Goal: Task Accomplishment & Management: Manage account settings

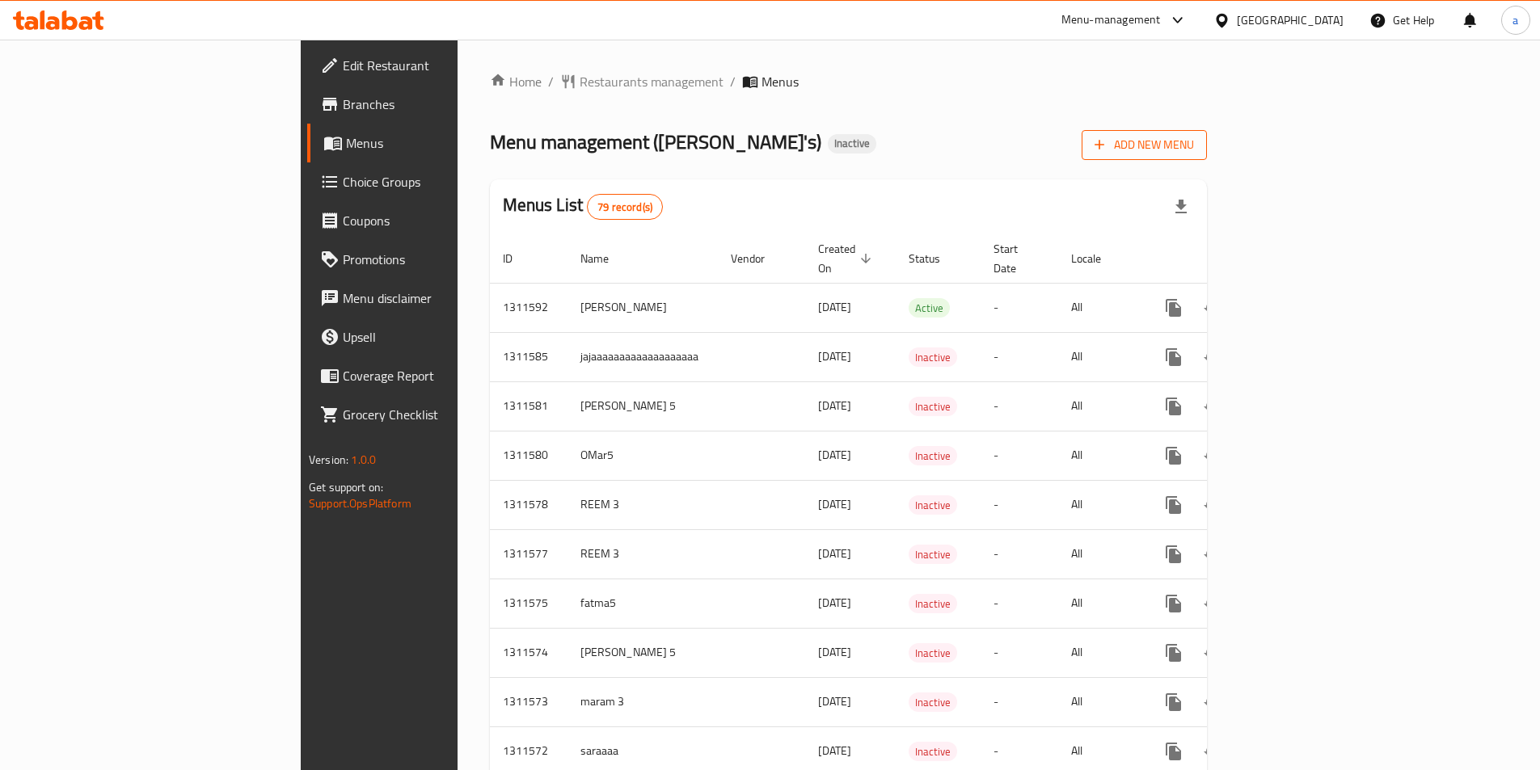
click at [1194, 140] on span "Add New Menu" at bounding box center [1143, 145] width 99 height 20
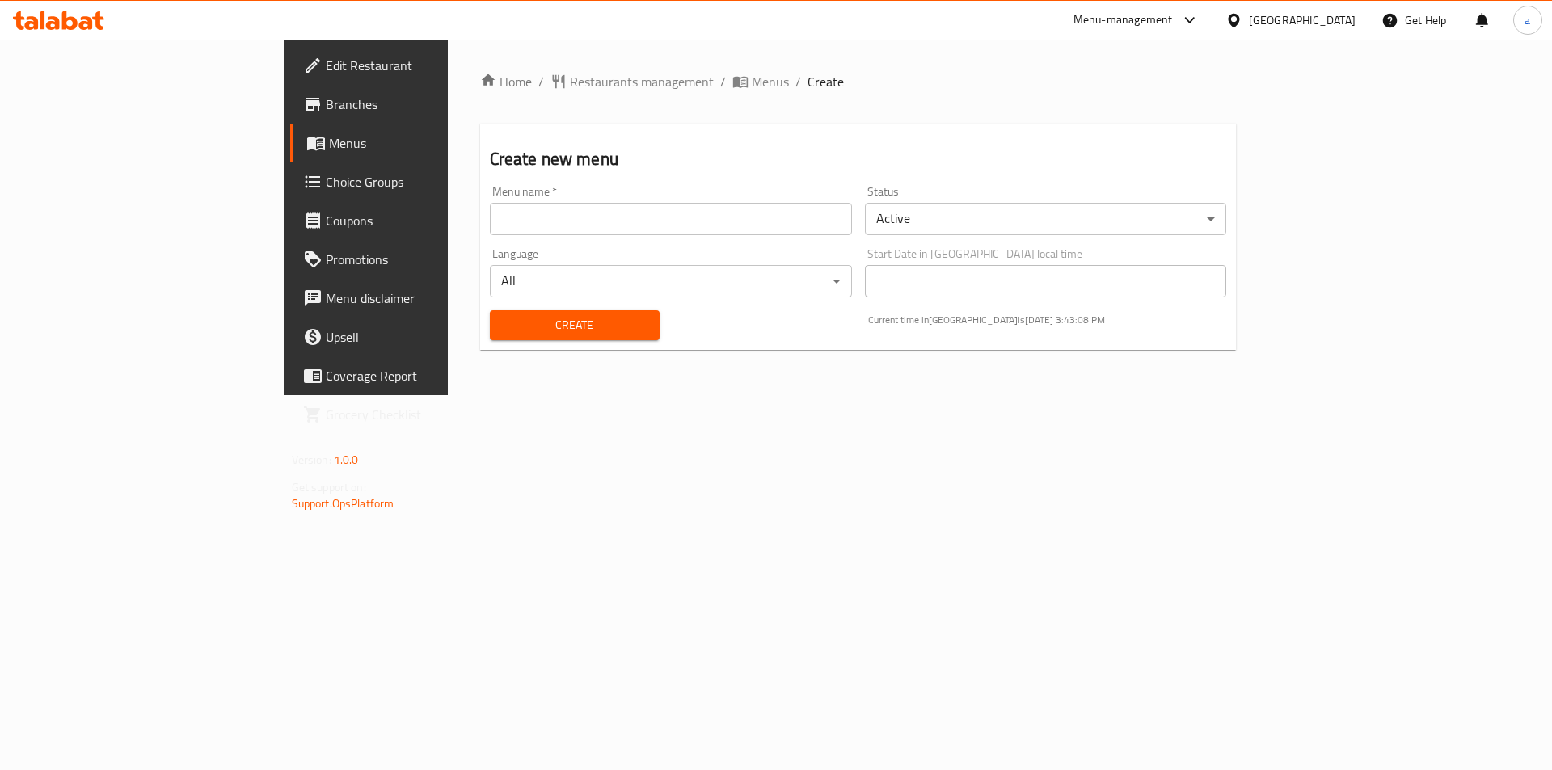
click at [677, 210] on input "text" at bounding box center [671, 219] width 362 height 32
type input "Amir 2222"
click at [967, 226] on body "​ Menu-management United Arab Emirates Get Help a Edit Restaurant Branches Menu…" at bounding box center [776, 405] width 1552 height 731
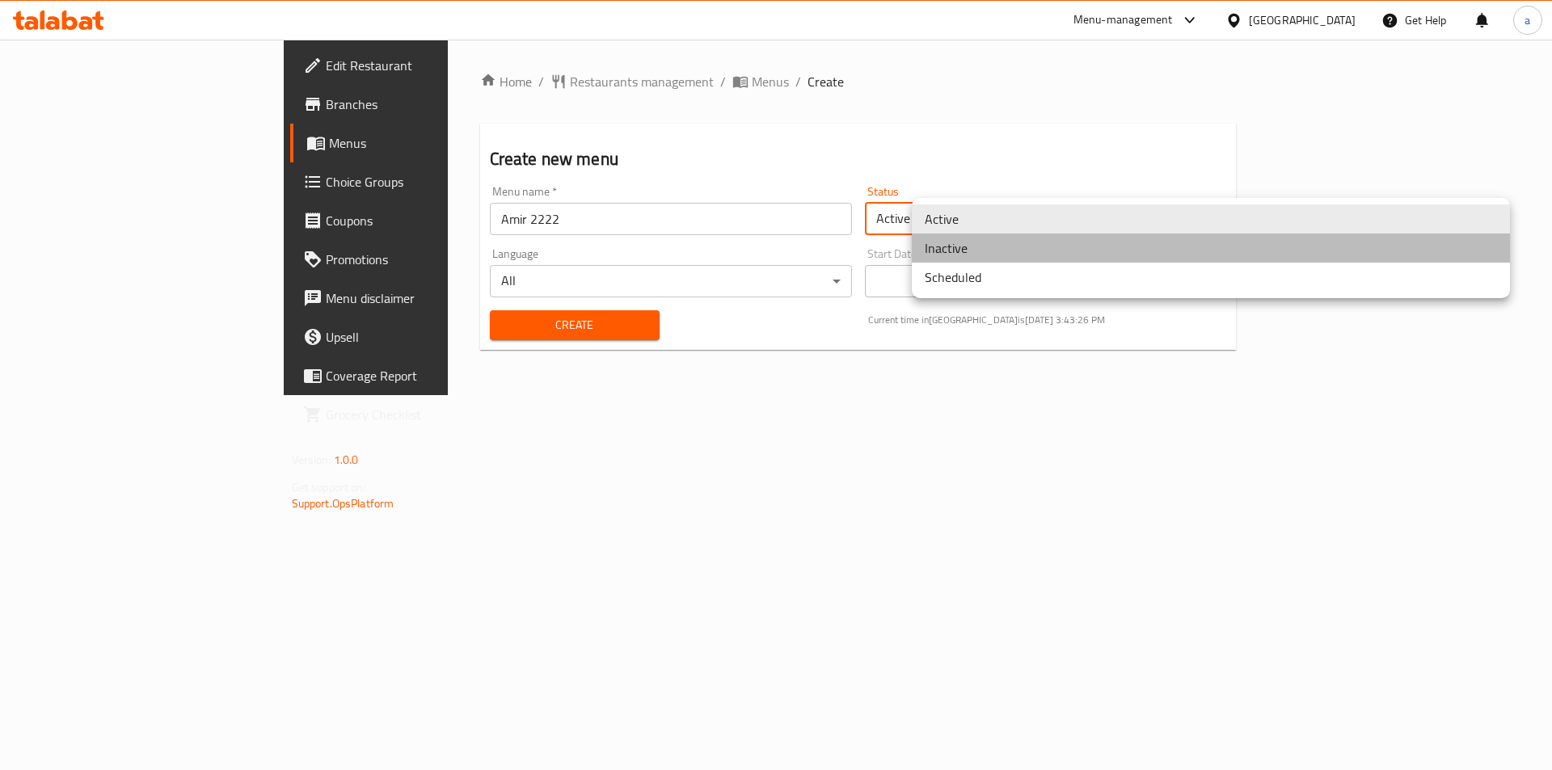
click at [965, 247] on li "Inactive" at bounding box center [1211, 248] width 598 height 29
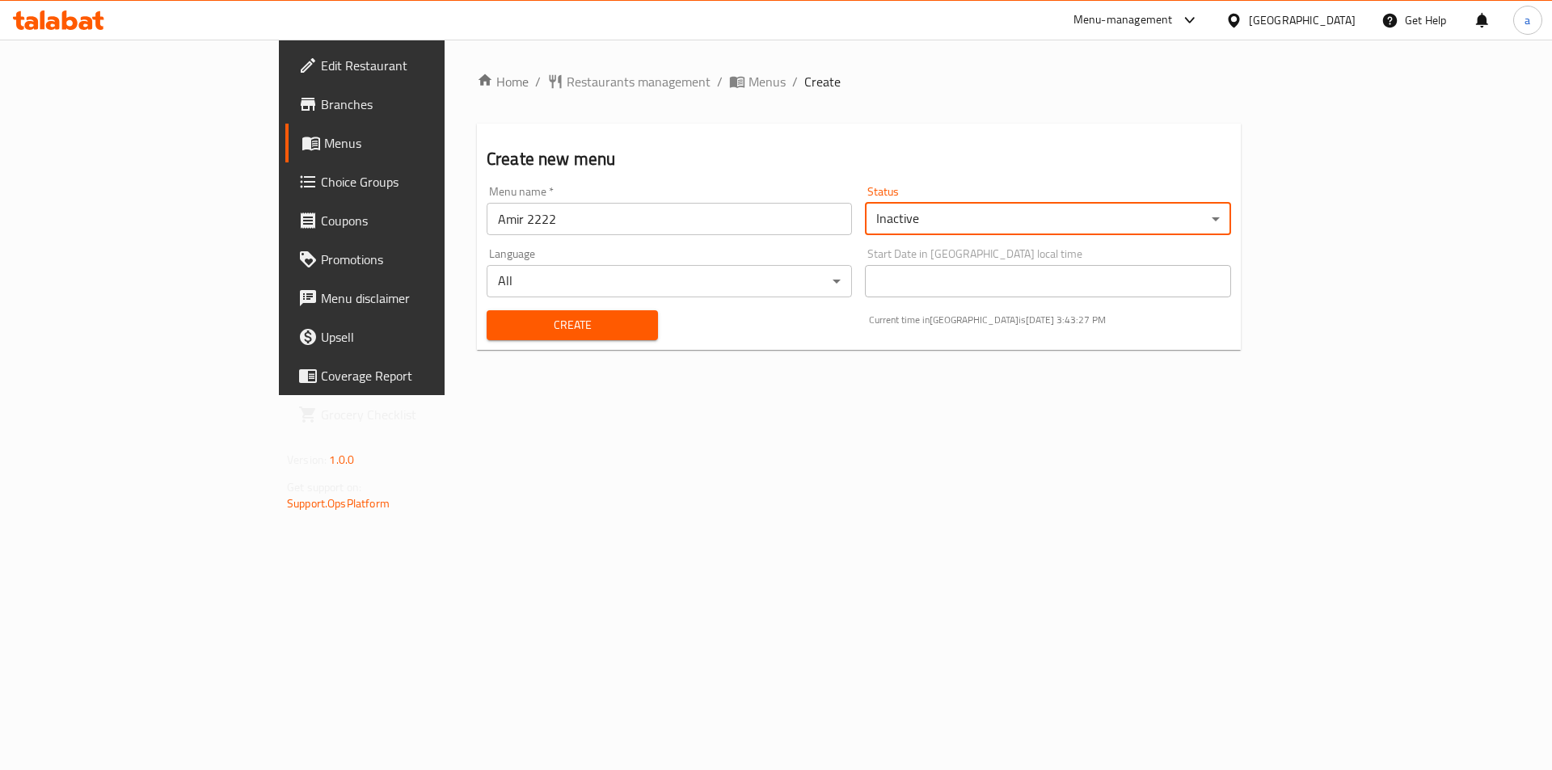
click at [500, 327] on span "Create" at bounding box center [573, 325] width 146 height 20
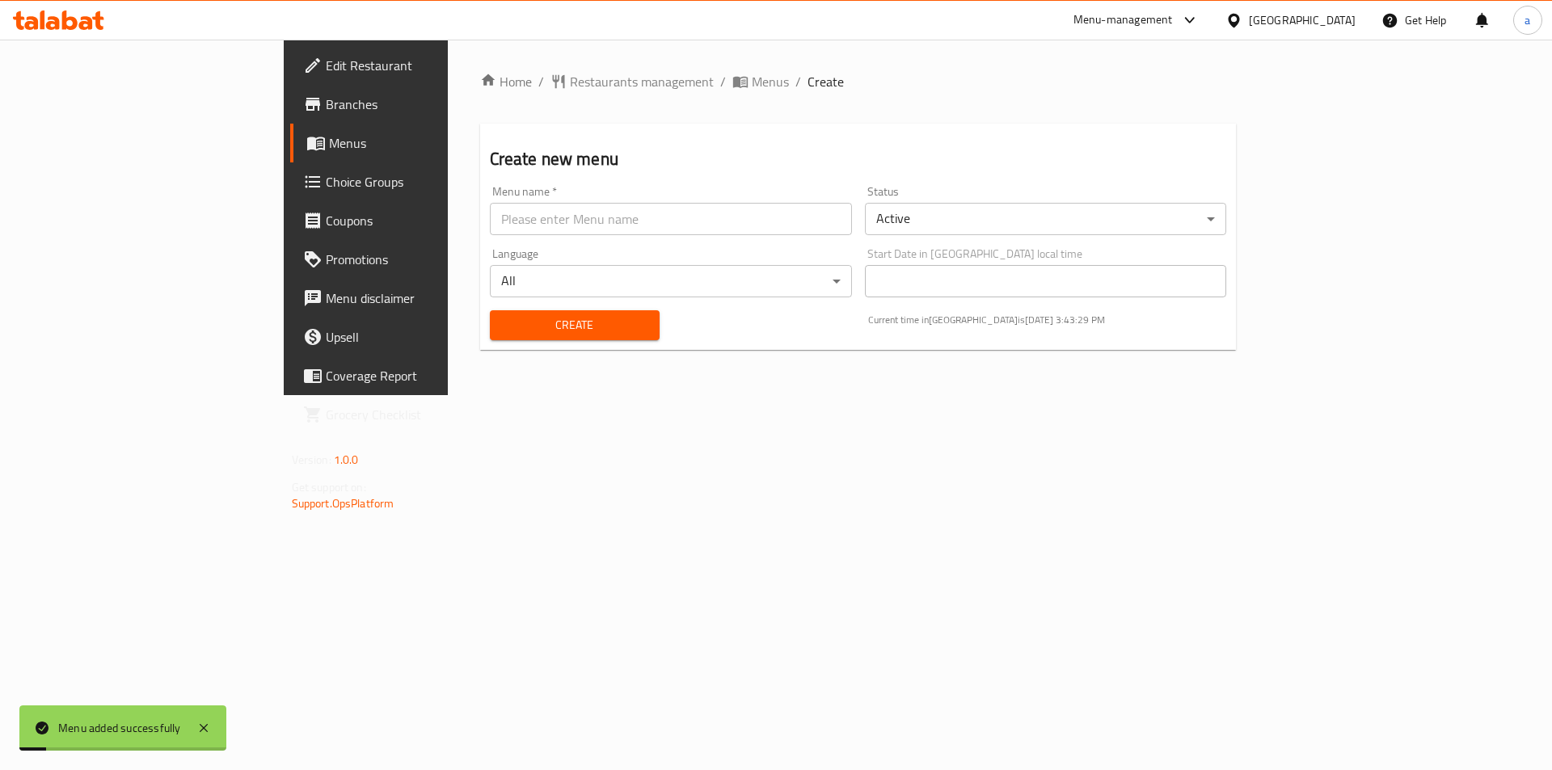
click at [326, 108] on span "Branches" at bounding box center [428, 104] width 205 height 19
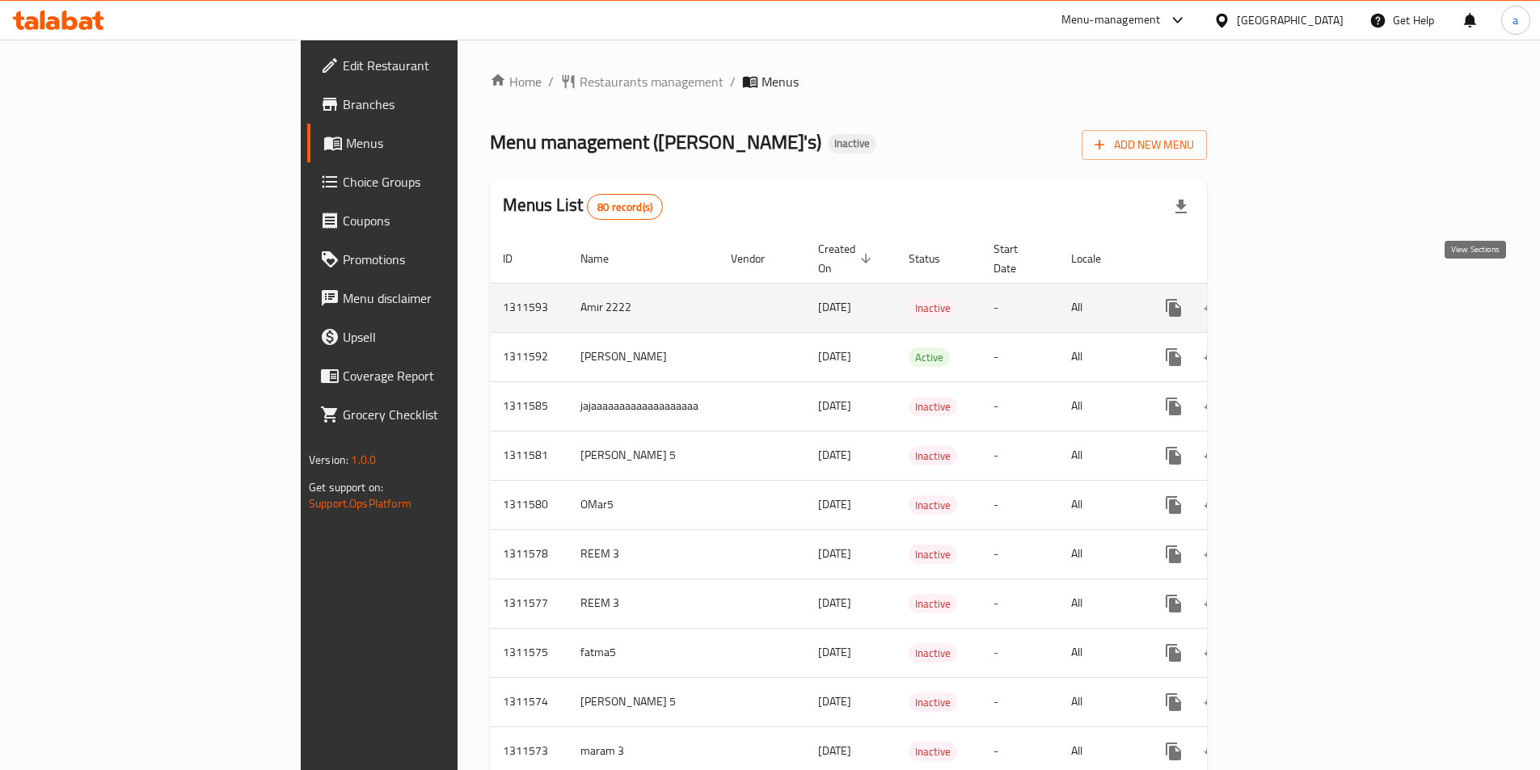
click at [1300, 298] on icon "enhanced table" at bounding box center [1289, 307] width 19 height 19
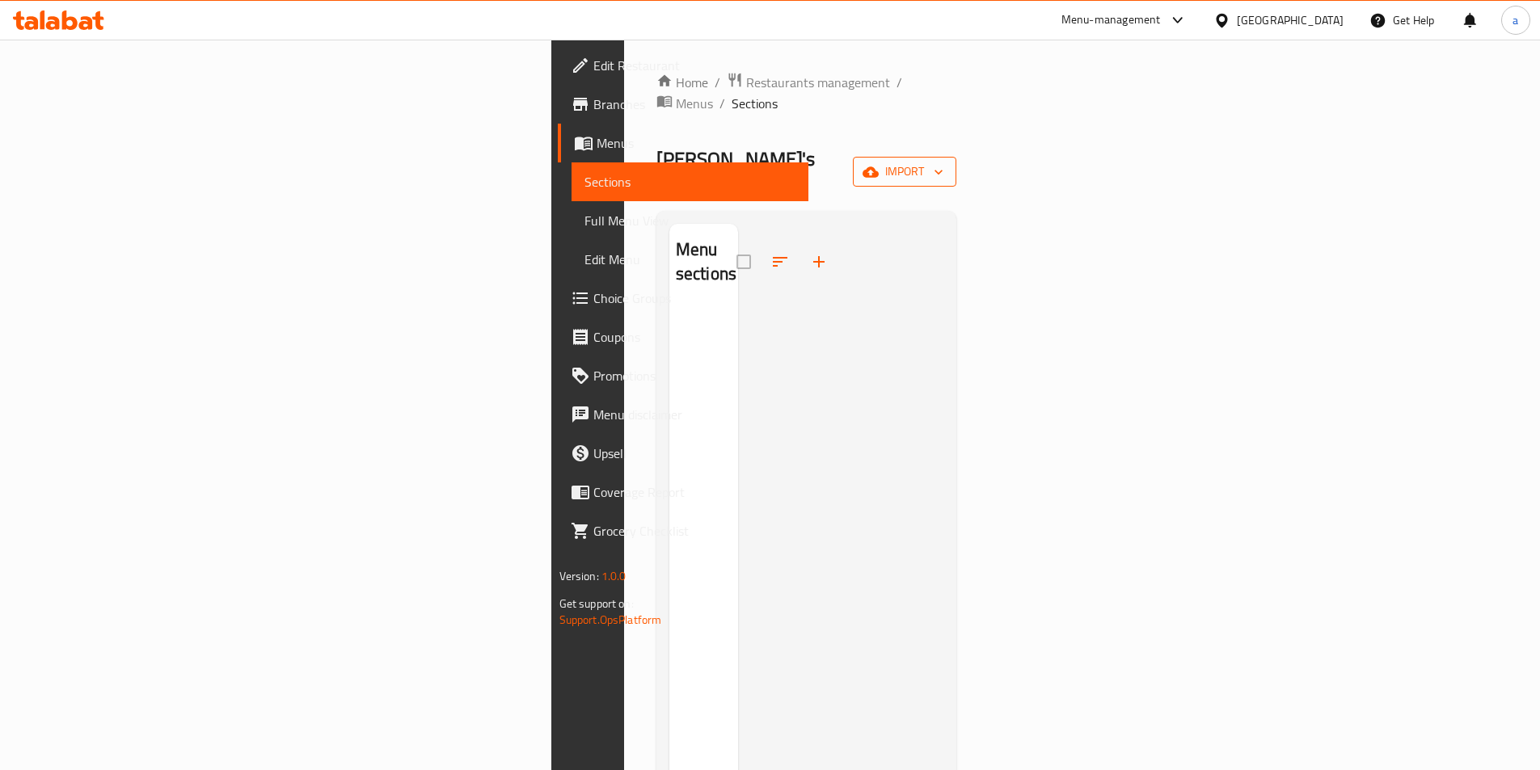
click at [943, 162] on span "import" at bounding box center [905, 172] width 78 height 20
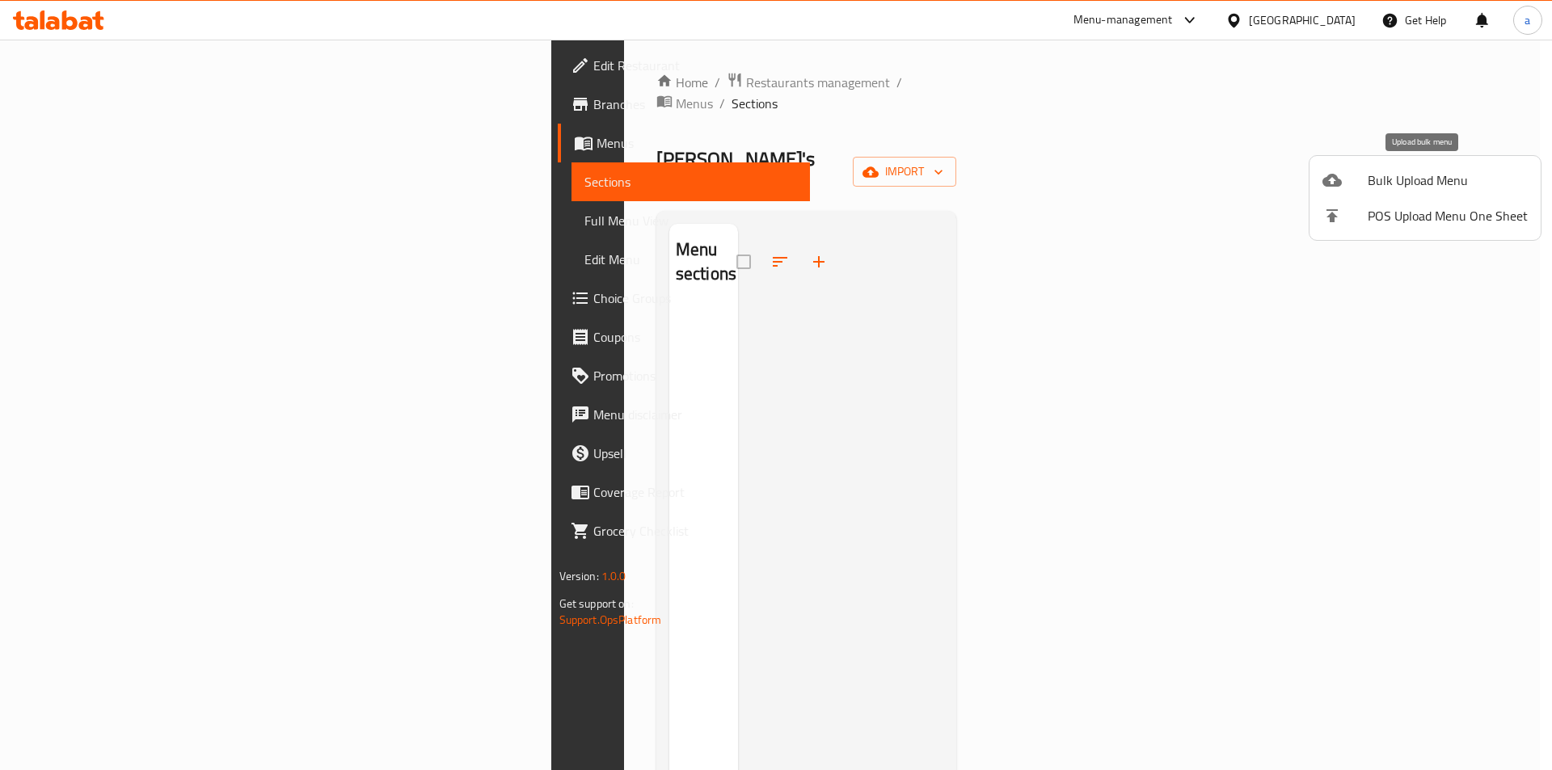
click at [1424, 183] on span "Bulk Upload Menu" at bounding box center [1448, 180] width 160 height 19
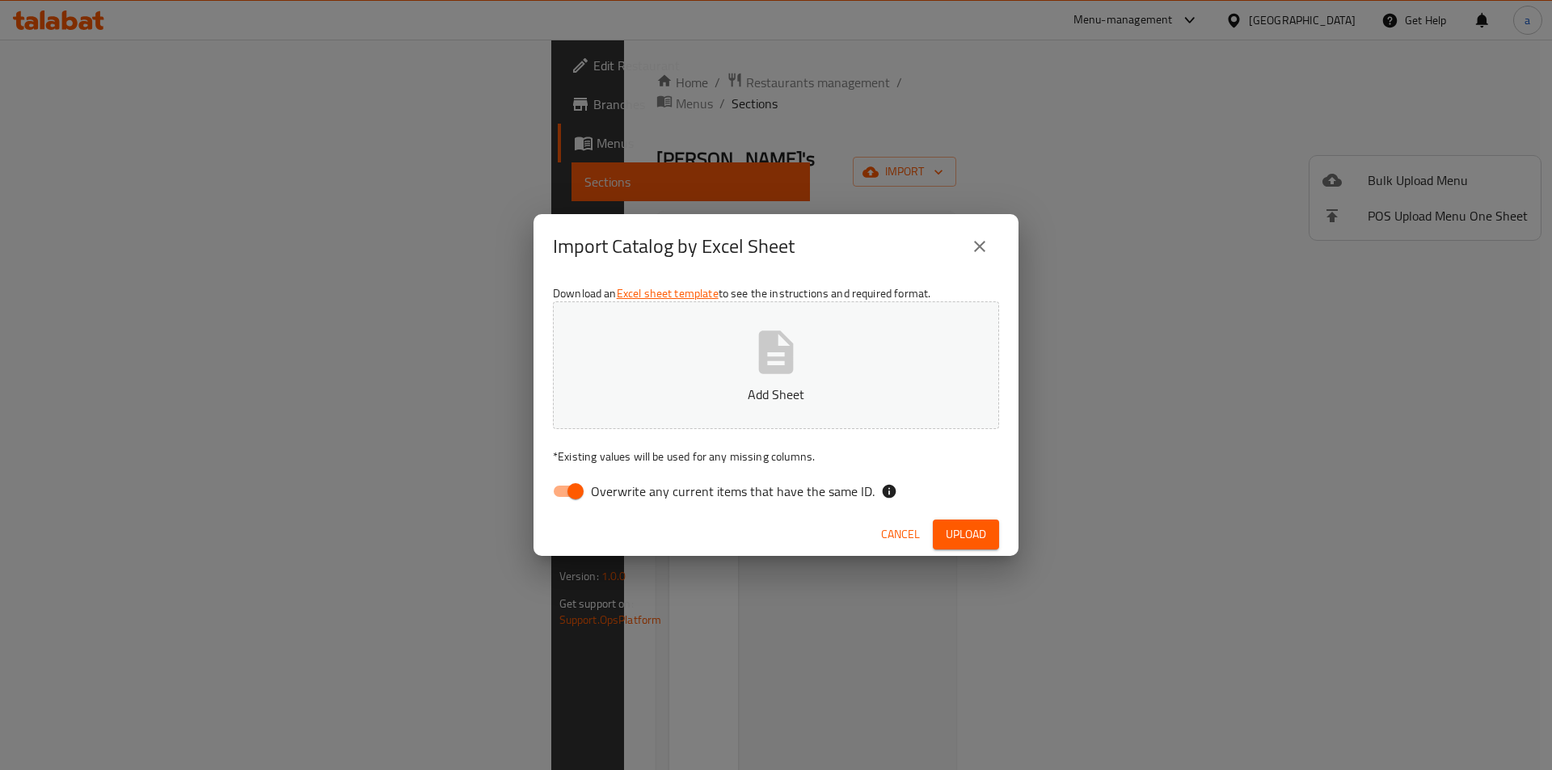
click at [582, 496] on input "Overwrite any current items that have the same ID." at bounding box center [575, 491] width 92 height 31
checkbox input "false"
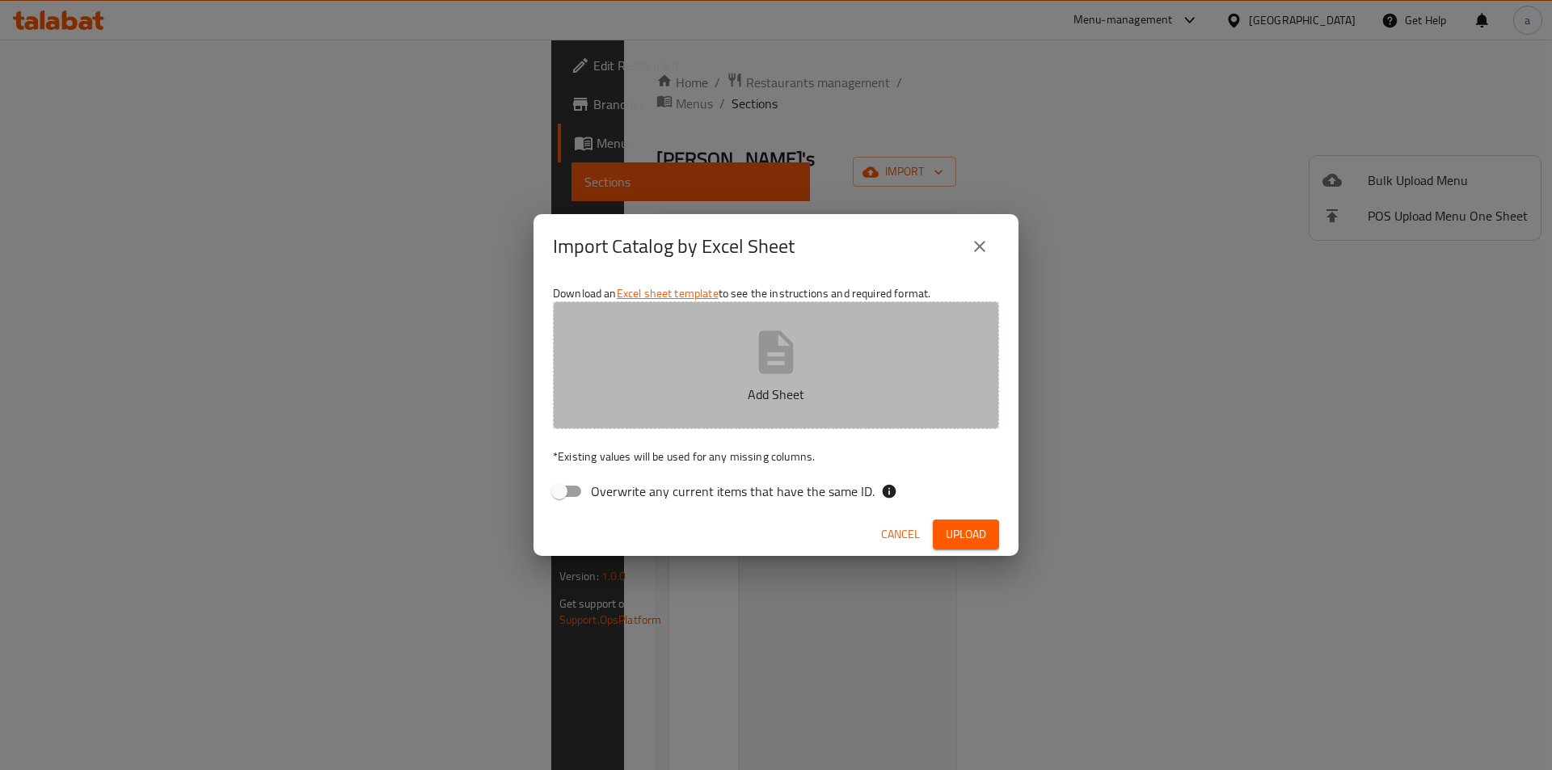
click at [815, 336] on button "Add Sheet" at bounding box center [776, 366] width 446 height 128
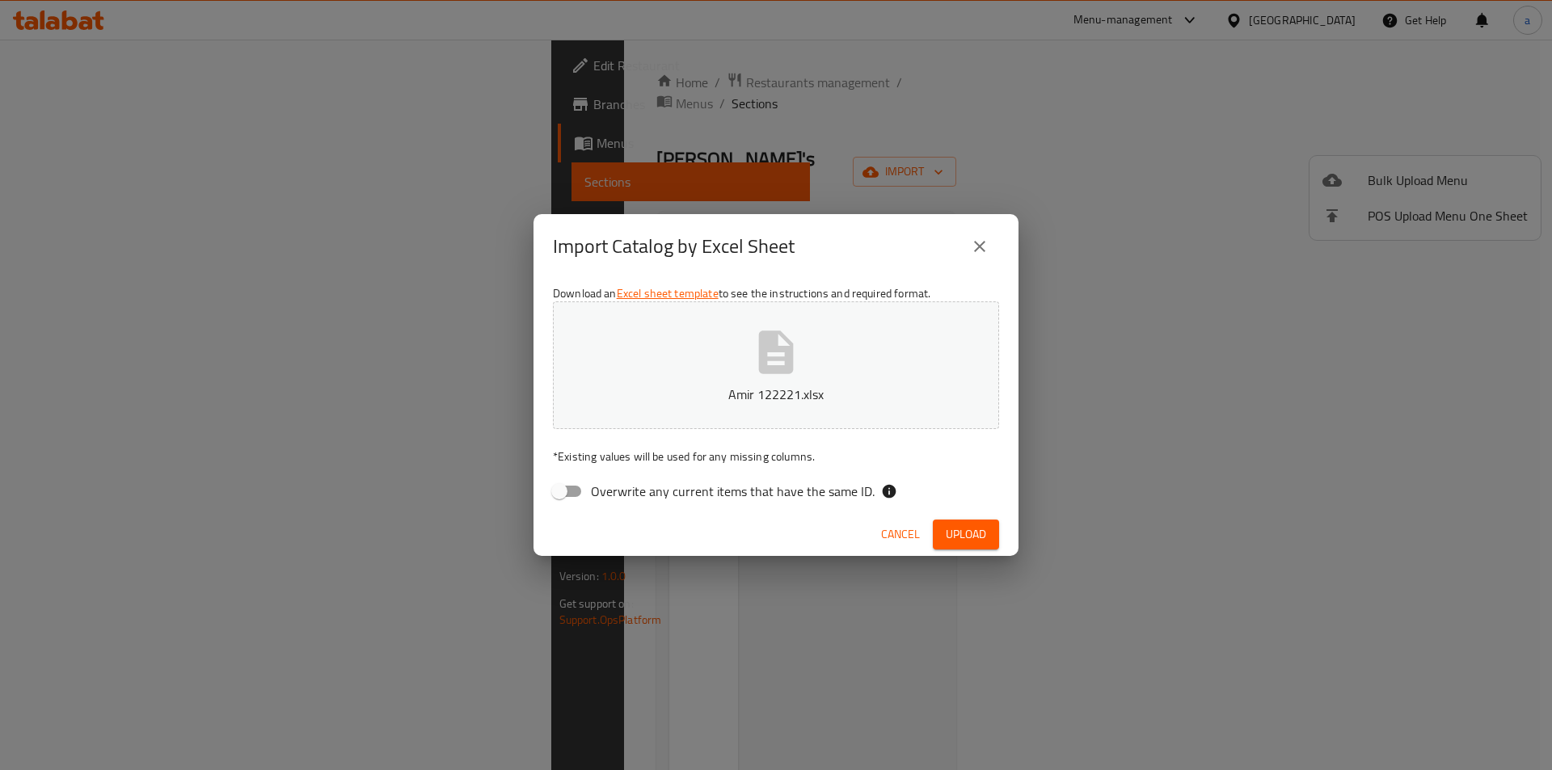
click at [960, 540] on span "Upload" at bounding box center [966, 535] width 40 height 20
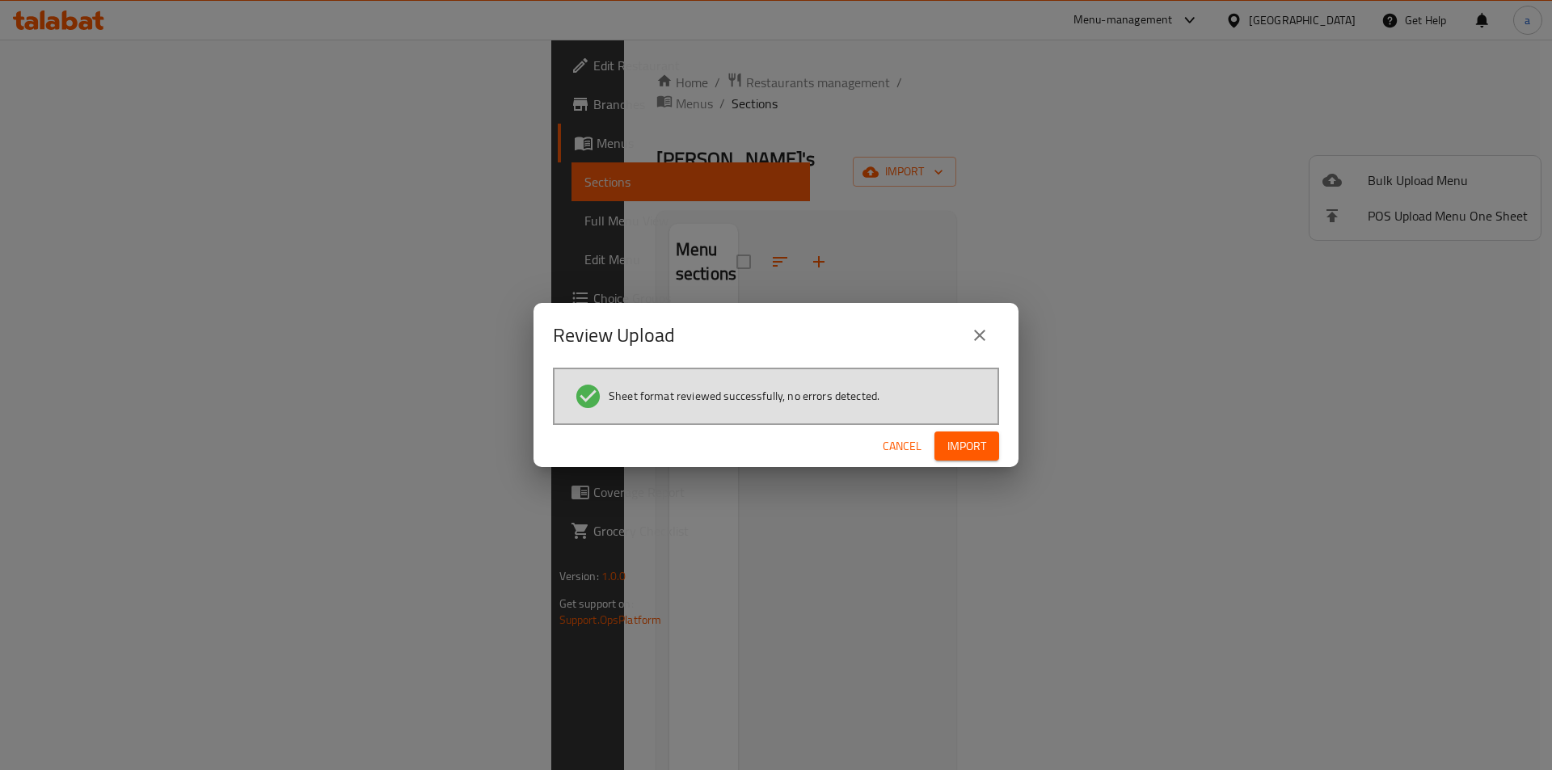
click at [972, 446] on span "Import" at bounding box center [966, 447] width 39 height 20
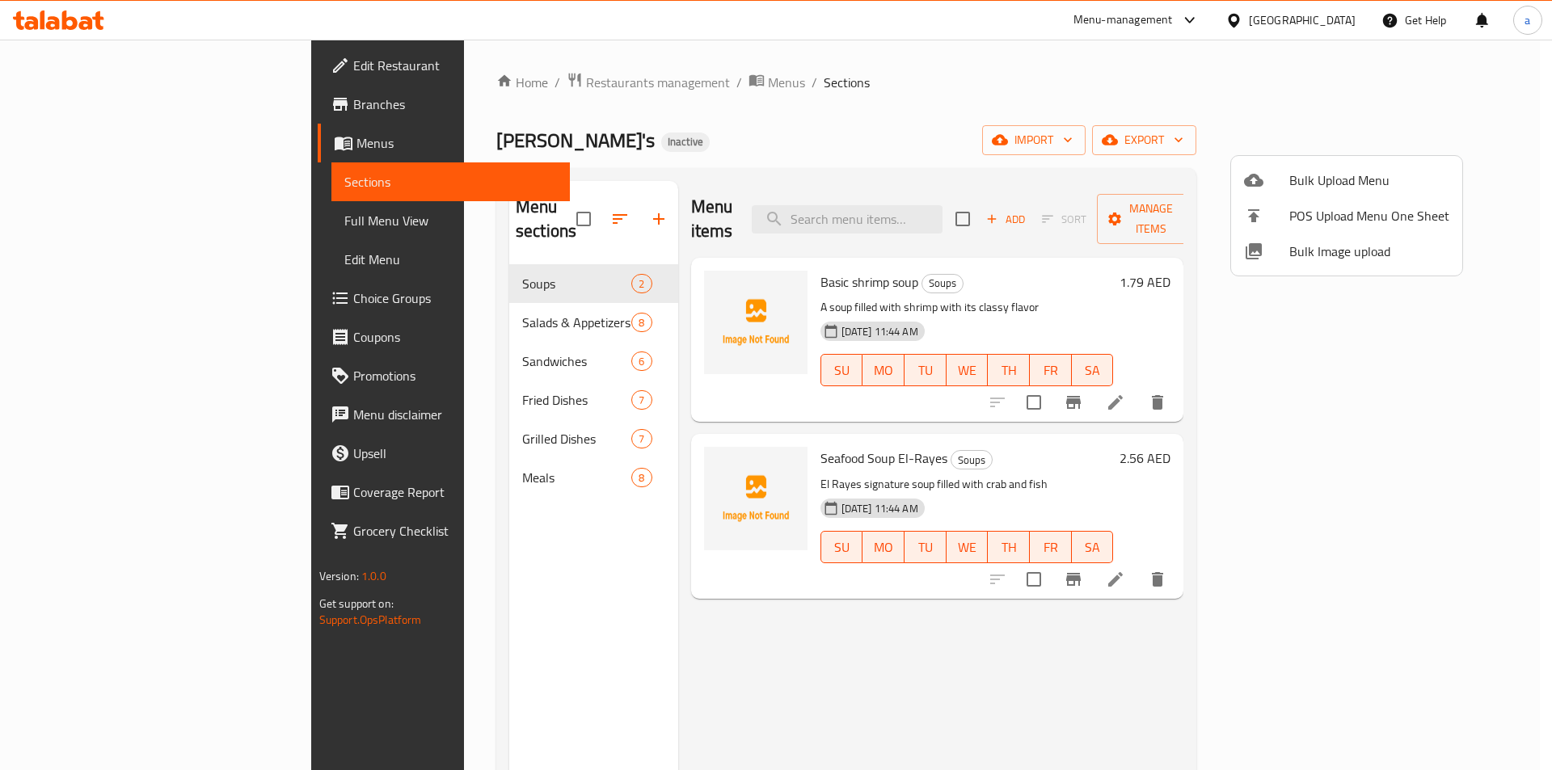
click at [852, 616] on div at bounding box center [776, 385] width 1552 height 770
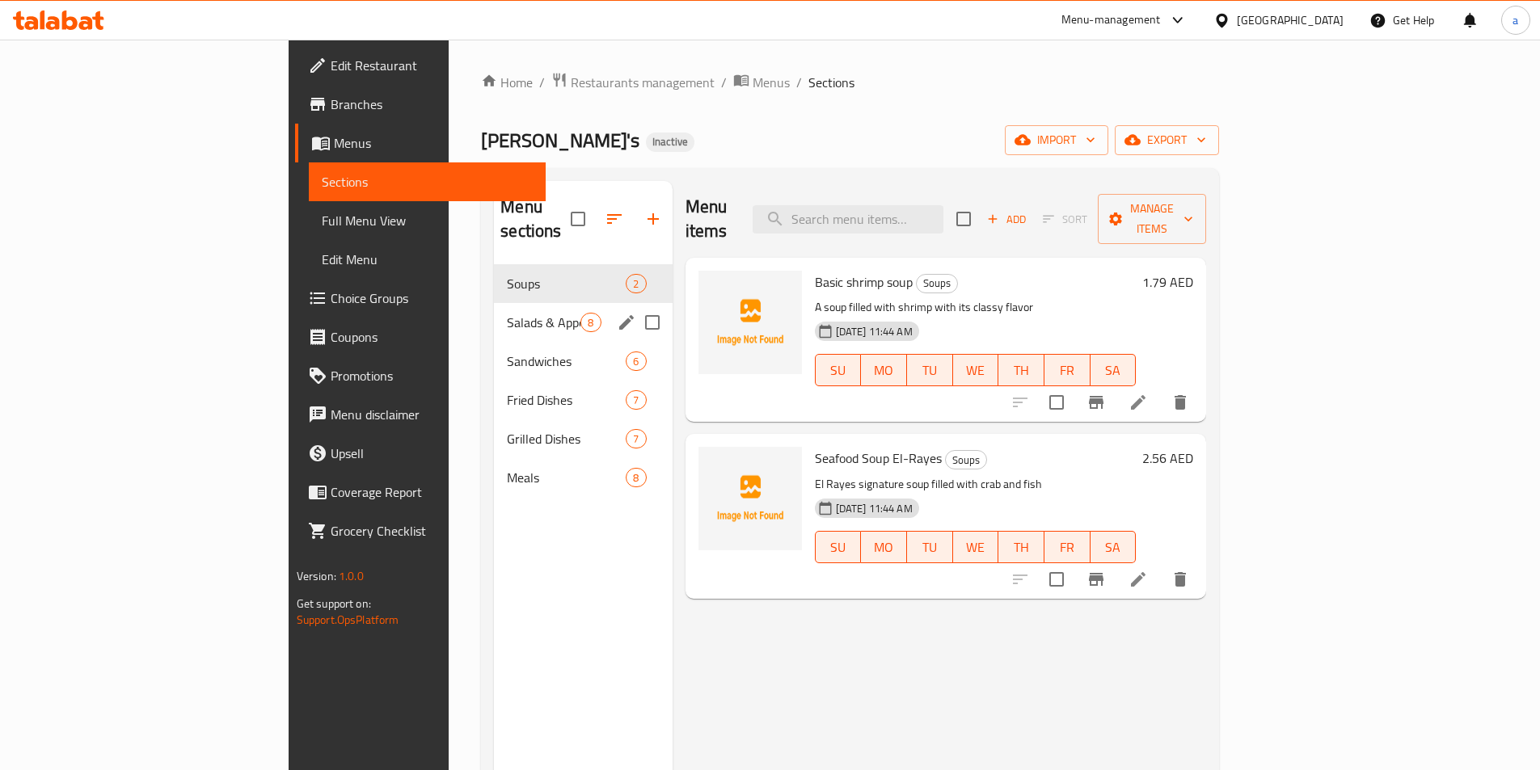
click at [494, 309] on div "Salads & Appetizers 8" at bounding box center [583, 322] width 178 height 39
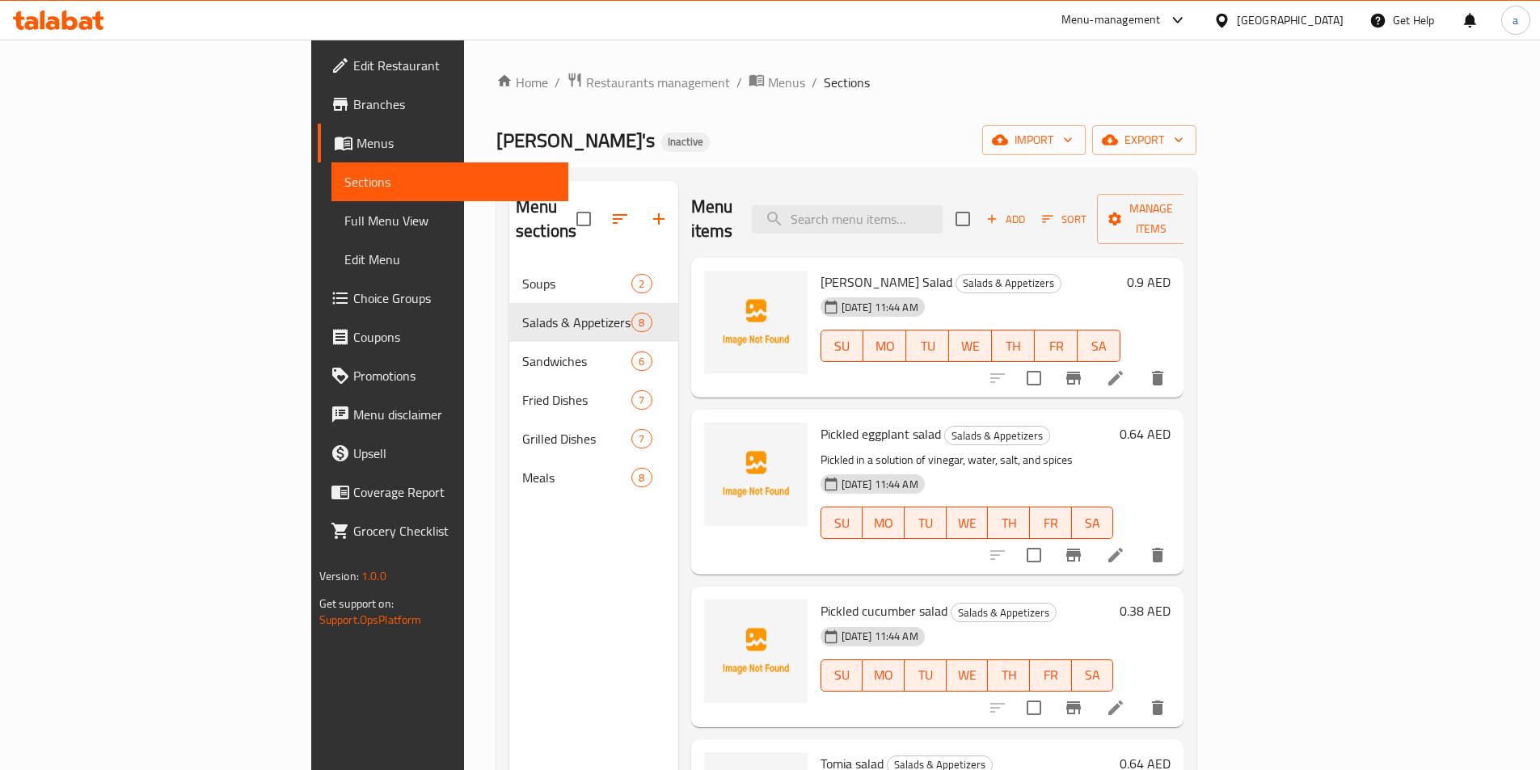
click at [1138, 541] on li at bounding box center [1115, 555] width 45 height 29
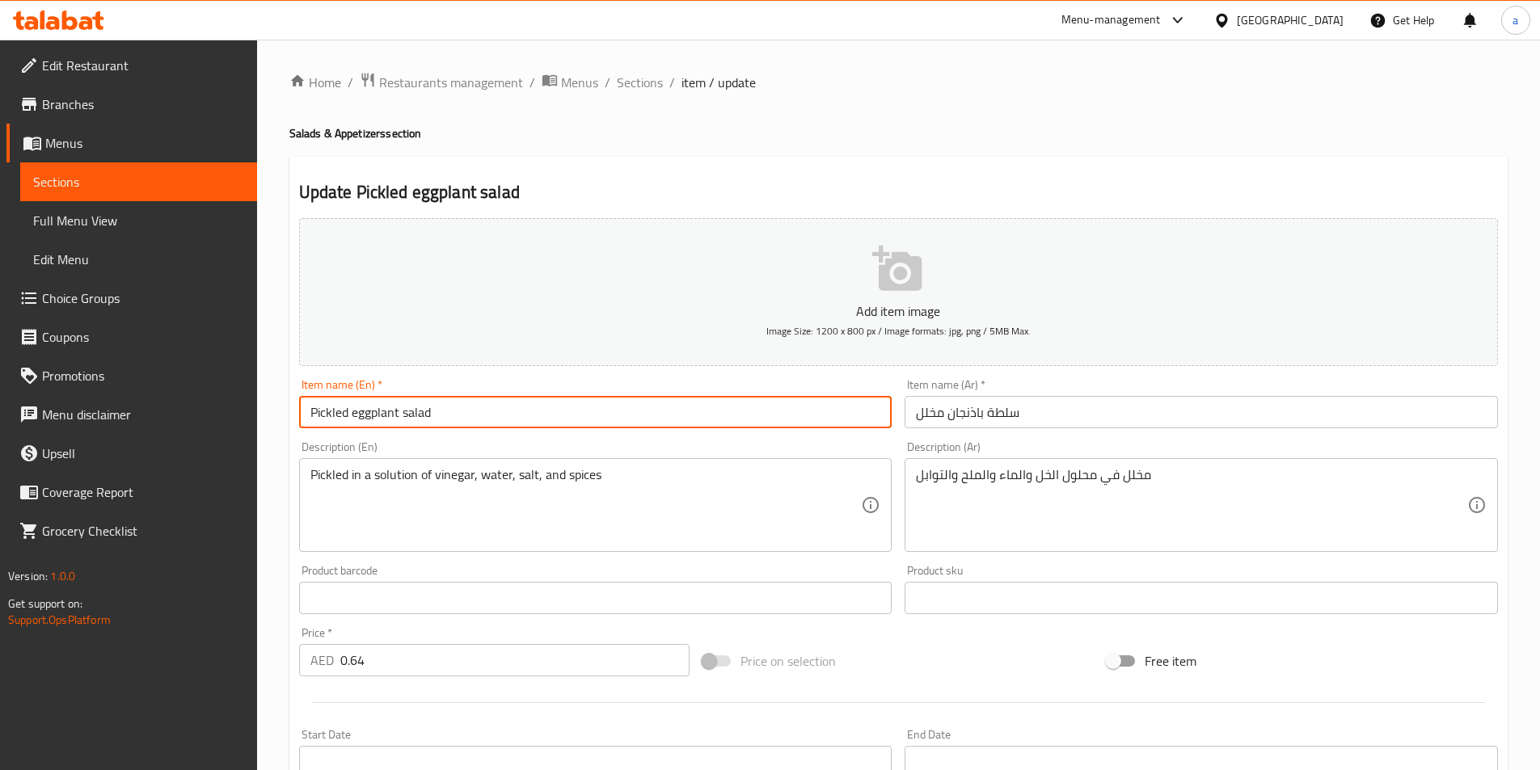
drag, startPoint x: 512, startPoint y: 405, endPoint x: 278, endPoint y: 395, distance: 234.6
click at [278, 395] on div "Home / Restaurants management / Menus / Sections / item / update Salads & Appet…" at bounding box center [898, 591] width 1283 height 1103
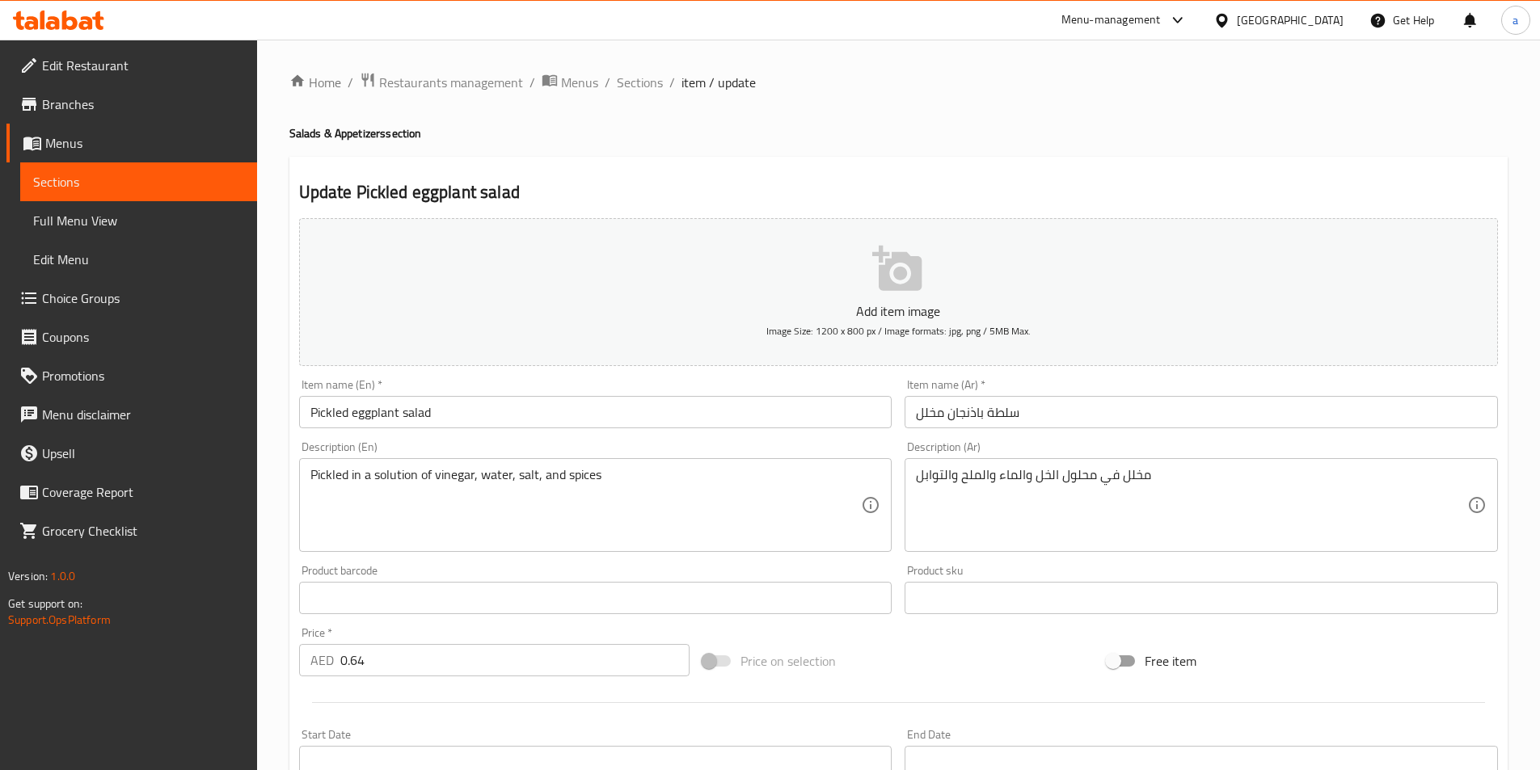
click at [315, 382] on div "Item name (En)   * Pickled eggplant salad Item name (En) *" at bounding box center [595, 403] width 593 height 49
copy label "Item"
click at [580, 418] on input "Pickled eggplant salad" at bounding box center [595, 412] width 593 height 32
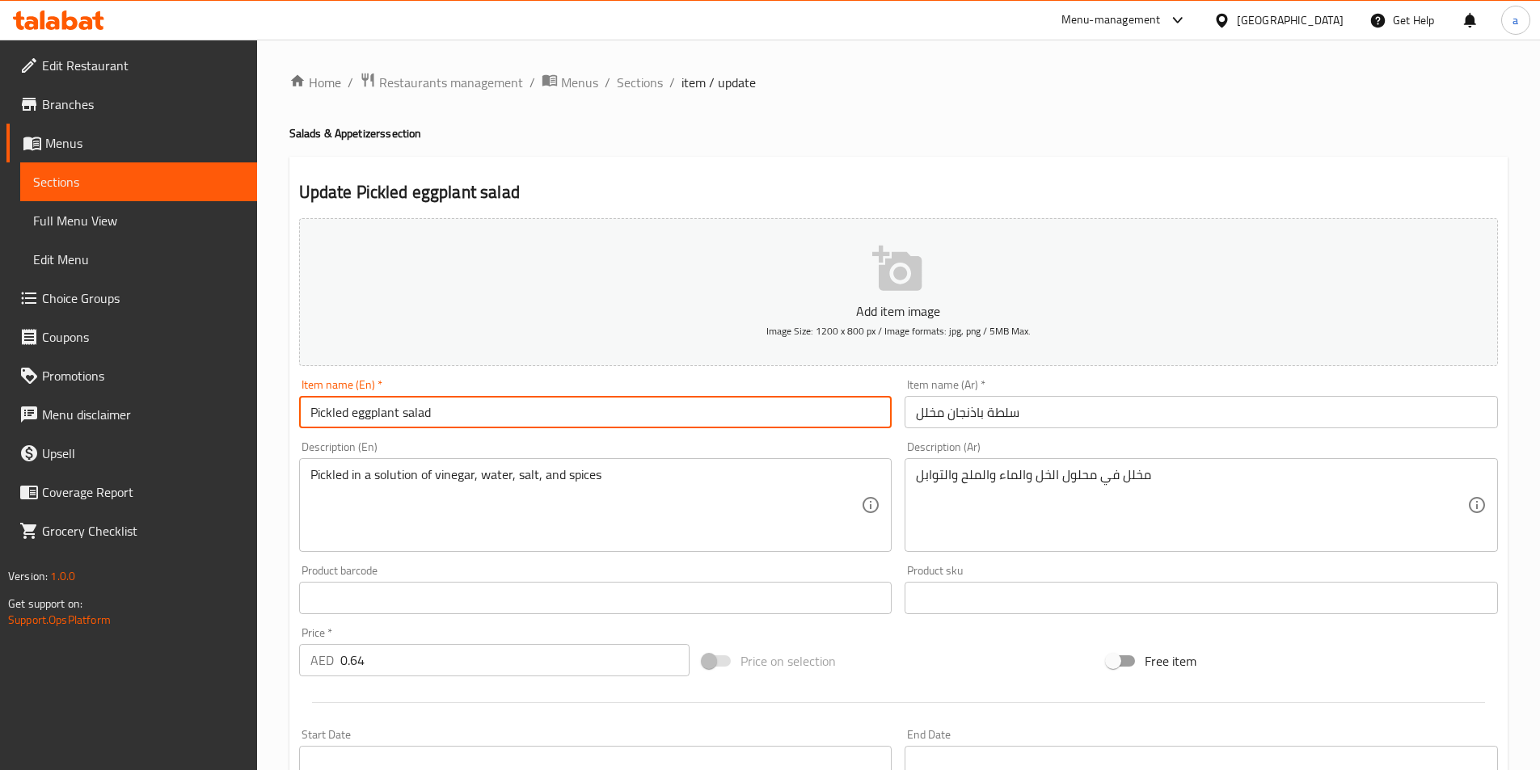
click at [580, 418] on input "Pickled eggplant salad" at bounding box center [595, 412] width 593 height 32
click at [579, 417] on input "Pickled eggplant salad" at bounding box center [595, 412] width 593 height 32
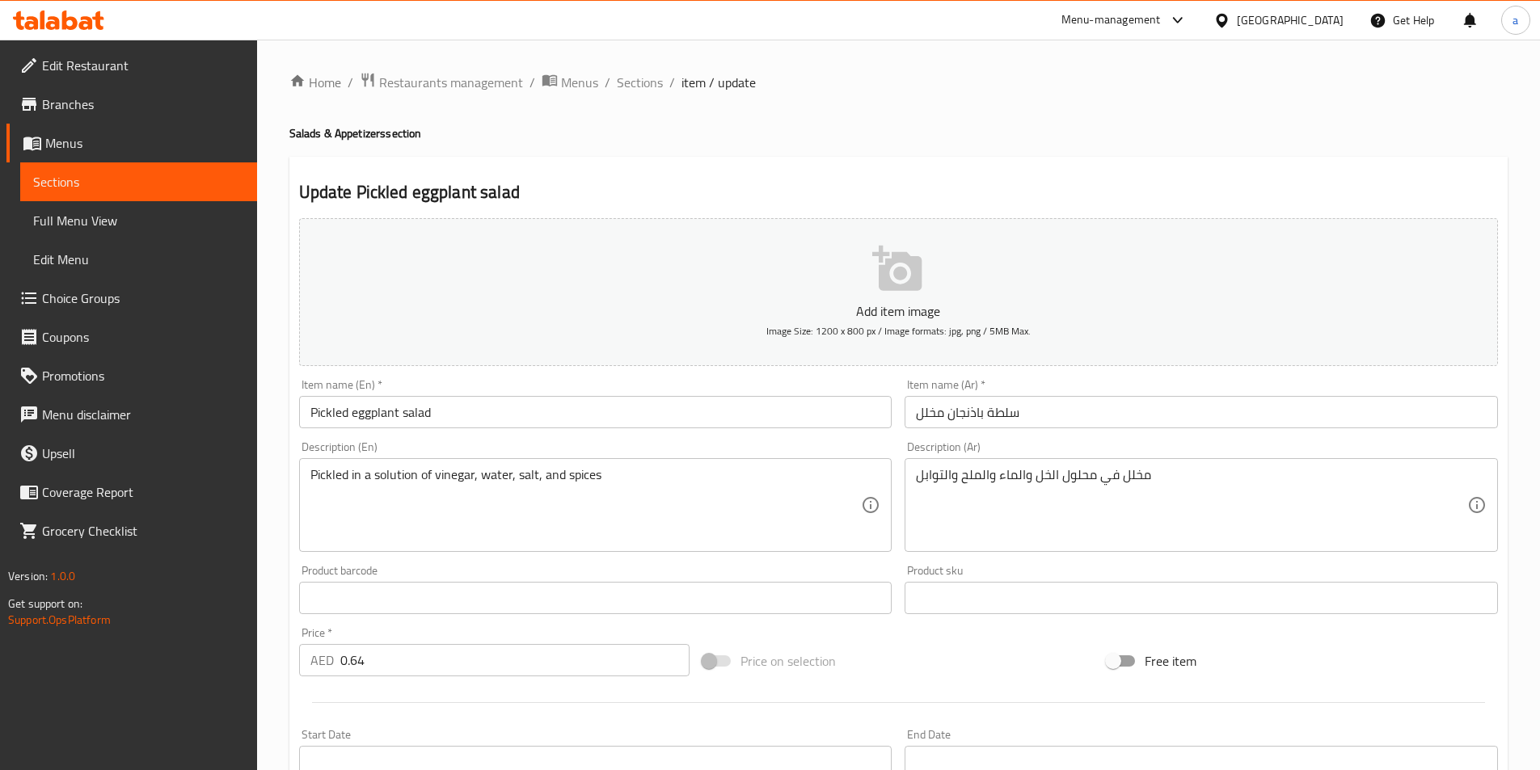
click at [1276, 127] on h4 "Salads & Appetizers section" at bounding box center [898, 133] width 1218 height 16
click at [631, 82] on span "Sections" at bounding box center [640, 82] width 46 height 19
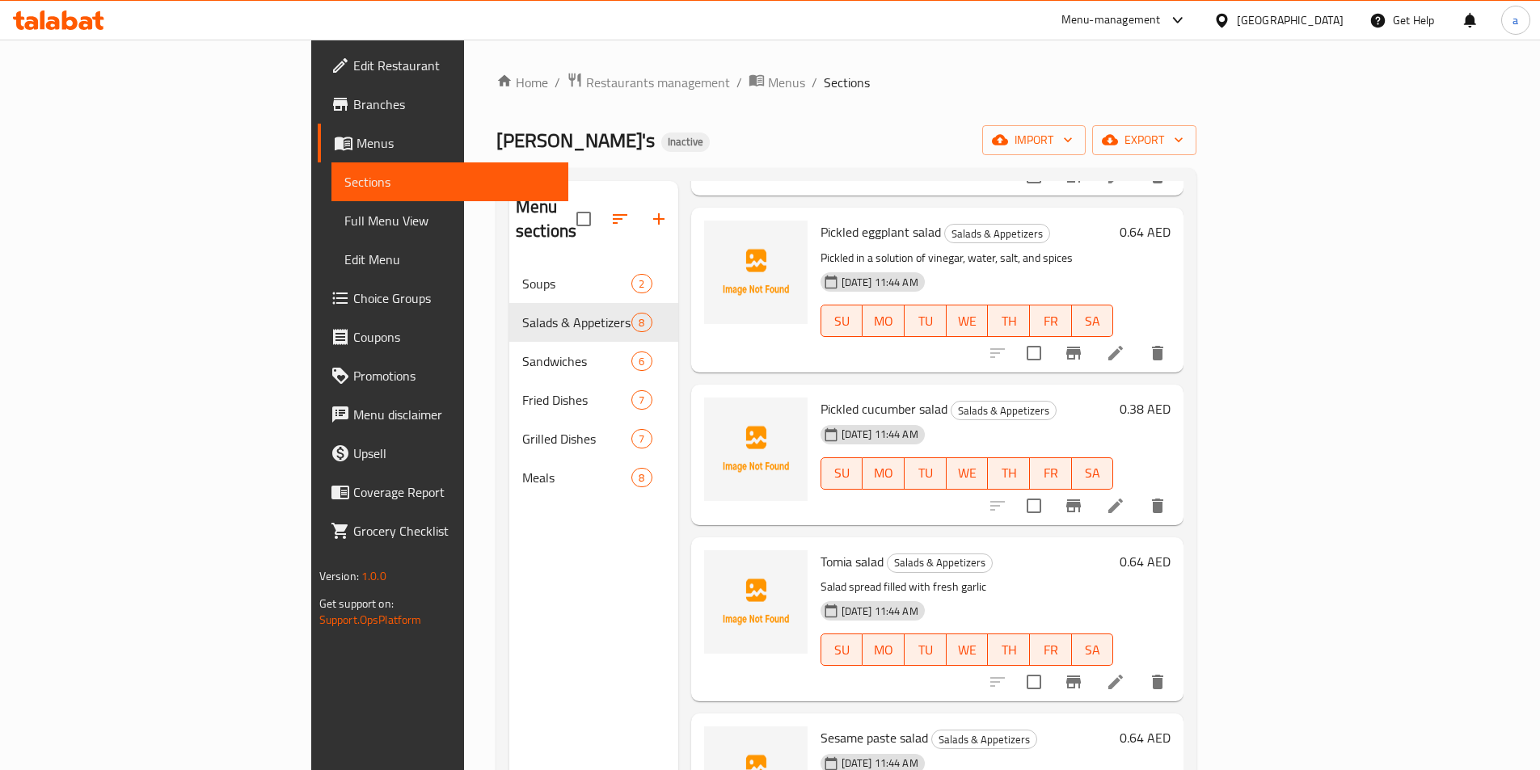
scroll to position [243, 0]
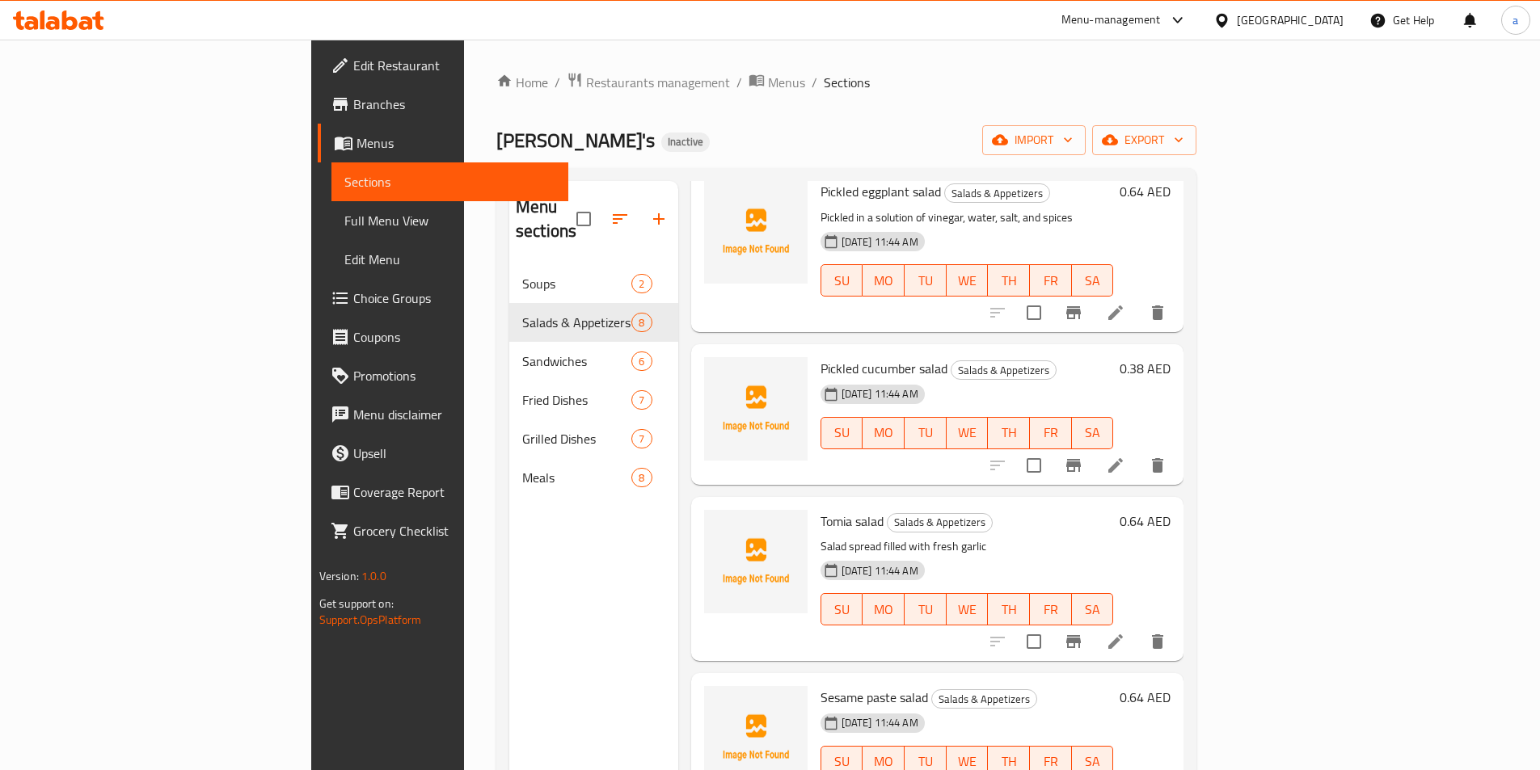
click at [1138, 630] on li at bounding box center [1115, 641] width 45 height 29
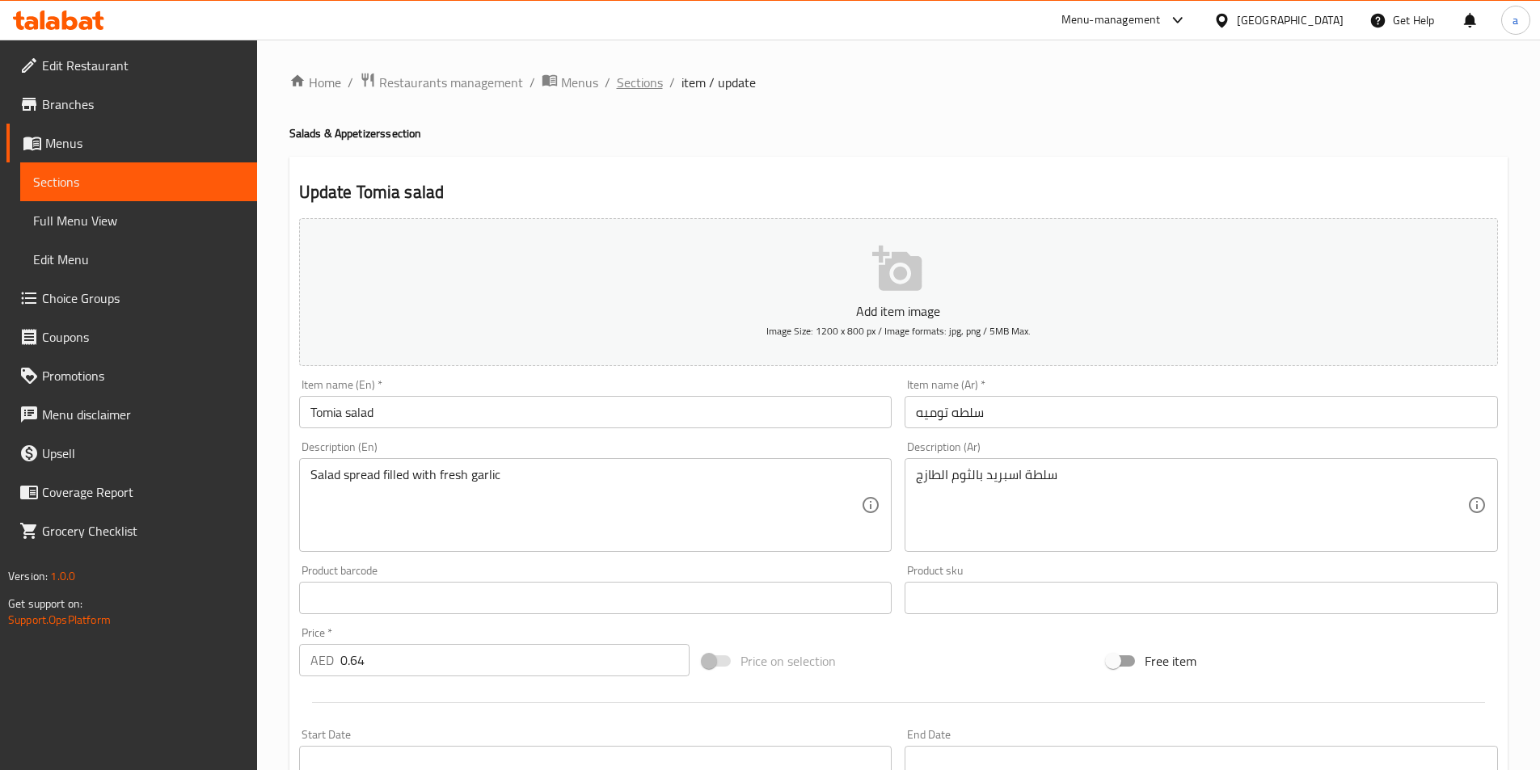
click at [651, 78] on span "Sections" at bounding box center [640, 82] width 46 height 19
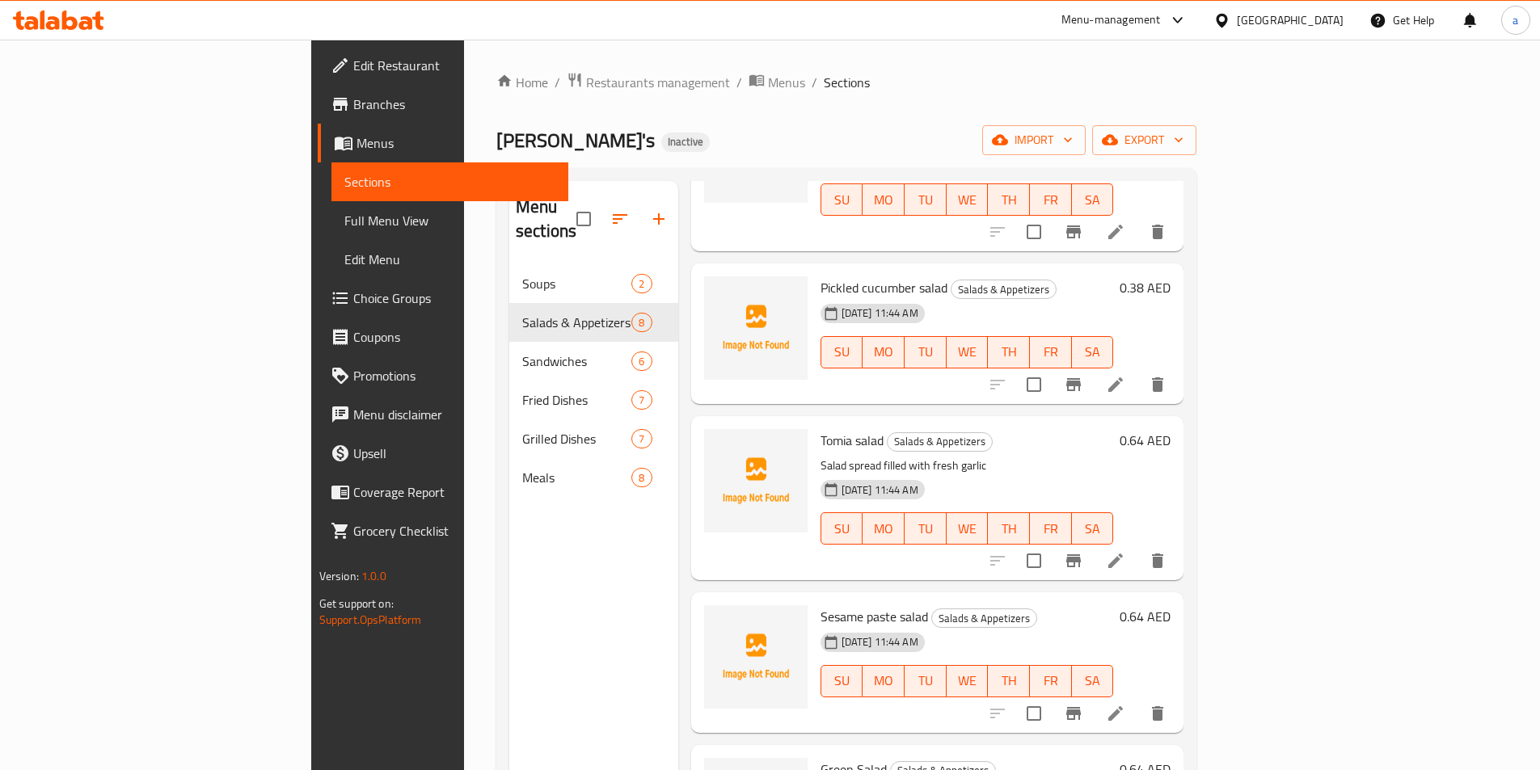
scroll to position [404, 0]
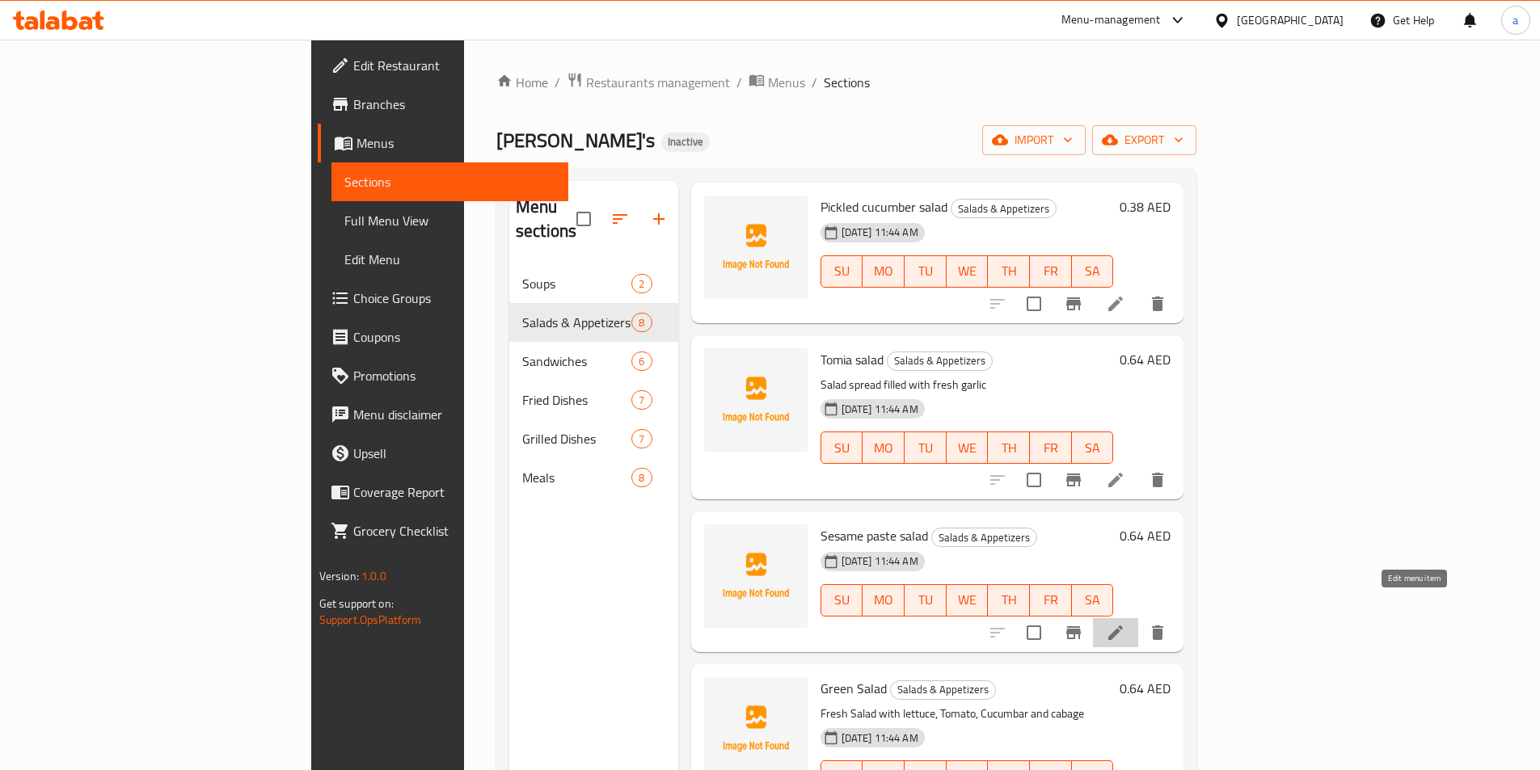
click at [1125, 623] on icon at bounding box center [1115, 632] width 19 height 19
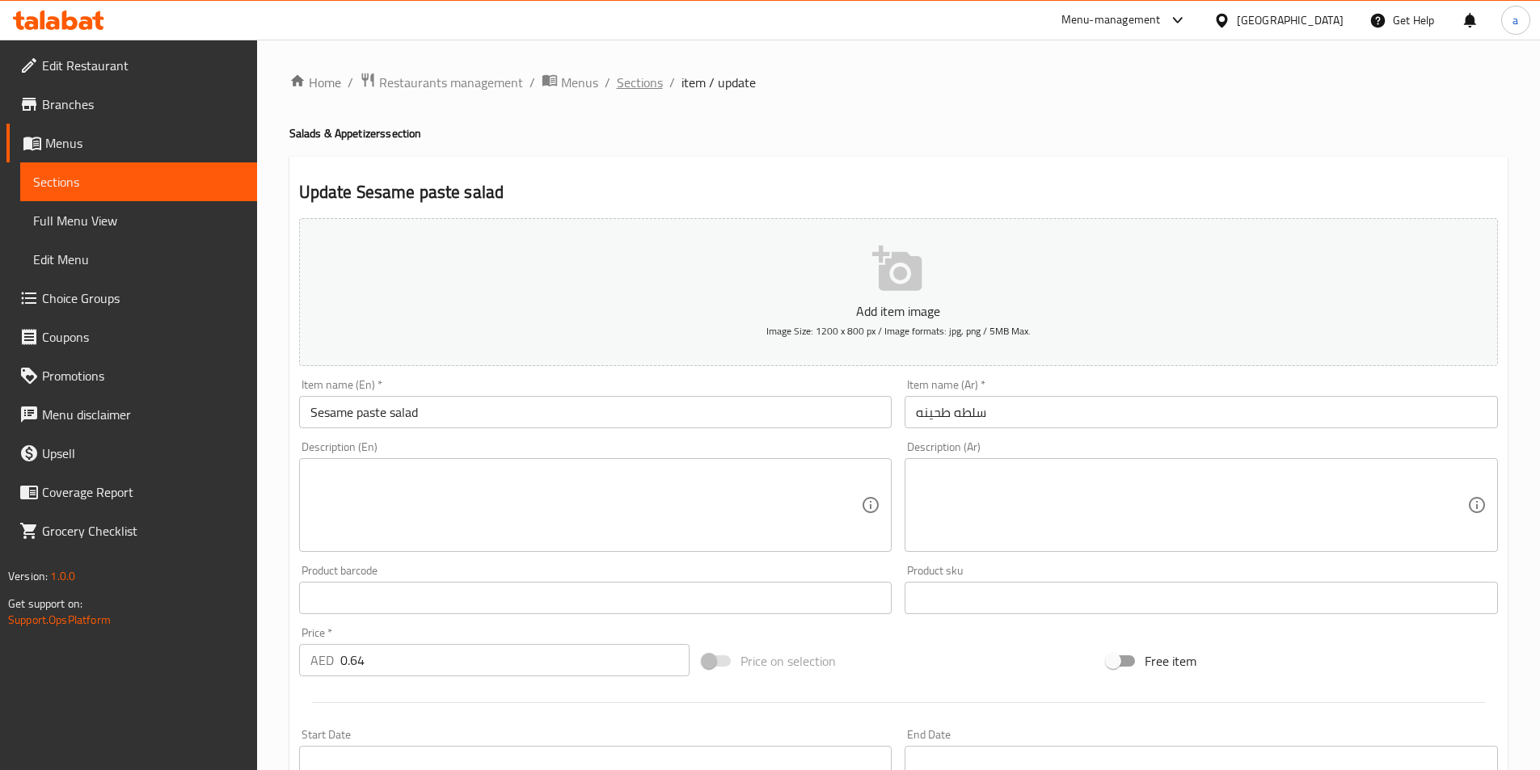
click at [643, 80] on span "Sections" at bounding box center [640, 82] width 46 height 19
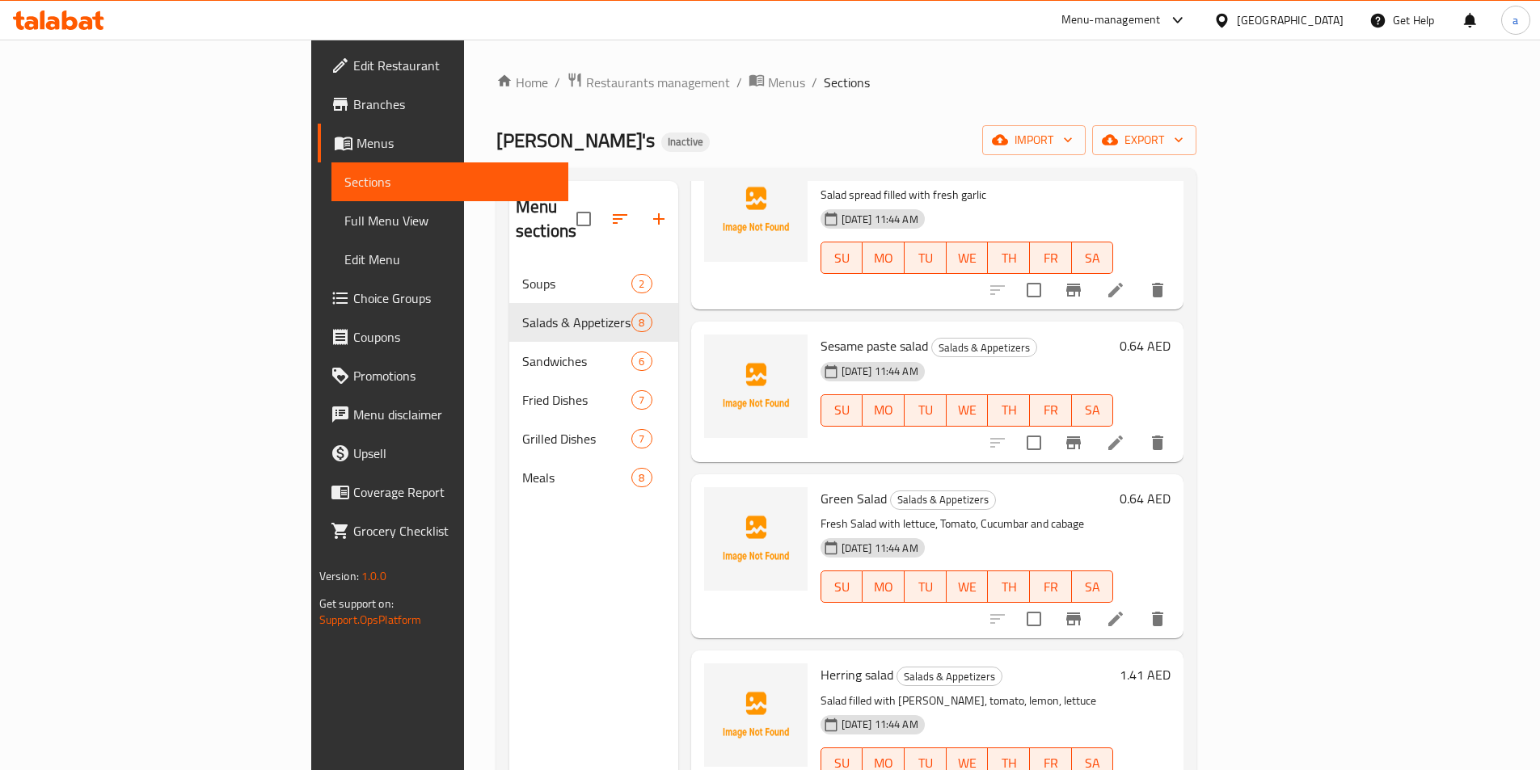
scroll to position [610, 0]
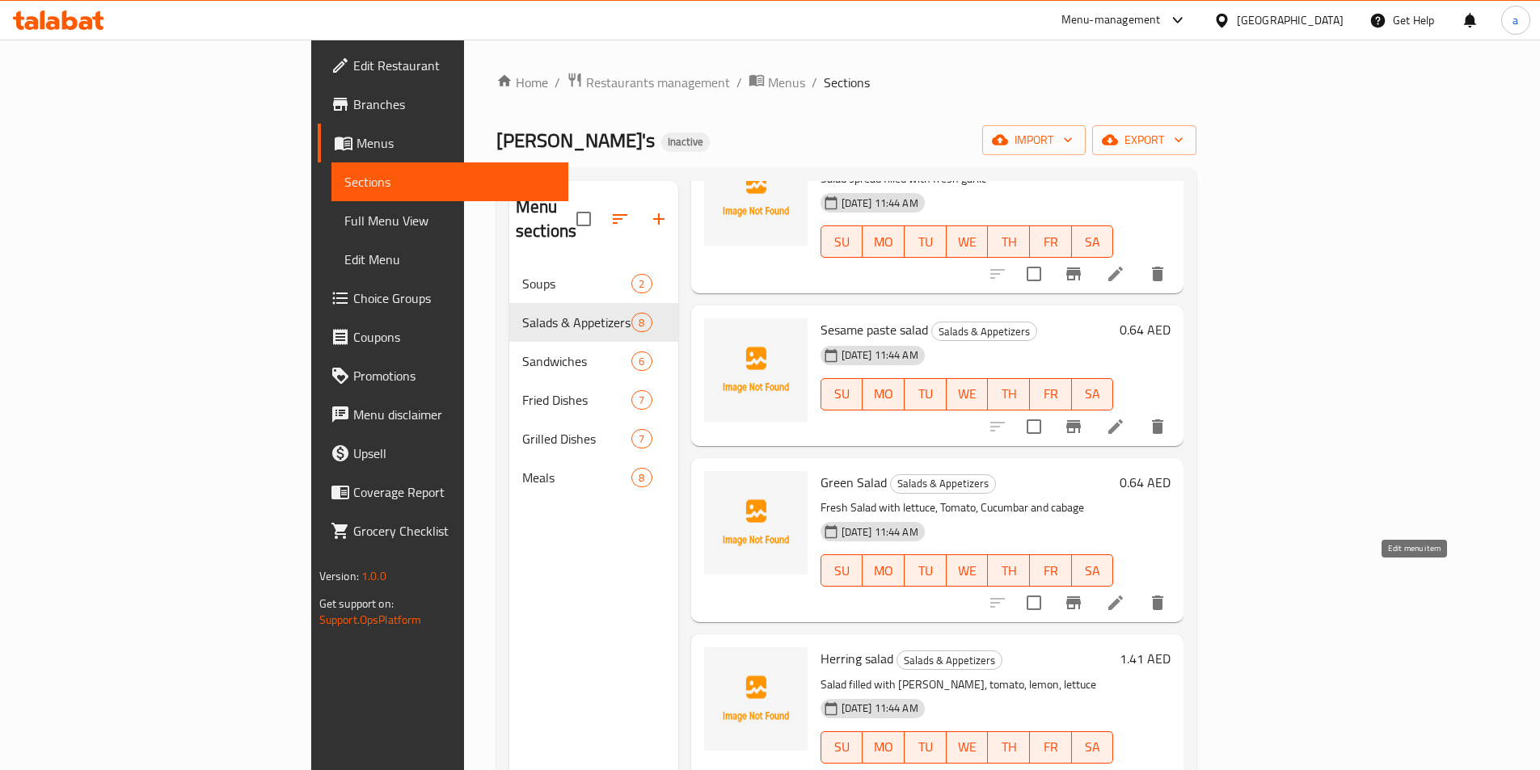
click at [1125, 593] on icon at bounding box center [1115, 602] width 19 height 19
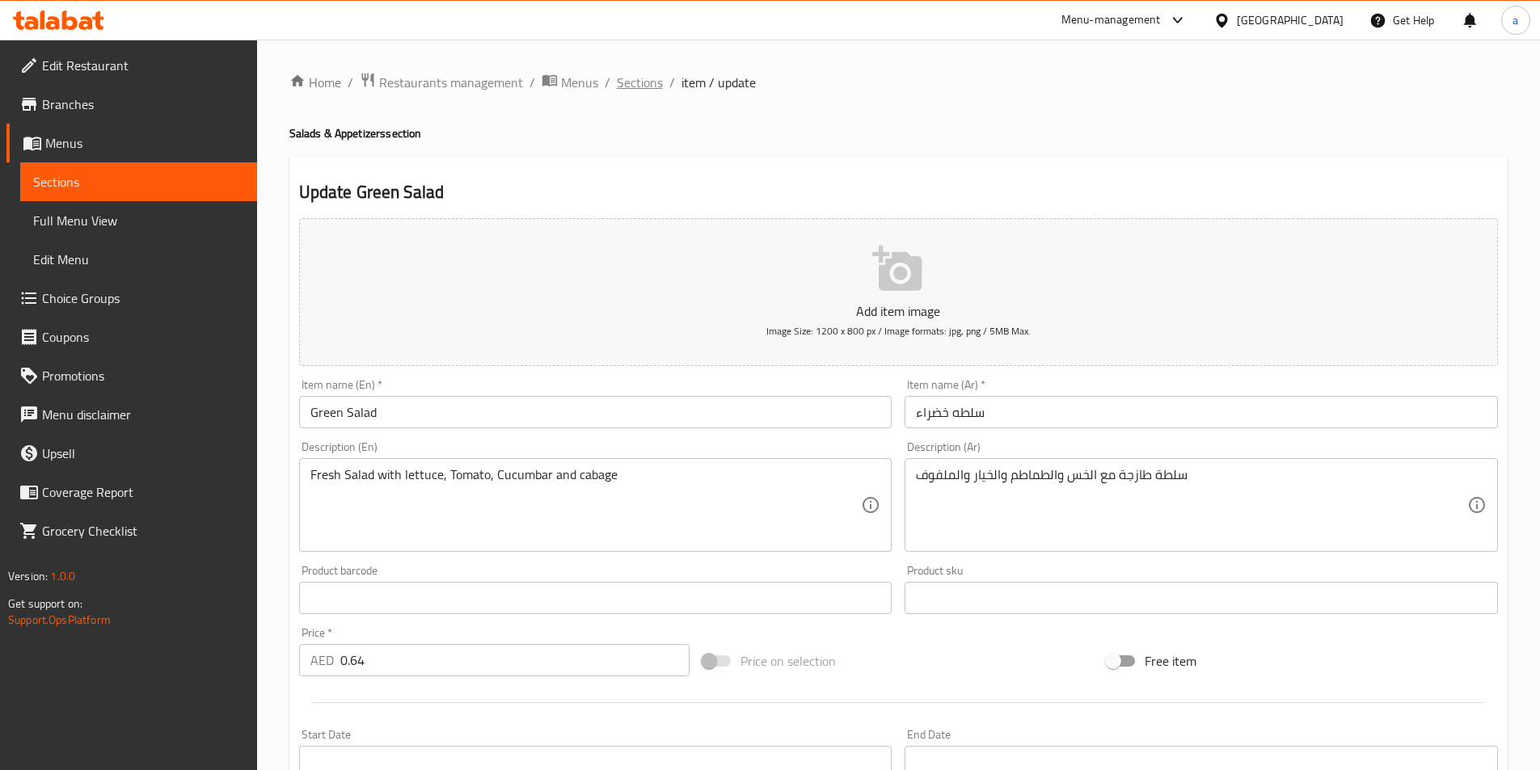
click at [639, 81] on span "Sections" at bounding box center [640, 82] width 46 height 19
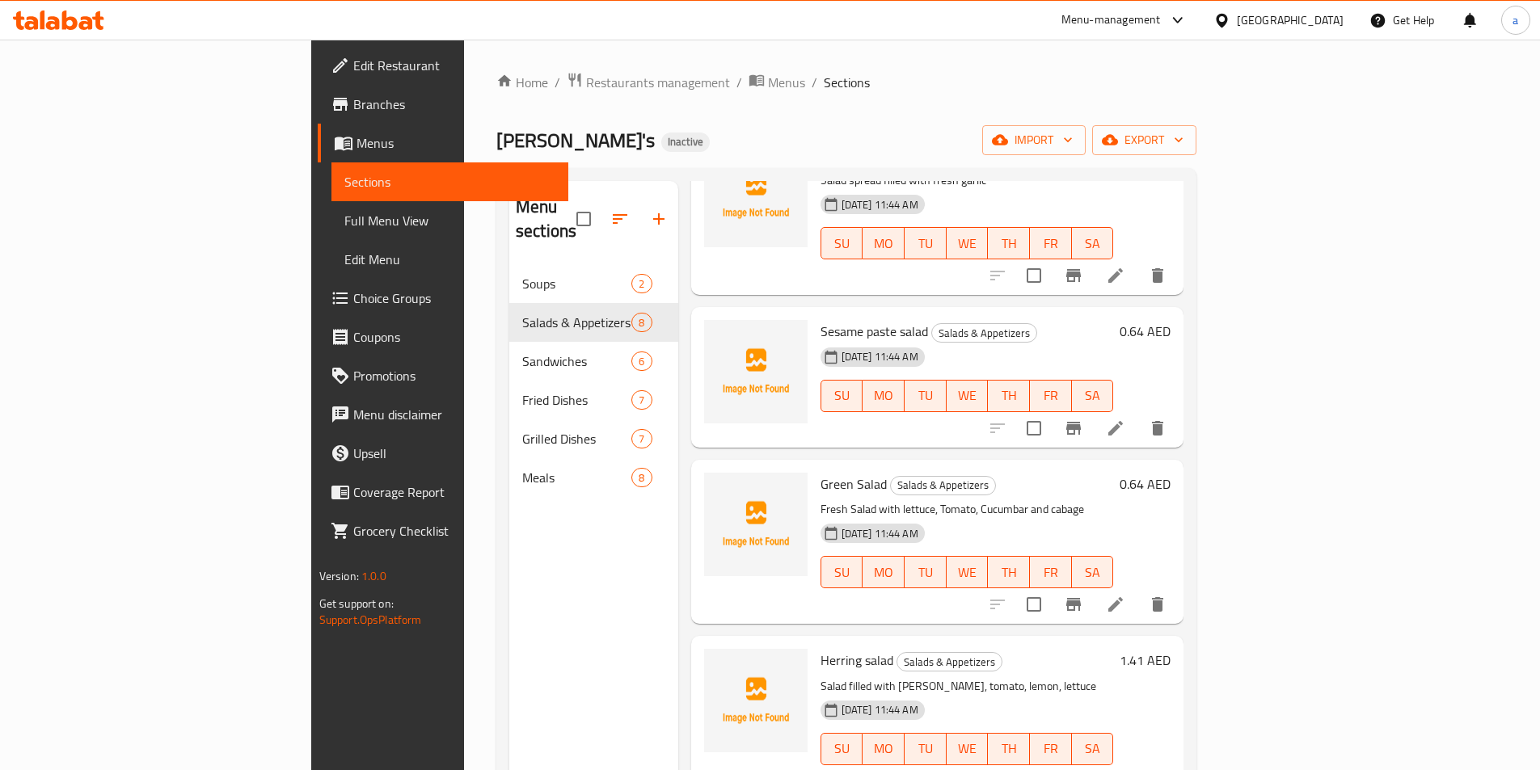
scroll to position [610, 0]
click at [1123, 770] on icon at bounding box center [1115, 780] width 15 height 15
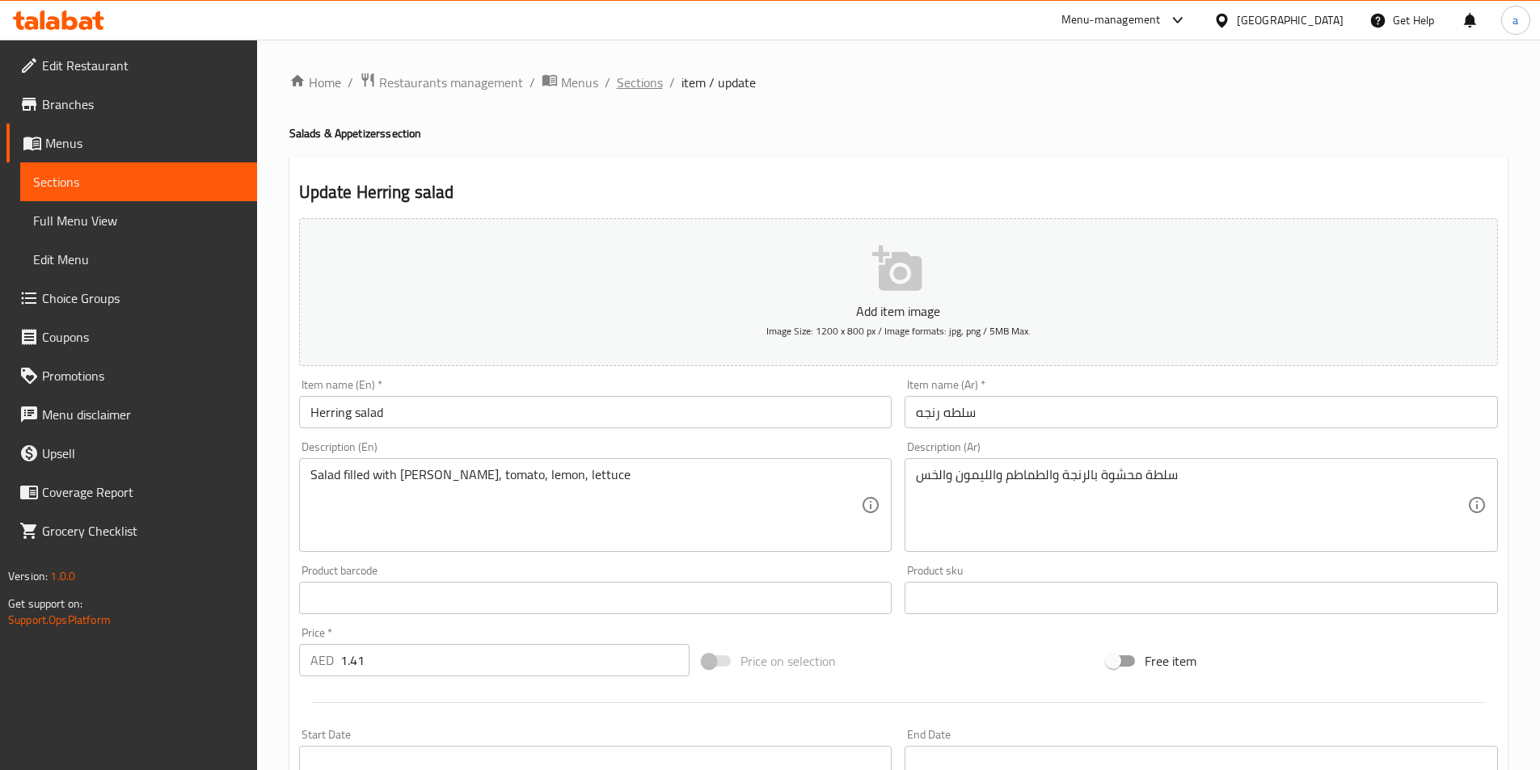
click at [652, 84] on span "Sections" at bounding box center [640, 82] width 46 height 19
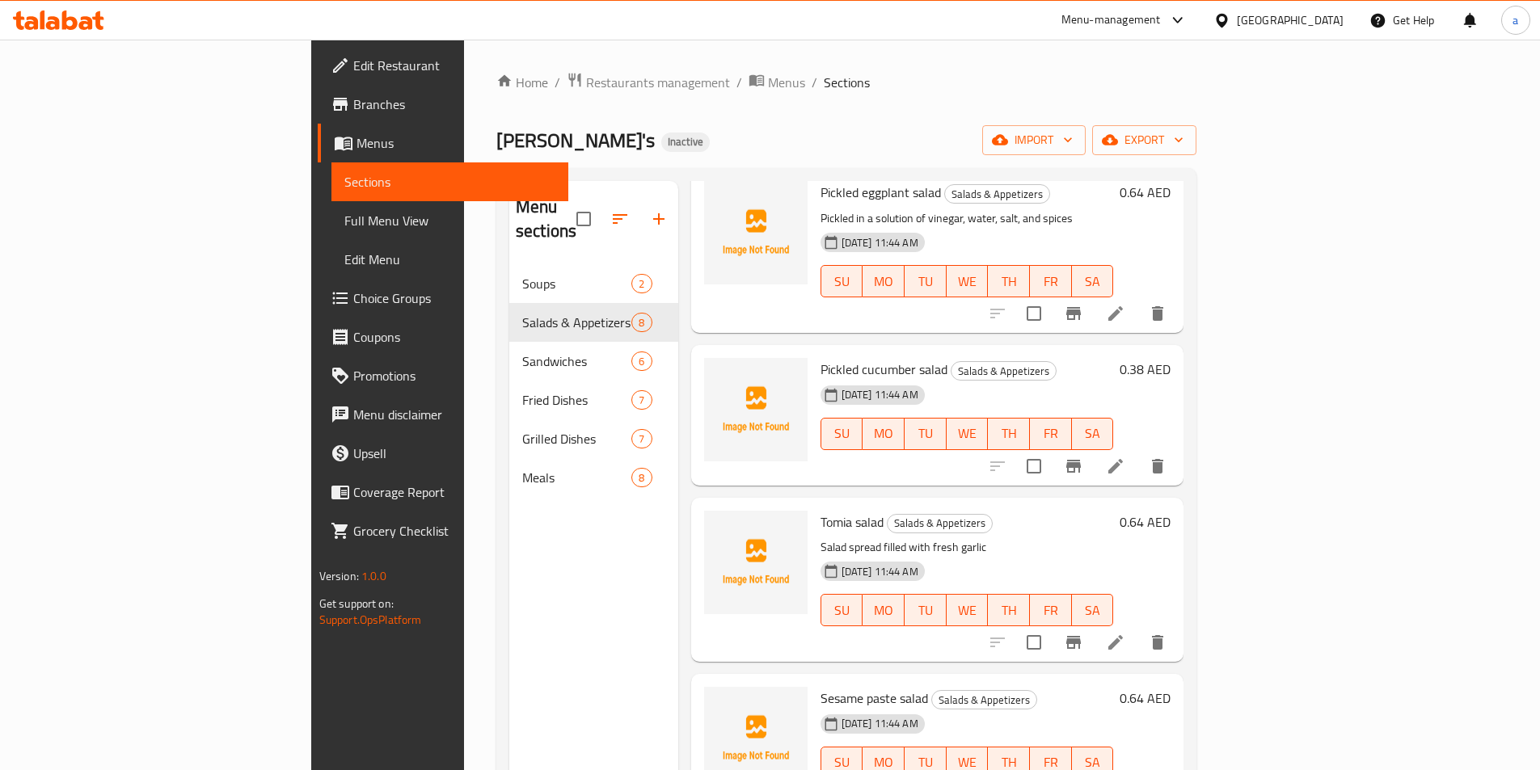
scroll to position [243, 0]
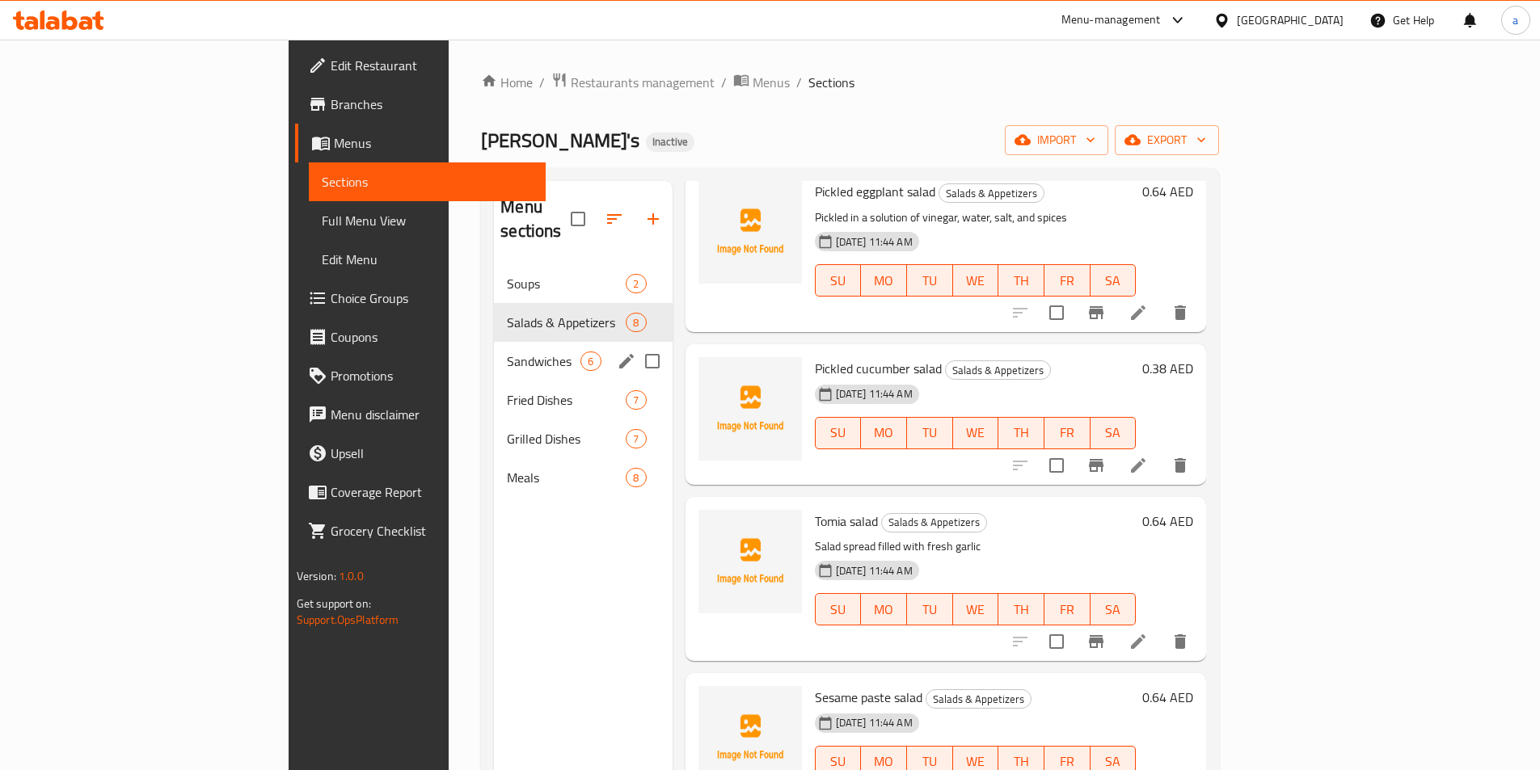
click at [507, 352] on span "Sandwiches" at bounding box center [544, 361] width 74 height 19
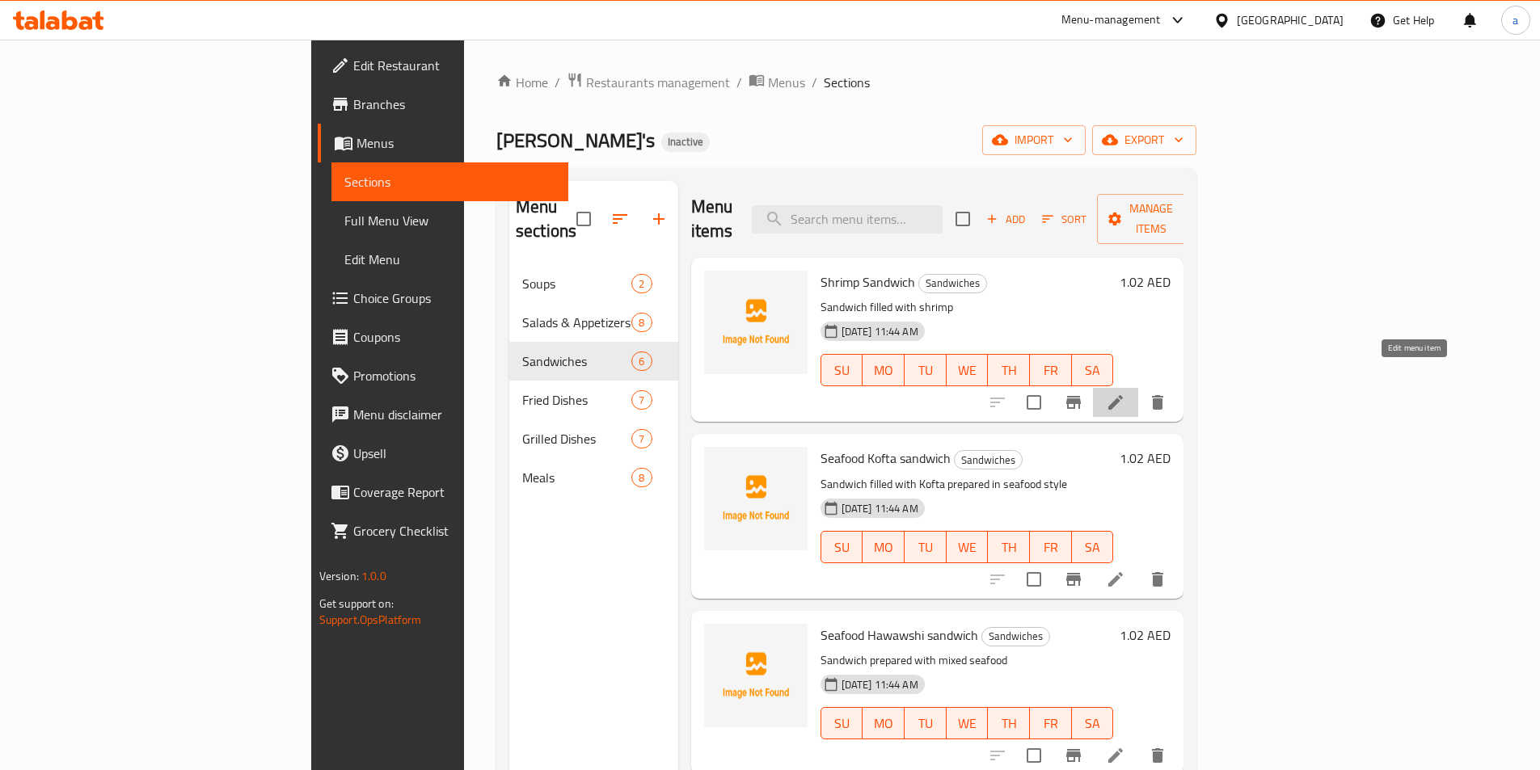
click at [1125, 393] on icon at bounding box center [1115, 402] width 19 height 19
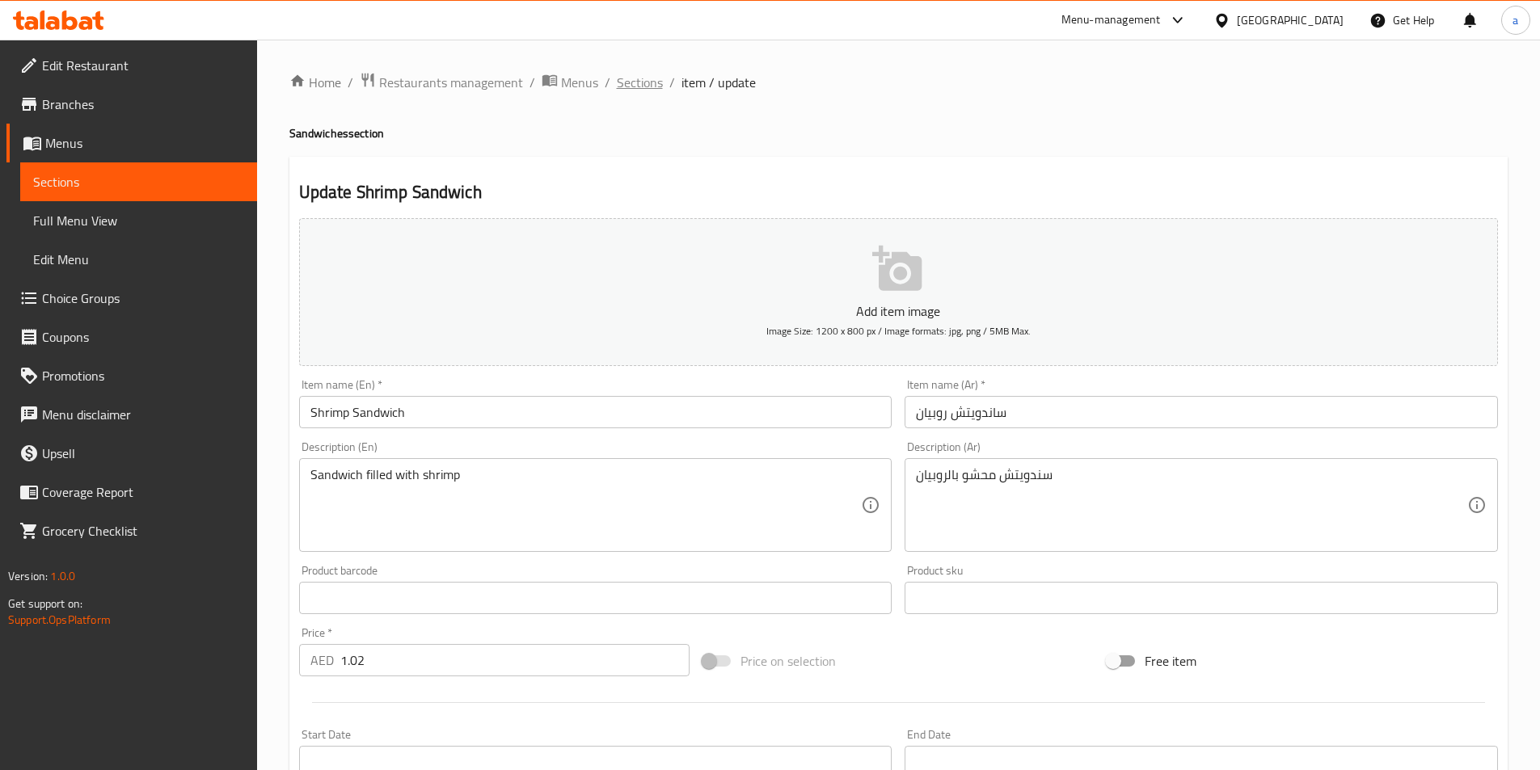
click at [641, 75] on span "Sections" at bounding box center [640, 82] width 46 height 19
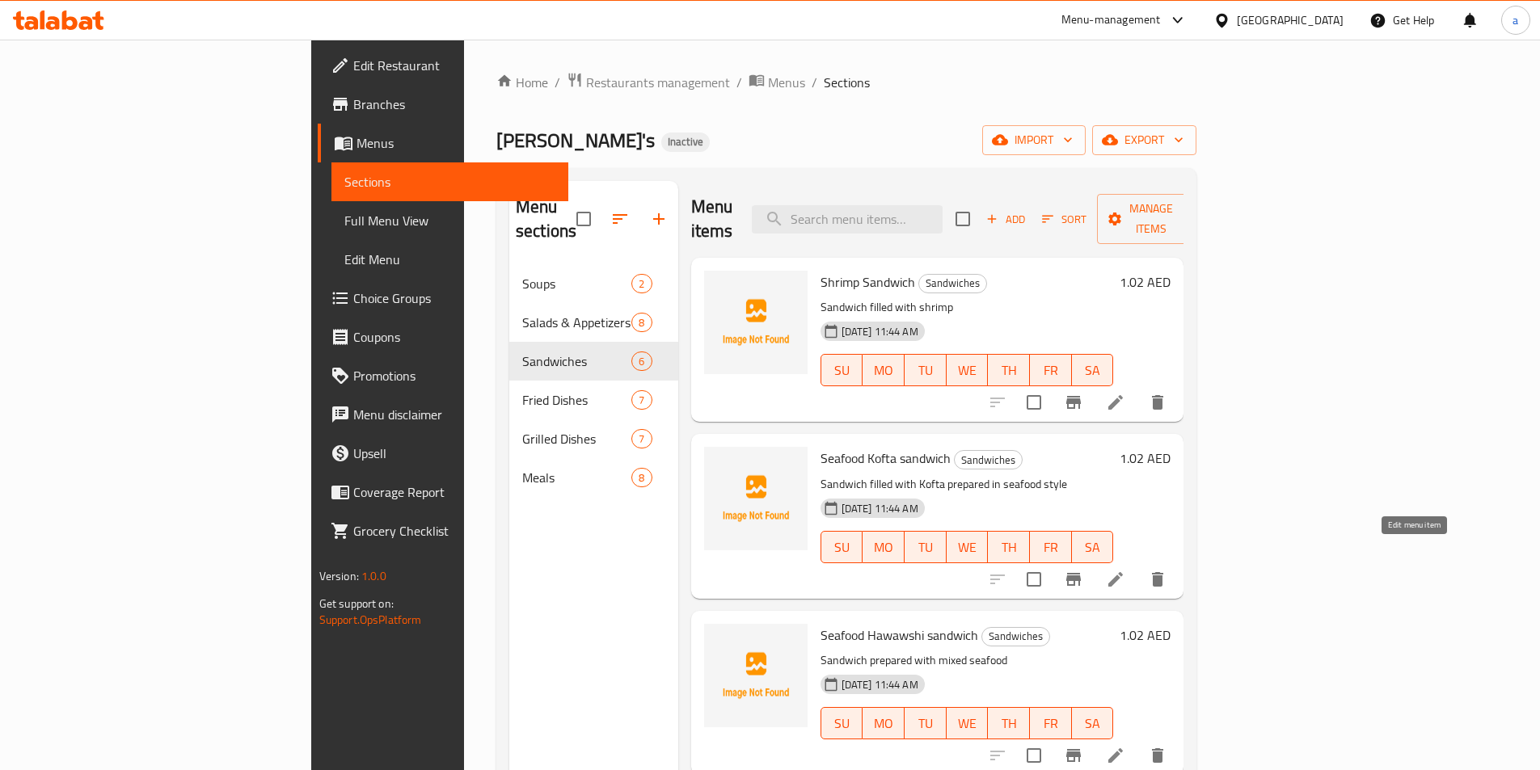
click at [1125, 570] on icon at bounding box center [1115, 579] width 19 height 19
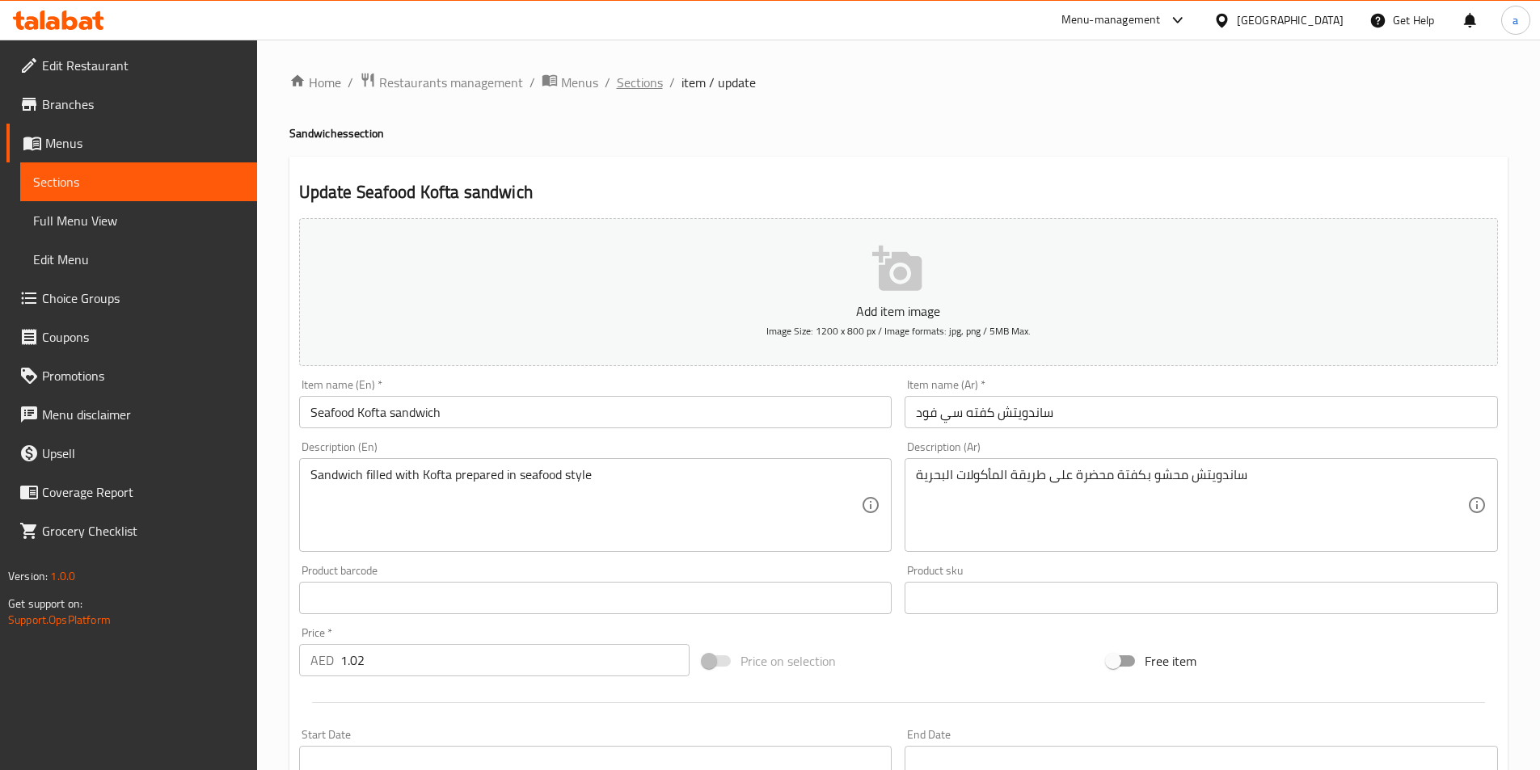
click at [643, 83] on span "Sections" at bounding box center [640, 82] width 46 height 19
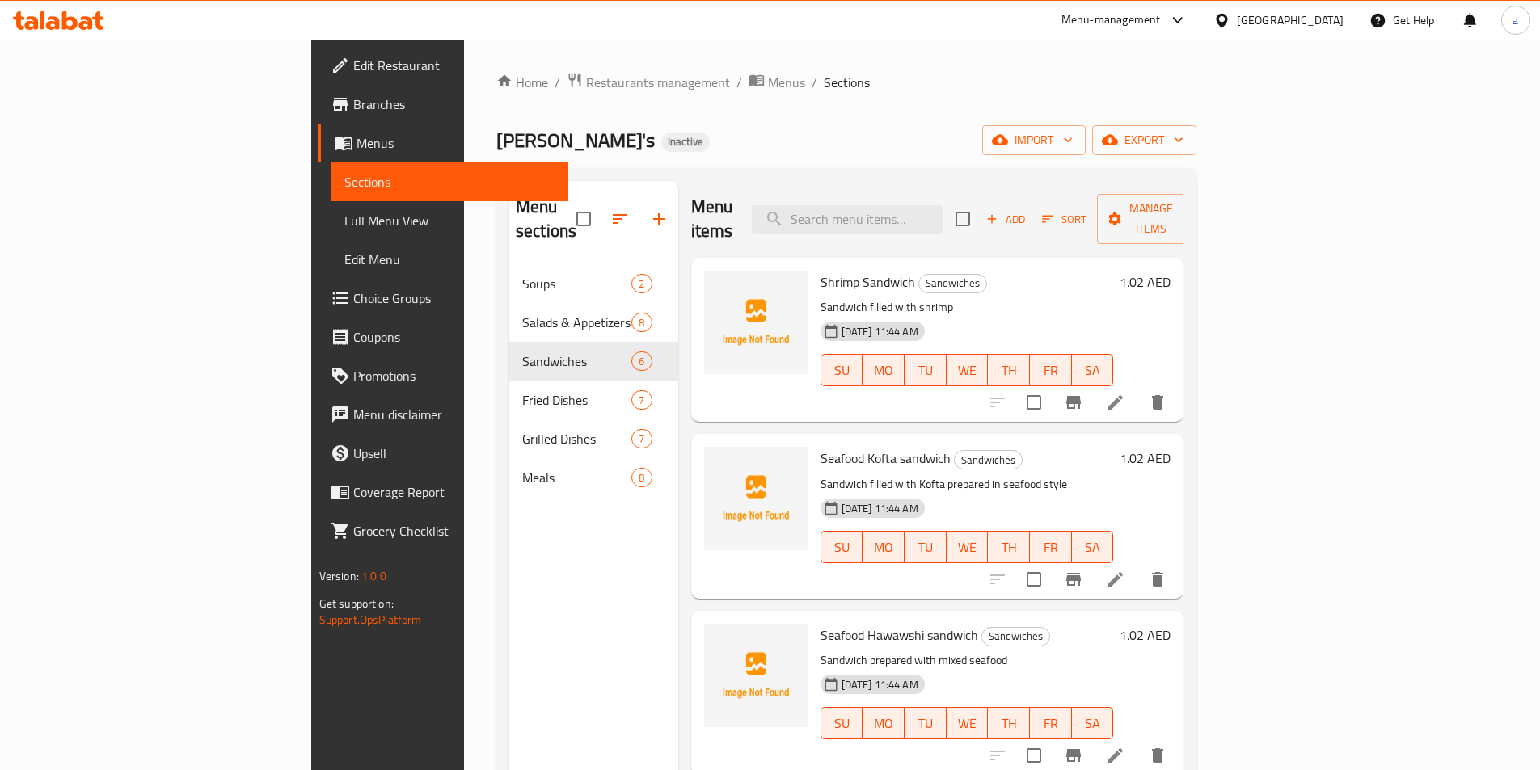
scroll to position [81, 0]
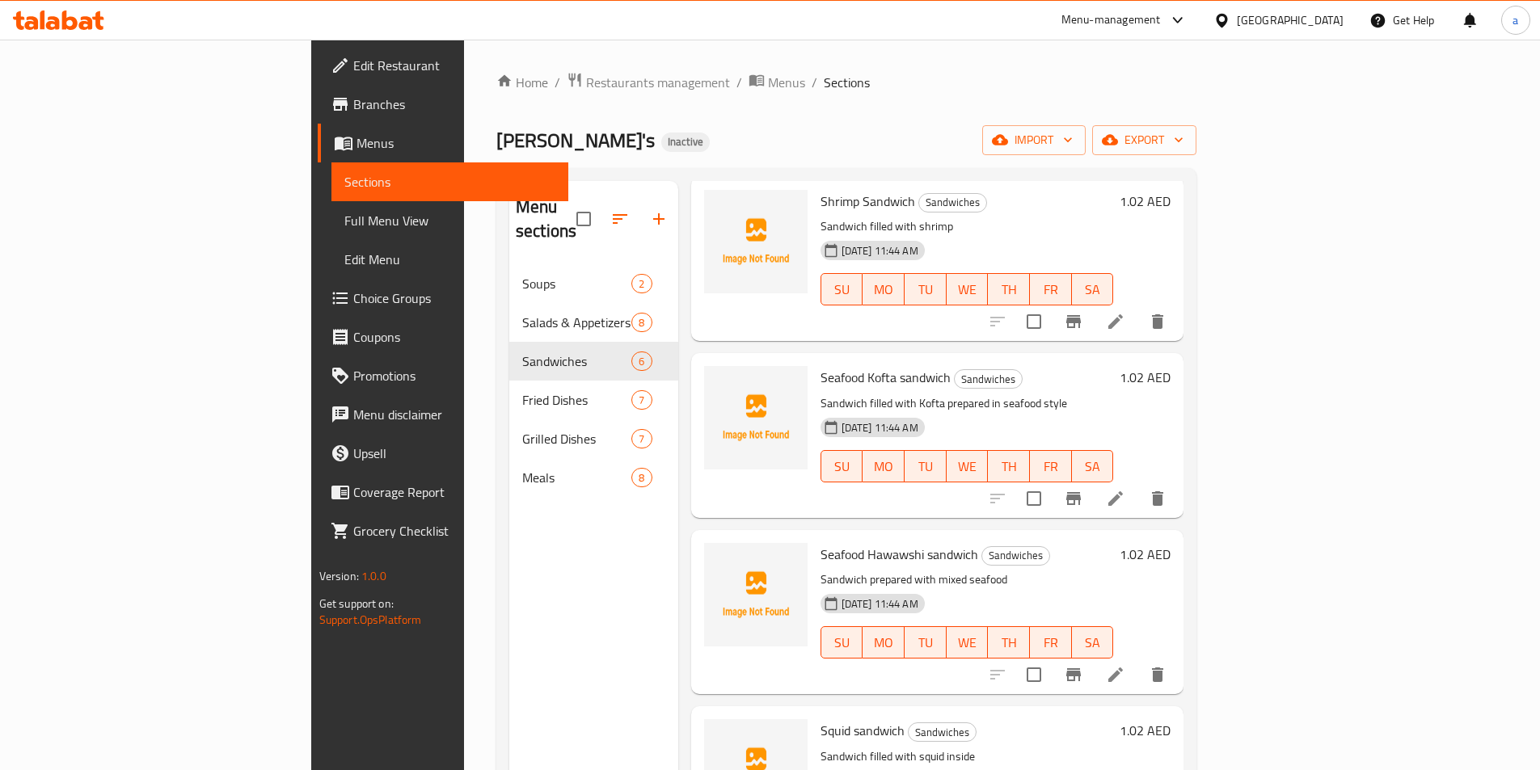
click at [1125, 665] on icon at bounding box center [1115, 674] width 19 height 19
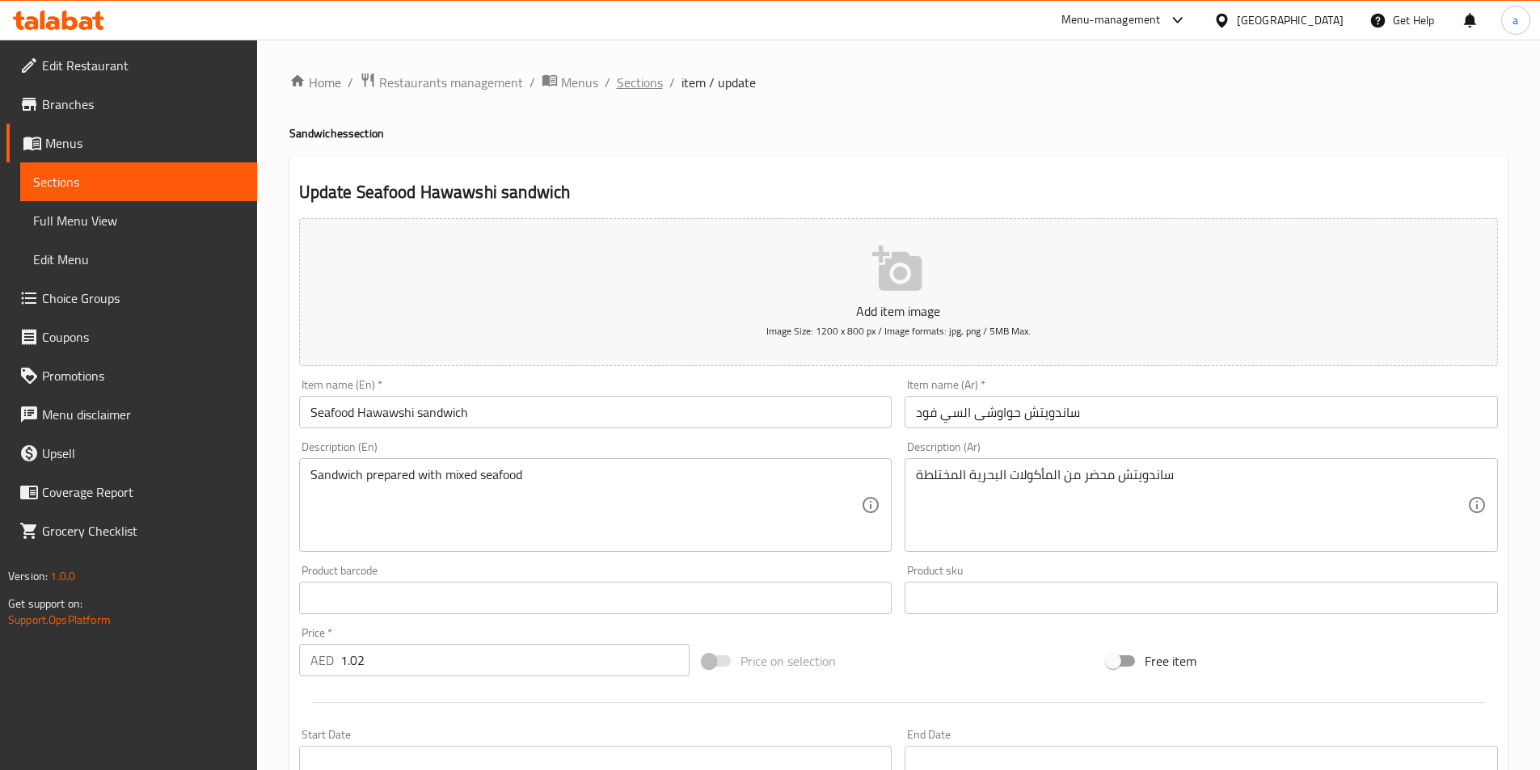
click at [618, 82] on span "Sections" at bounding box center [640, 82] width 46 height 19
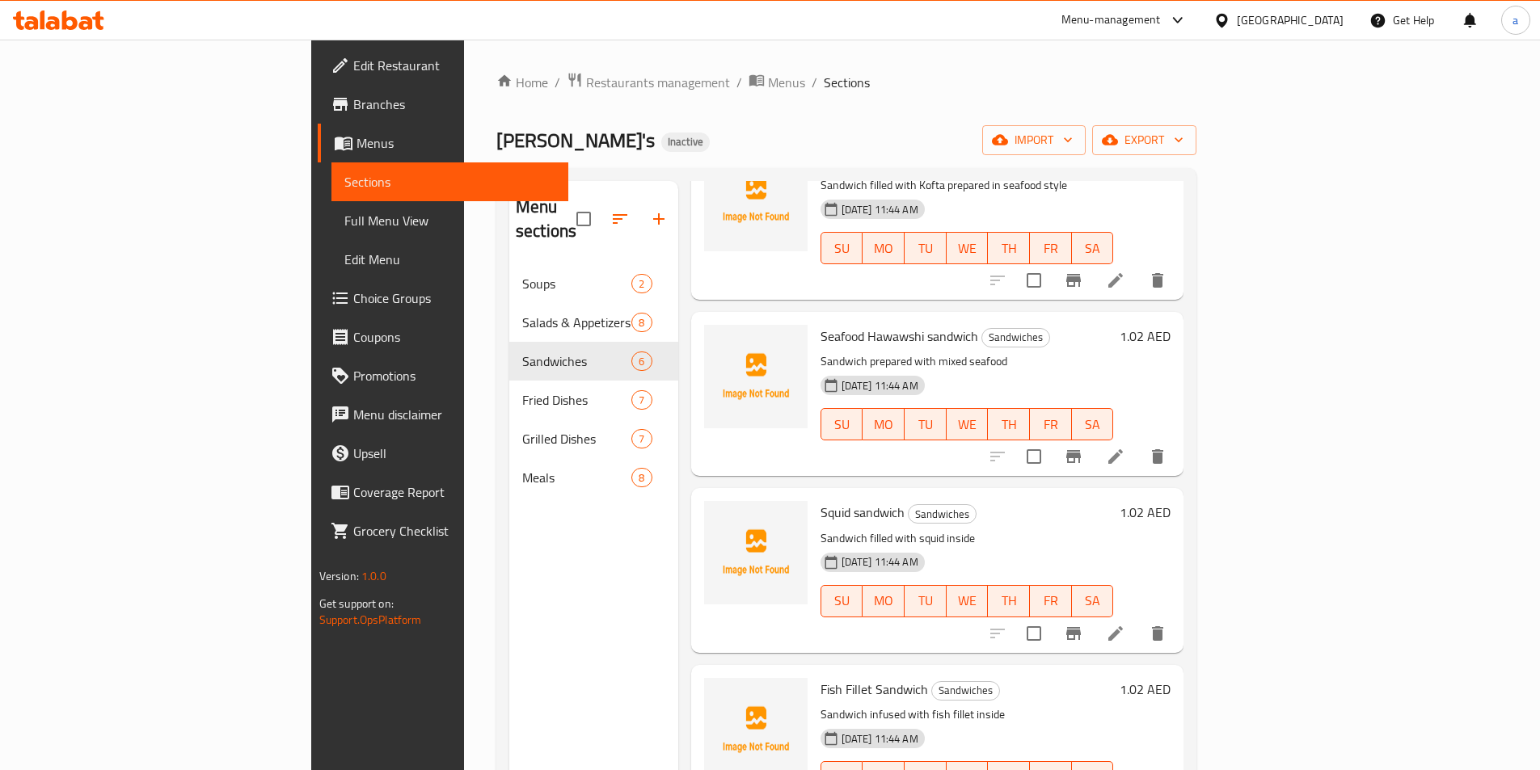
scroll to position [306, 0]
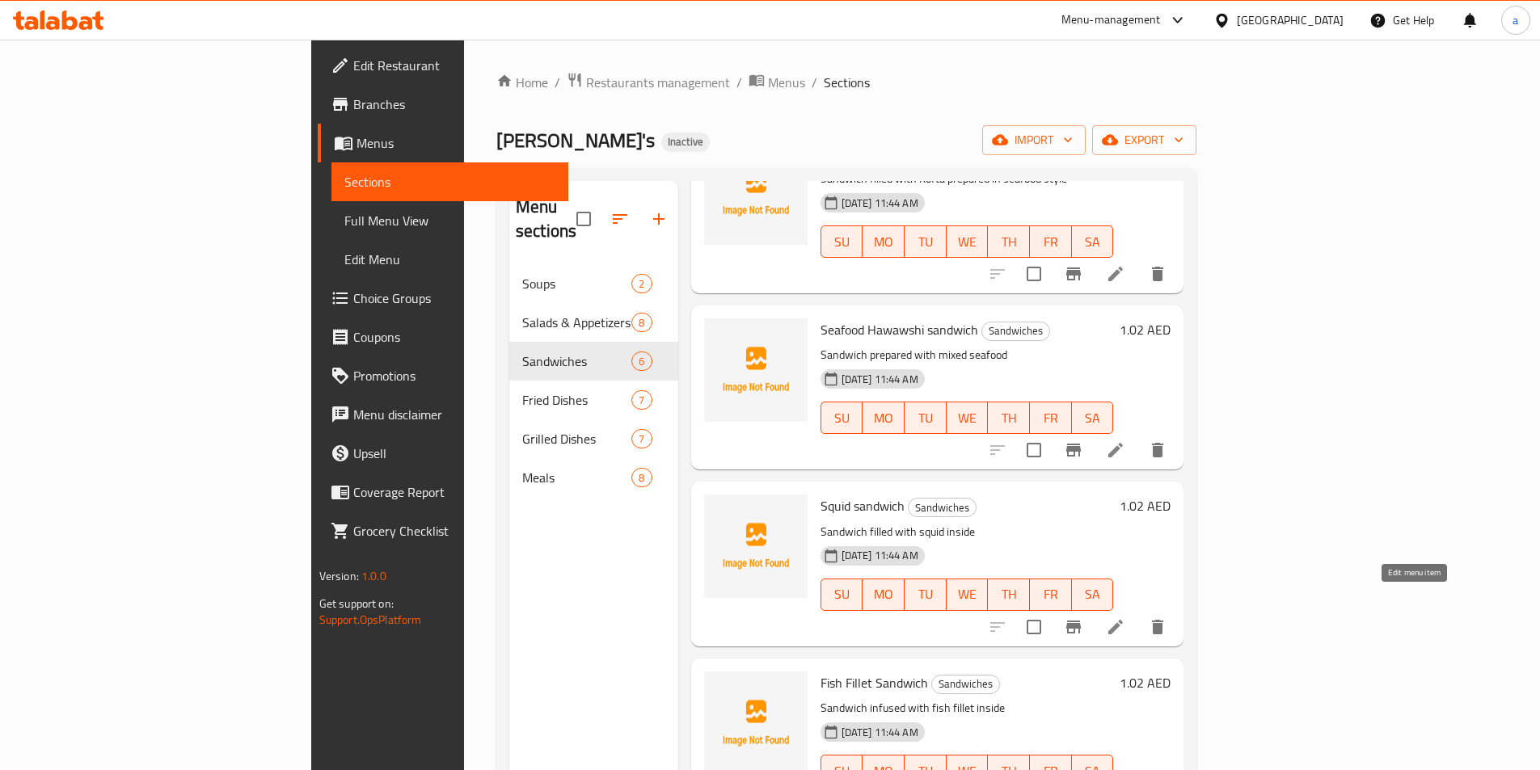
click at [1125, 618] on icon at bounding box center [1115, 627] width 19 height 19
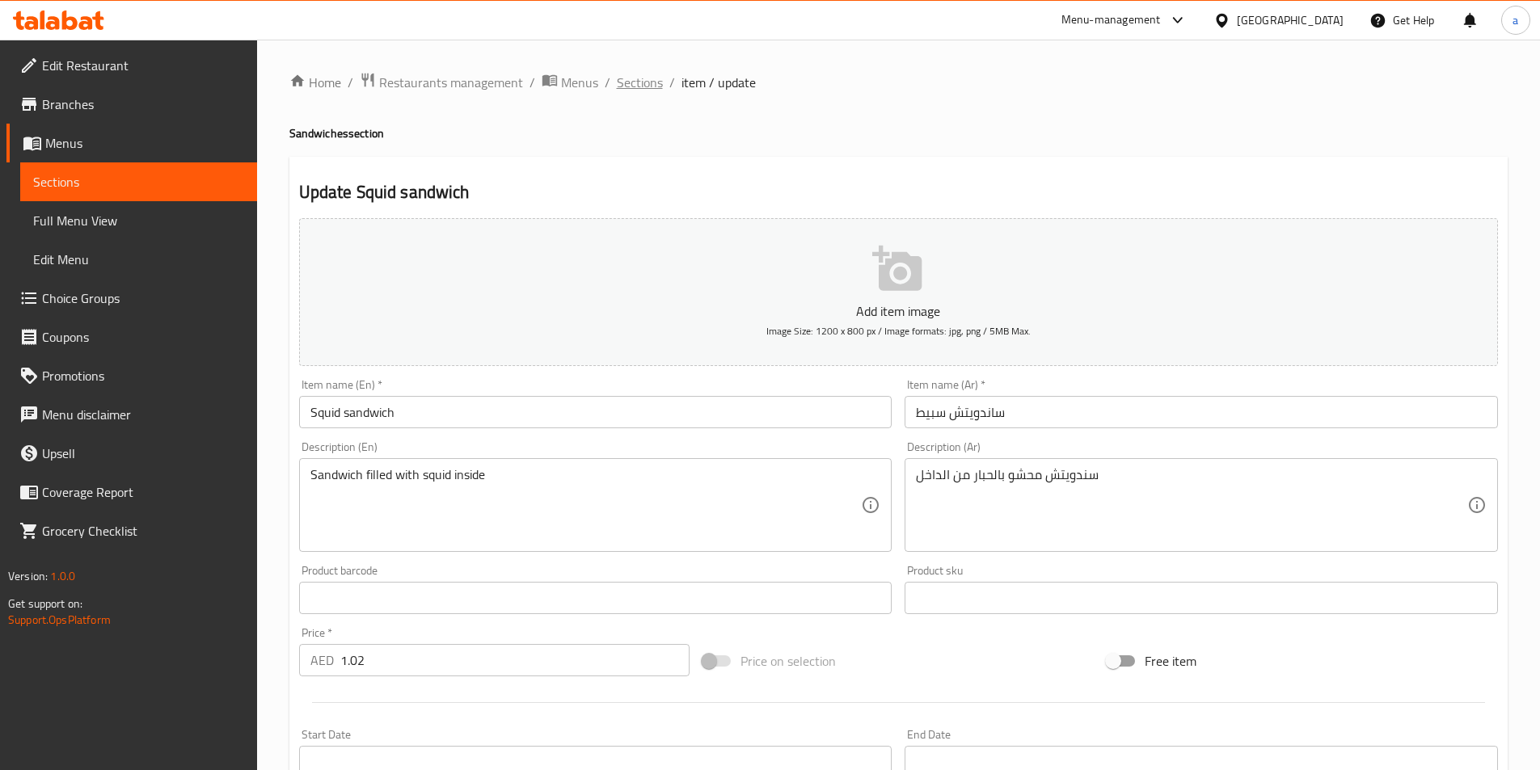
click at [638, 77] on span "Sections" at bounding box center [640, 82] width 46 height 19
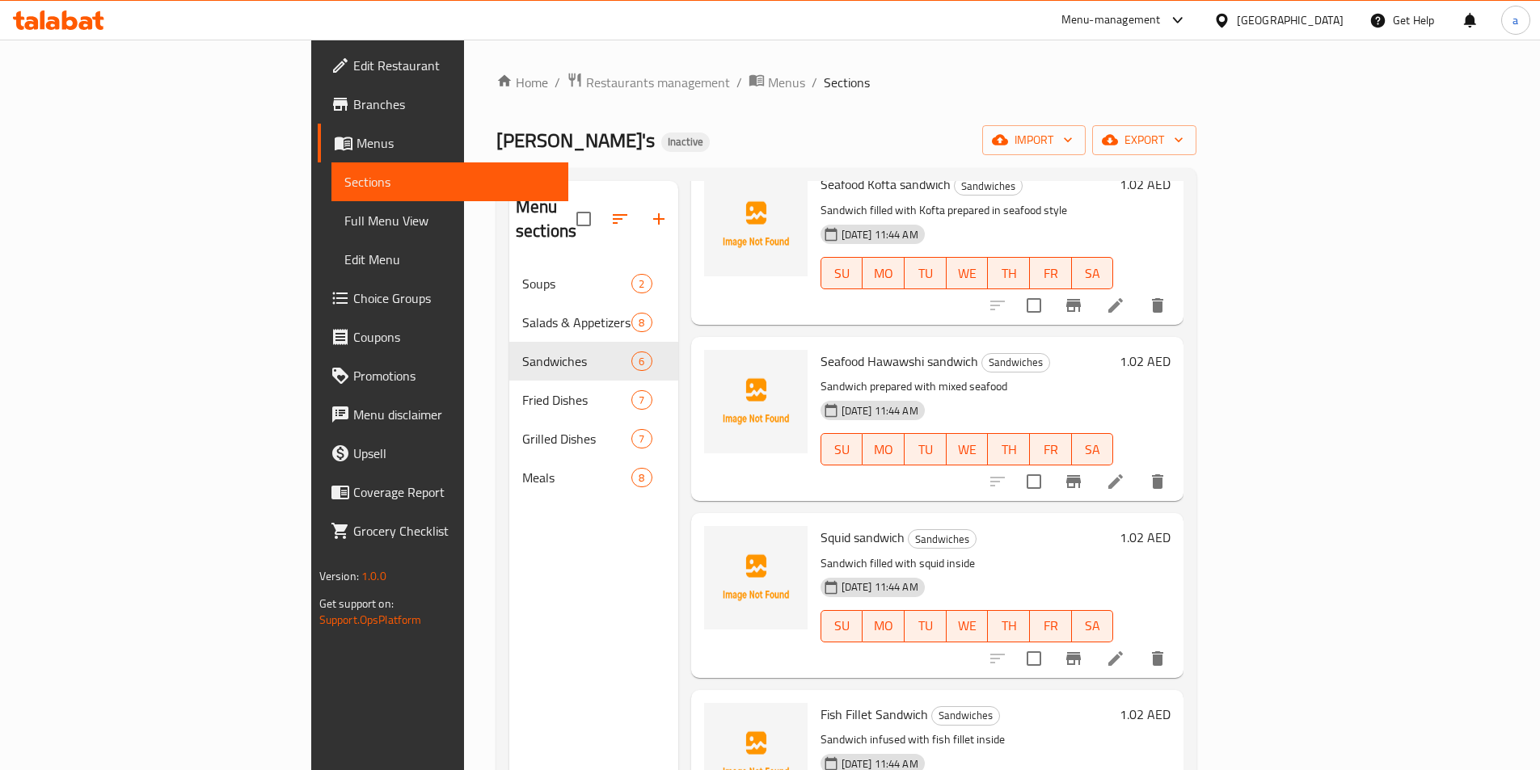
scroll to position [306, 0]
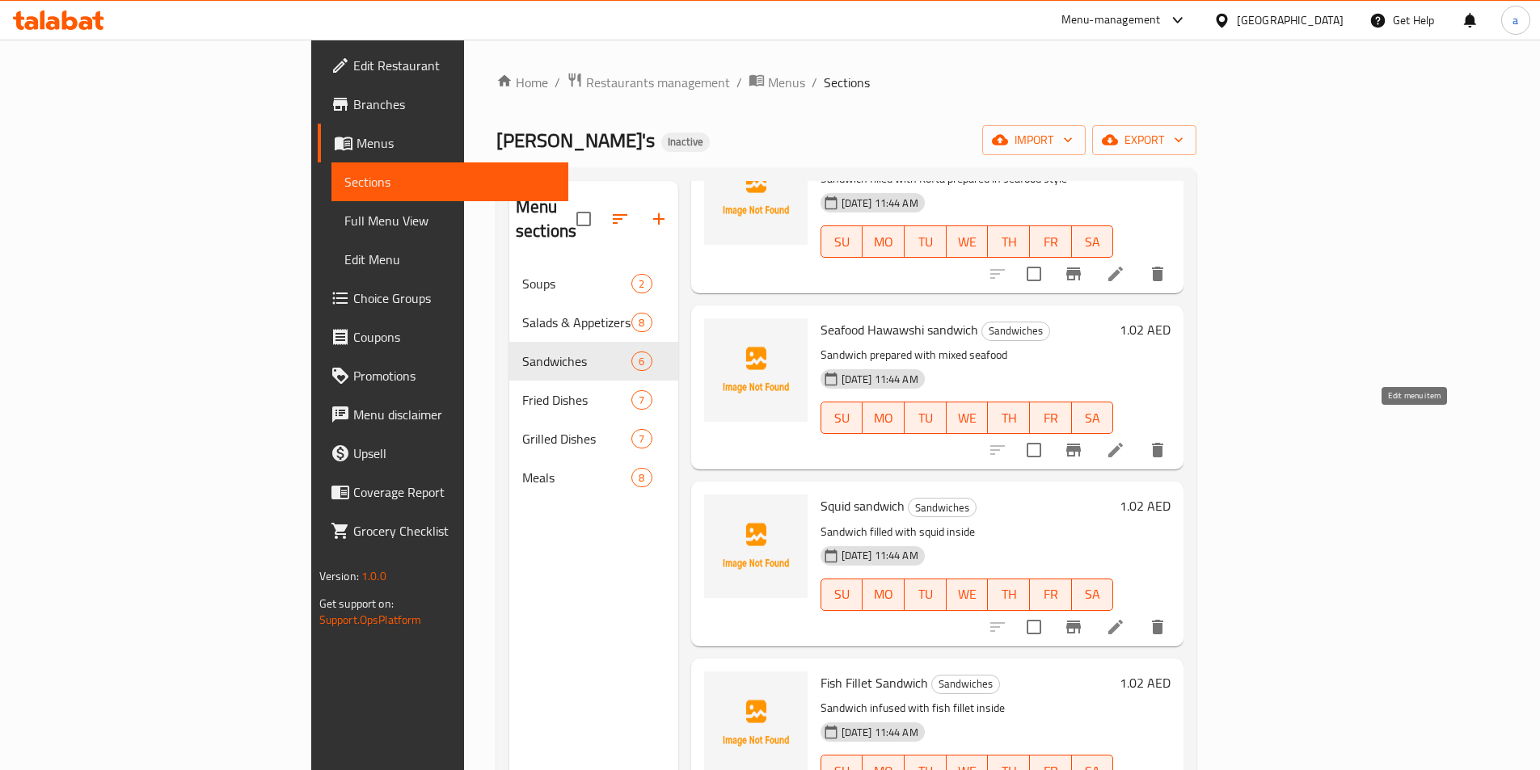
click at [1125, 441] on icon at bounding box center [1115, 450] width 19 height 19
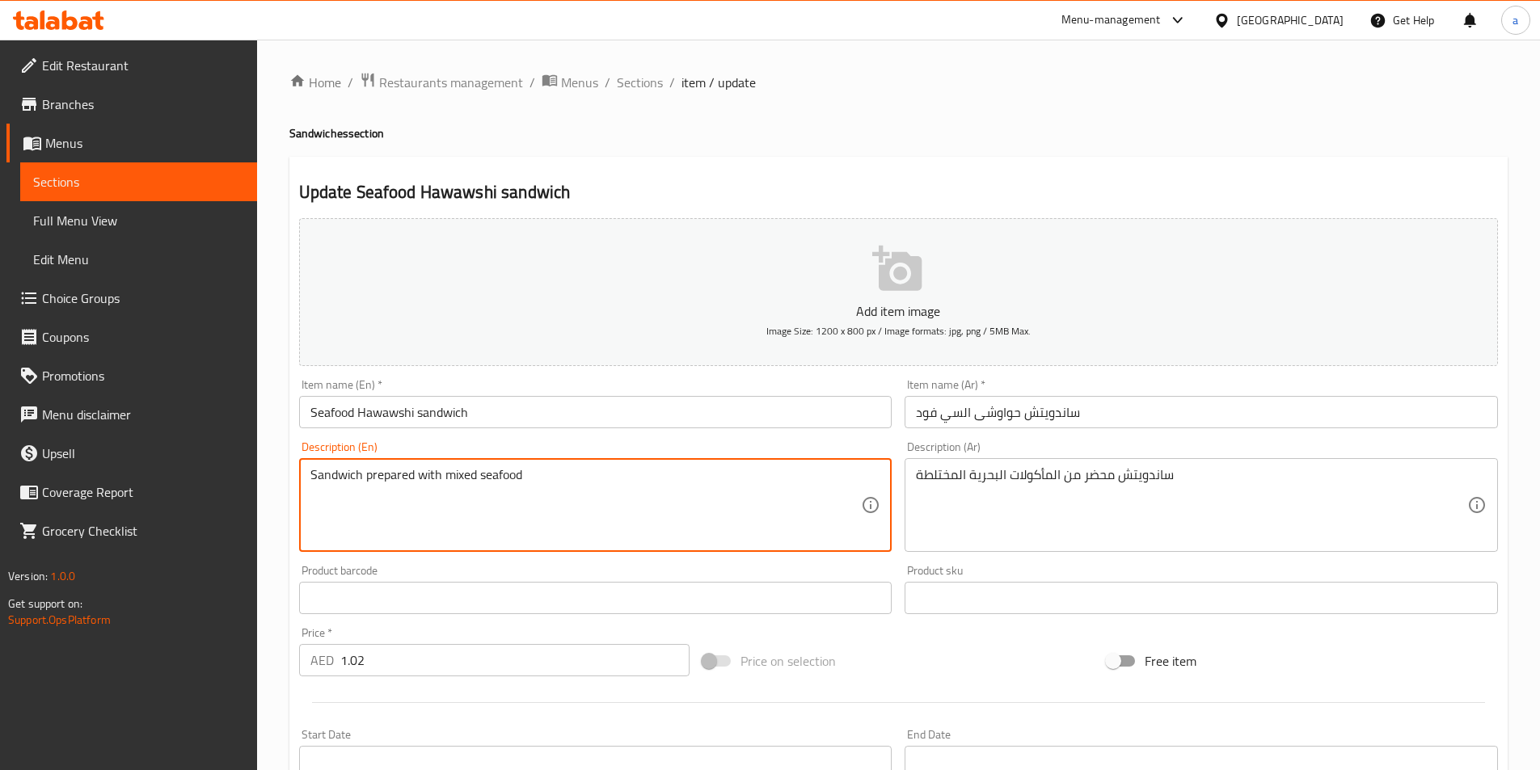
drag, startPoint x: 622, startPoint y: 474, endPoint x: 281, endPoint y: 469, distance: 340.4
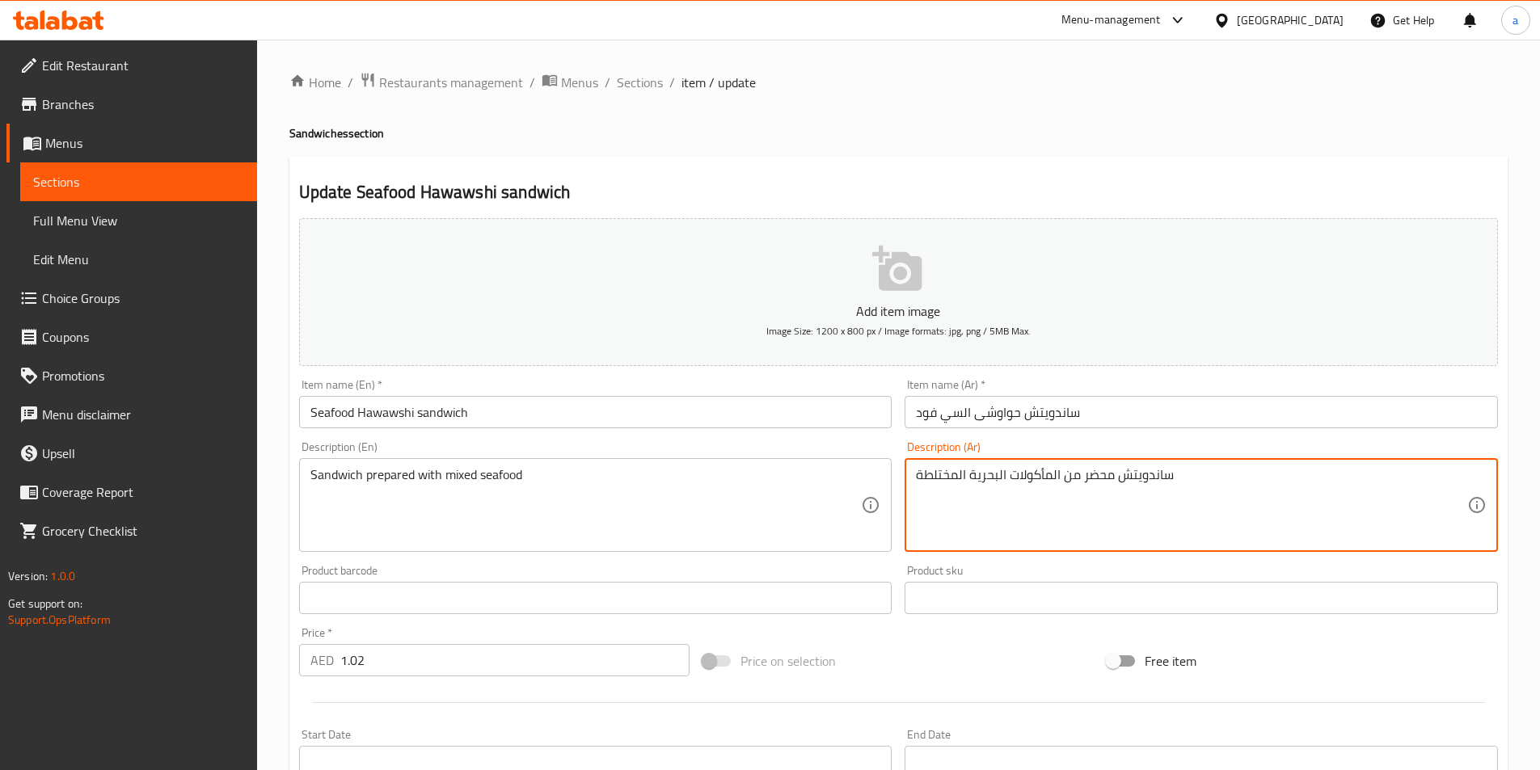
click at [564, 413] on input "Seafood Hawawshi sandwich" at bounding box center [595, 412] width 593 height 32
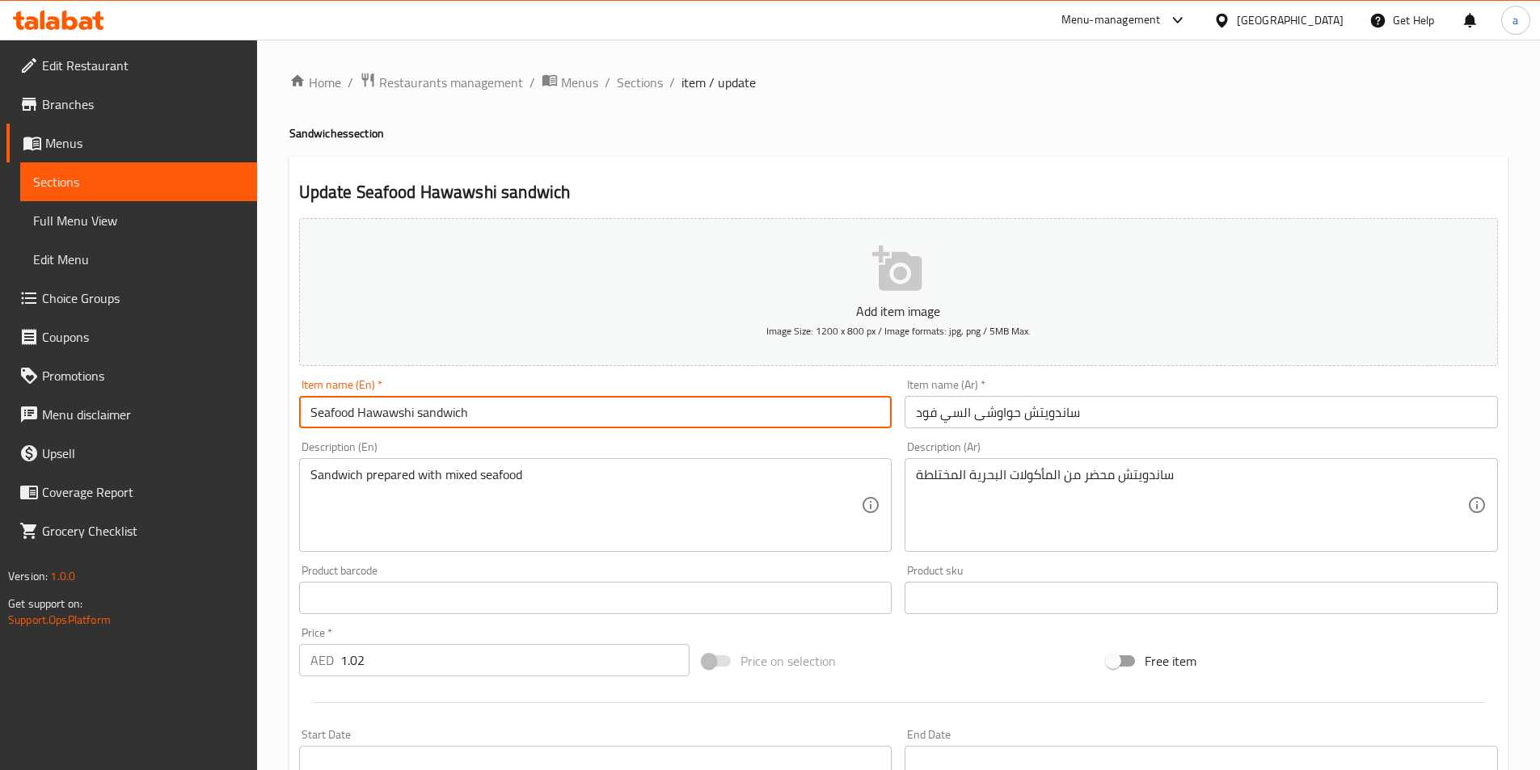
drag, startPoint x: 521, startPoint y: 407, endPoint x: 272, endPoint y: 397, distance: 248.3
click at [272, 397] on div "Home / Restaurants management / Menus / Sections / item / update Sandwiches sec…" at bounding box center [898, 591] width 1283 height 1103
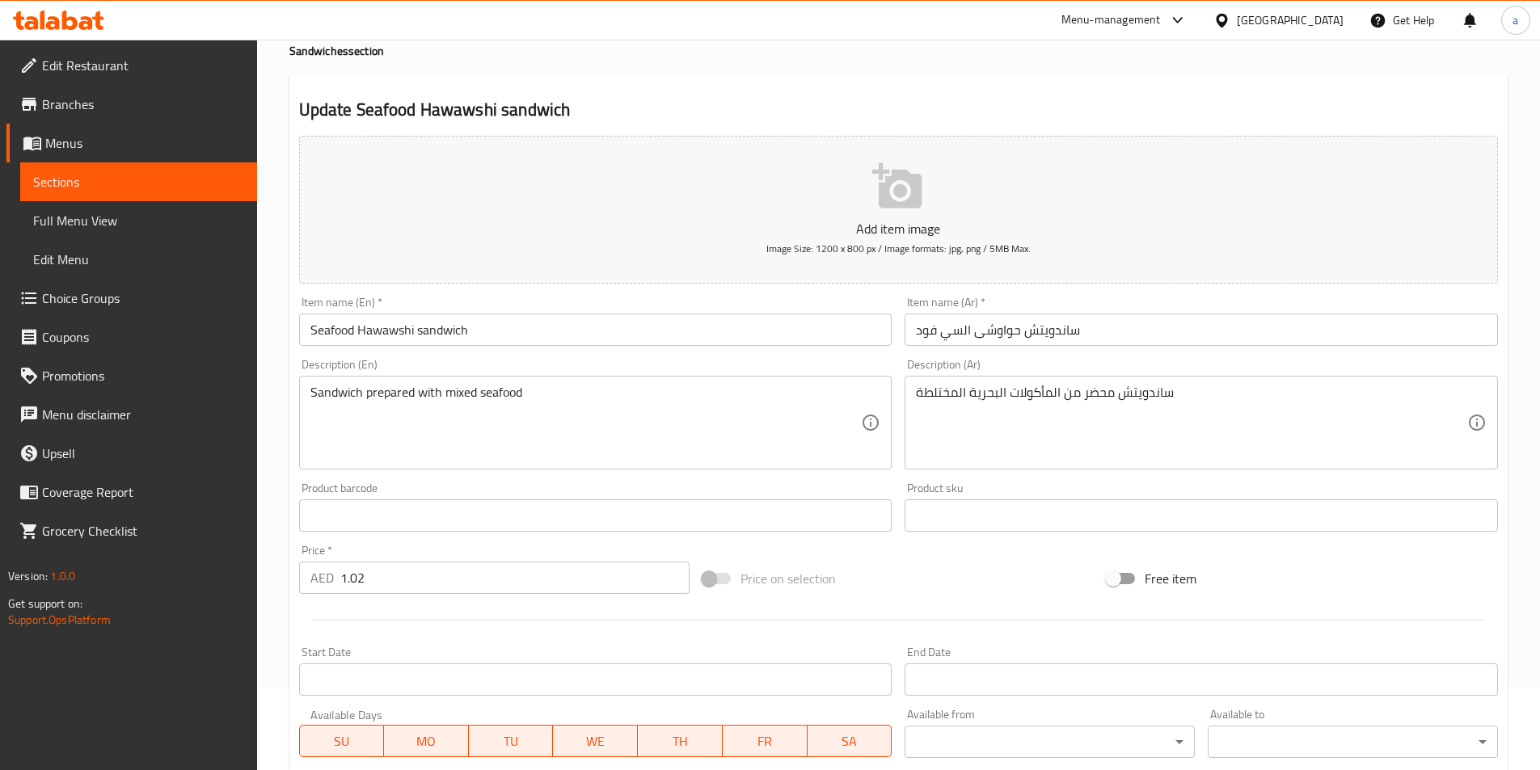
scroll to position [162, 0]
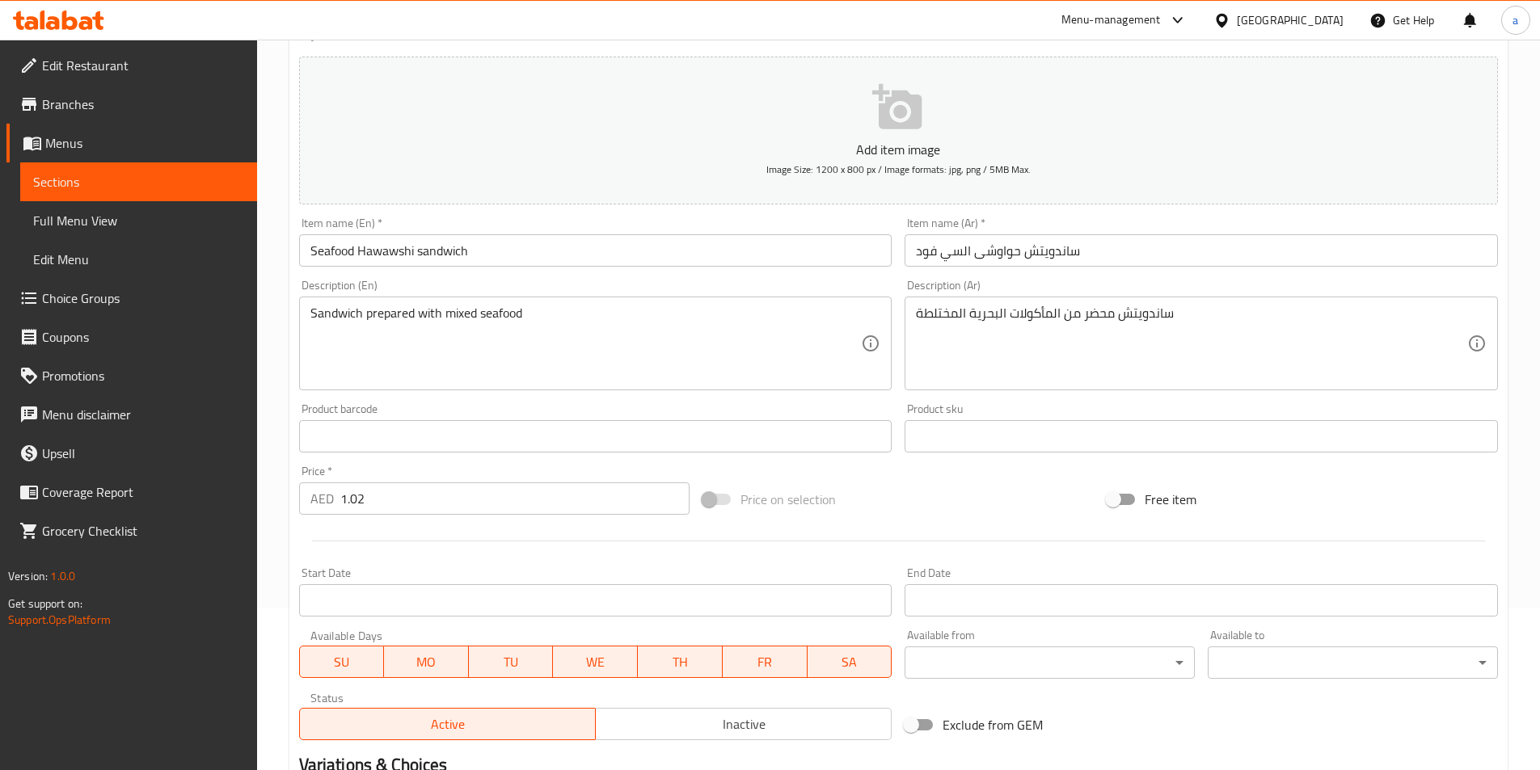
click at [731, 222] on div "Item name (En)   * Seafood Hawawshi sandwich Item name (En) *" at bounding box center [595, 241] width 593 height 49
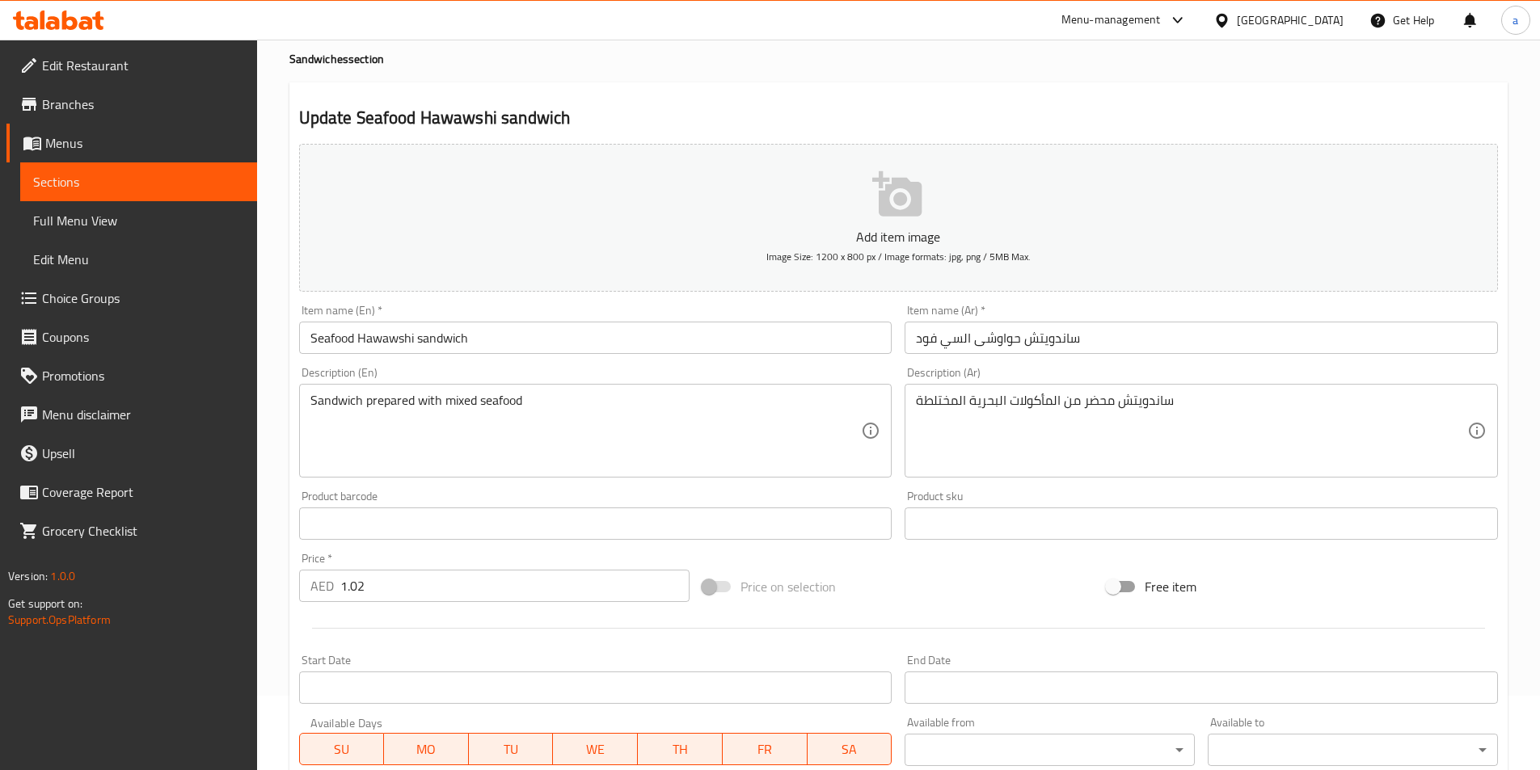
scroll to position [0, 0]
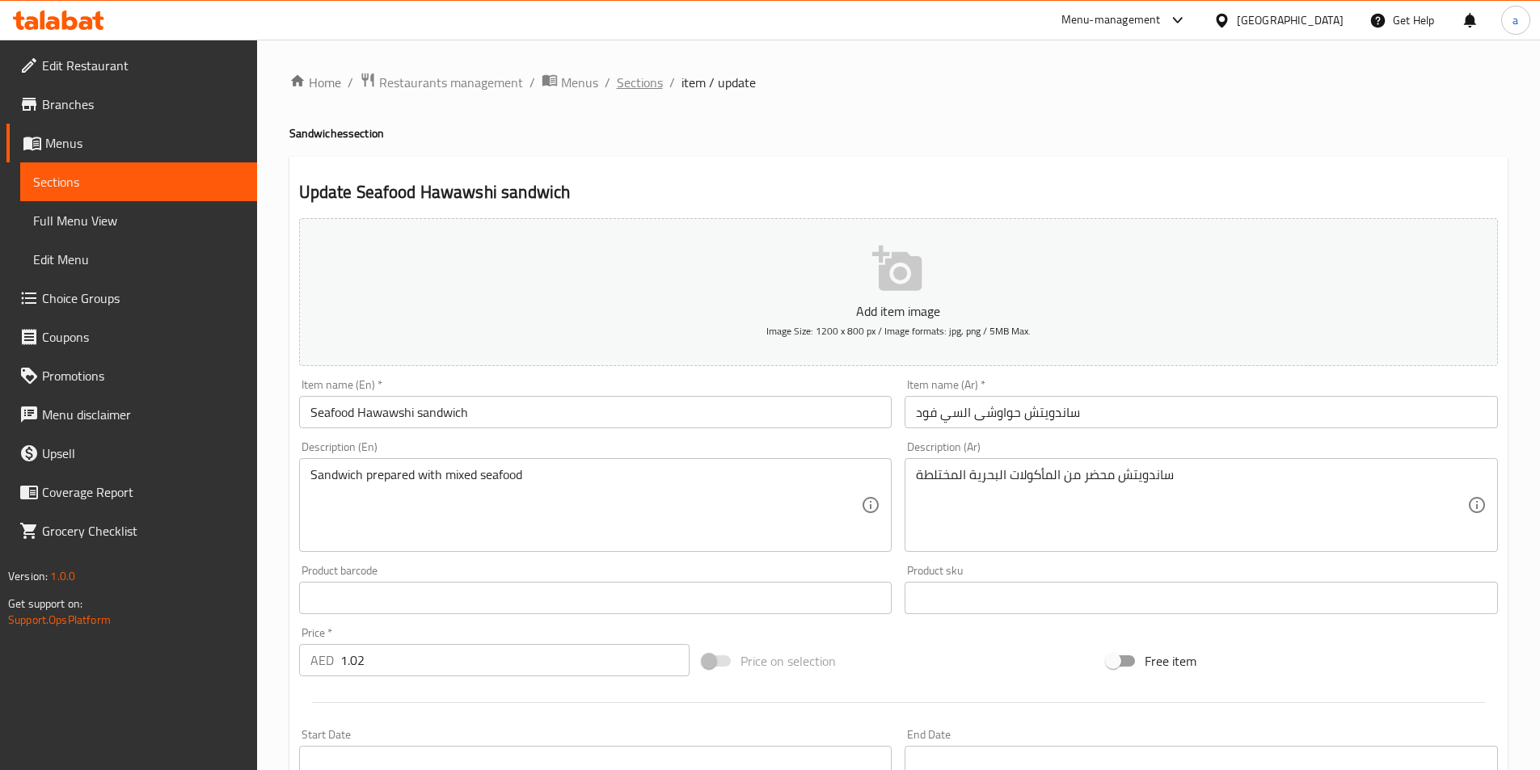
click at [642, 82] on span "Sections" at bounding box center [640, 82] width 46 height 19
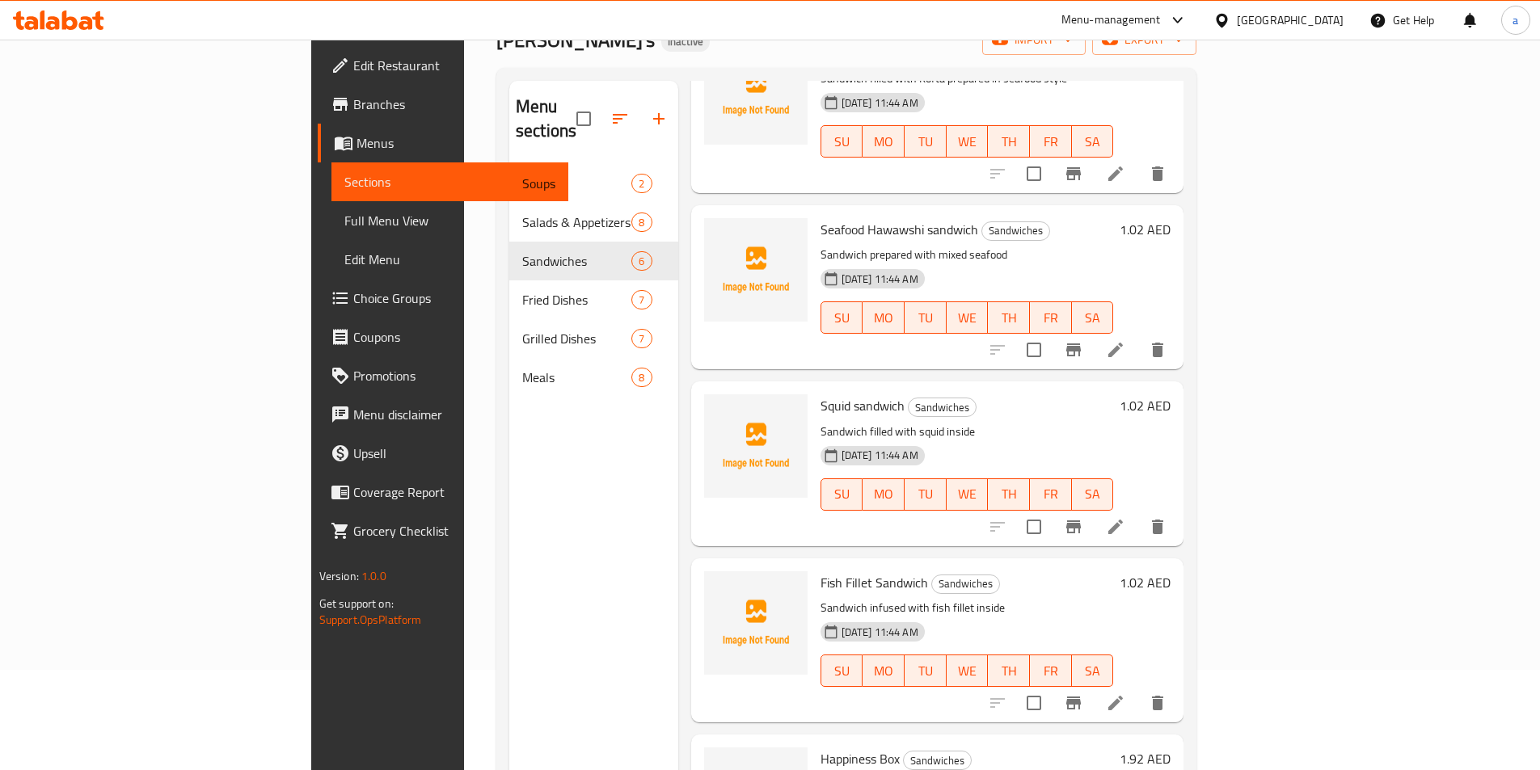
scroll to position [226, 0]
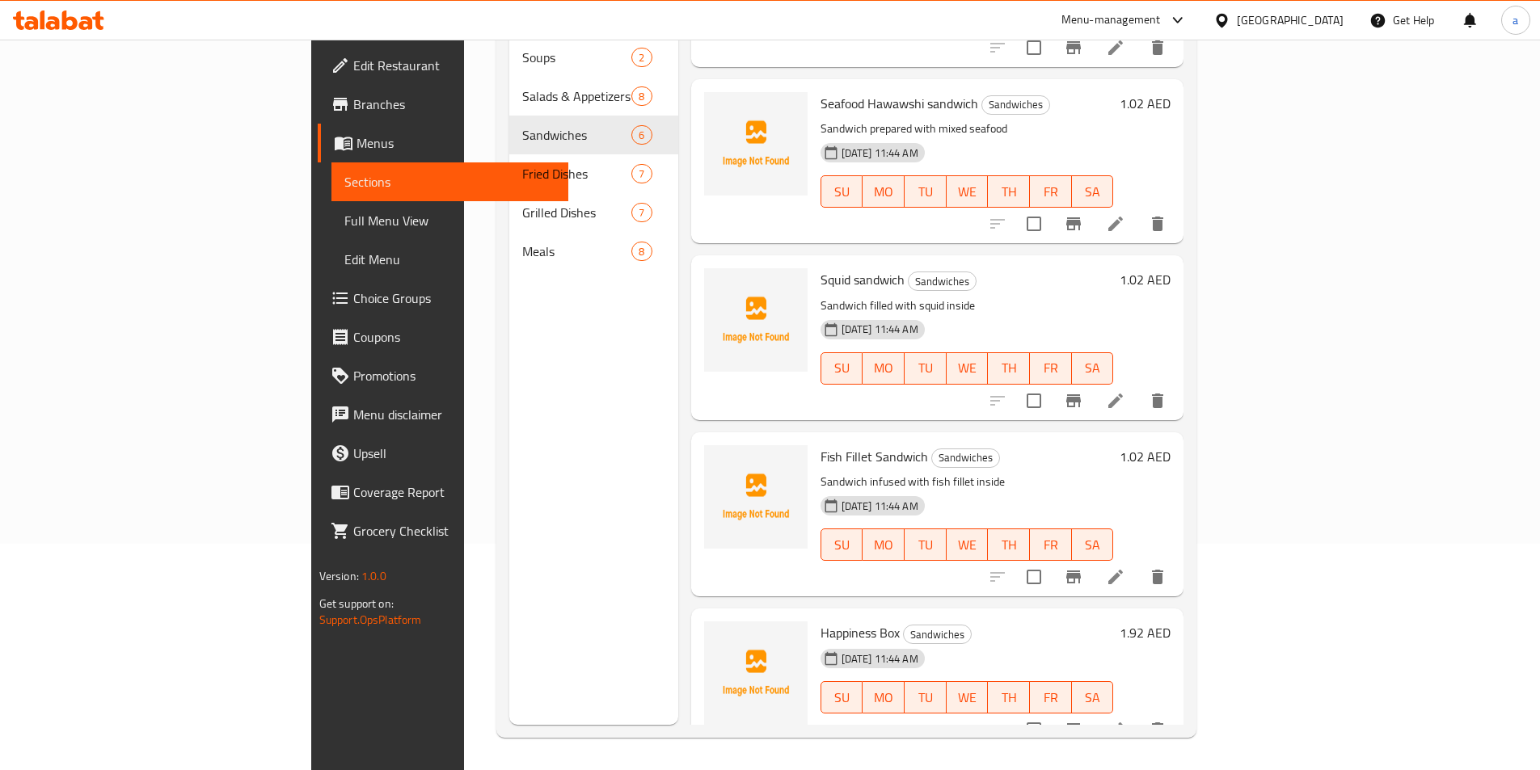
click at [1138, 386] on li at bounding box center [1115, 400] width 45 height 29
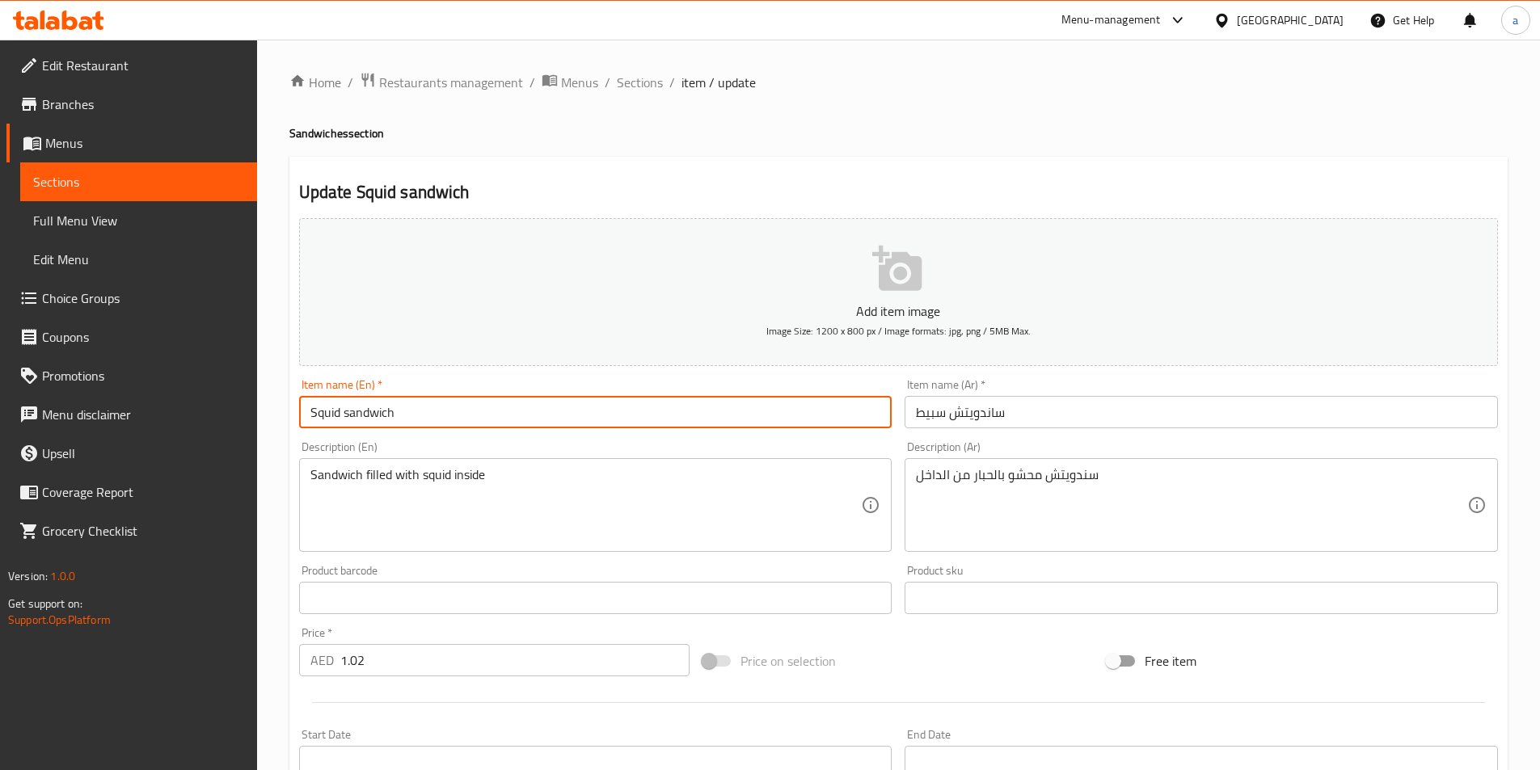
drag, startPoint x: 513, startPoint y: 418, endPoint x: 257, endPoint y: 410, distance: 256.4
click at [257, 410] on div "Edit Restaurant Branches Menus Sections Full Menu View Edit Menu Choice Groups …" at bounding box center [770, 591] width 1540 height 1103
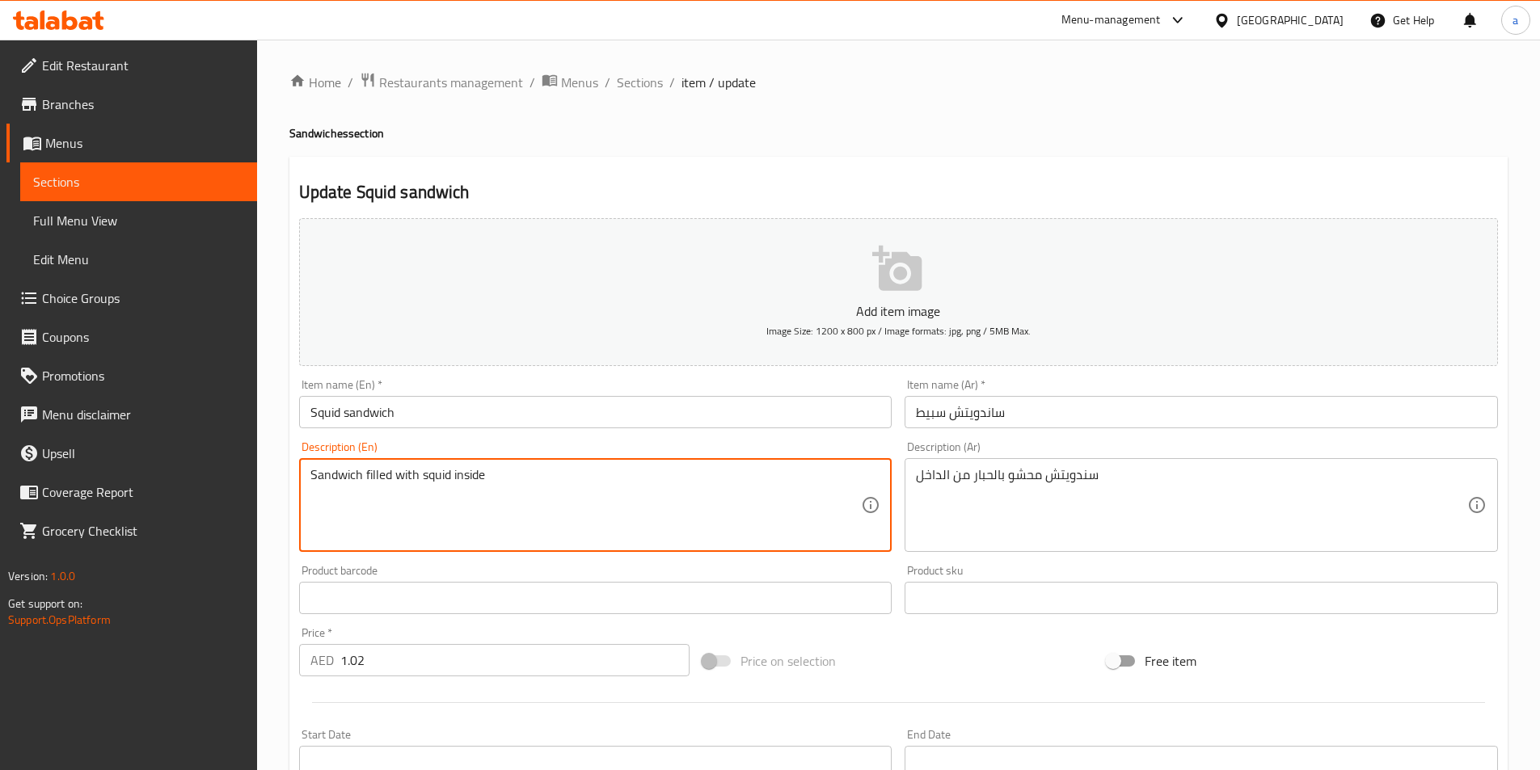
click at [660, 493] on textarea "Sandwich filled with squid inside" at bounding box center [585, 505] width 551 height 77
paste textarea "Made with crispy and tender squid, fresh lettuce, juicy tomatoes, and a zesty s…"
type textarea "Made with crispy and tender squid, fresh lettuce, juicy tomatoes, and a zesty s…"
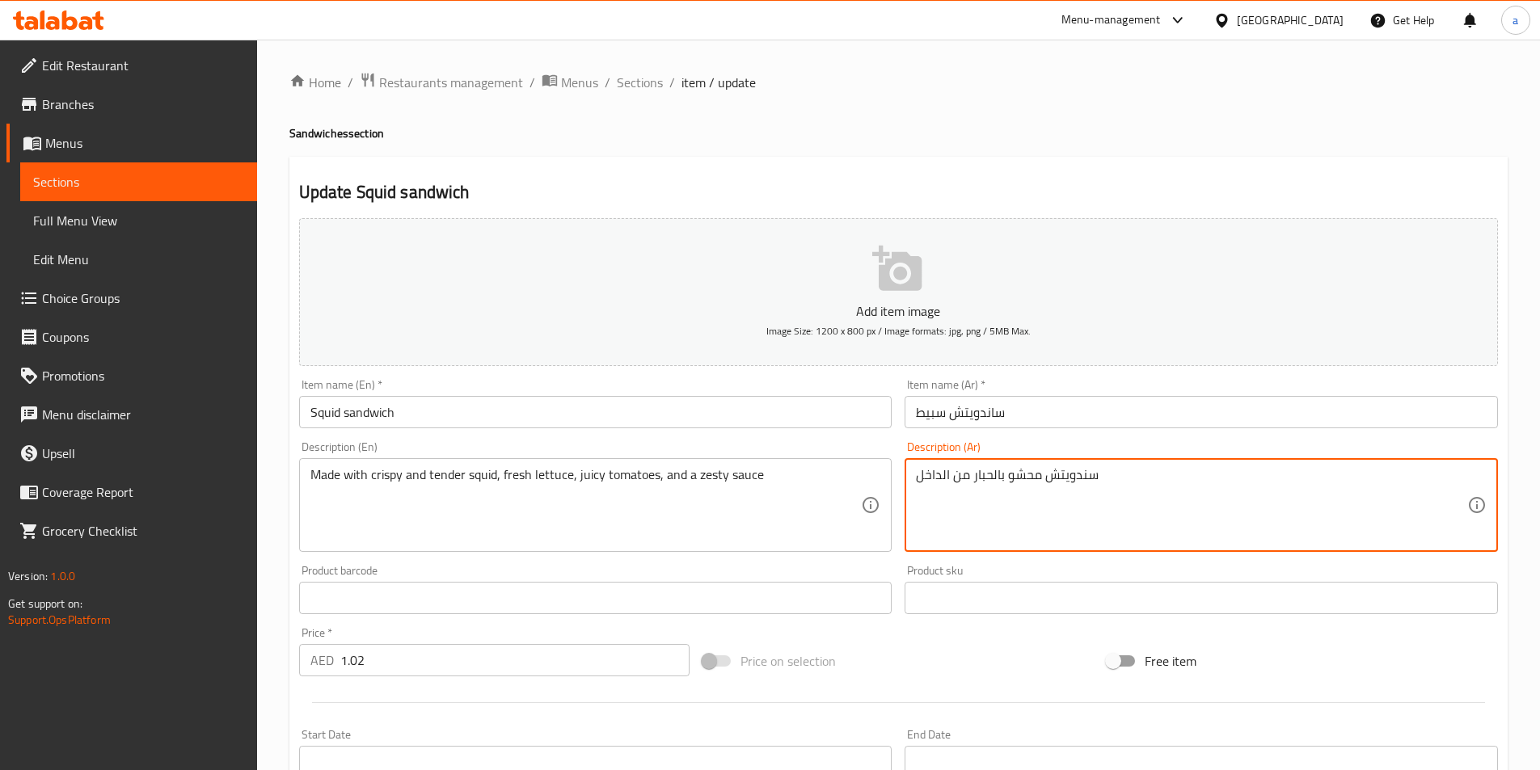
click at [1022, 479] on textarea "سندويتش محشو بالحبار من الداخل" at bounding box center [1191, 505] width 551 height 77
paste textarea "محضر من الحبار المقرمش والطري ، والخس الطازج ، والطماطم ، والصلصة الحارة"
type textarea "محضر من الحبار المقرمش والطري ، والخس الطازج ، والطماطم ، والصلصة الحارة"
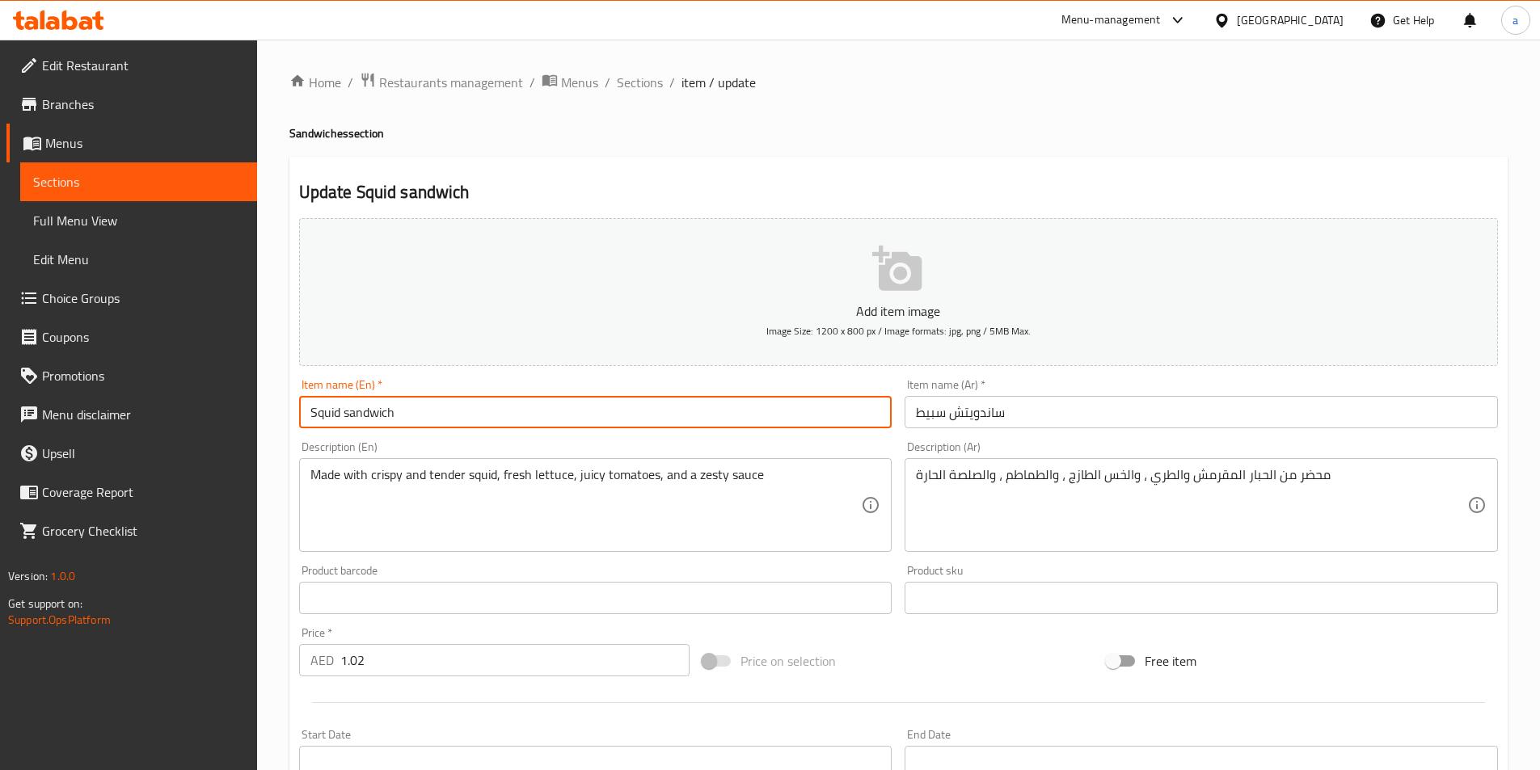
click at [421, 422] on input "Squid sandwich" at bounding box center [595, 412] width 593 height 32
click at [420, 422] on input "Squid sandwich" at bounding box center [595, 412] width 593 height 32
click at [527, 424] on input "Squid sandwich" at bounding box center [595, 412] width 593 height 32
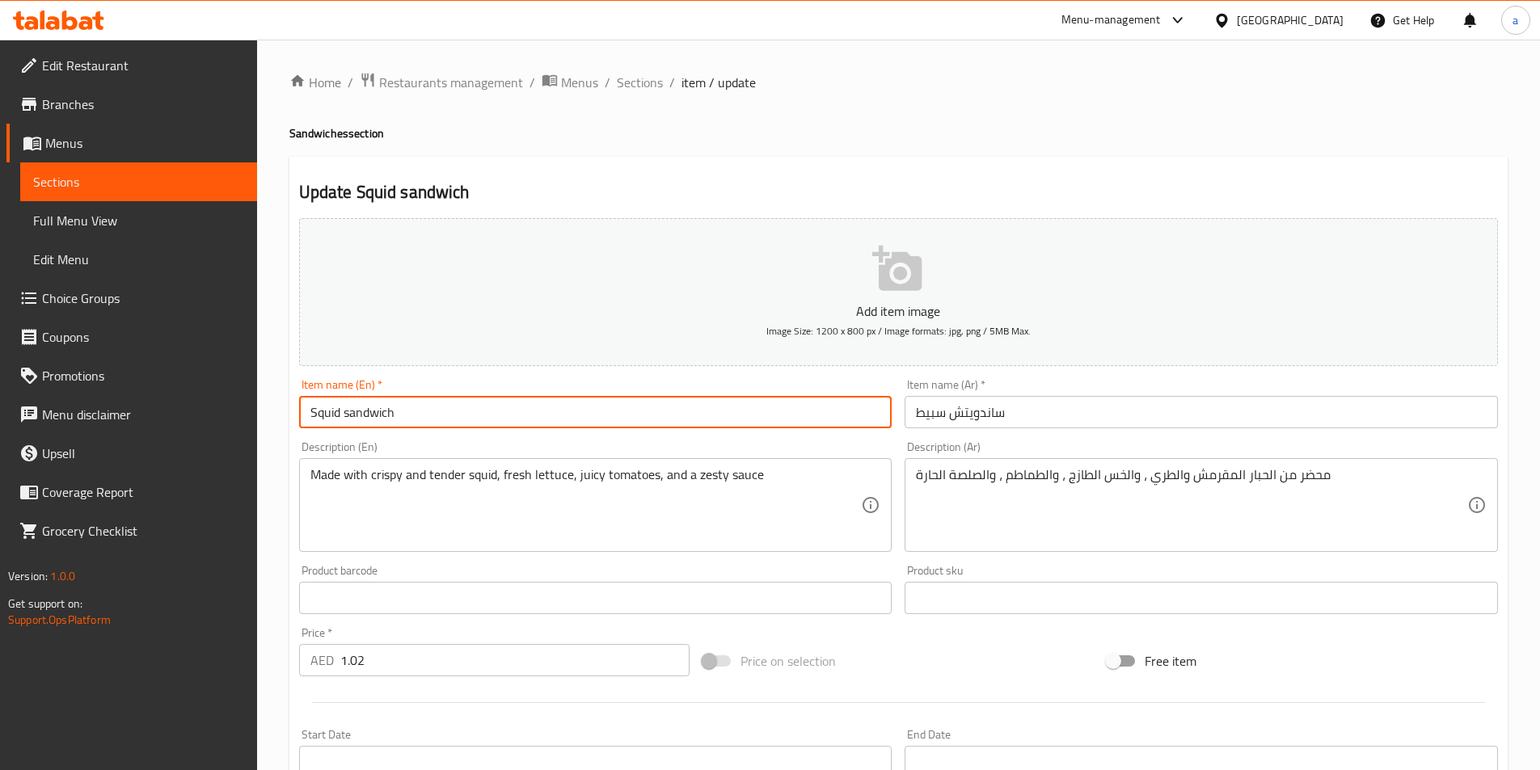
click at [527, 424] on input "Squid sandwich" at bounding box center [595, 412] width 593 height 32
drag, startPoint x: 623, startPoint y: 85, endPoint x: 628, endPoint y: 96, distance: 12.3
click at [623, 85] on span "Sections" at bounding box center [640, 82] width 46 height 19
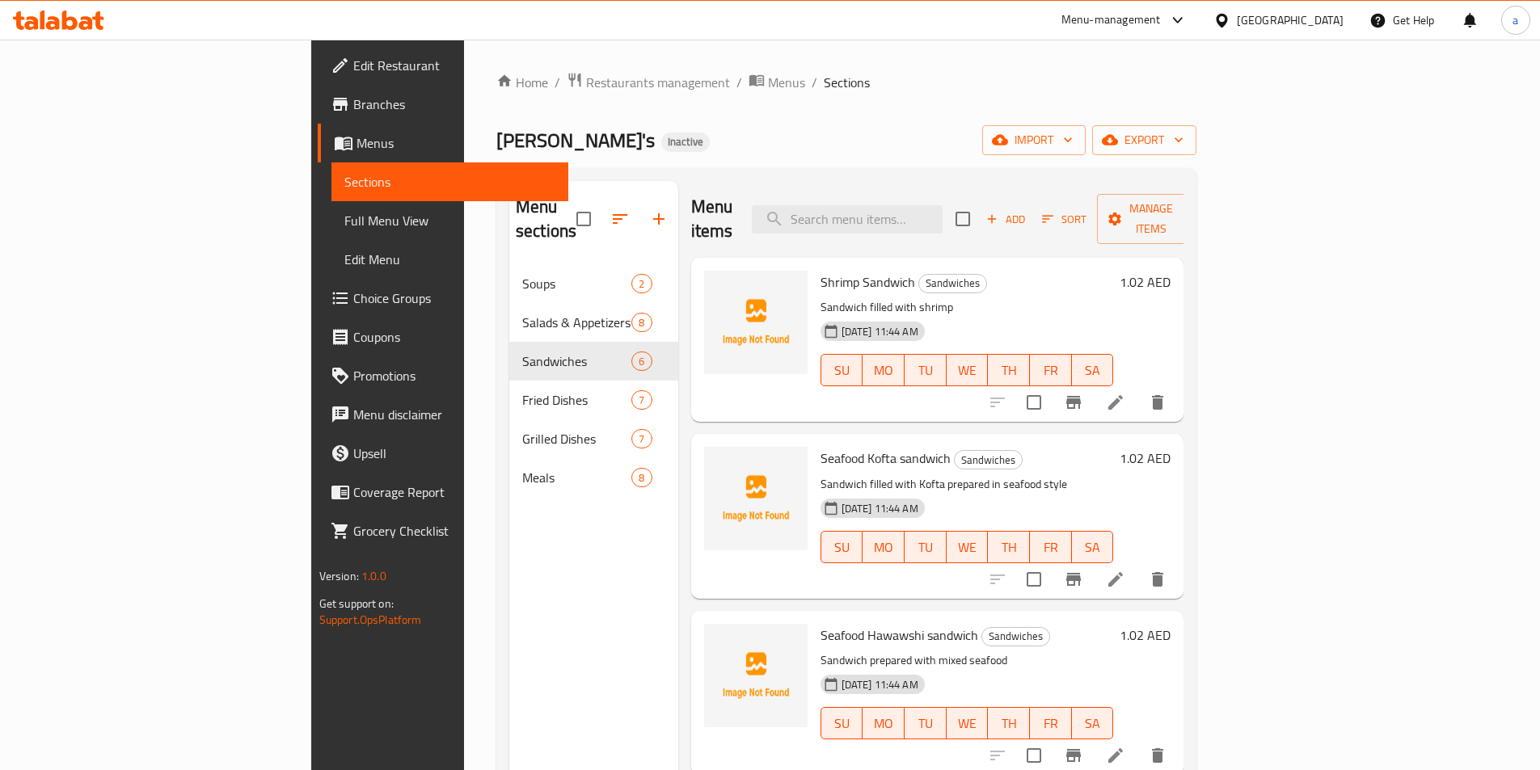
drag, startPoint x: 380, startPoint y: 335, endPoint x: 455, endPoint y: 545, distance: 222.4
click at [509, 545] on div "Menu sections Soups 2 Salads & Appetizers 8 Sandwiches 6 Fried Dishes 7 Grilled…" at bounding box center [593, 566] width 169 height 770
drag, startPoint x: 785, startPoint y: 256, endPoint x: 836, endPoint y: 268, distance: 52.2
click at [836, 270] on span "Shrimp Sandwich" at bounding box center [867, 282] width 95 height 24
click at [563, 591] on div "Menu sections Soups 2 Salads & Appetizers 8 Sandwiches 6 Fried Dishes 7 Grilled…" at bounding box center [593, 566] width 169 height 770
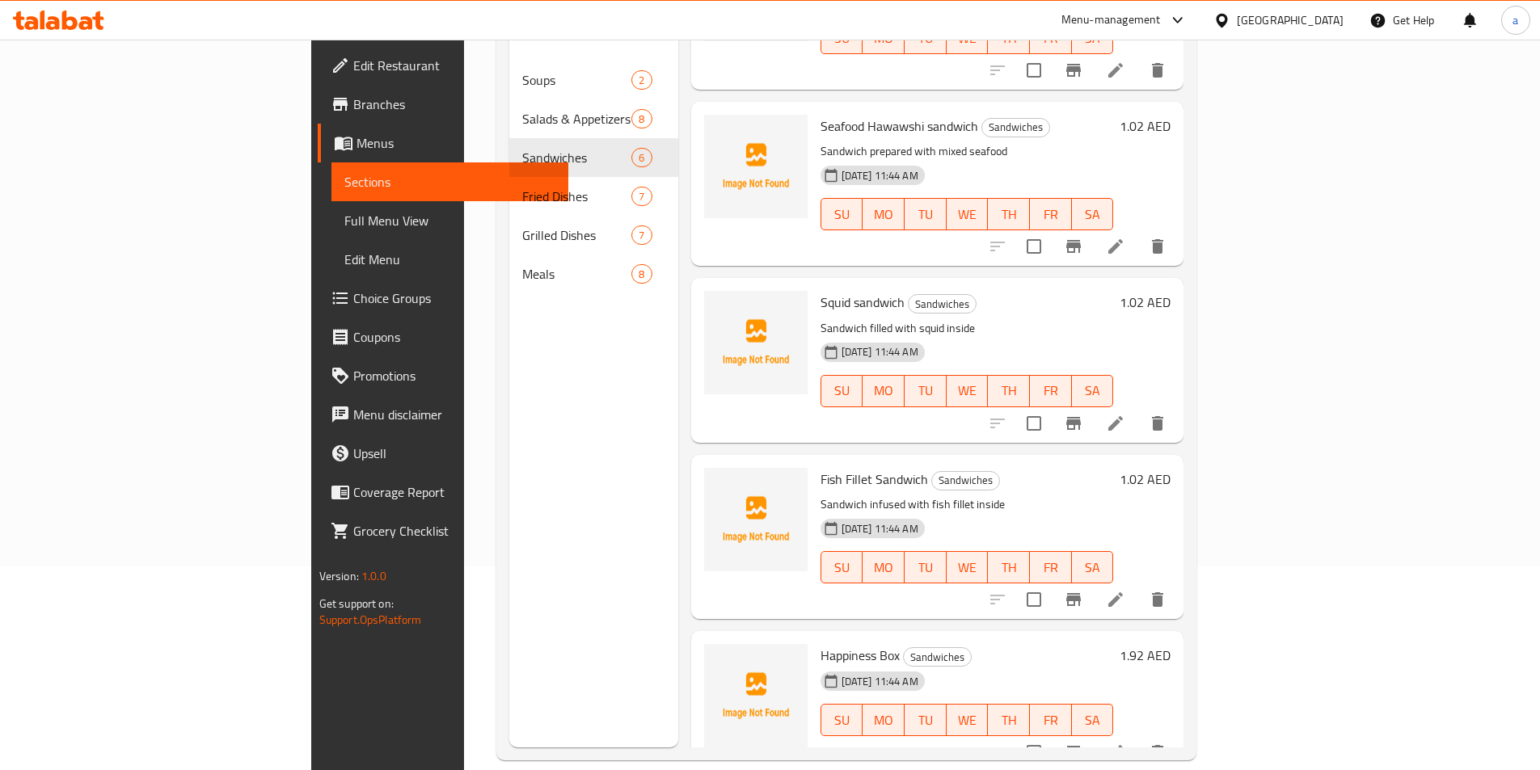
scroll to position [226, 0]
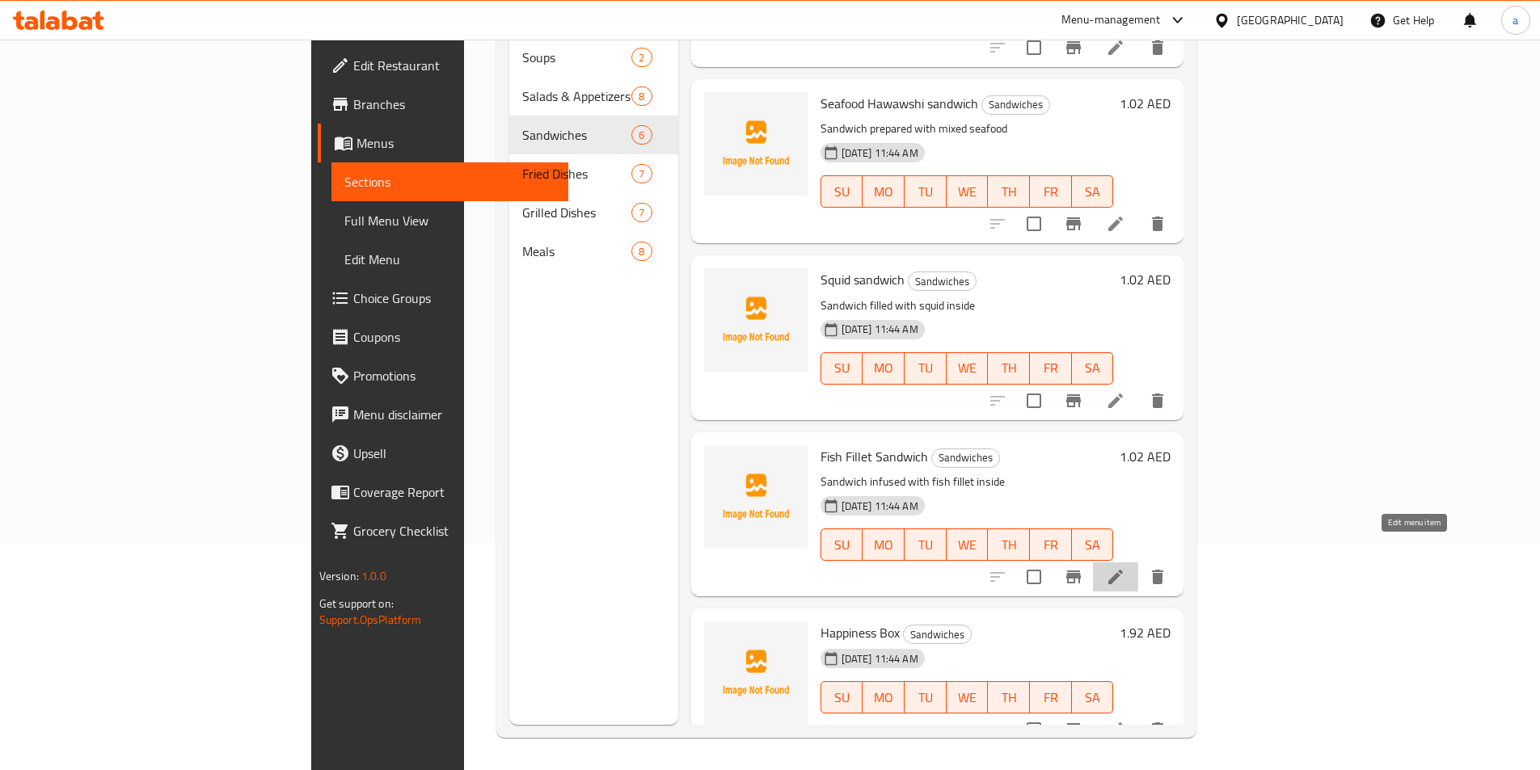
click at [1125, 567] on icon at bounding box center [1115, 576] width 19 height 19
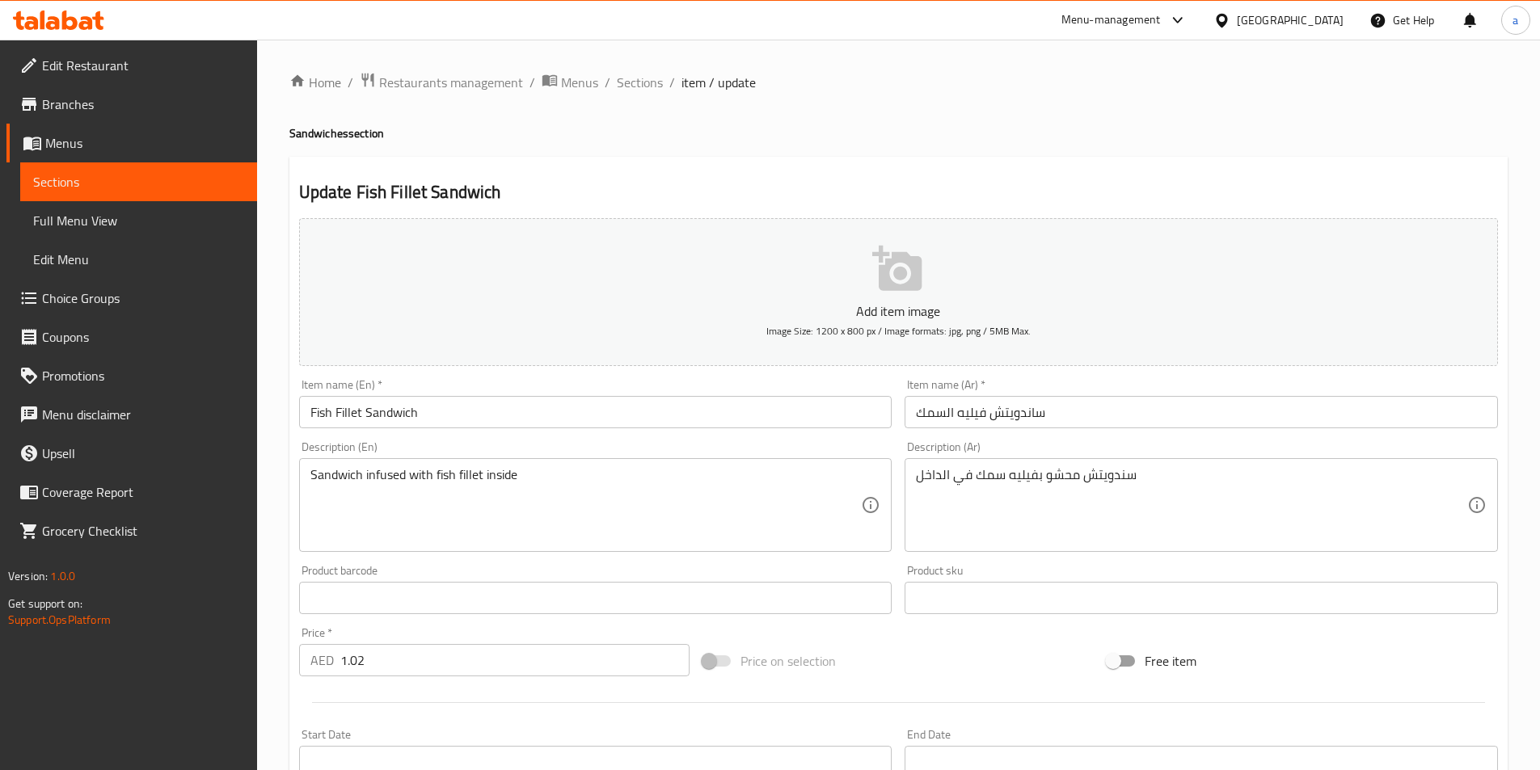
click at [701, 409] on input "Fish Fillet Sandwich" at bounding box center [595, 412] width 593 height 32
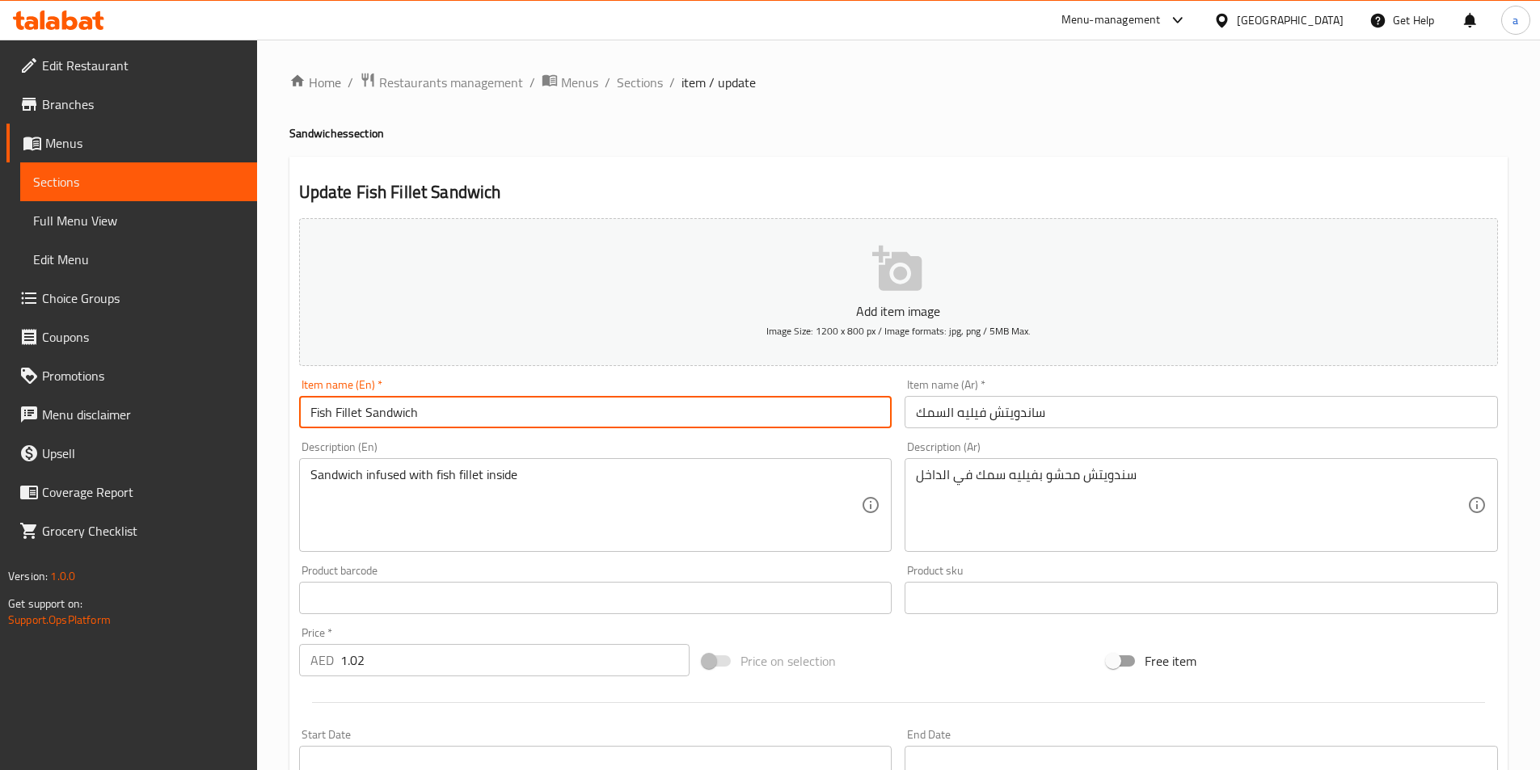
click at [701, 409] on input "Fish Fillet Sandwich" at bounding box center [595, 412] width 593 height 32
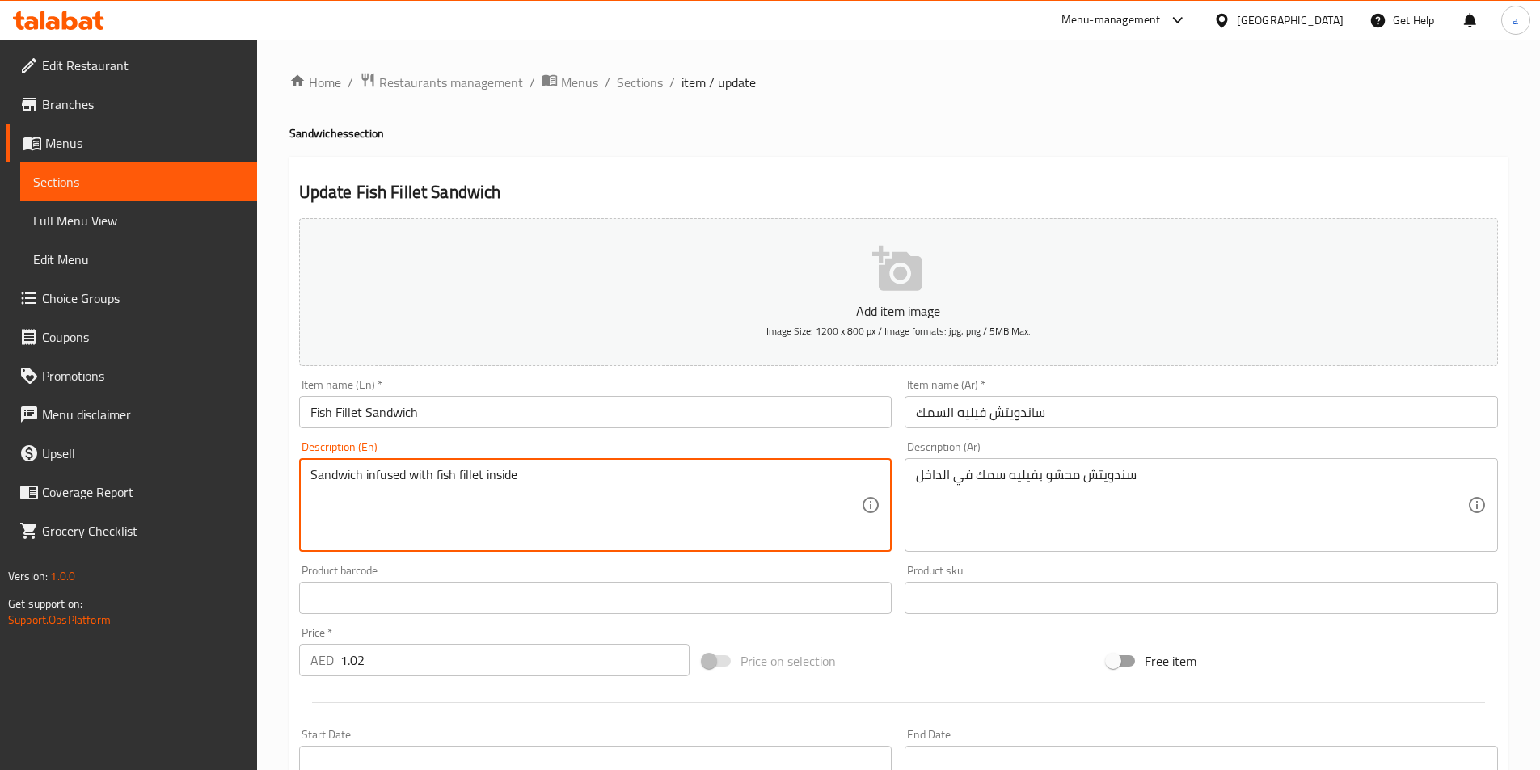
click at [778, 512] on textarea "Sandwich infused with fish fillet inside" at bounding box center [585, 505] width 551 height 77
click at [778, 509] on textarea "Sandwich infused with fish fillet inside" at bounding box center [585, 505] width 551 height 77
drag, startPoint x: 744, startPoint y: 470, endPoint x: 221, endPoint y: 468, distance: 523.8
click at [221, 468] on div "Edit Restaurant Branches Menus Sections Full Menu View Edit Menu Choice Groups …" at bounding box center [770, 591] width 1540 height 1103
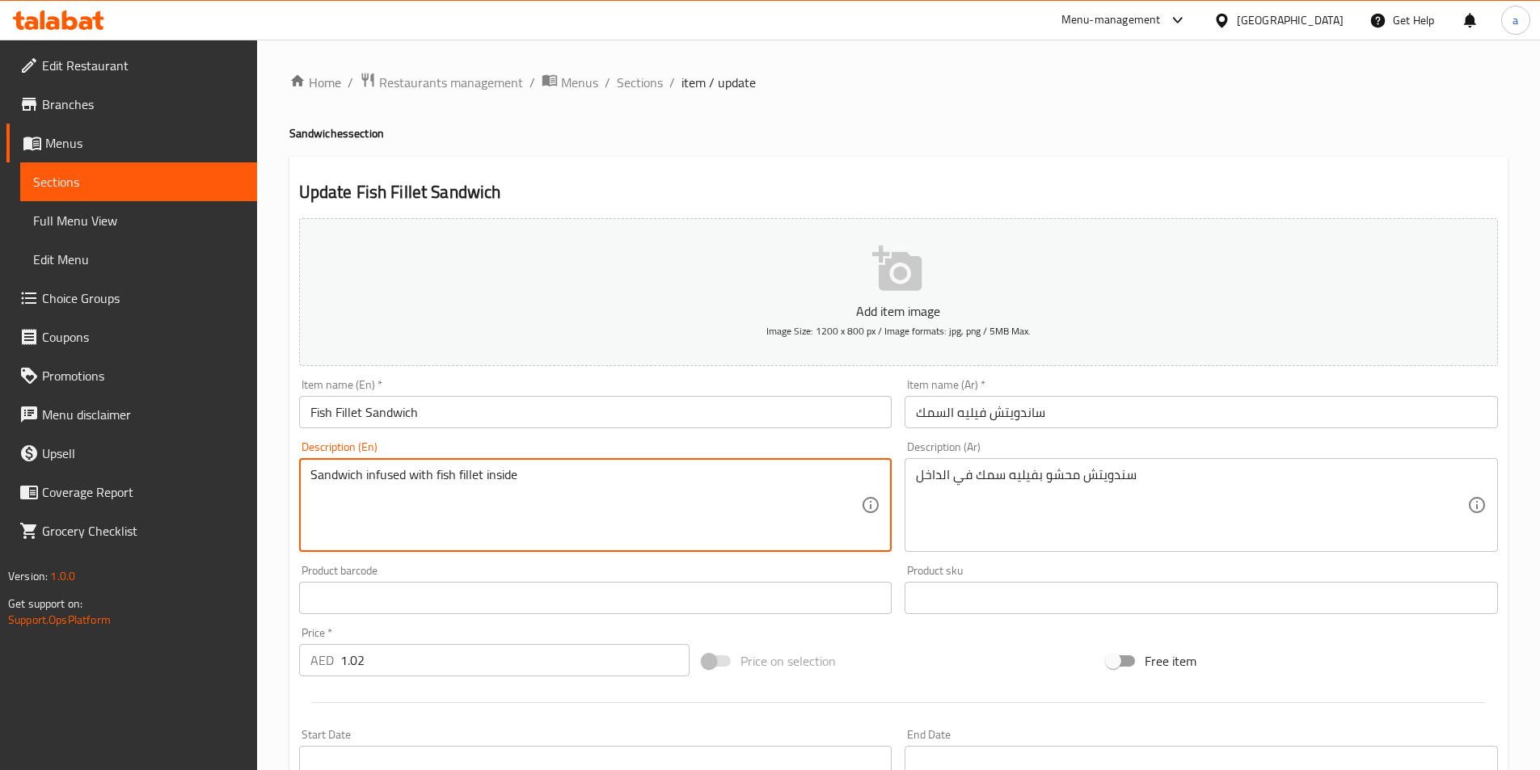
paste textarea "Made with crispy and golden-brown fillet of fresh fish, nestled between two toa…"
type textarea "Made with crispy and golden-brown fillet of fresh fish, nestled between two toa…"
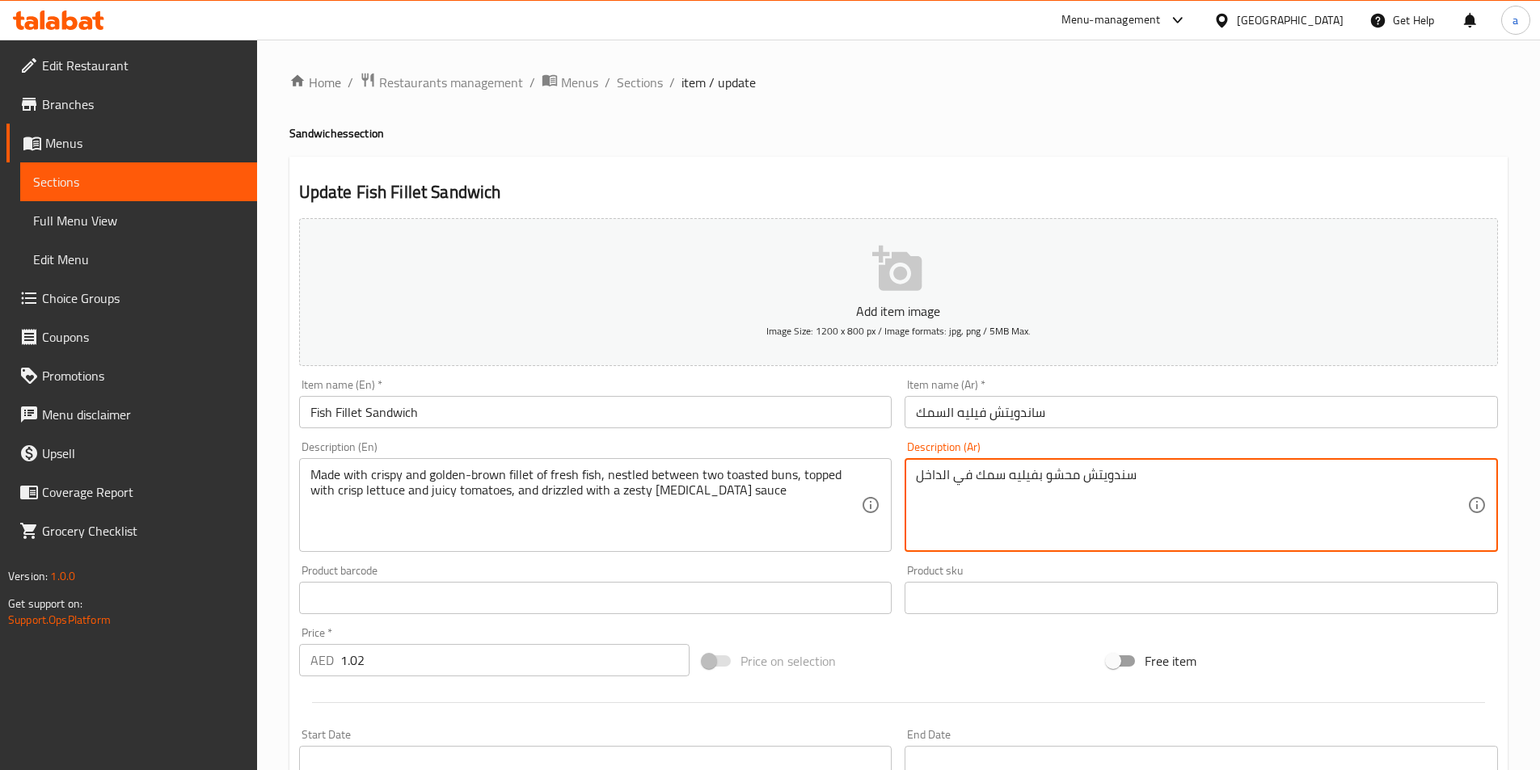
click at [1002, 479] on textarea "سندويتش محشو بفيليه سمك في الداخل" at bounding box center [1191, 505] width 551 height 77
paste textarea "محضرة من شرائح السمك الطازجة المقرمشة ذات اللون البني الذهبي ، بين قطعتين من ال…"
type textarea "محضرة من شرائح السمك الطازجة المقرمشة ذات اللون البني الذهبي ، بين قطعتين من ال…"
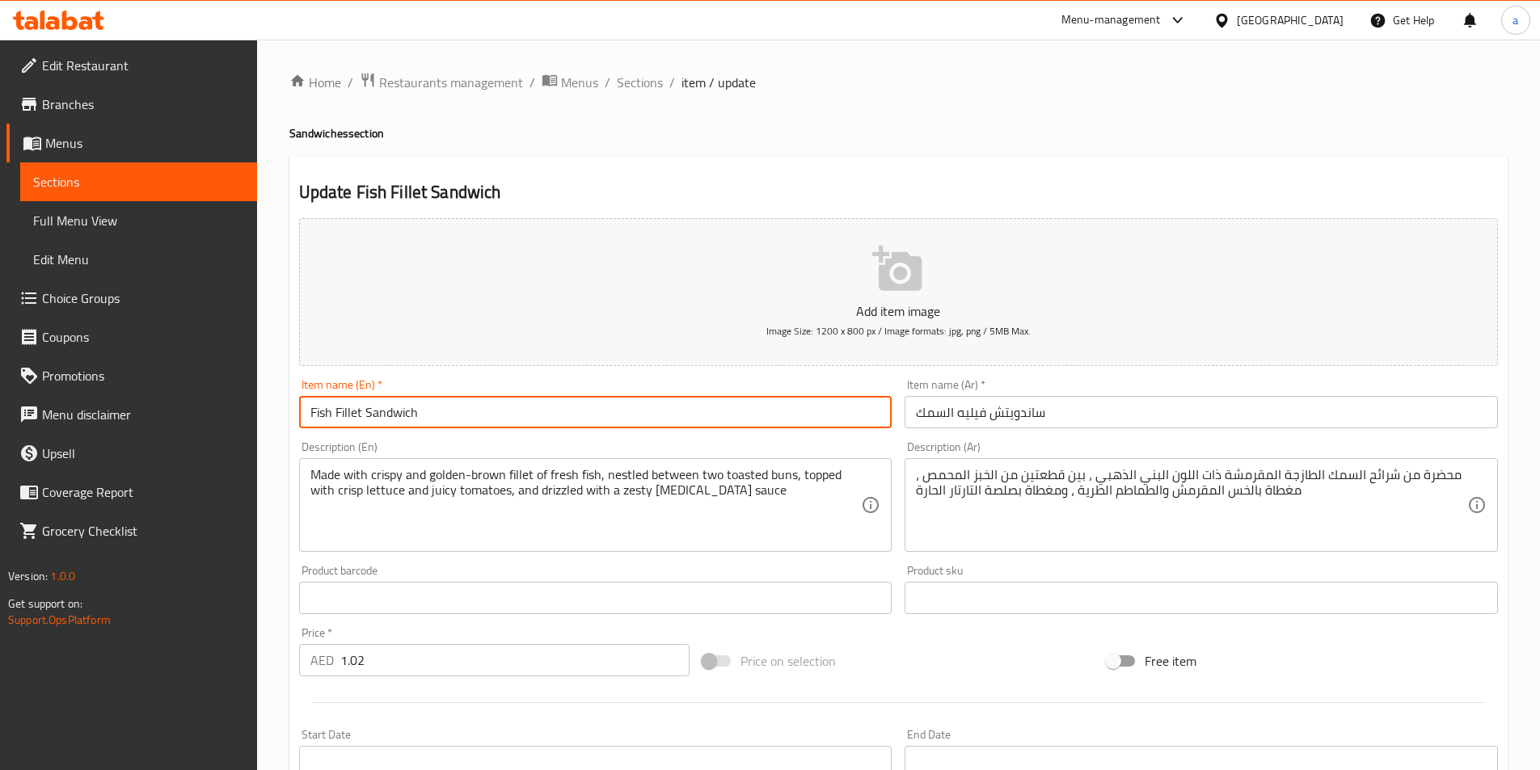
drag, startPoint x: 428, startPoint y: 415, endPoint x: 243, endPoint y: 395, distance: 186.2
click at [243, 395] on div "Edit Restaurant Branches Menus Sections Full Menu View Edit Menu Choice Groups …" at bounding box center [770, 591] width 1540 height 1103
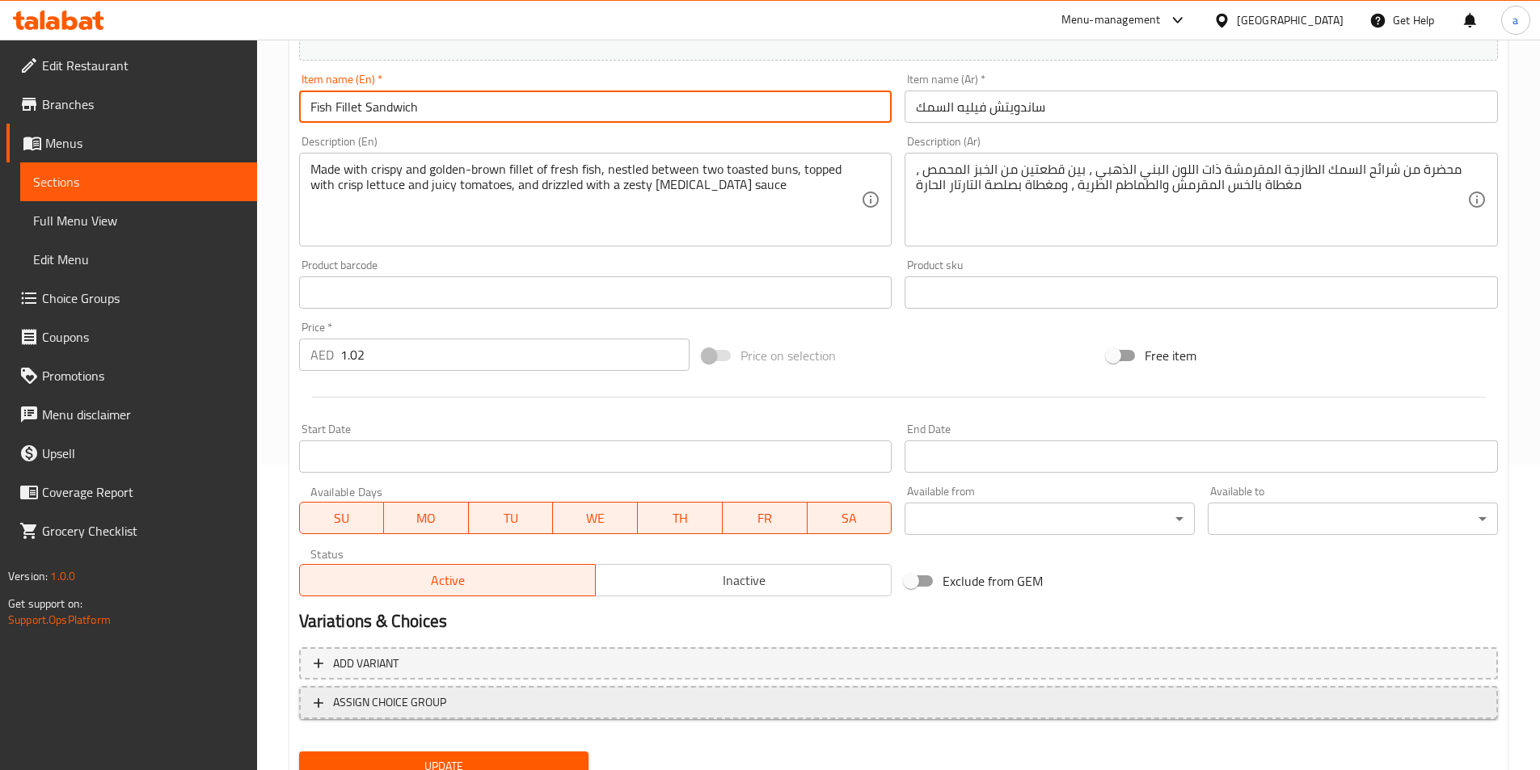
scroll to position [372, 0]
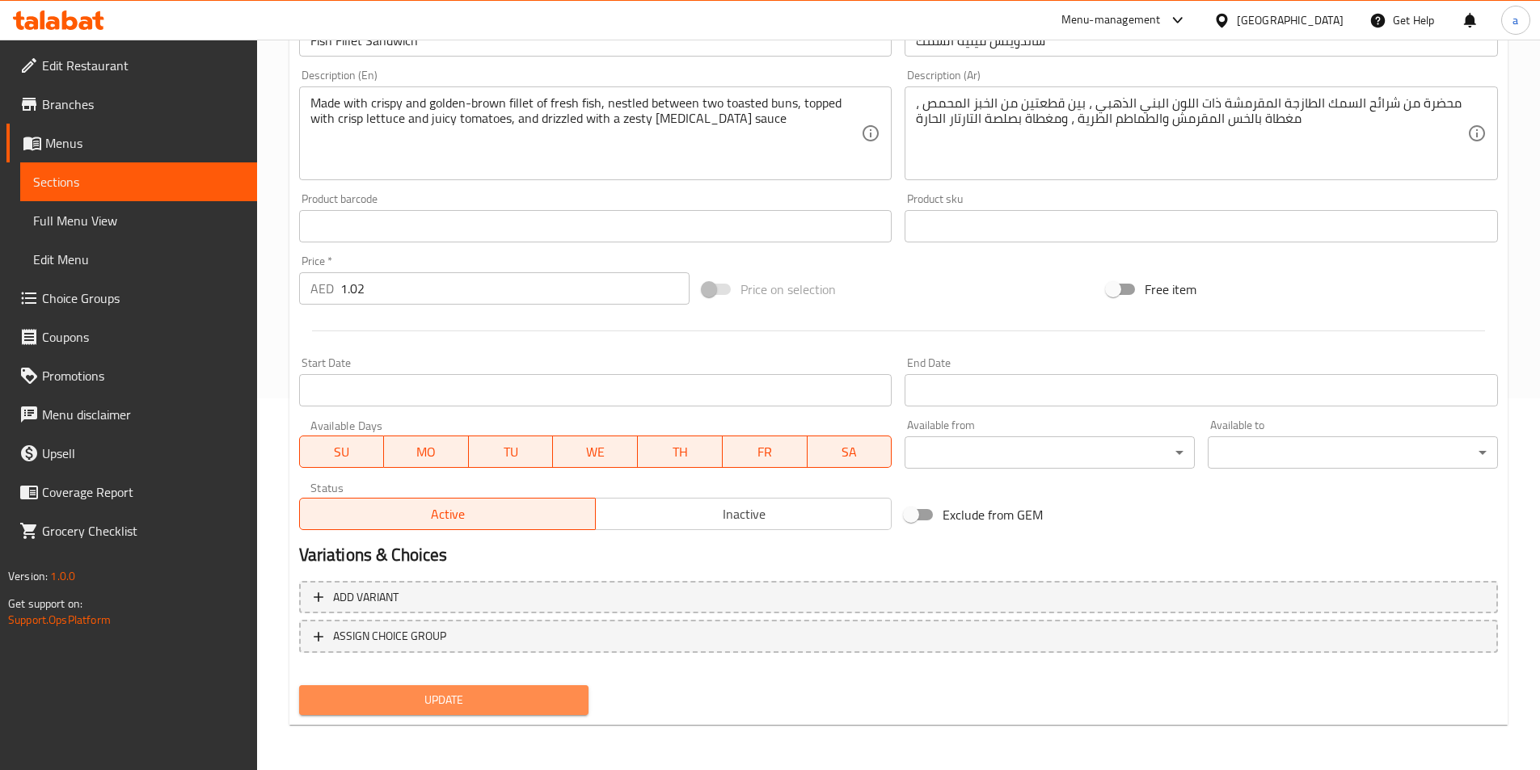
click at [503, 696] on span "Update" at bounding box center [444, 700] width 264 height 20
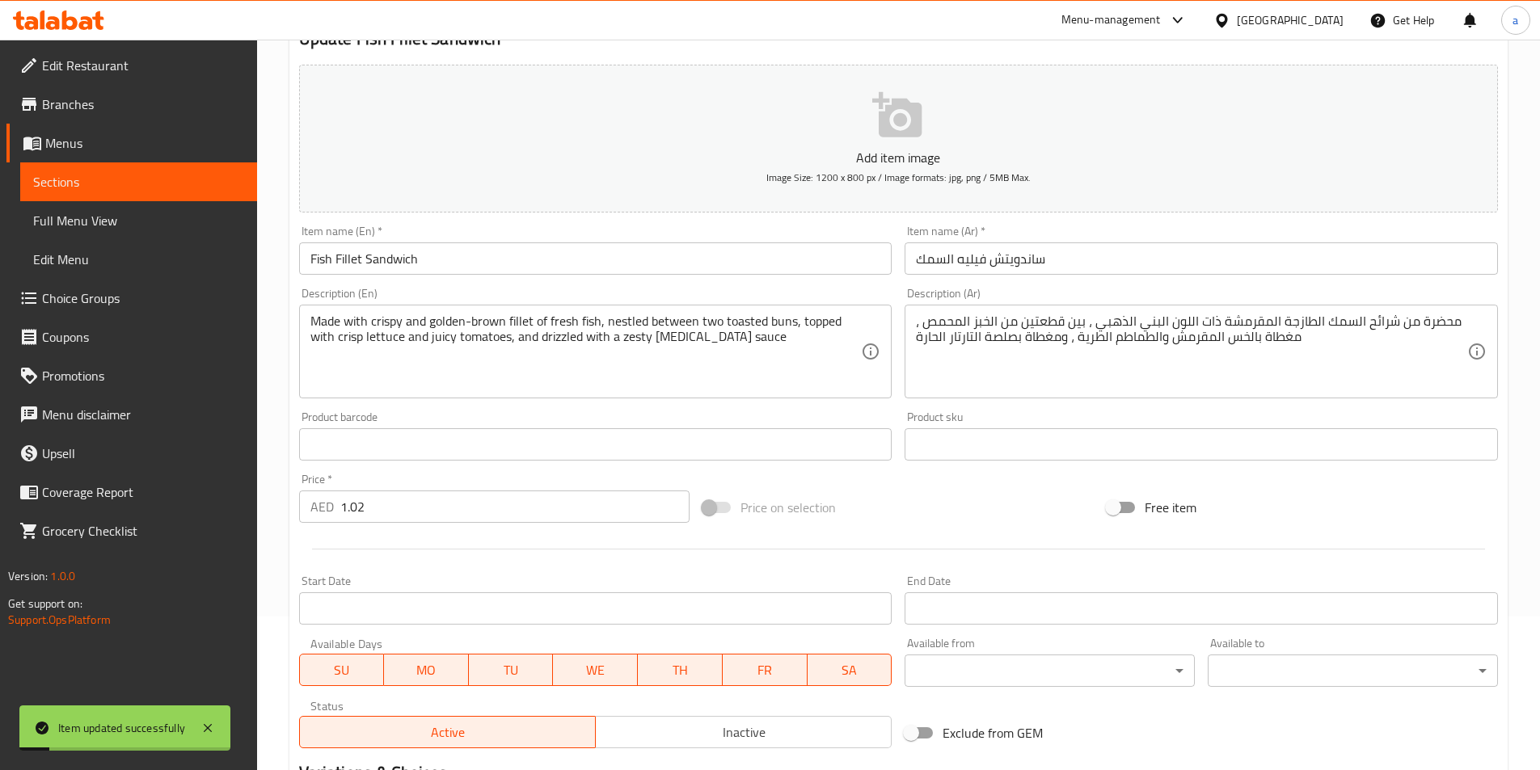
scroll to position [0, 0]
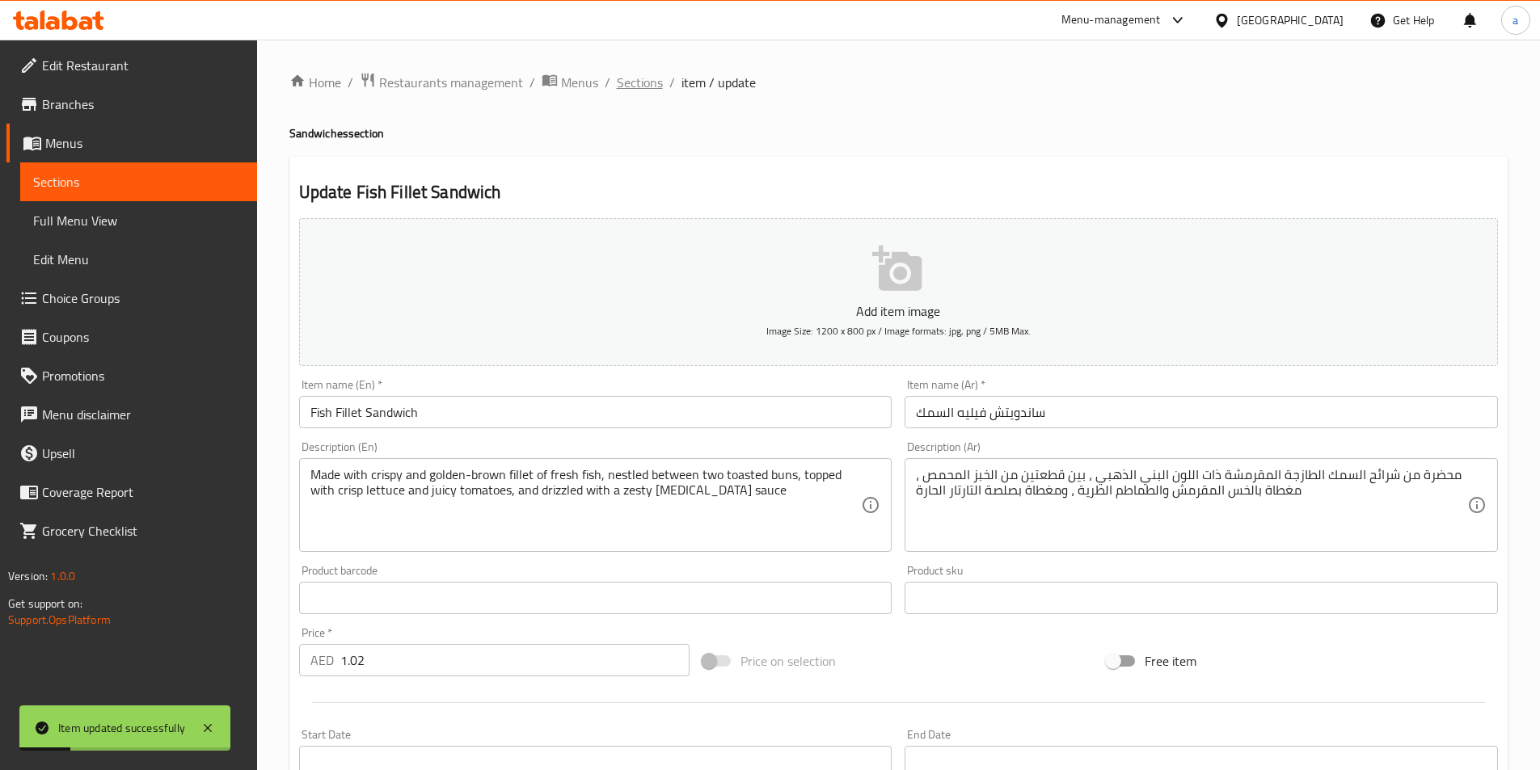
click at [635, 80] on span "Sections" at bounding box center [640, 82] width 46 height 19
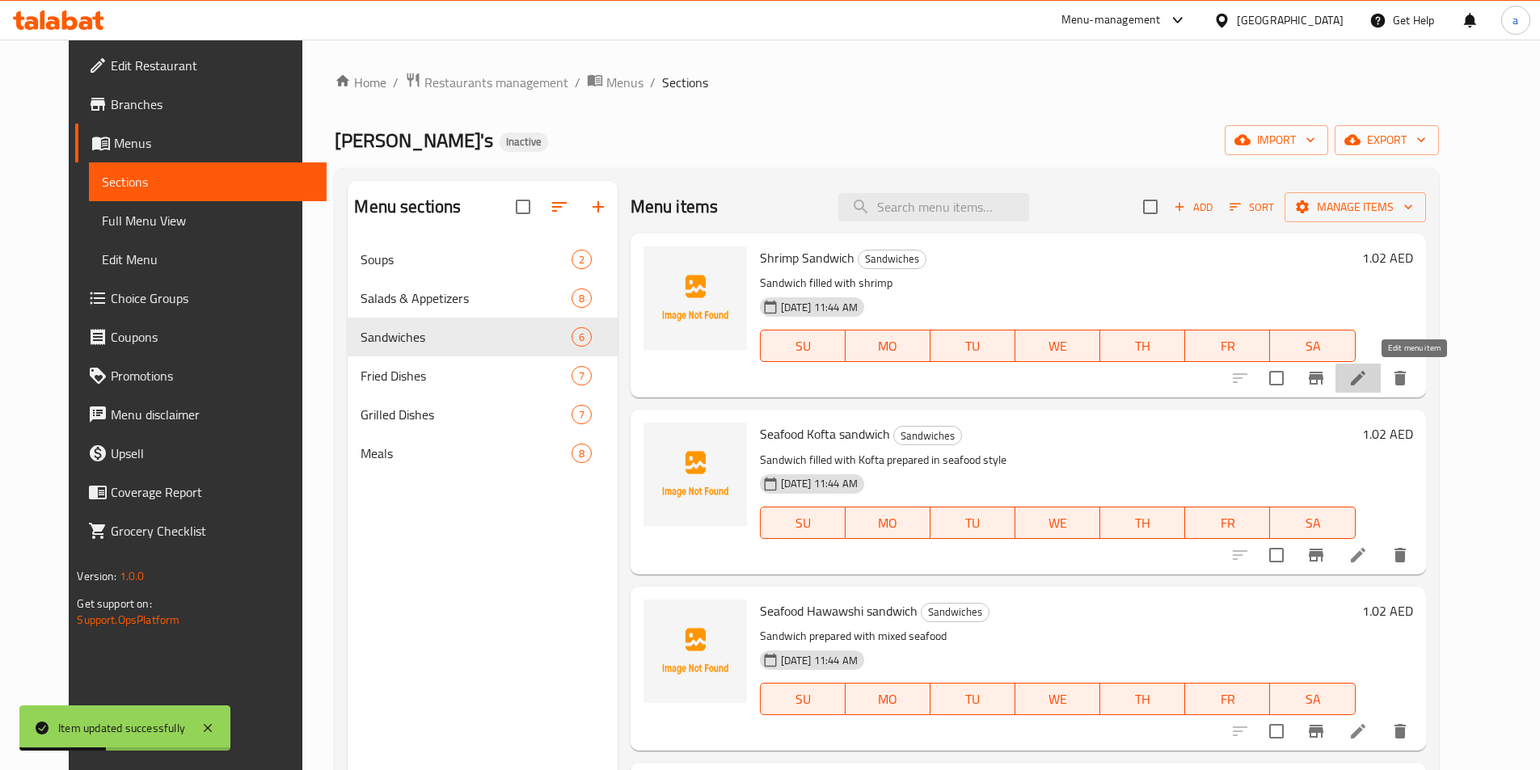
click at [1368, 372] on icon at bounding box center [1357, 378] width 19 height 19
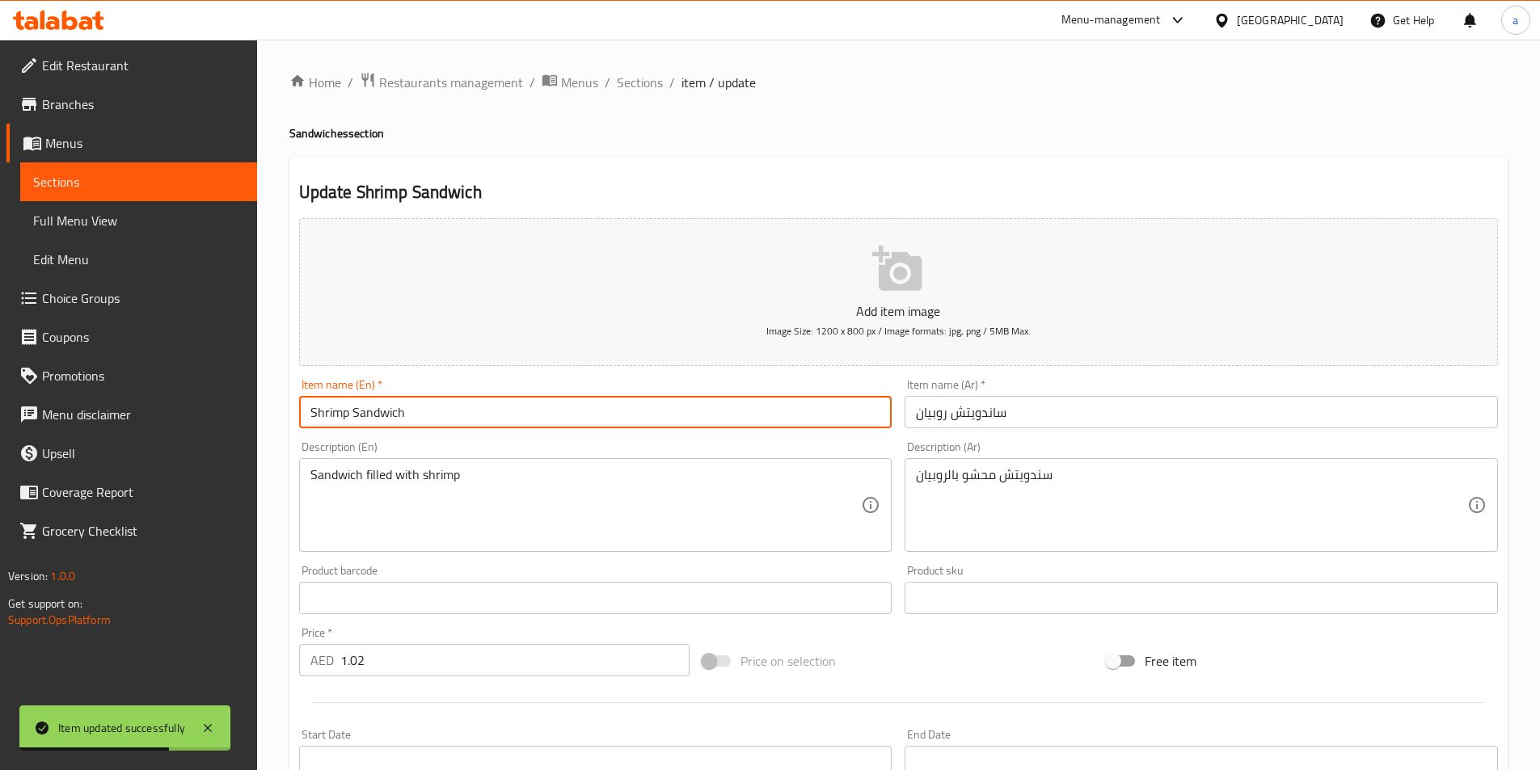
click at [488, 415] on input "Shrimp Sandwich" at bounding box center [595, 412] width 593 height 32
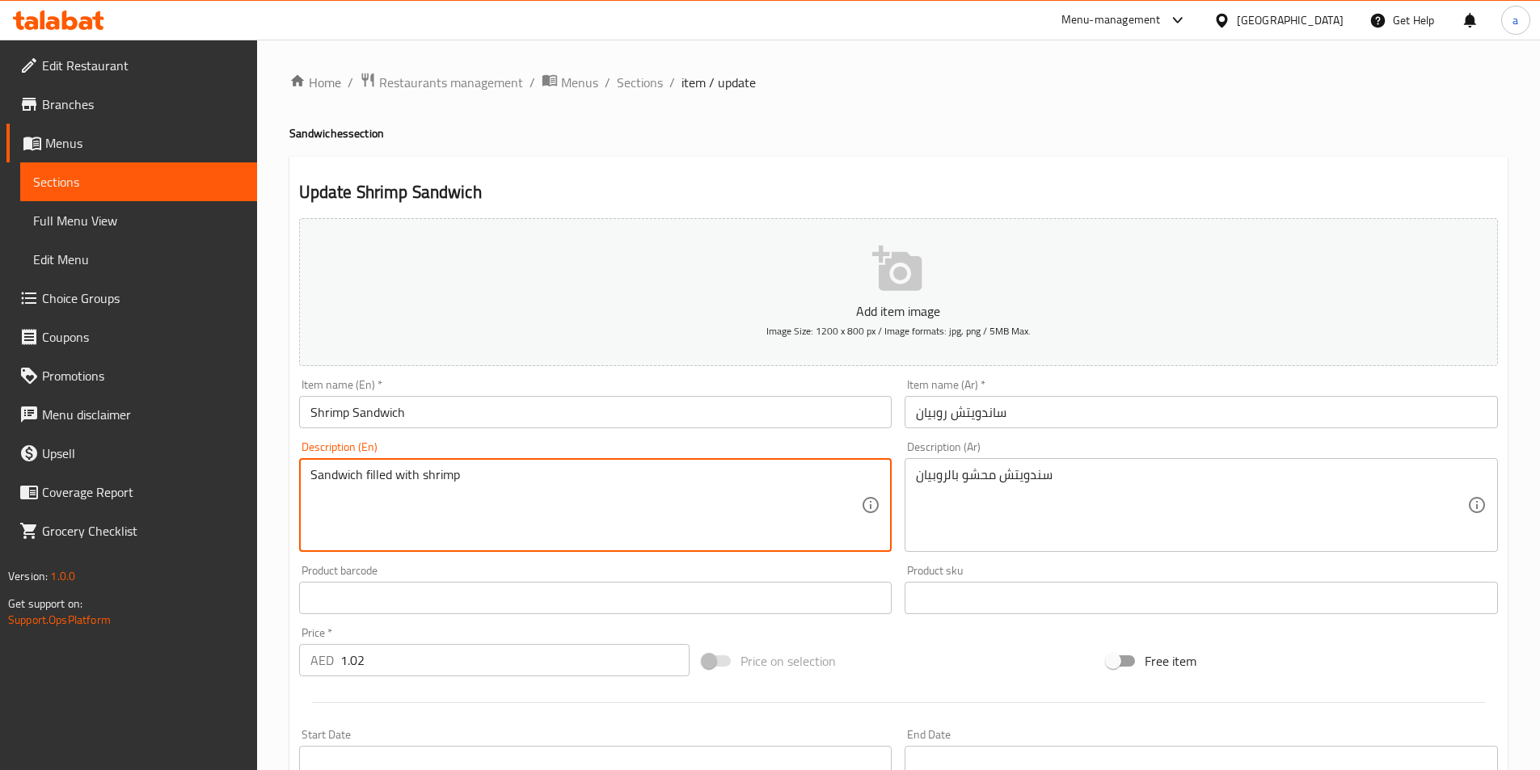
click at [749, 488] on textarea "Sandwich filled with shrimp" at bounding box center [585, 505] width 551 height 77
paste textarea "shrimp, bread, oil, salt, pepper and flour"
type textarea "shrimp, bread, oil, salt, pepper and flour"
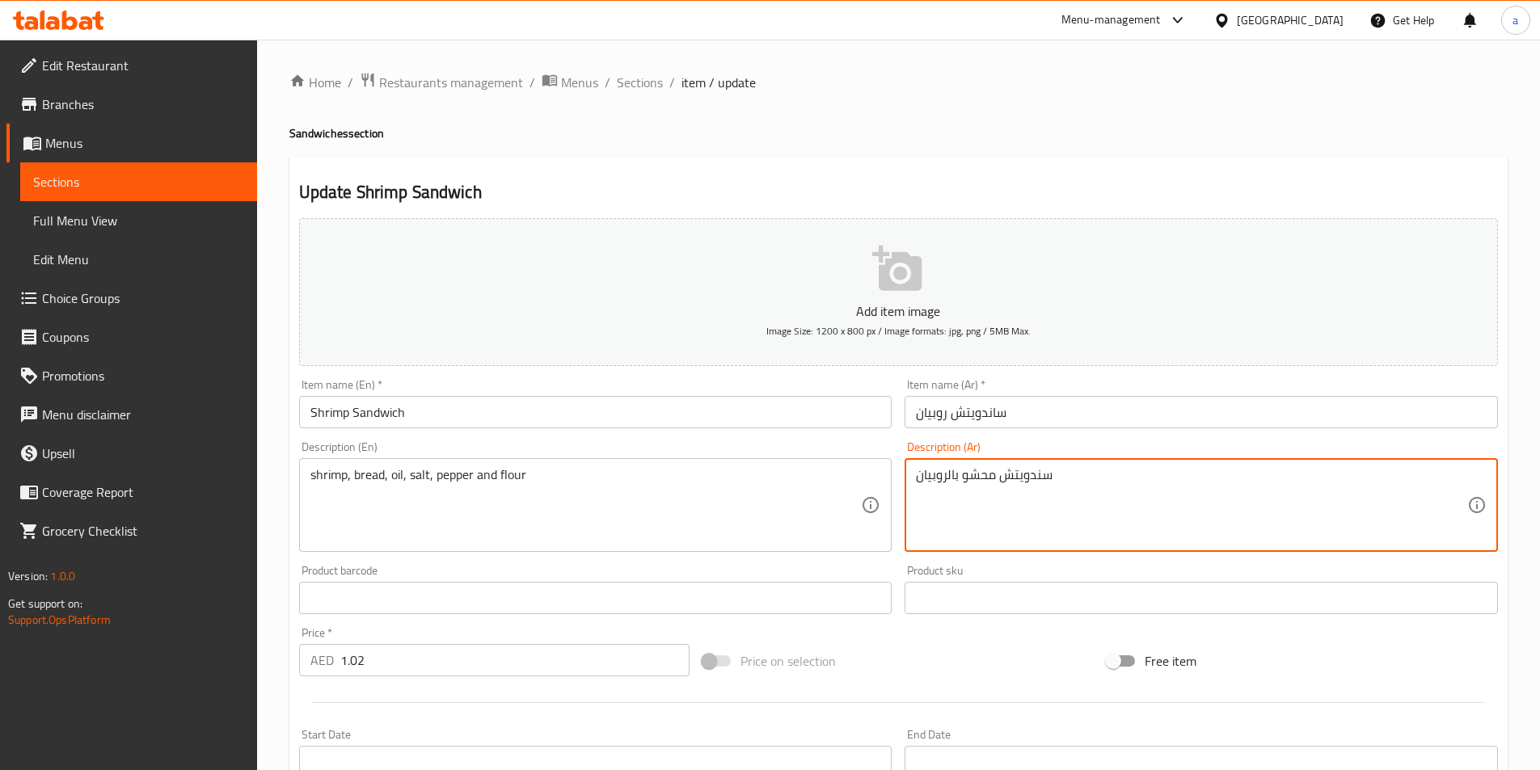
click at [1051, 483] on textarea "سندويتش محشو بالروبيان" at bounding box center [1191, 505] width 551 height 77
paste textarea "مبري، [PERSON_NAME]، [PERSON_NAME]، [PERSON_NAME]، فلفل ودقيق"
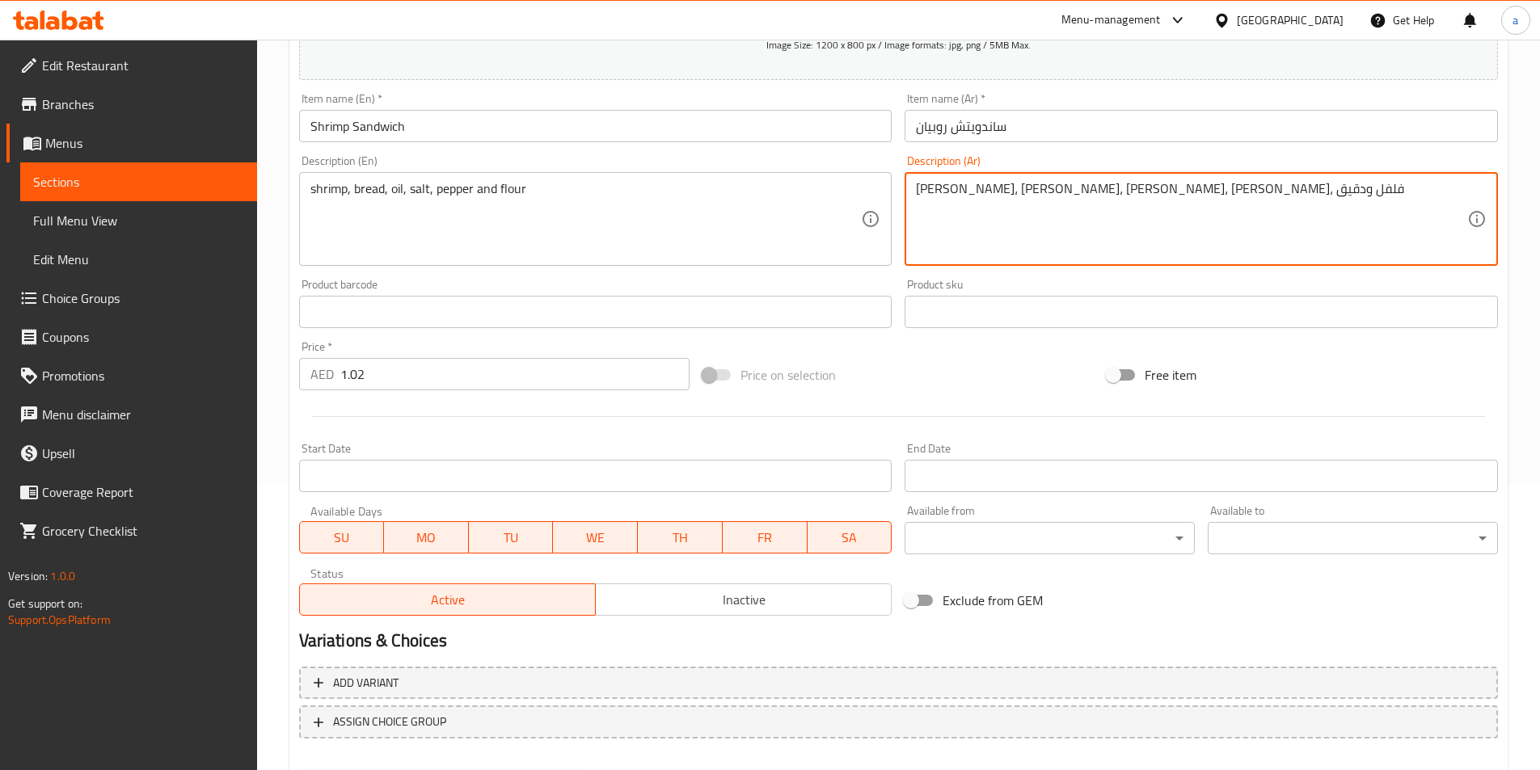
scroll to position [49, 0]
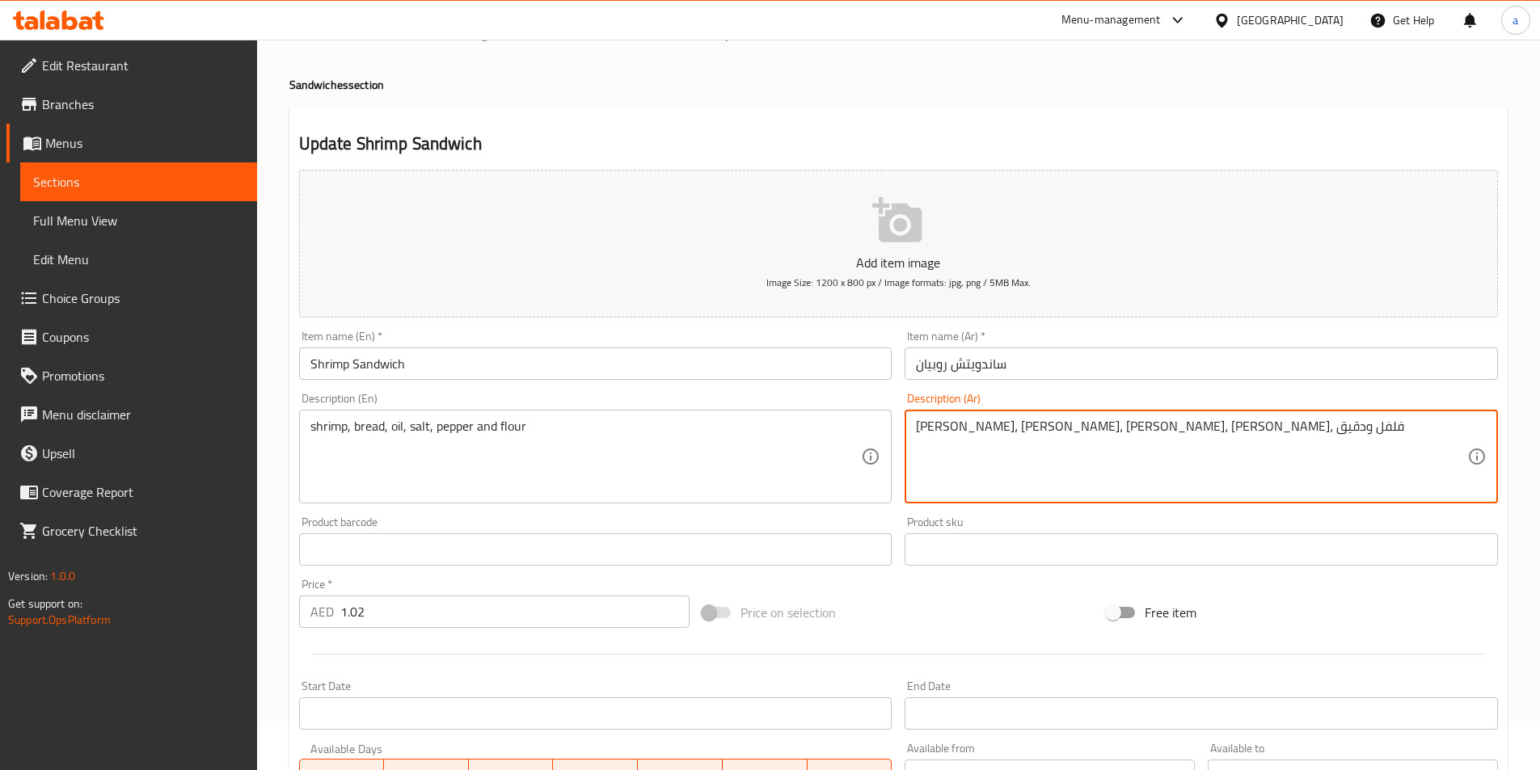
type textarea "[PERSON_NAME]، [PERSON_NAME]، [PERSON_NAME]، [PERSON_NAME]، فلفل ودقيق"
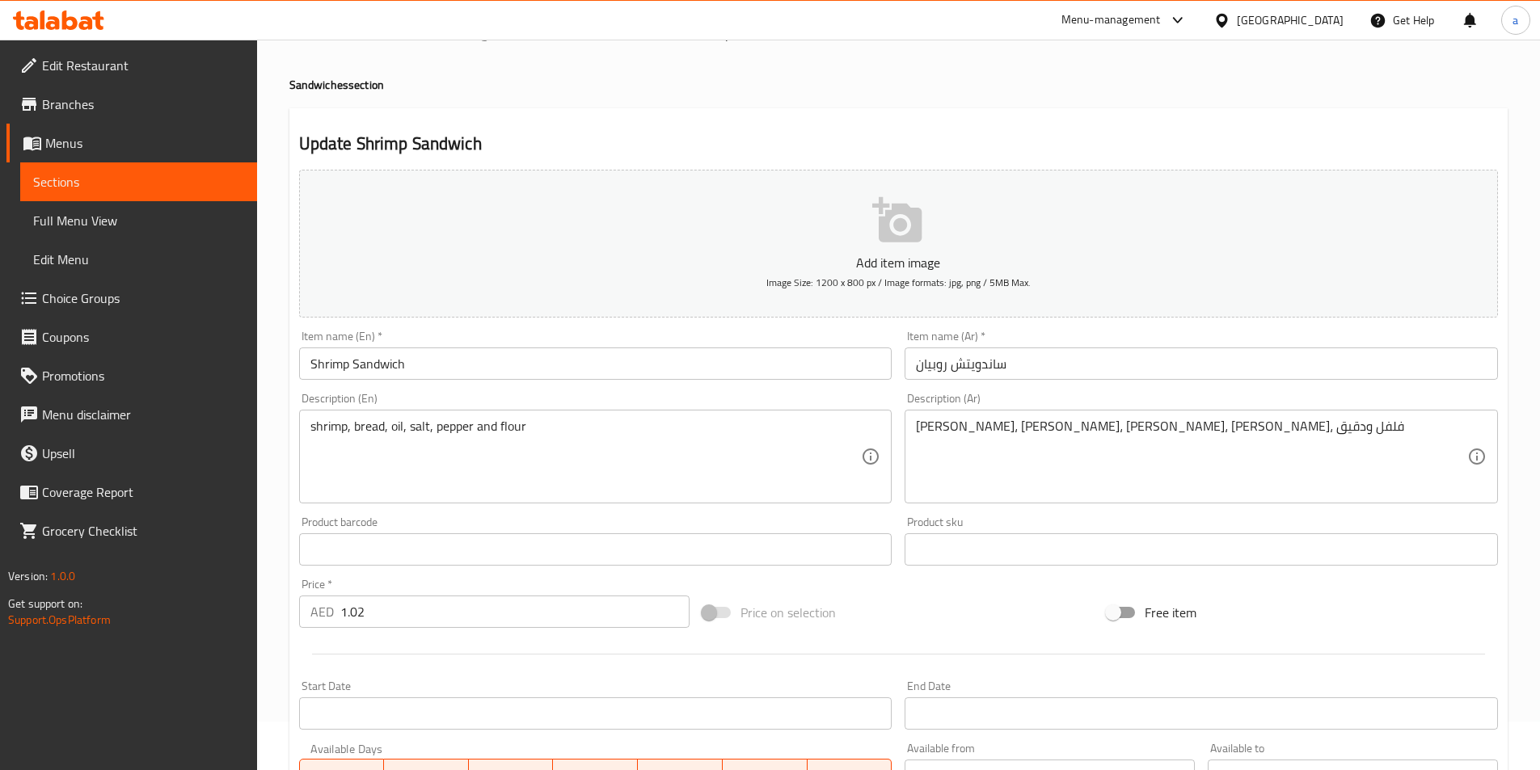
click at [597, 375] on input "Shrimp Sandwich" at bounding box center [595, 364] width 593 height 32
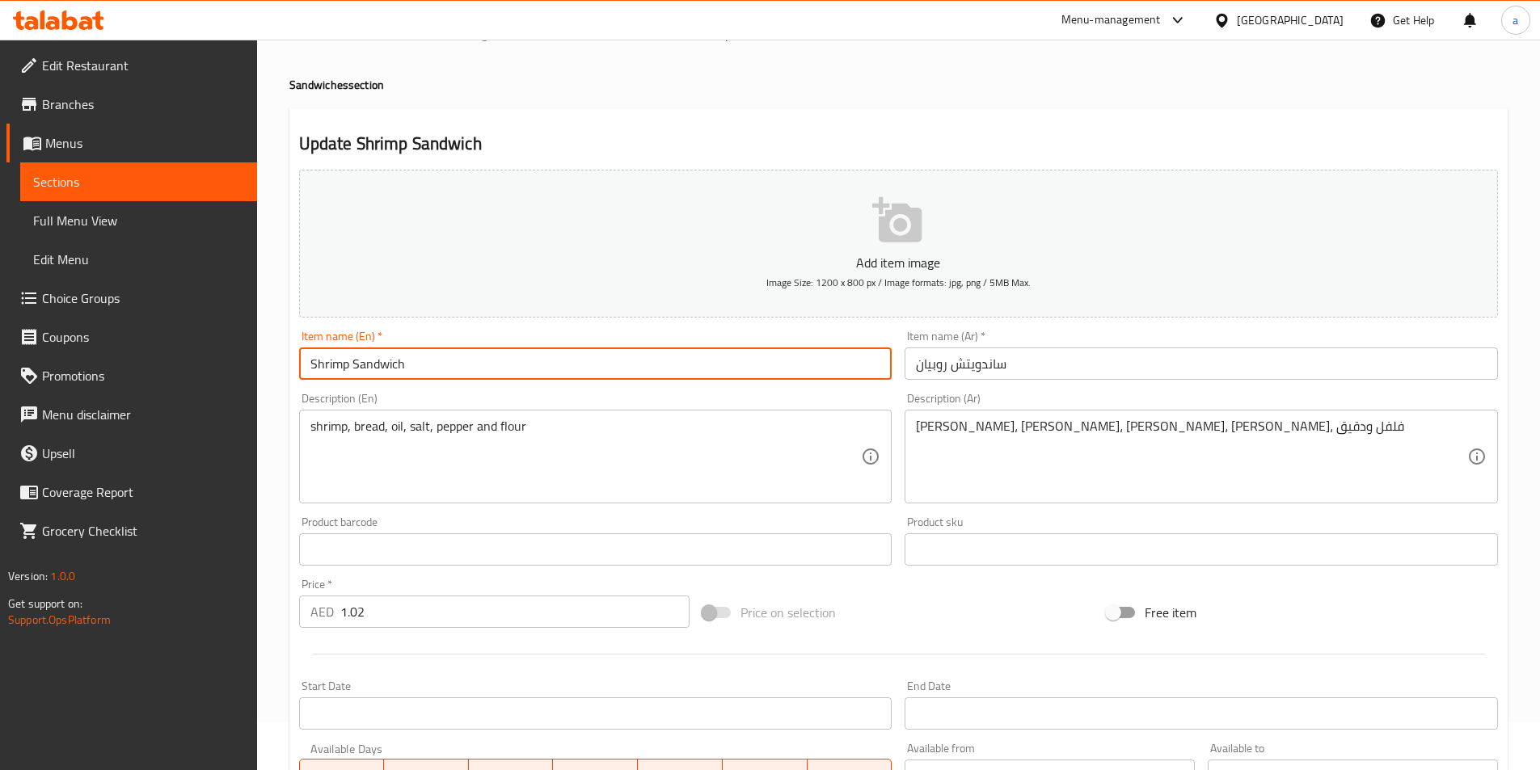
click at [597, 375] on input "Shrimp Sandwich" at bounding box center [595, 364] width 593 height 32
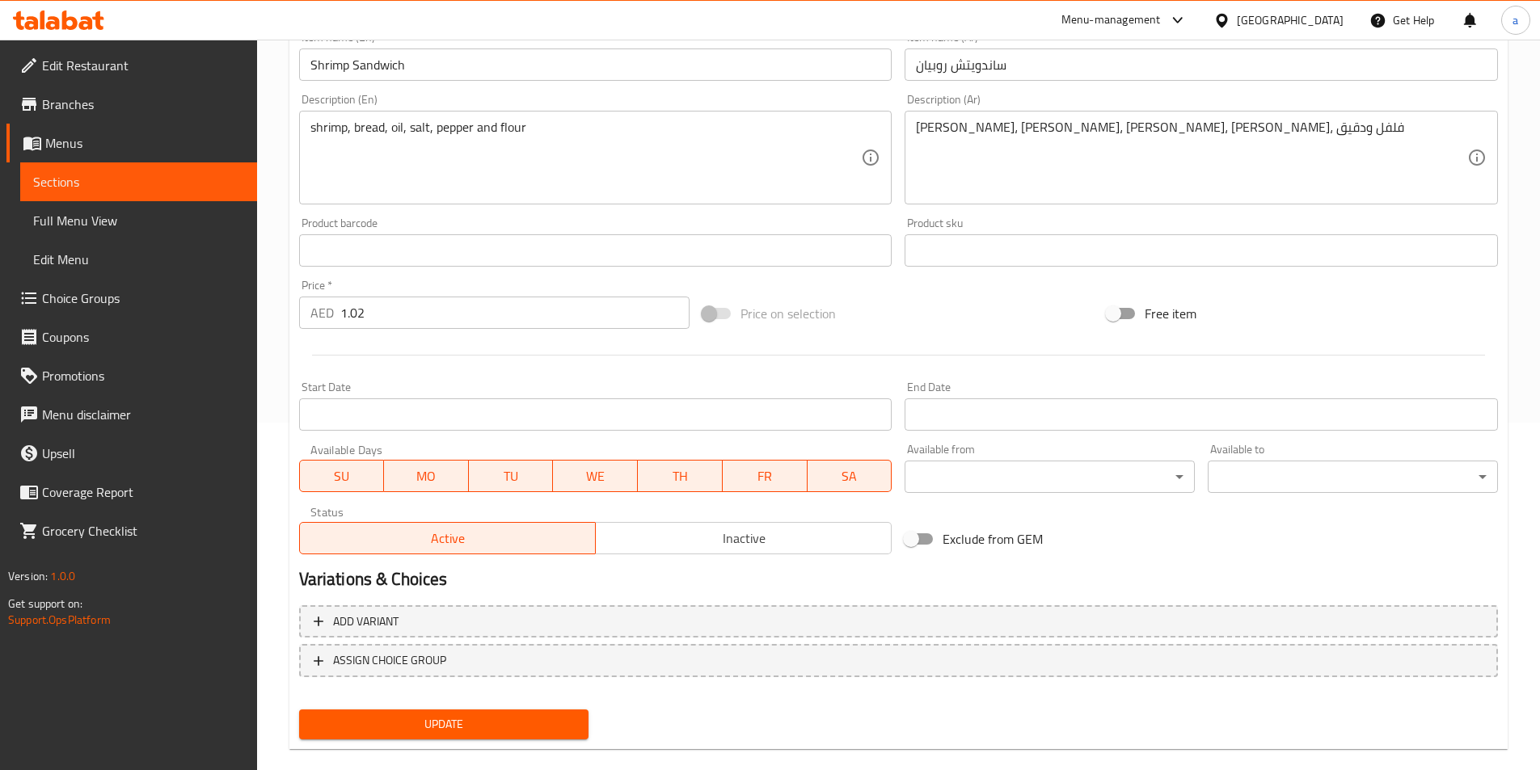
scroll to position [372, 0]
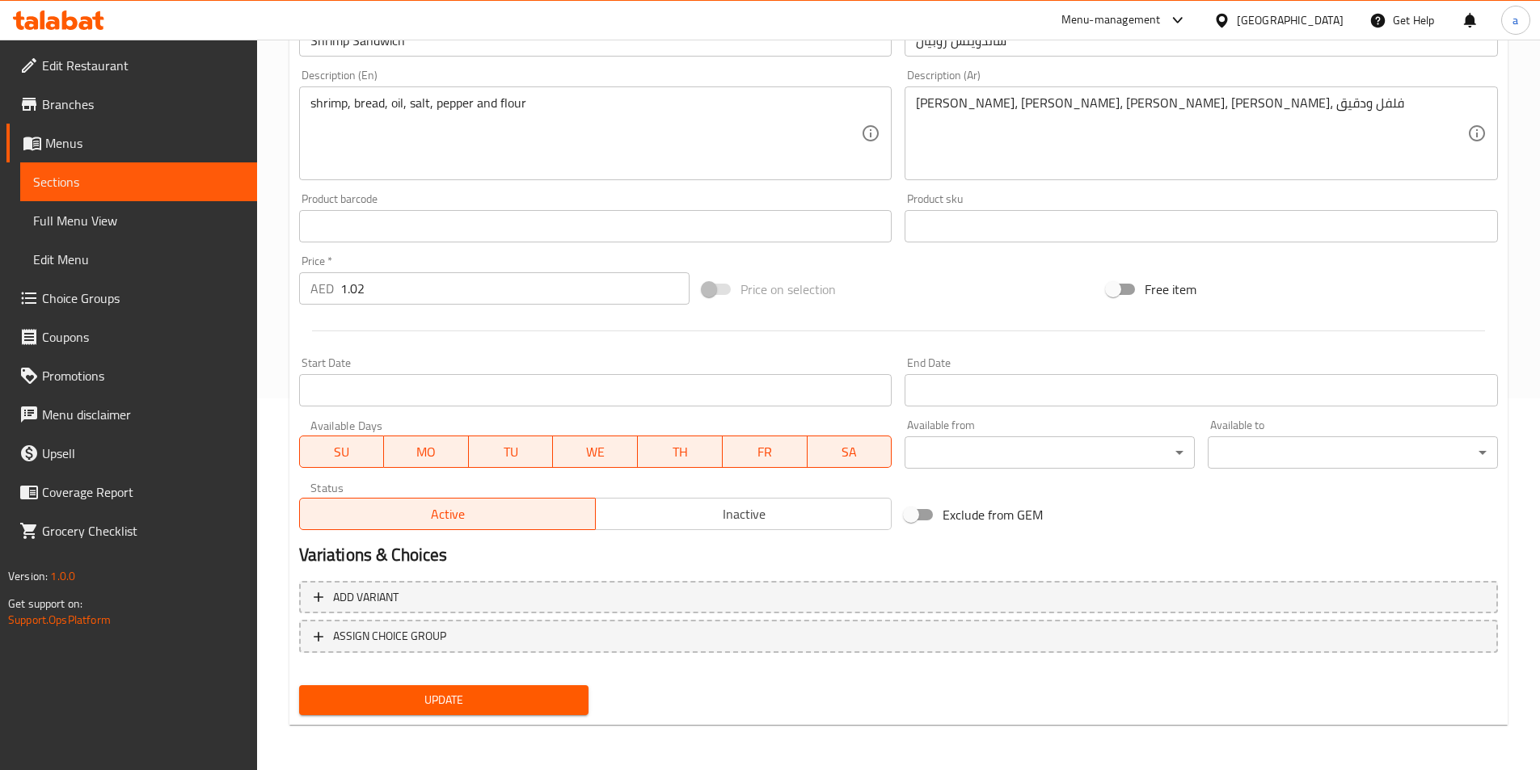
click at [517, 703] on span "Update" at bounding box center [444, 700] width 264 height 20
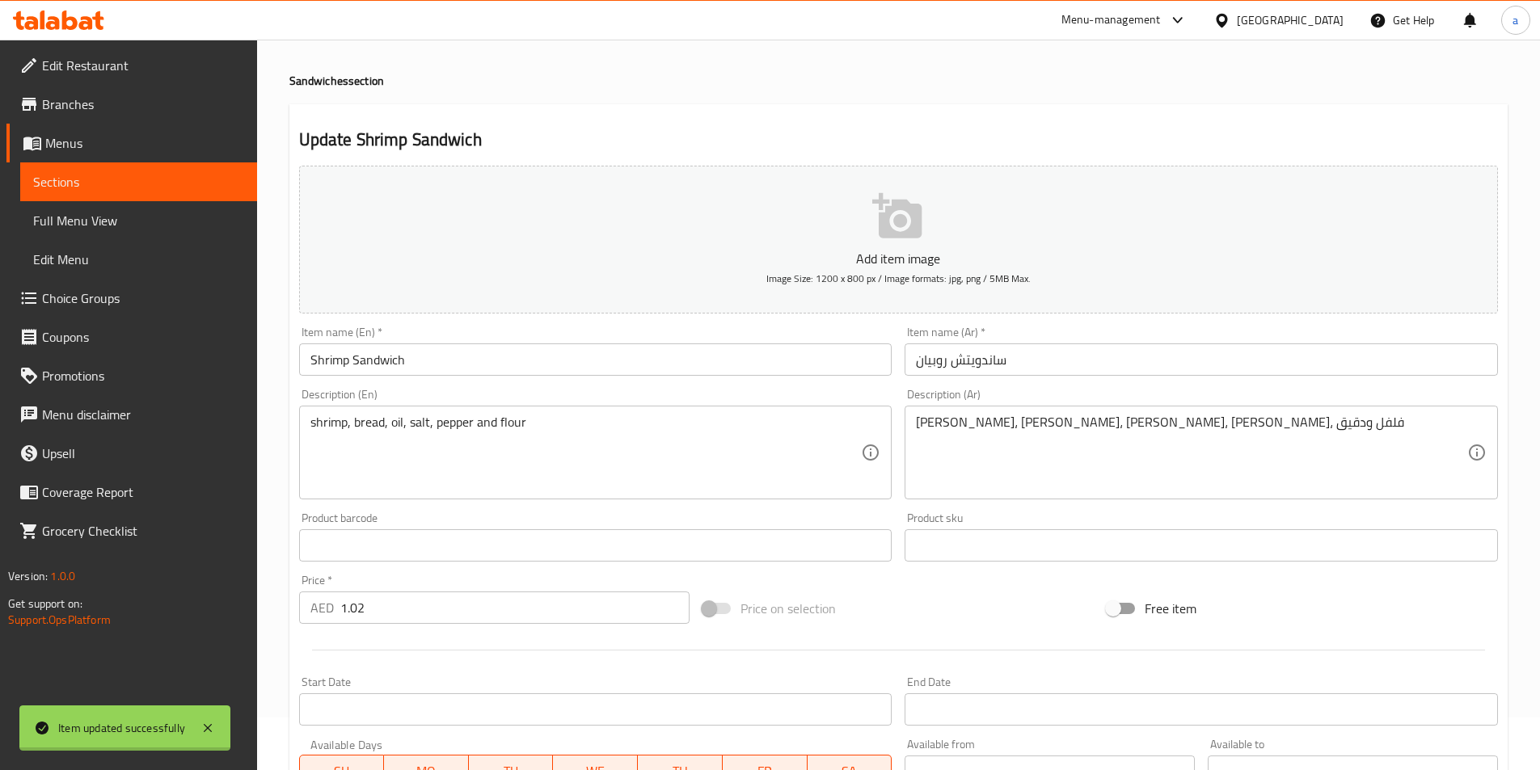
scroll to position [0, 0]
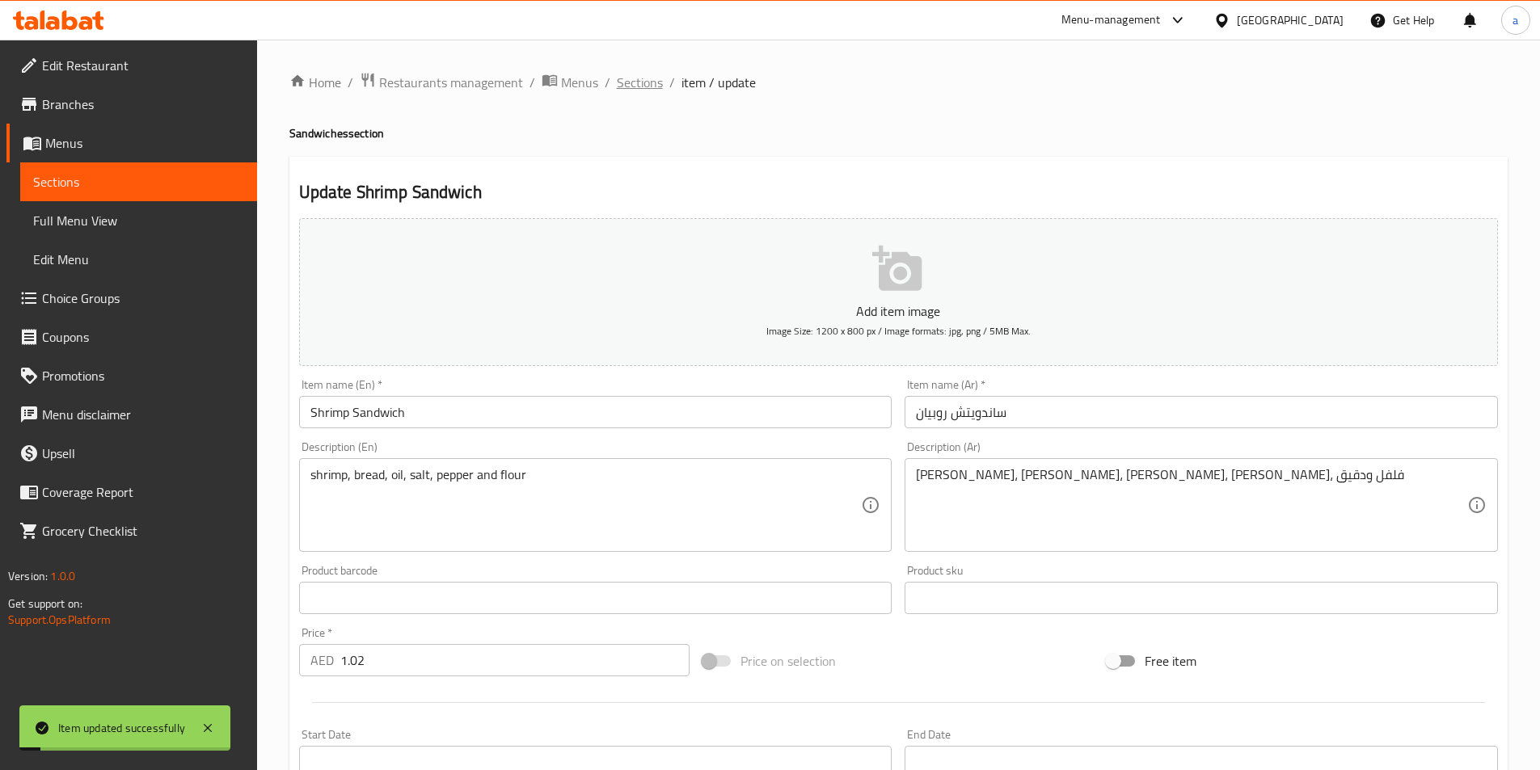
click at [647, 82] on span "Sections" at bounding box center [640, 82] width 46 height 19
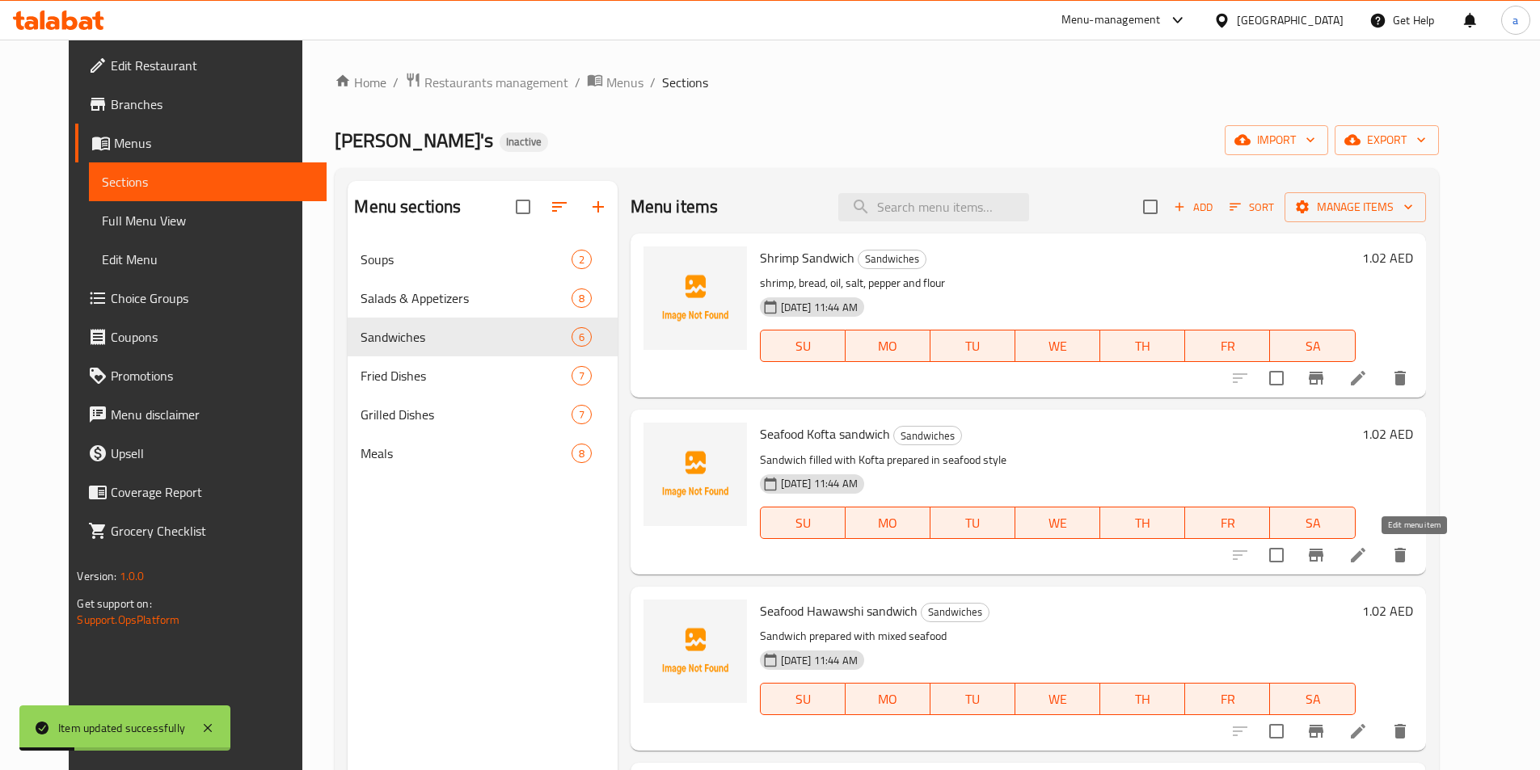
click at [1368, 559] on icon at bounding box center [1357, 555] width 19 height 19
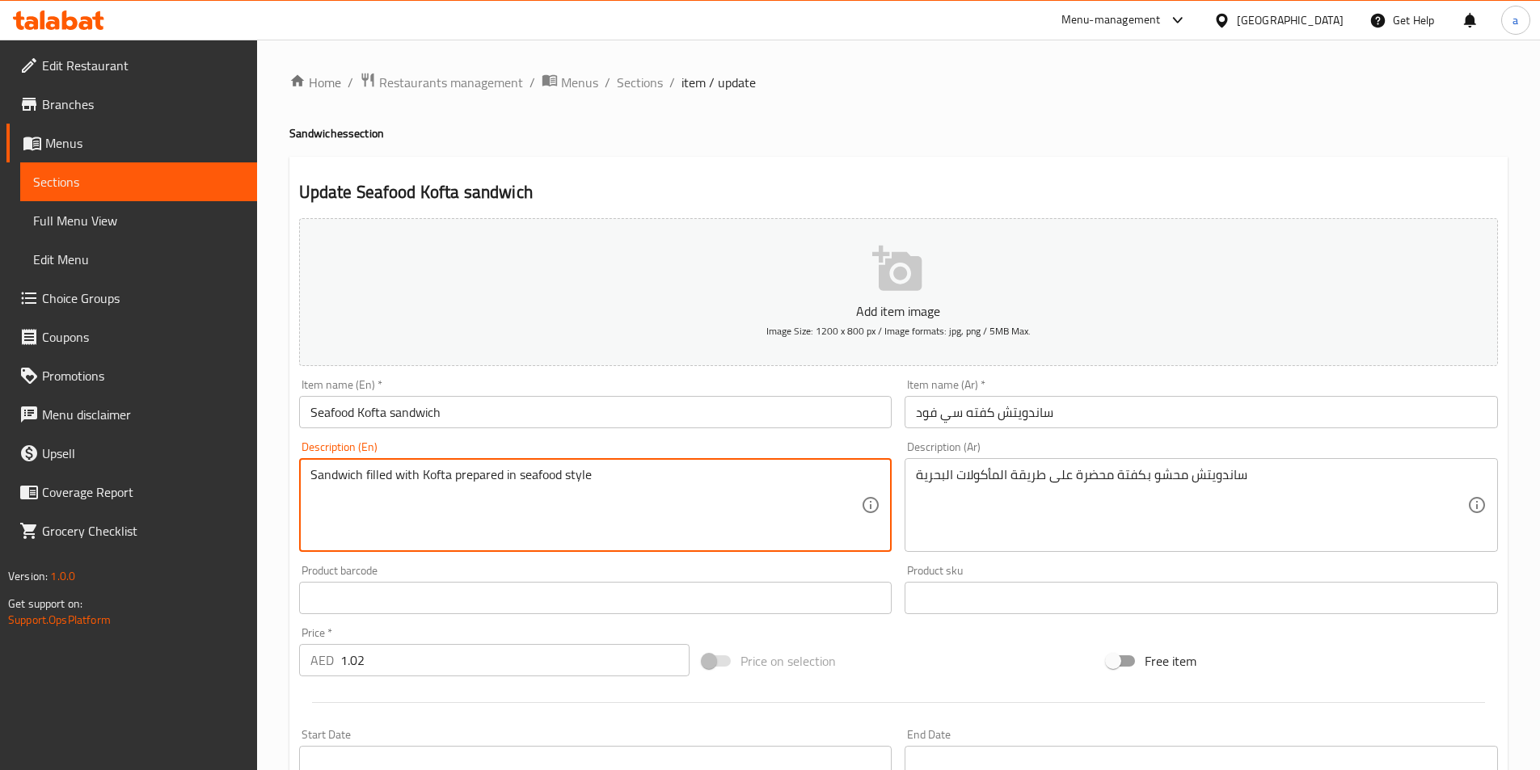
drag, startPoint x: 660, startPoint y: 469, endPoint x: 268, endPoint y: 470, distance: 391.2
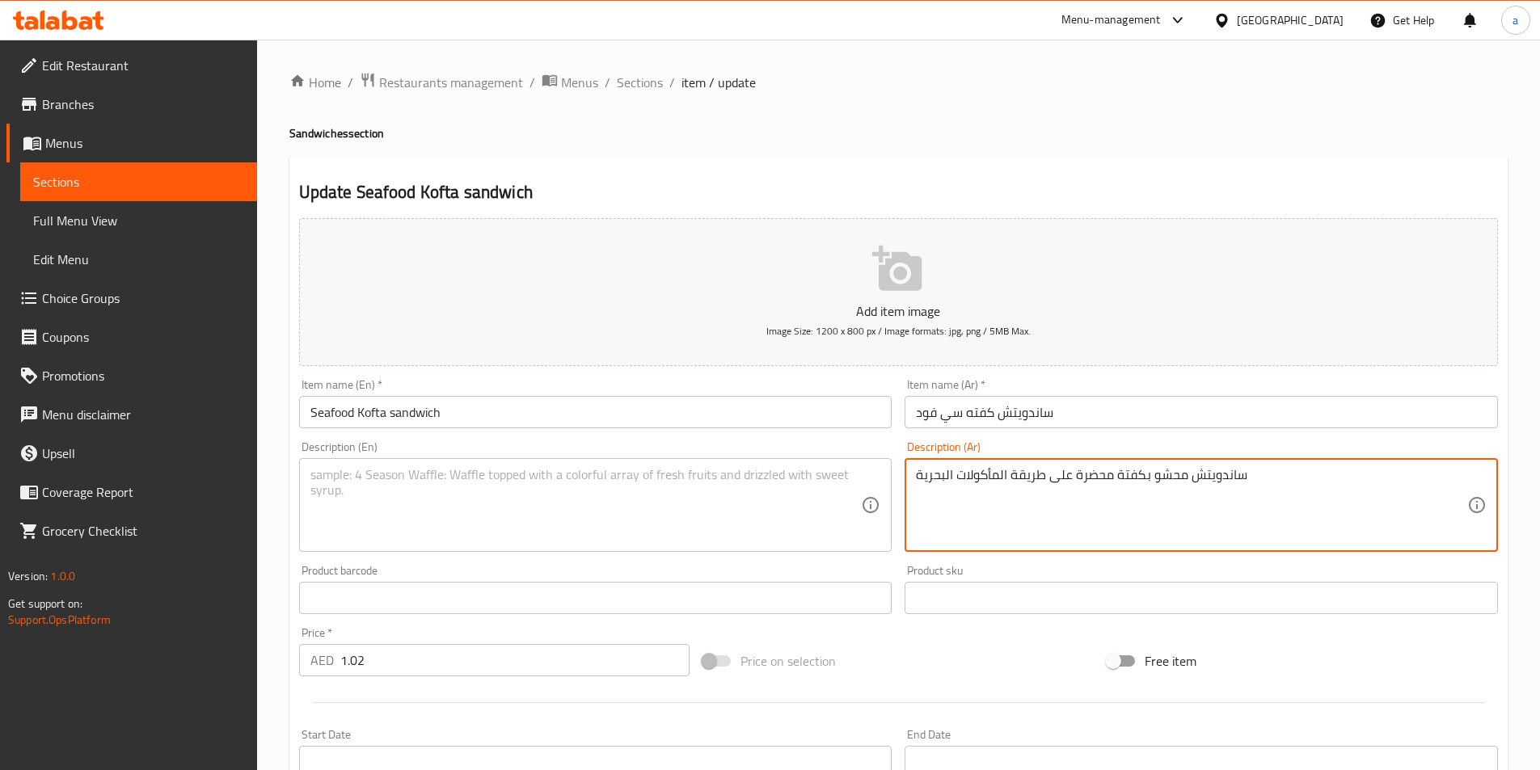
drag, startPoint x: 1313, startPoint y: 479, endPoint x: 841, endPoint y: 499, distance: 472.5
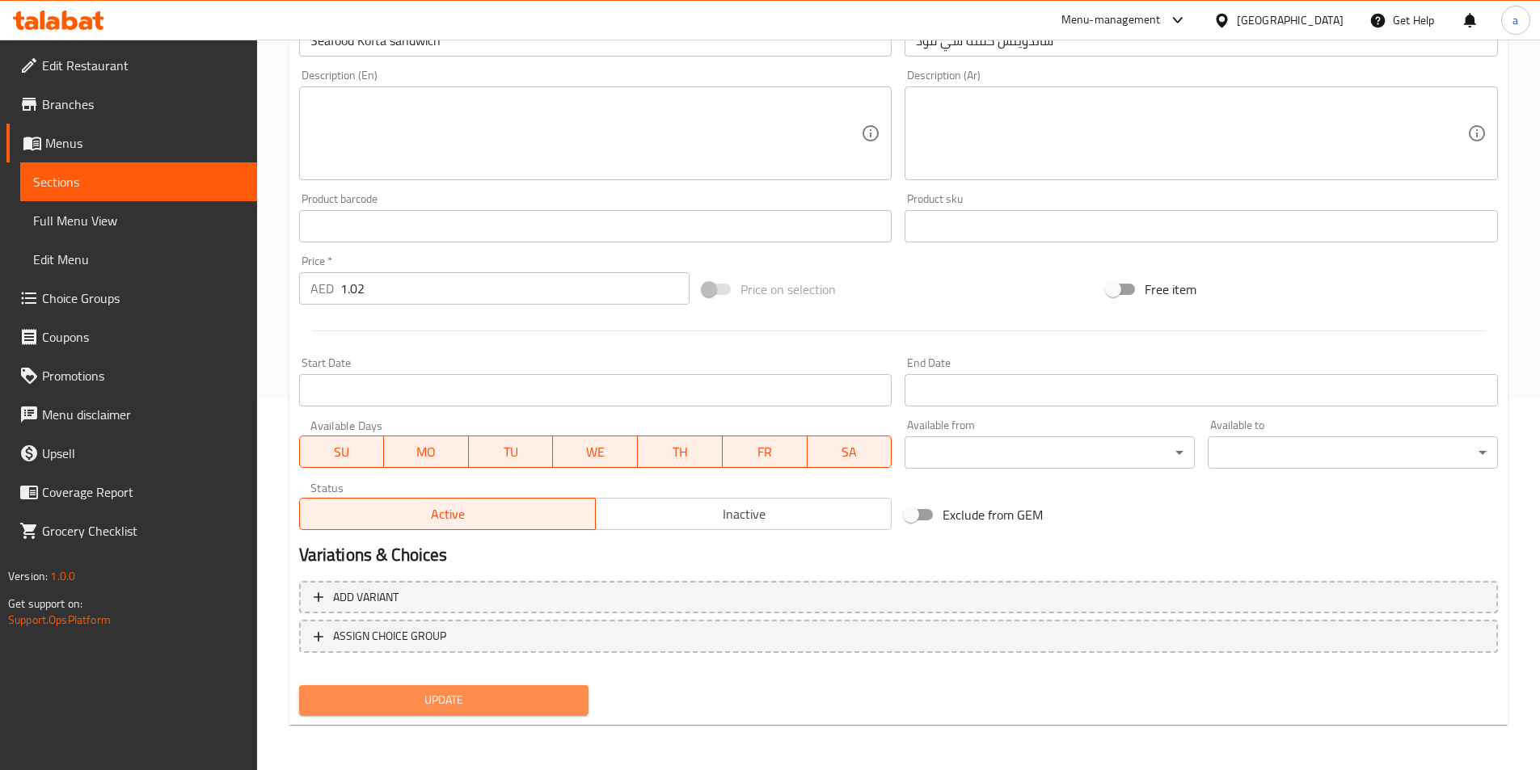
click at [555, 691] on span "Update" at bounding box center [444, 700] width 264 height 20
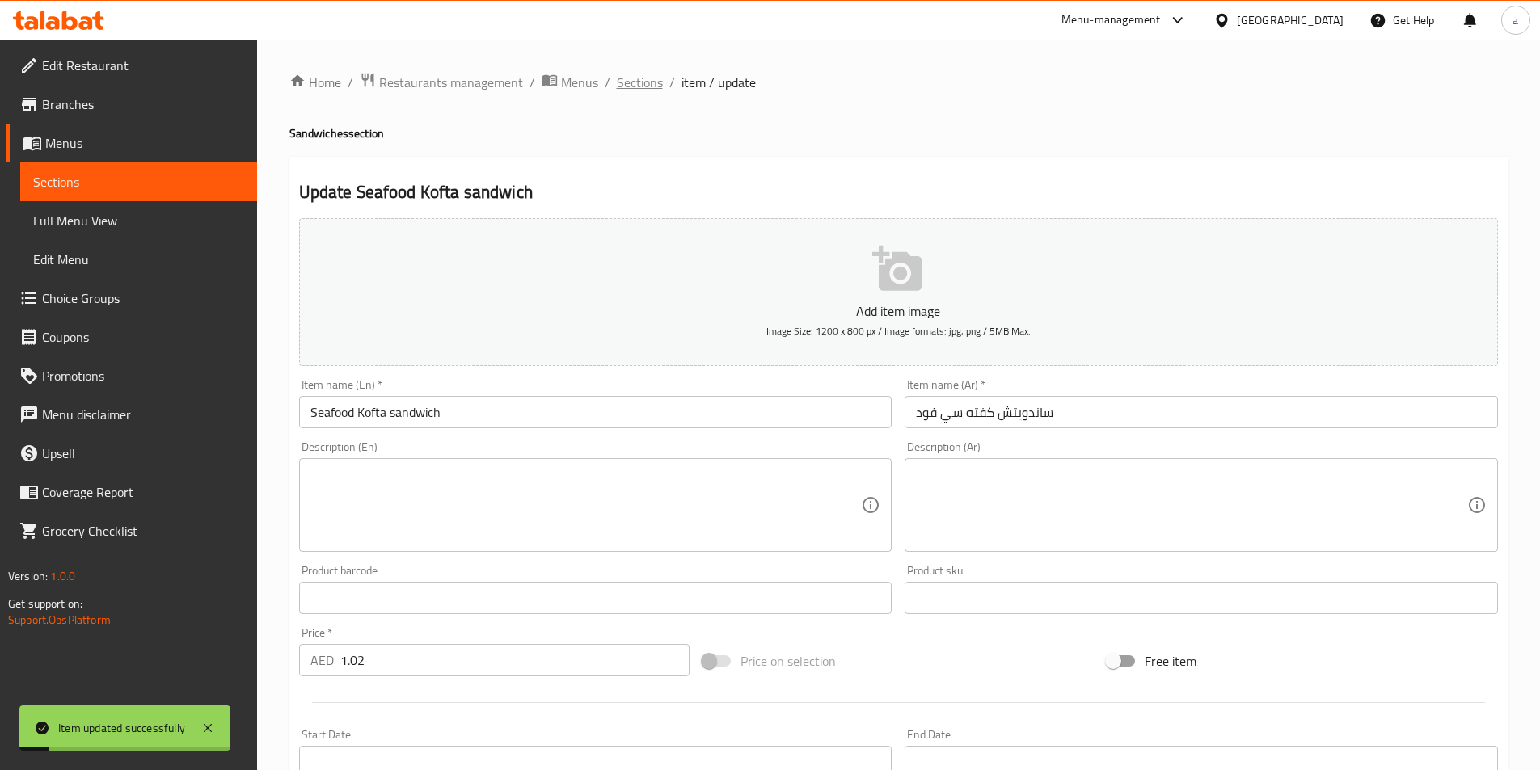
click at [636, 91] on span "Sections" at bounding box center [640, 82] width 46 height 19
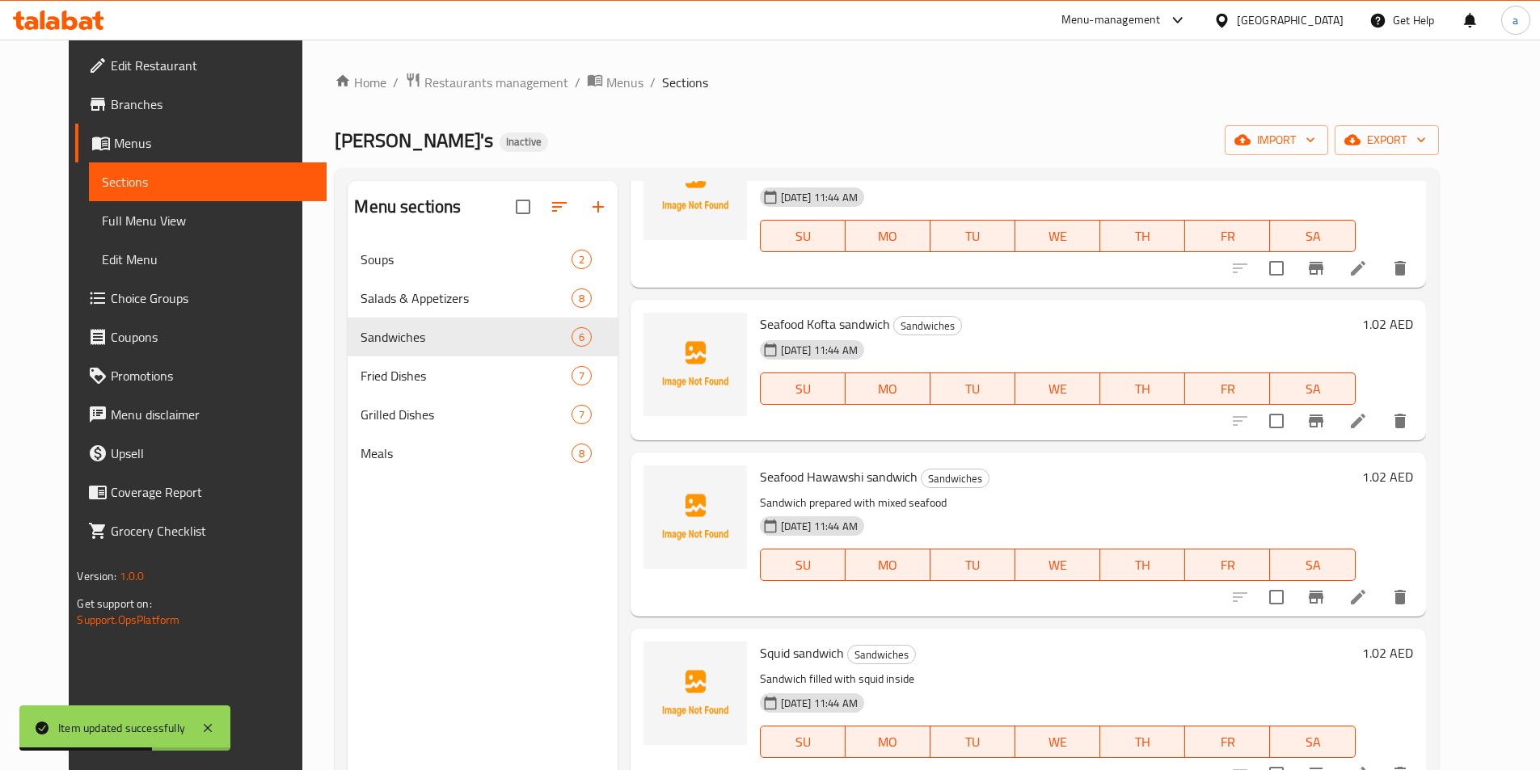
scroll to position [81, 0]
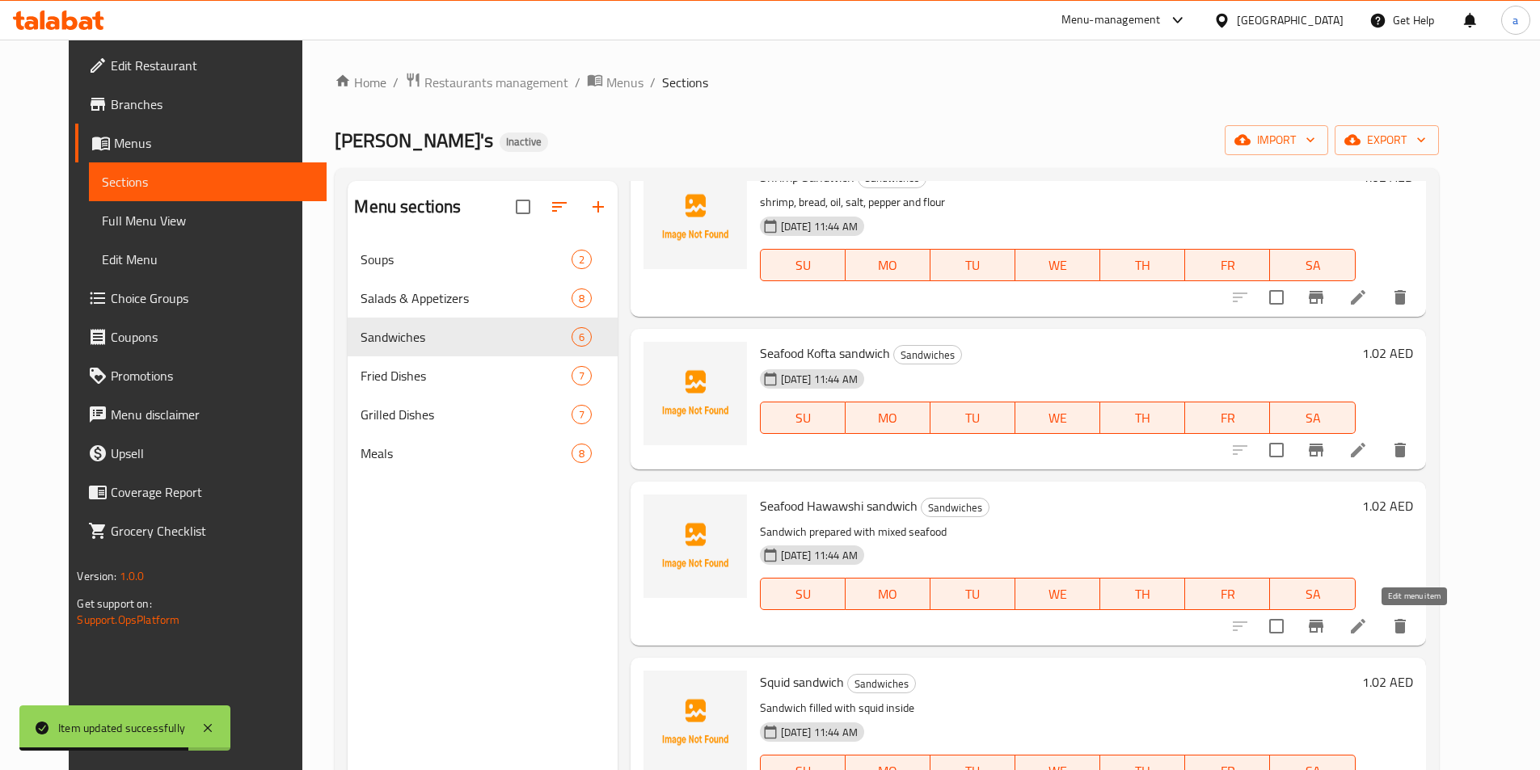
click at [1368, 625] on icon at bounding box center [1357, 626] width 19 height 19
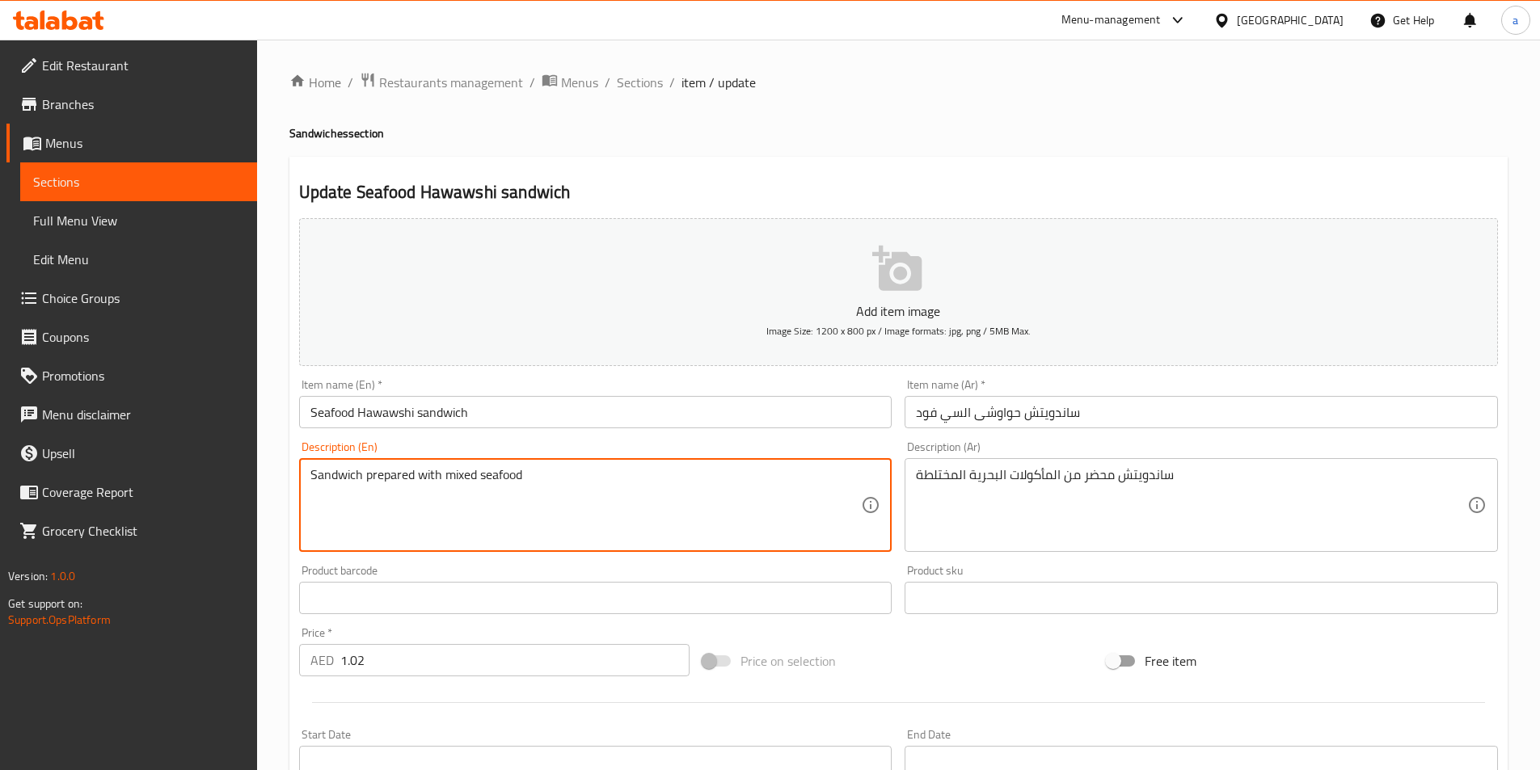
drag, startPoint x: 399, startPoint y: 485, endPoint x: 175, endPoint y: 481, distance: 224.8
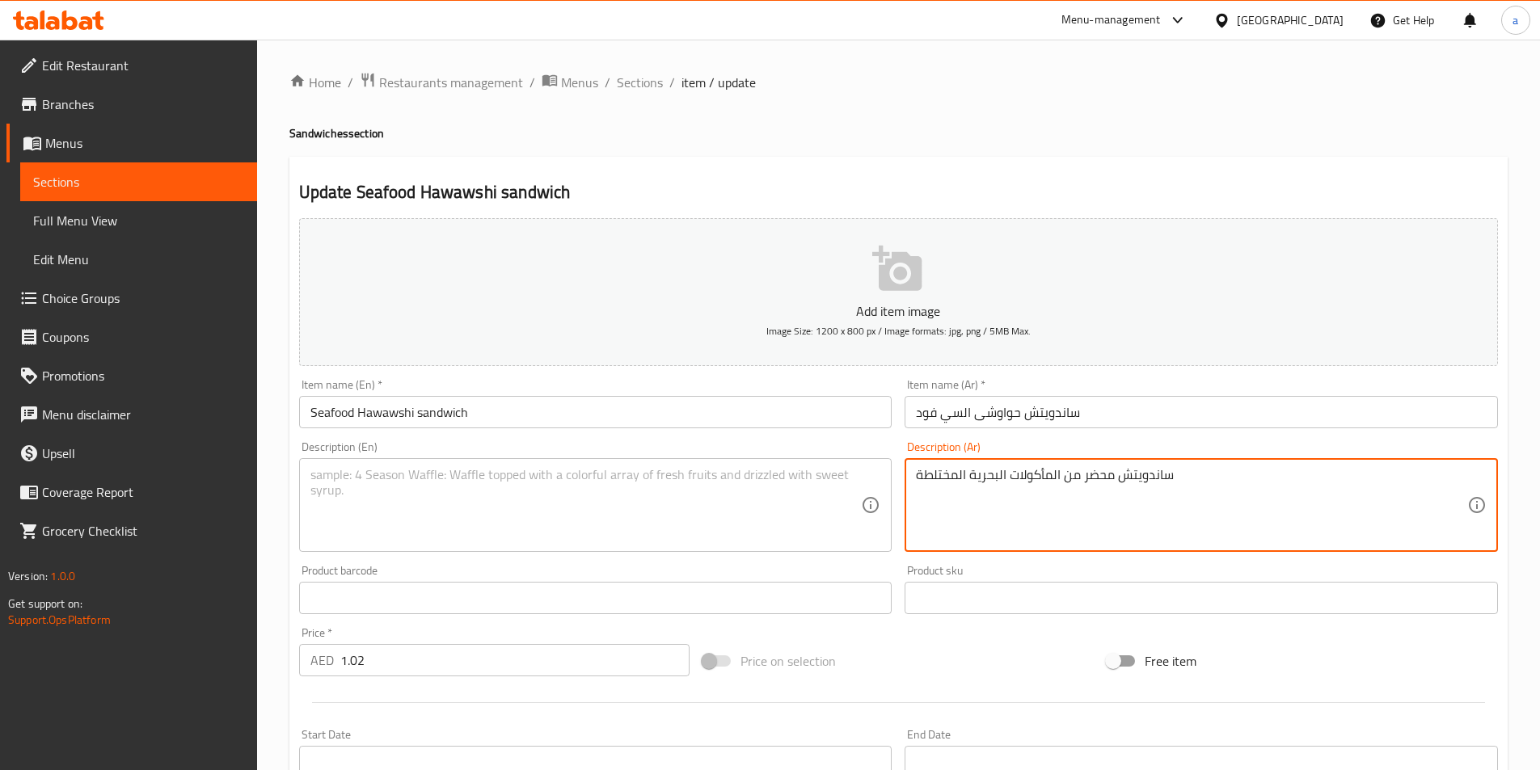
drag, startPoint x: 1205, startPoint y: 477, endPoint x: 845, endPoint y: 454, distance: 361.2
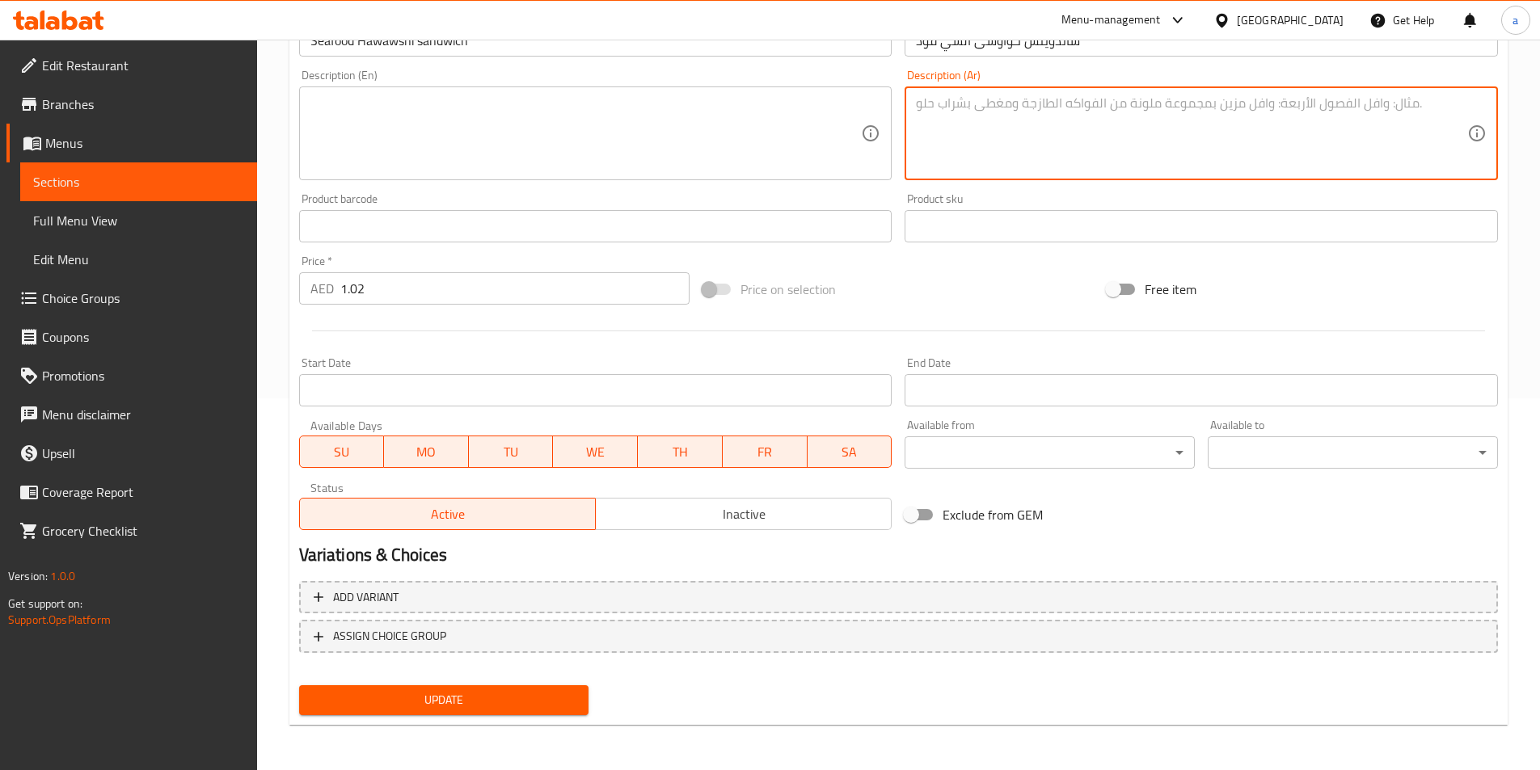
click at [491, 690] on span "Update" at bounding box center [444, 700] width 264 height 20
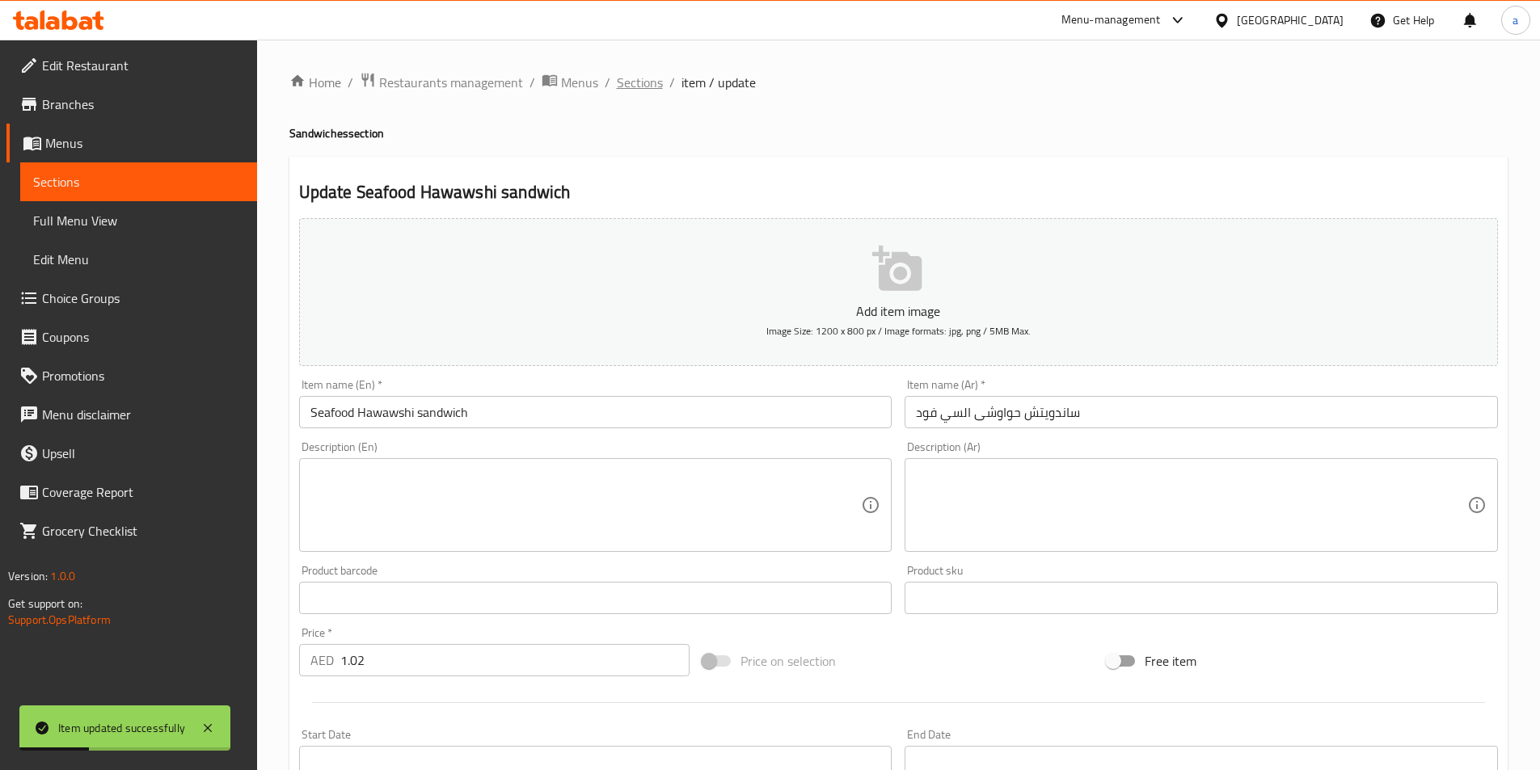
click at [647, 80] on span "Sections" at bounding box center [640, 82] width 46 height 19
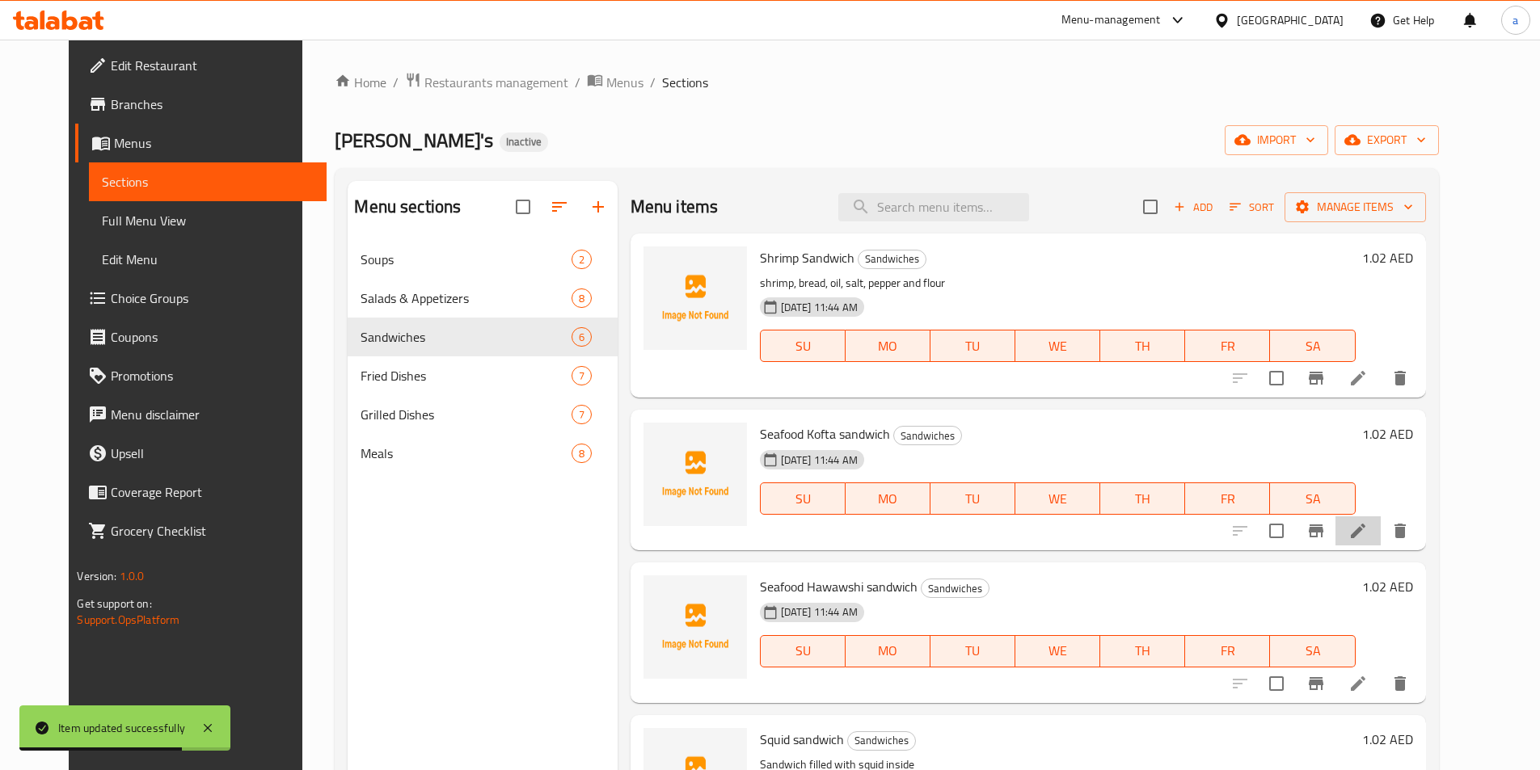
click at [1381, 542] on li at bounding box center [1357, 531] width 45 height 29
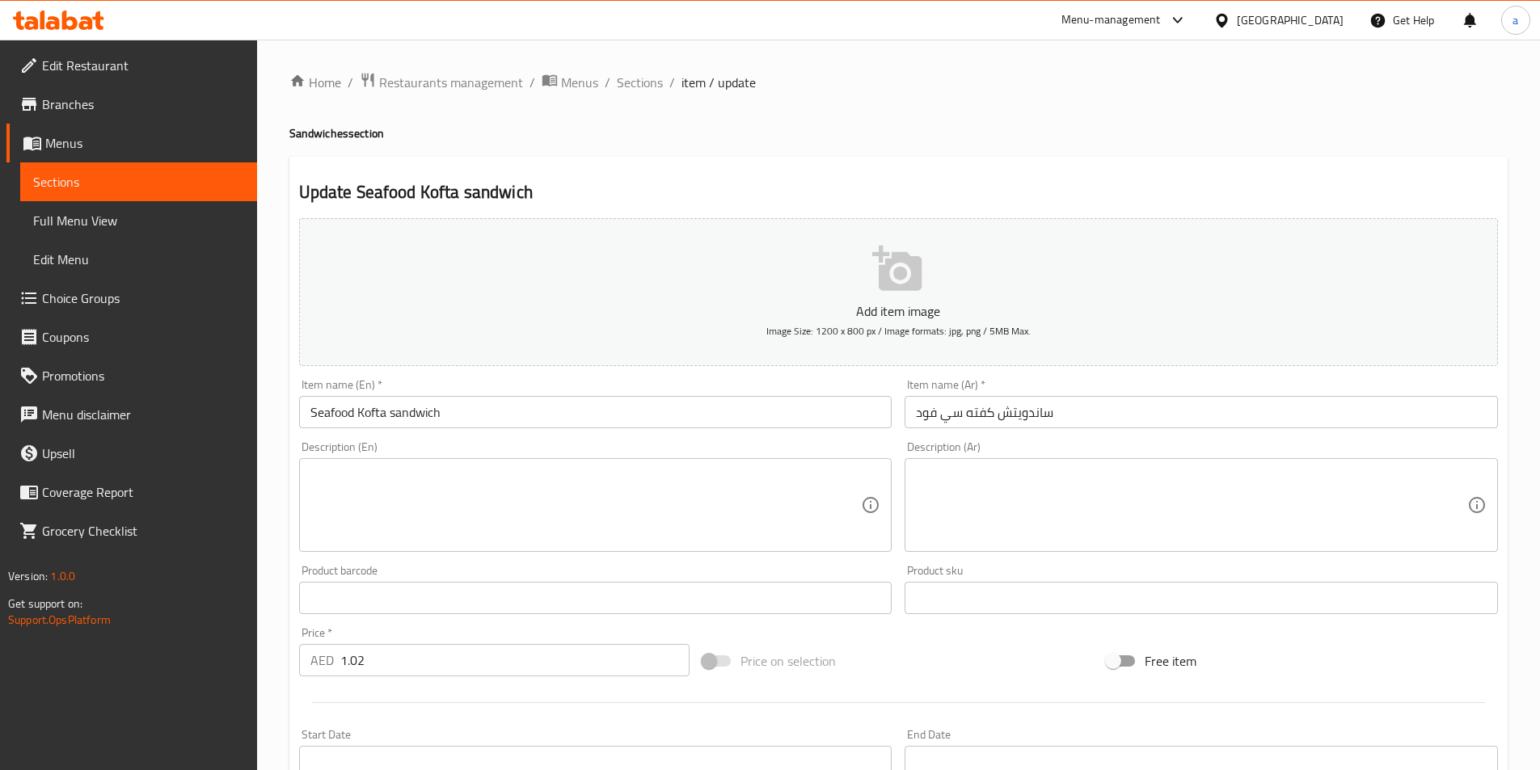
click at [466, 407] on input "Seafood Kofta sandwich" at bounding box center [595, 412] width 593 height 32
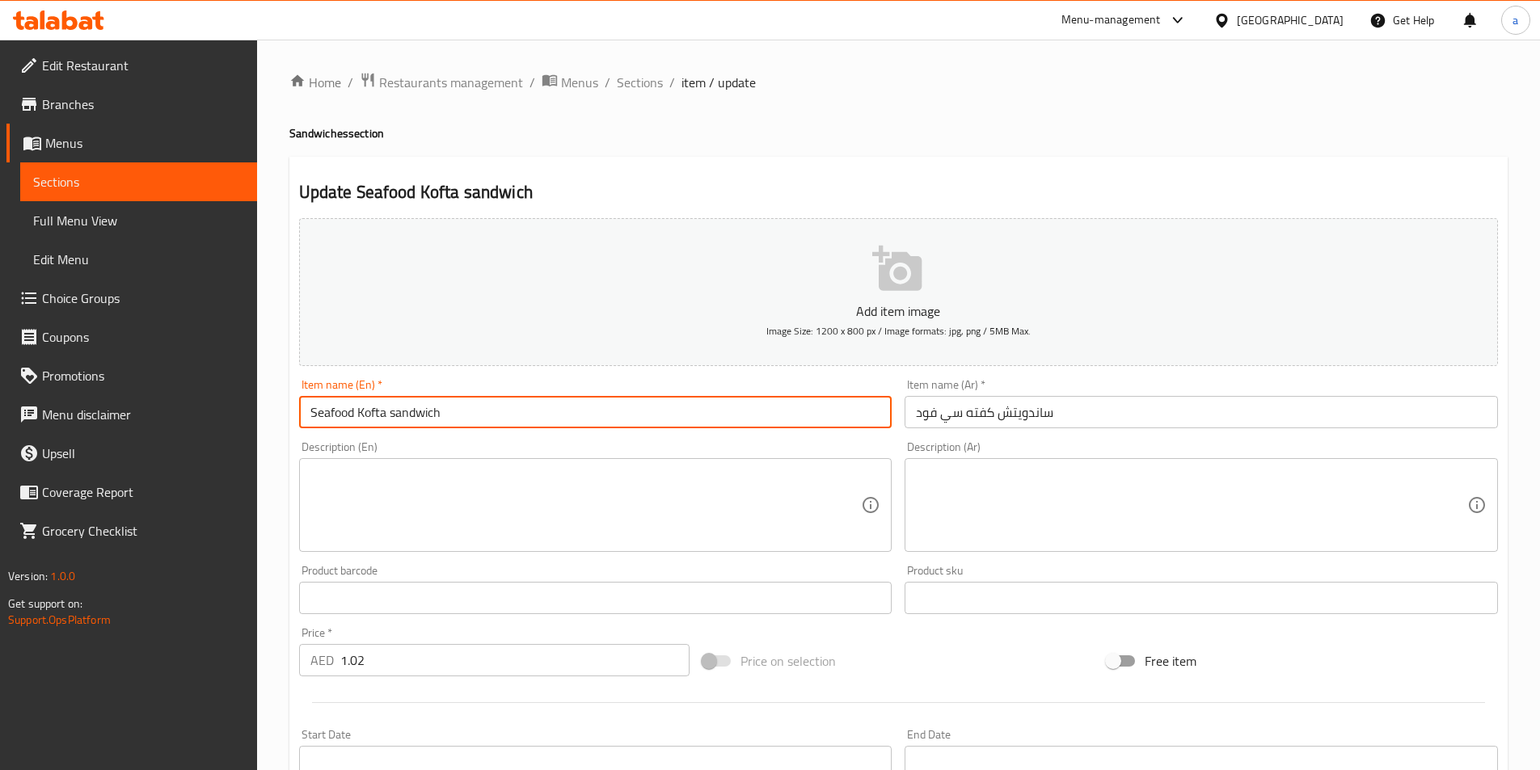
click at [466, 407] on input "Seafood Kofta sandwich" at bounding box center [595, 412] width 593 height 32
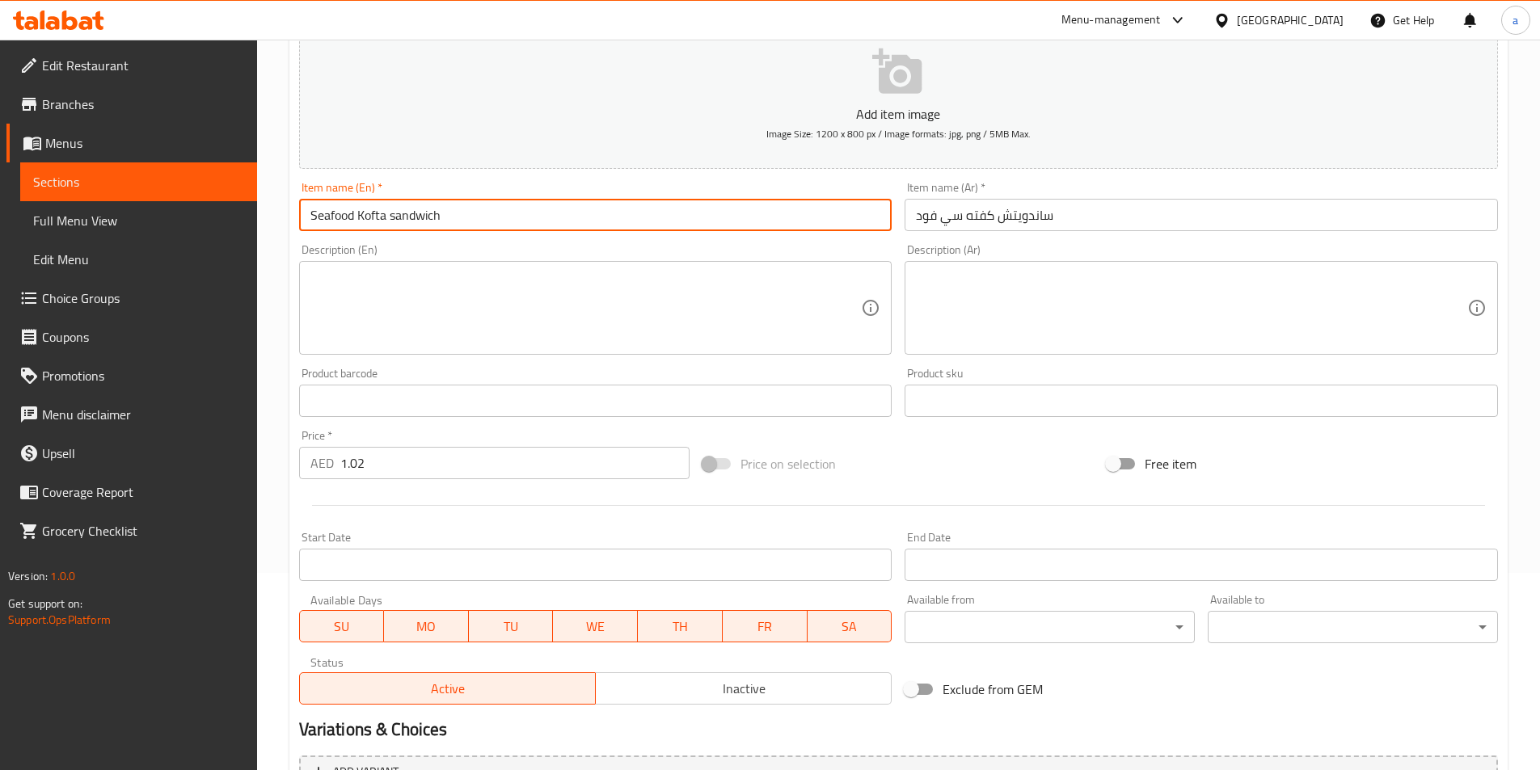
scroll to position [372, 0]
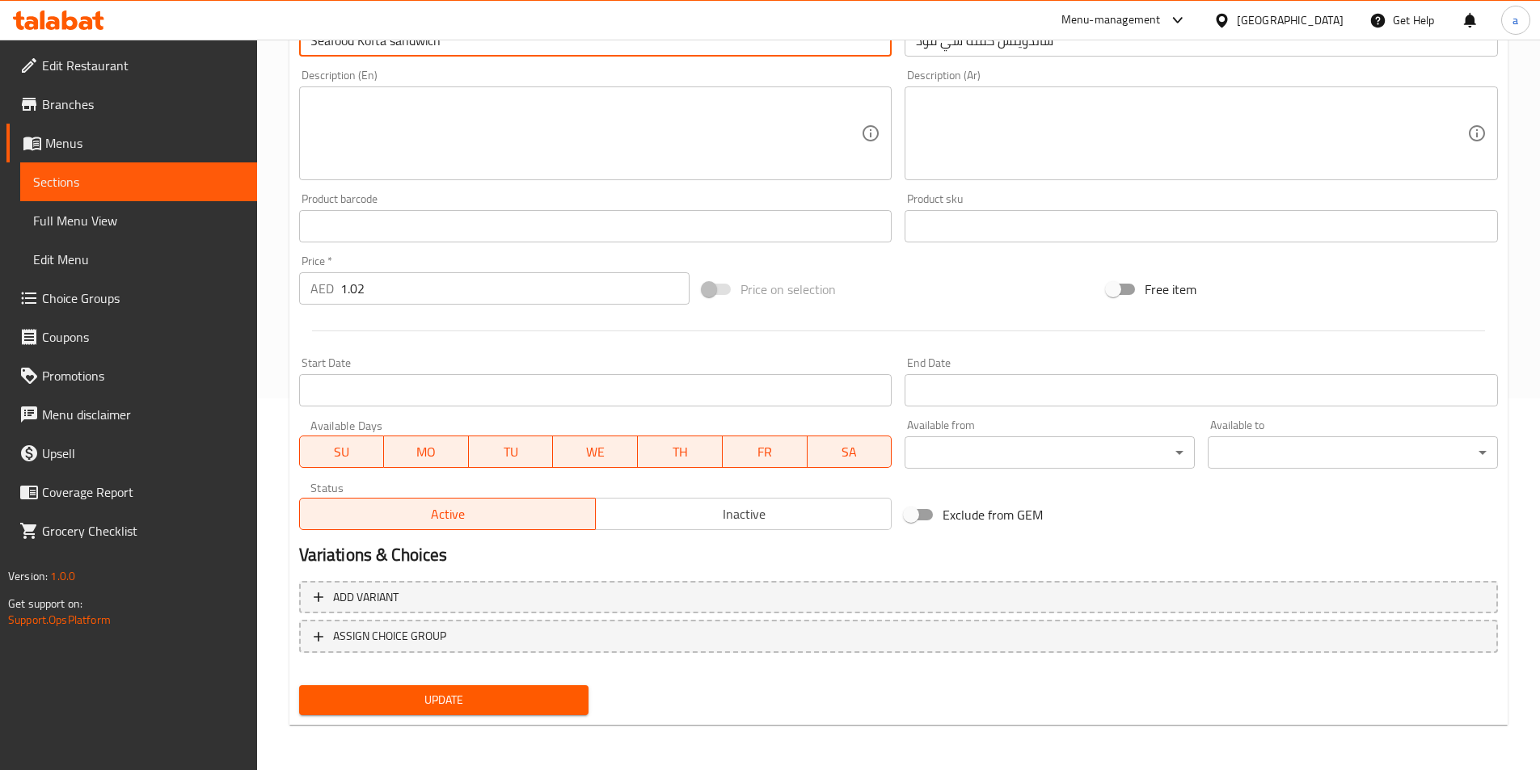
click at [528, 695] on span "Update" at bounding box center [444, 700] width 264 height 20
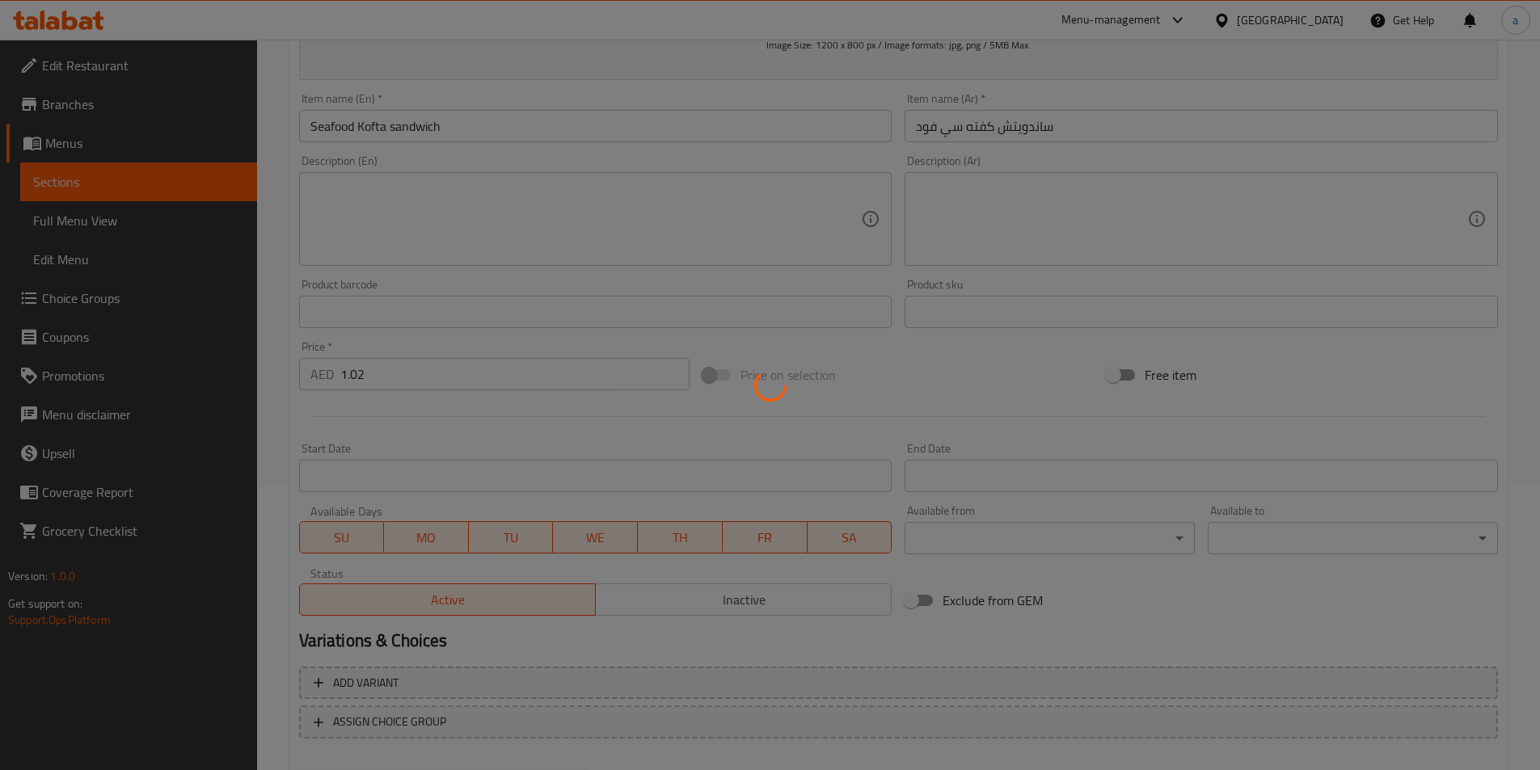
scroll to position [0, 0]
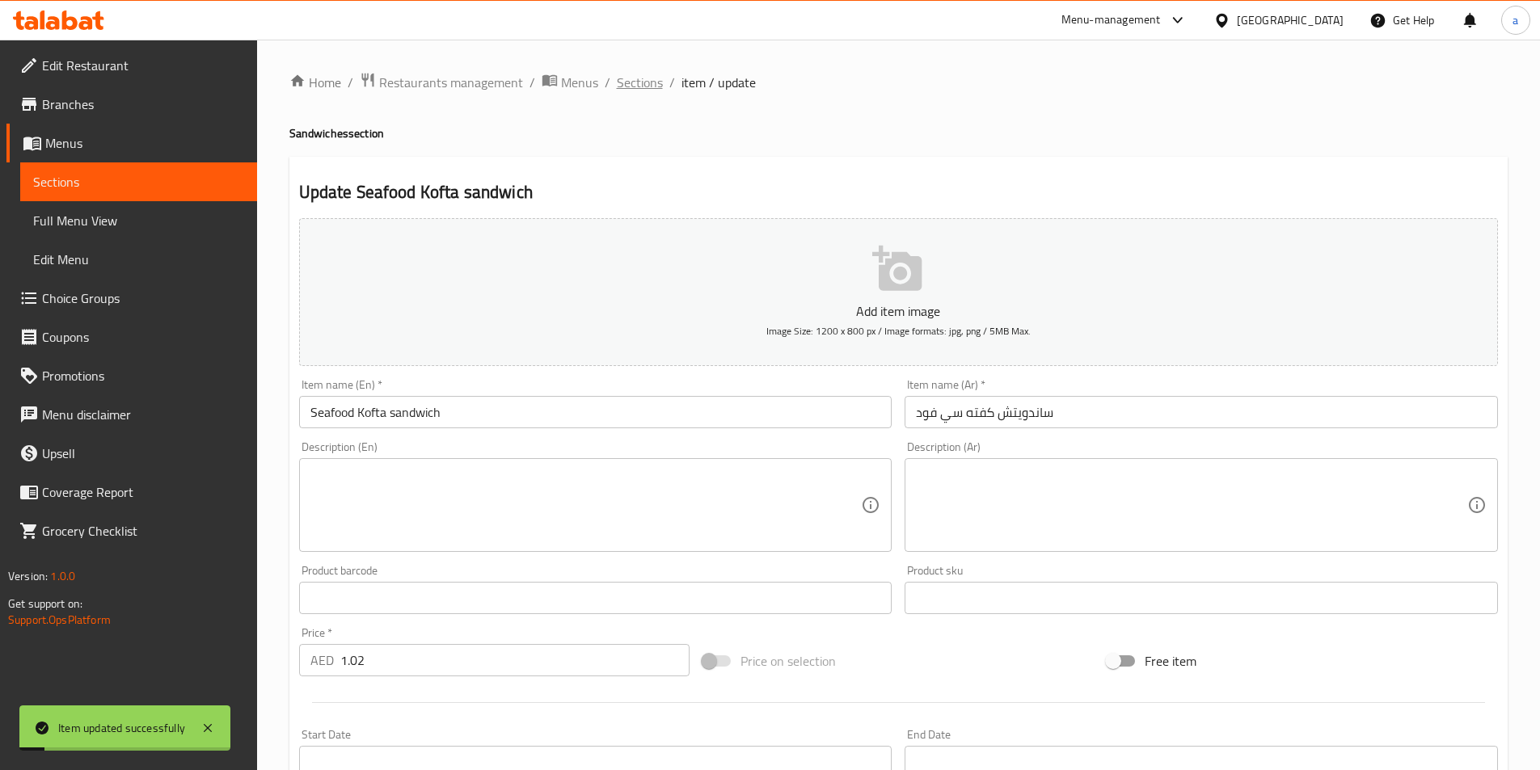
click at [649, 86] on span "Sections" at bounding box center [640, 82] width 46 height 19
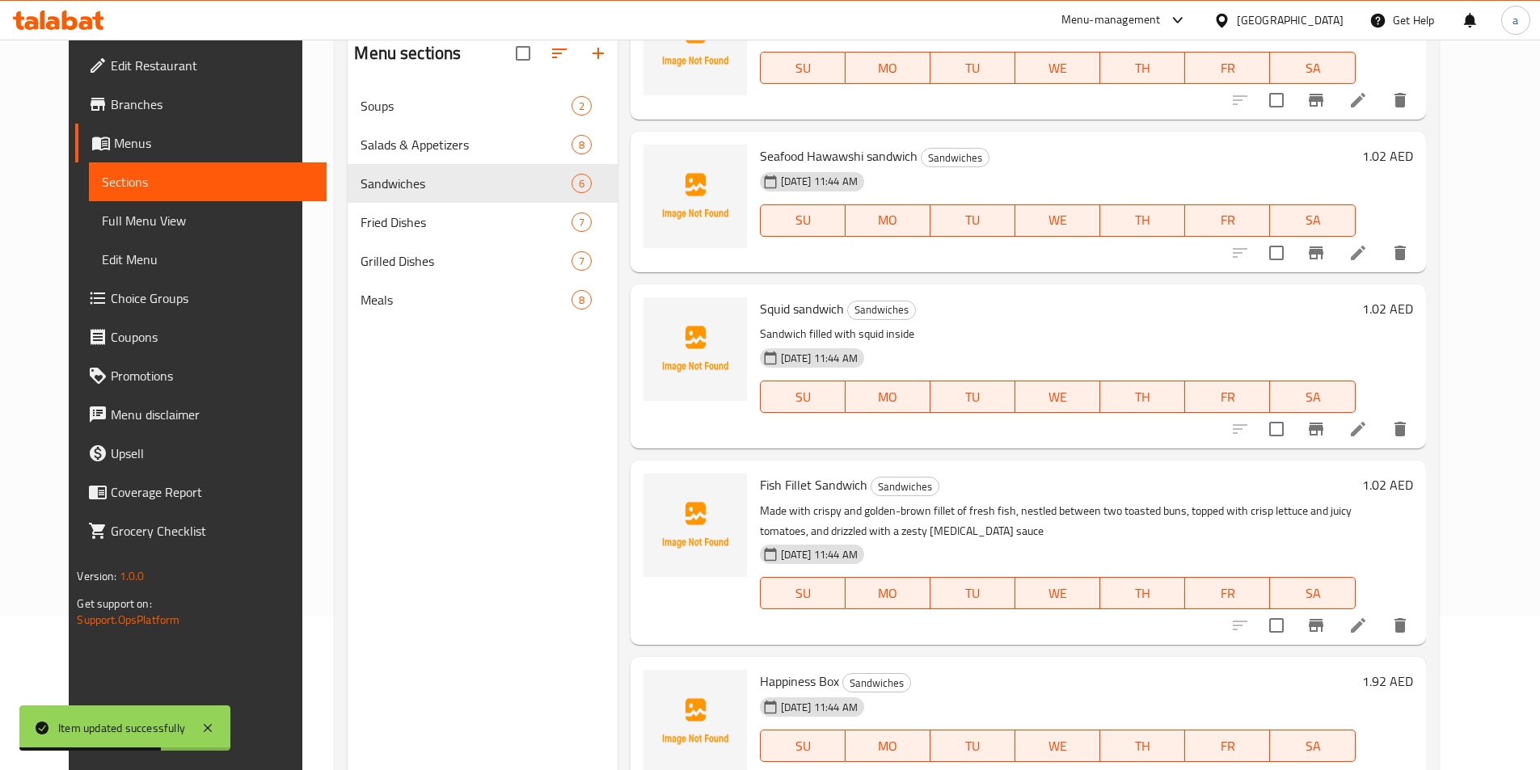
scroll to position [226, 0]
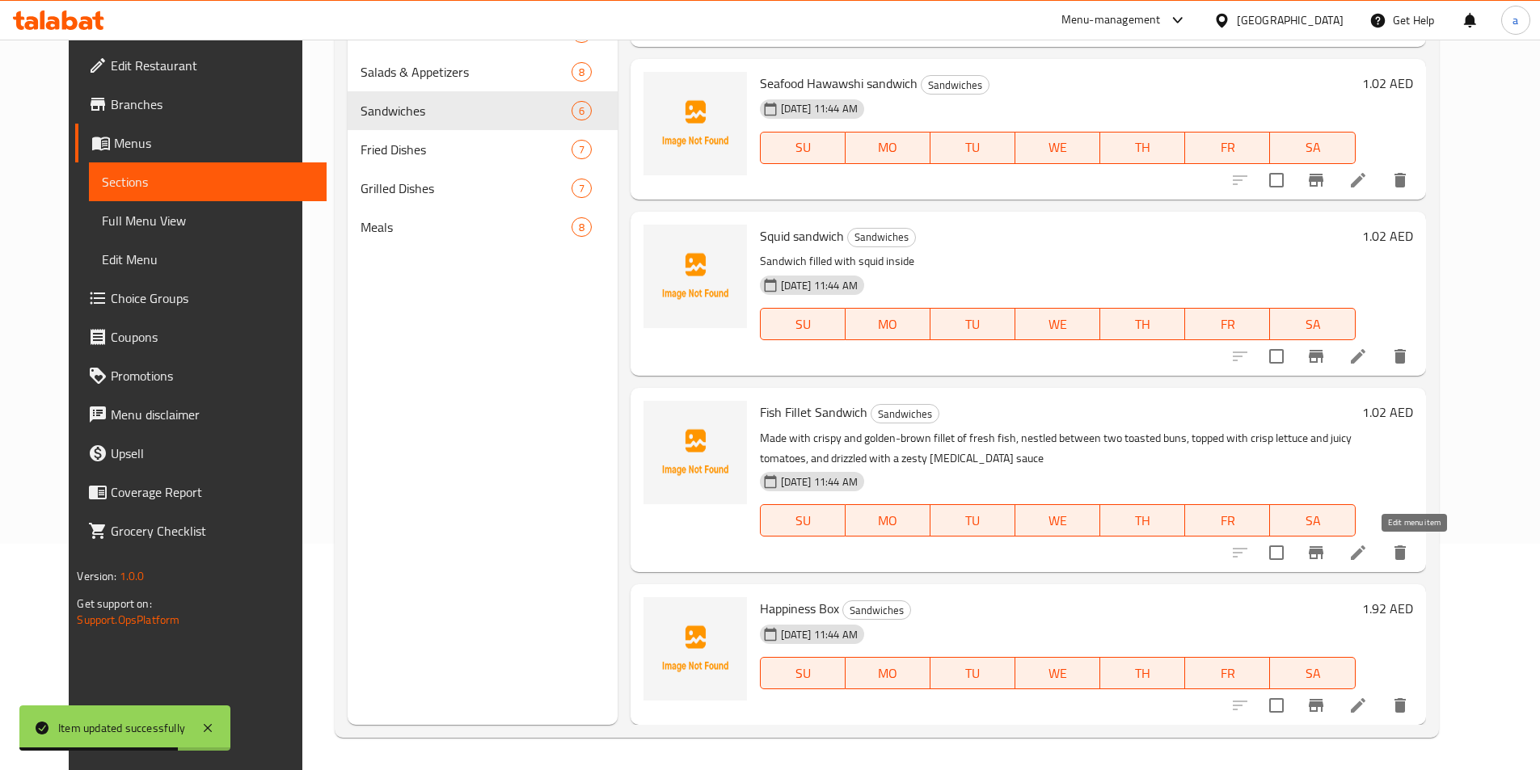
click at [1365, 548] on icon at bounding box center [1358, 553] width 15 height 15
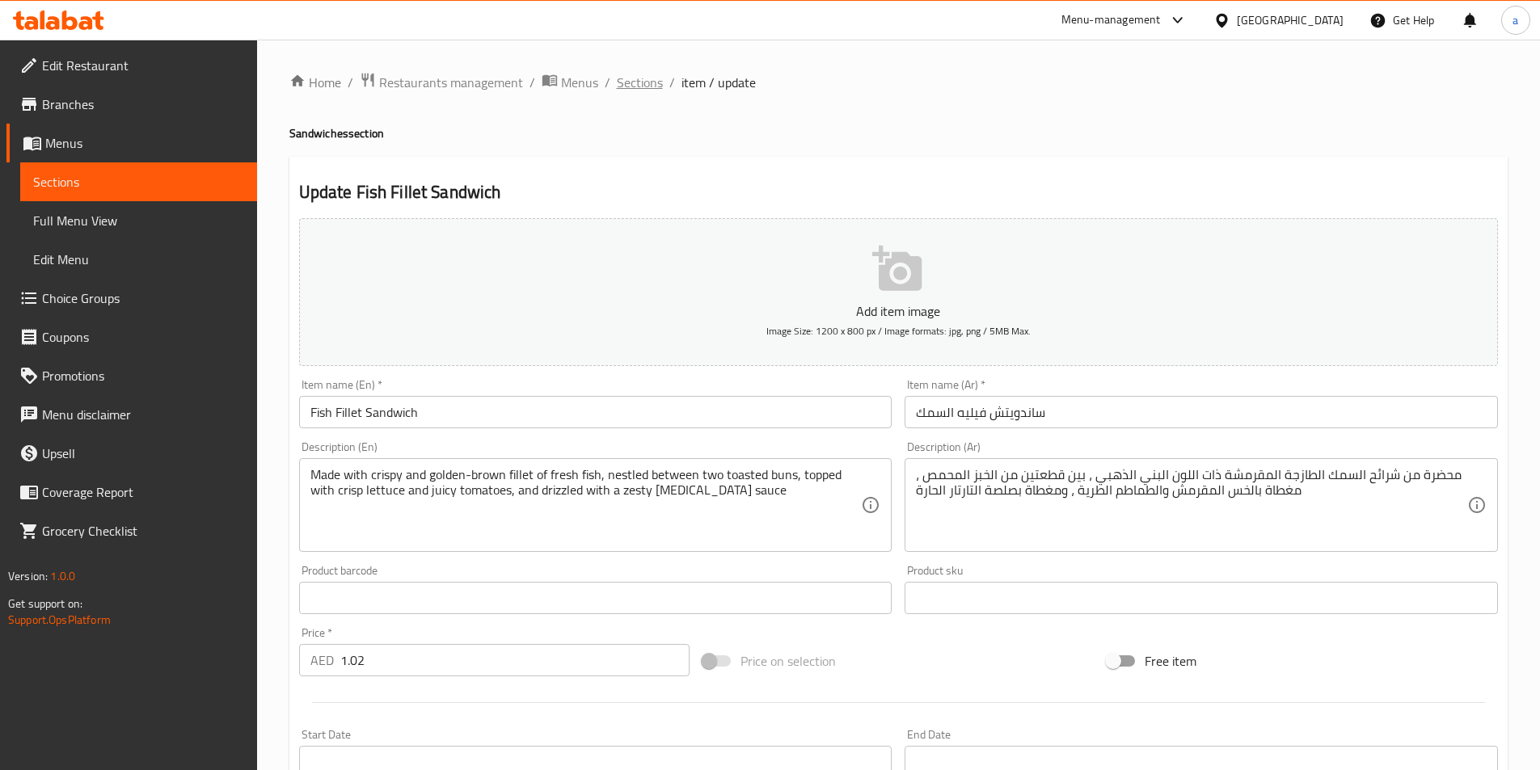
click at [651, 86] on span "Sections" at bounding box center [640, 82] width 46 height 19
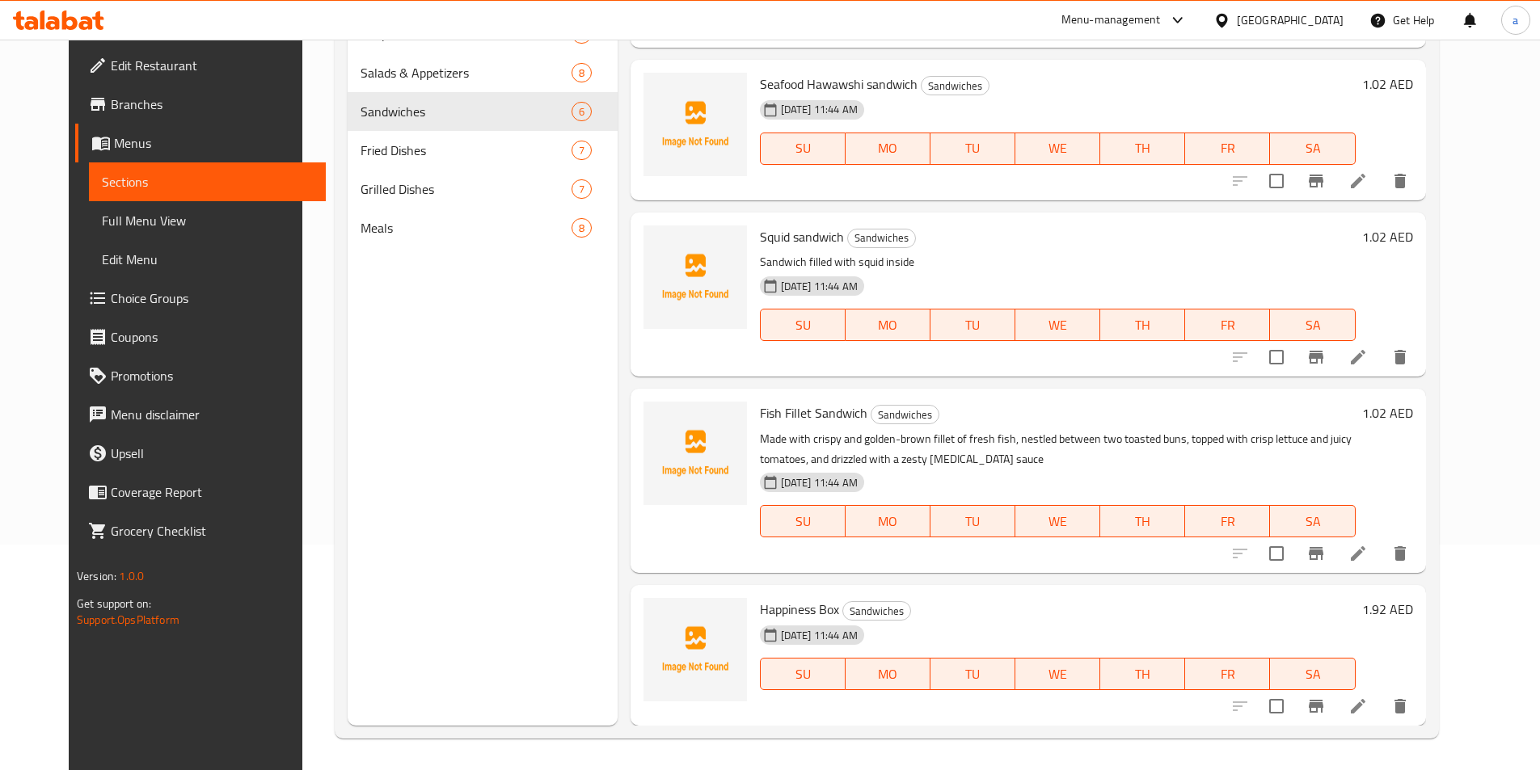
scroll to position [226, 0]
click at [1368, 702] on icon at bounding box center [1357, 705] width 19 height 19
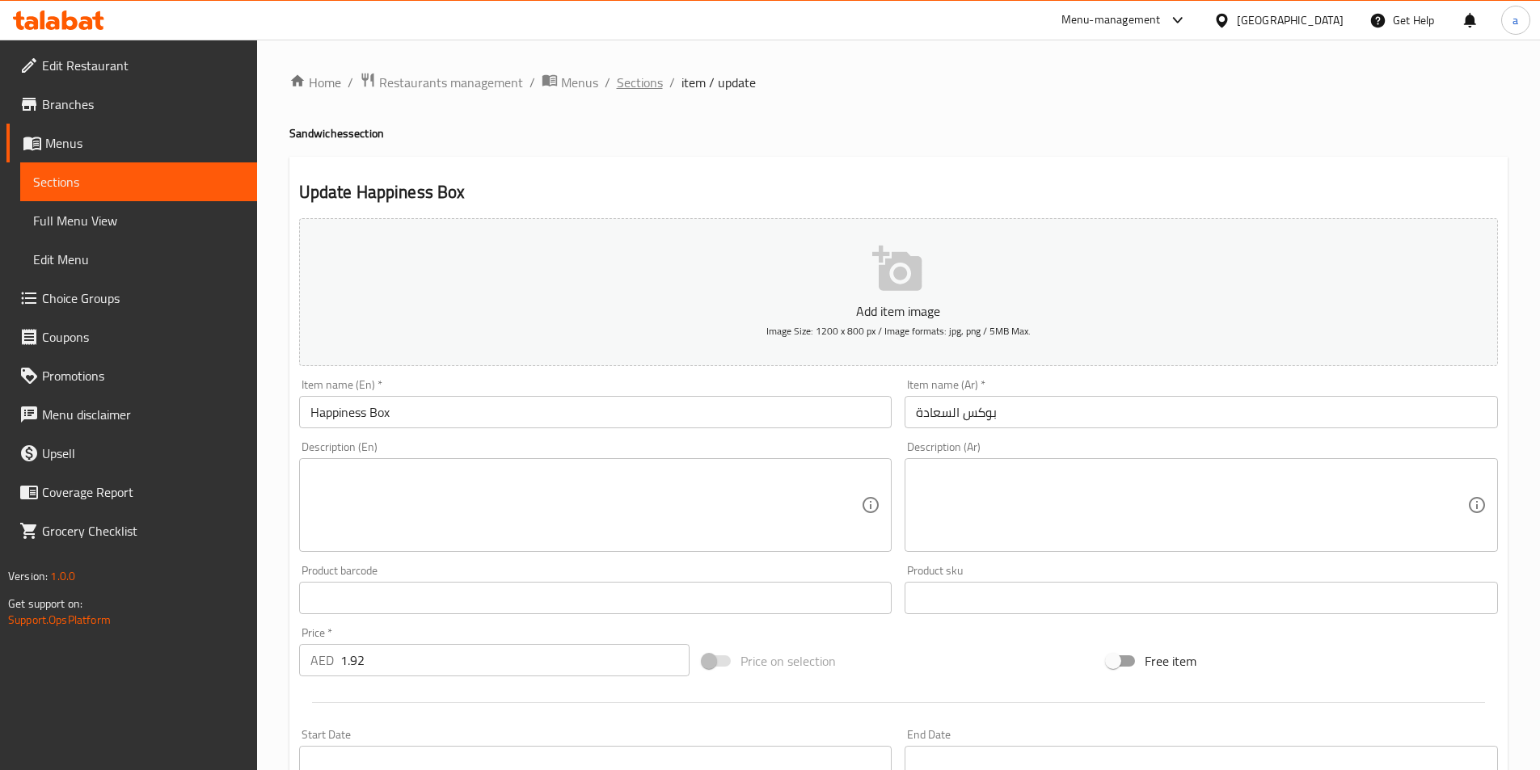
click at [639, 91] on span "Sections" at bounding box center [640, 82] width 46 height 19
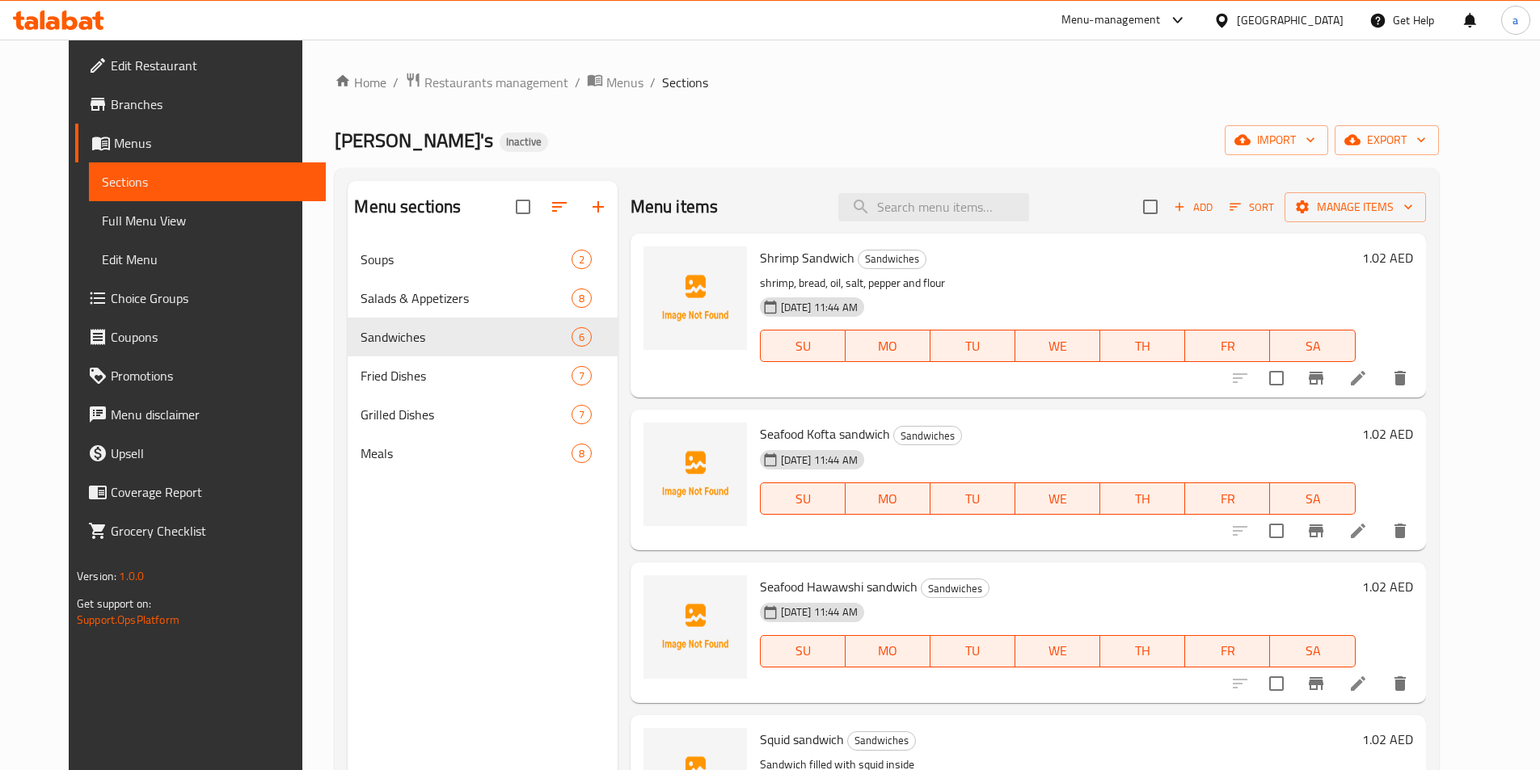
scroll to position [277, 0]
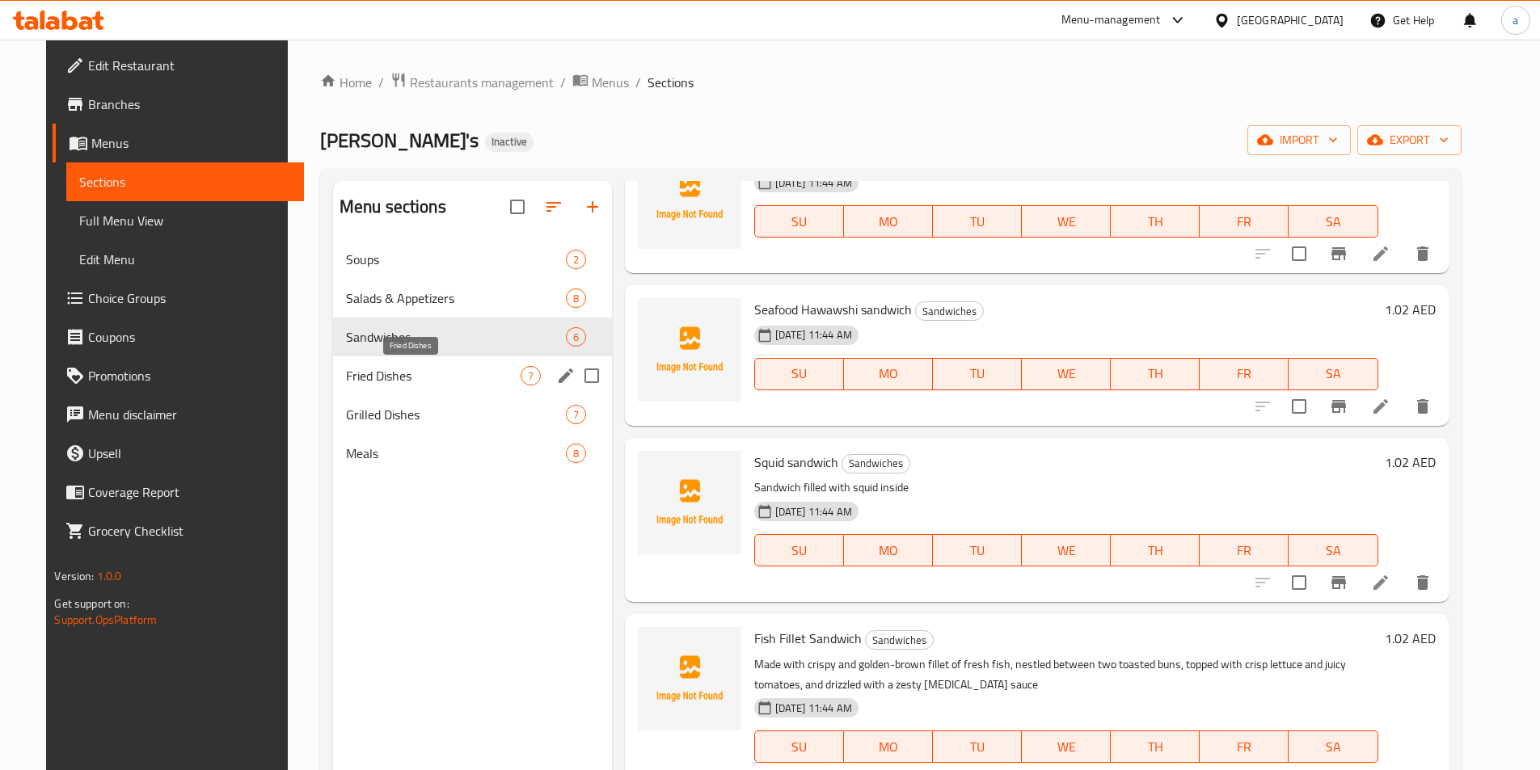
click at [406, 371] on span "Fried Dishes" at bounding box center [433, 375] width 175 height 19
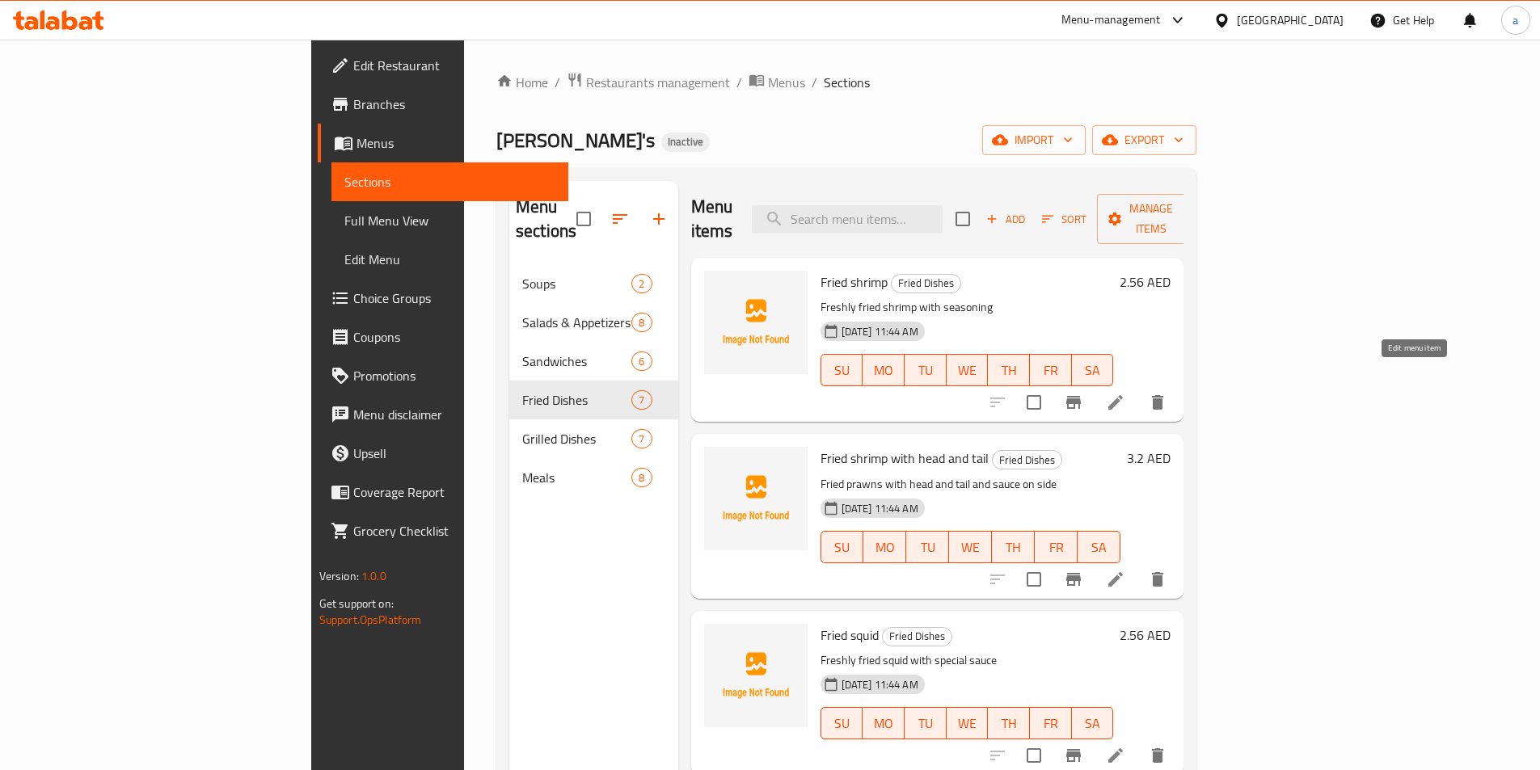
click at [1123, 395] on icon at bounding box center [1115, 402] width 15 height 15
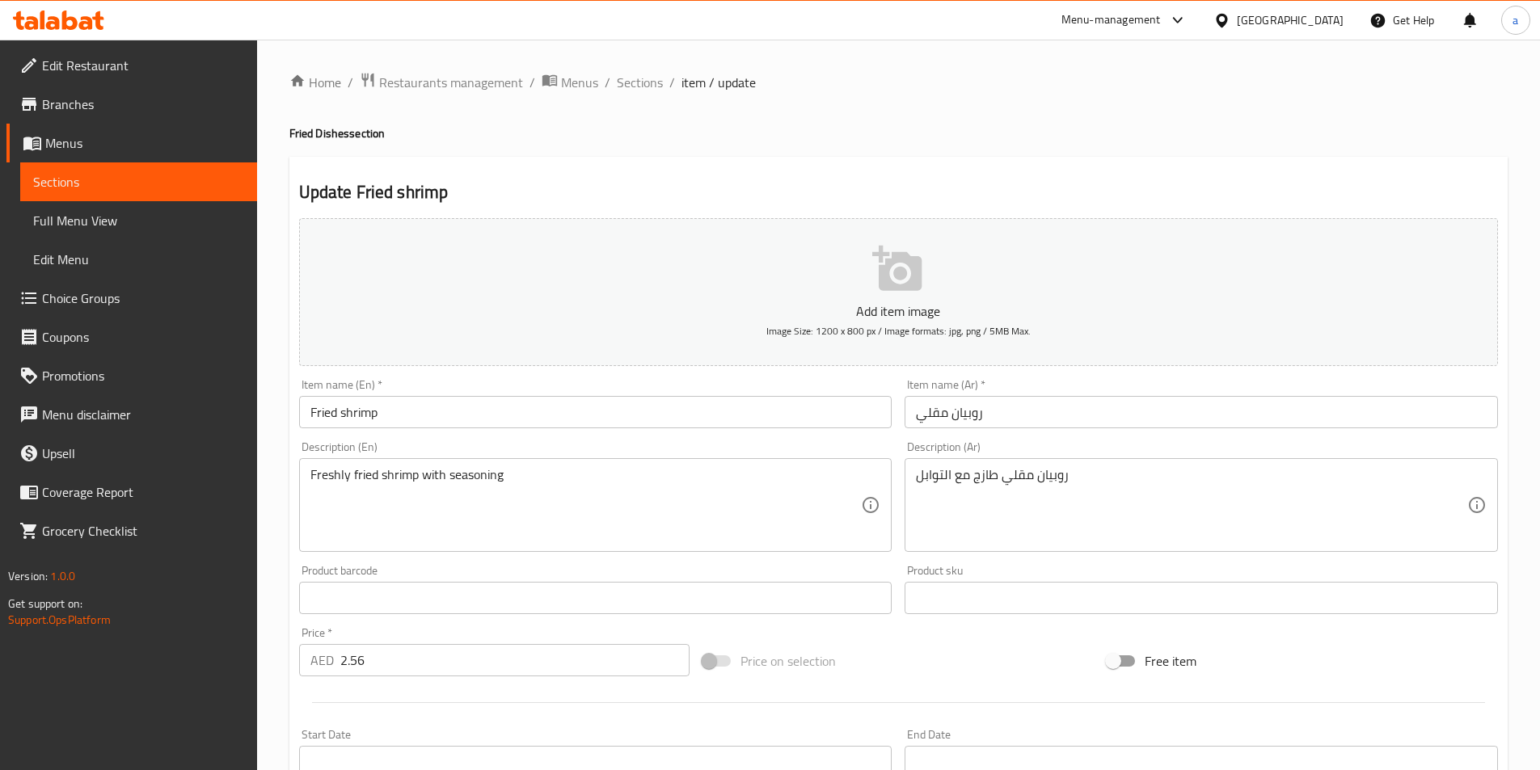
click at [647, 415] on input "Fried shrimp" at bounding box center [595, 412] width 593 height 32
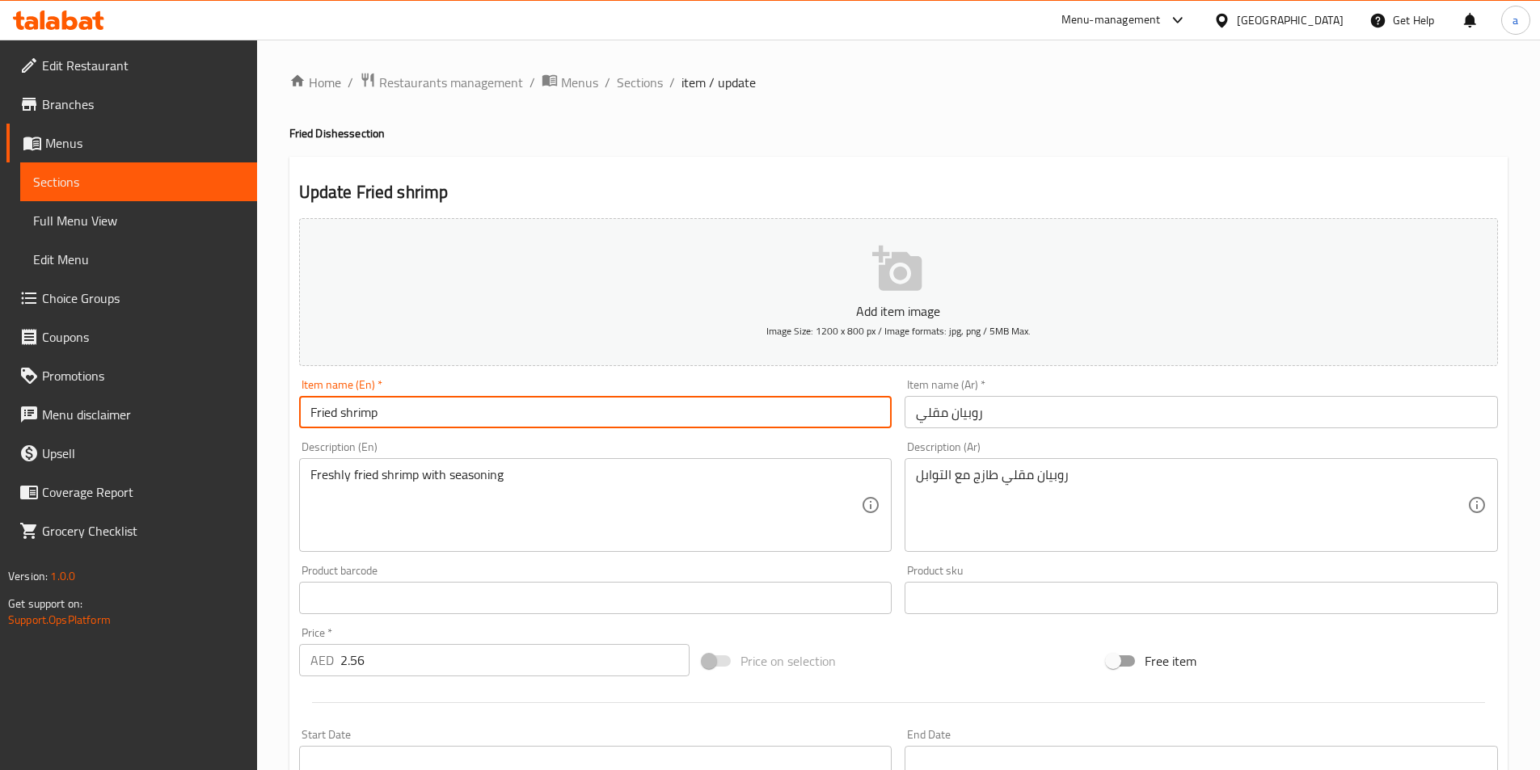
click at [647, 415] on input "Fried shrimp" at bounding box center [595, 412] width 593 height 32
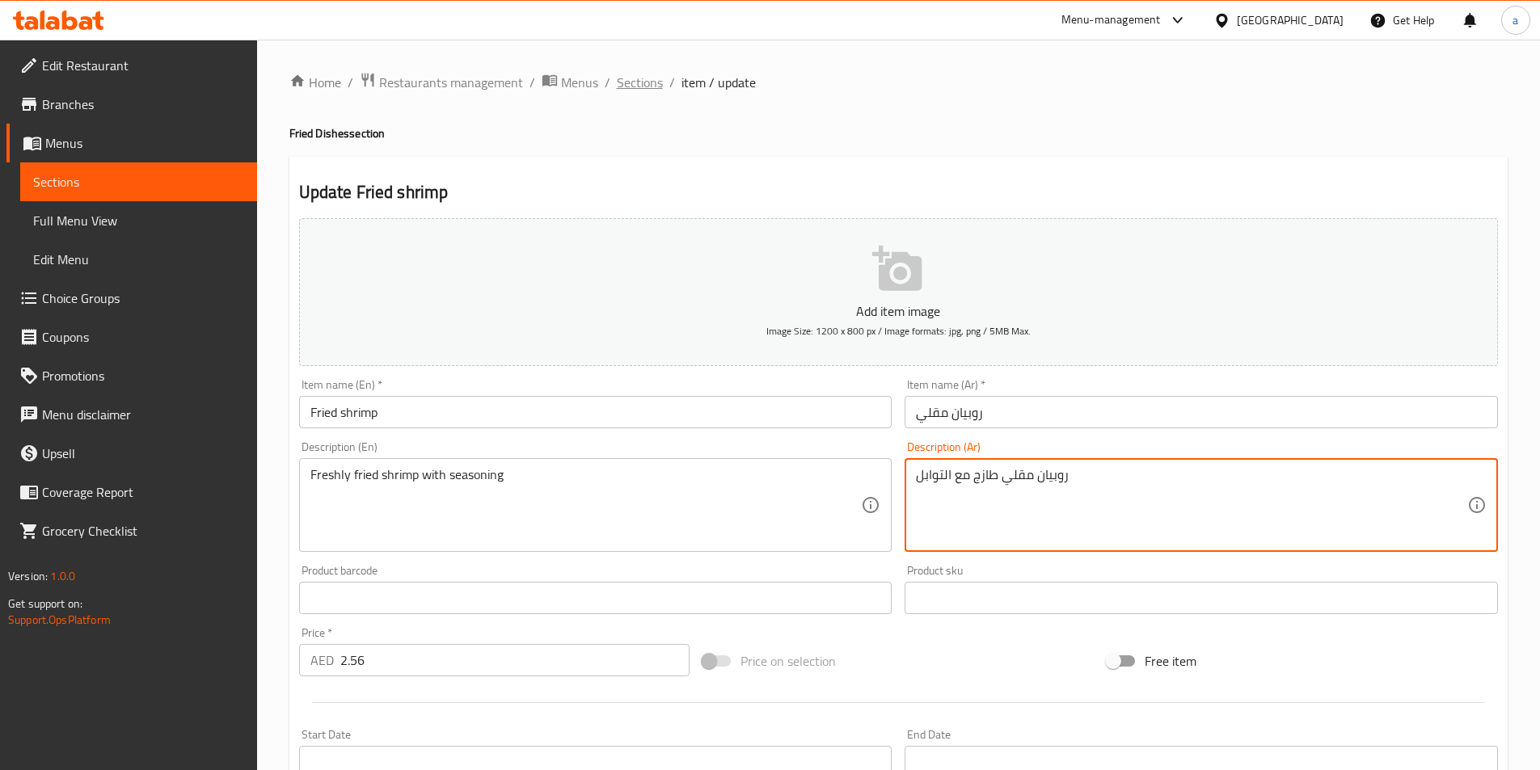
click at [625, 86] on span "Sections" at bounding box center [640, 82] width 46 height 19
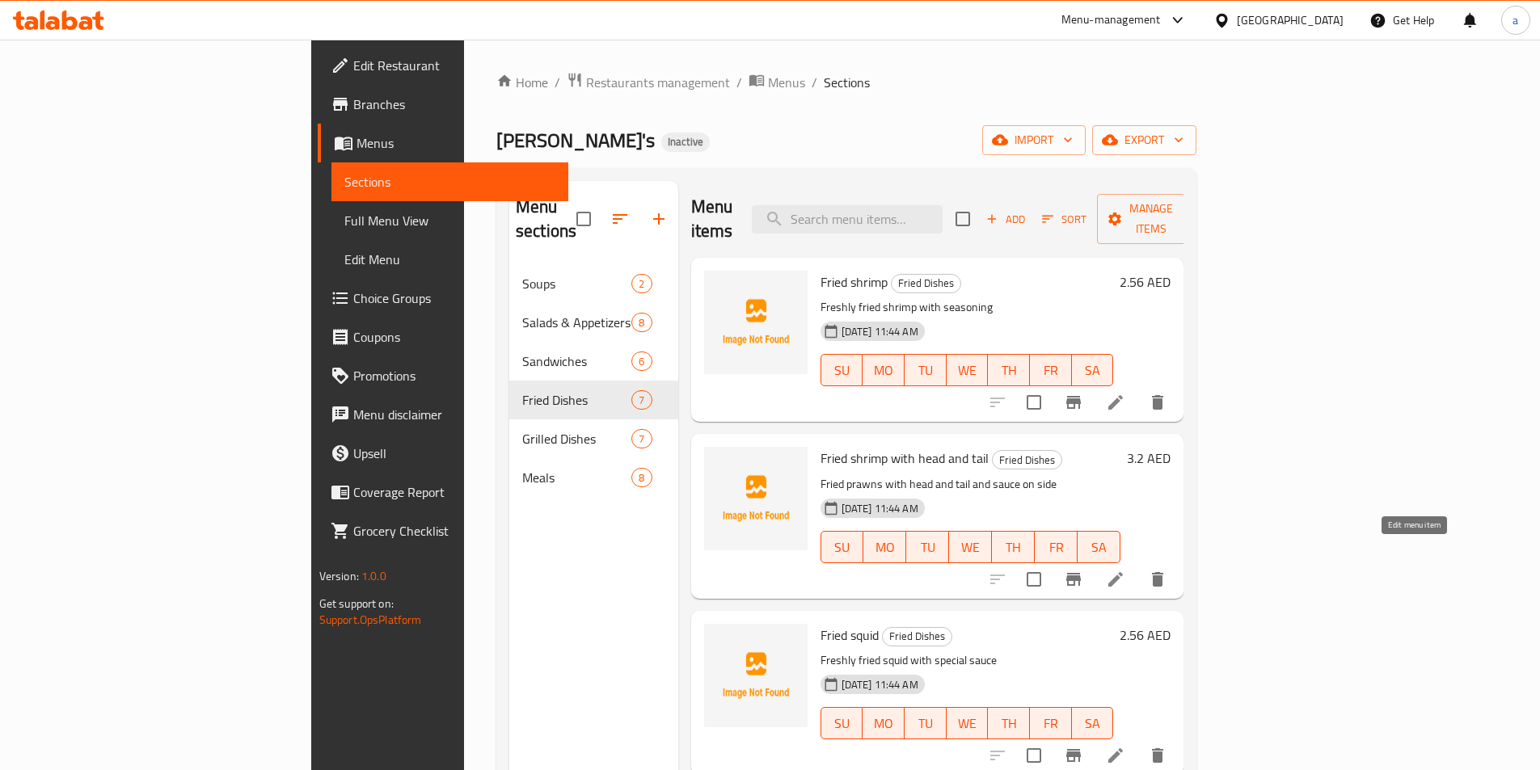
click at [1123, 572] on icon at bounding box center [1115, 579] width 15 height 15
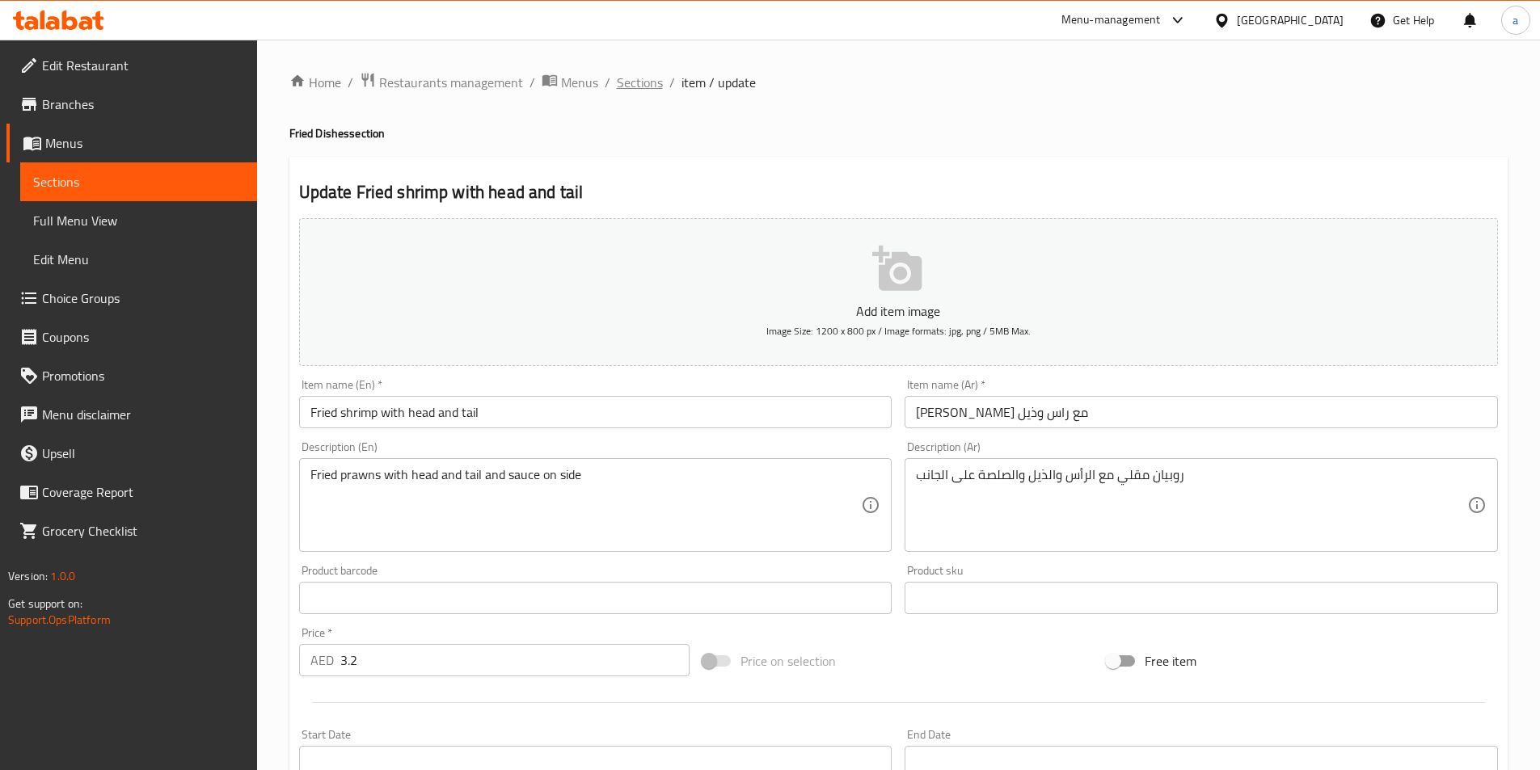
click at [637, 86] on span "Sections" at bounding box center [640, 82] width 46 height 19
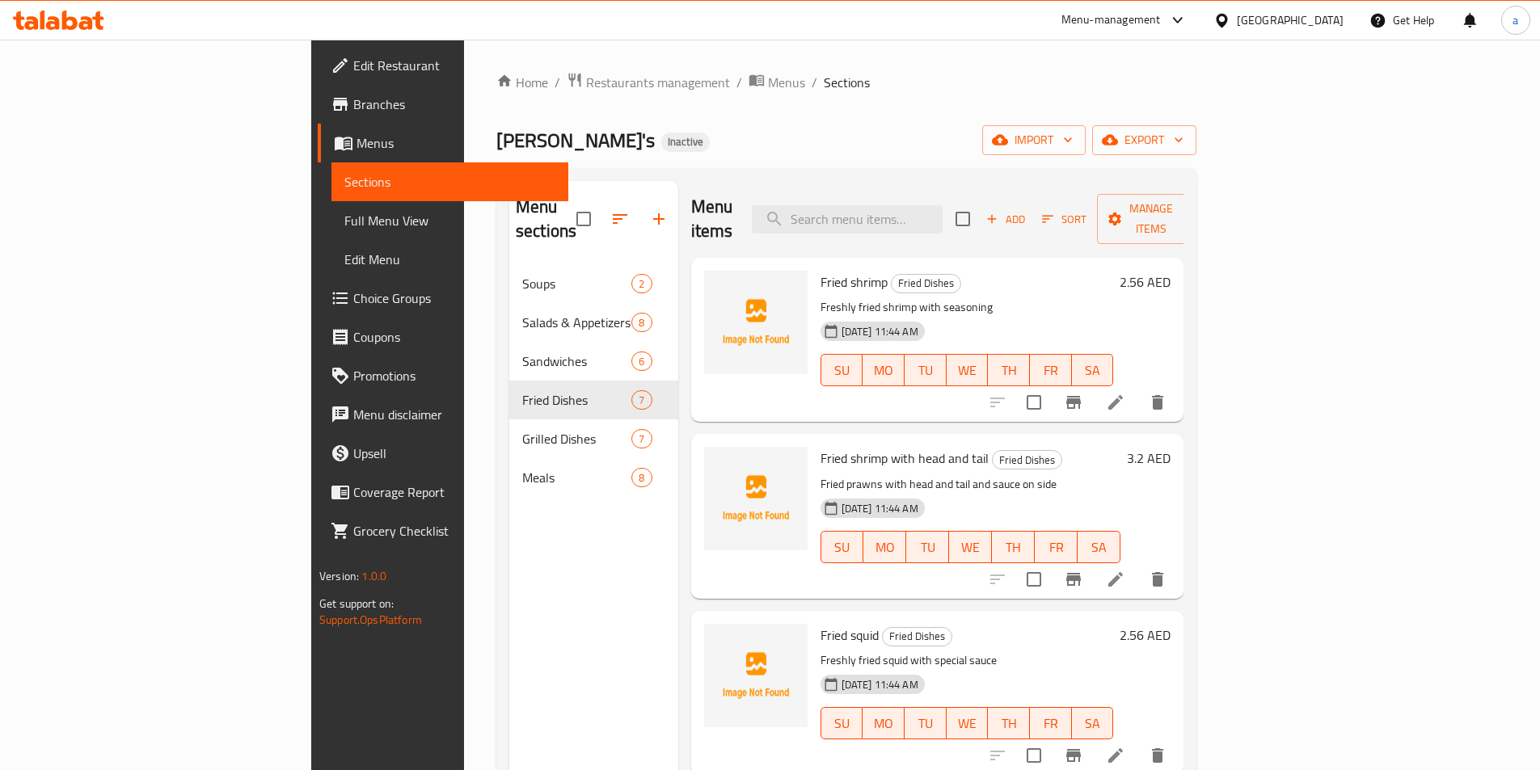
scroll to position [81, 0]
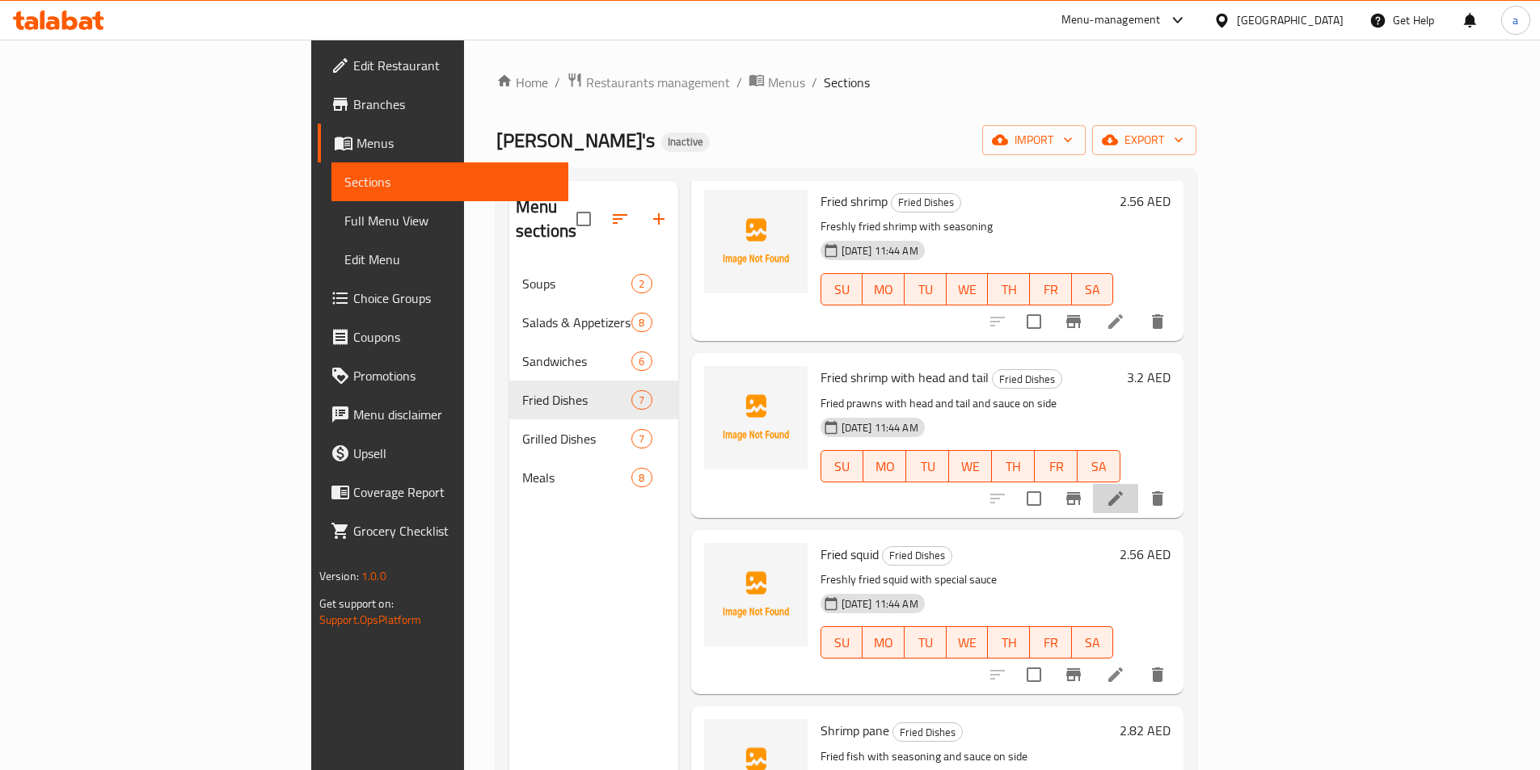
click at [1138, 484] on li at bounding box center [1115, 498] width 45 height 29
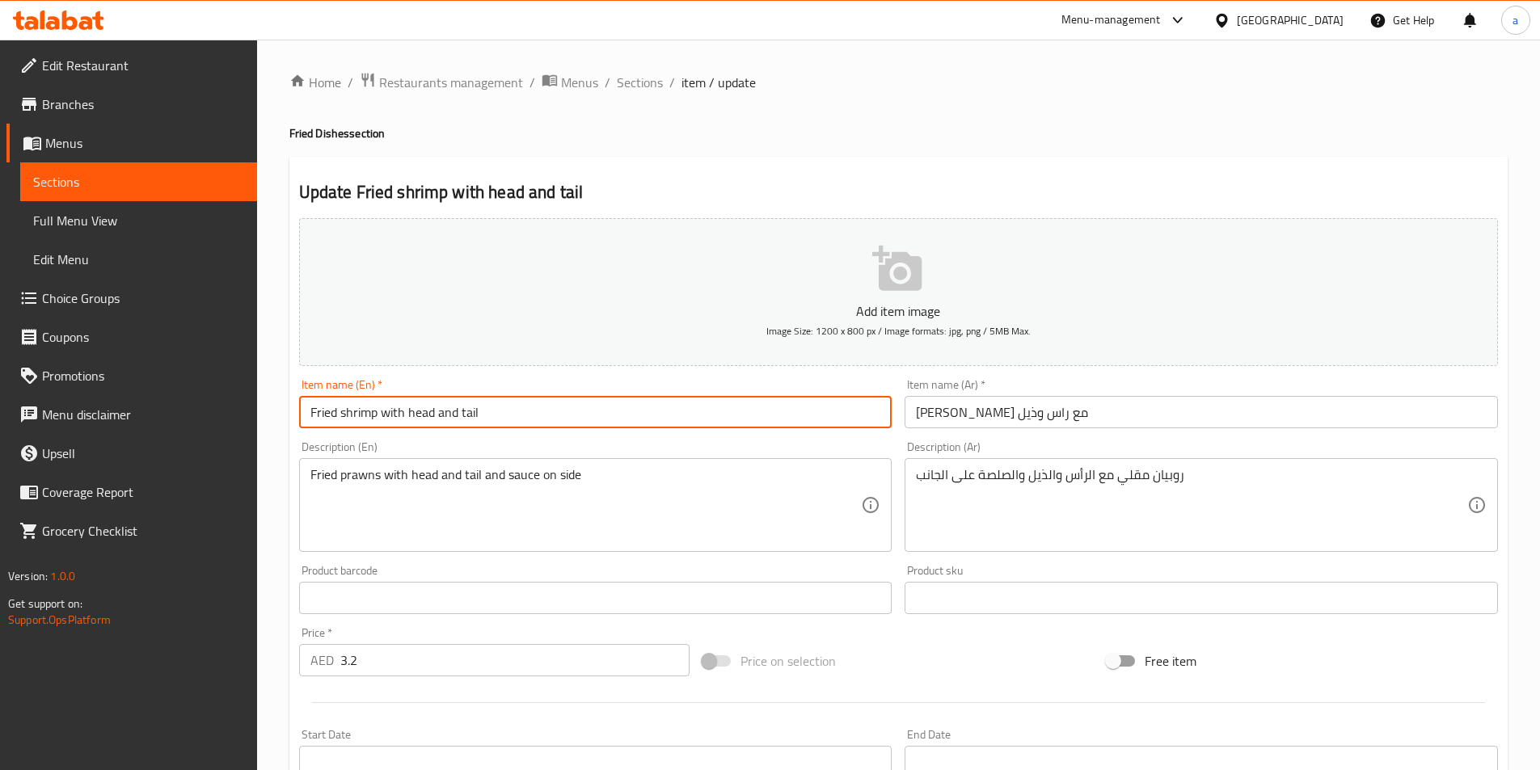
drag, startPoint x: 549, startPoint y: 412, endPoint x: 270, endPoint y: 414, distance: 278.9
click at [270, 414] on div "Home / Restaurants management / Menus / Sections / item / update Fried Dishes s…" at bounding box center [898, 591] width 1283 height 1103
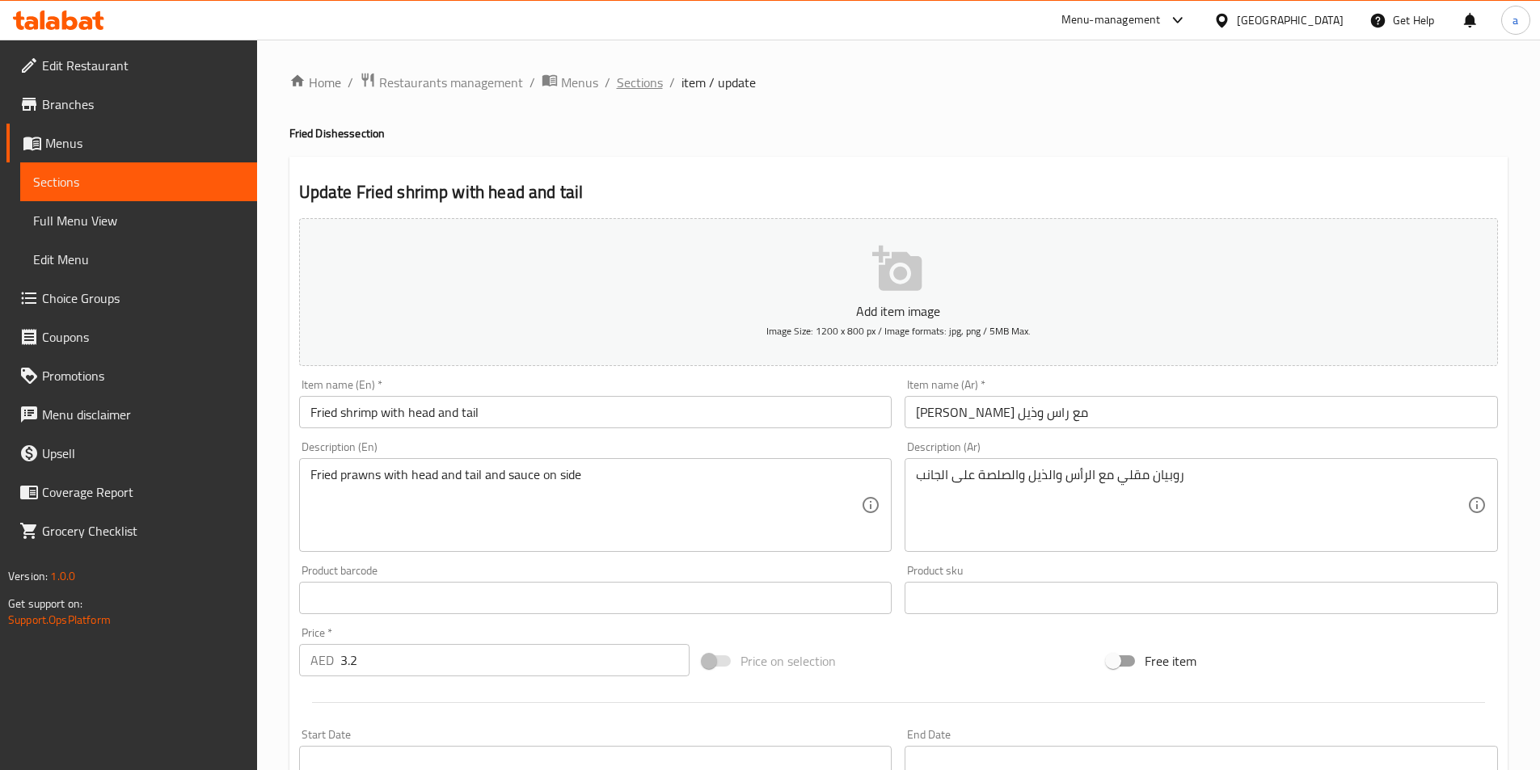
click at [640, 89] on span "Sections" at bounding box center [640, 82] width 46 height 19
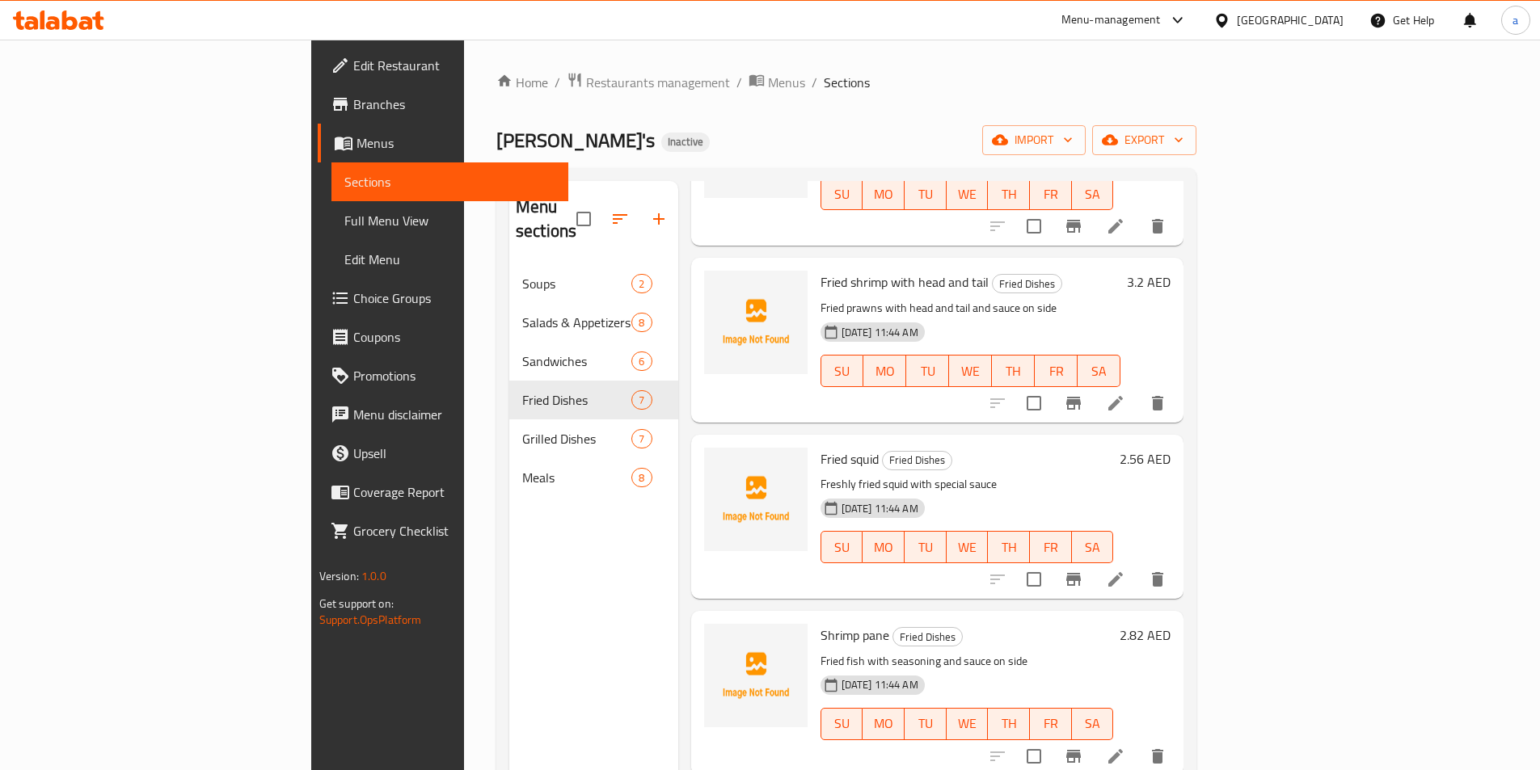
scroll to position [162, 0]
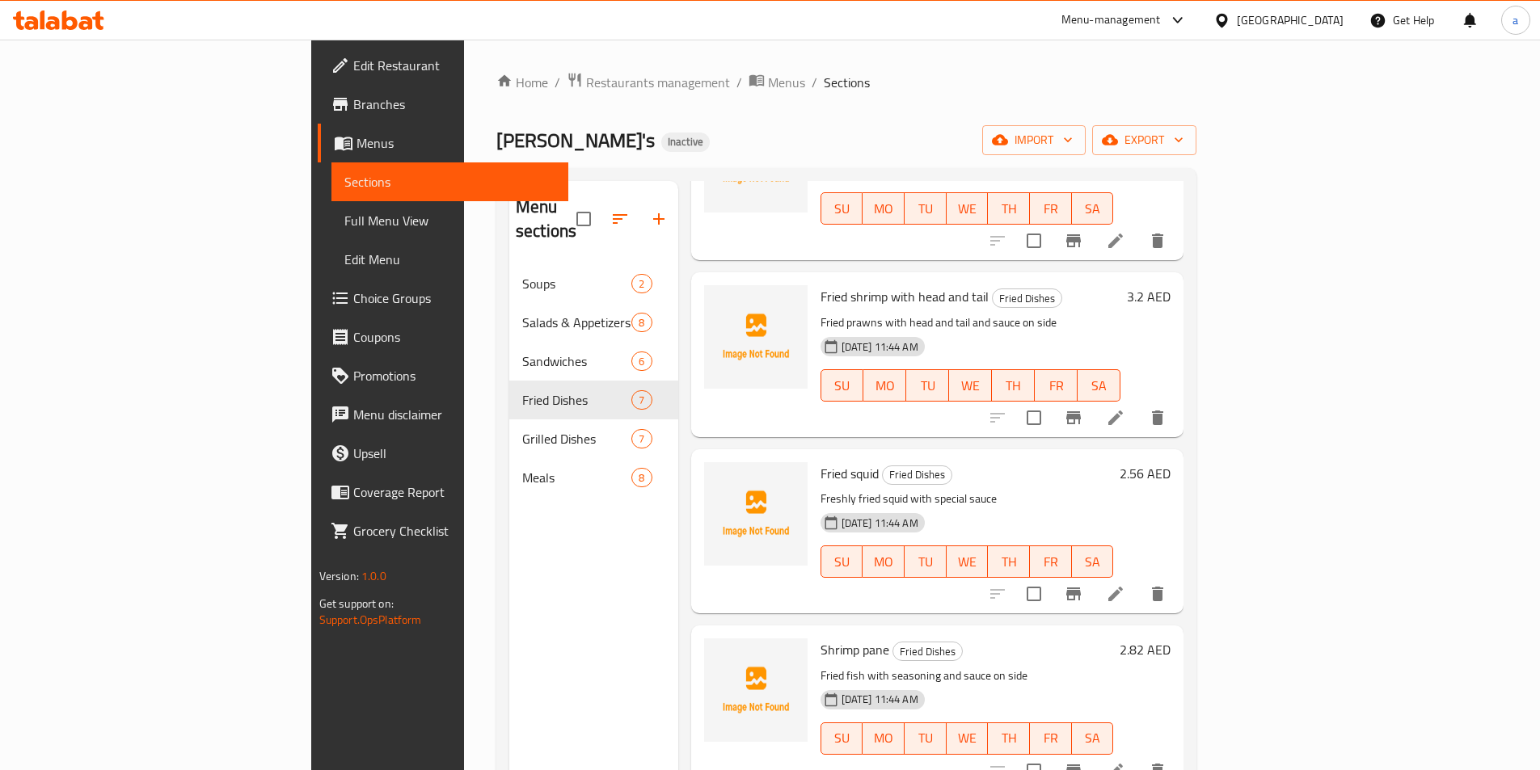
click at [1138, 580] on li at bounding box center [1115, 594] width 45 height 29
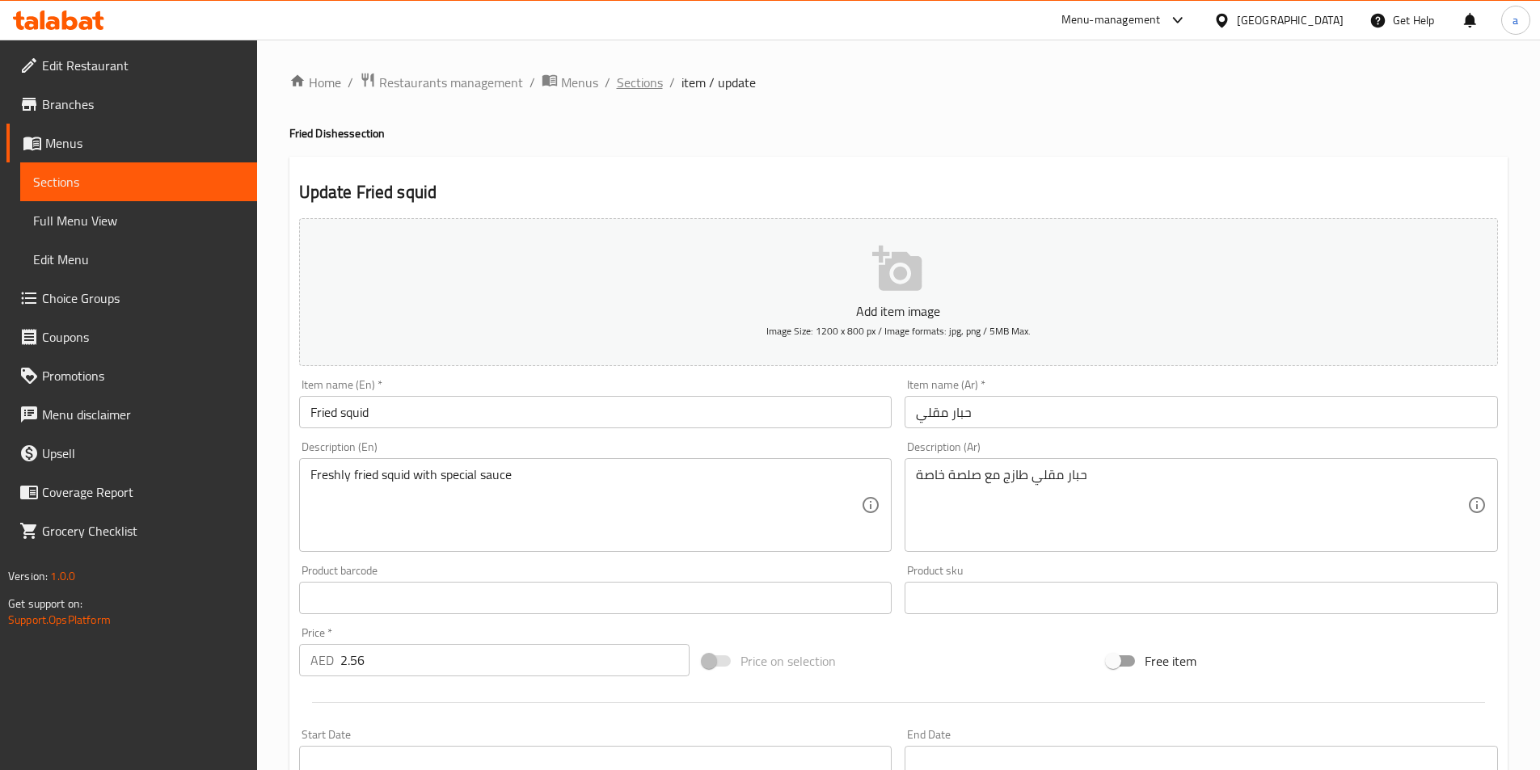
click at [627, 80] on span "Sections" at bounding box center [640, 82] width 46 height 19
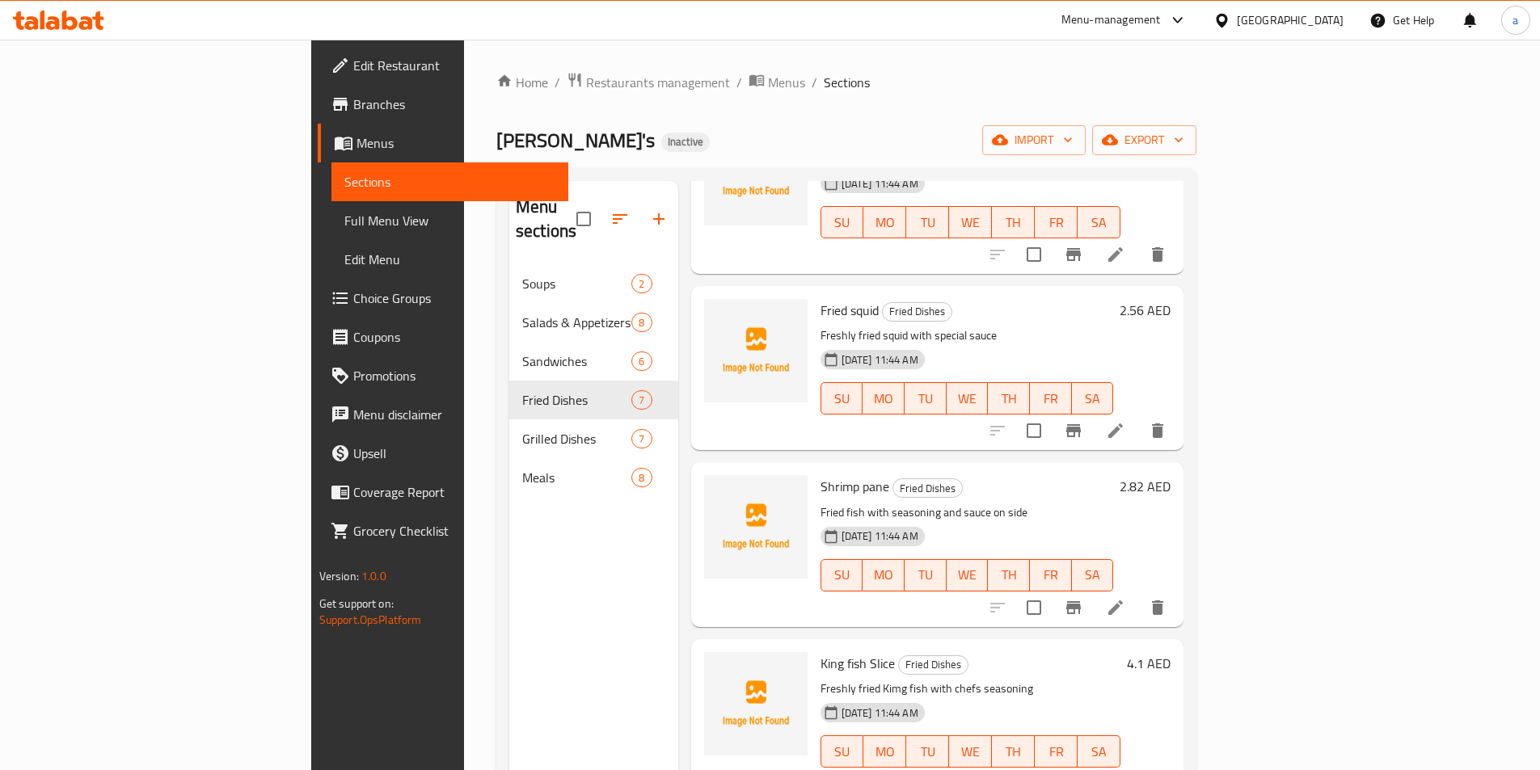
scroll to position [404, 0]
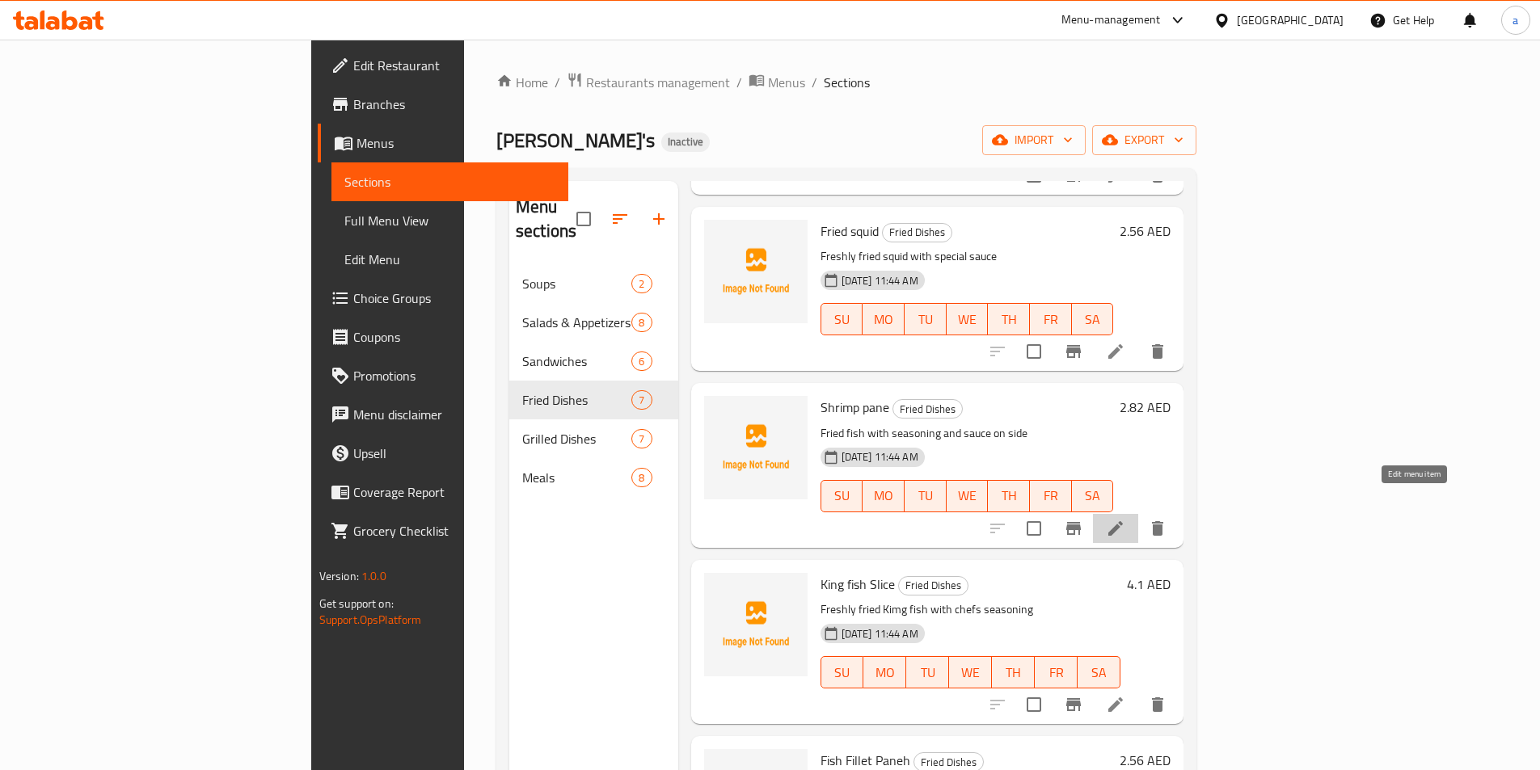
click at [1123, 521] on icon at bounding box center [1115, 528] width 15 height 15
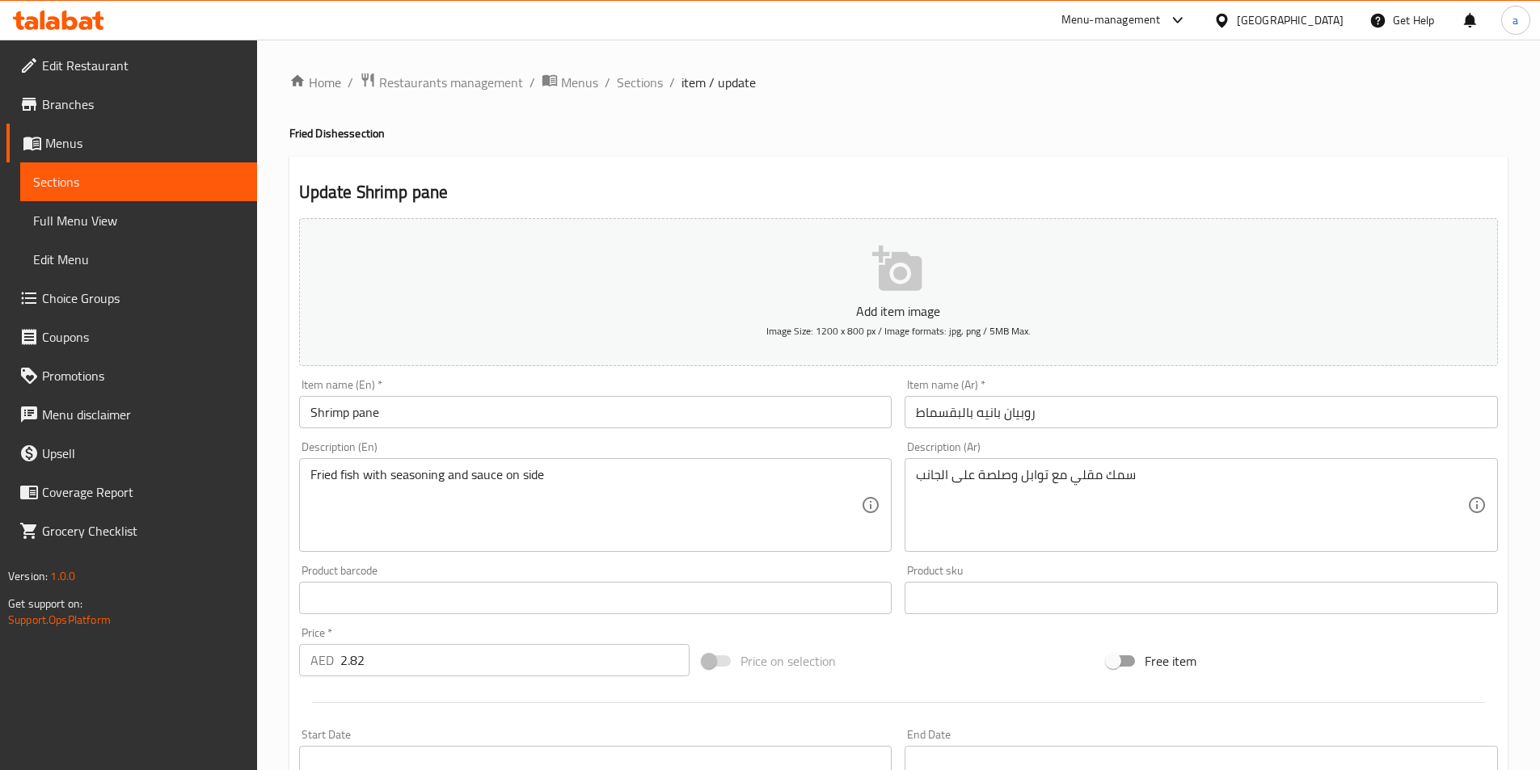
click at [403, 413] on input "Shrimp pane" at bounding box center [595, 412] width 593 height 32
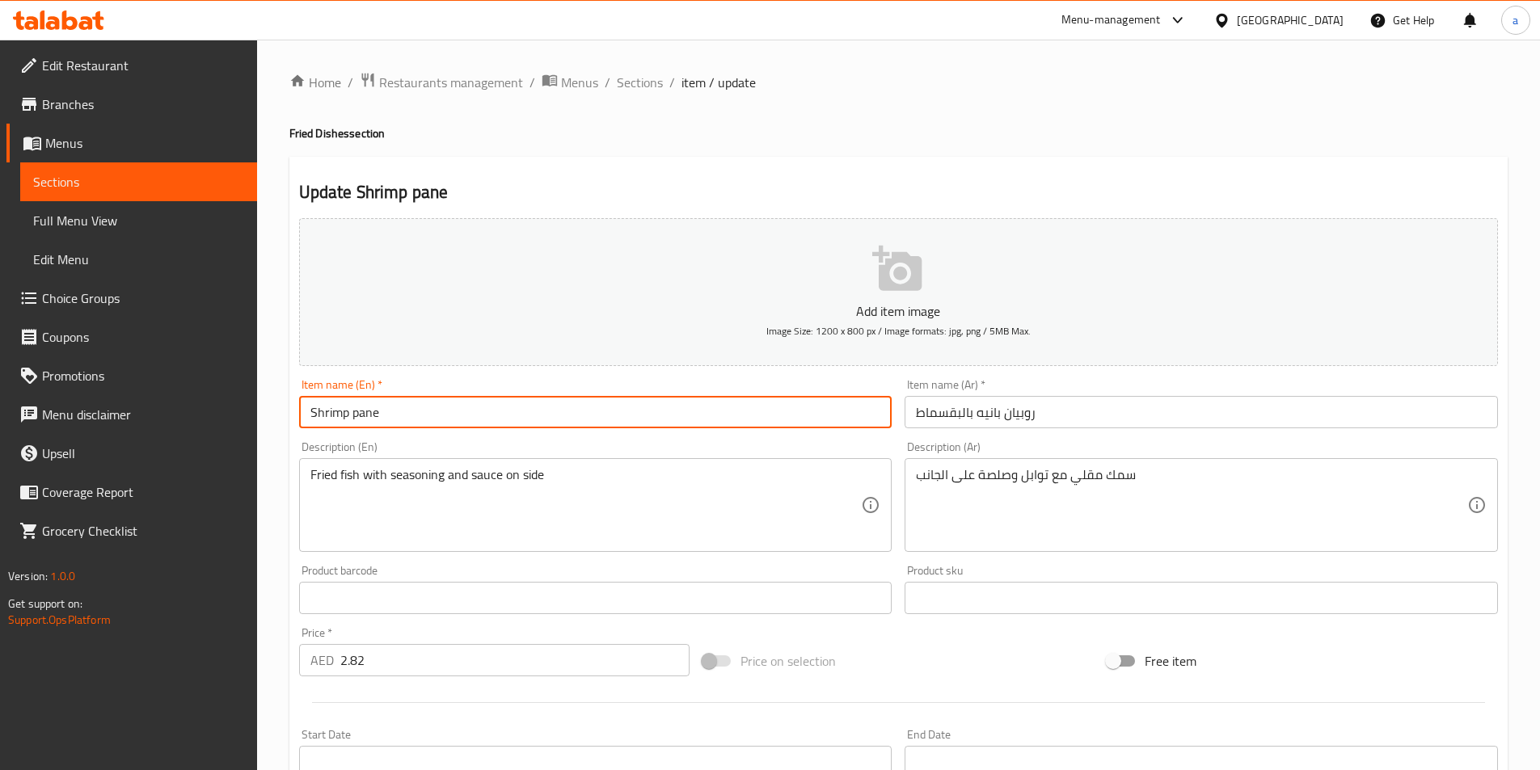
click at [403, 413] on input "Shrimp pane" at bounding box center [595, 412] width 593 height 32
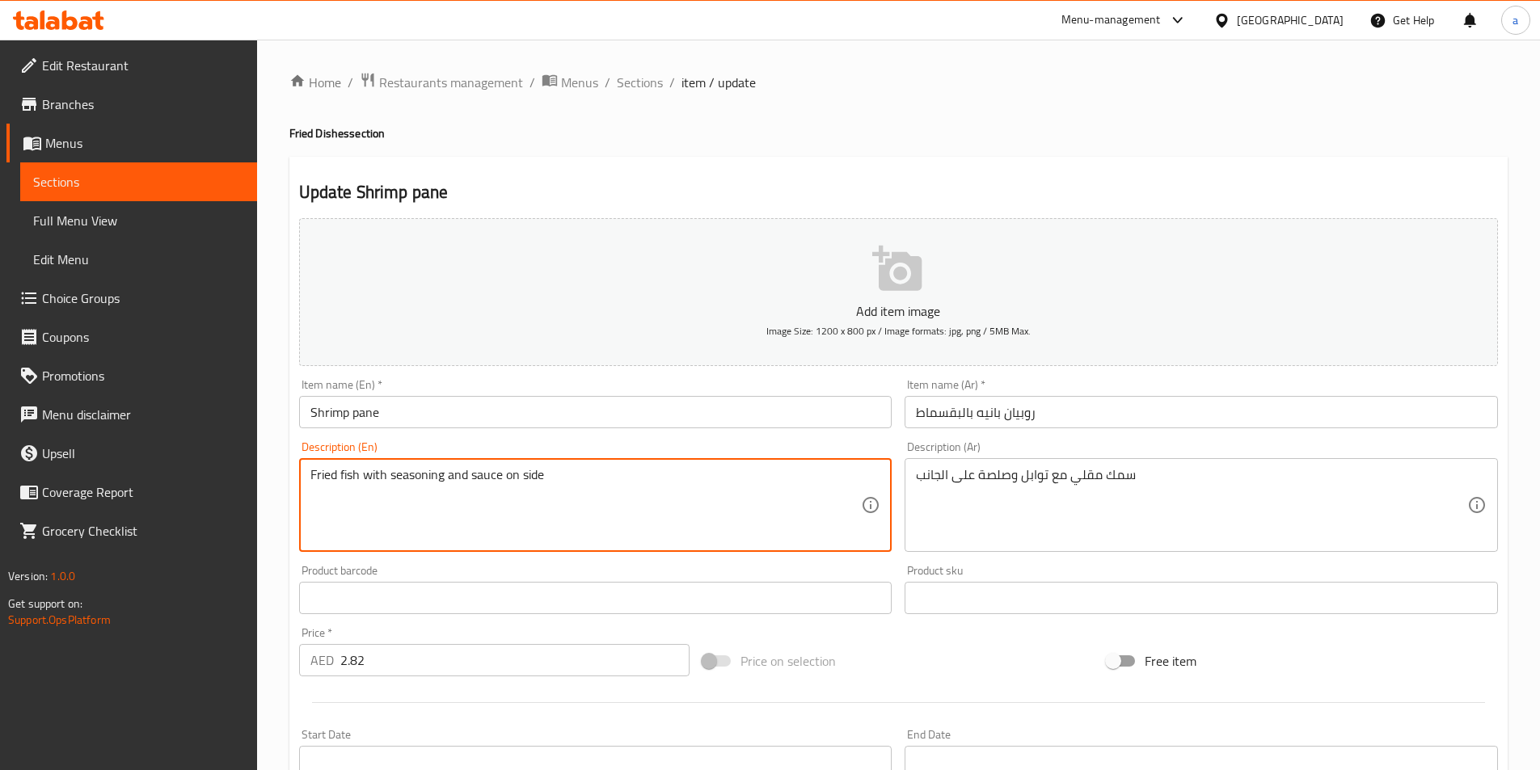
click at [718, 484] on textarea "Fried fish with seasoning and sauce on side" at bounding box center [585, 505] width 551 height 77
paste textarea "Shrimp pane, onion, fresh parsley, fresh cilantro, spices, bread crumbs, egg, a…"
type textarea "Shrimp pane, onion, fresh parsley, fresh cilantro, spices, bread crumbs, egg, a…"
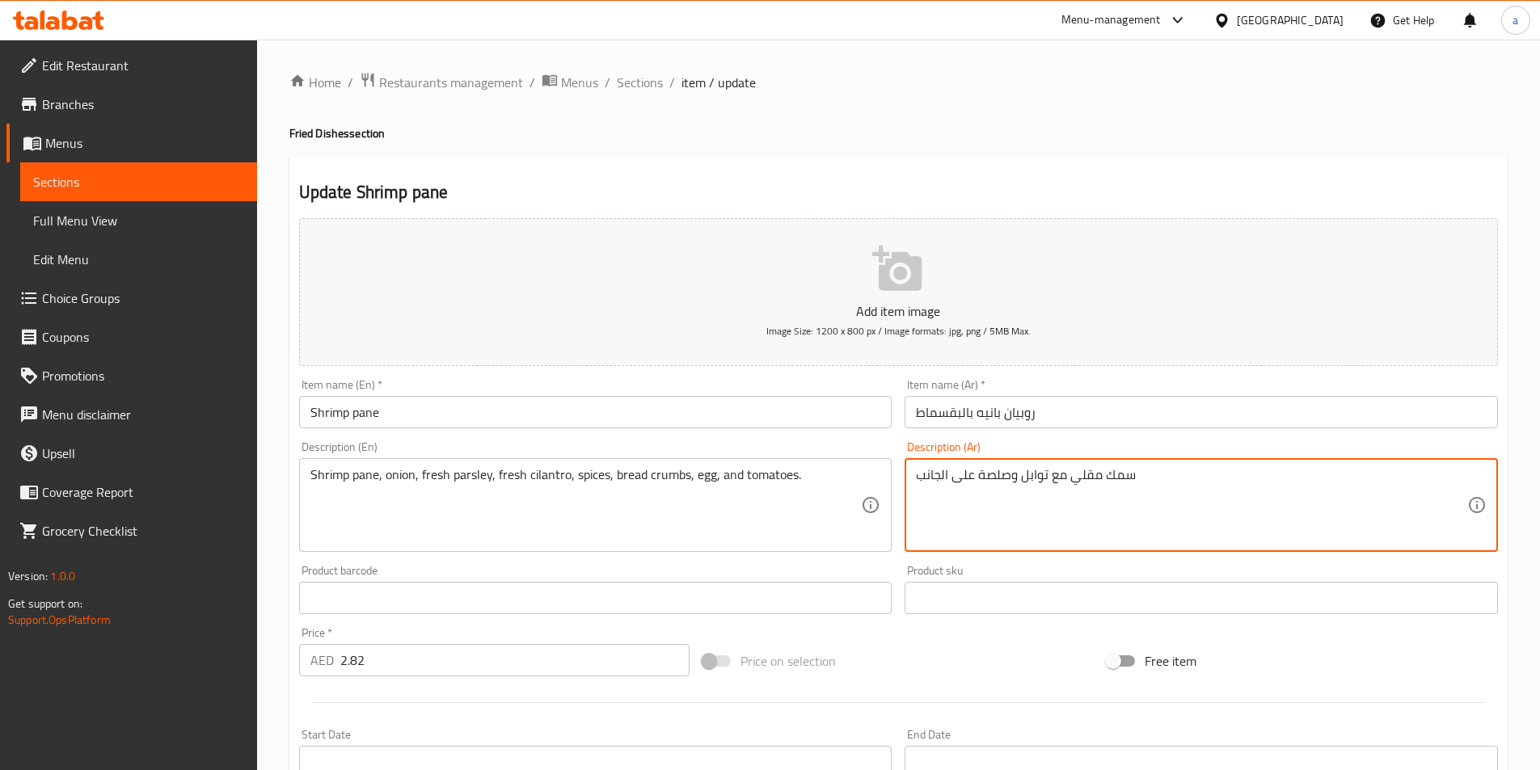
click at [1060, 482] on textarea "سمك مقلي مع توابل وصلصة على الجانب" at bounding box center [1191, 505] width 551 height 77
paste textarea "وبيان بانيه، بصل، بقدونس طازج، كزبرة طازجة، بهارات، بقسماط، بيض وطماطم"
type textarea "روبيان بانيه، بصل، بقدونس طازج، كزبرة طازجة، بهارات، بقسماط، بيض وطماطم"
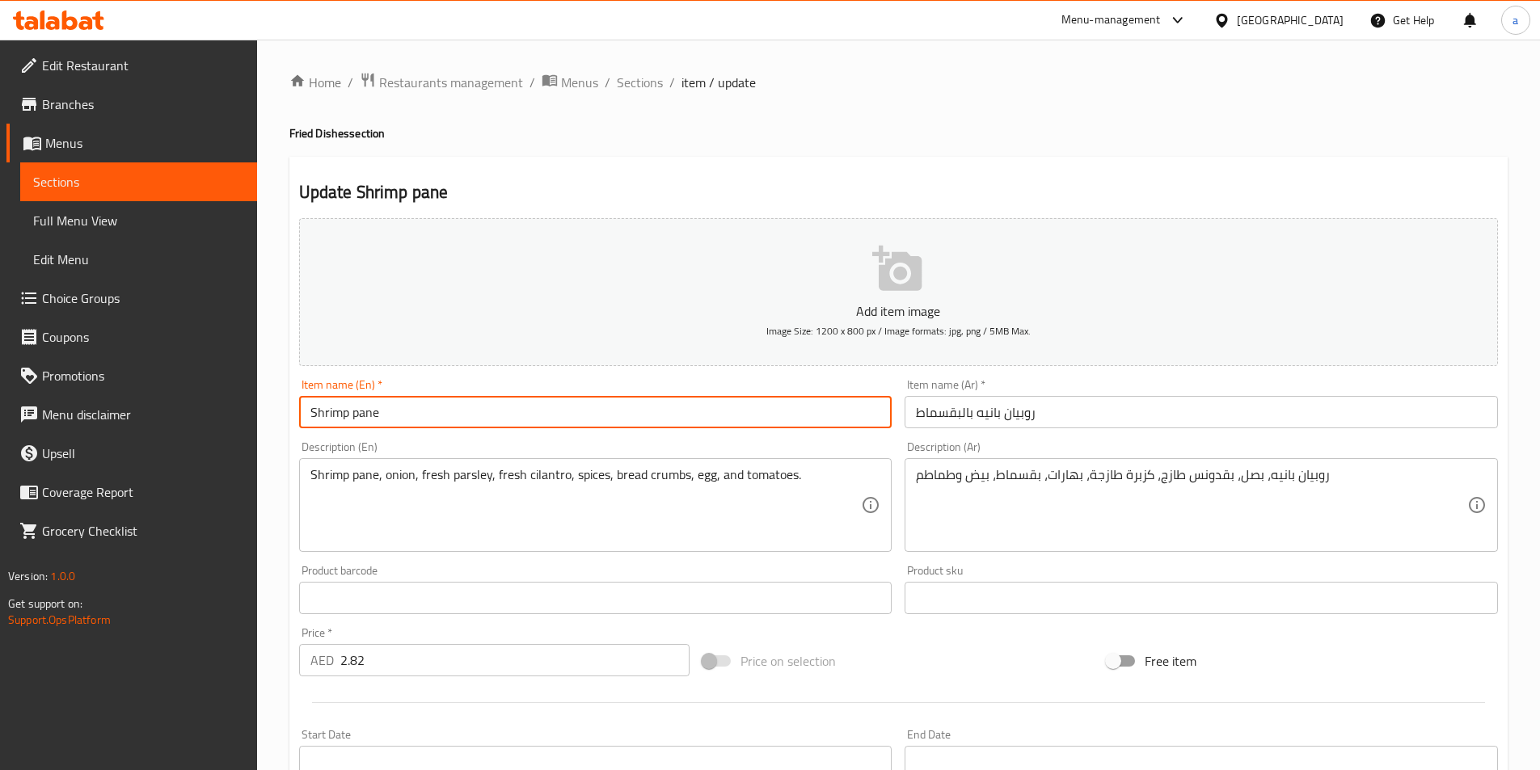
click at [679, 413] on input "Shrimp pane" at bounding box center [595, 412] width 593 height 32
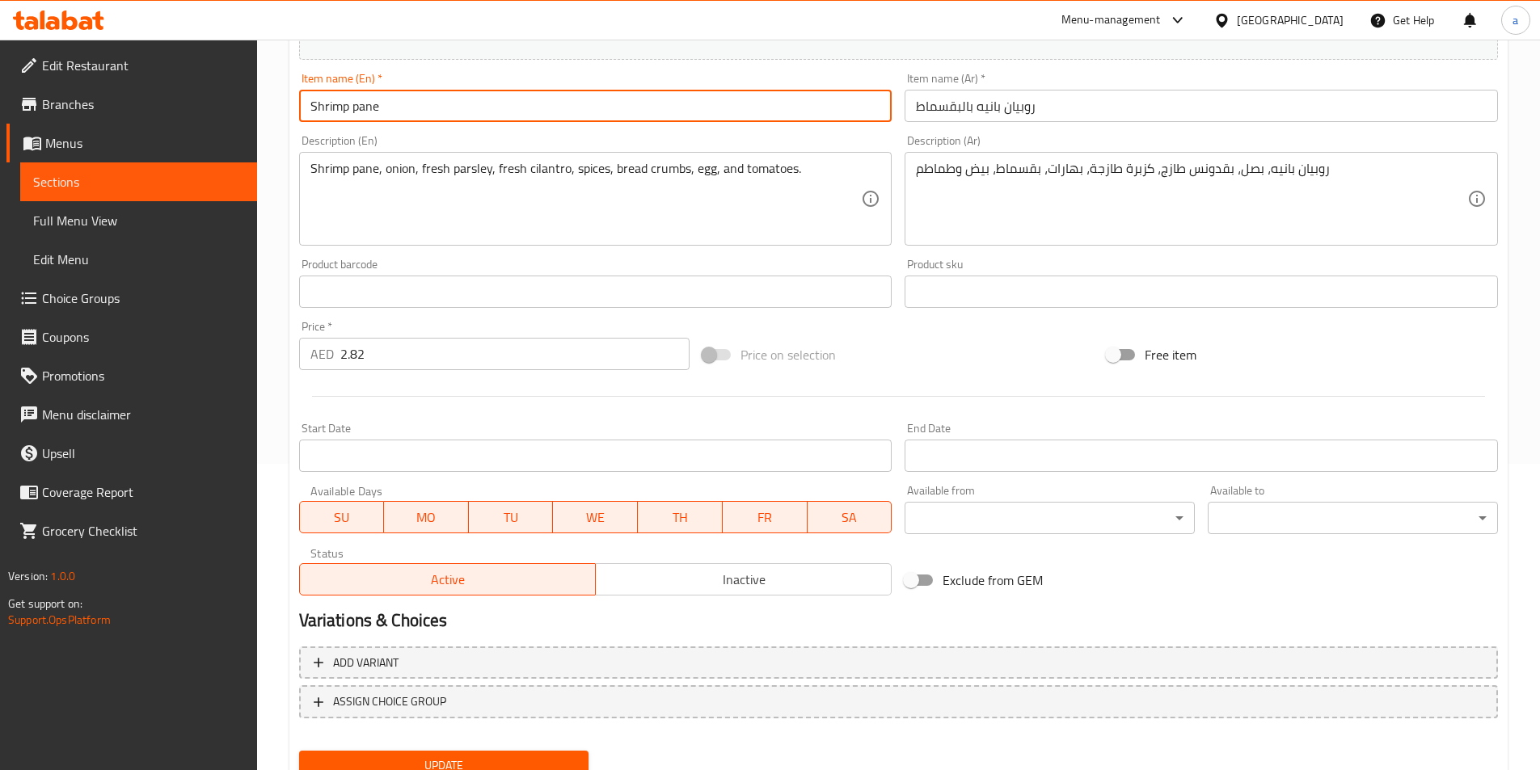
scroll to position [372, 0]
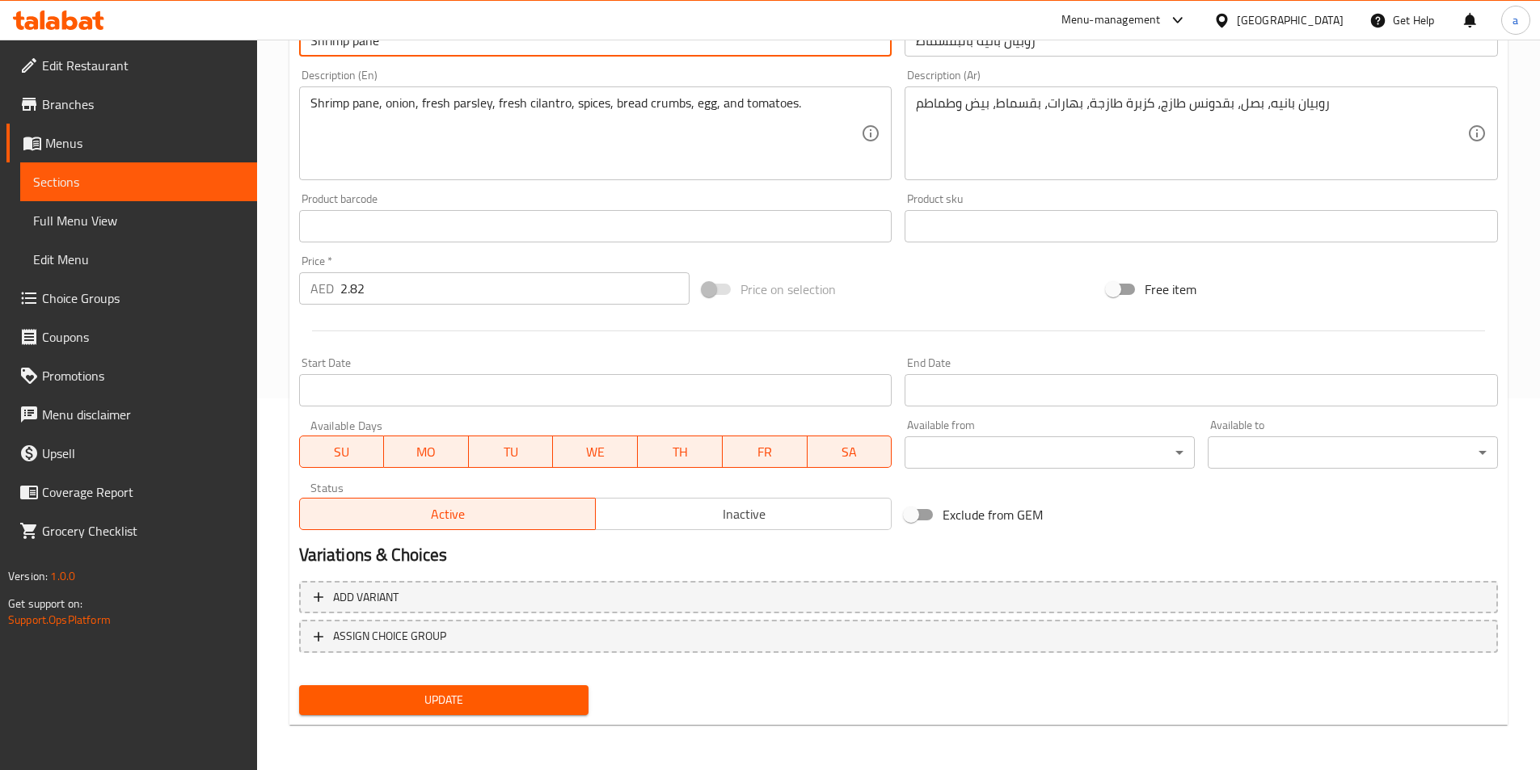
click at [510, 702] on span "Update" at bounding box center [444, 700] width 264 height 20
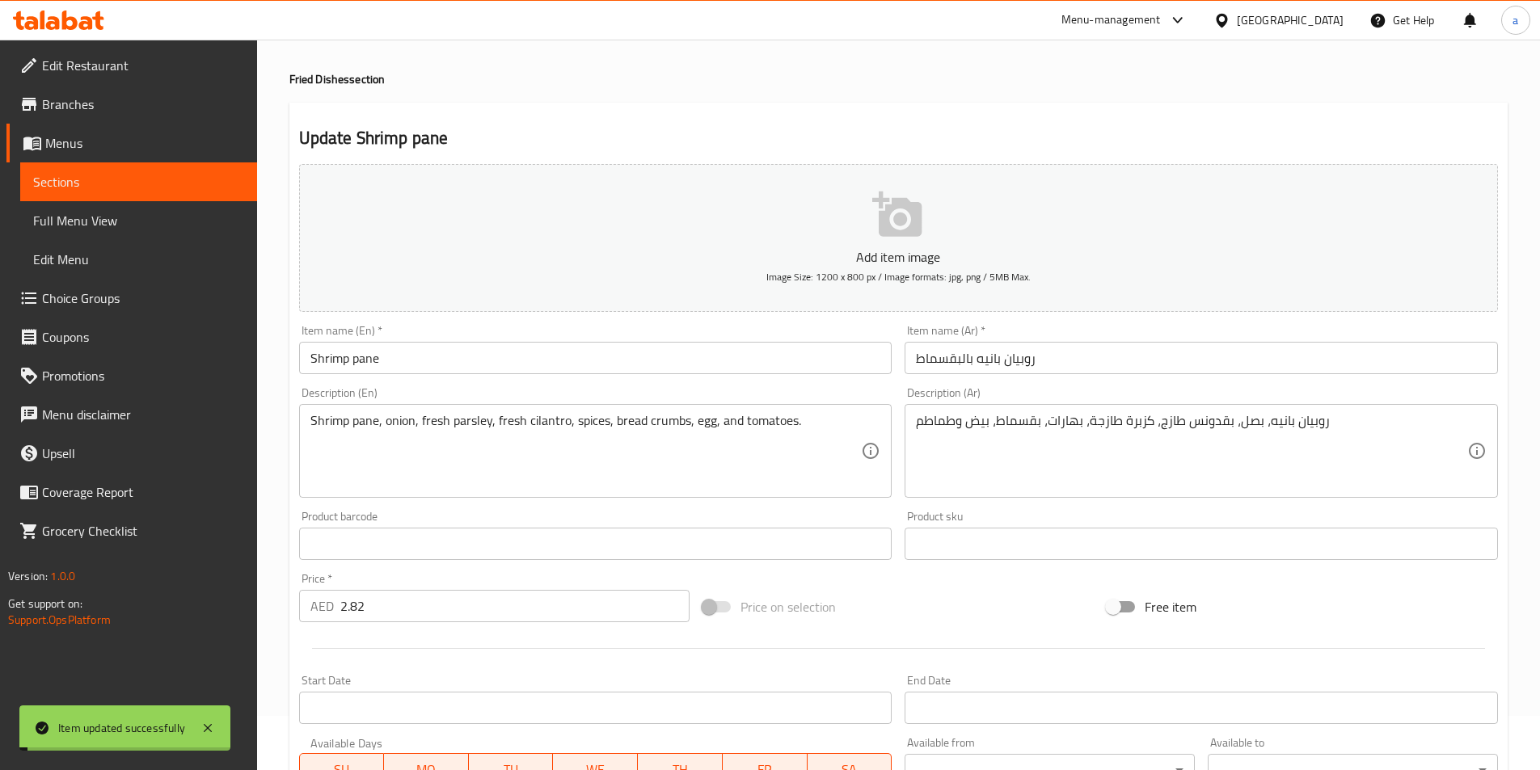
scroll to position [0, 0]
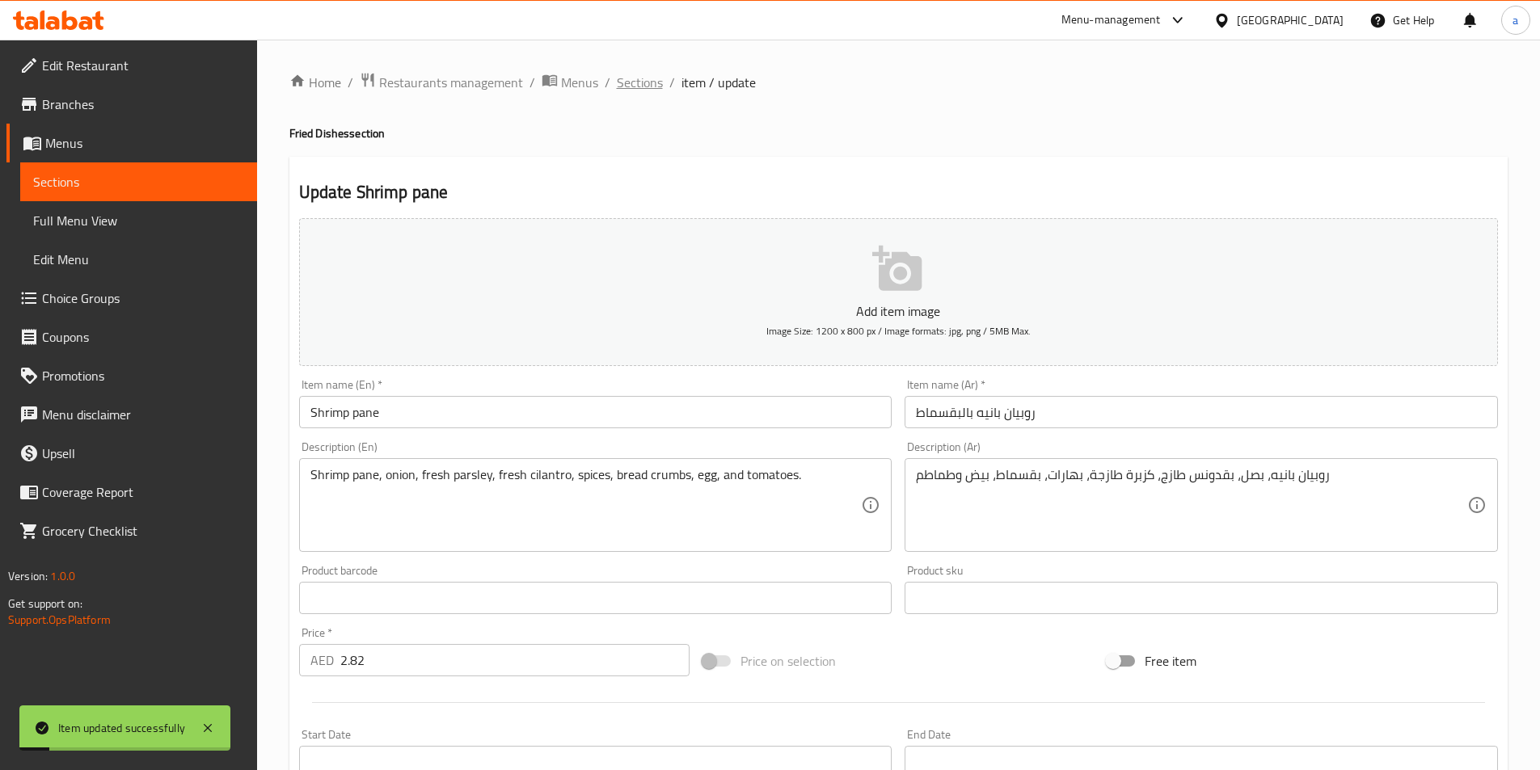
click at [636, 89] on span "Sections" at bounding box center [640, 82] width 46 height 19
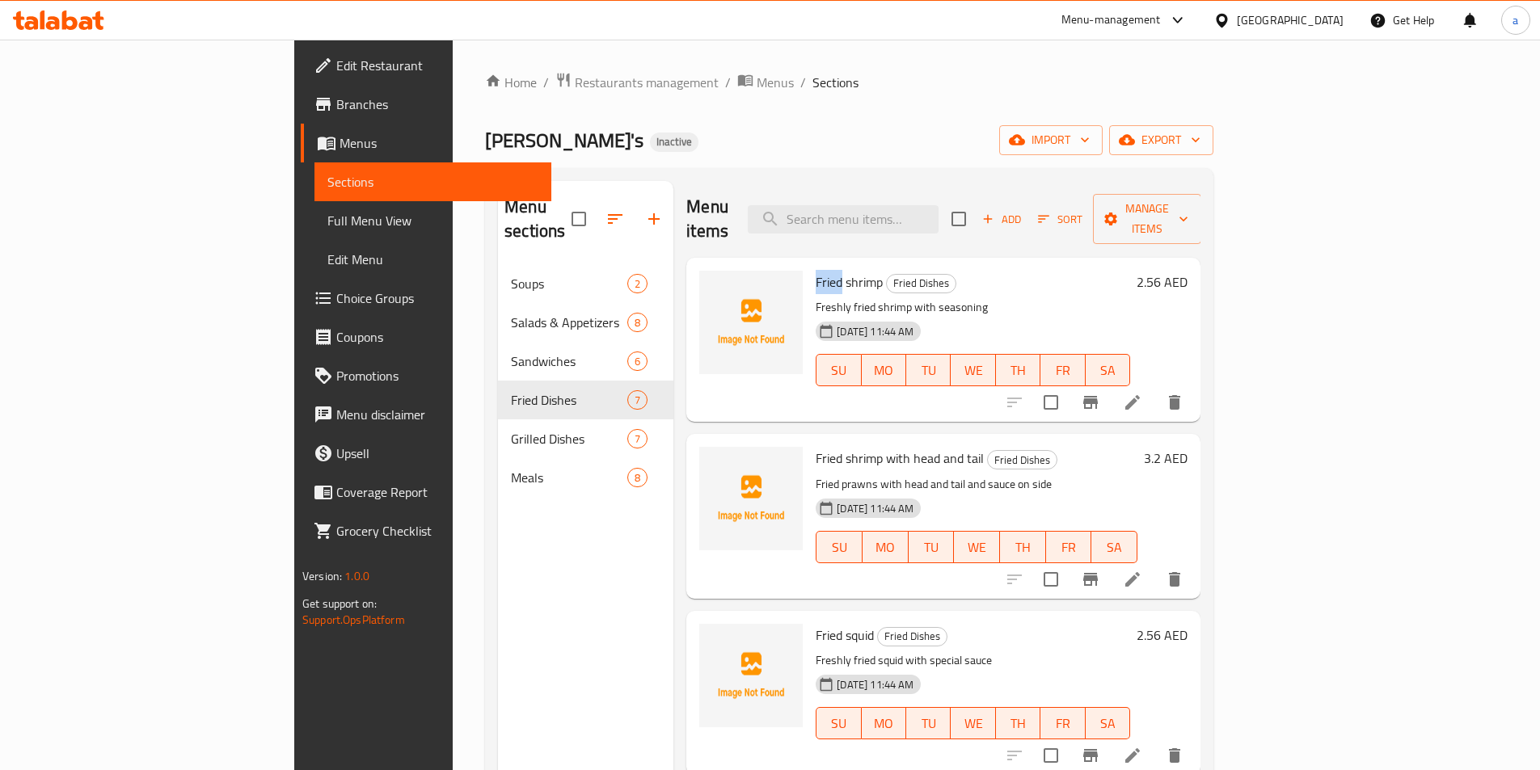
drag, startPoint x: 742, startPoint y: 255, endPoint x: 766, endPoint y: 264, distance: 25.8
click at [816, 270] on span "Fried shrimp" at bounding box center [849, 282] width 67 height 24
copy span "Fried"
drag, startPoint x: 517, startPoint y: 526, endPoint x: 538, endPoint y: 535, distance: 23.6
click at [517, 526] on div "Menu sections Soups 2 Salads & Appetizers 8 Sandwiches 6 Fried Dishes 7 Grilled…" at bounding box center [585, 566] width 175 height 770
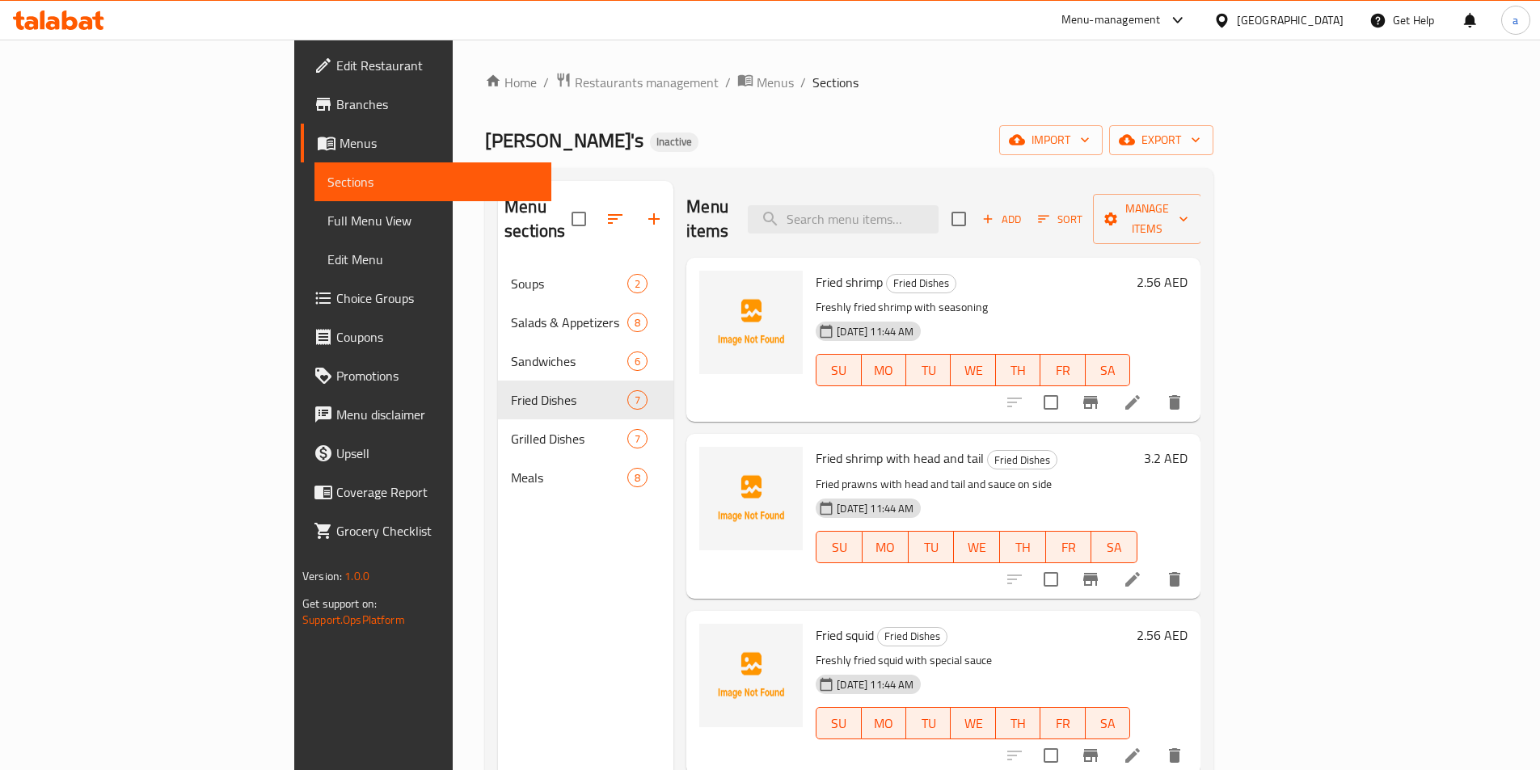
click at [1142, 570] on icon at bounding box center [1132, 579] width 19 height 19
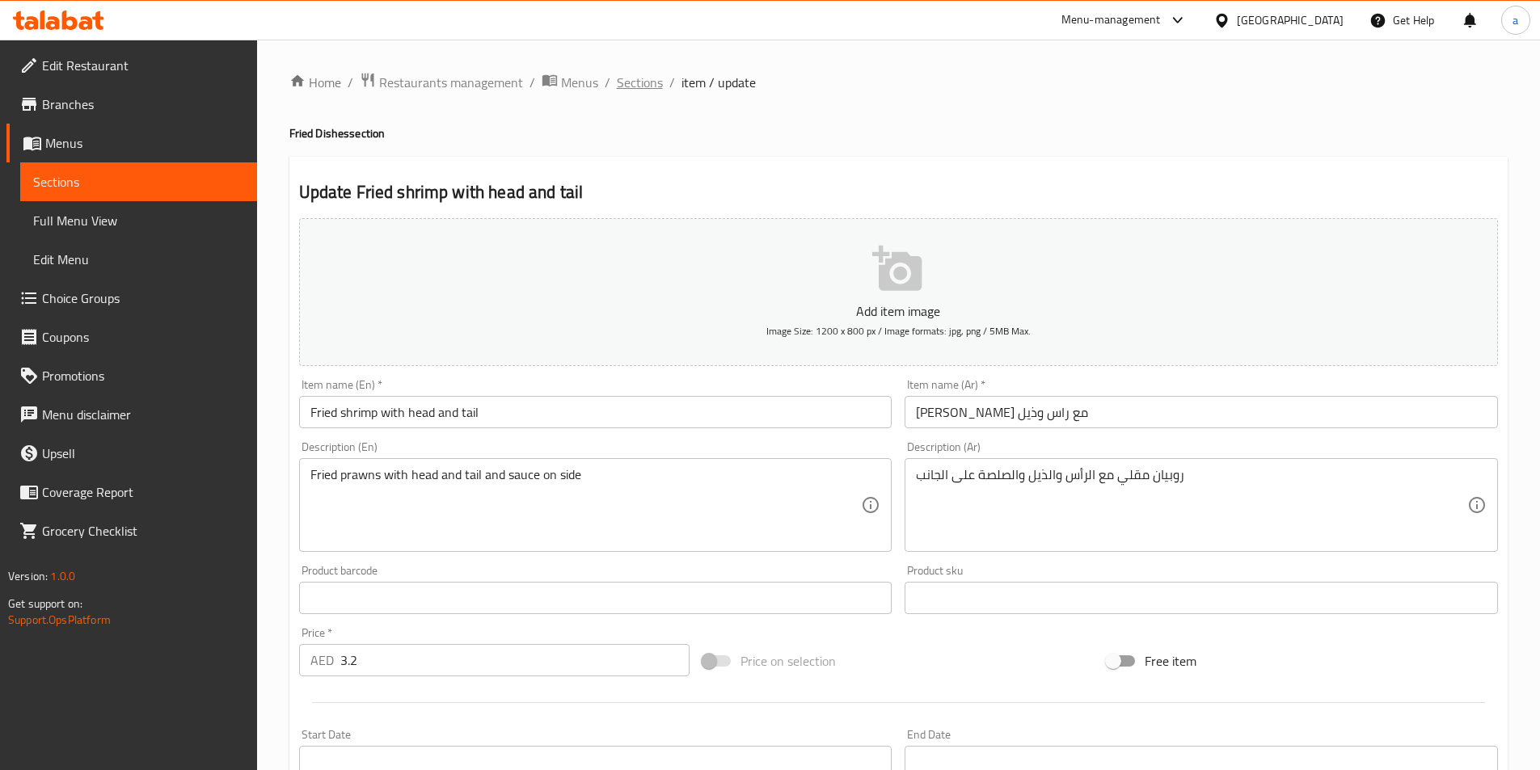
click at [635, 88] on span "Sections" at bounding box center [640, 82] width 46 height 19
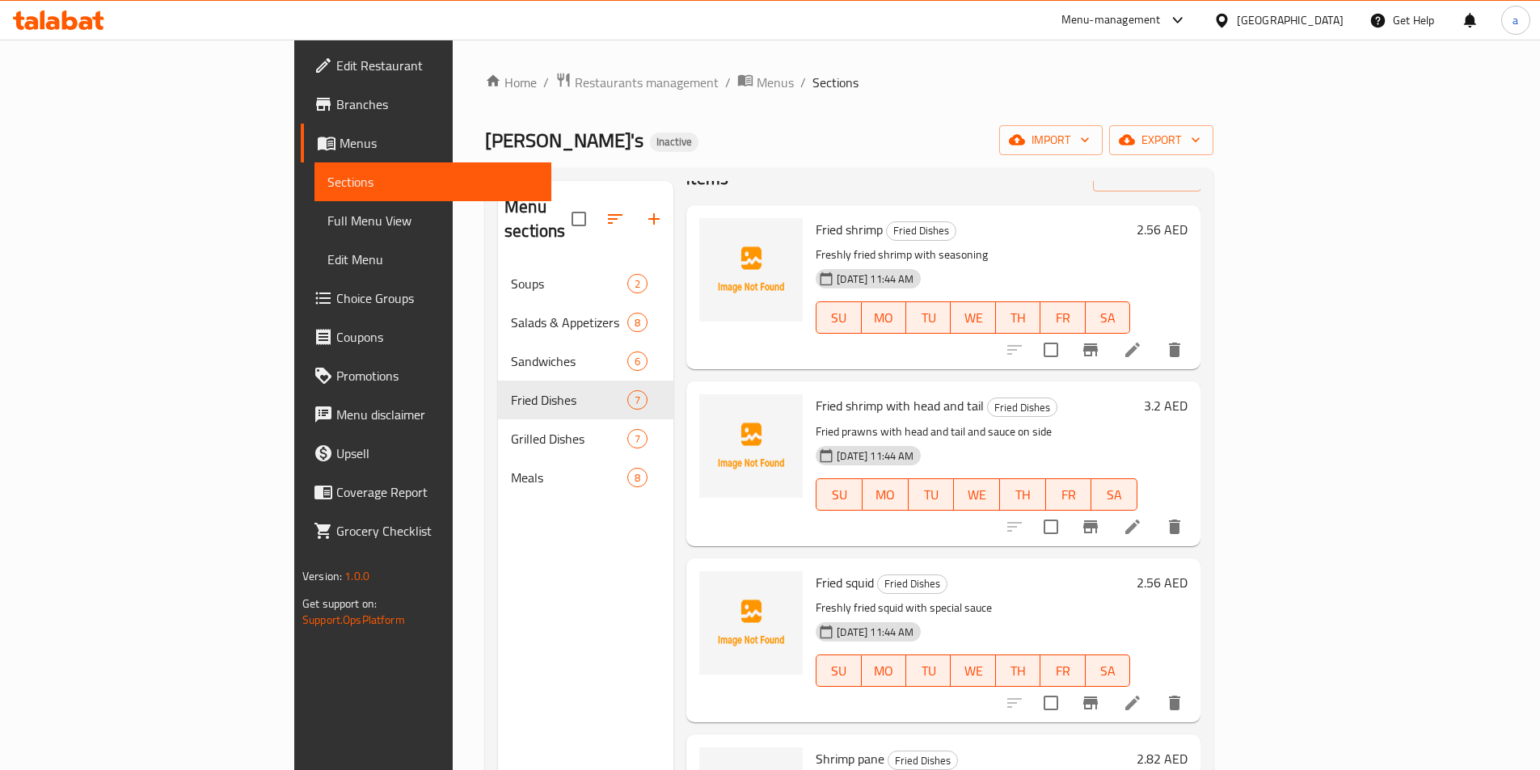
scroll to position [81, 0]
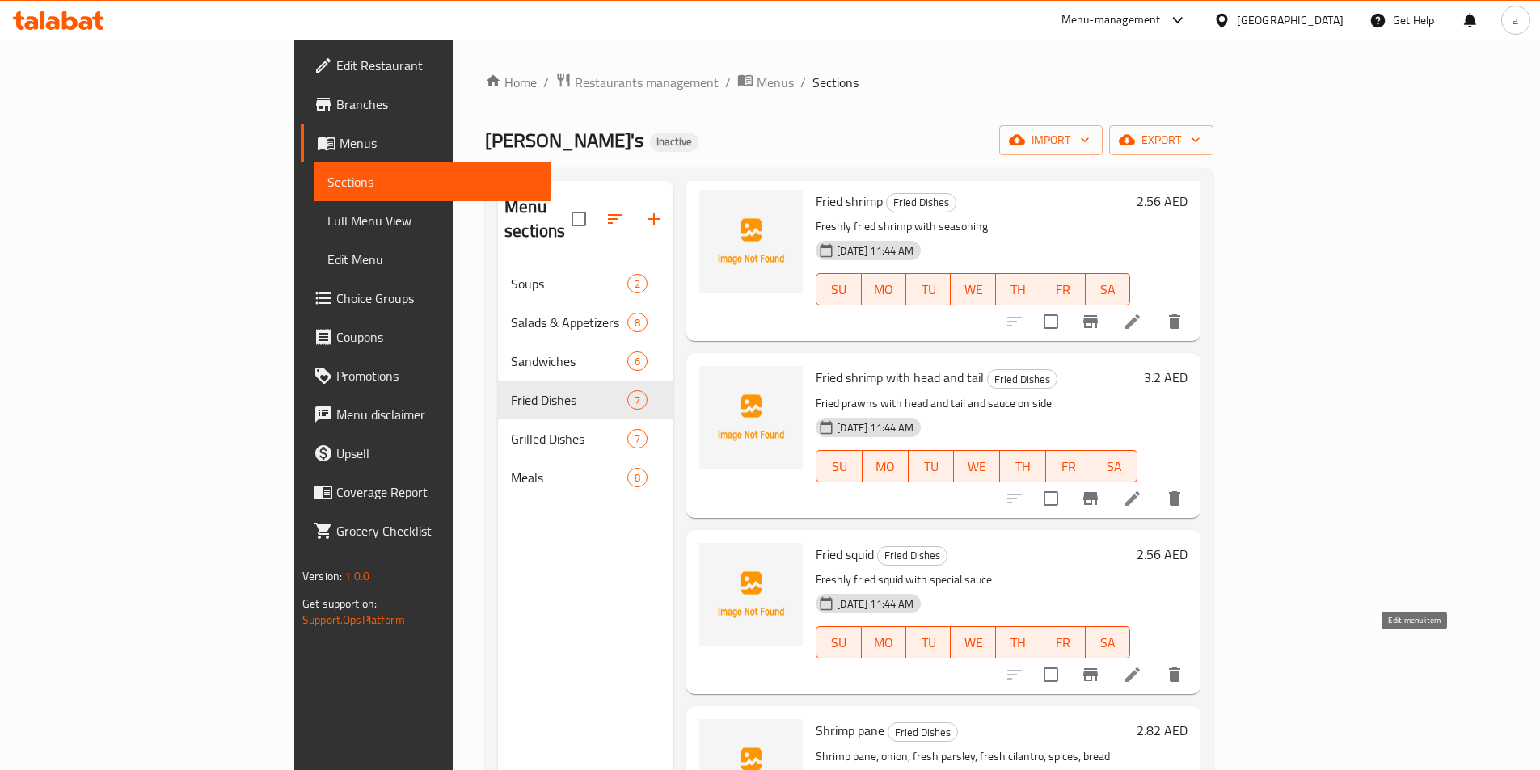
click at [1140, 668] on icon at bounding box center [1132, 675] width 15 height 15
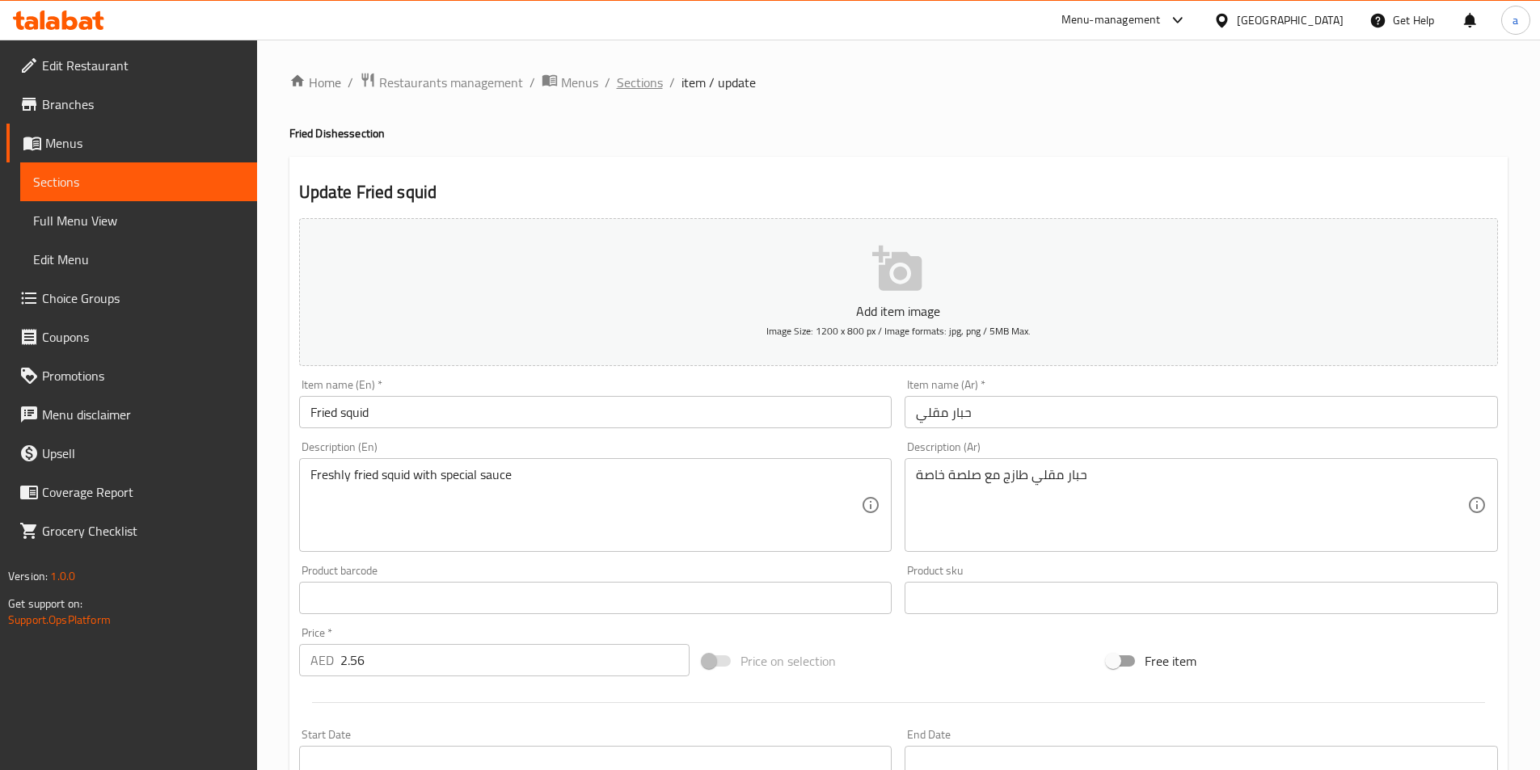
click at [654, 91] on span "Sections" at bounding box center [640, 82] width 46 height 19
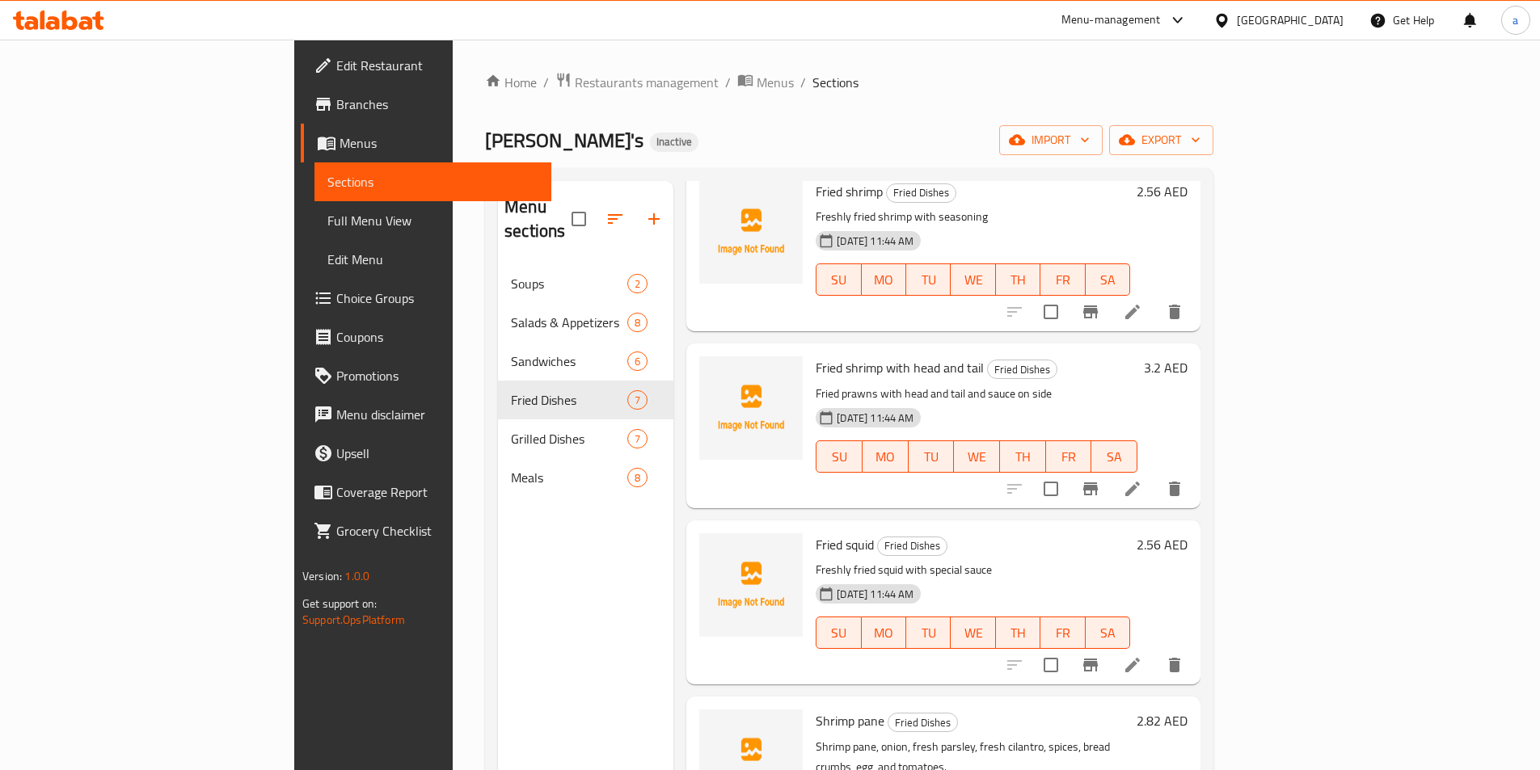
scroll to position [323, 0]
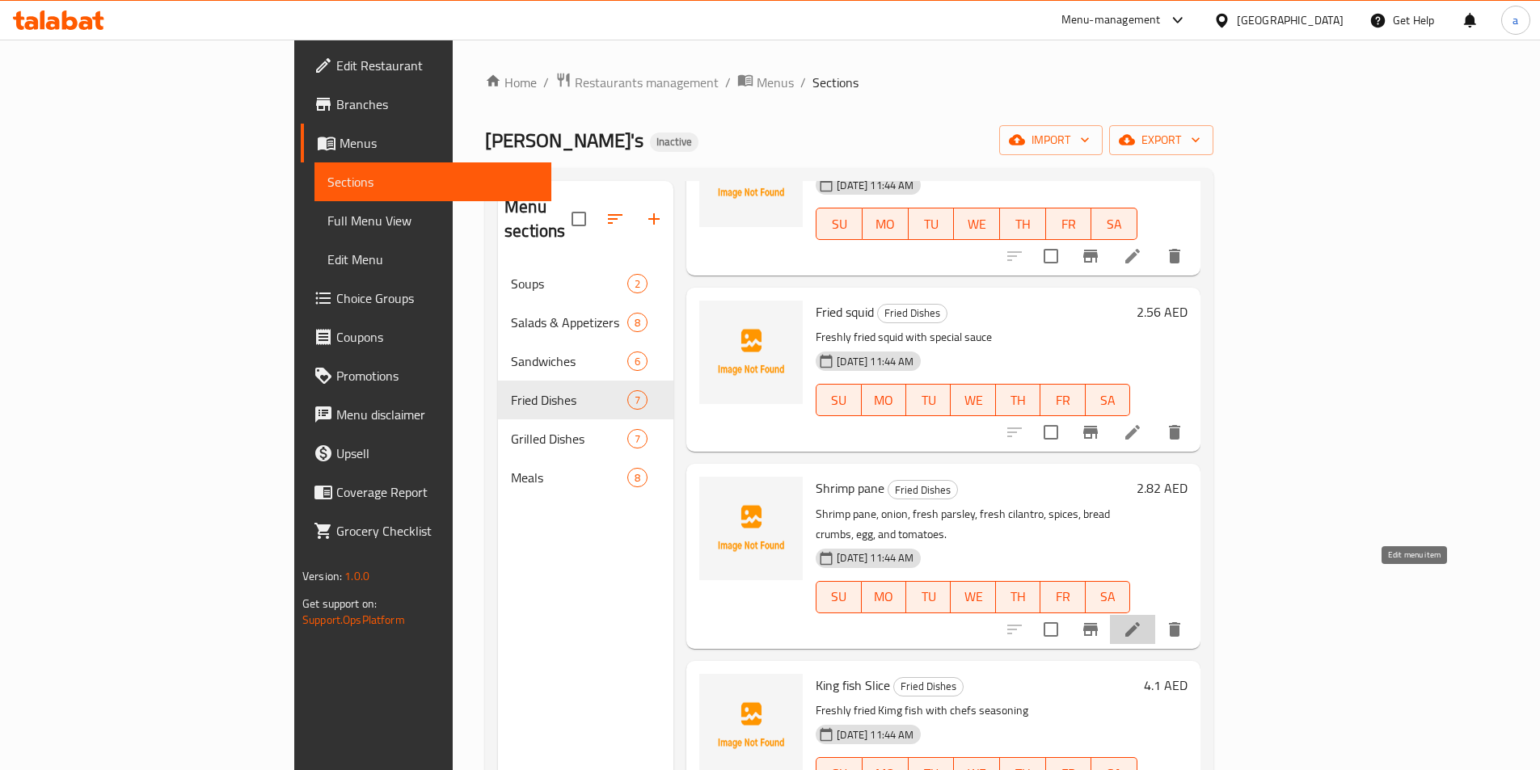
click at [1142, 620] on icon at bounding box center [1132, 629] width 19 height 19
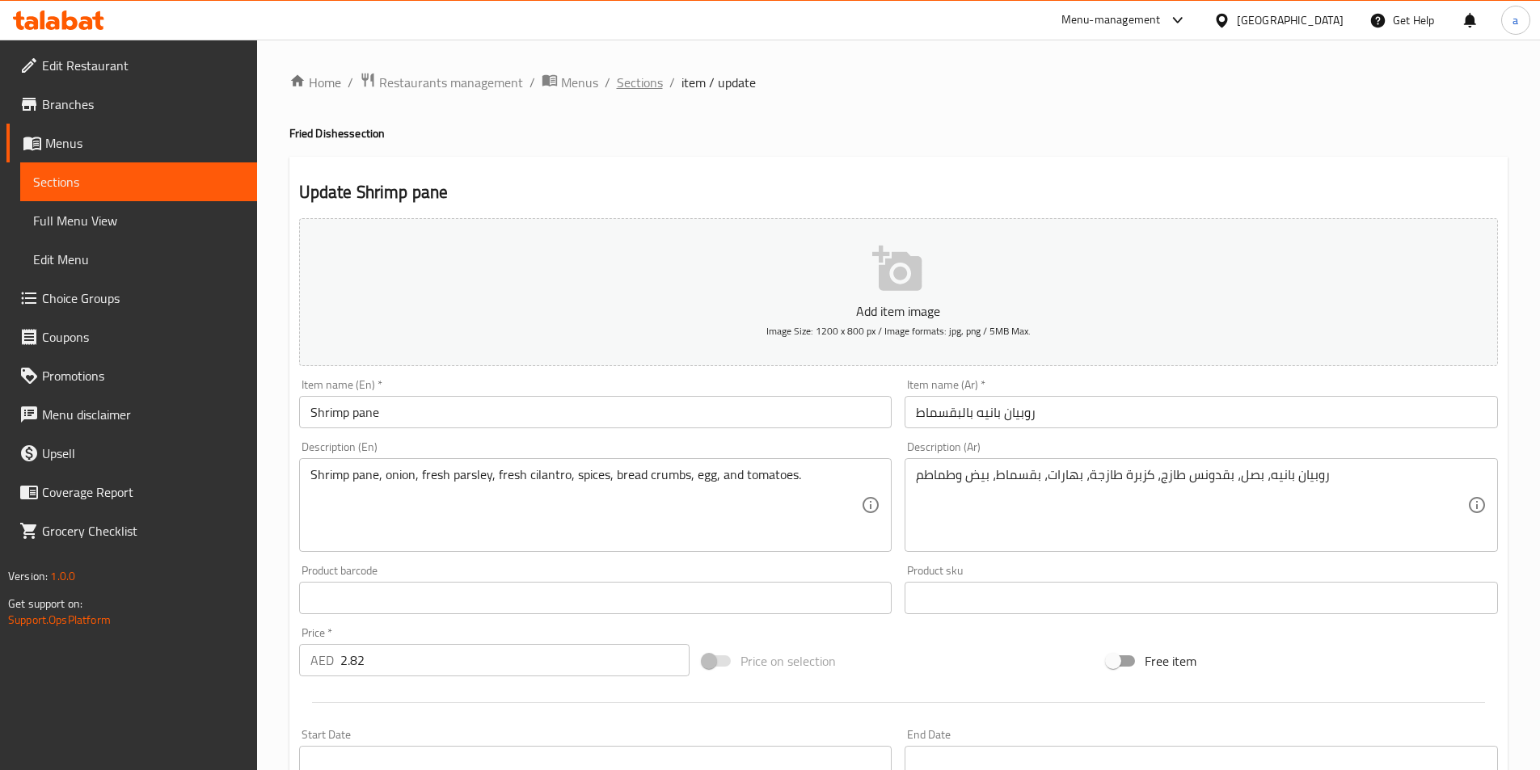
click at [649, 88] on span "Sections" at bounding box center [640, 82] width 46 height 19
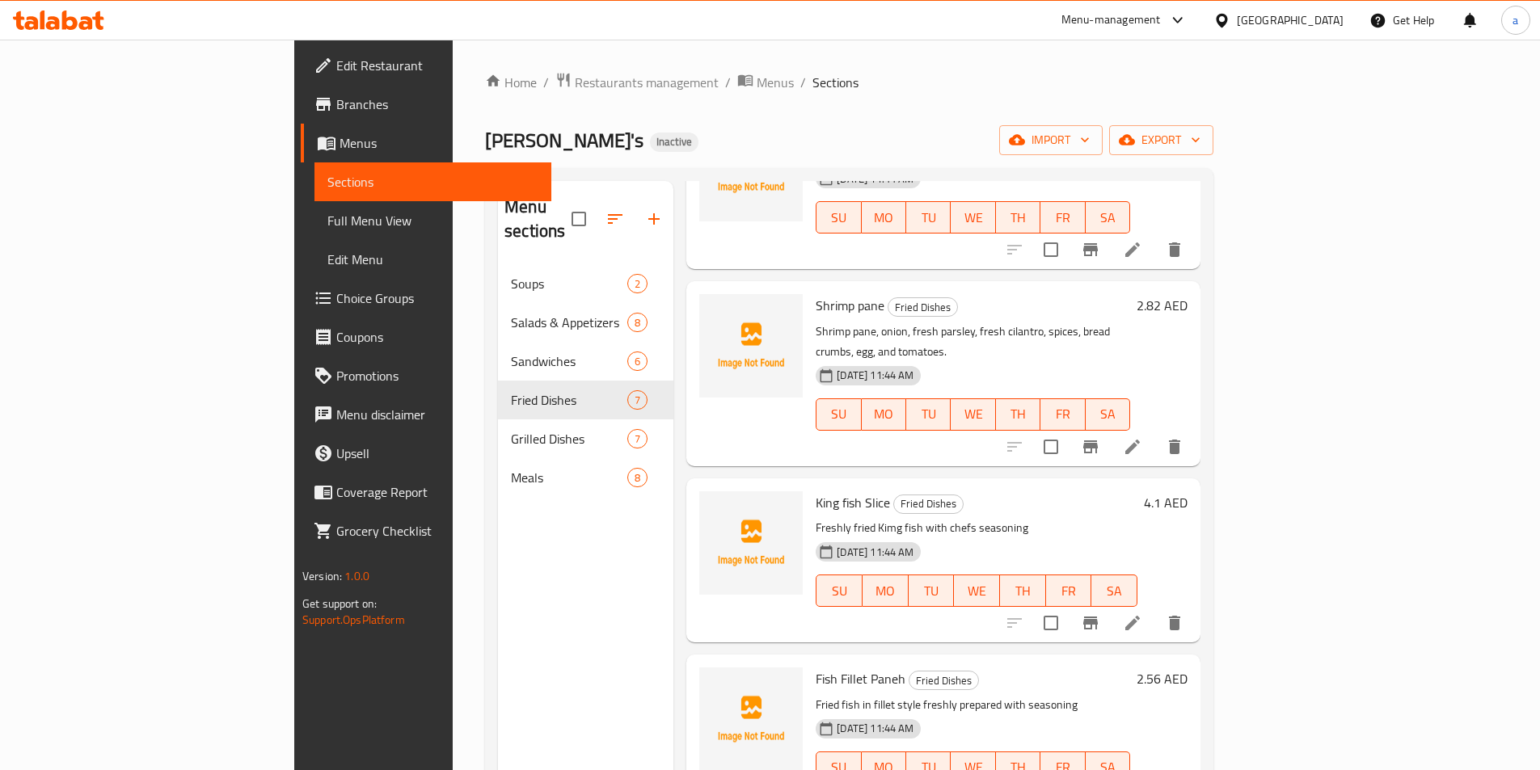
scroll to position [425, 0]
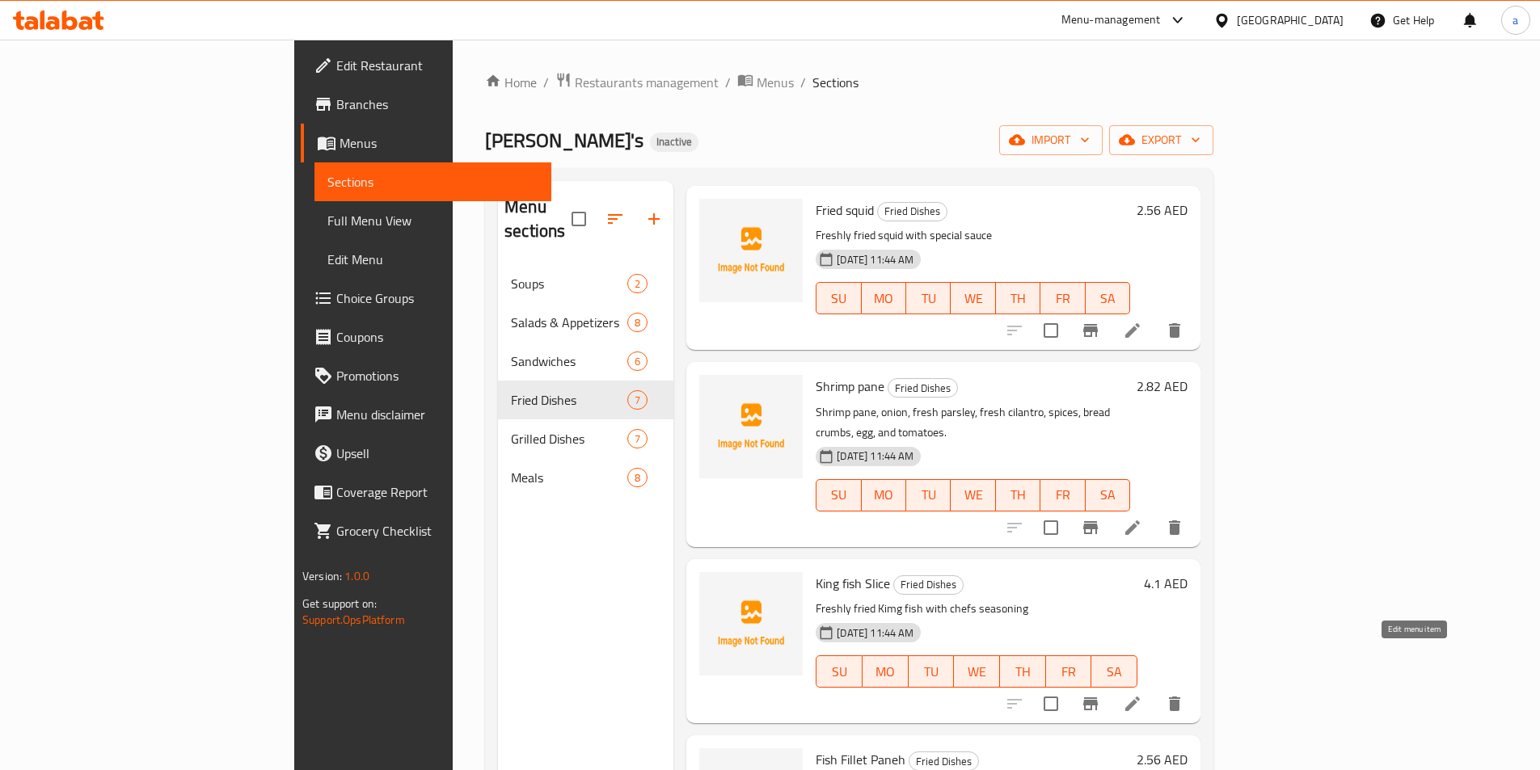
click at [1142, 694] on icon at bounding box center [1132, 703] width 19 height 19
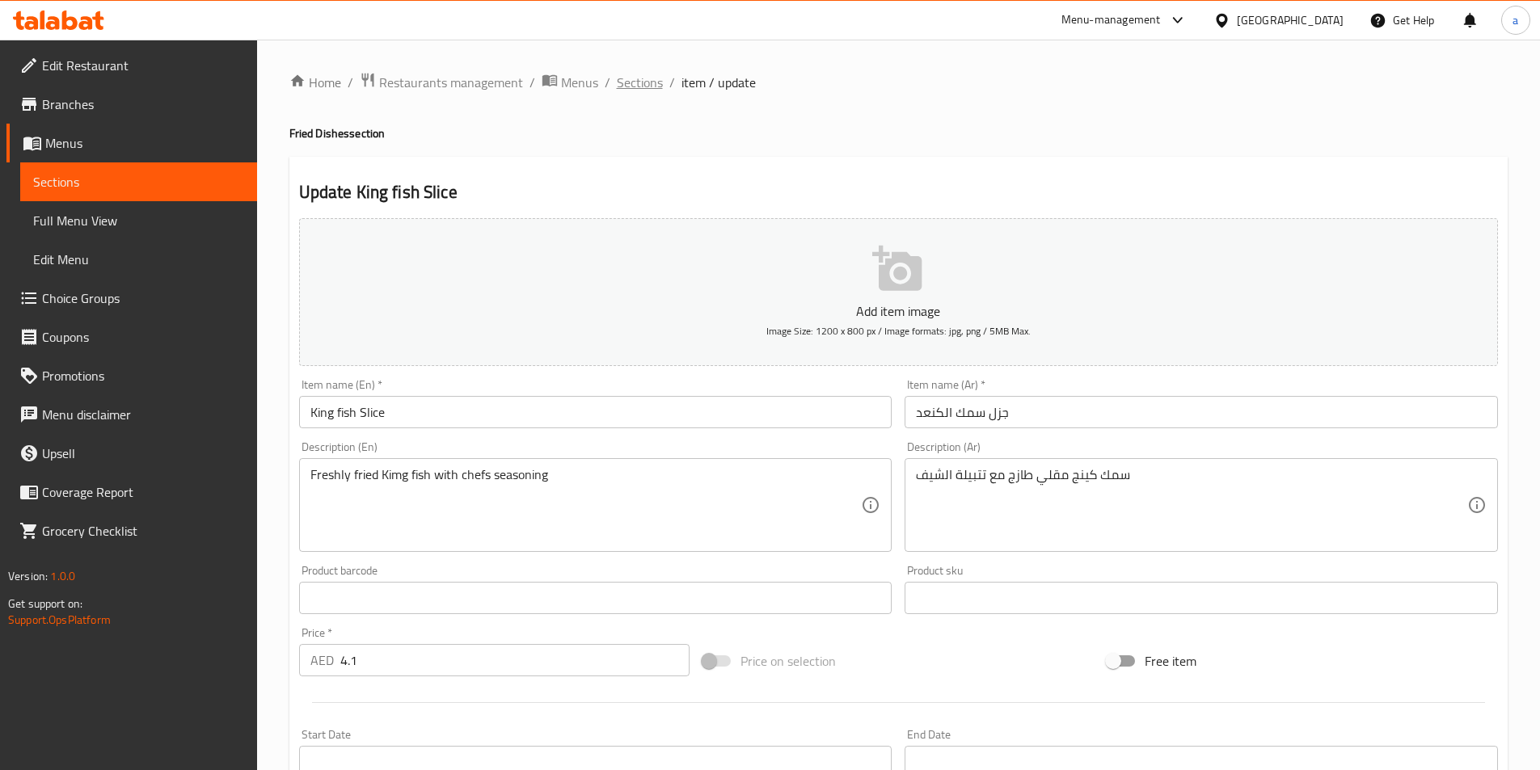
click at [626, 86] on span "Sections" at bounding box center [640, 82] width 46 height 19
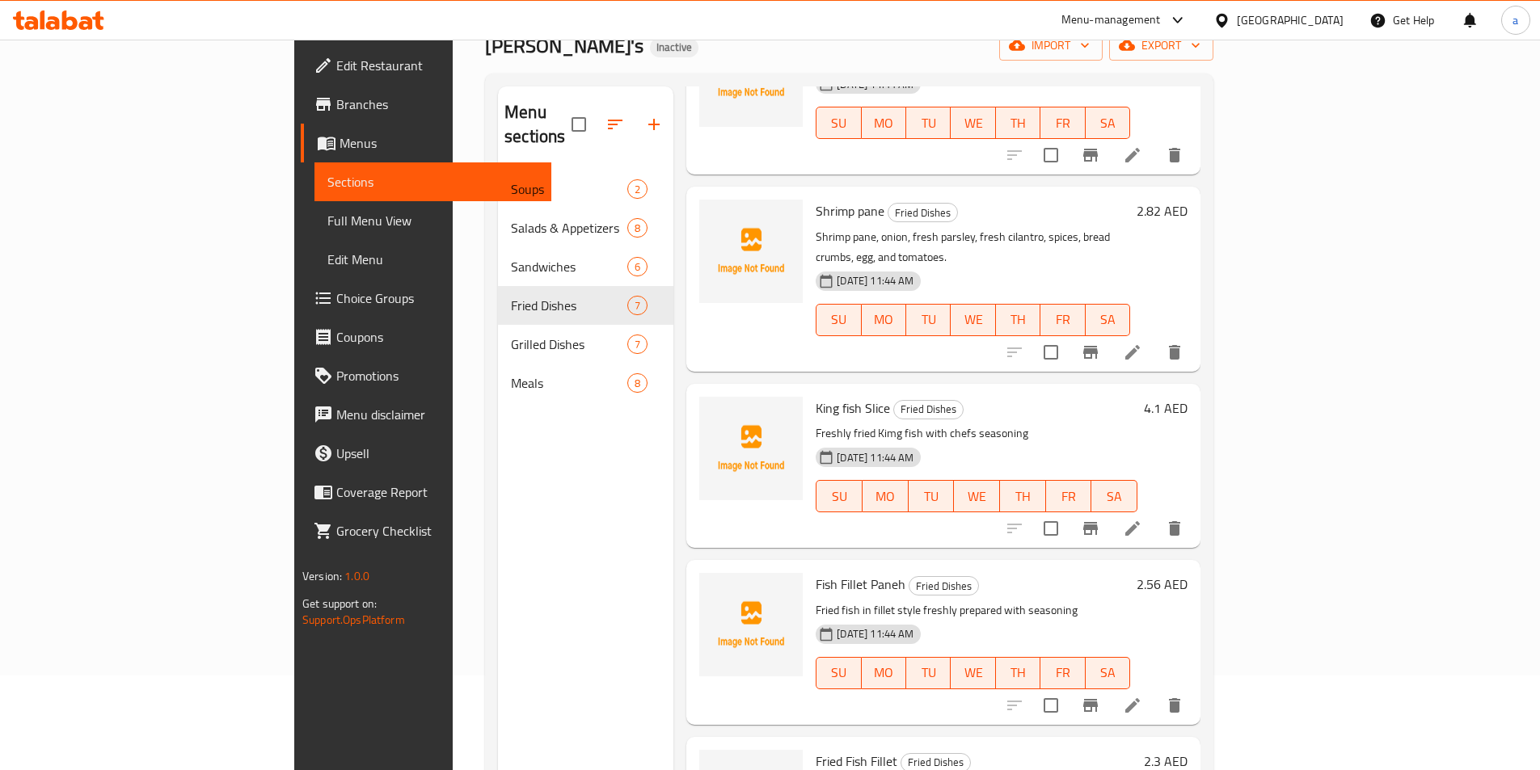
scroll to position [226, 0]
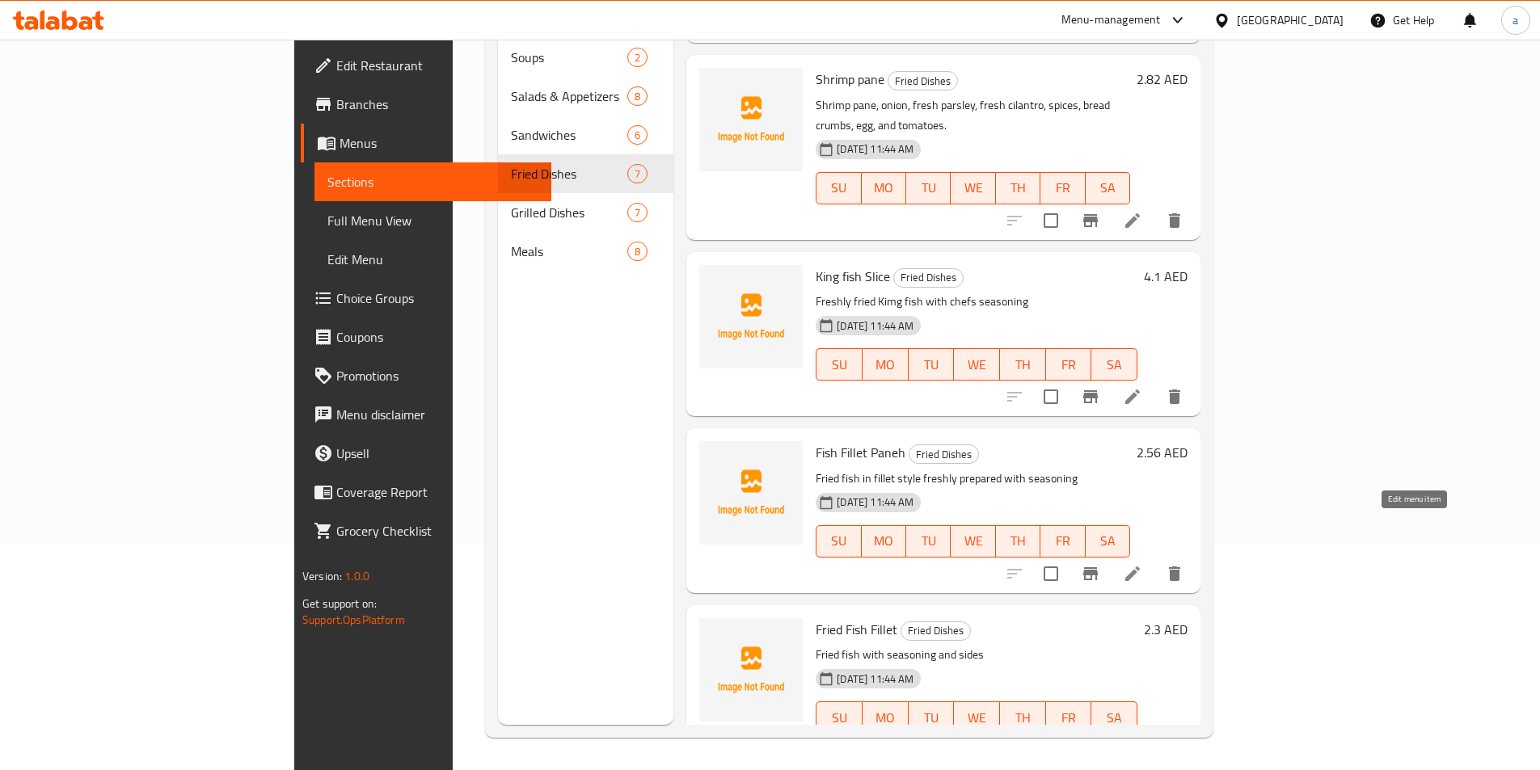
click at [1142, 564] on icon at bounding box center [1132, 573] width 19 height 19
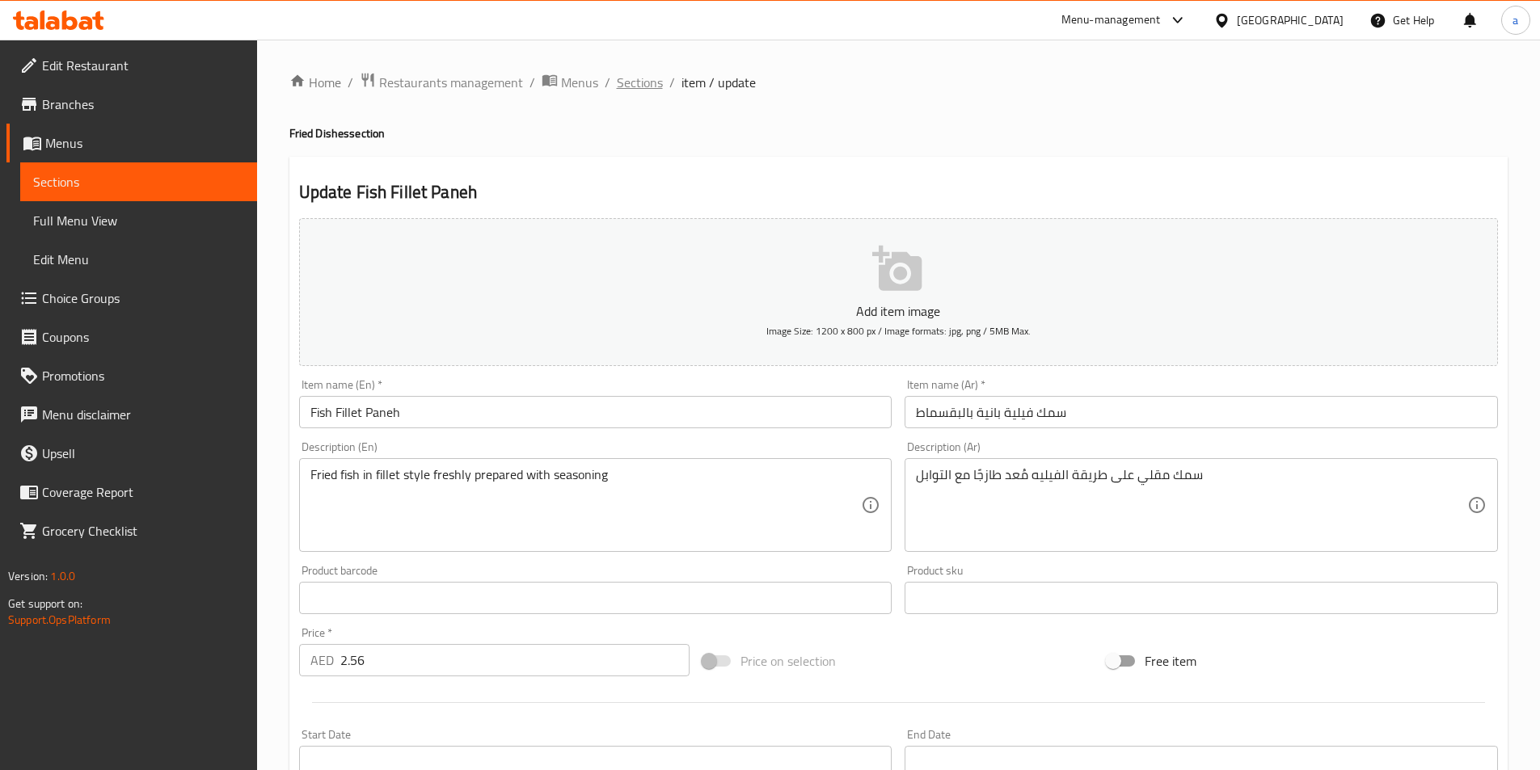
click at [637, 84] on span "Sections" at bounding box center [640, 82] width 46 height 19
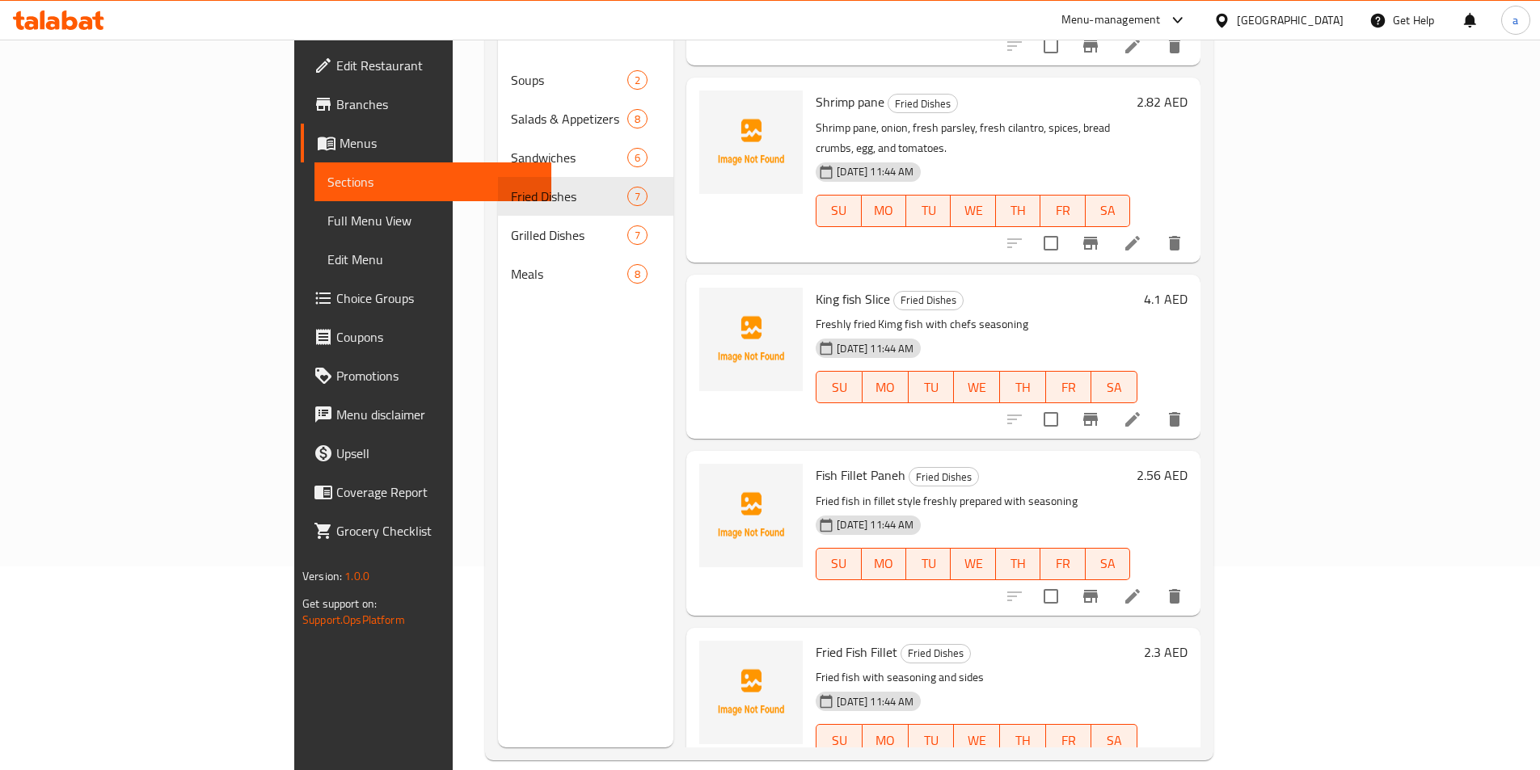
scroll to position [226, 0]
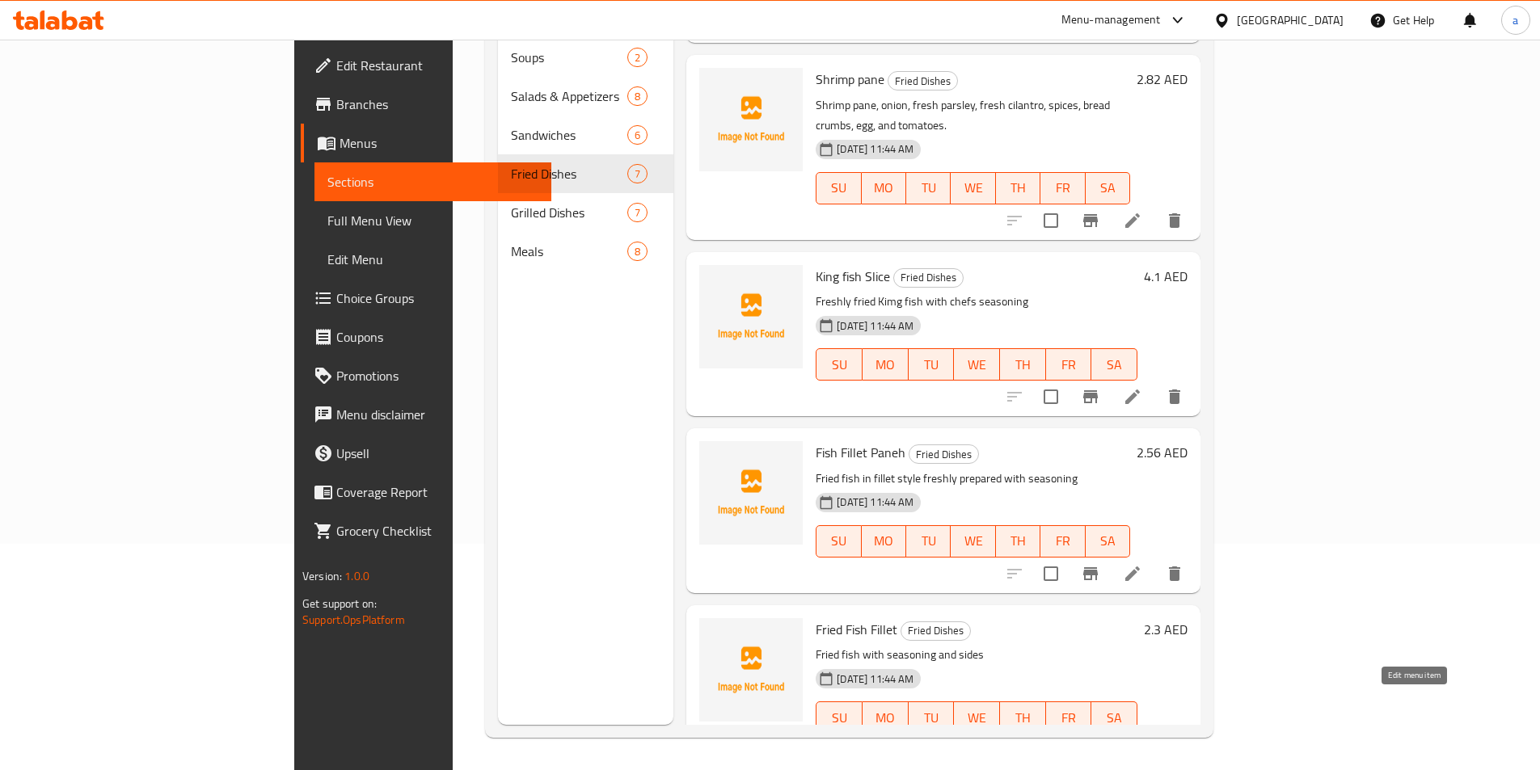
click at [1140, 743] on icon at bounding box center [1132, 750] width 15 height 15
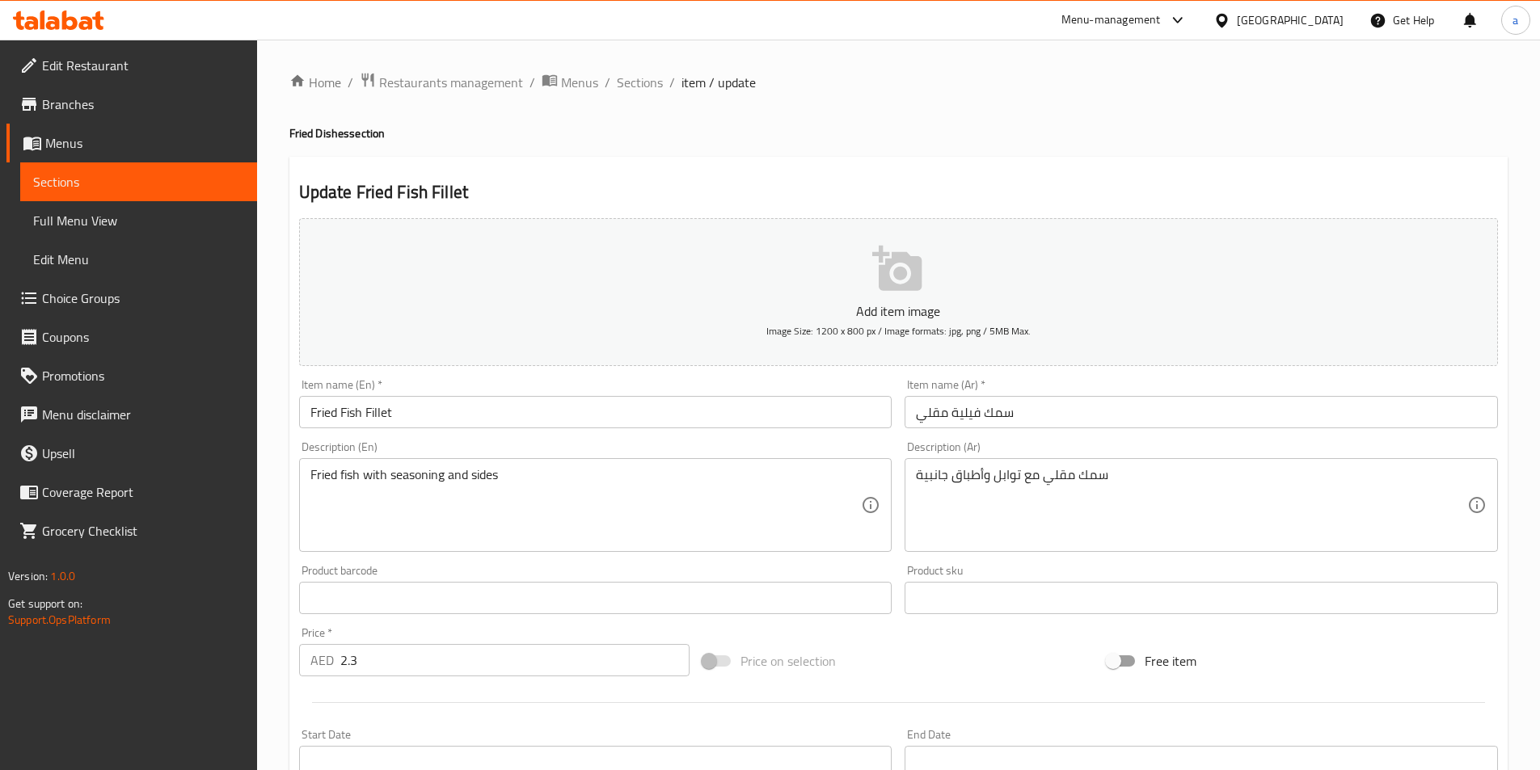
click at [673, 410] on input "Fried Fish Fillet" at bounding box center [595, 412] width 593 height 32
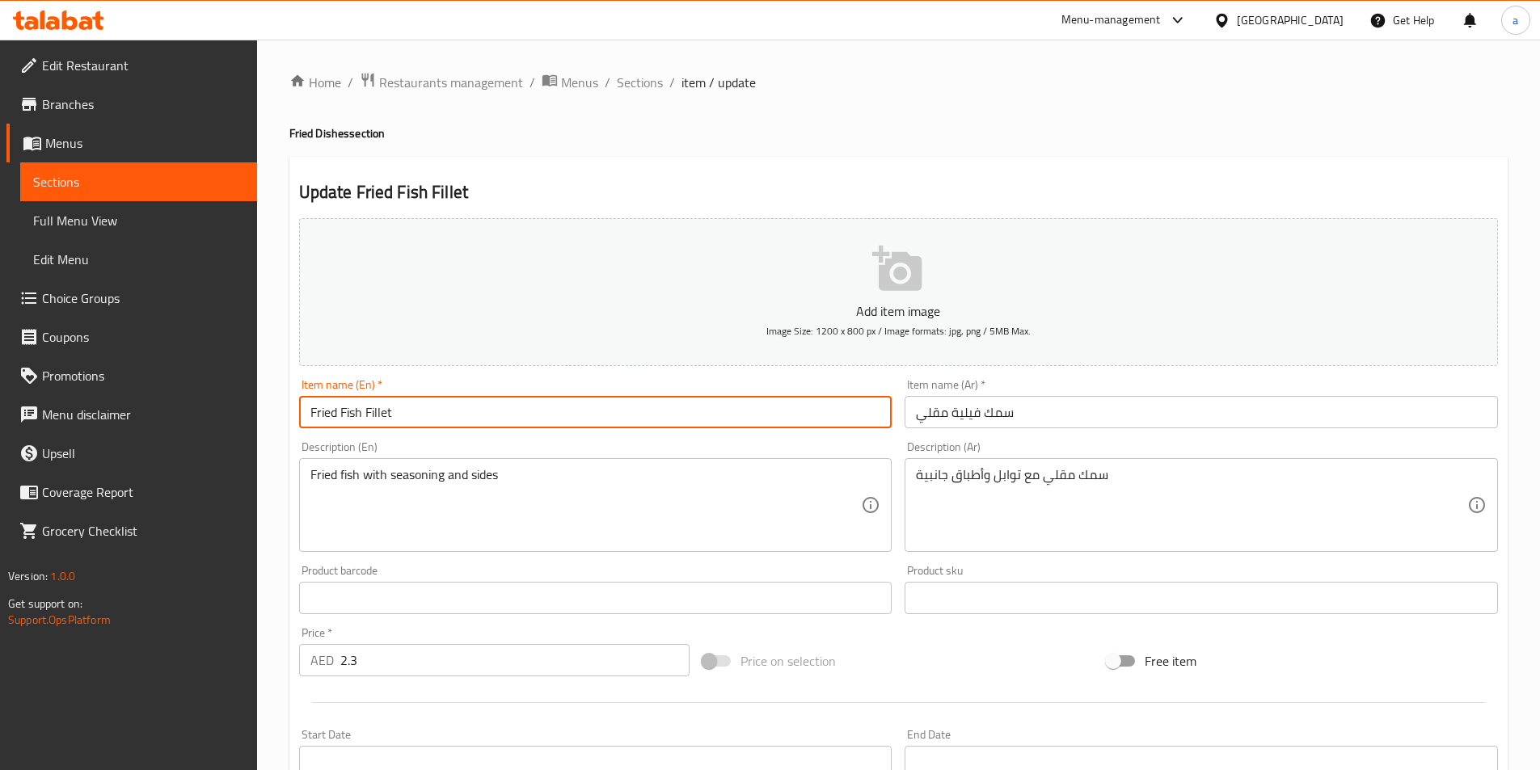
click at [673, 410] on input "Fried Fish Fillet" at bounding box center [595, 412] width 593 height 32
click at [634, 85] on span "Sections" at bounding box center [640, 82] width 46 height 19
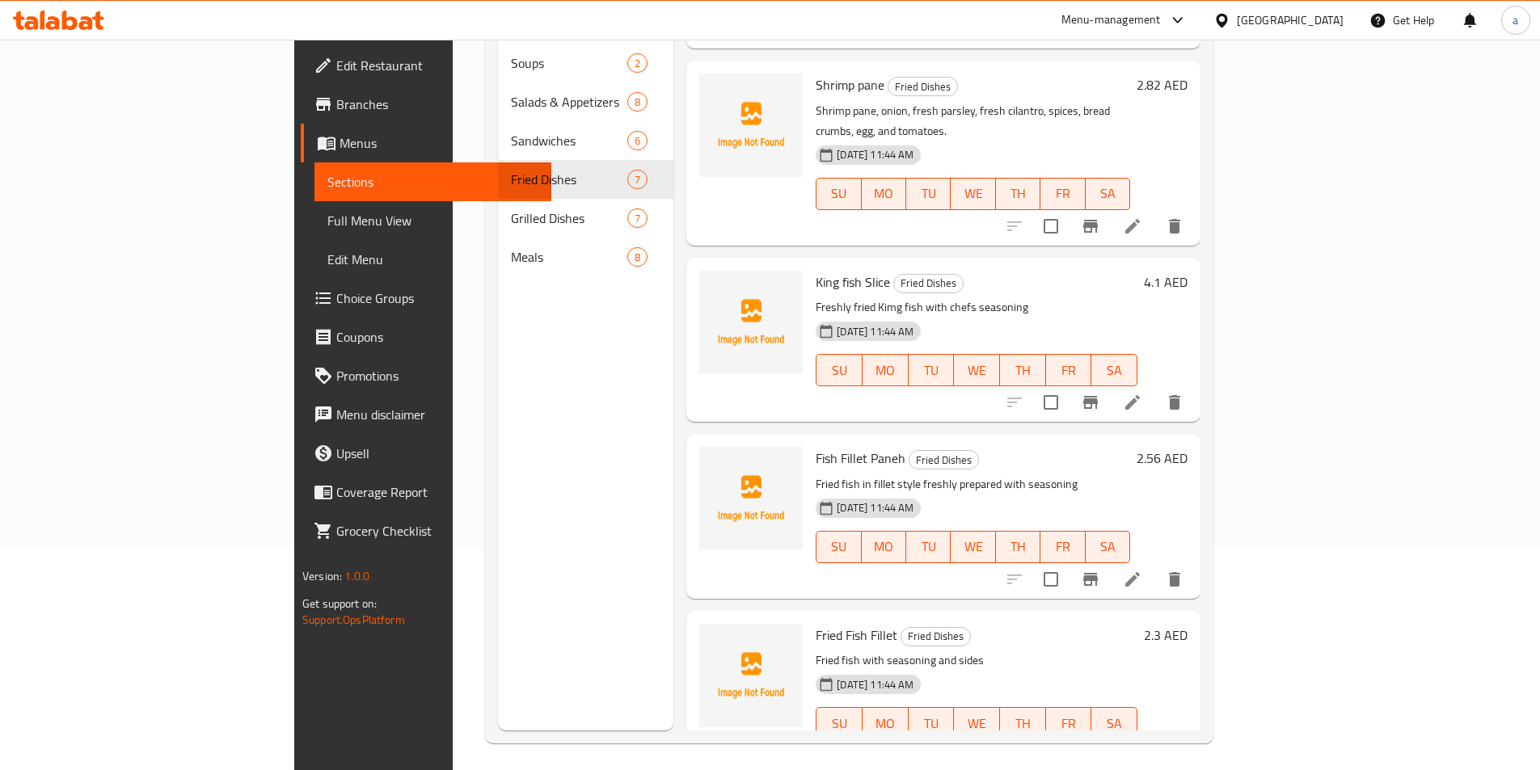
scroll to position [226, 0]
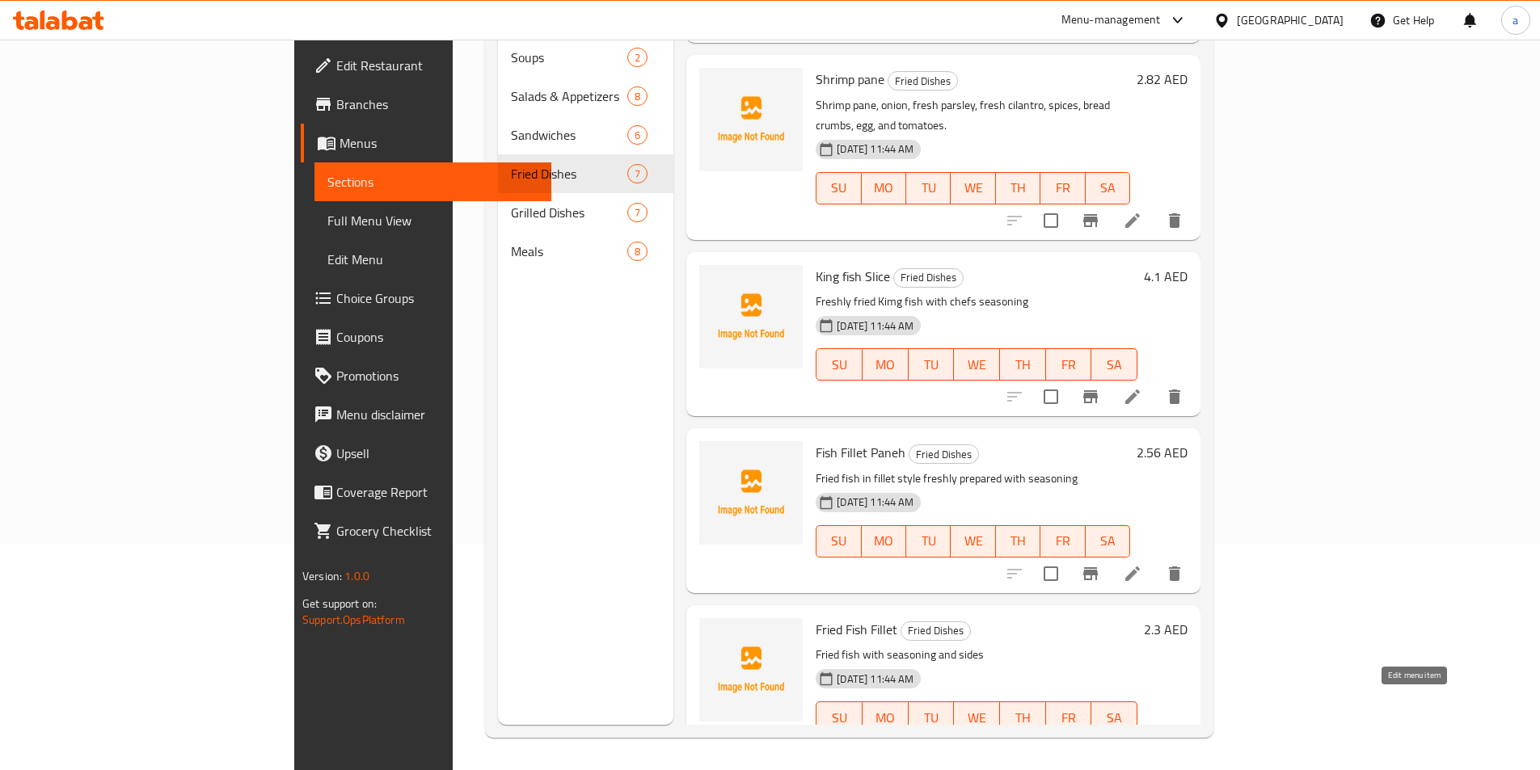
click at [1142, 740] on icon at bounding box center [1132, 749] width 19 height 19
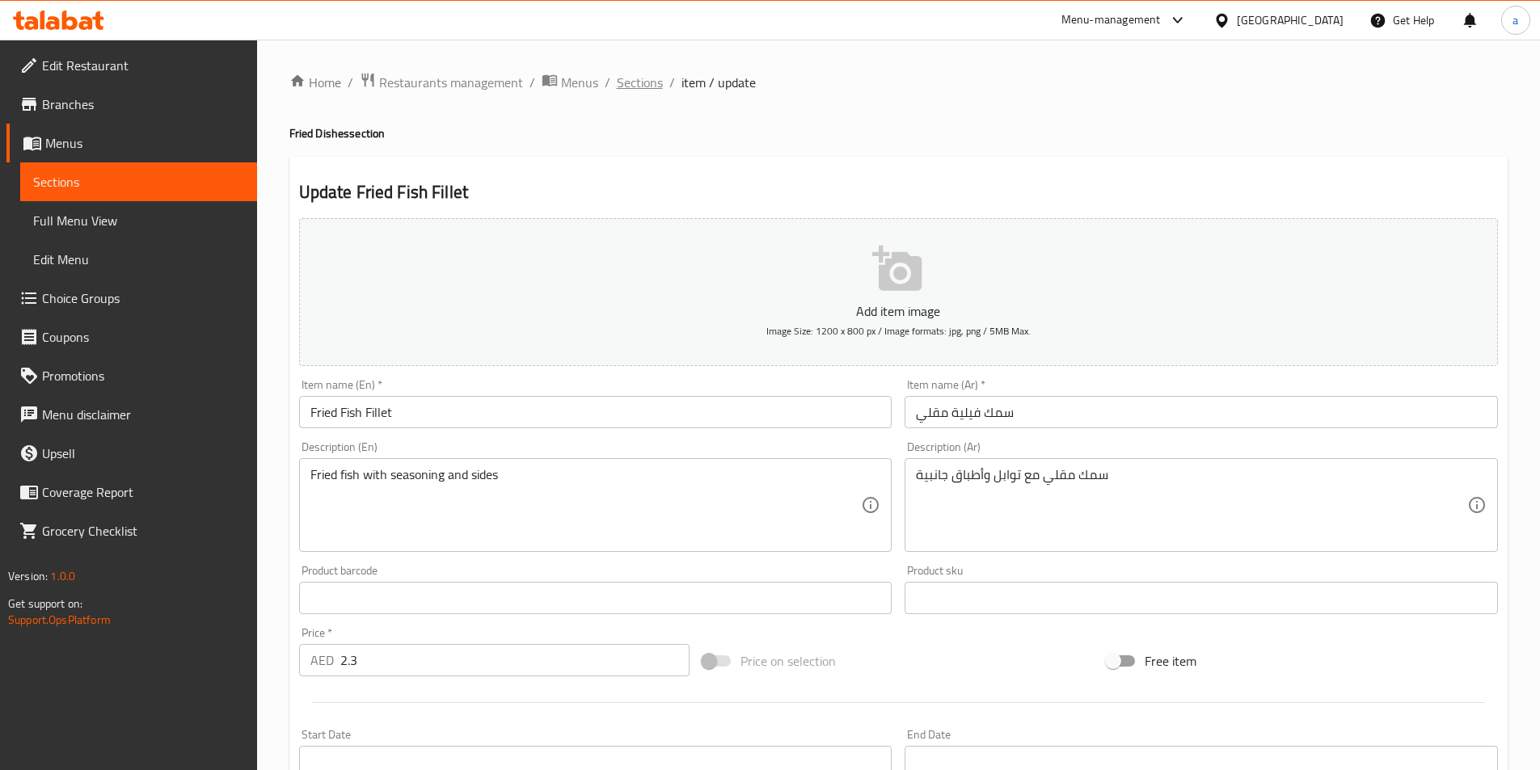
click at [628, 86] on span "Sections" at bounding box center [640, 82] width 46 height 19
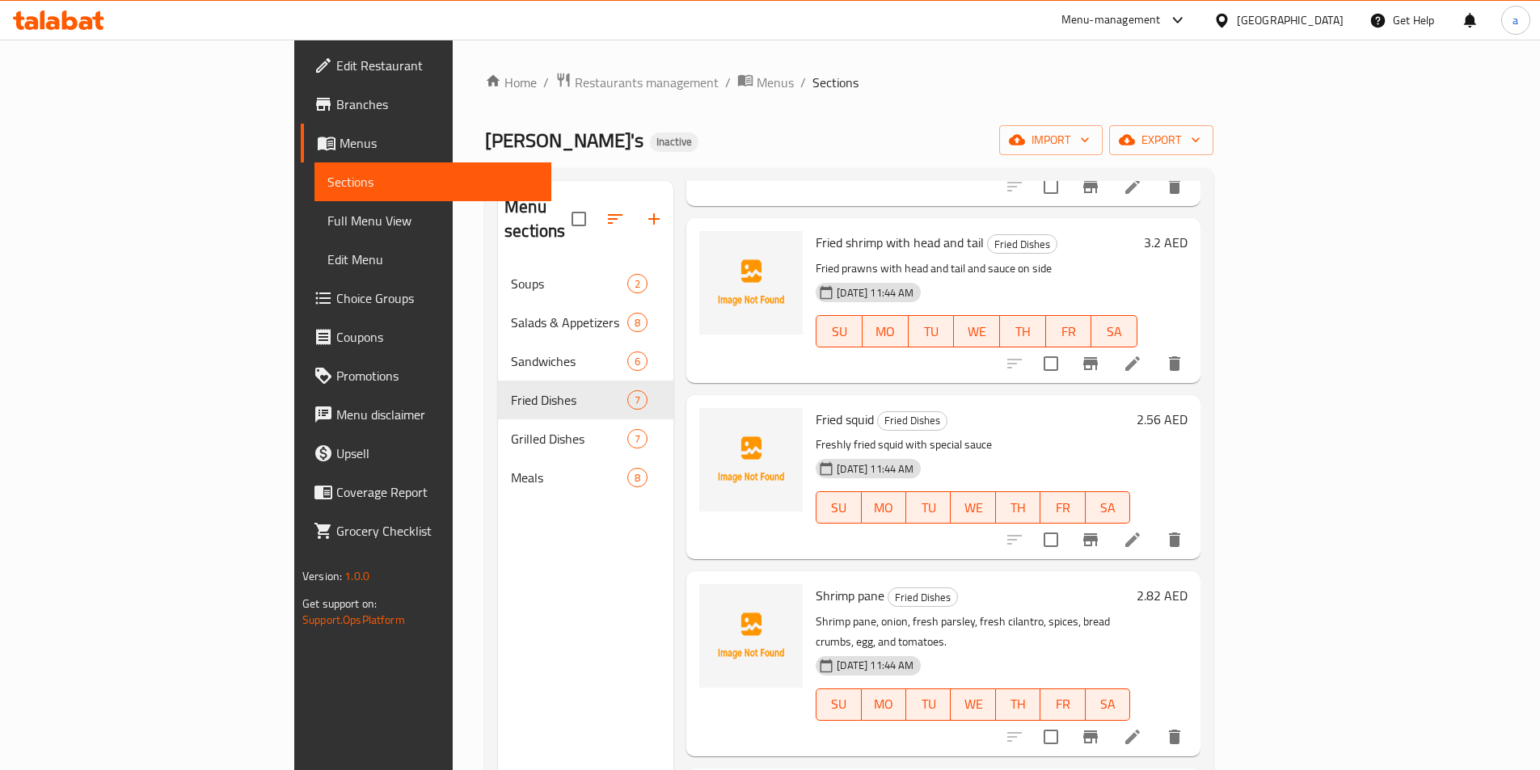
scroll to position [243, 0]
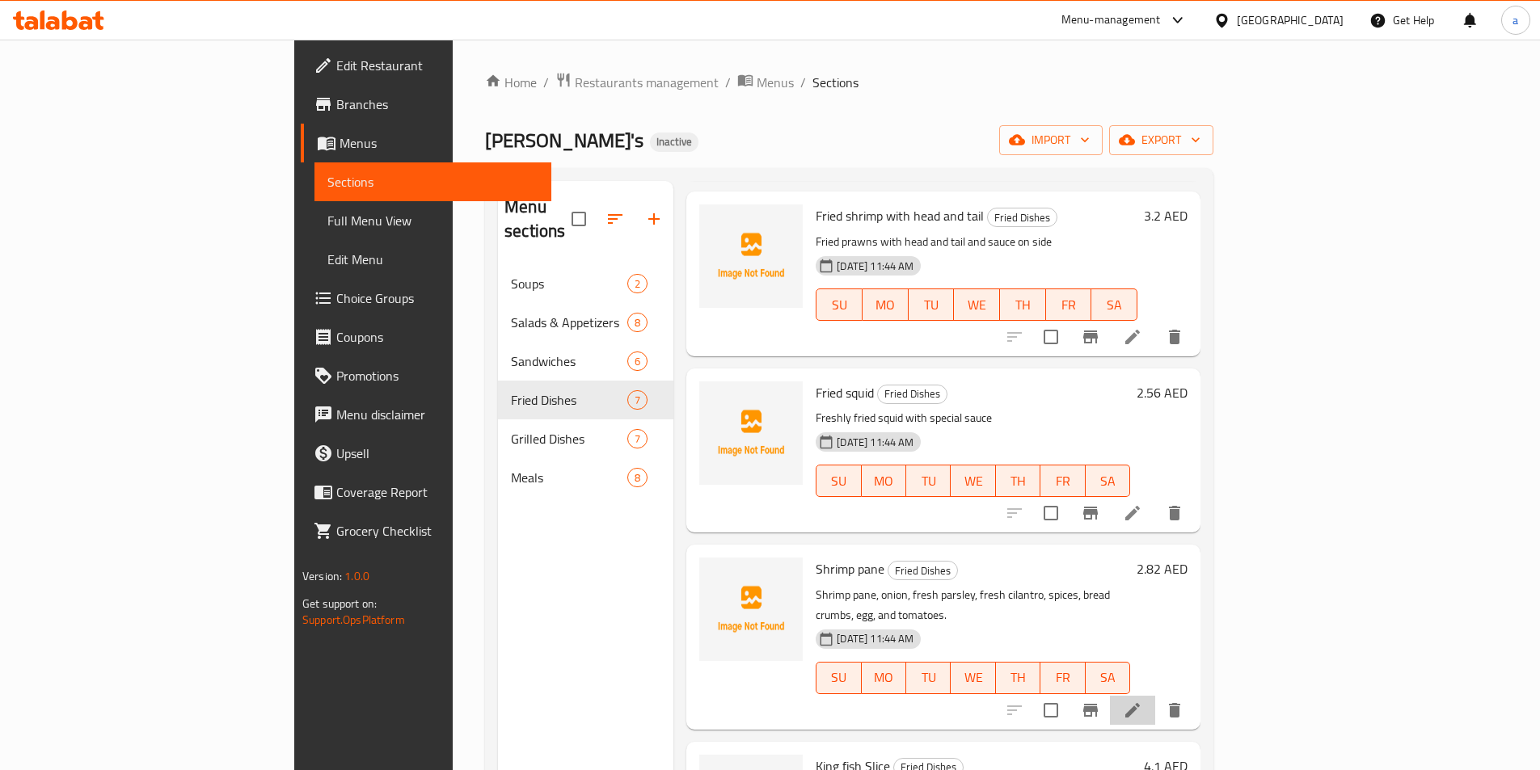
click at [1155, 696] on li at bounding box center [1132, 710] width 45 height 29
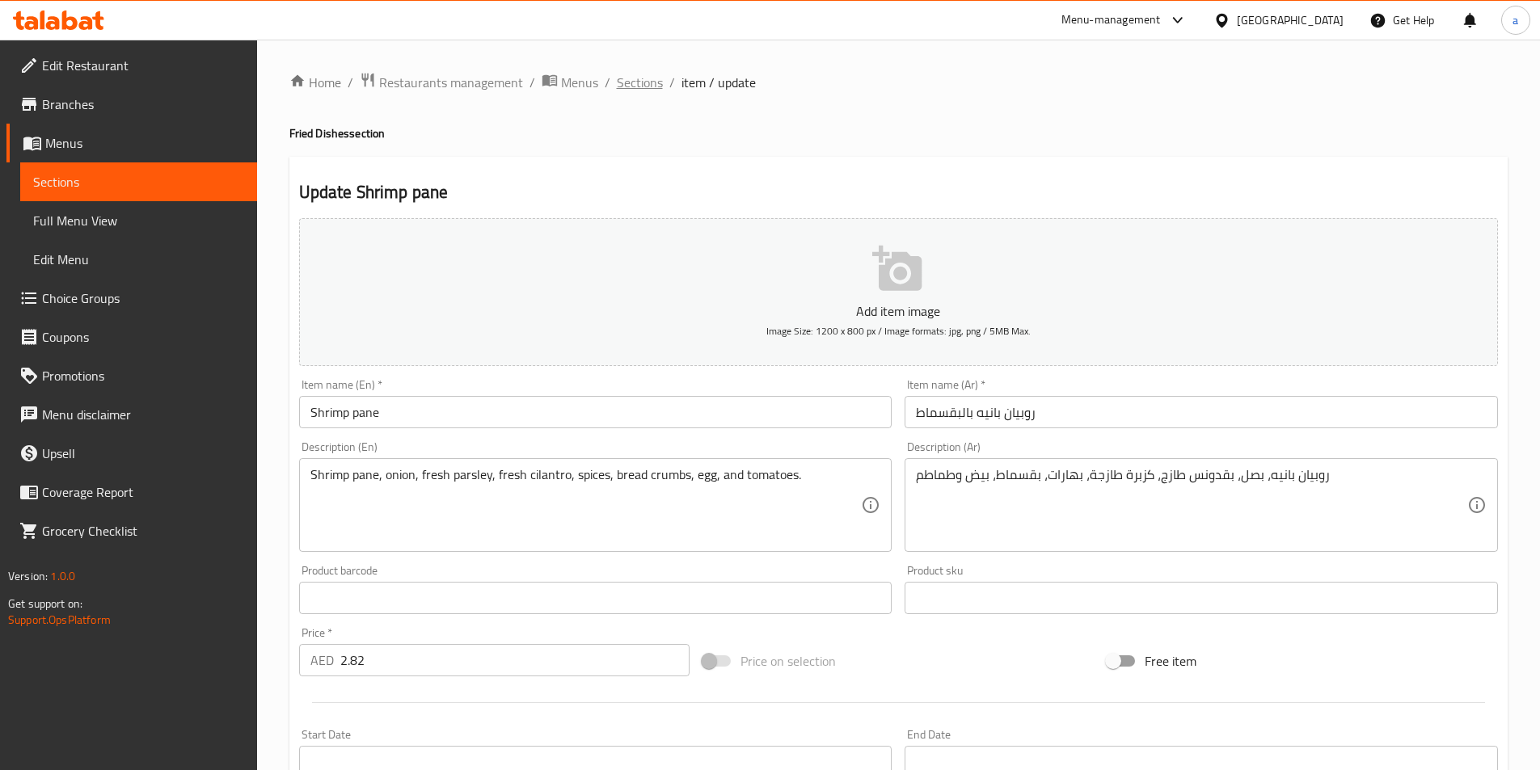
click at [652, 87] on span "Sections" at bounding box center [640, 82] width 46 height 19
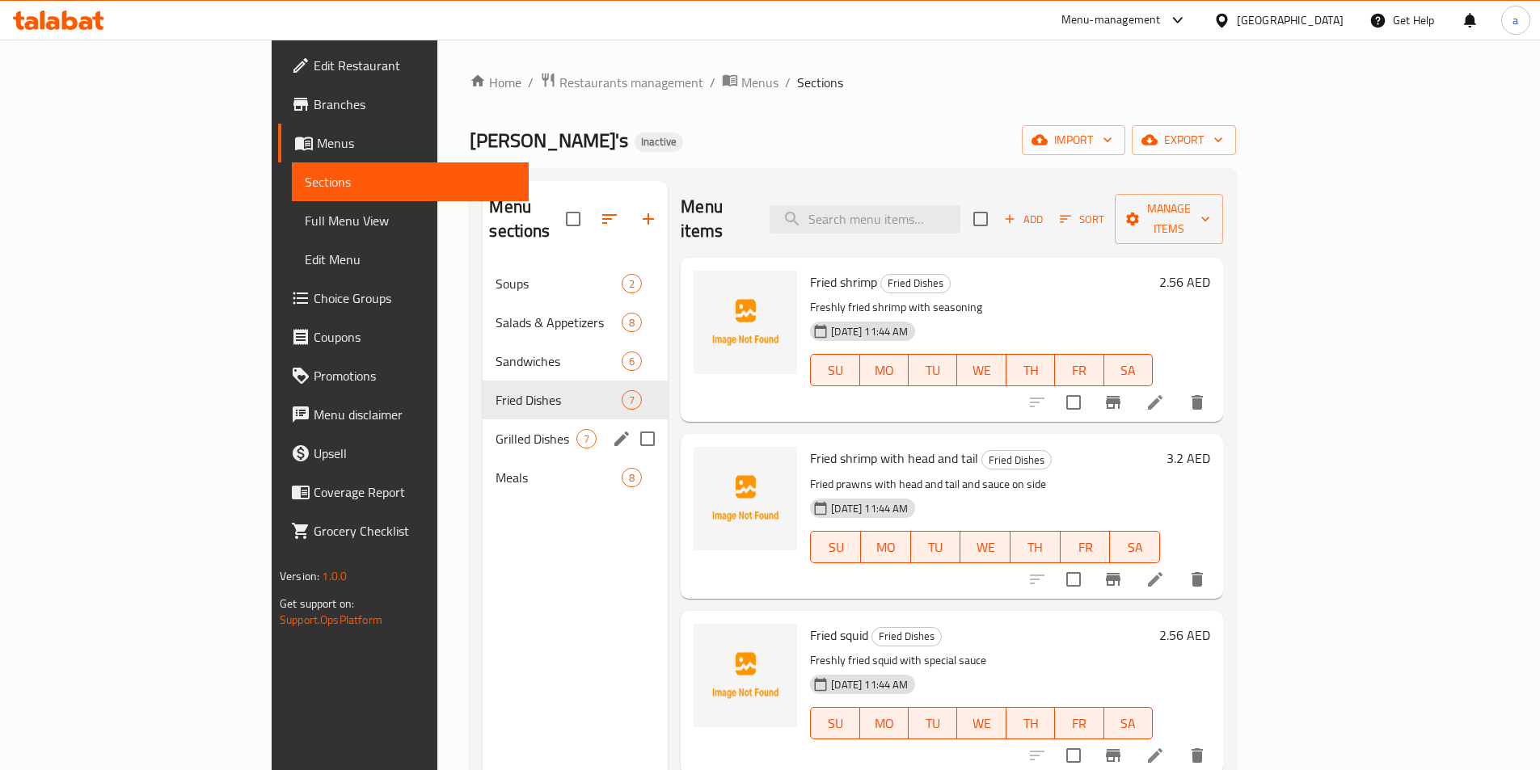
click at [483, 428] on div "Grilled Dishes 7" at bounding box center [575, 439] width 185 height 39
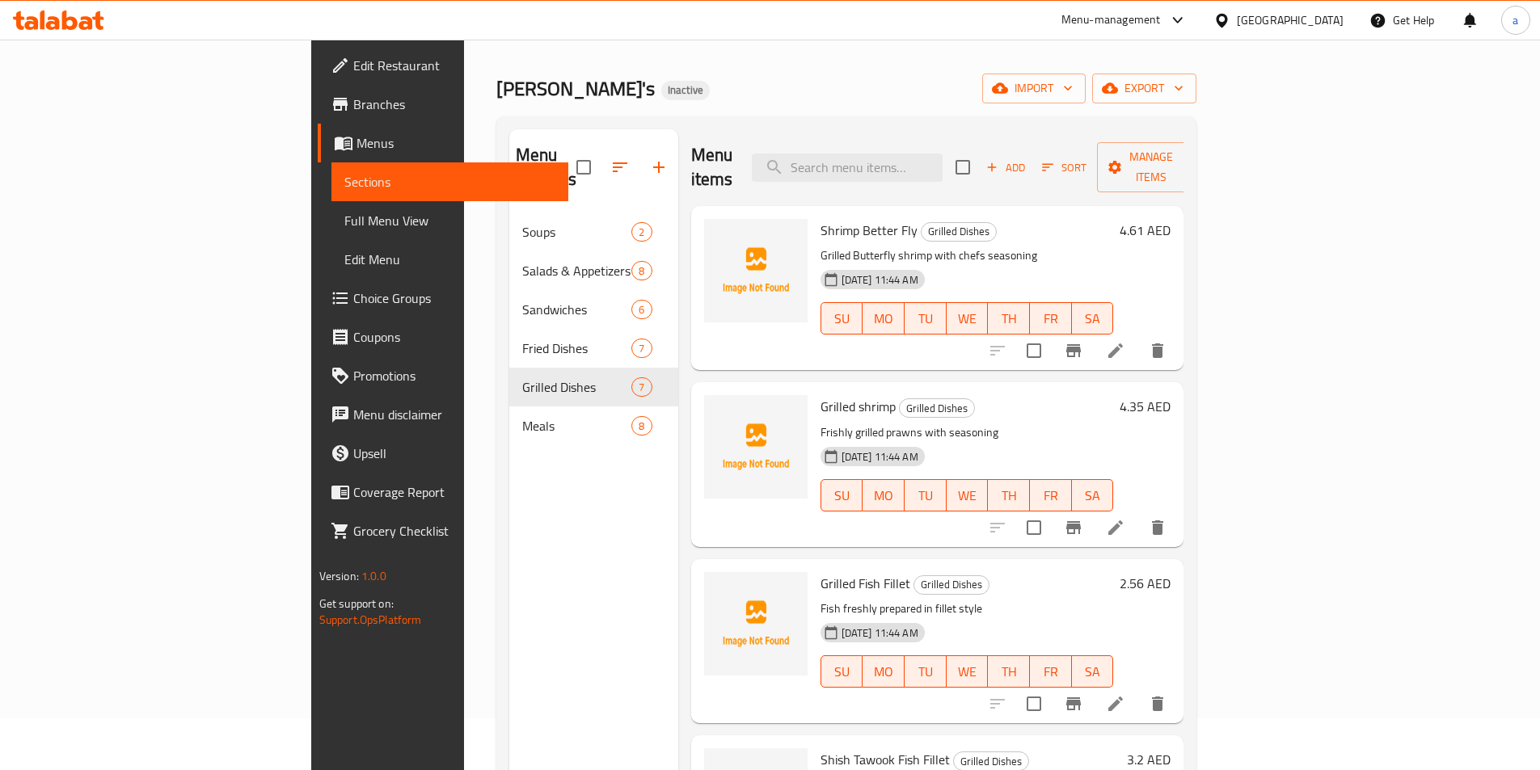
scroll to position [81, 0]
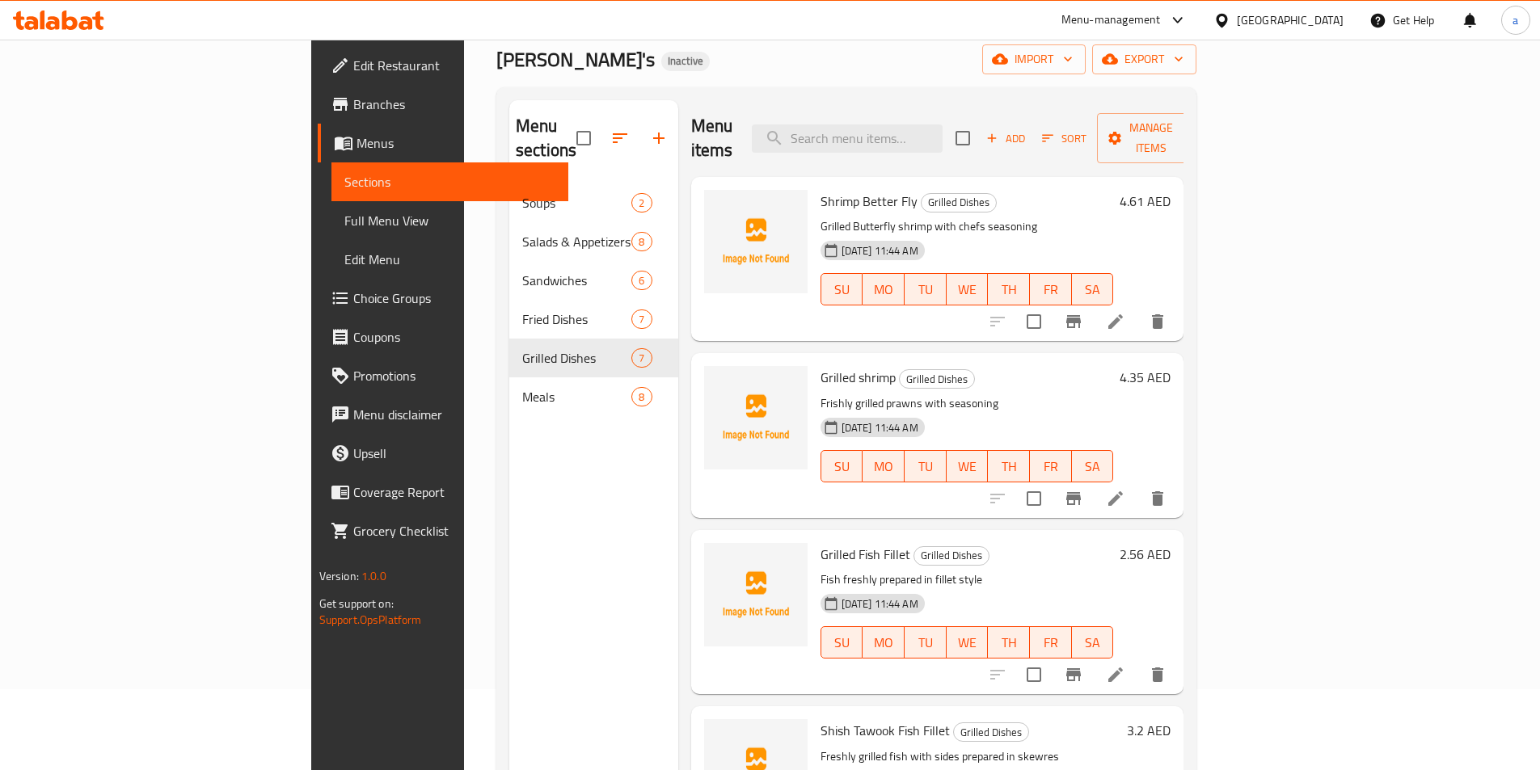
click at [1138, 307] on li at bounding box center [1115, 321] width 45 height 29
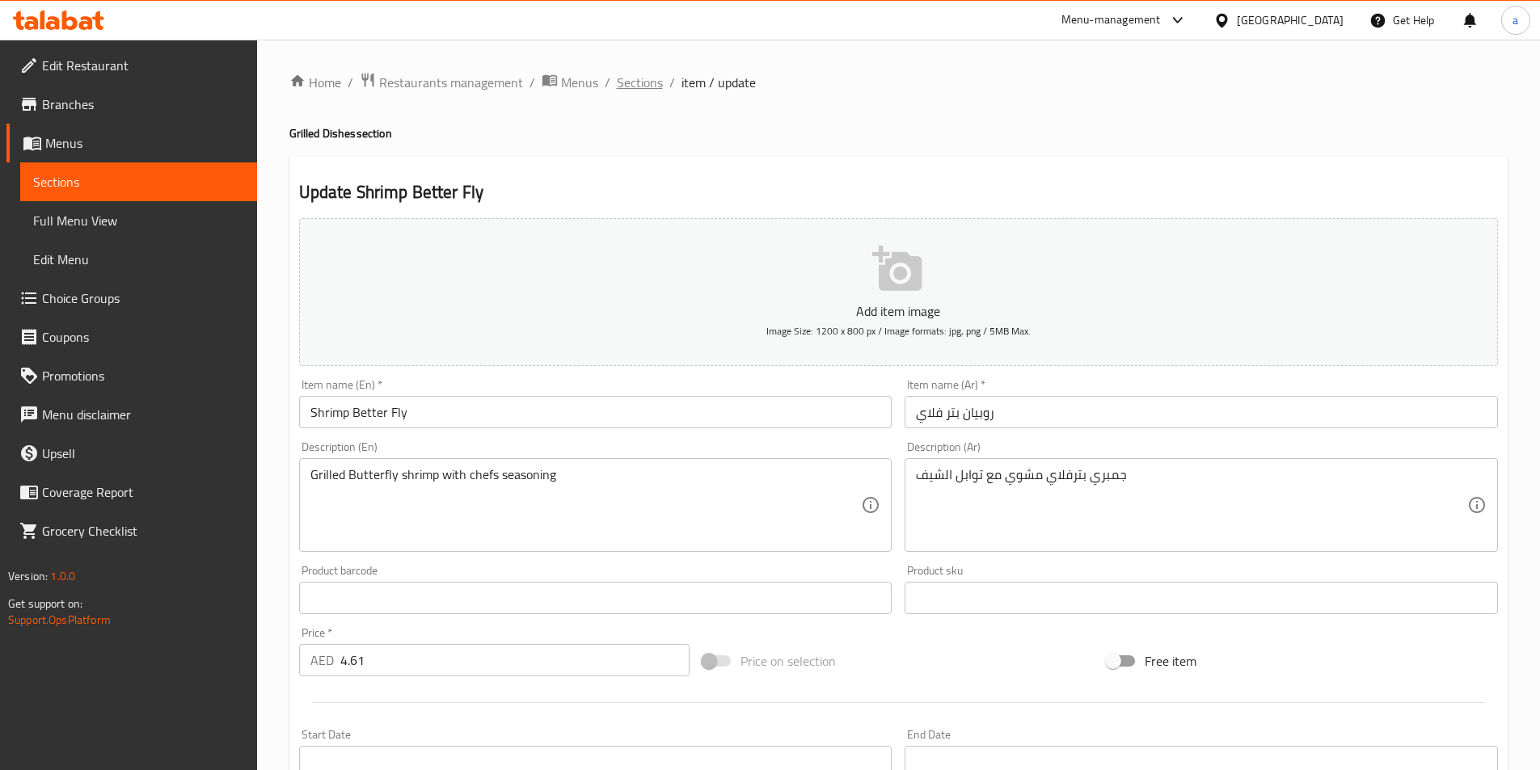
click at [639, 92] on span "Sections" at bounding box center [640, 82] width 46 height 19
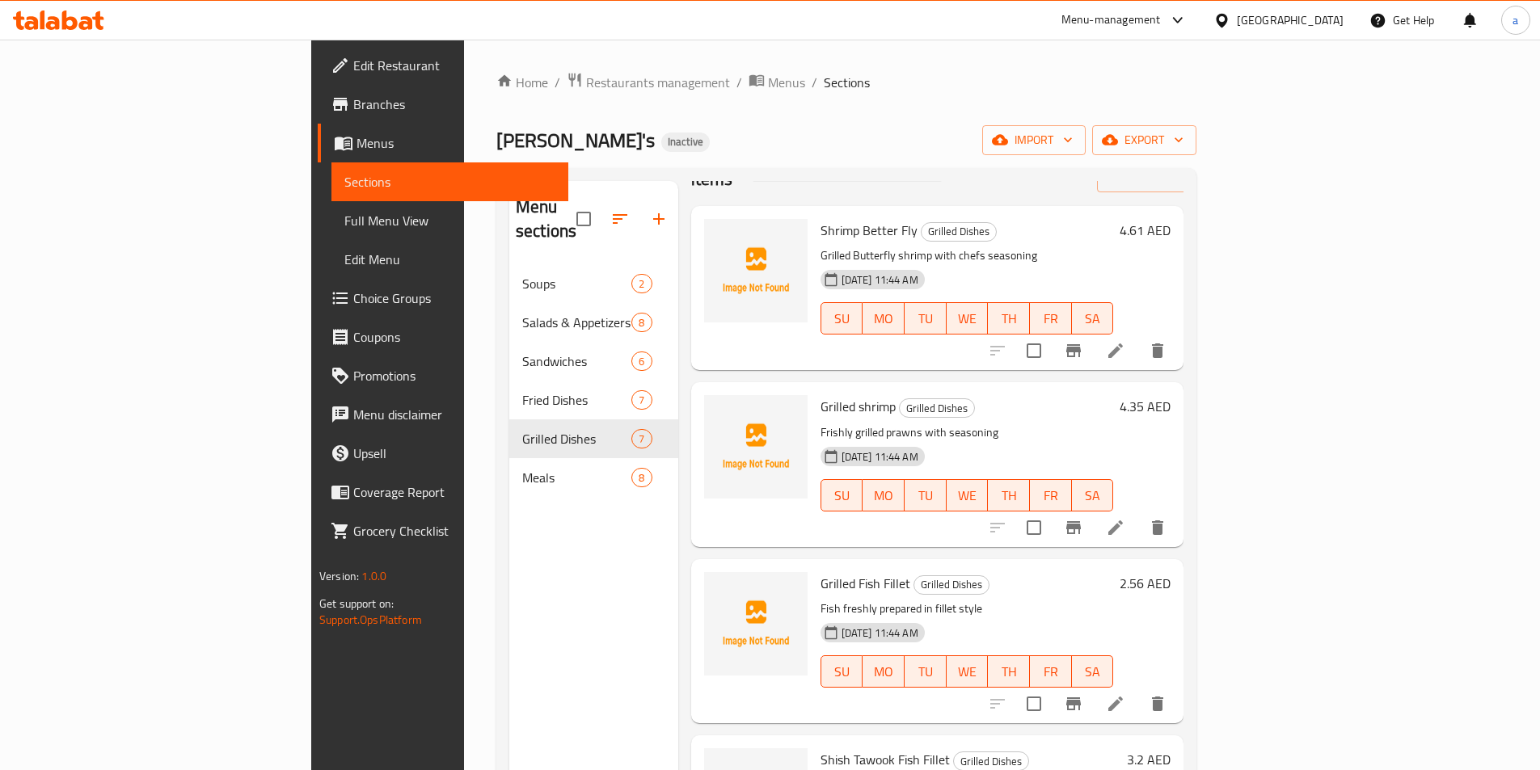
scroll to position [81, 0]
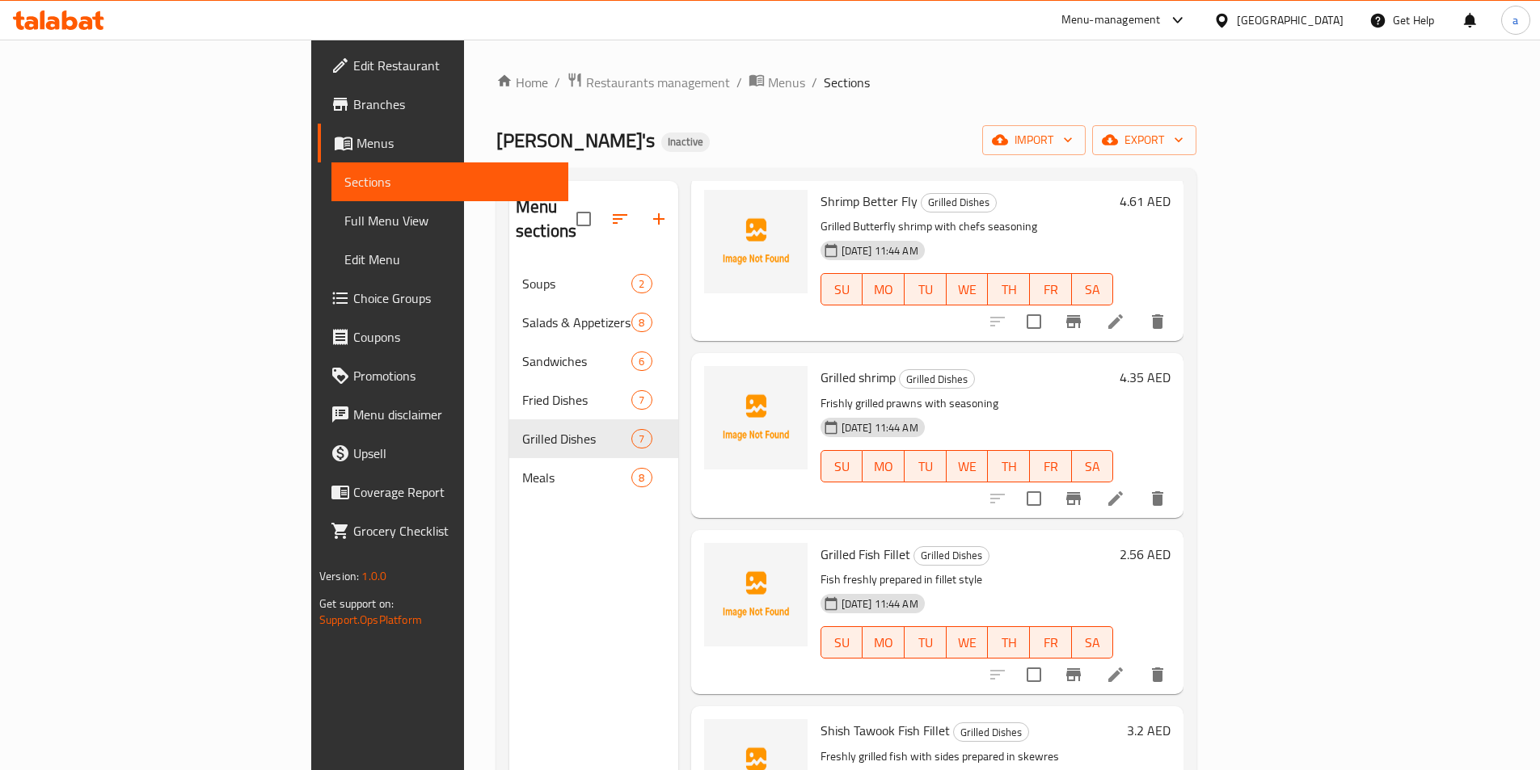
click at [1123, 491] on icon at bounding box center [1115, 498] width 15 height 15
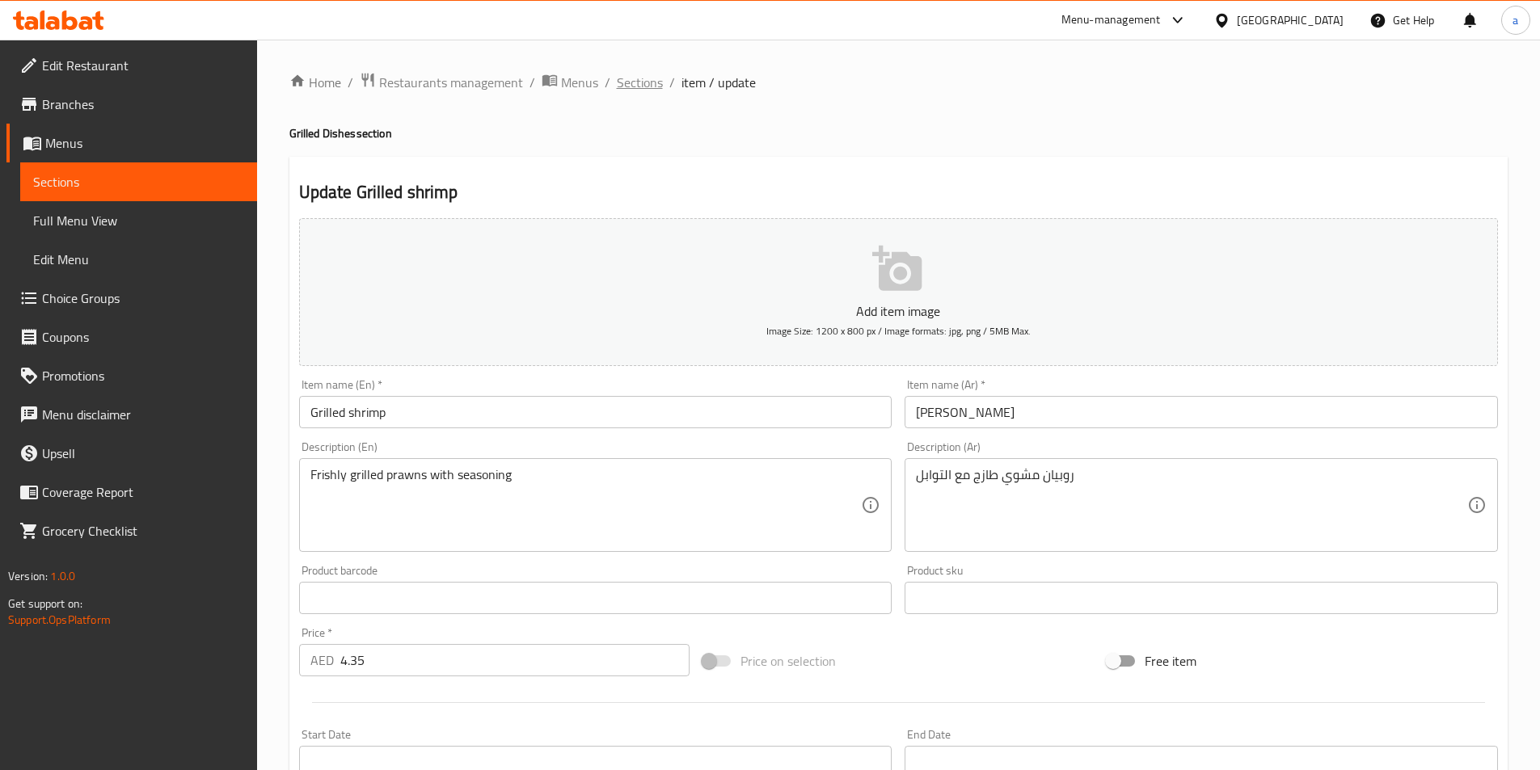
click at [625, 90] on span "Sections" at bounding box center [640, 82] width 46 height 19
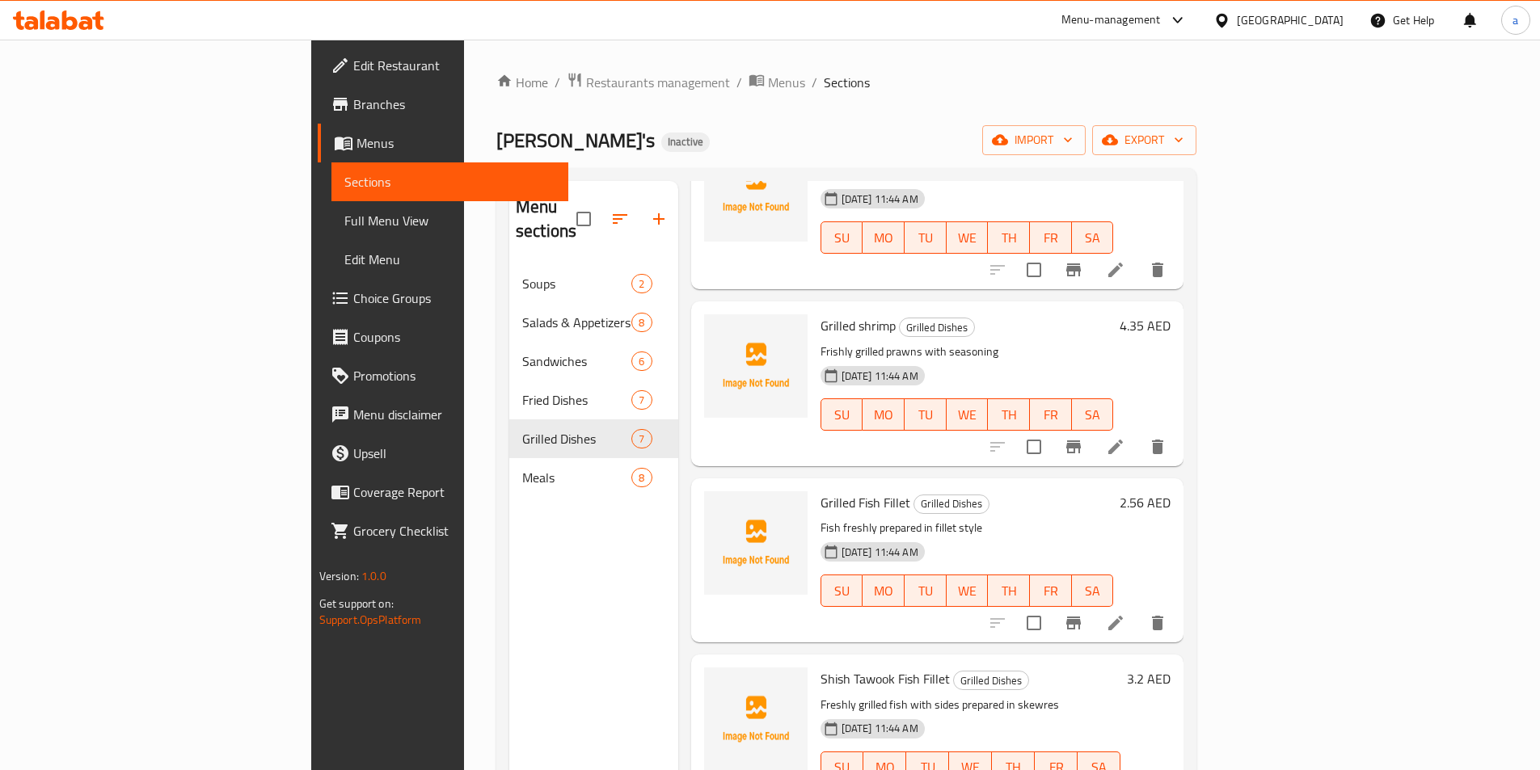
scroll to position [162, 0]
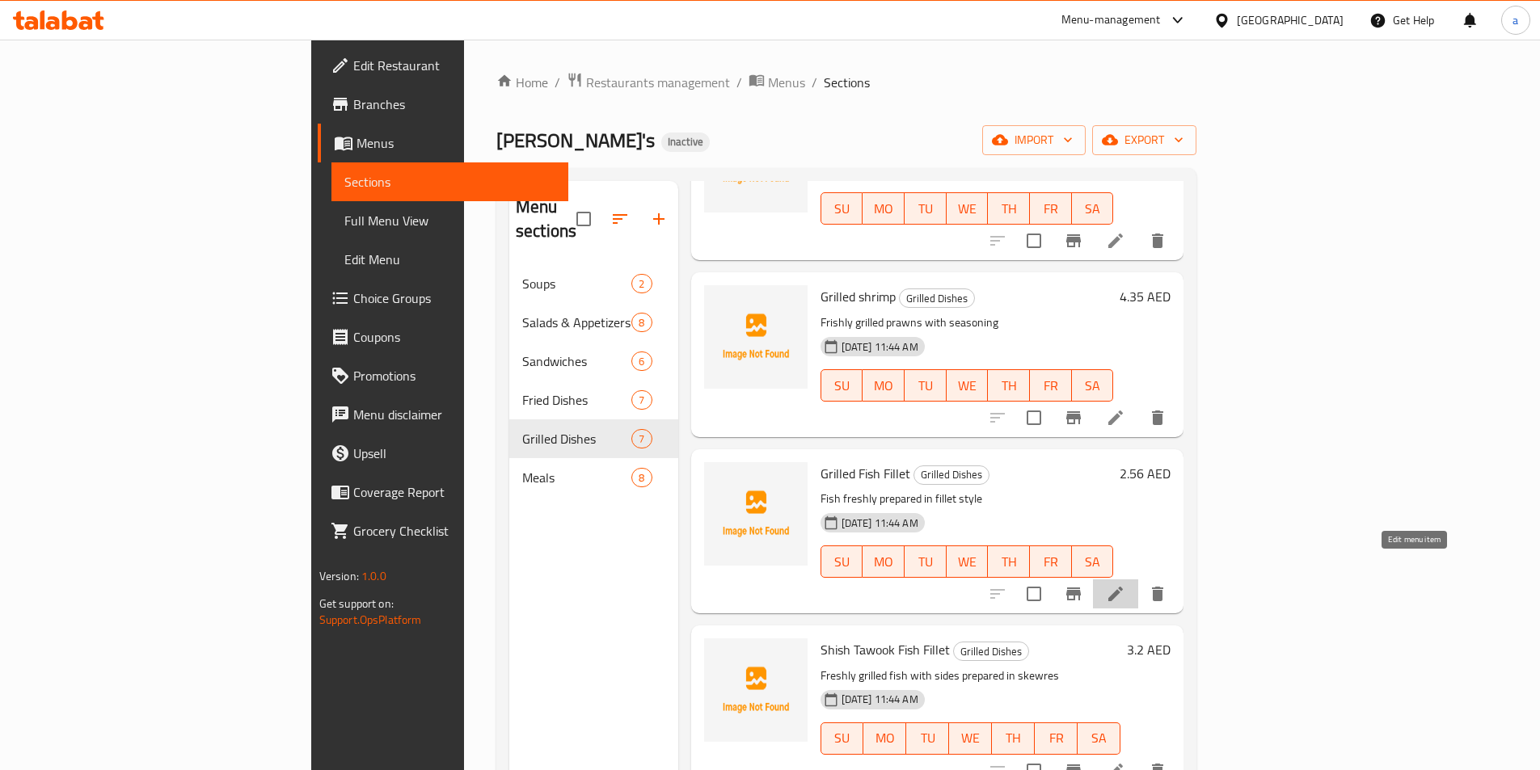
click at [1125, 584] on icon at bounding box center [1115, 593] width 19 height 19
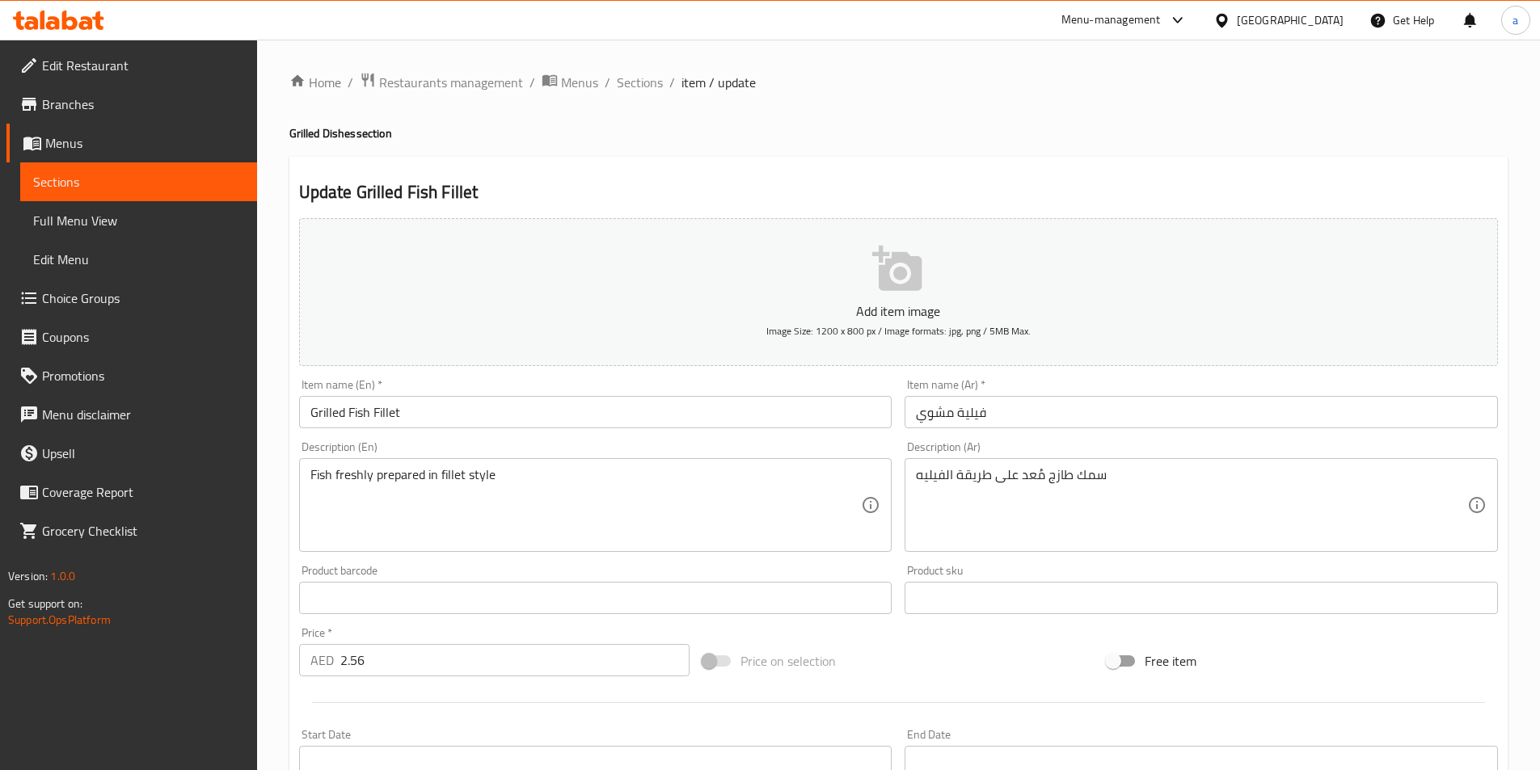
click at [622, 424] on input "Grilled Fish Fillet" at bounding box center [595, 412] width 593 height 32
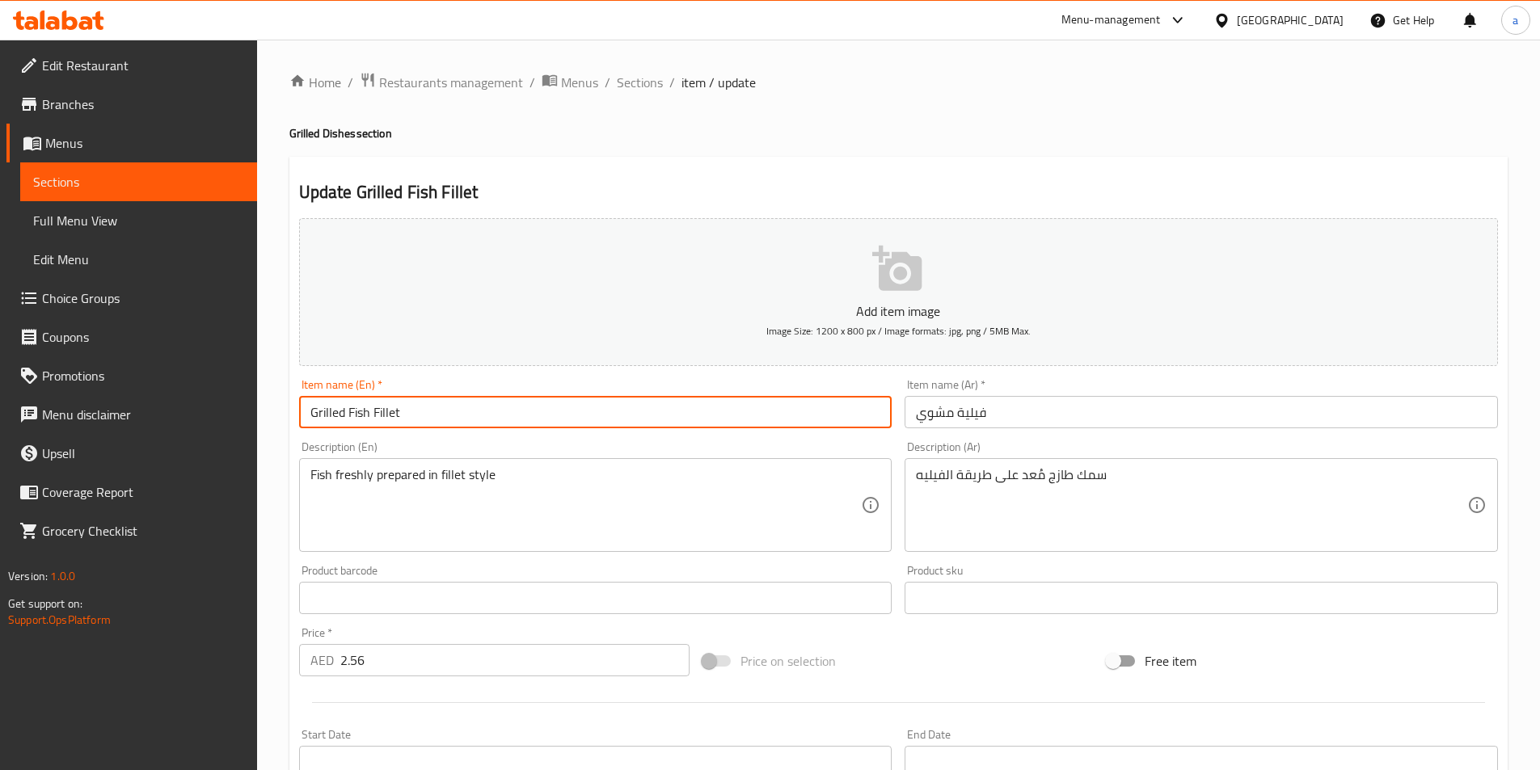
click at [622, 424] on input "Grilled Fish Fillet" at bounding box center [595, 412] width 593 height 32
click at [652, 82] on span "Sections" at bounding box center [640, 82] width 46 height 19
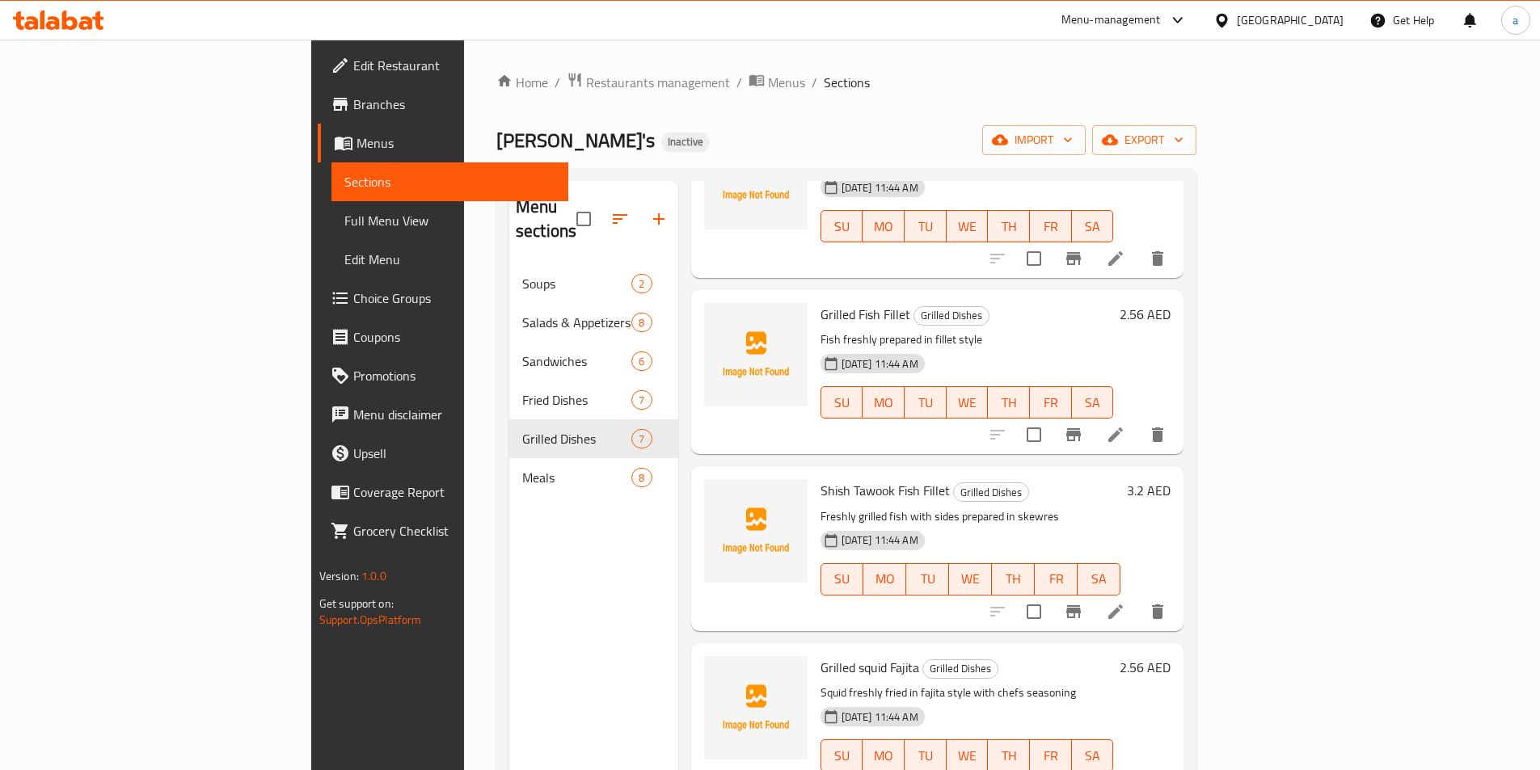
scroll to position [404, 0]
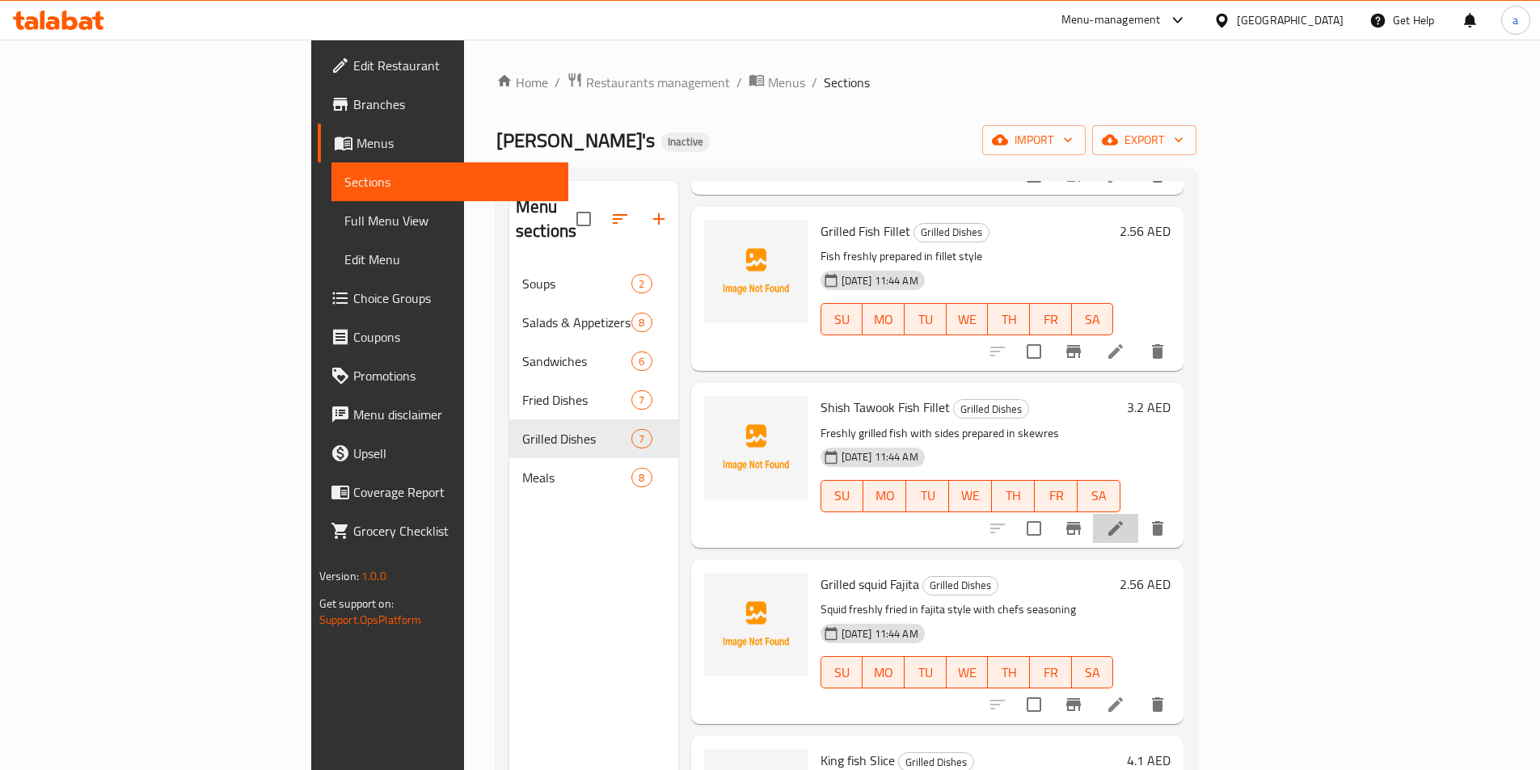
click at [1138, 514] on li at bounding box center [1115, 528] width 45 height 29
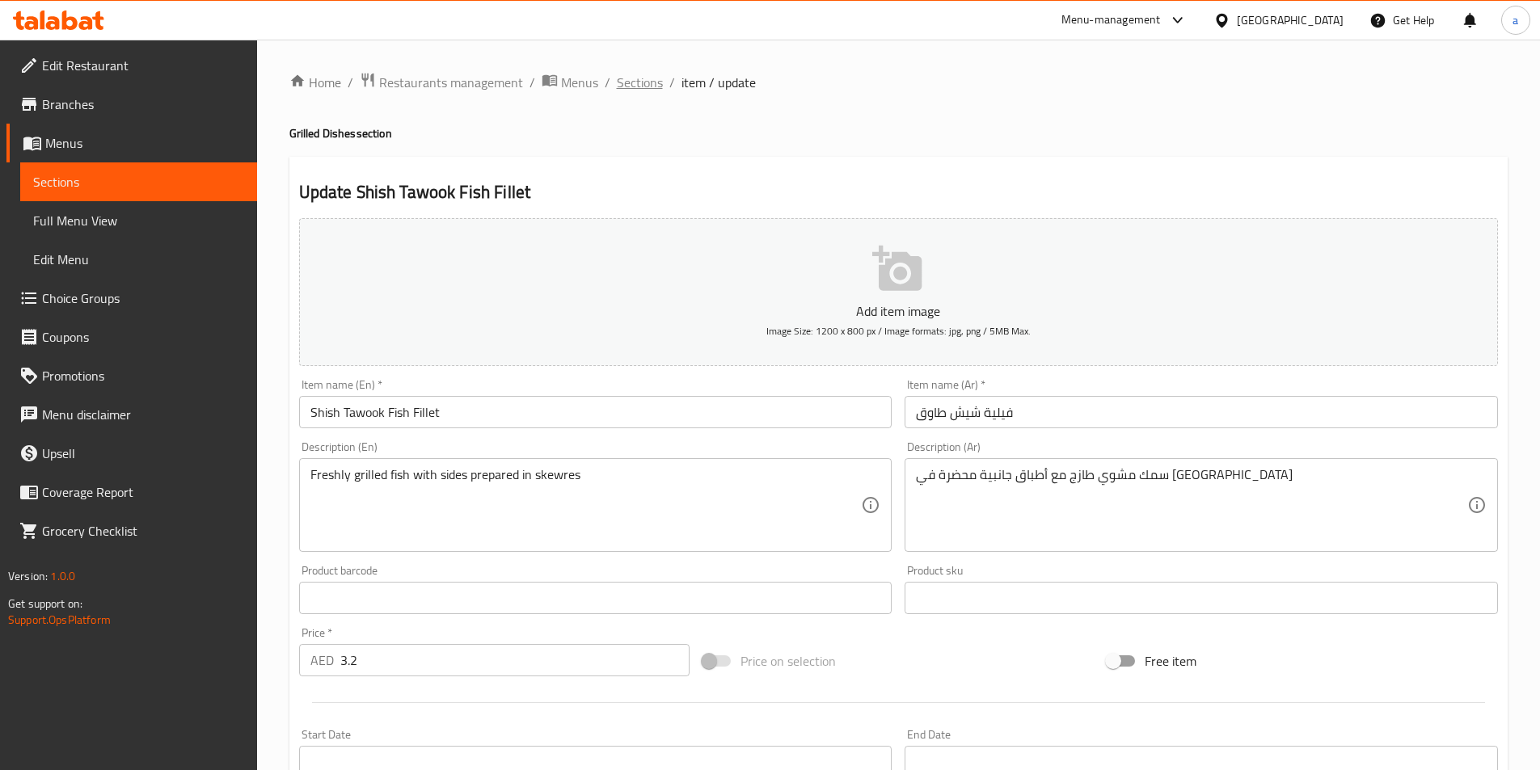
click at [646, 83] on span "Sections" at bounding box center [640, 82] width 46 height 19
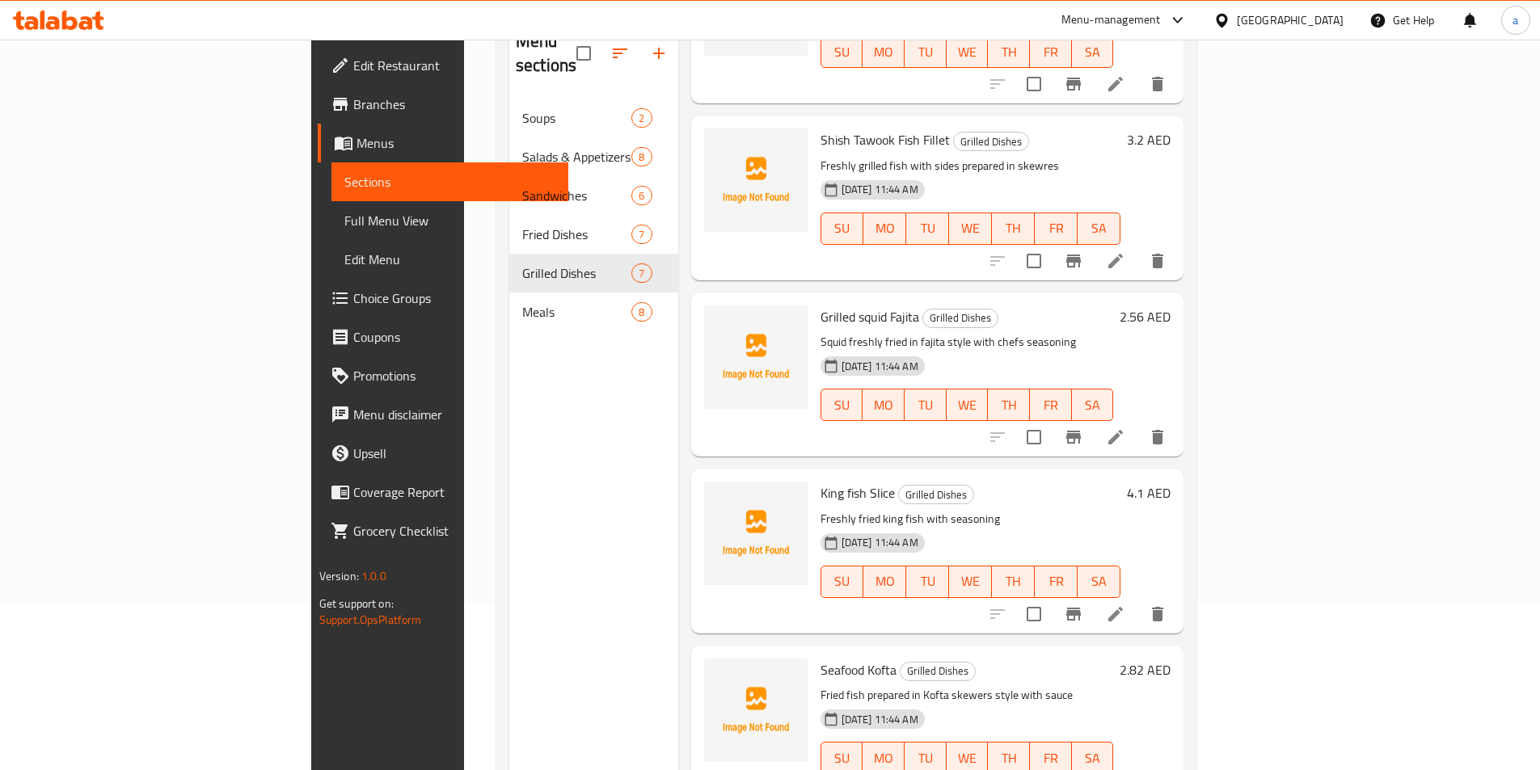
scroll to position [226, 0]
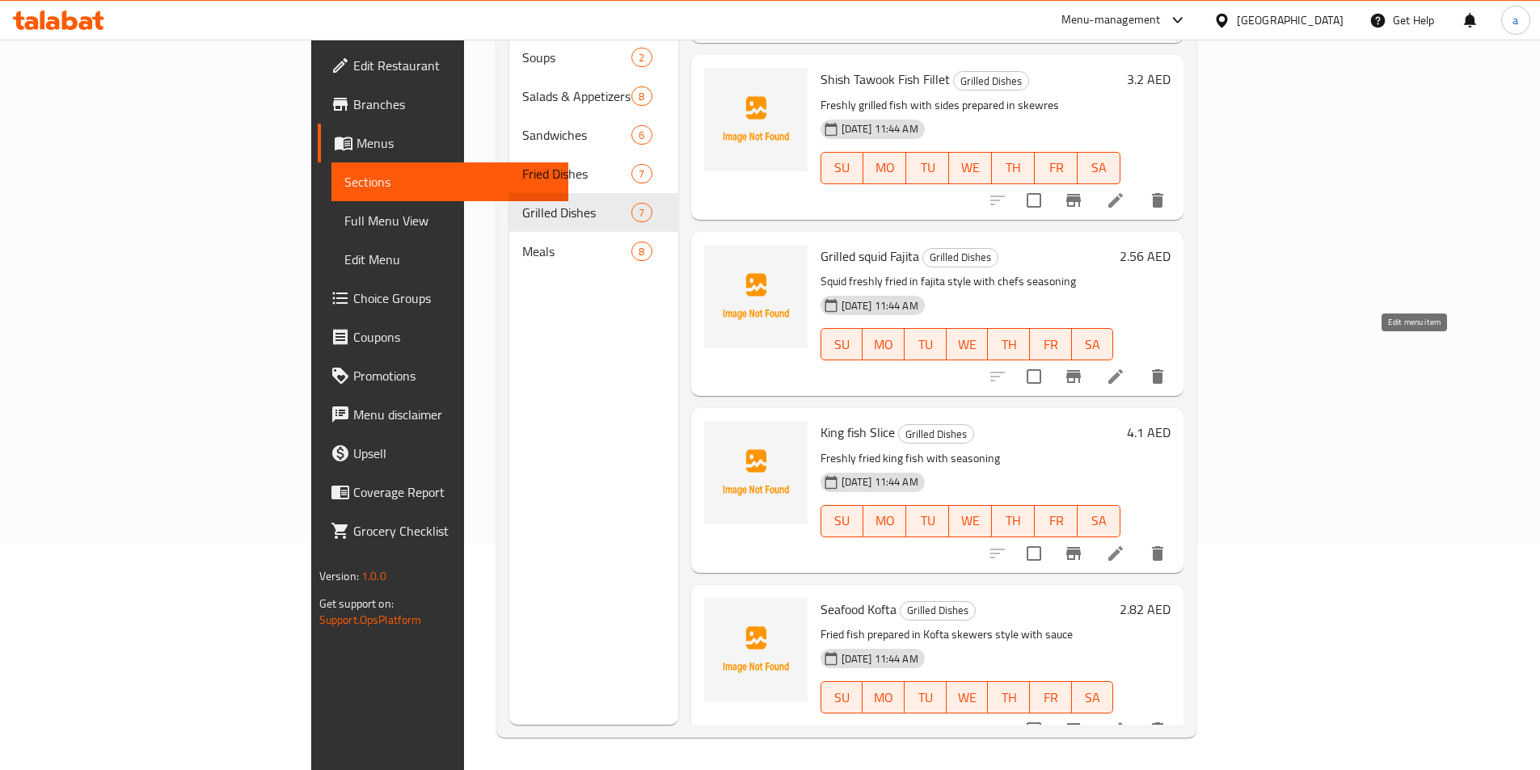
click at [1123, 369] on icon at bounding box center [1115, 376] width 15 height 15
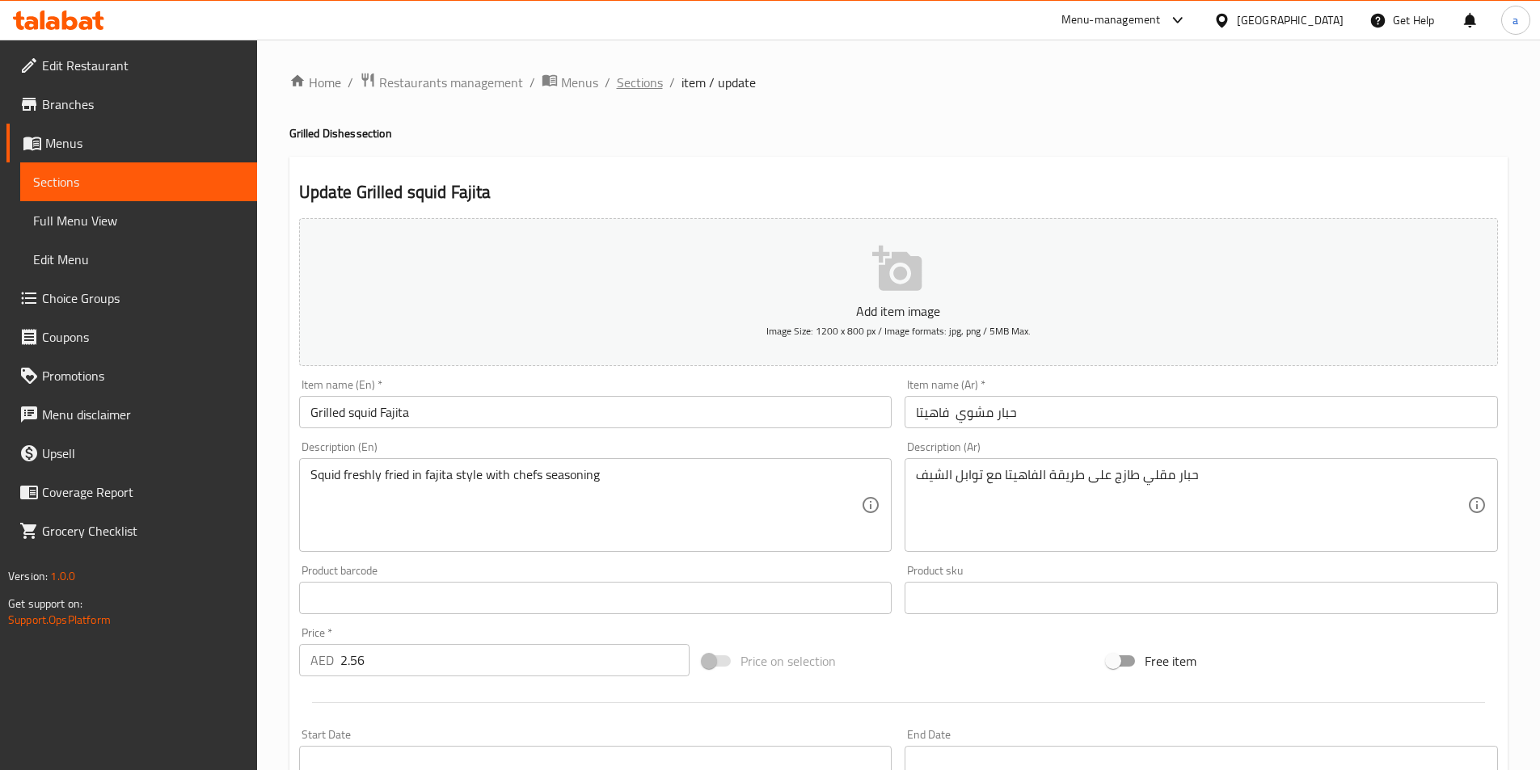
click at [656, 81] on span "Sections" at bounding box center [640, 82] width 46 height 19
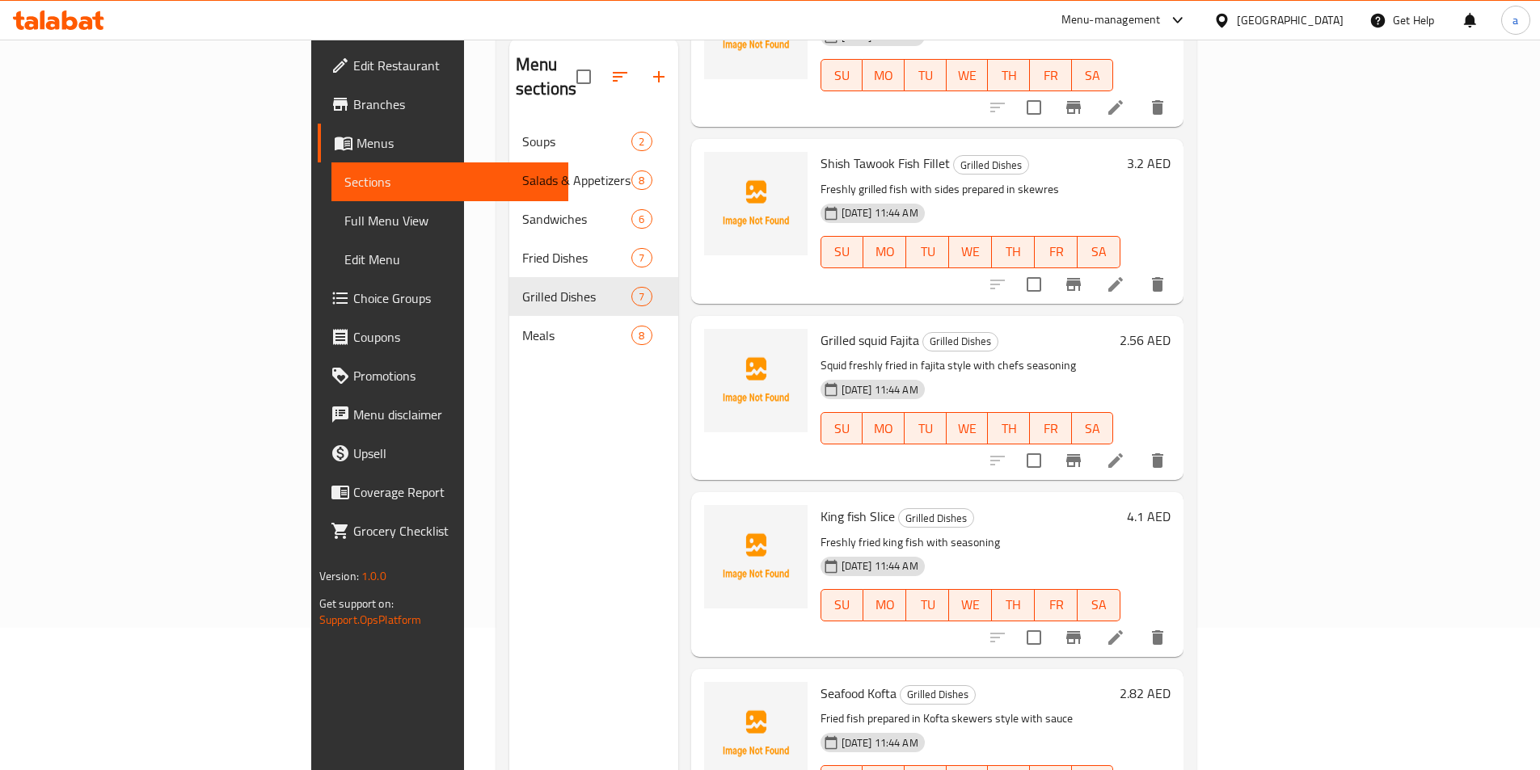
scroll to position [226, 0]
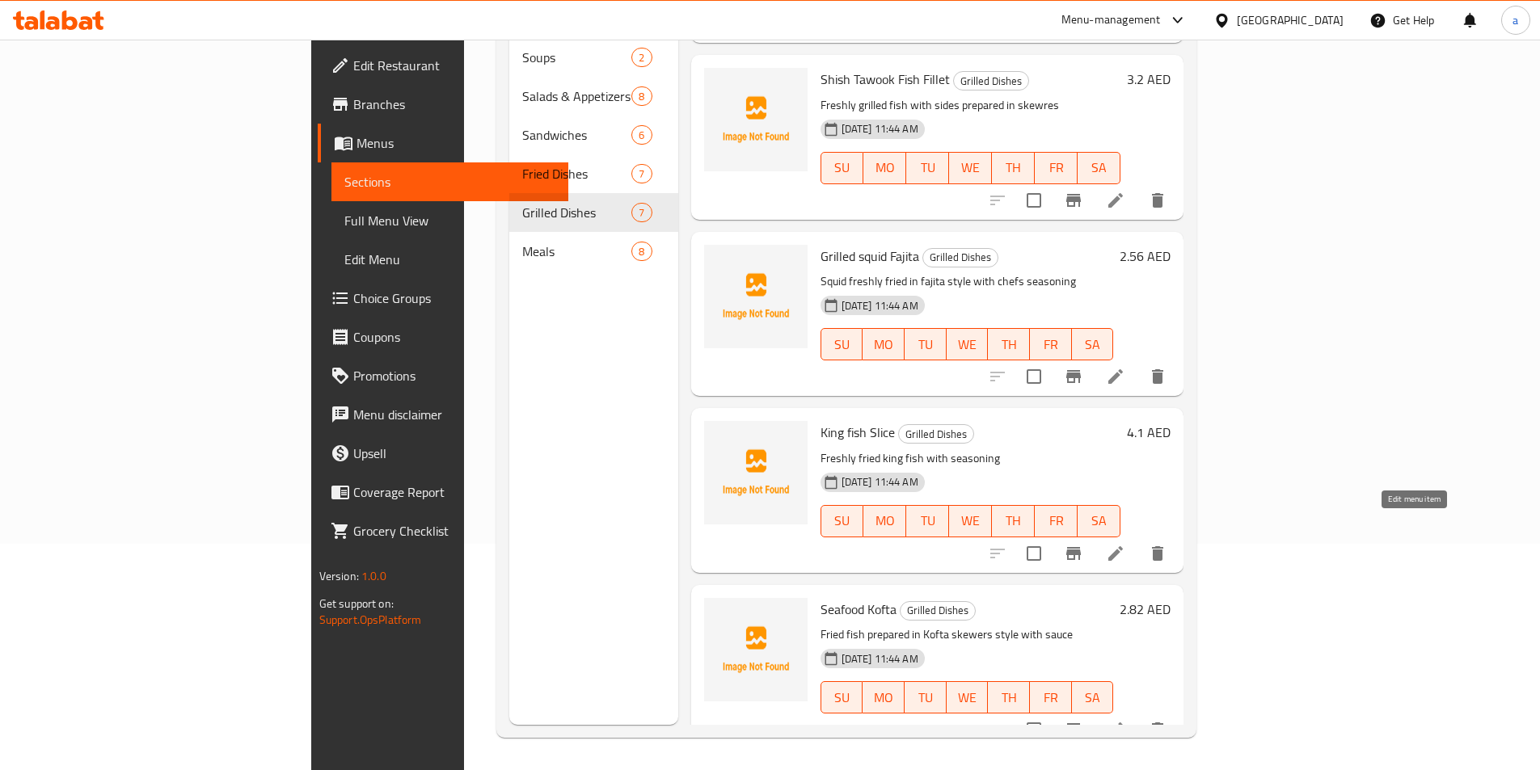
click at [1125, 544] on icon at bounding box center [1115, 553] width 19 height 19
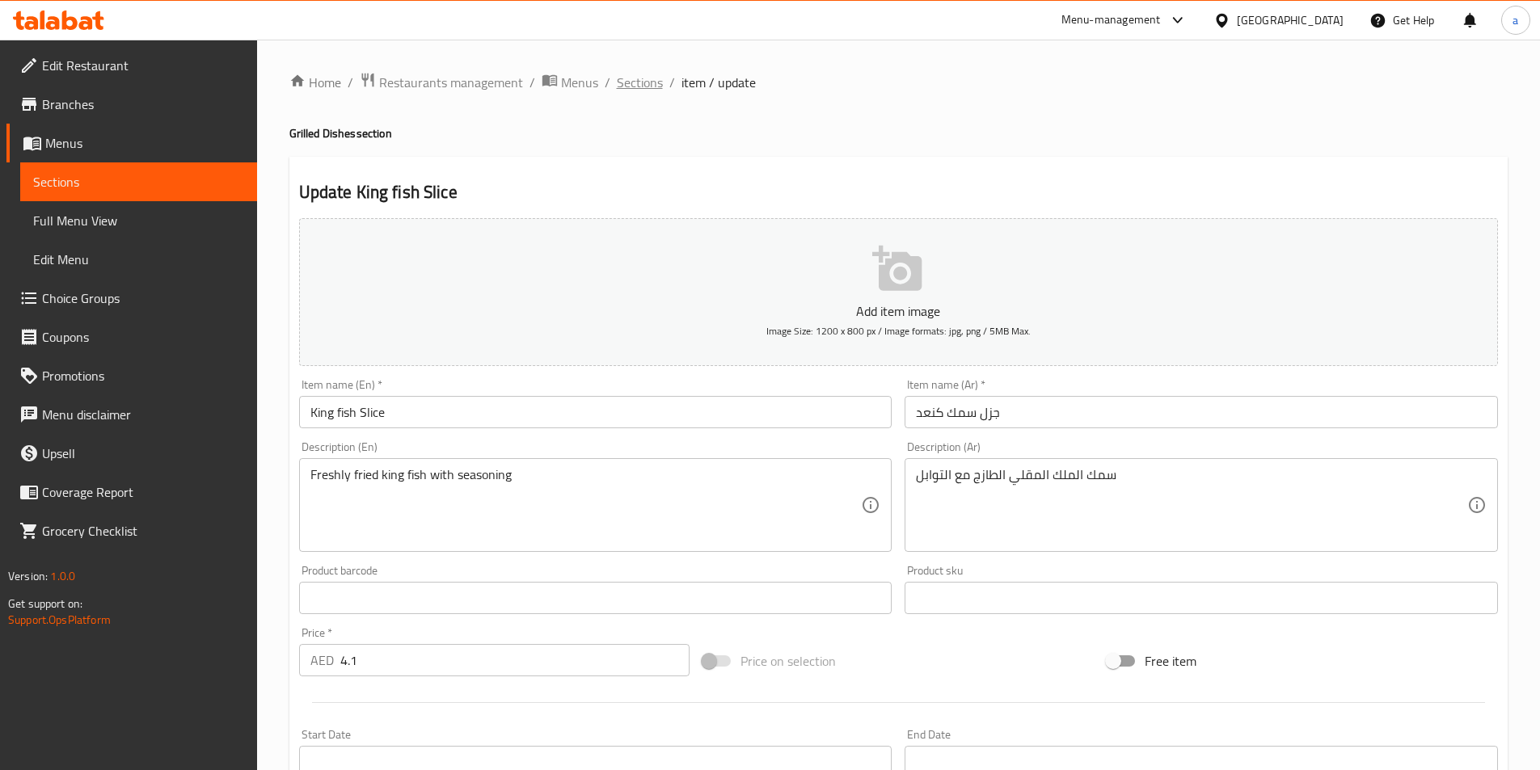
click at [639, 83] on span "Sections" at bounding box center [640, 82] width 46 height 19
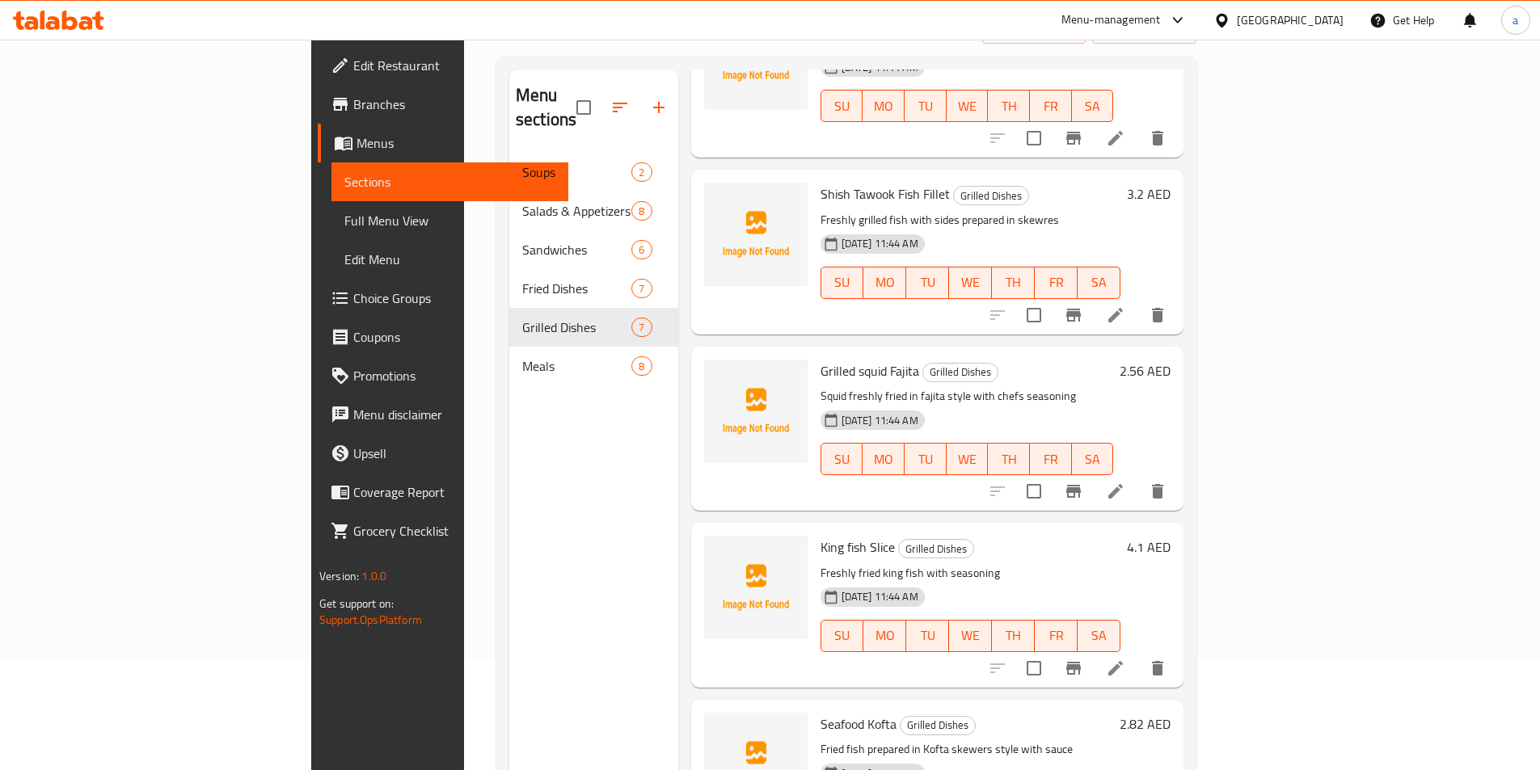
scroll to position [226, 0]
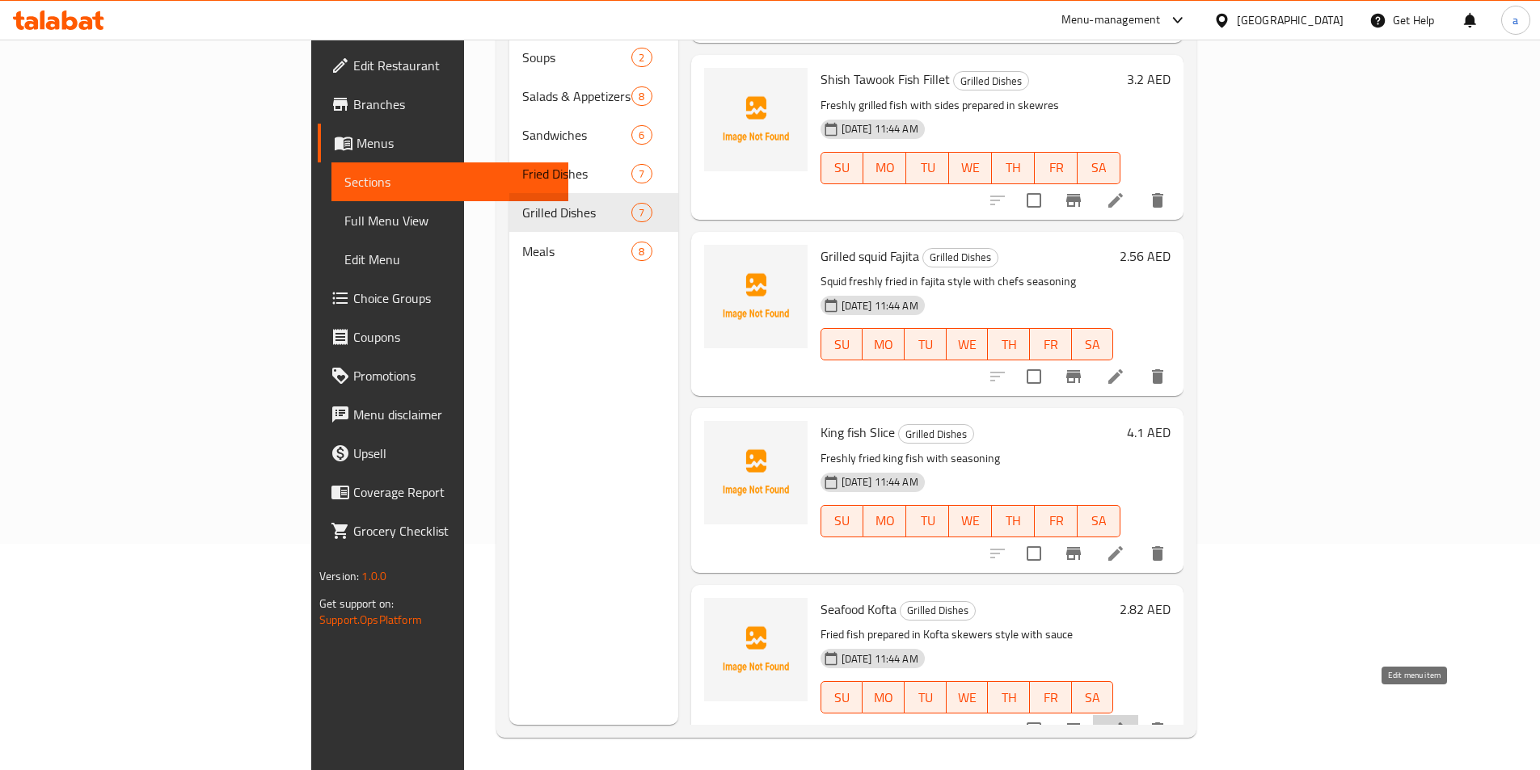
click at [1123, 723] on icon at bounding box center [1115, 730] width 15 height 15
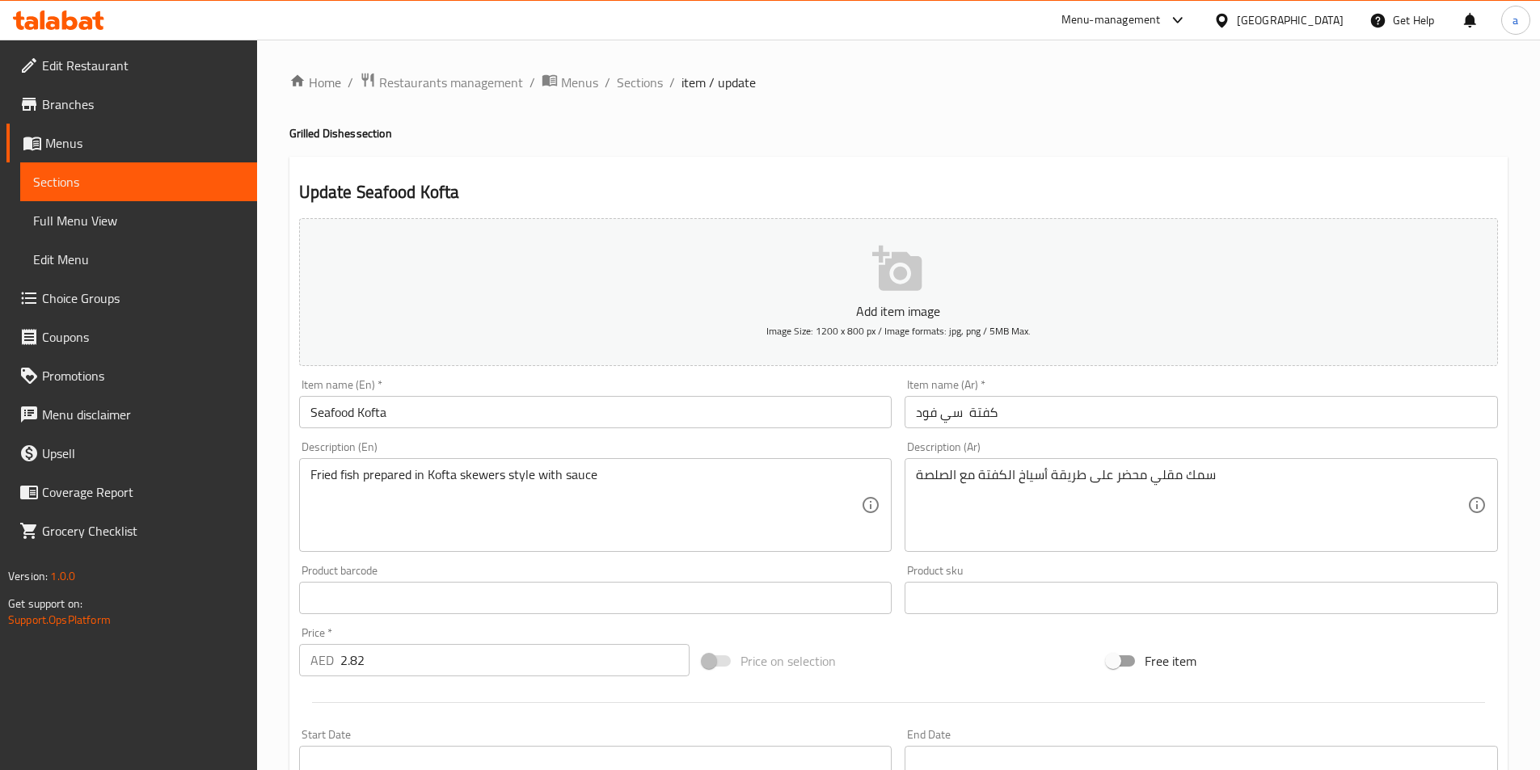
drag, startPoint x: 630, startPoint y: 91, endPoint x: 656, endPoint y: 117, distance: 37.7
click at [631, 91] on span "Sections" at bounding box center [640, 82] width 46 height 19
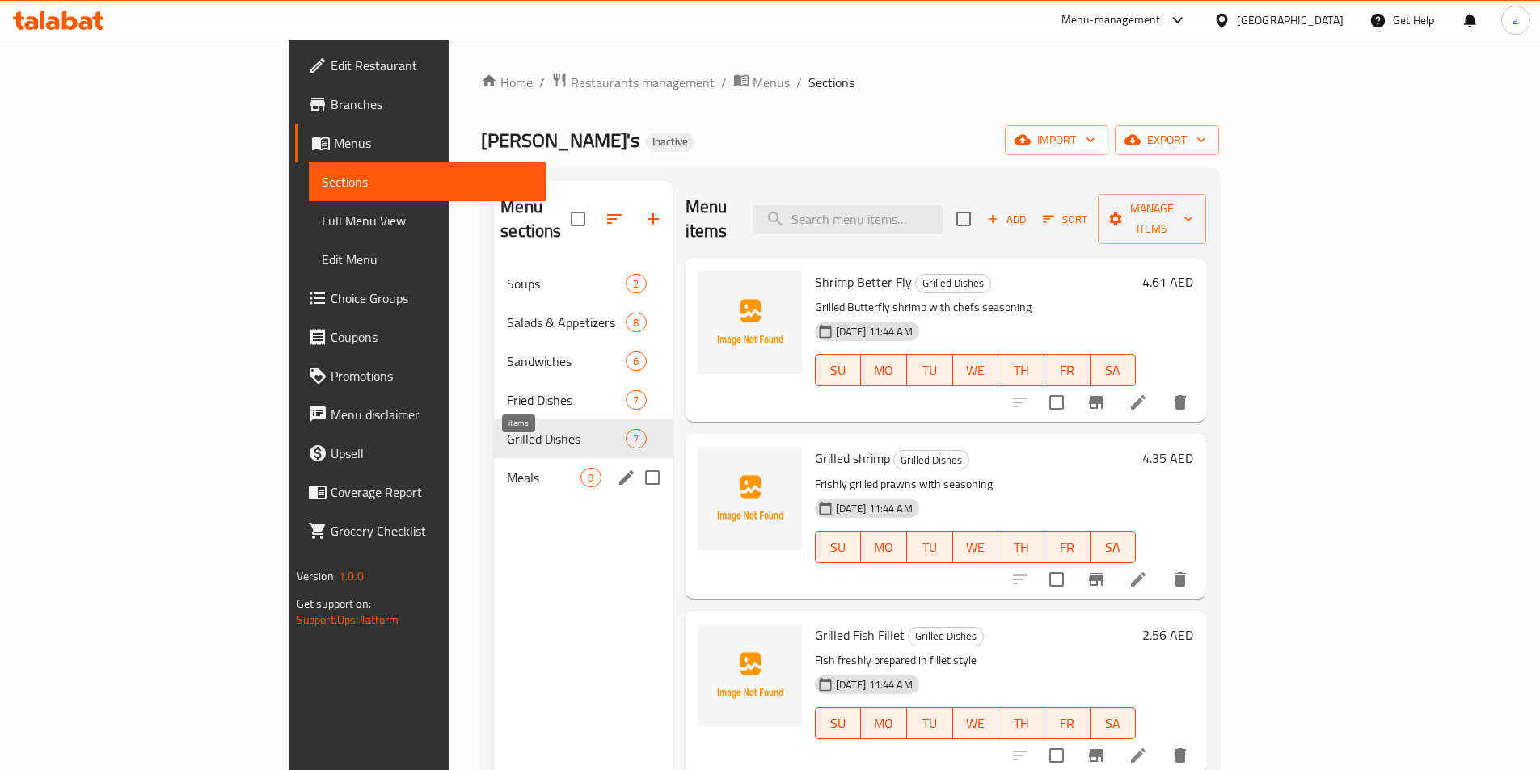
click at [580, 468] on div "8" at bounding box center [590, 477] width 20 height 19
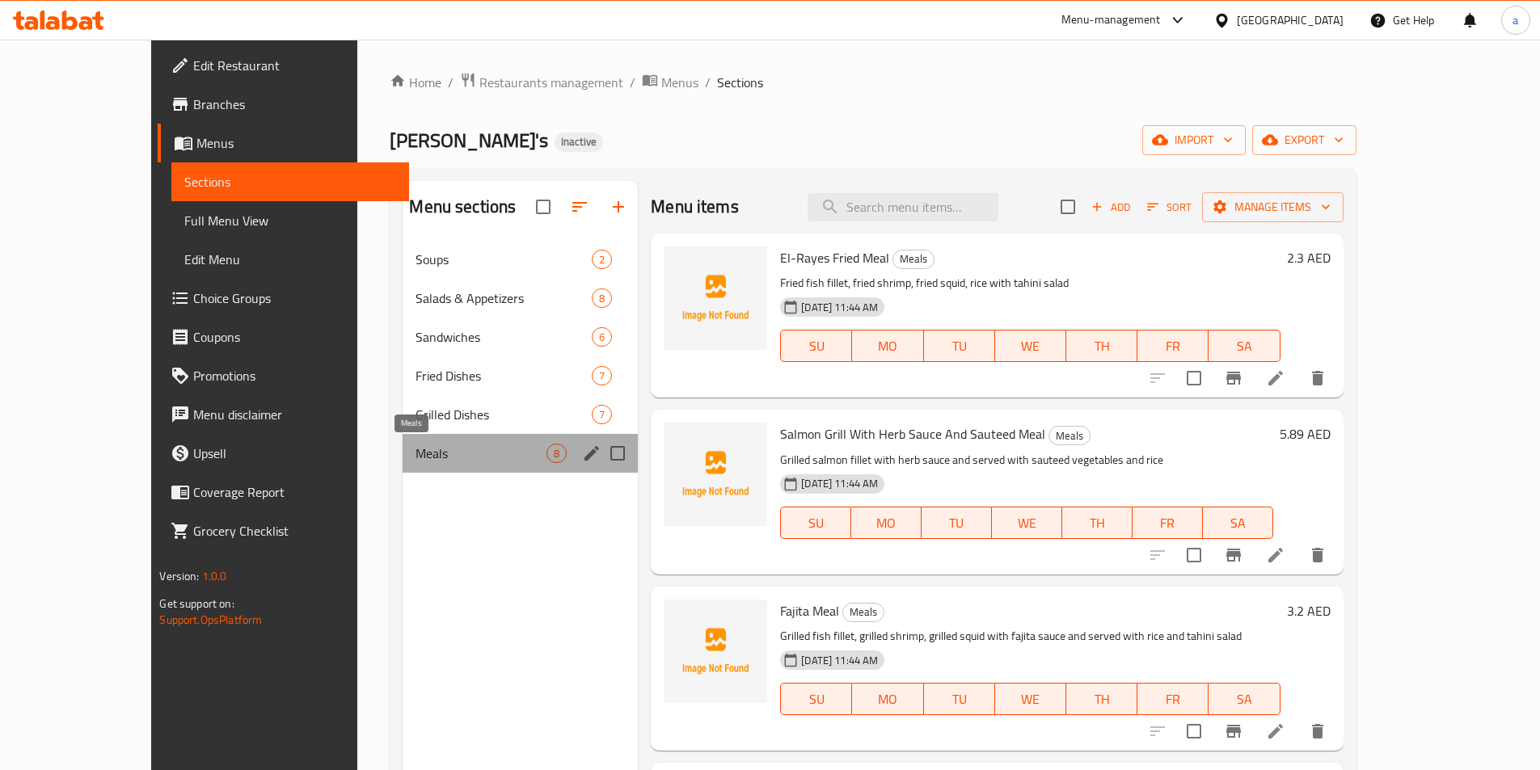
click at [458, 450] on span "Meals" at bounding box center [480, 453] width 131 height 19
click at [403, 402] on div "Grilled Dishes 7" at bounding box center [520, 414] width 235 height 39
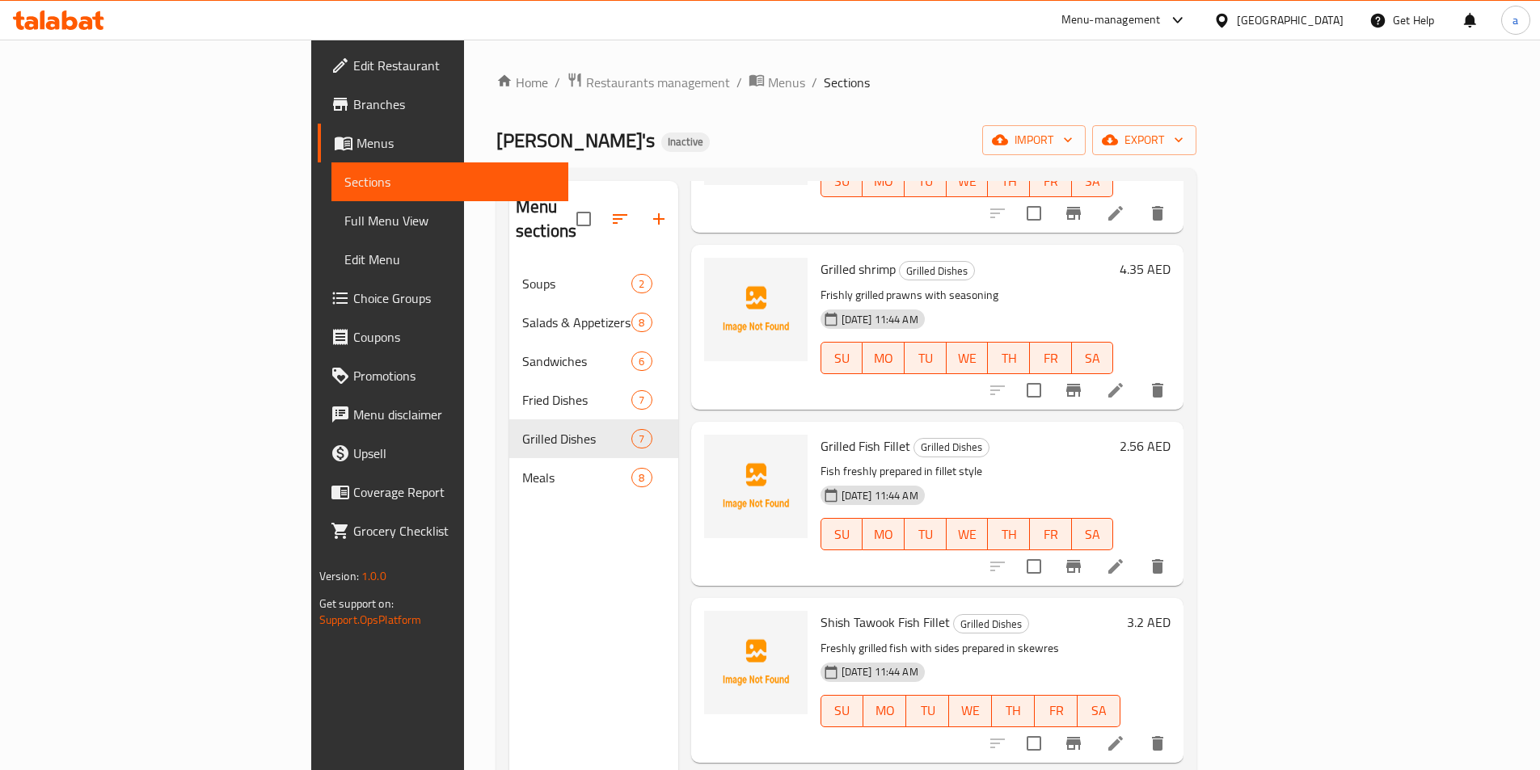
scroll to position [81, 0]
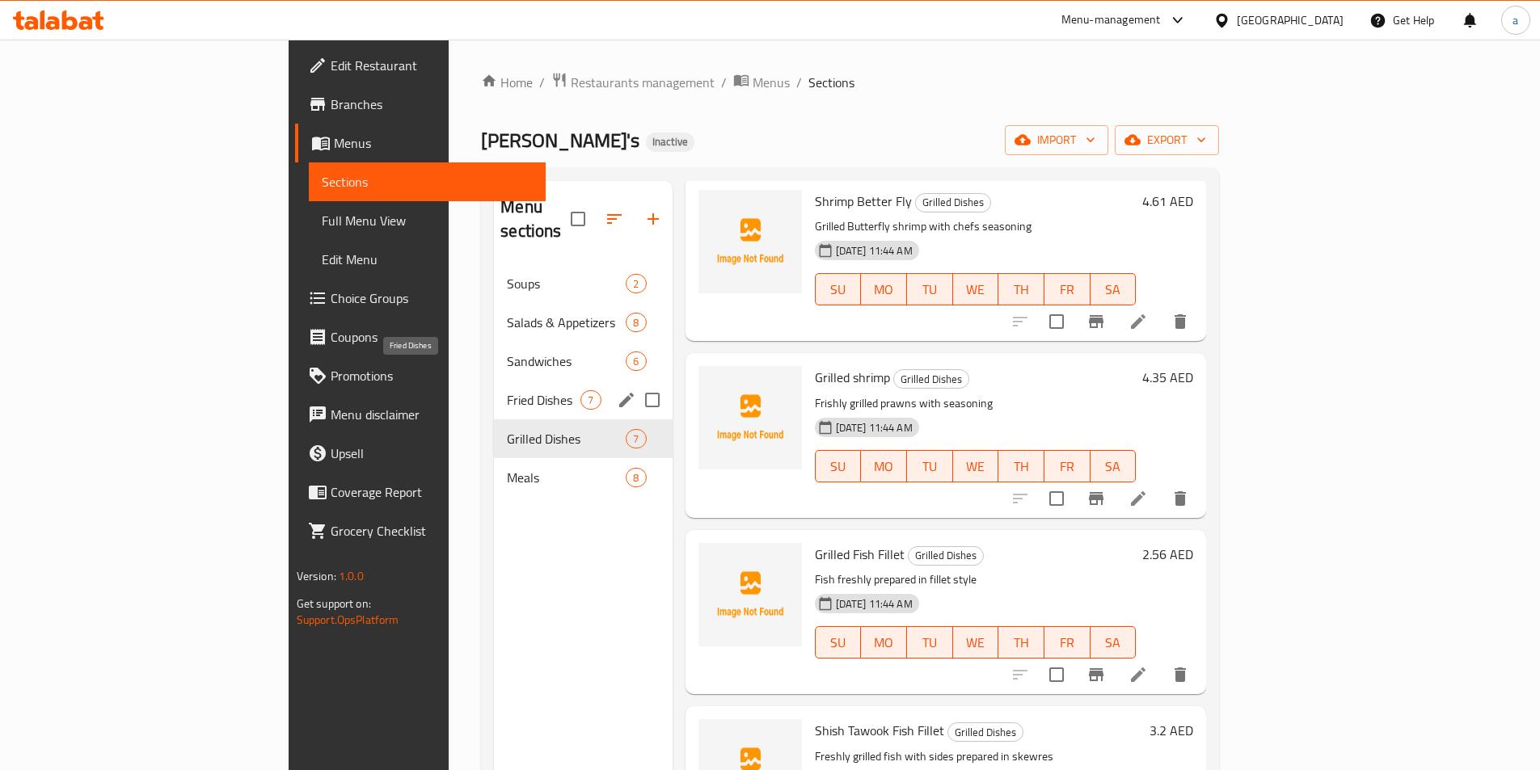
click at [507, 390] on span "Fried Dishes" at bounding box center [544, 399] width 74 height 19
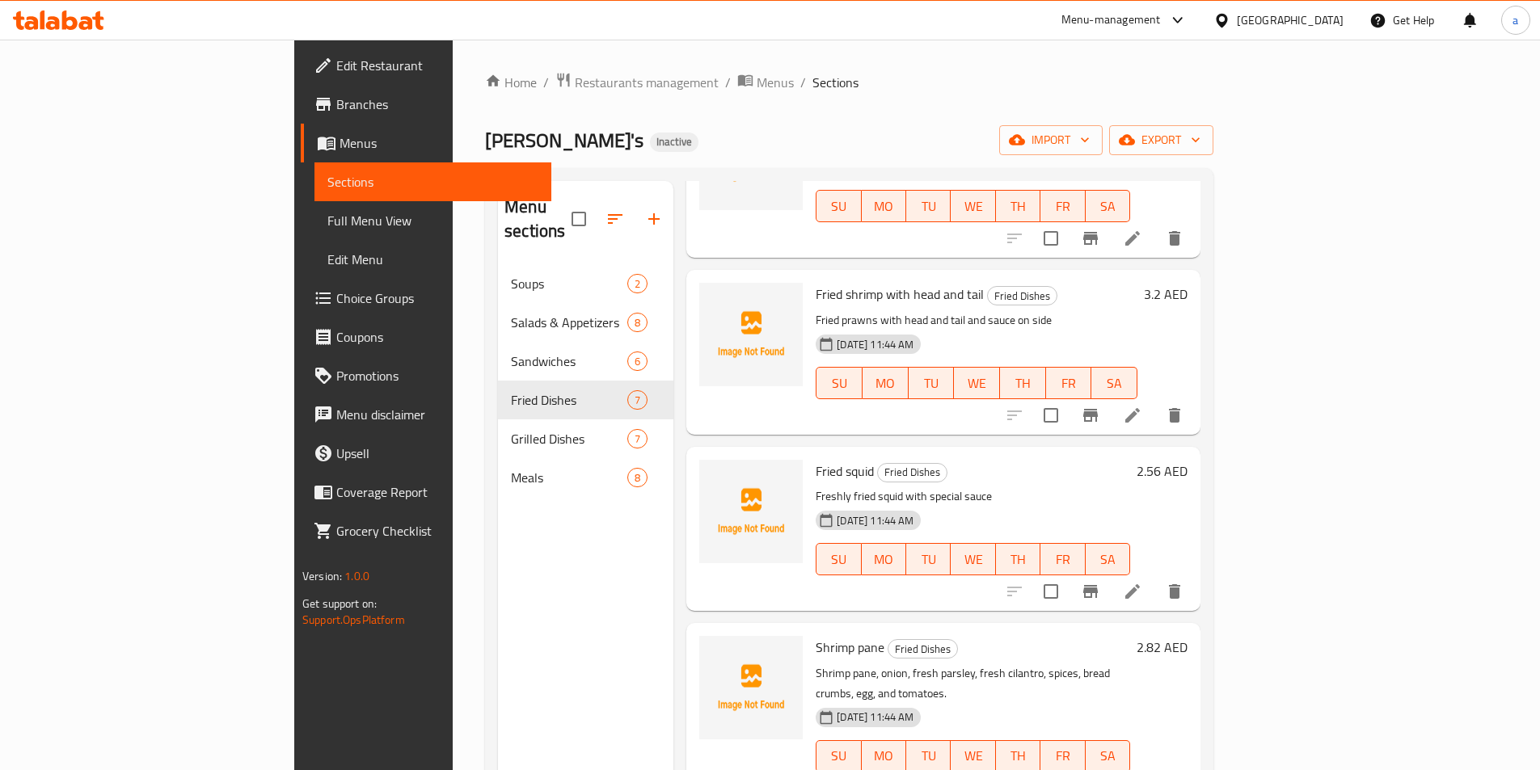
scroll to position [243, 0]
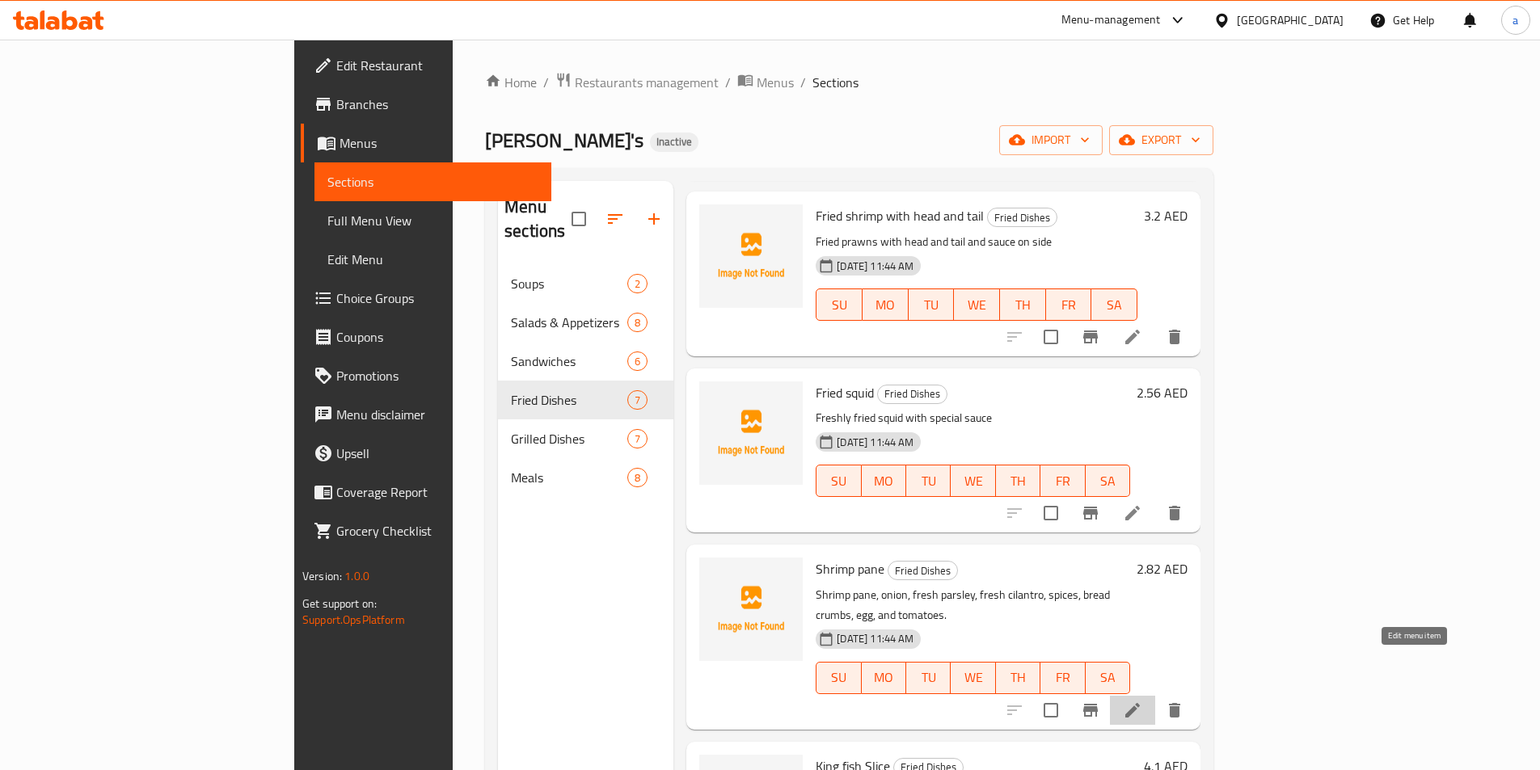
click at [1142, 701] on icon at bounding box center [1132, 710] width 19 height 19
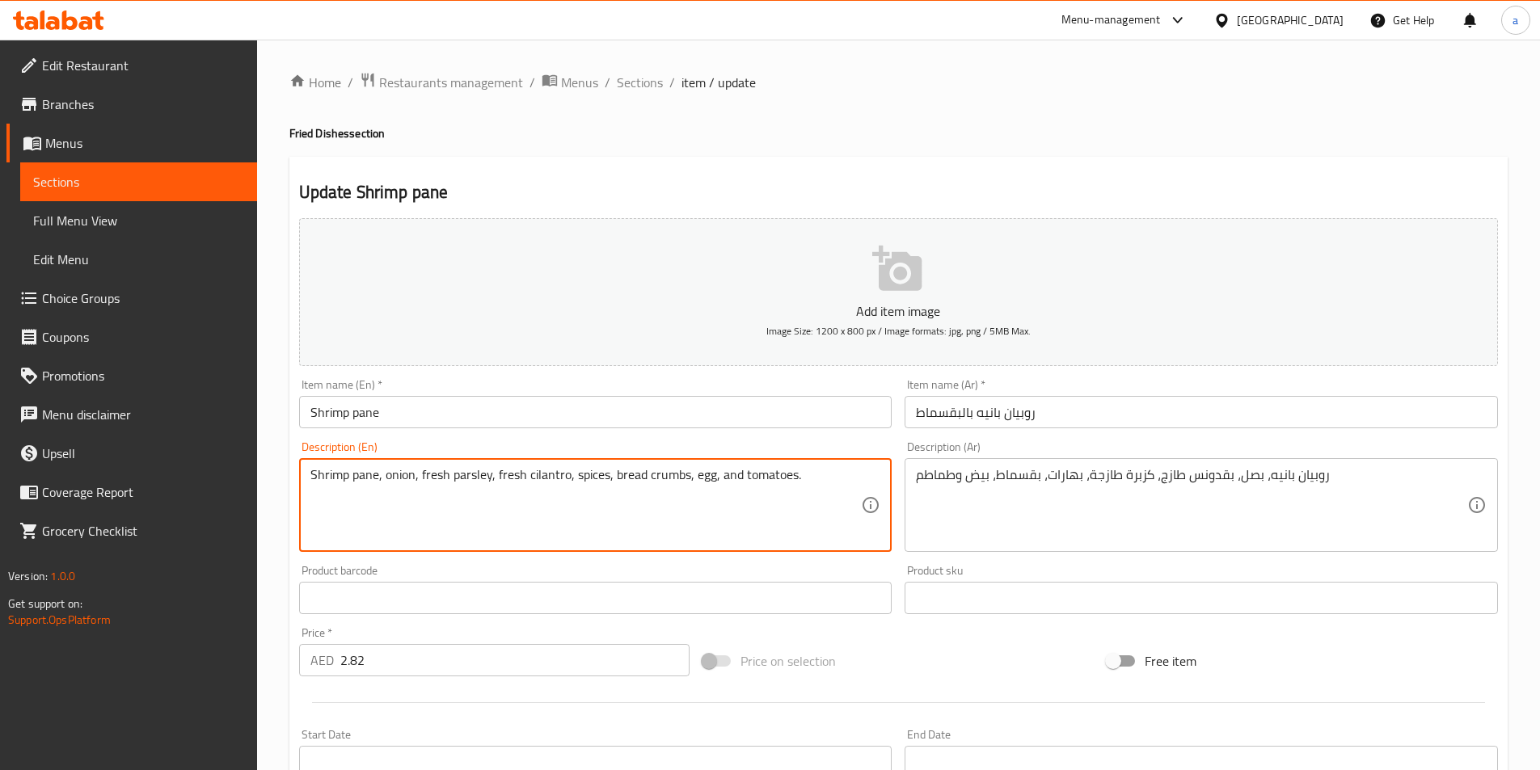
drag, startPoint x: 843, startPoint y: 475, endPoint x: 298, endPoint y: 428, distance: 546.8
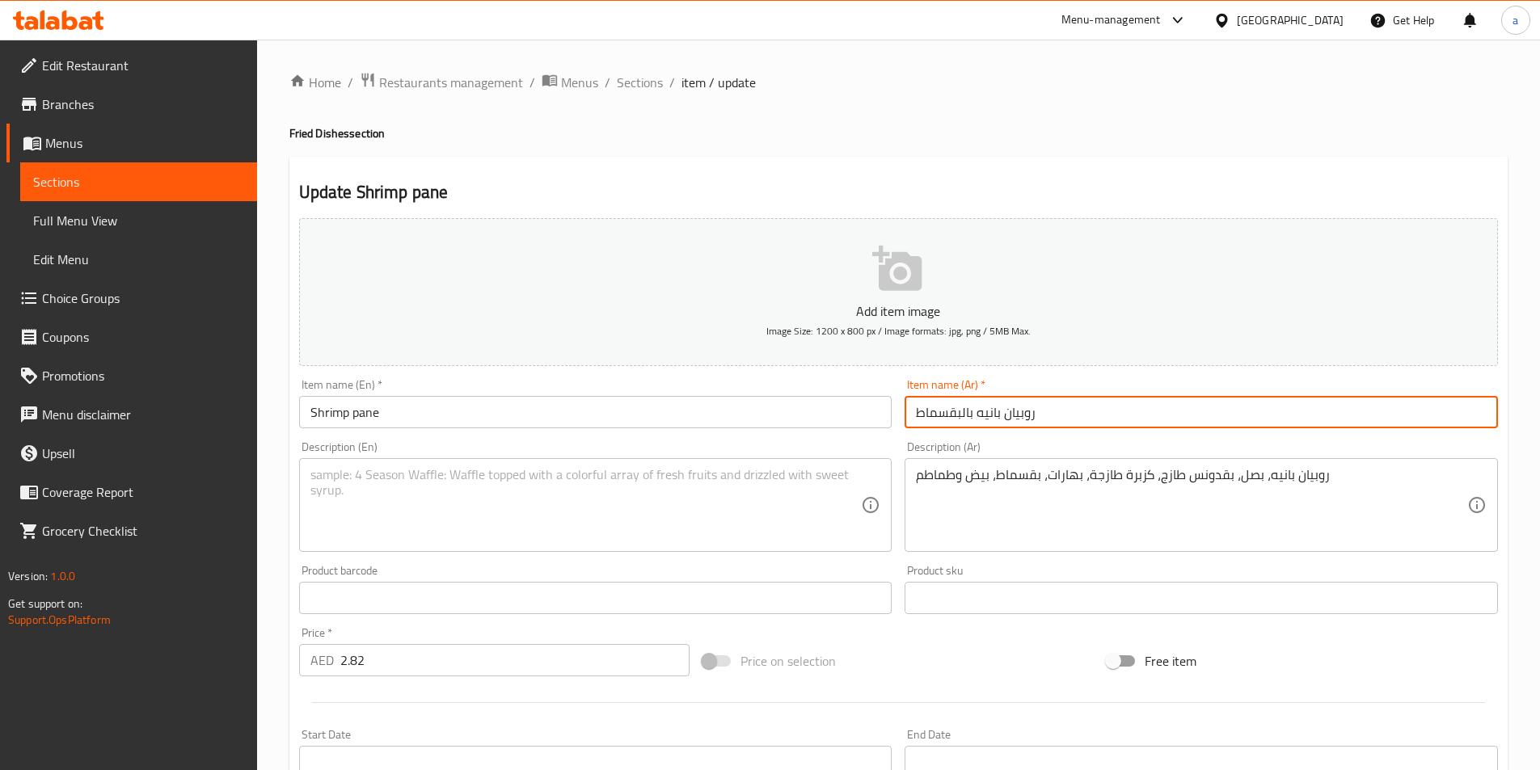
drag, startPoint x: 913, startPoint y: 410, endPoint x: 968, endPoint y: 431, distance: 58.8
click at [968, 431] on div "Item name (Ar)   * روبيان بانيه بالبقسماط Item name (Ar) *" at bounding box center [1201, 404] width 606 height 62
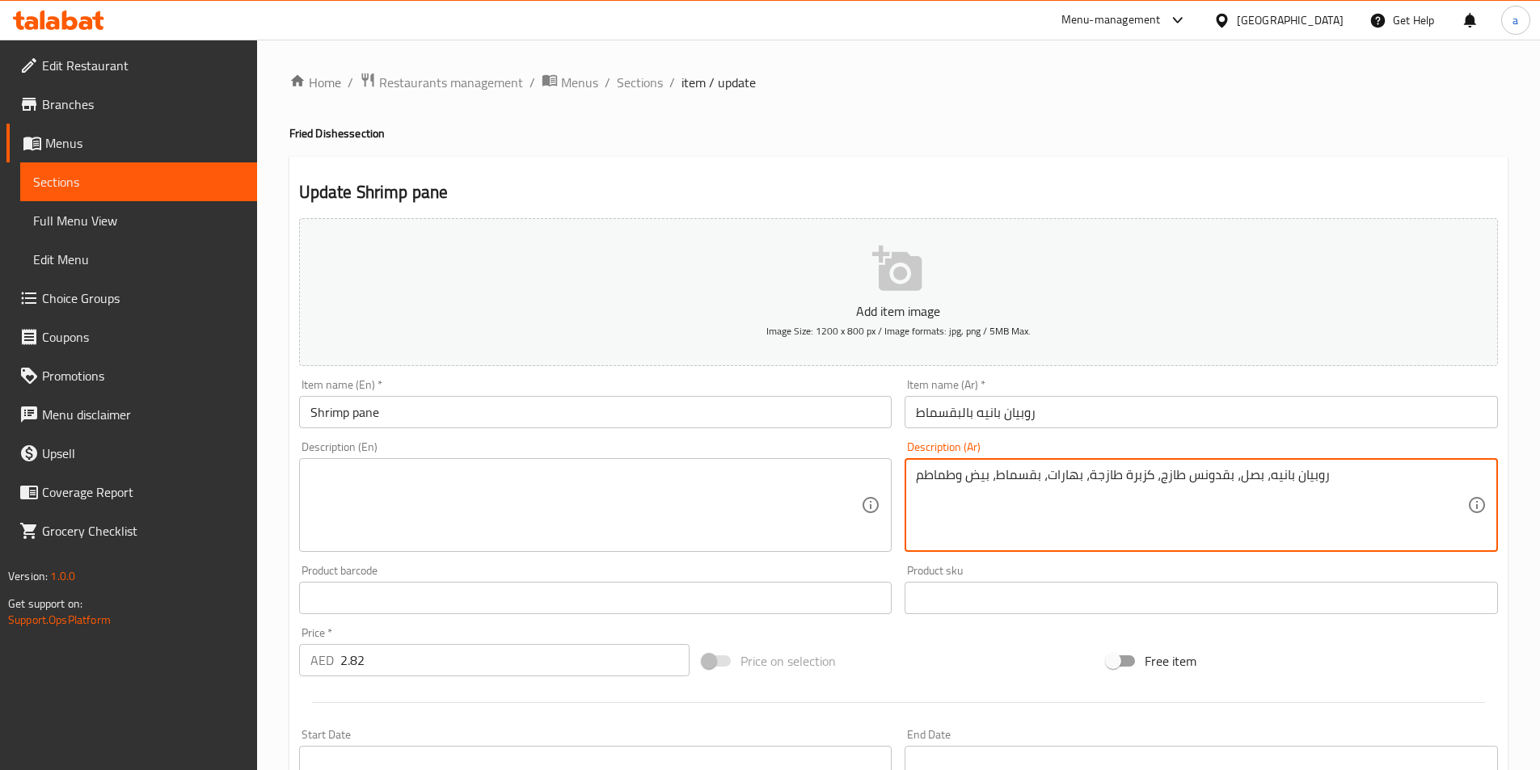
click at [951, 484] on textarea "روبيان بانيه، بصل، بقدونس طازج، كزبرة طازجة، بهارات، بقسماط، بيض وطماطم" at bounding box center [1191, 505] width 551 height 77
click at [953, 484] on textarea "روبيان بانيه، بصل، بقدونس طازج، كزبرة طازجة، بهارات، بقسماط، بيض وطماطم" at bounding box center [1191, 505] width 551 height 77
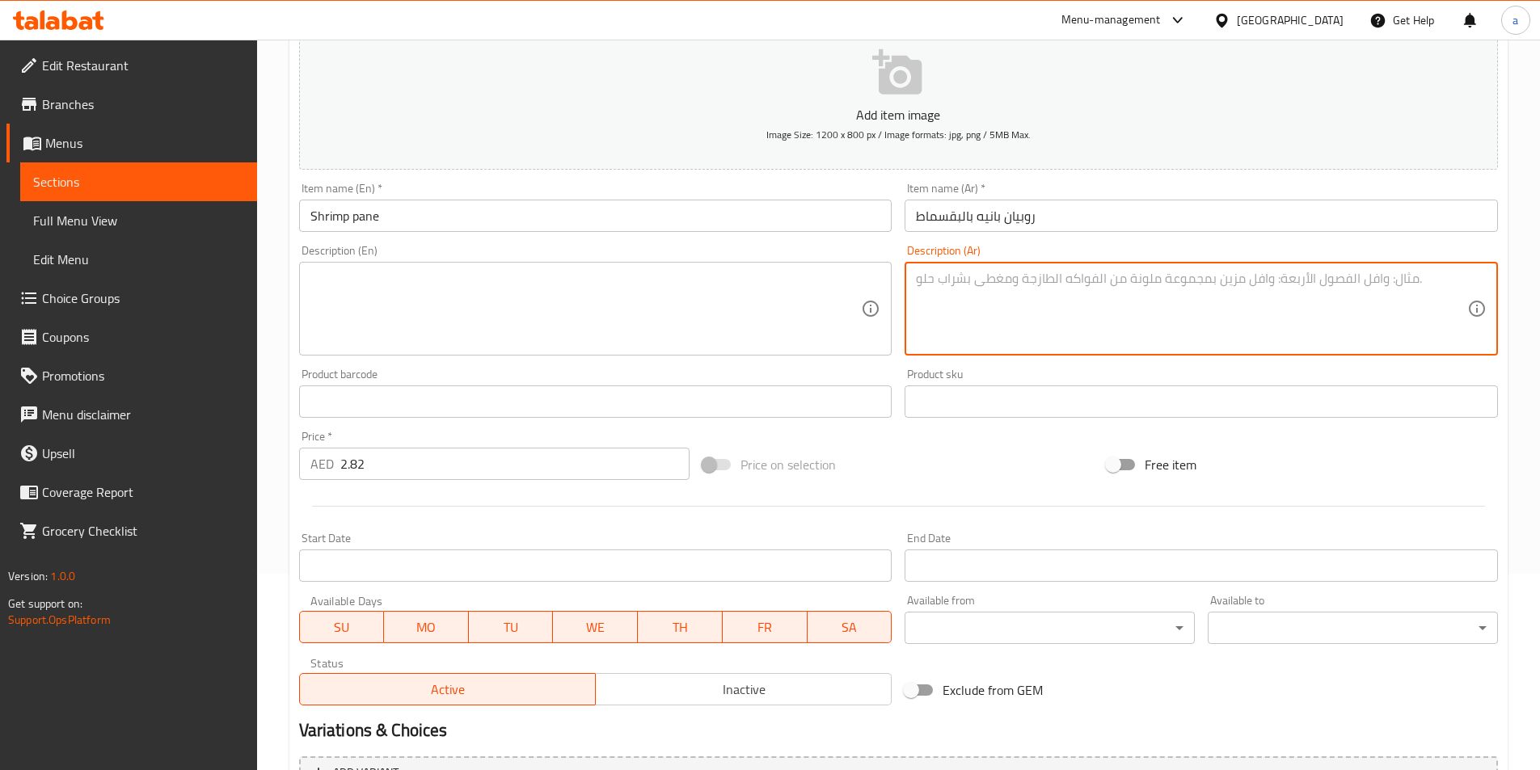
scroll to position [372, 0]
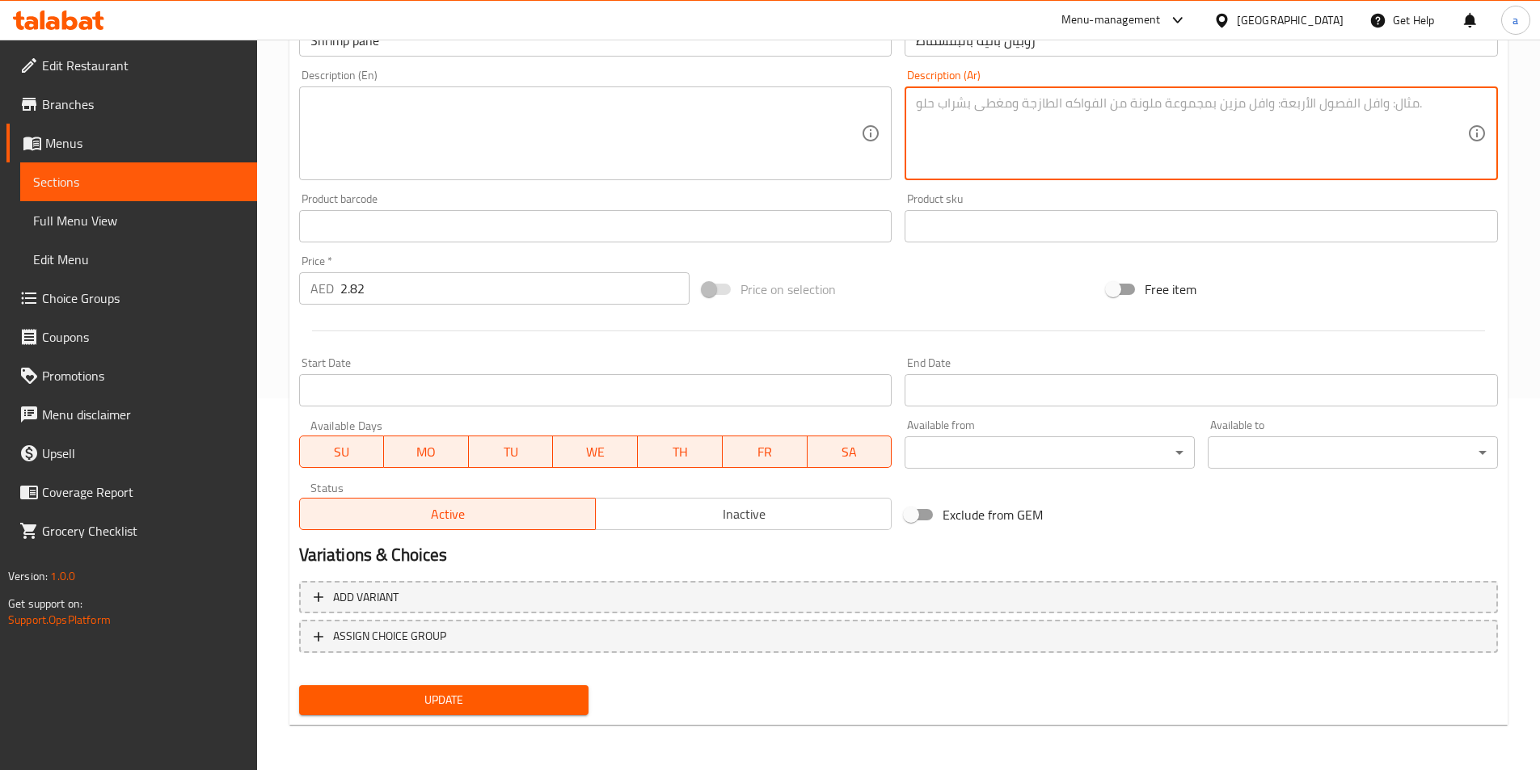
click at [494, 708] on span "Update" at bounding box center [444, 700] width 264 height 20
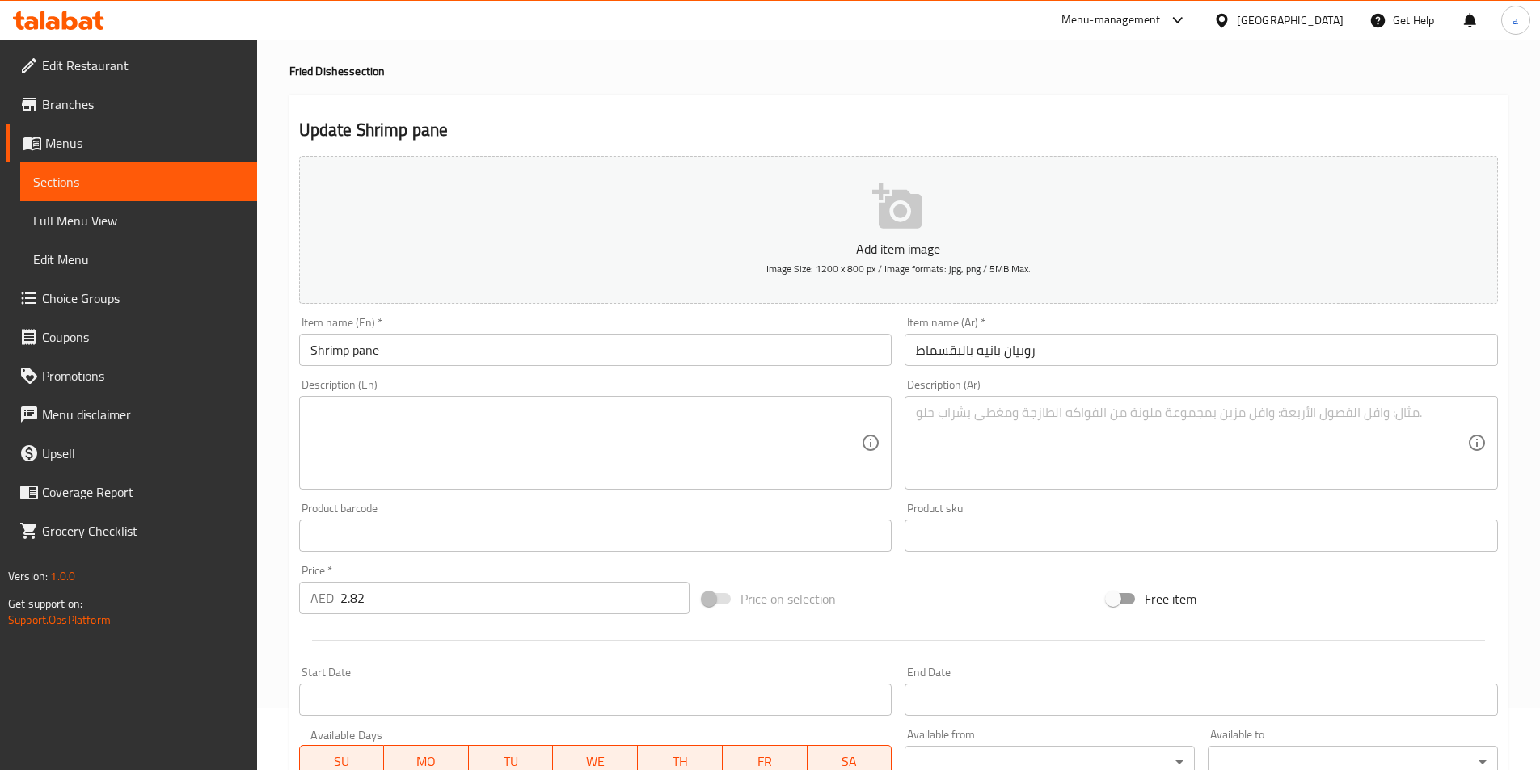
scroll to position [0, 0]
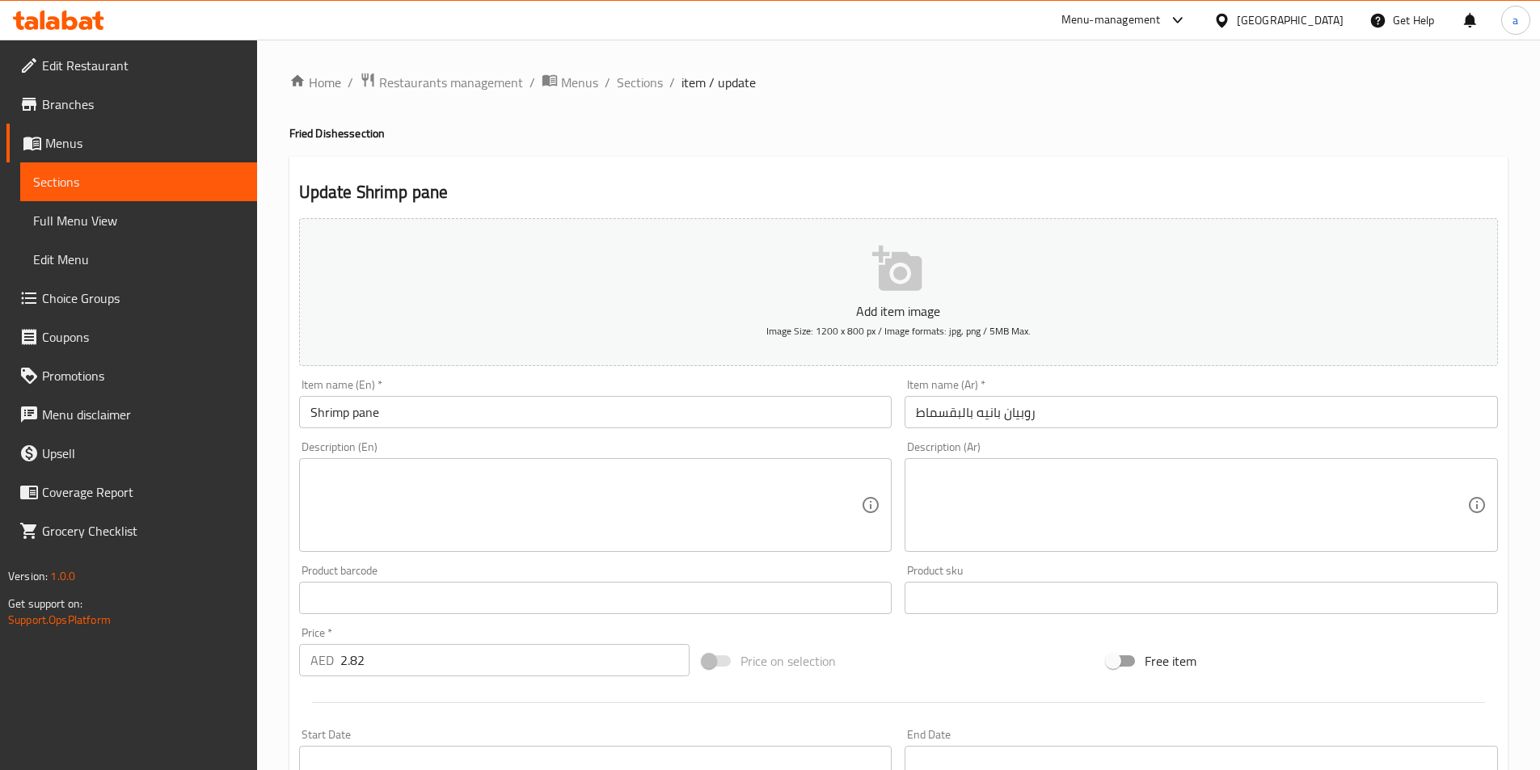
click at [499, 403] on input "Shrimp pane" at bounding box center [595, 412] width 593 height 32
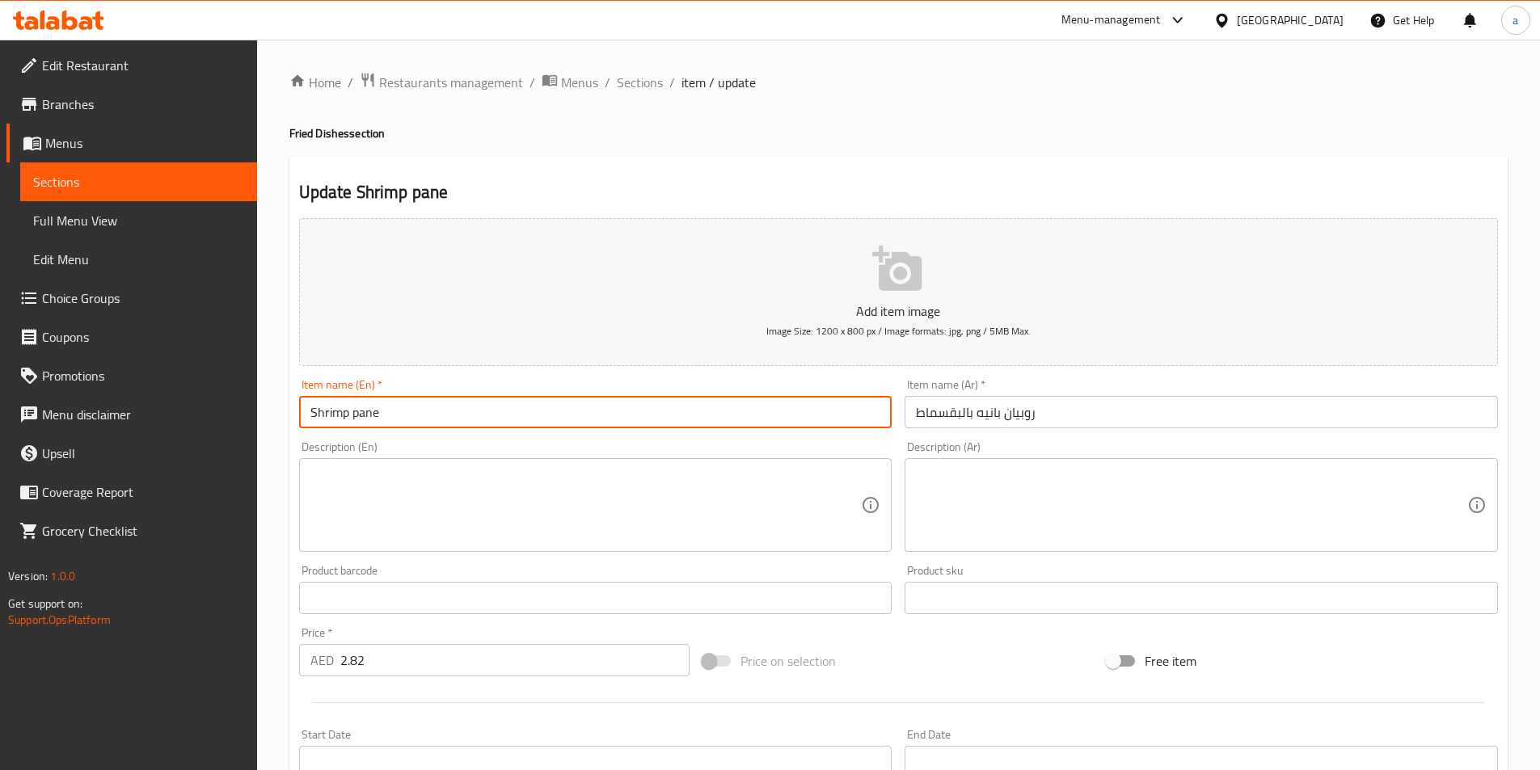
click at [499, 403] on input "Shrimp pane" at bounding box center [595, 412] width 593 height 32
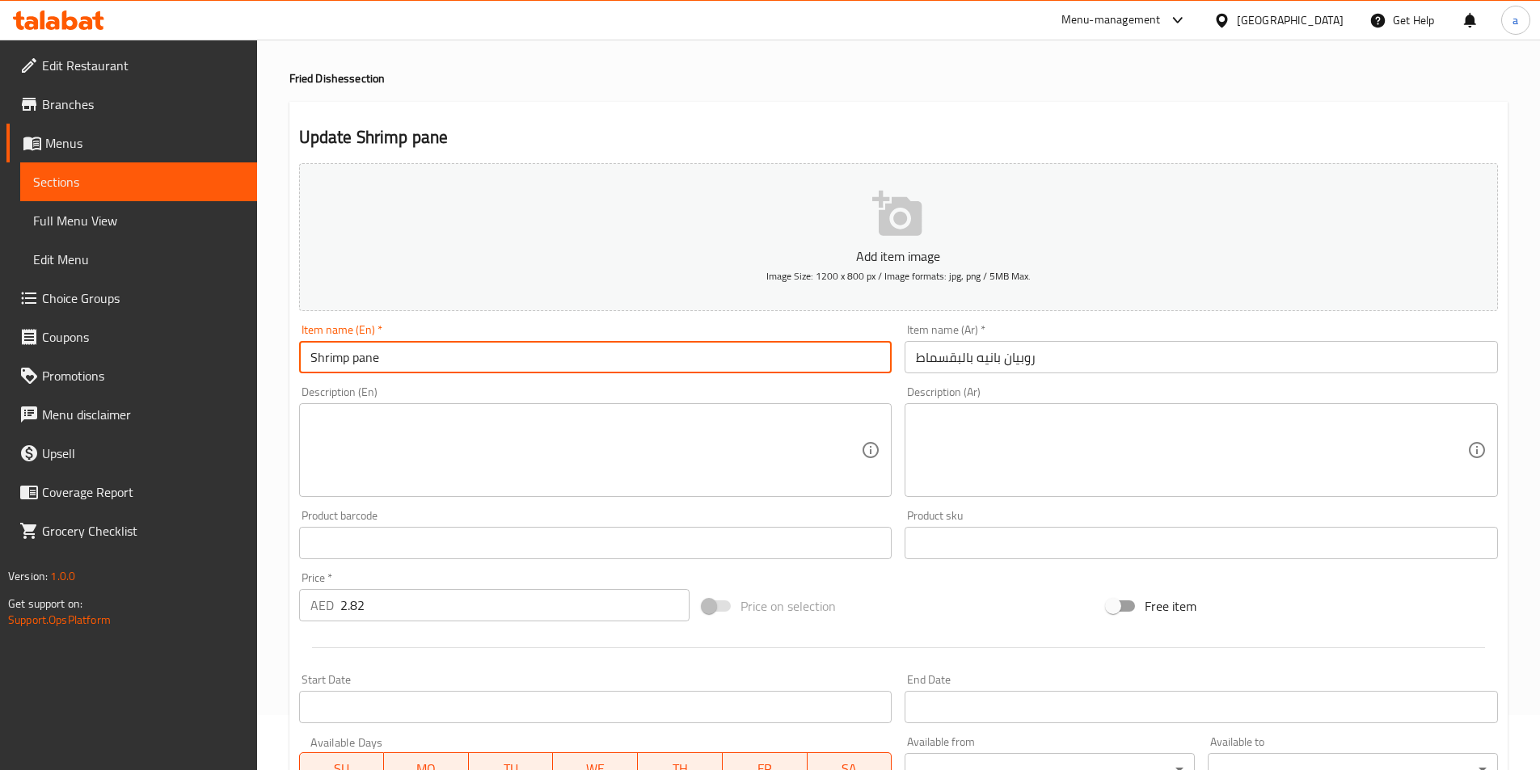
scroll to position [81, 0]
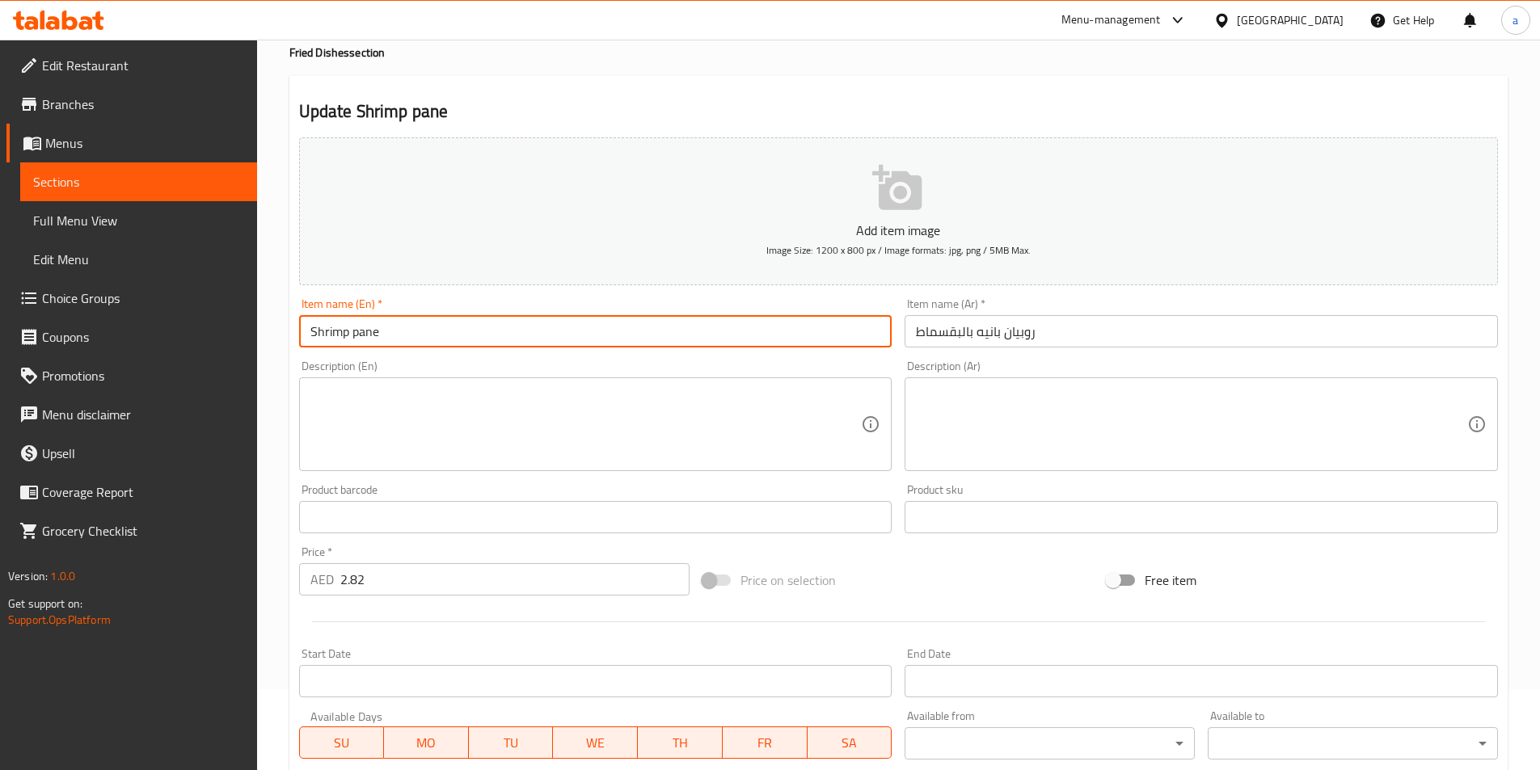
click at [628, 372] on div "Description (En) Description (En)" at bounding box center [595, 416] width 593 height 111
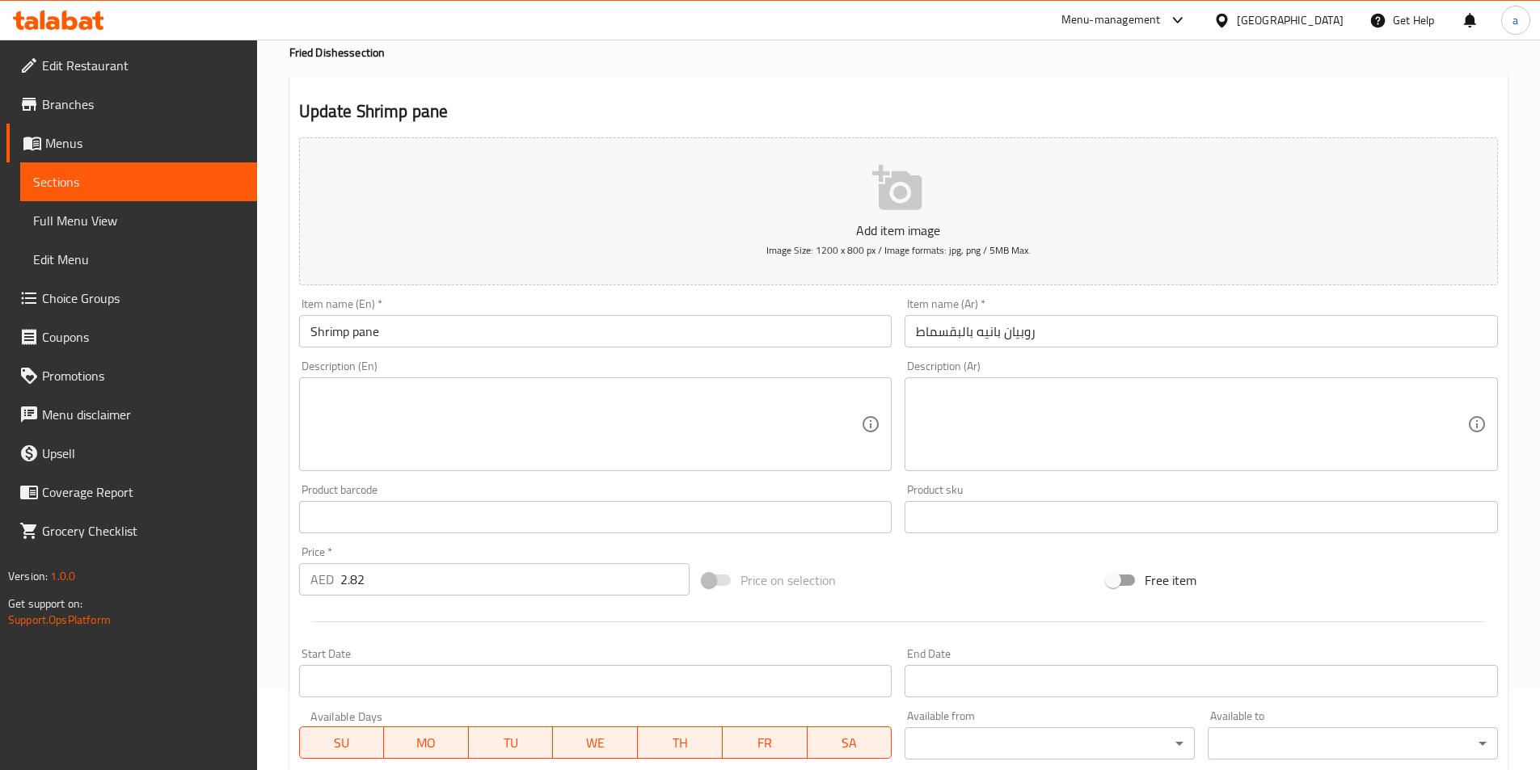
scroll to position [372, 0]
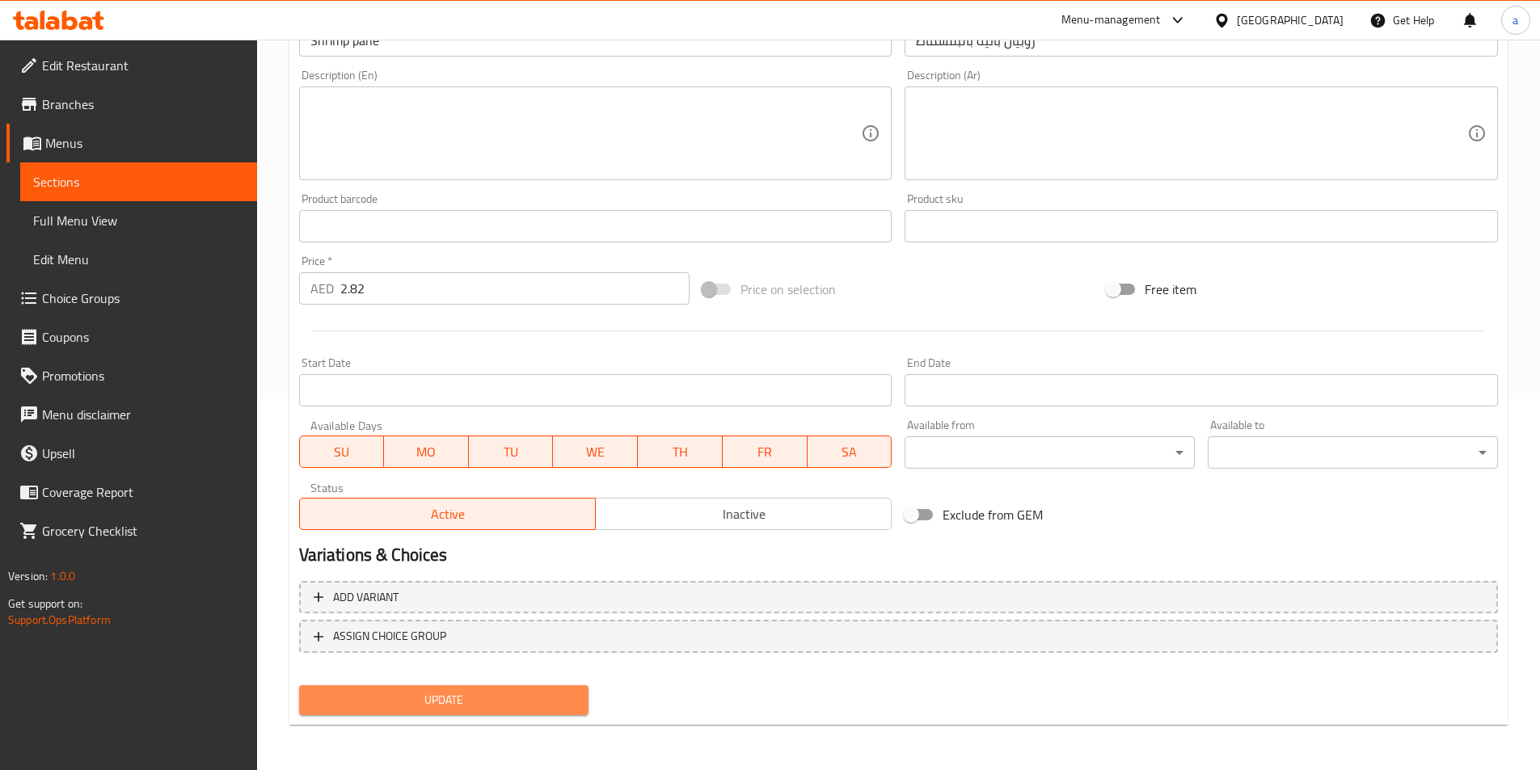
click at [512, 693] on span "Update" at bounding box center [444, 700] width 264 height 20
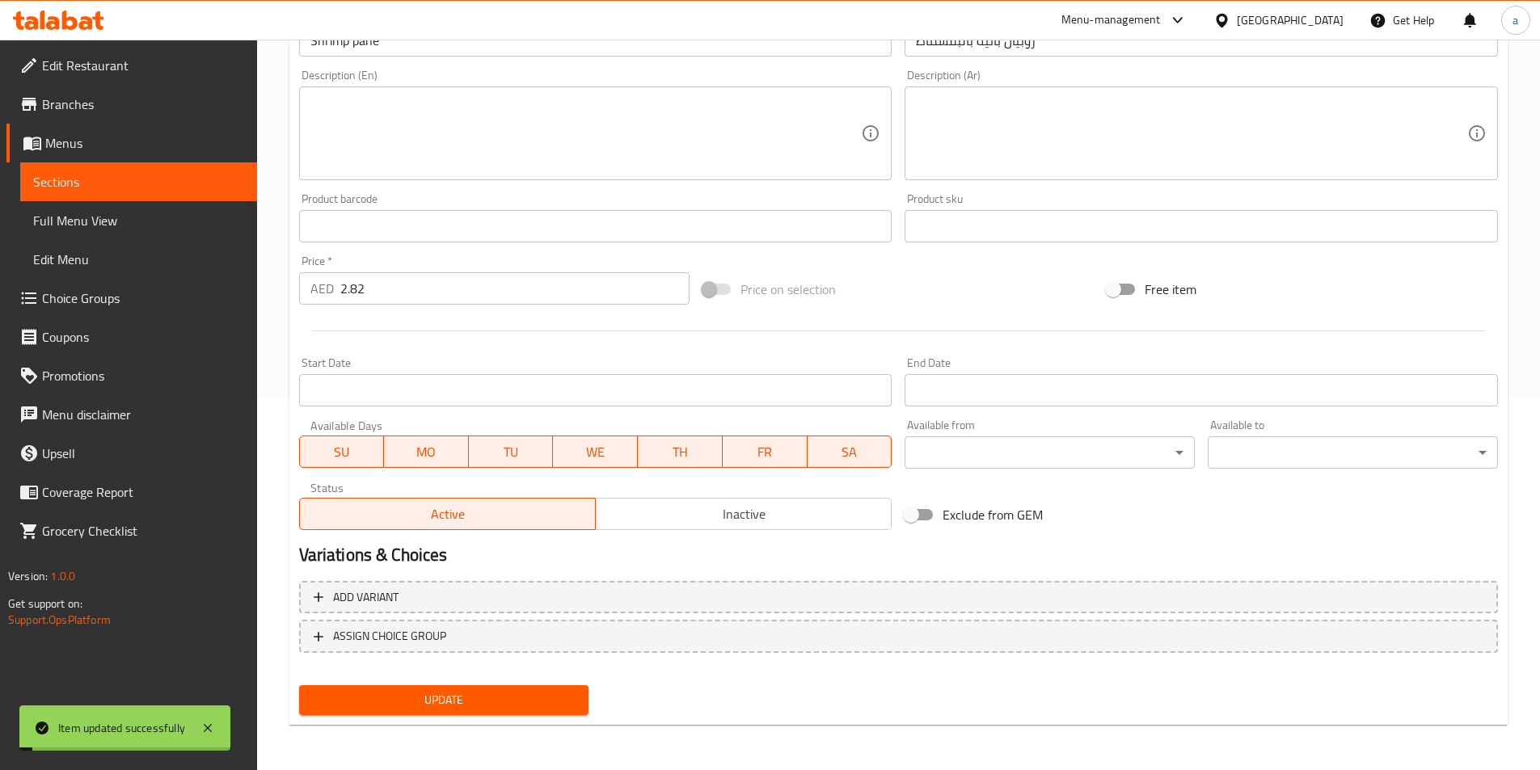
scroll to position [0, 0]
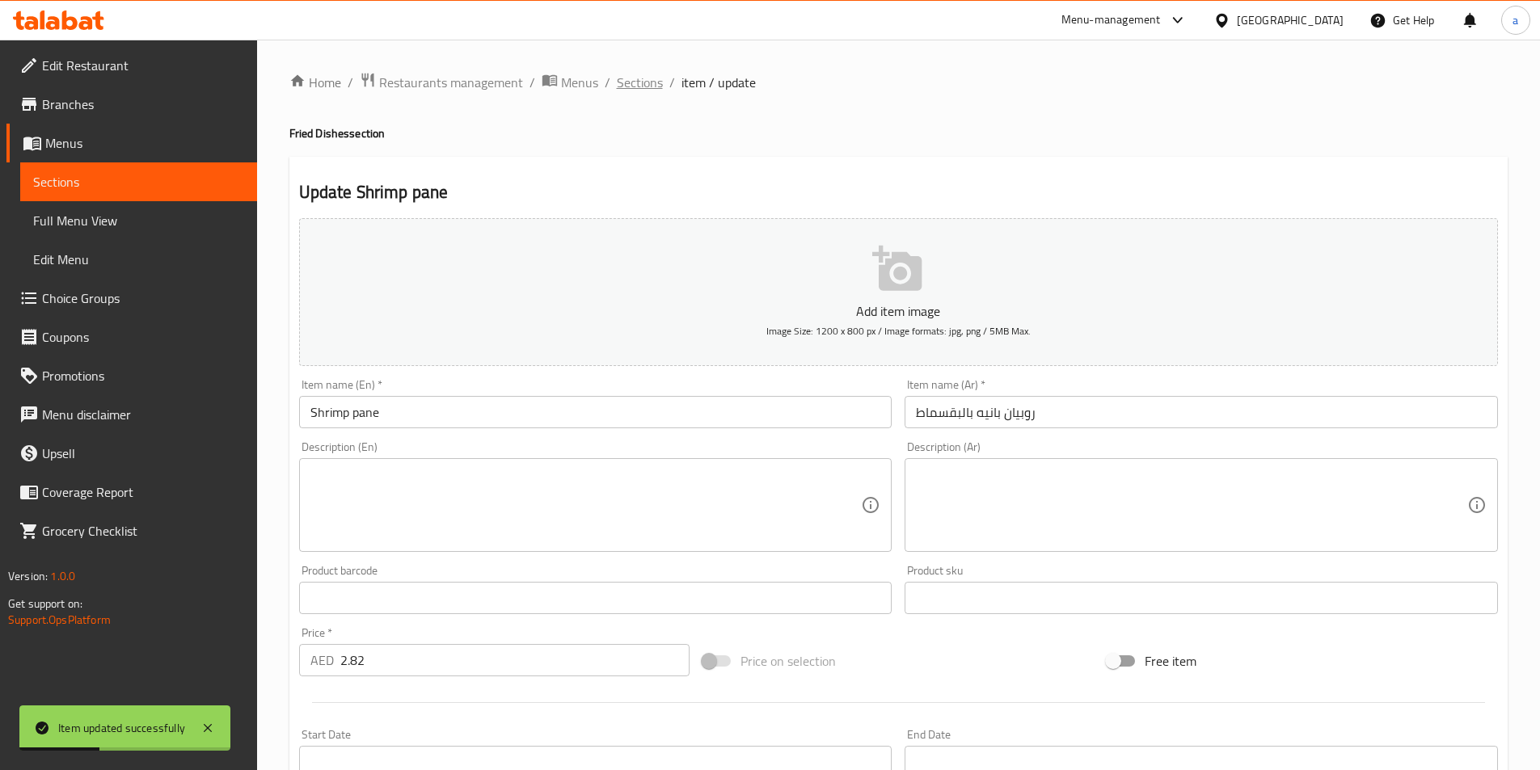
click at [639, 82] on span "Sections" at bounding box center [640, 82] width 46 height 19
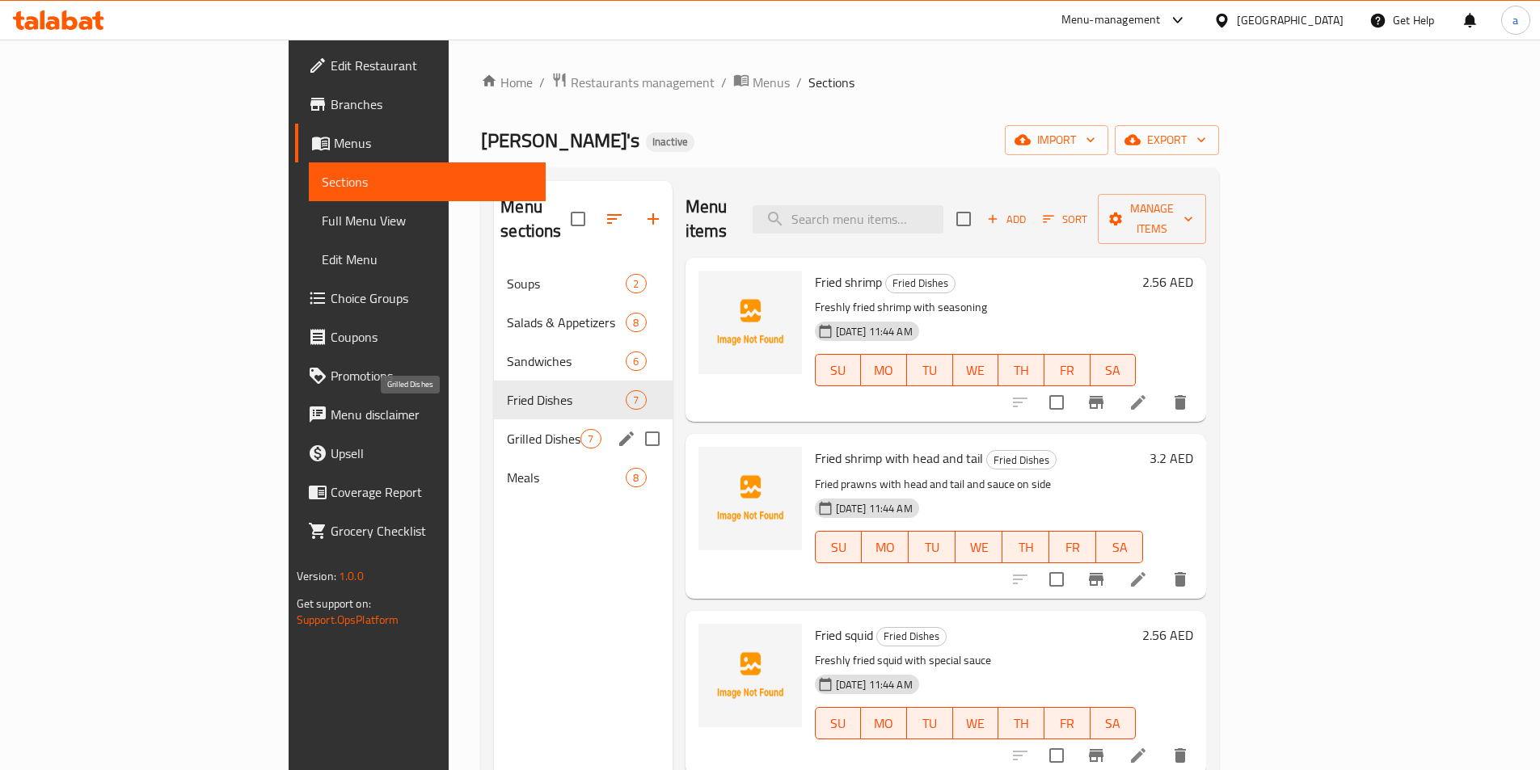
click at [507, 429] on span "Grilled Dishes" at bounding box center [544, 438] width 74 height 19
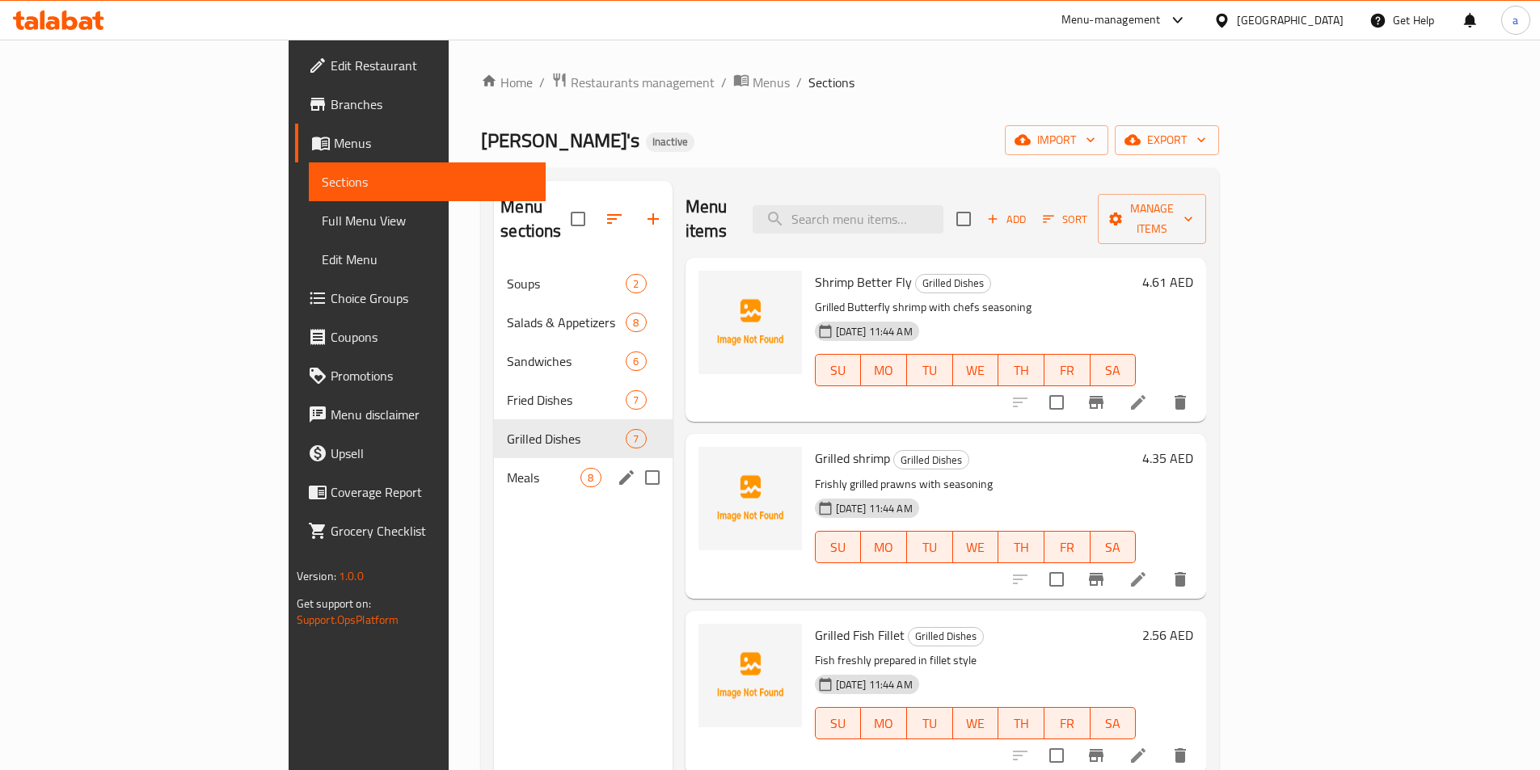
click at [494, 469] on div "Meals 8" at bounding box center [583, 477] width 178 height 39
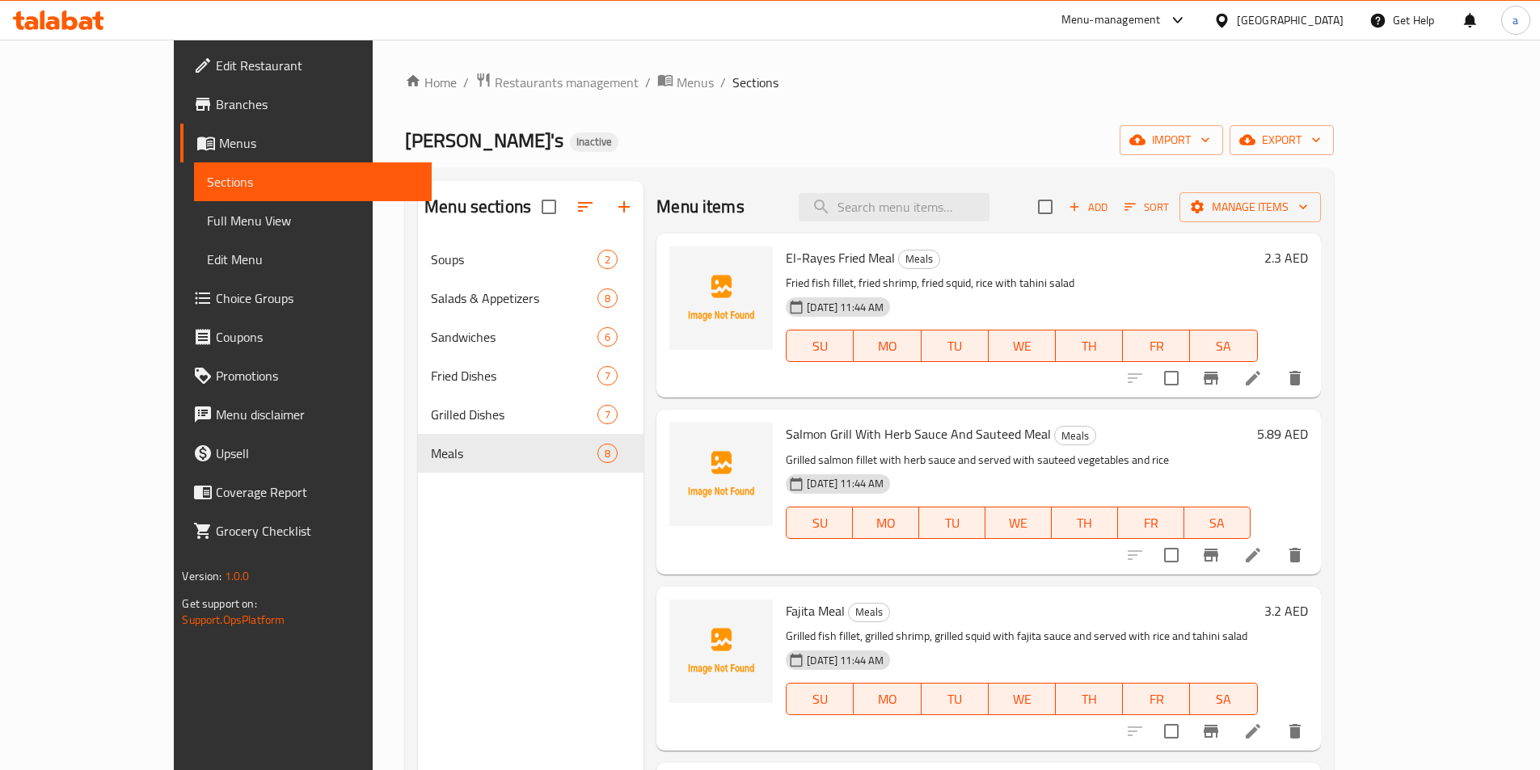
click at [1276, 364] on li at bounding box center [1252, 378] width 45 height 29
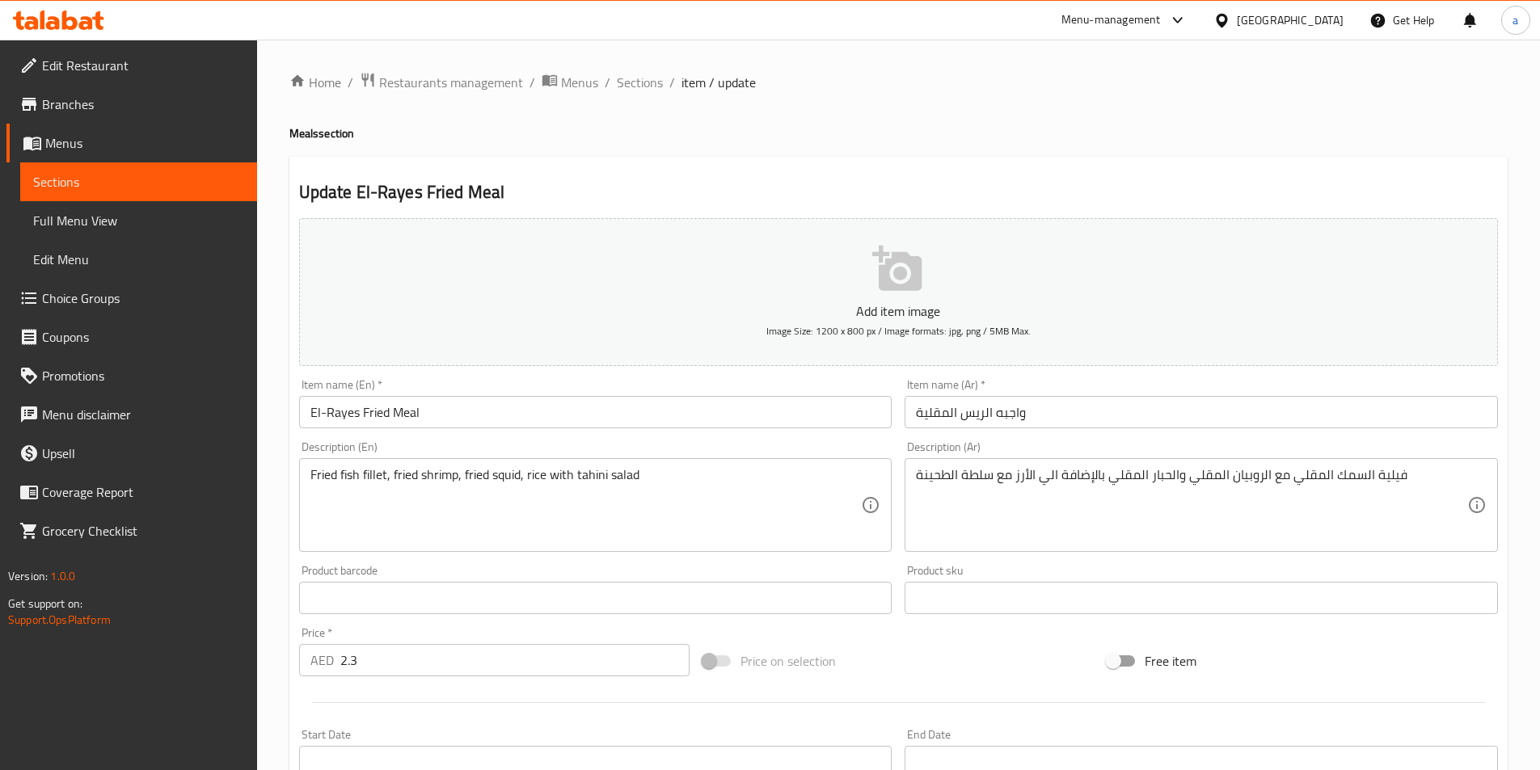
click at [78, 214] on span "Full Menu View" at bounding box center [138, 220] width 211 height 19
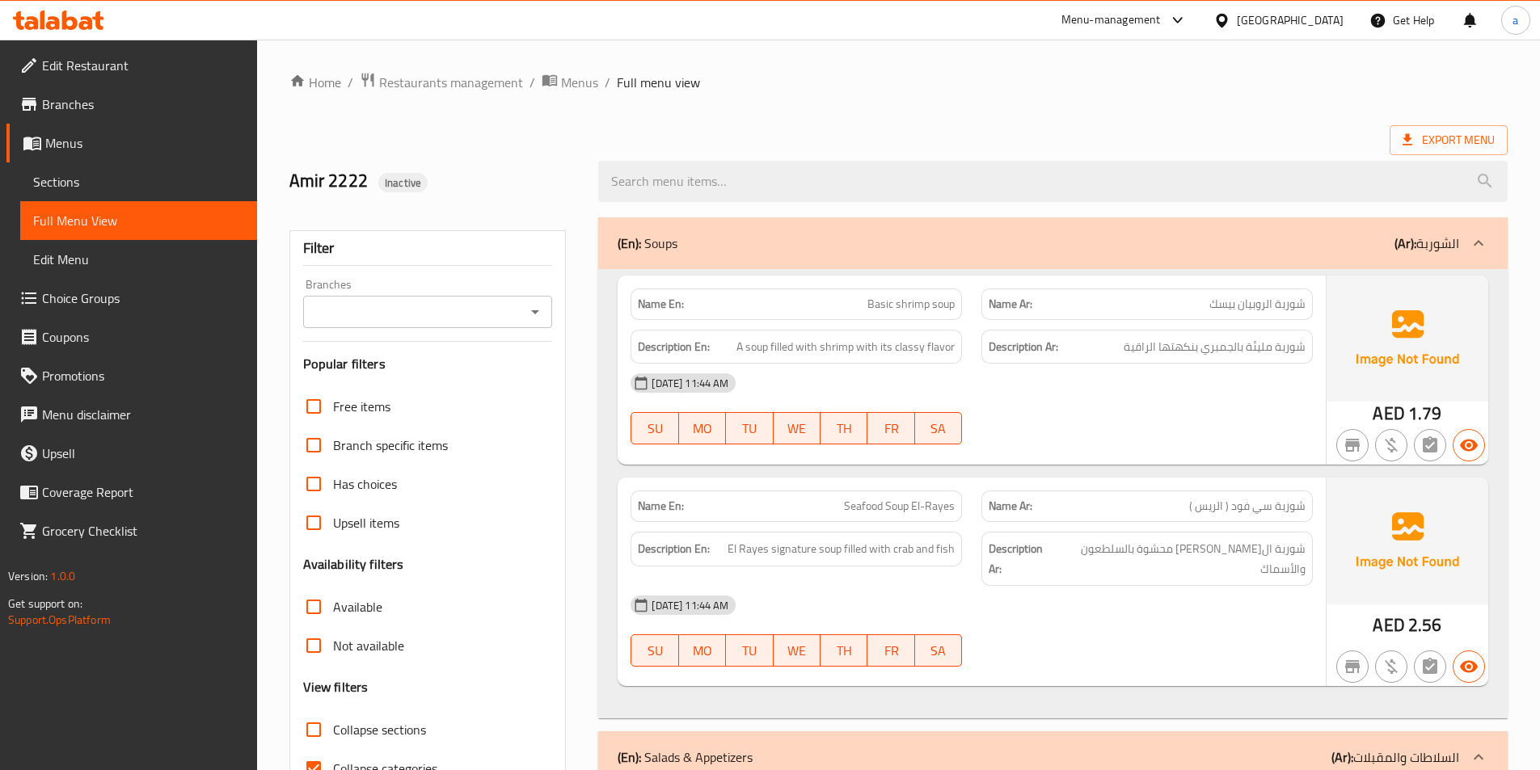
click at [98, 141] on span "Menus" at bounding box center [144, 142] width 199 height 19
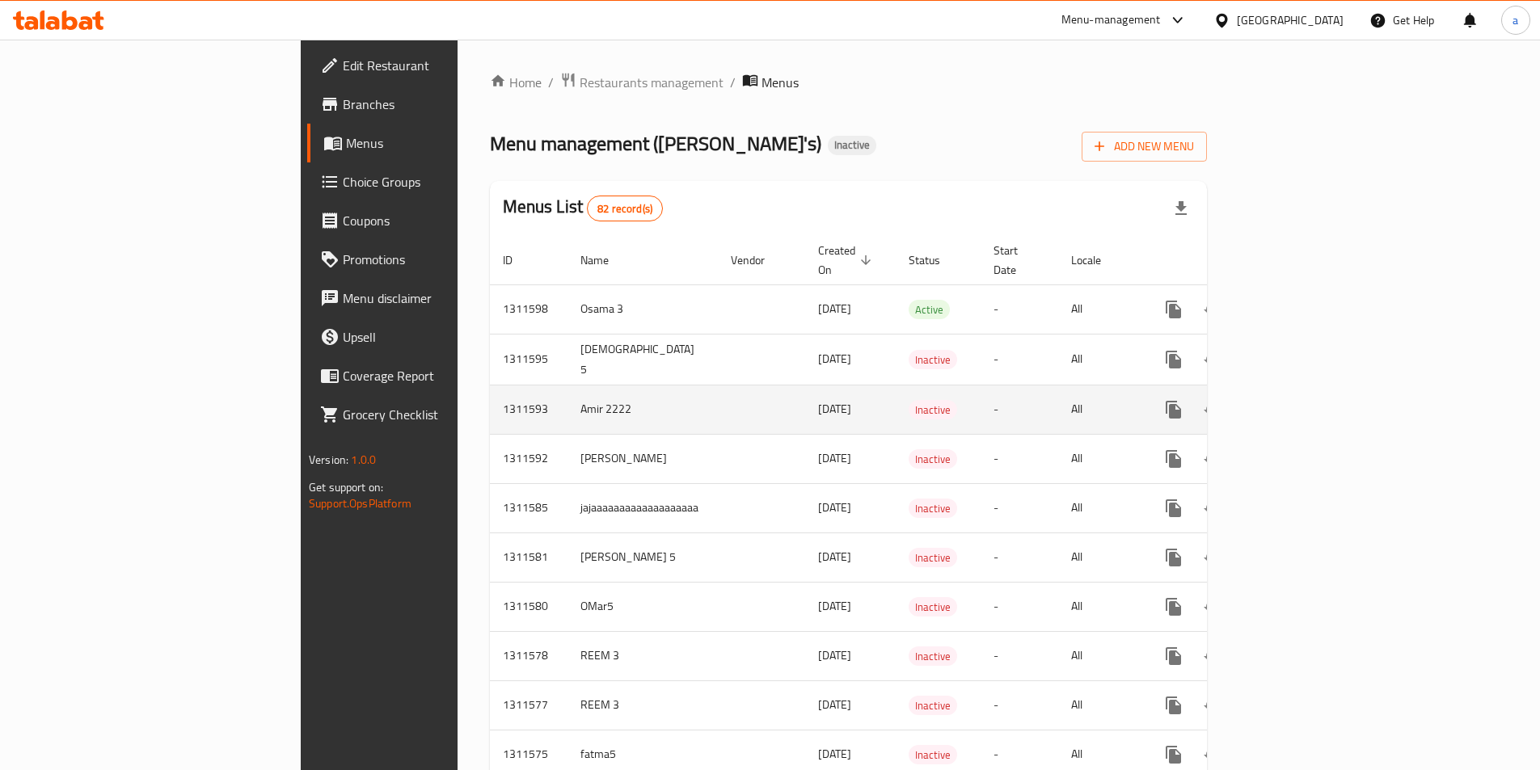
click at [1300, 400] on icon "enhanced table" at bounding box center [1289, 409] width 19 height 19
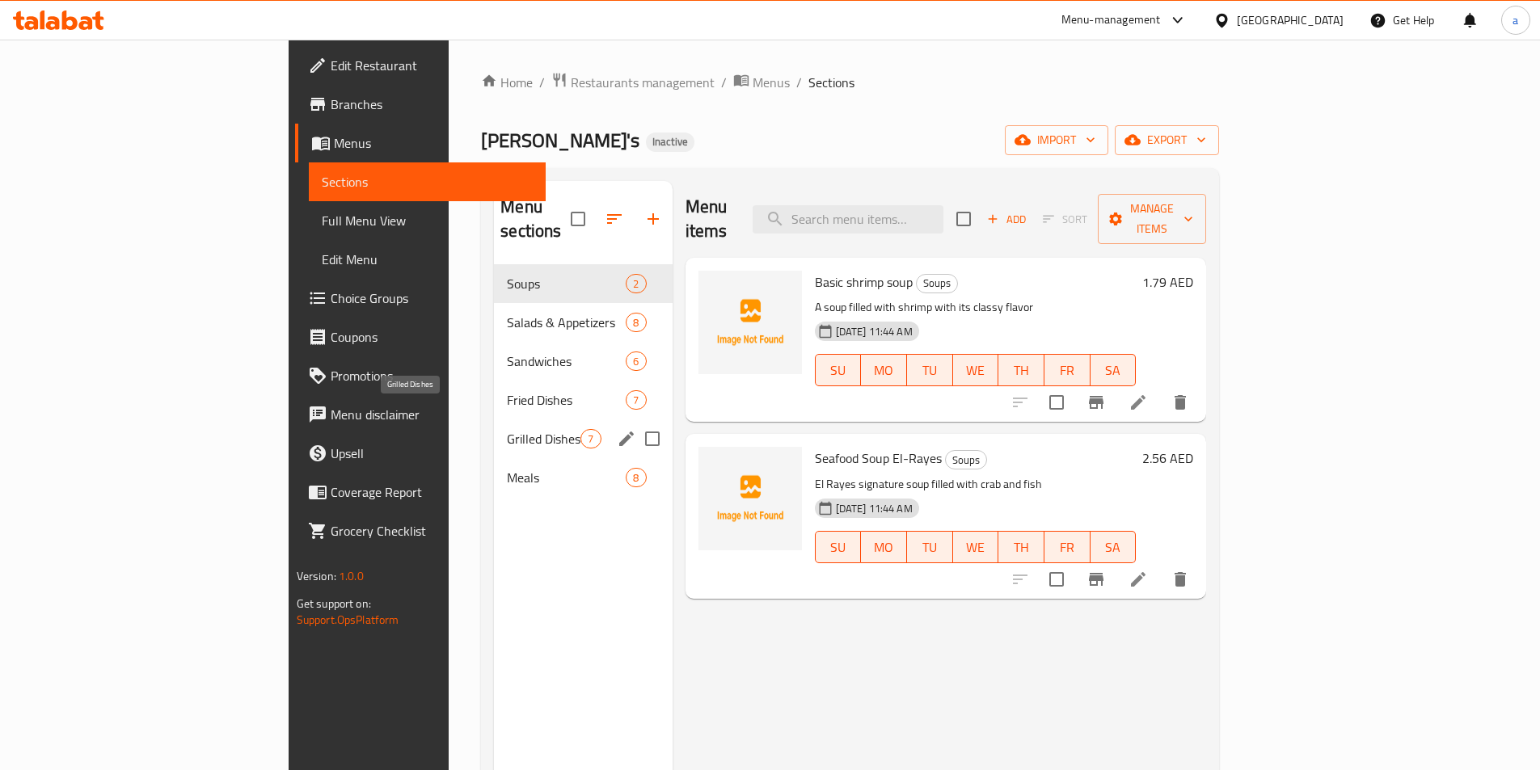
click at [507, 429] on span "Grilled Dishes" at bounding box center [544, 438] width 74 height 19
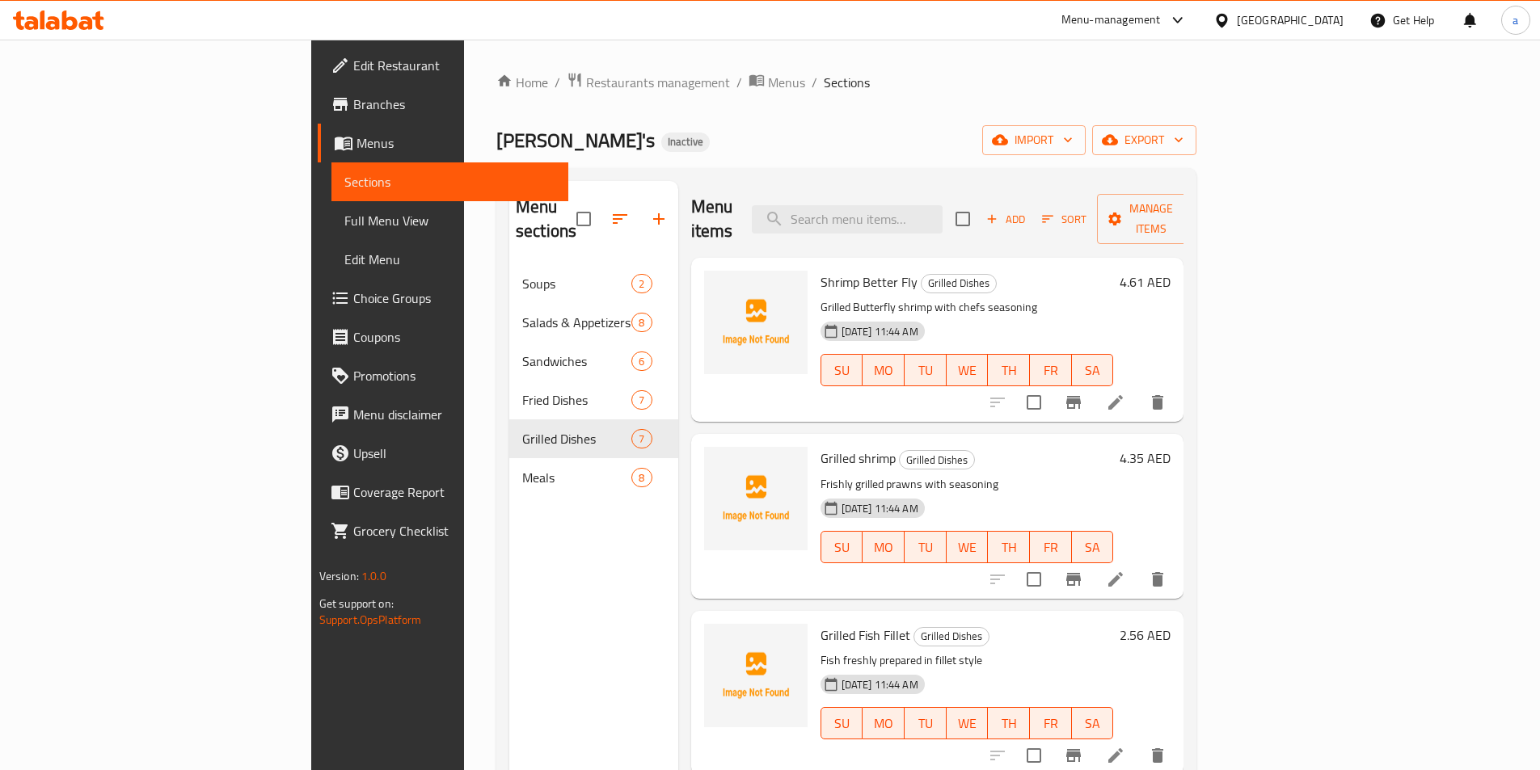
click at [1138, 388] on li at bounding box center [1115, 402] width 45 height 29
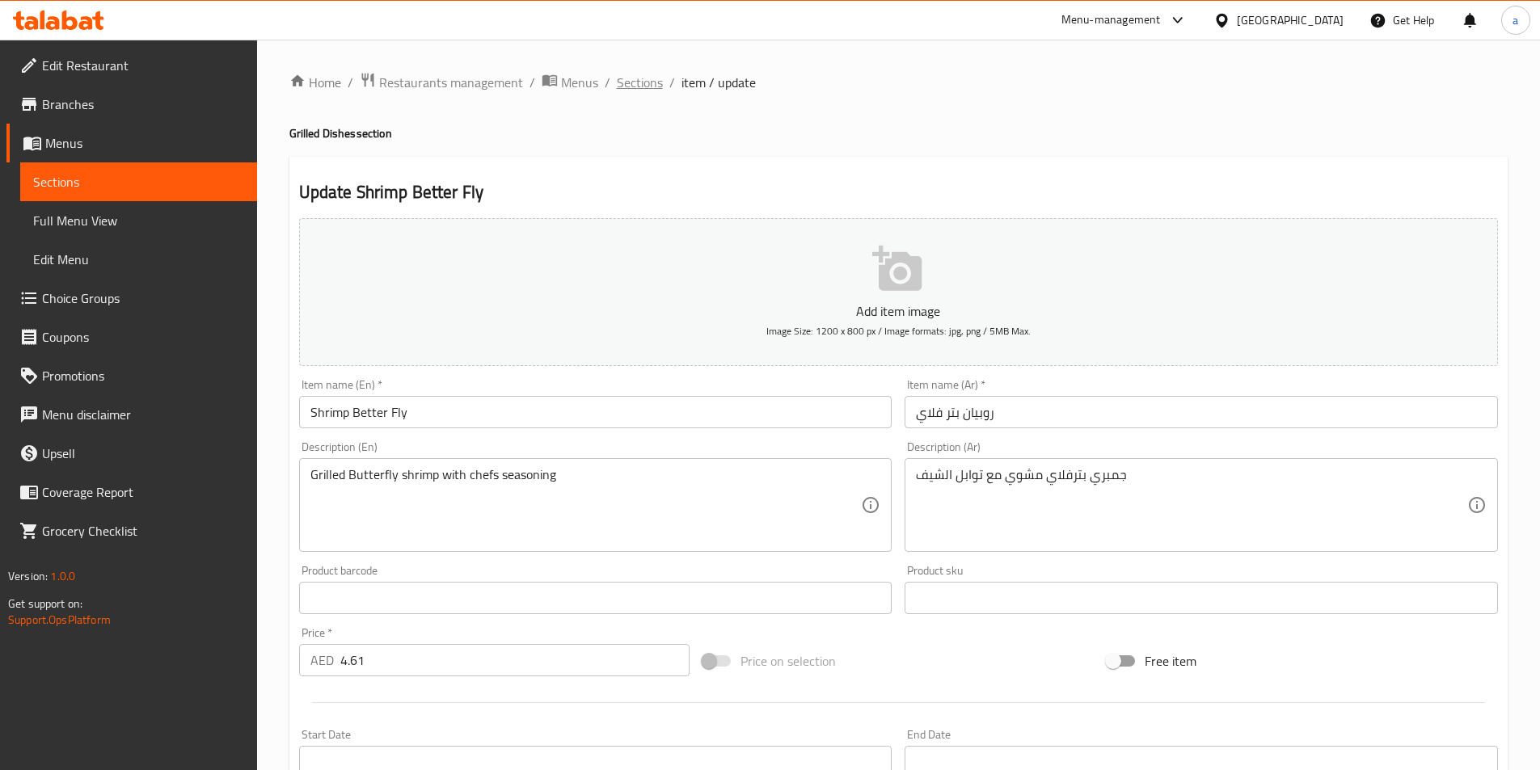
click at [620, 86] on span "Sections" at bounding box center [640, 82] width 46 height 19
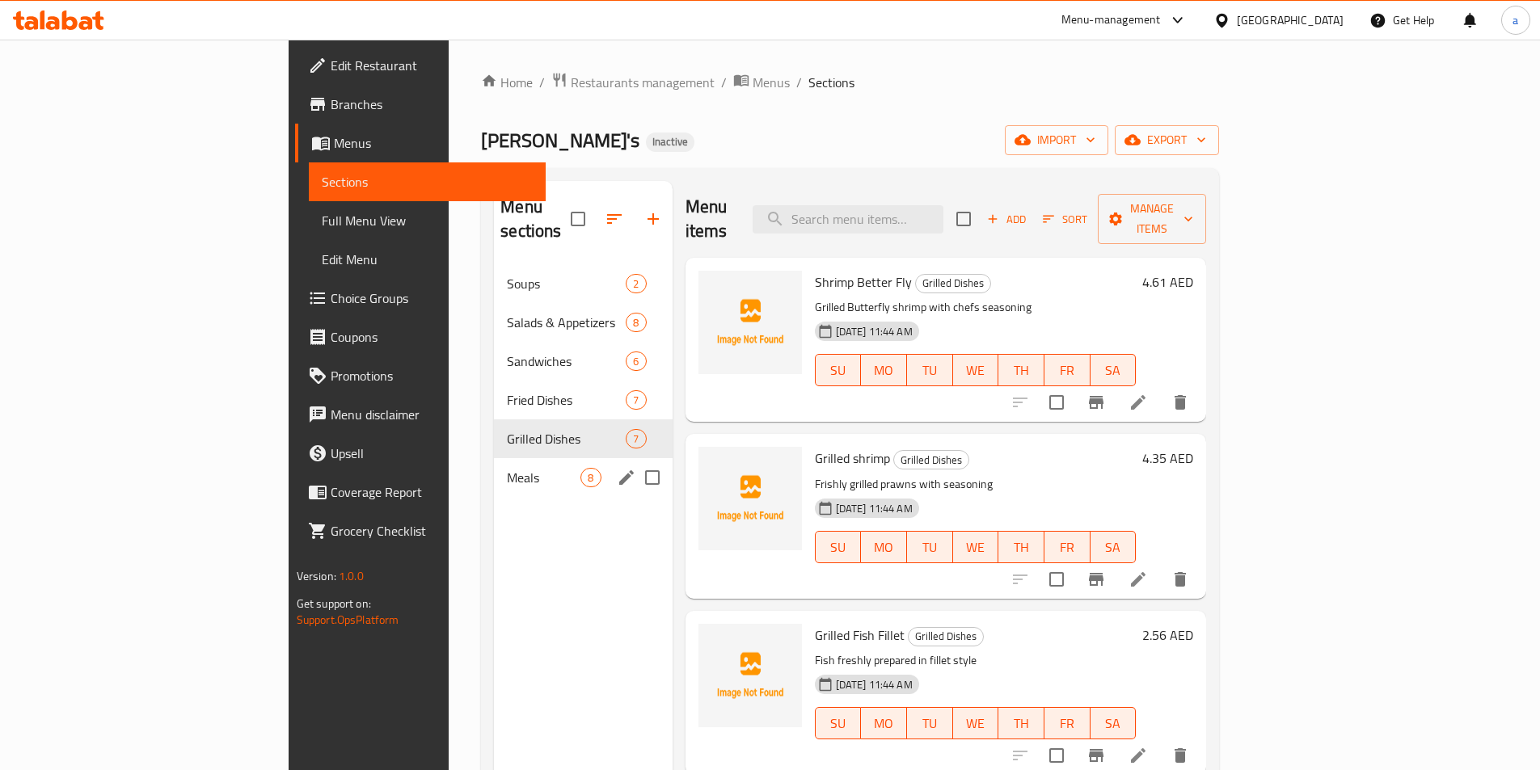
click at [494, 463] on div "Meals 8" at bounding box center [583, 477] width 178 height 39
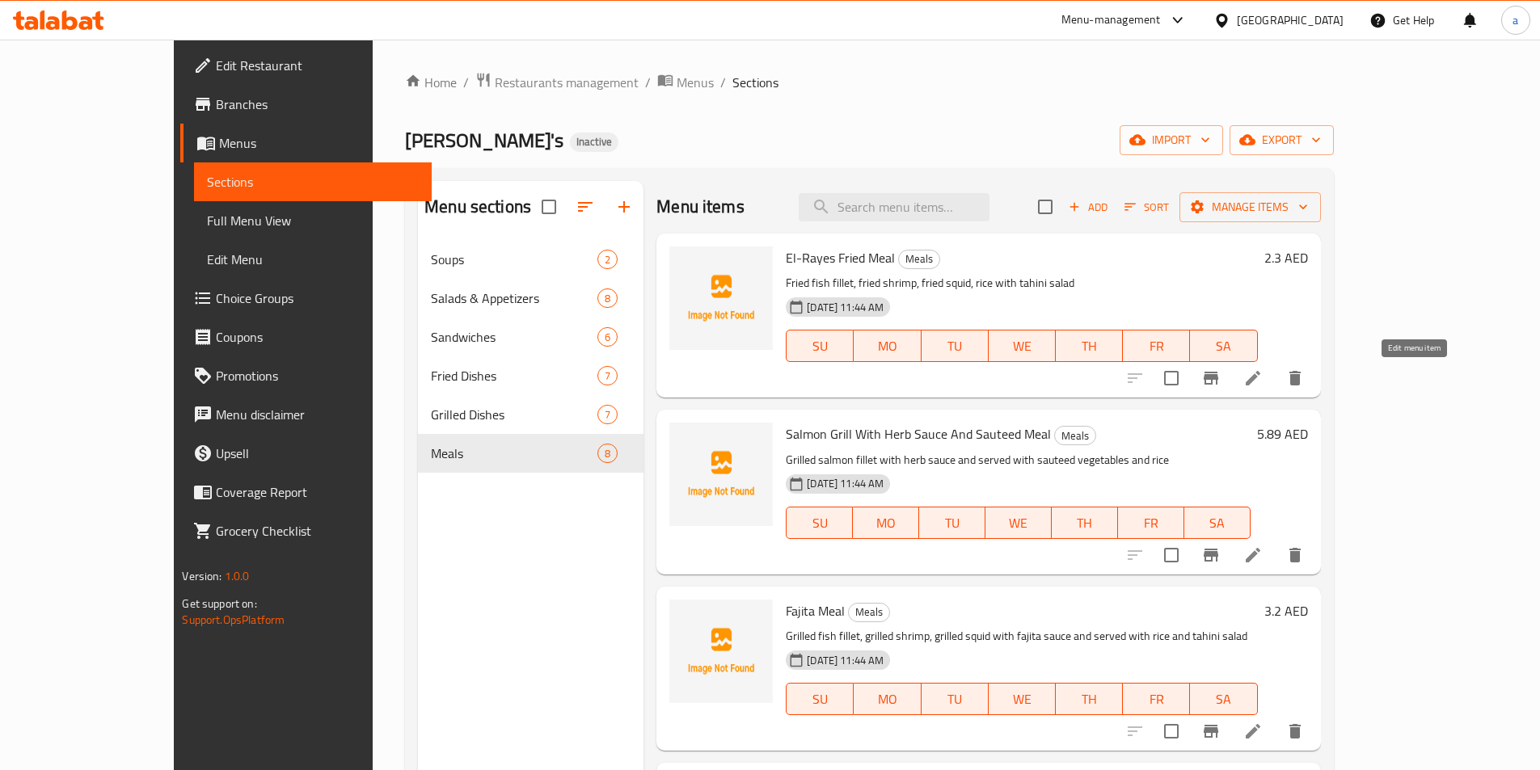
click at [1263, 381] on icon at bounding box center [1252, 378] width 19 height 19
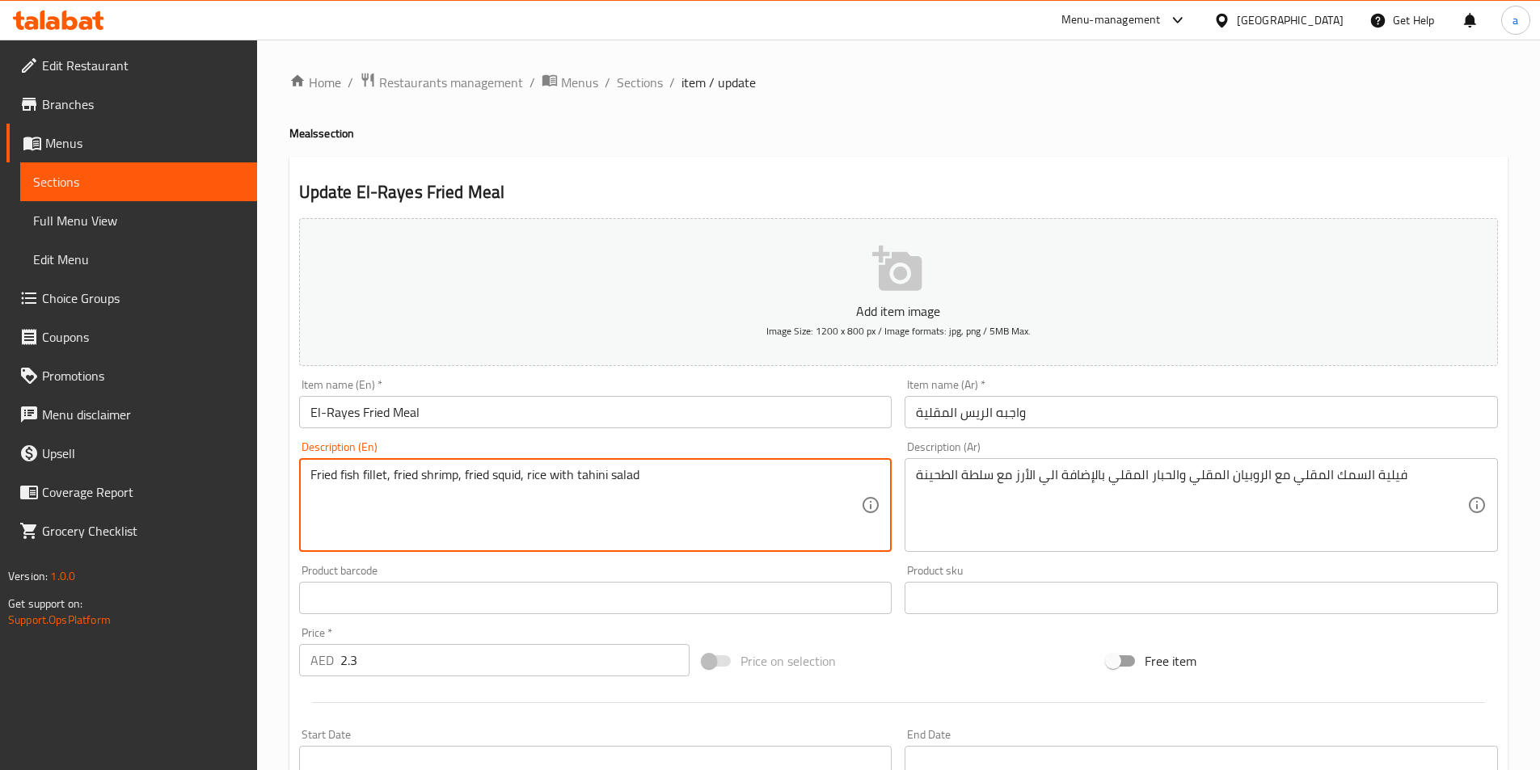
drag, startPoint x: 671, startPoint y: 489, endPoint x: 279, endPoint y: 436, distance: 395.7
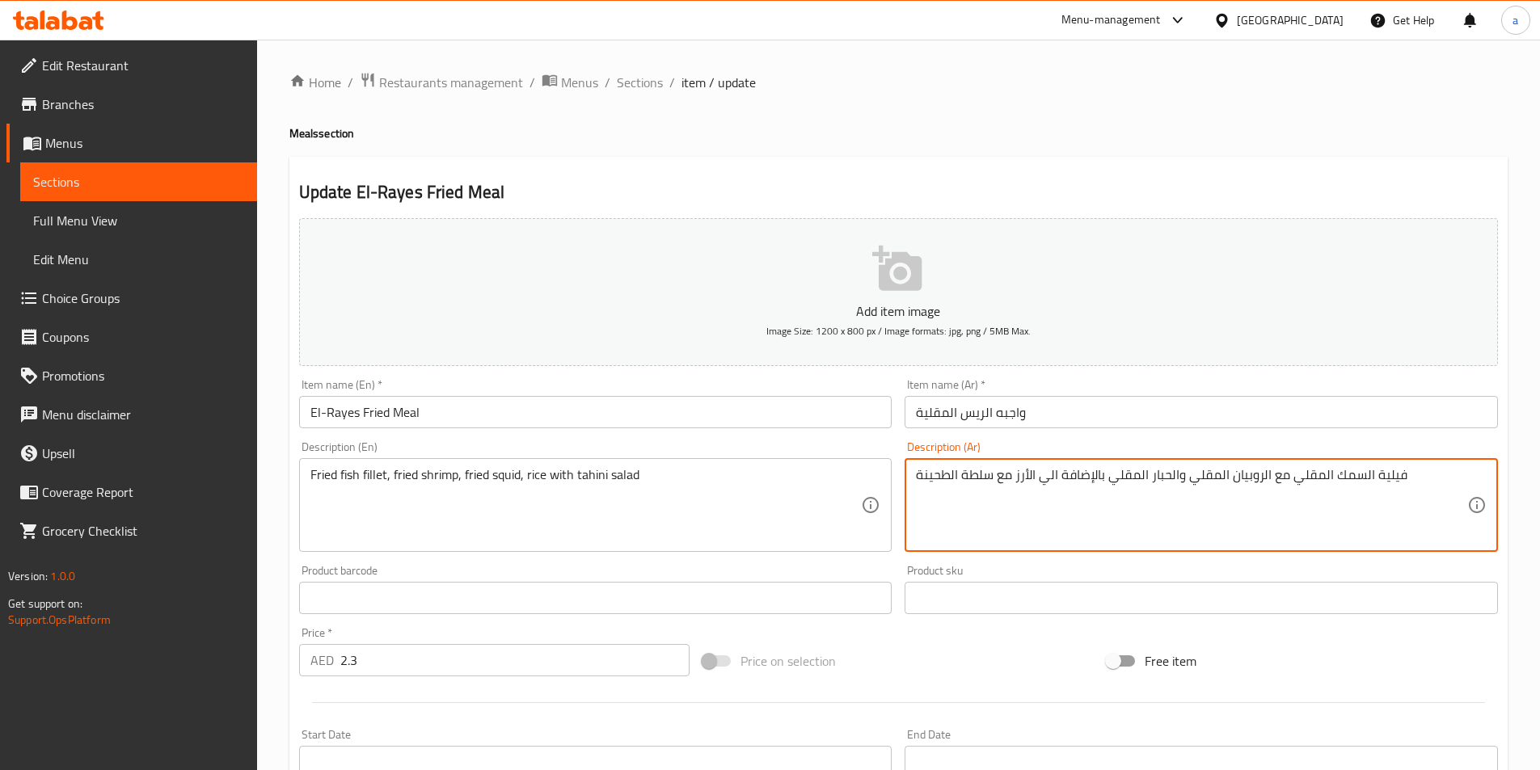
click at [1154, 478] on textarea "فيلية السمك المقلي مع الروبيان المقلي والحبار المقلي بالإضافة الي الأرز مع سلطة…" at bounding box center [1191, 505] width 551 height 77
paste textarea "ه سمك مقلي، [PERSON_NAME]، حبار مقلي،"
drag, startPoint x: 993, startPoint y: 475, endPoint x: 877, endPoint y: 475, distance: 115.6
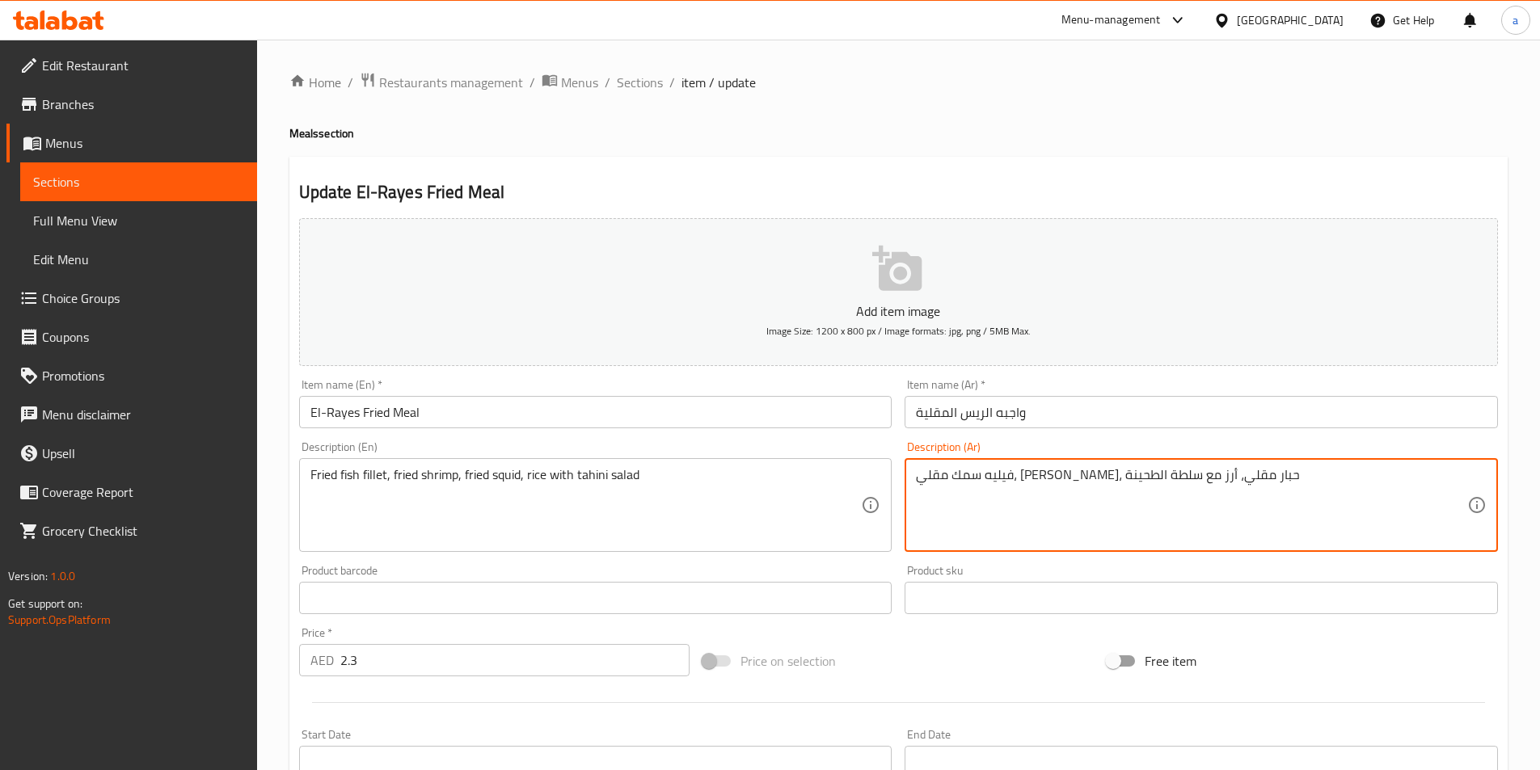
click at [877, 475] on div "Add item image Image Size: 1200 x 800 px / Image formats: jpg, png / 5MB Max. I…" at bounding box center [899, 560] width 1212 height 697
type textarea "فيليه سمك مقلي، [PERSON_NAME]، حبار مقلي، أرز مع سلطة الطحينة"
click at [1069, 511] on textarea "فيليه سمك مقلي، [PERSON_NAME]، حبار مقلي، أرز مع سلطة الطحينة" at bounding box center [1191, 505] width 551 height 77
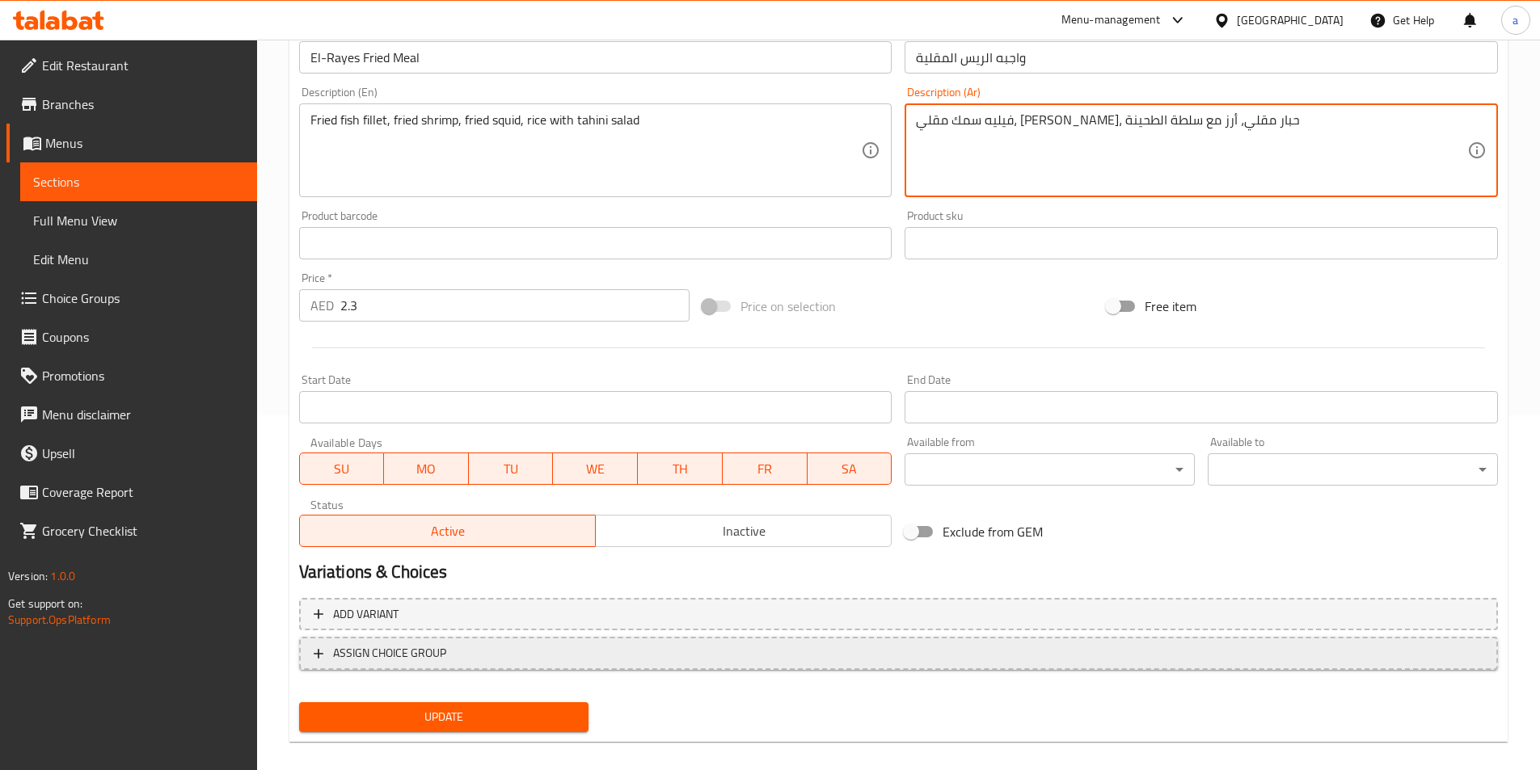
scroll to position [372, 0]
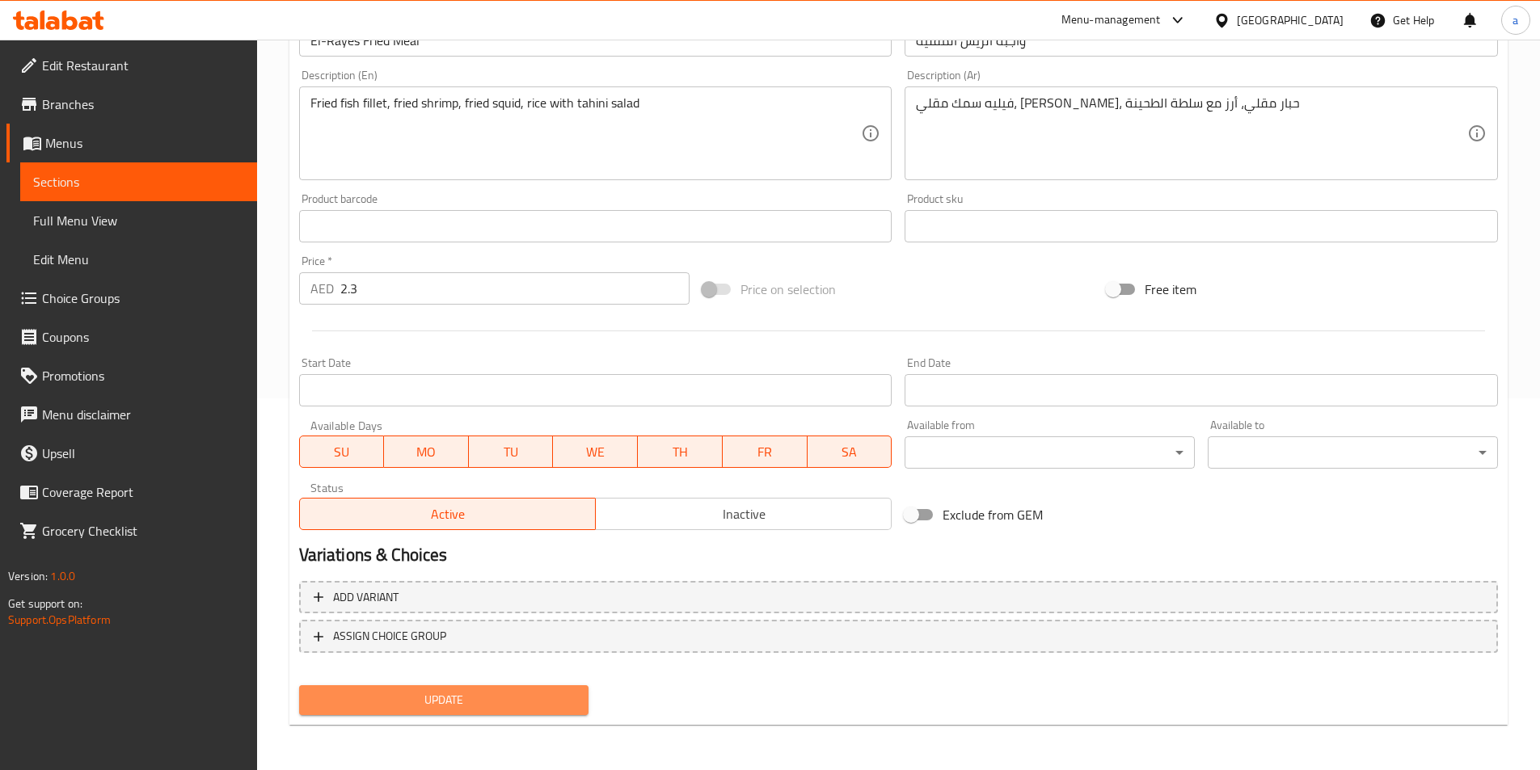
click at [491, 700] on span "Update" at bounding box center [444, 700] width 264 height 20
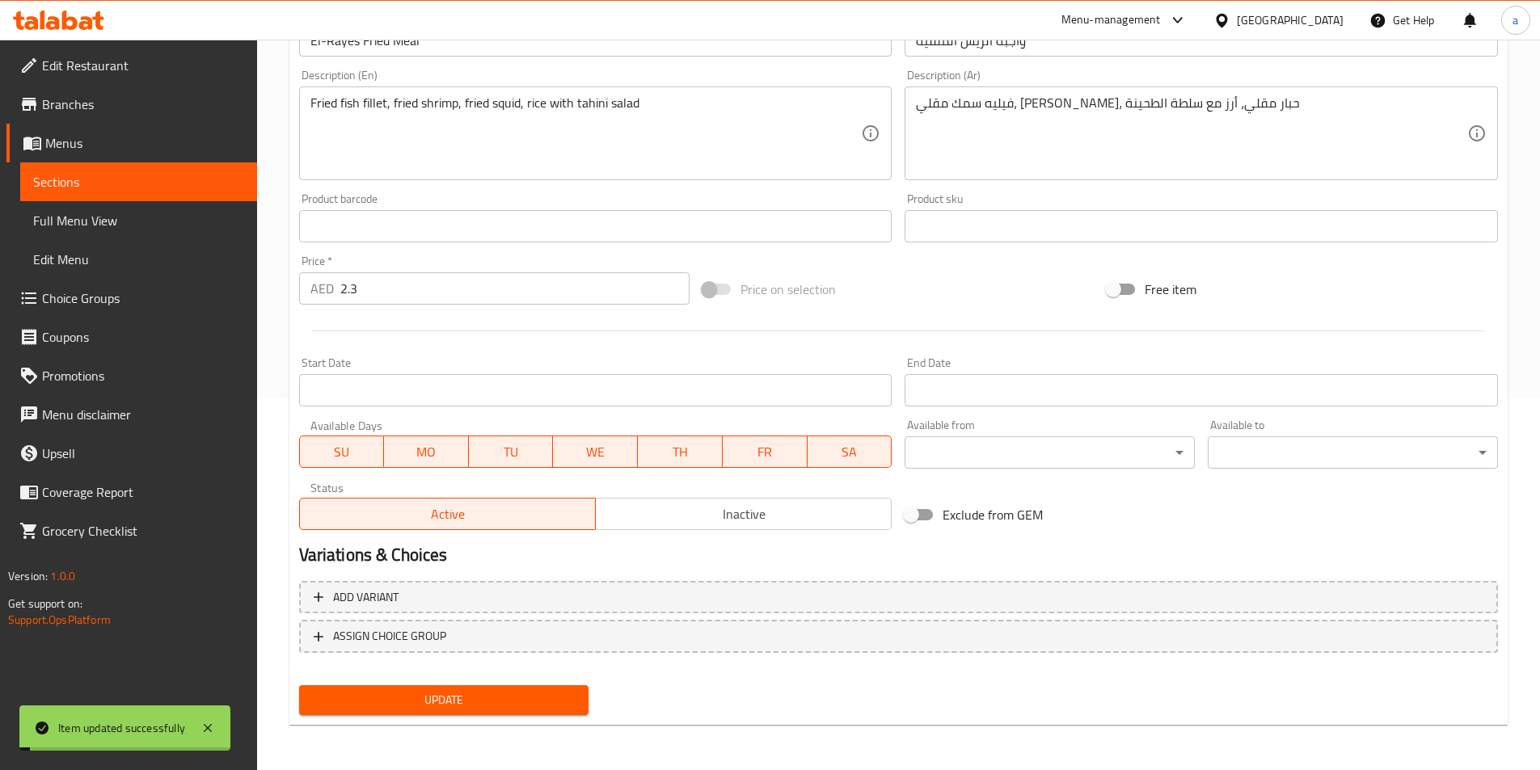
scroll to position [0, 0]
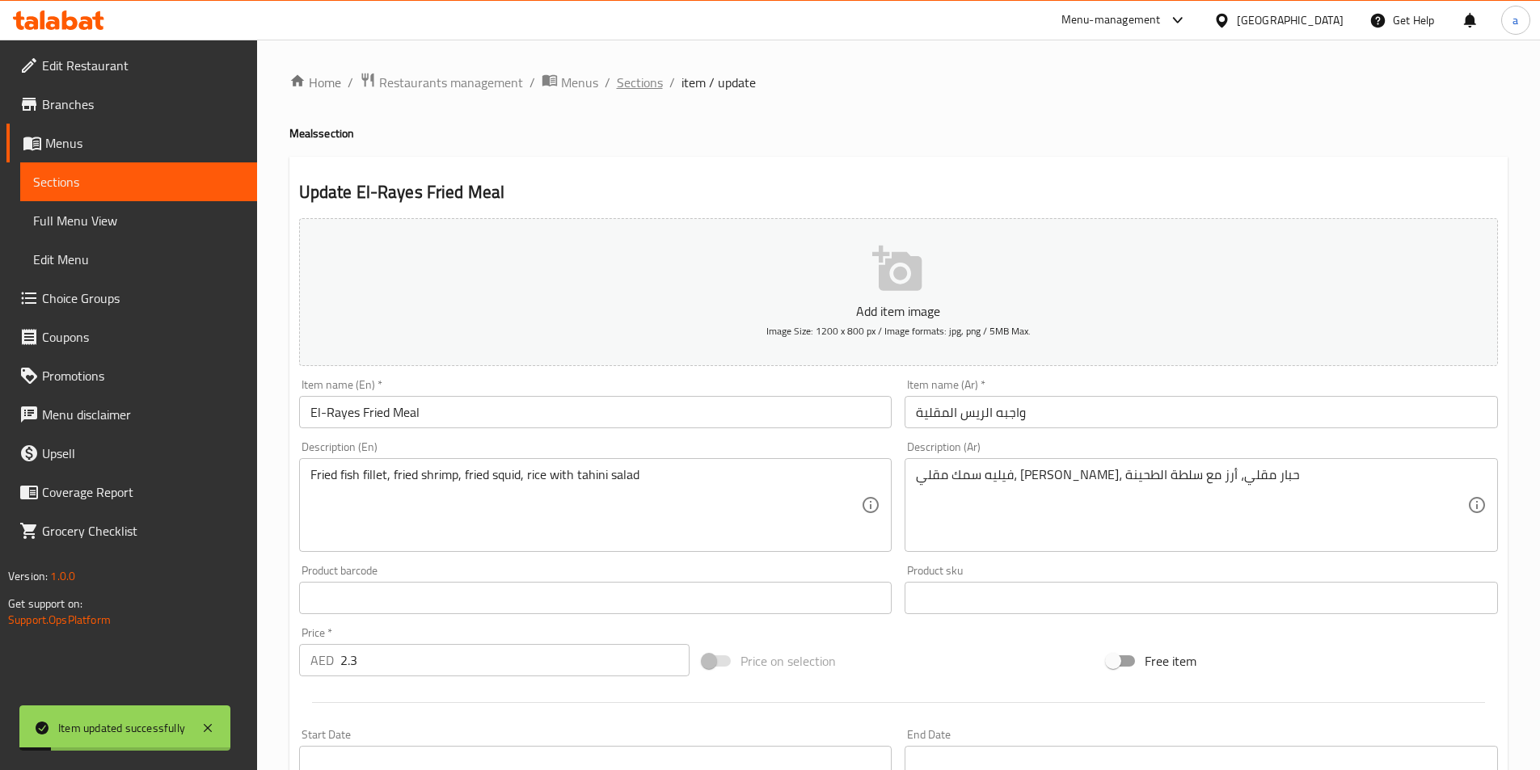
click at [643, 79] on span "Sections" at bounding box center [640, 82] width 46 height 19
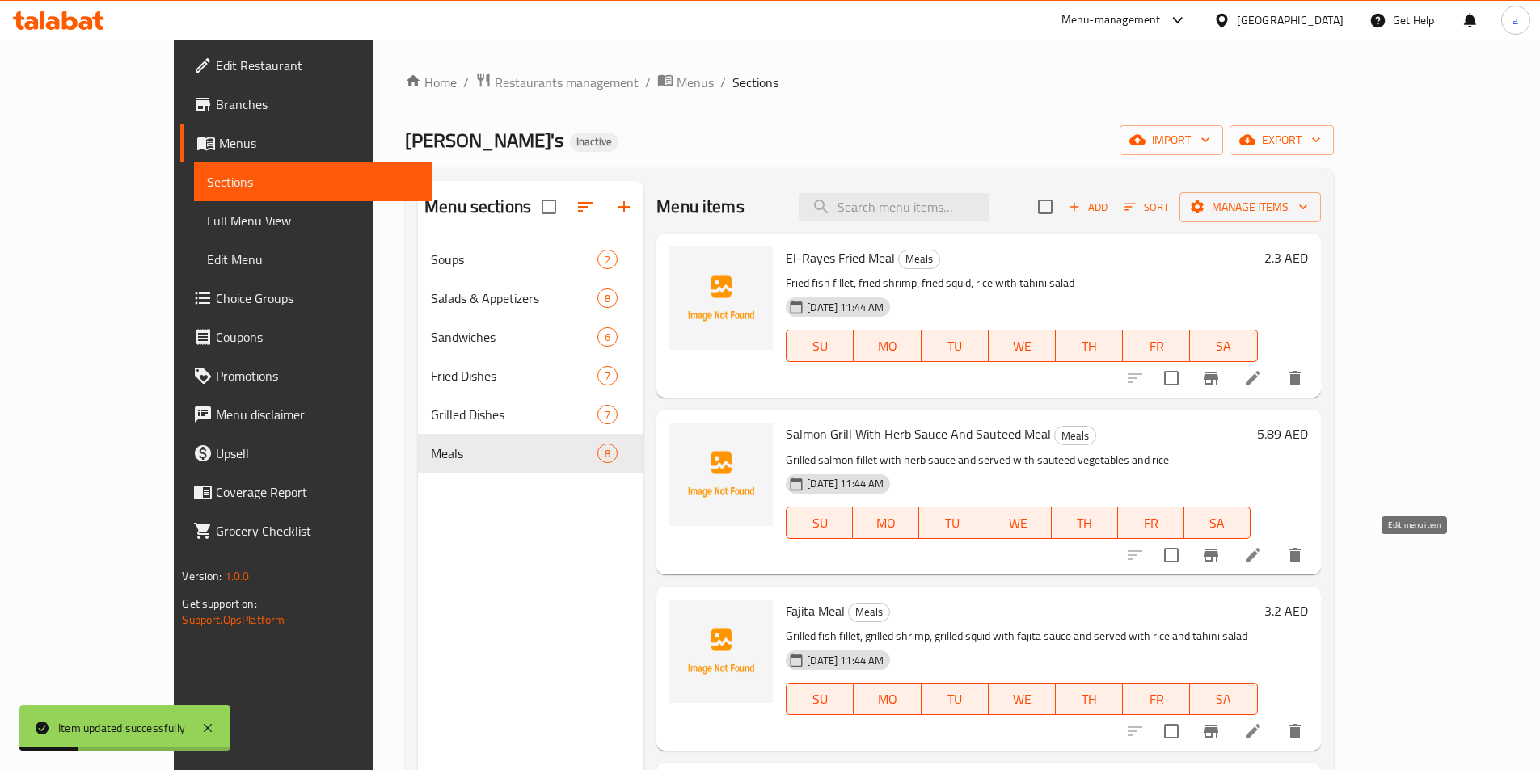
click at [1263, 562] on icon at bounding box center [1252, 555] width 19 height 19
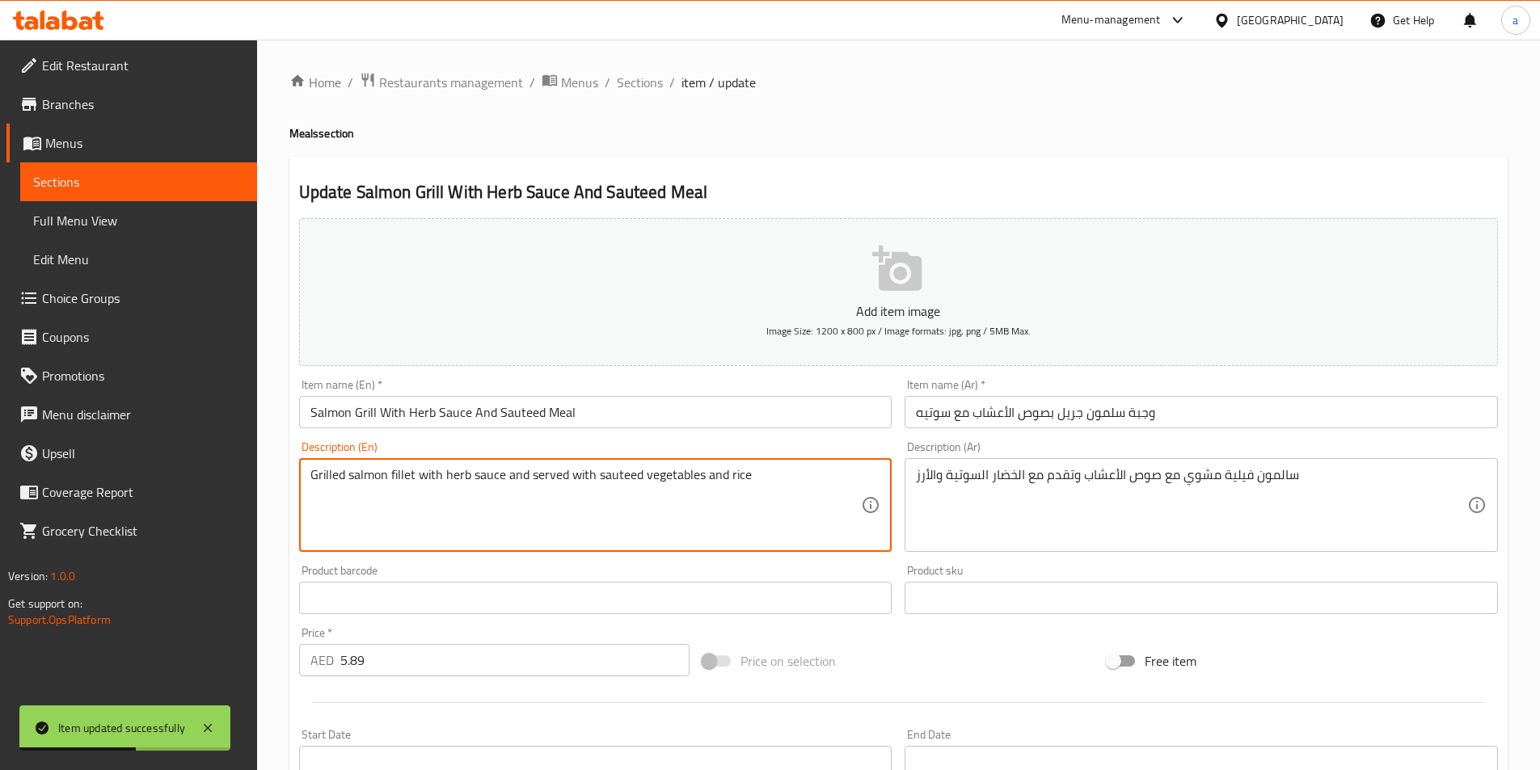
drag, startPoint x: 778, startPoint y: 476, endPoint x: 259, endPoint y: 464, distance: 519.1
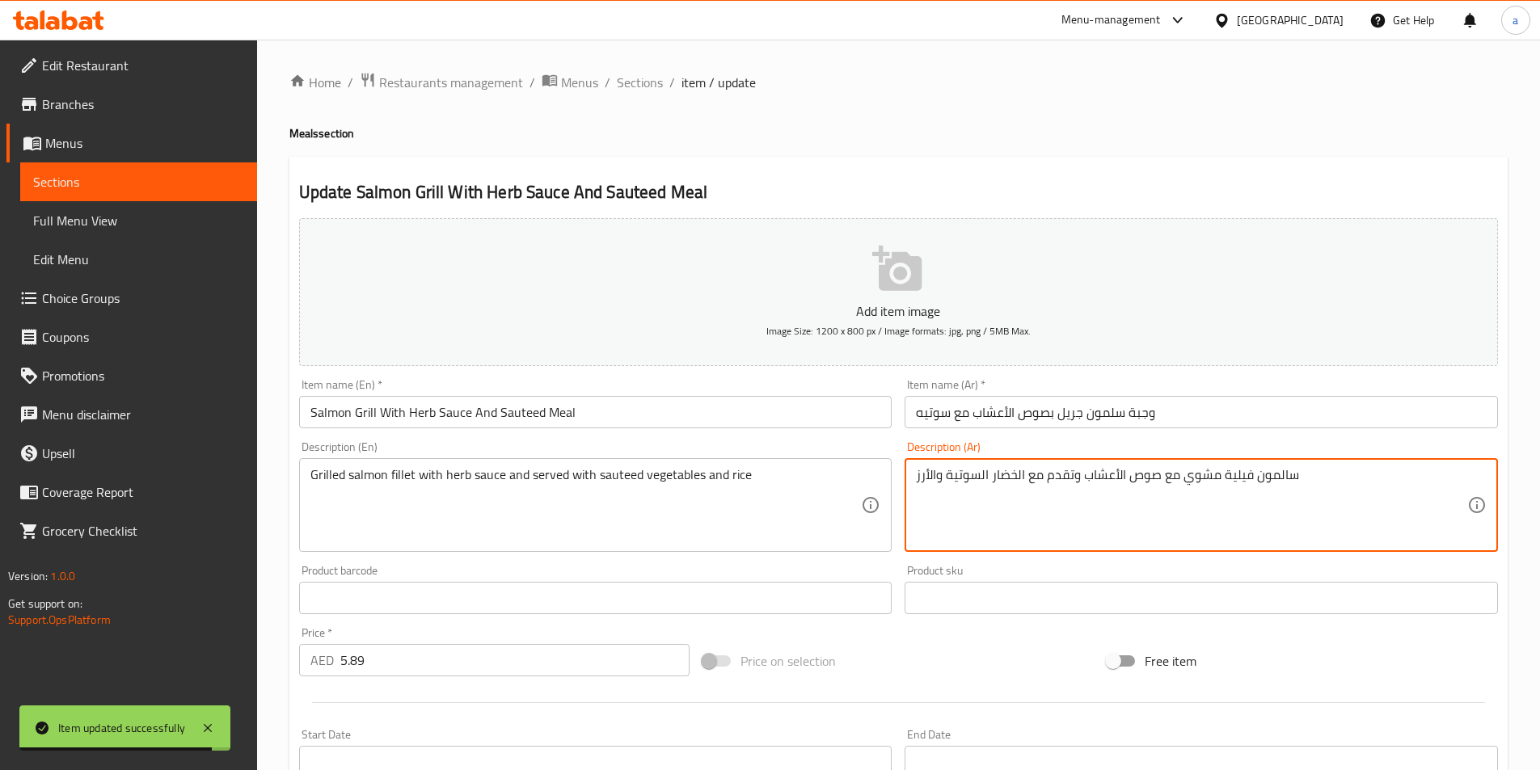
click at [1021, 492] on textarea "سالمون فيلية مشوي مع صوص الأعشاب وتقدم مع الخضار السوتية والأرز" at bounding box center [1191, 505] width 551 height 77
paste textarea "فيليه السلمون المشوي مع صلصة الأعشاب ويقدم مع الخضار المقل"
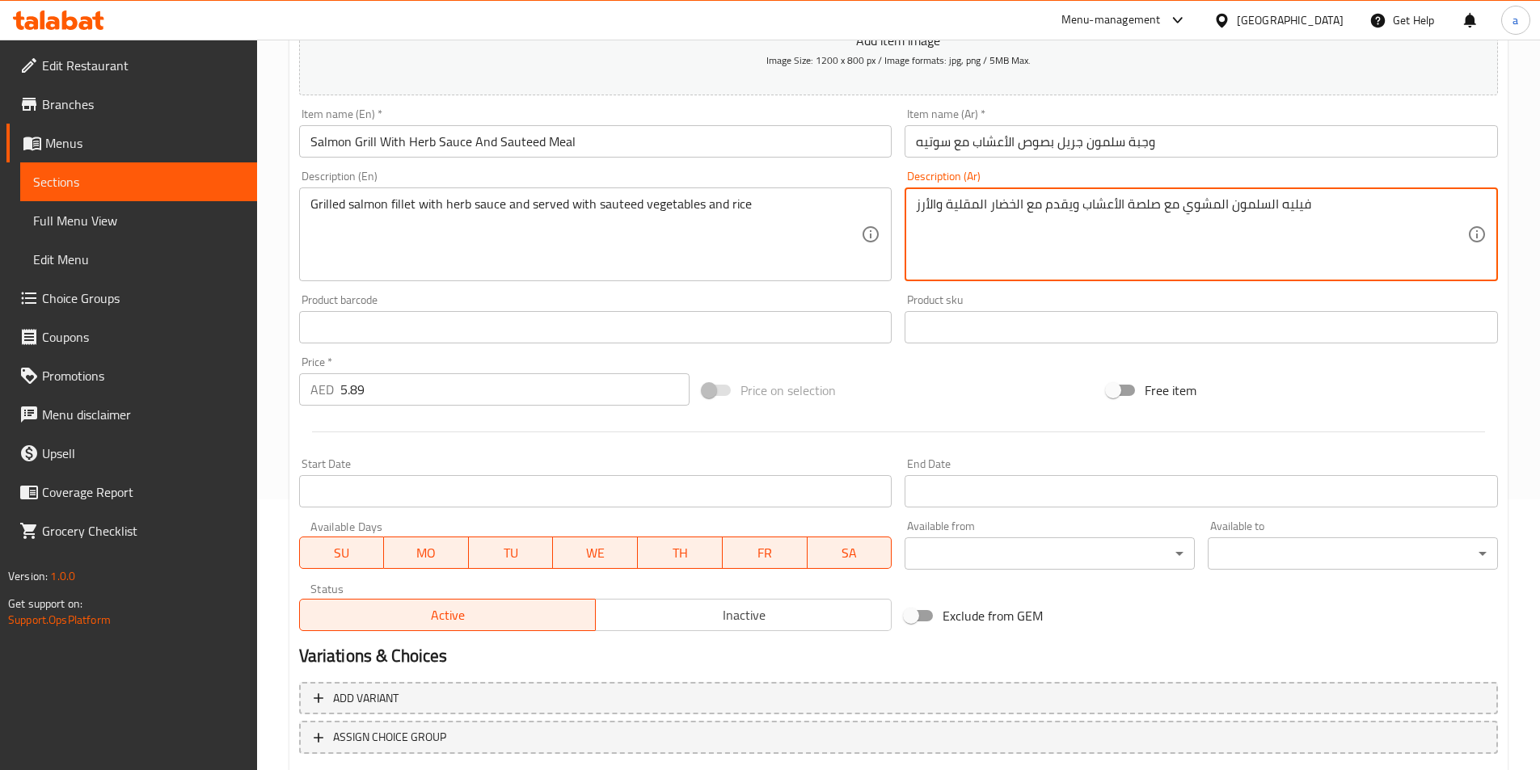
scroll to position [372, 0]
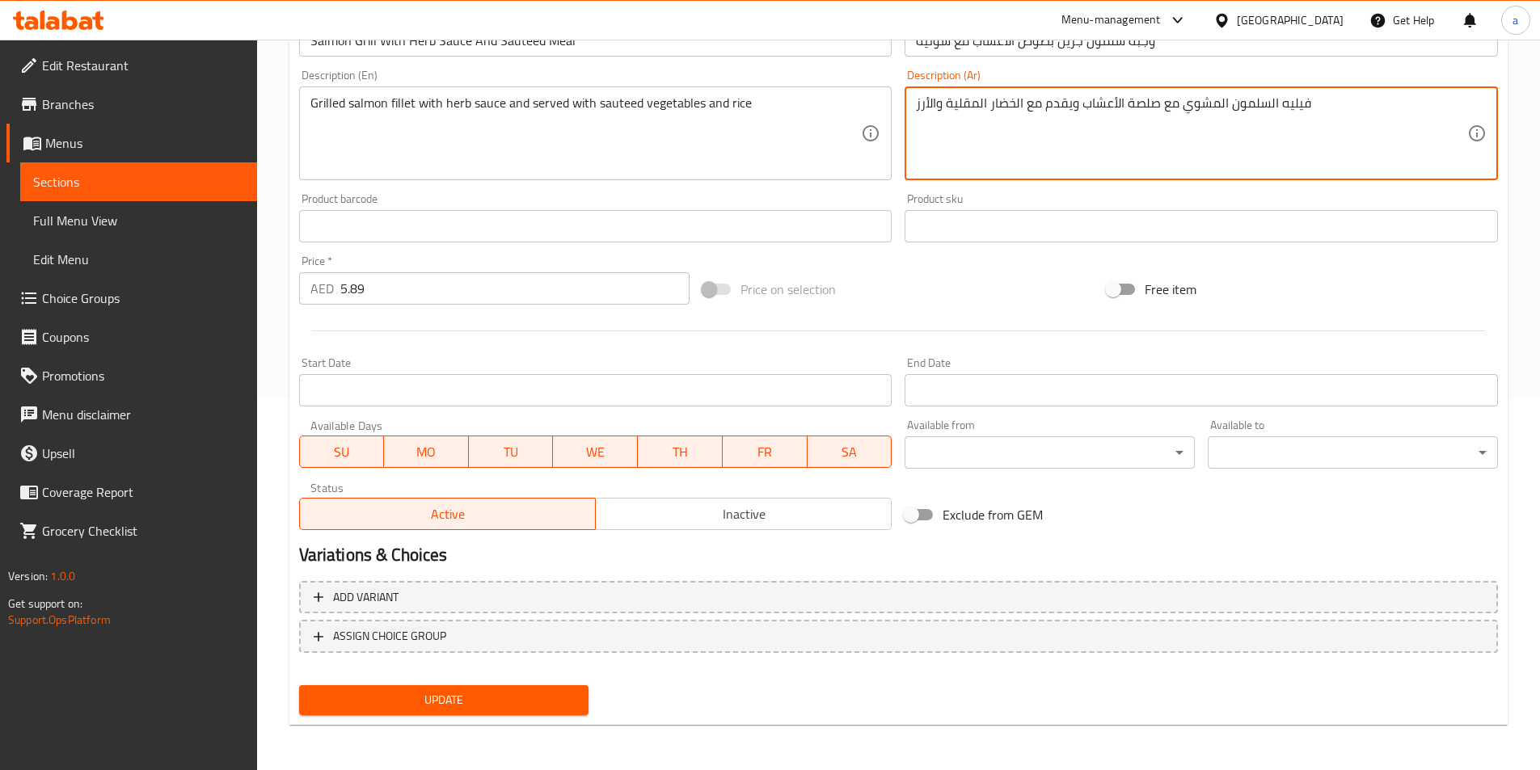
type textarea "فيليه السلمون المشوي مع صلصة الأعشاب ويقدم مع الخضار المقلية والأرز"
click at [538, 690] on button "Update" at bounding box center [444, 700] width 290 height 30
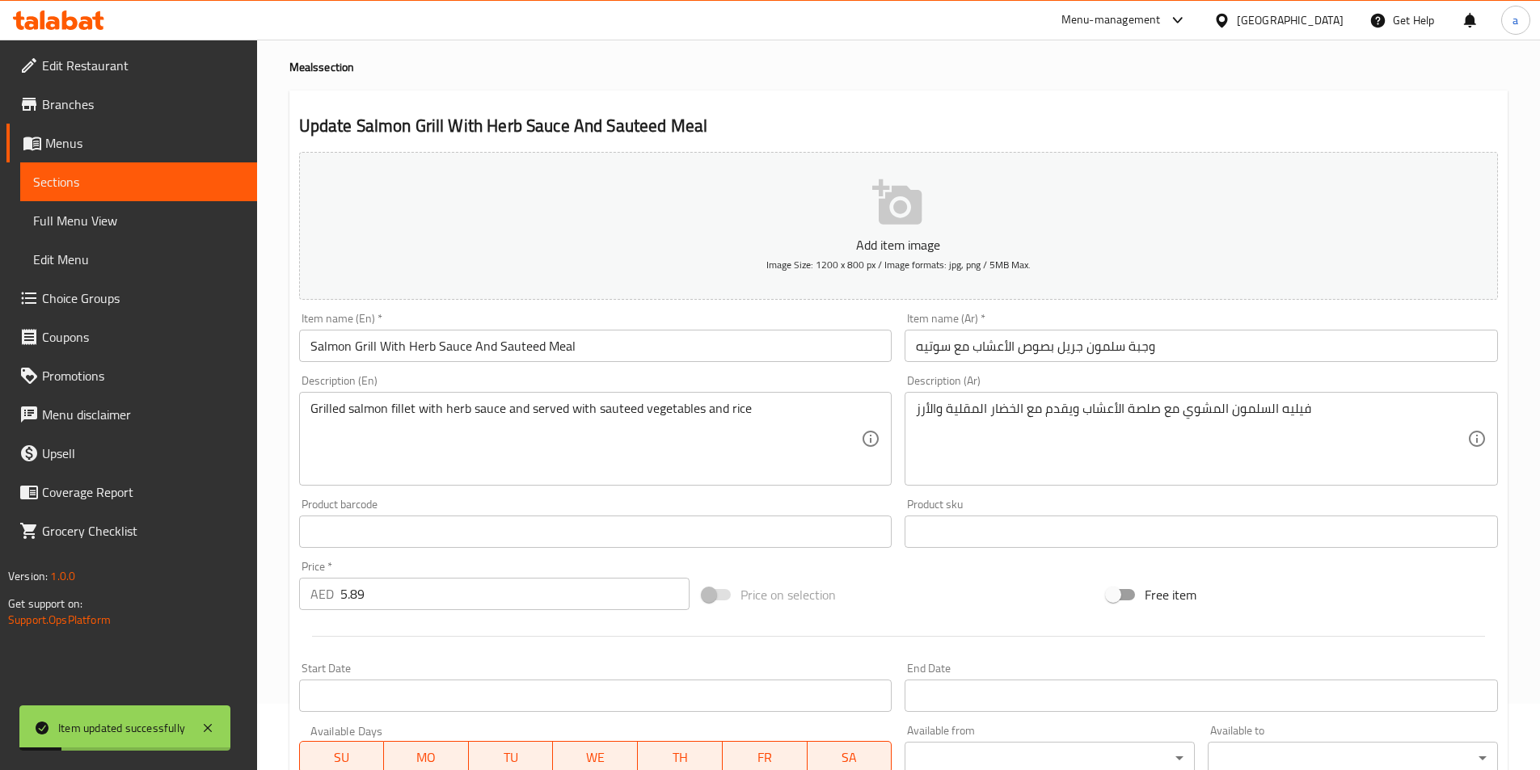
scroll to position [0, 0]
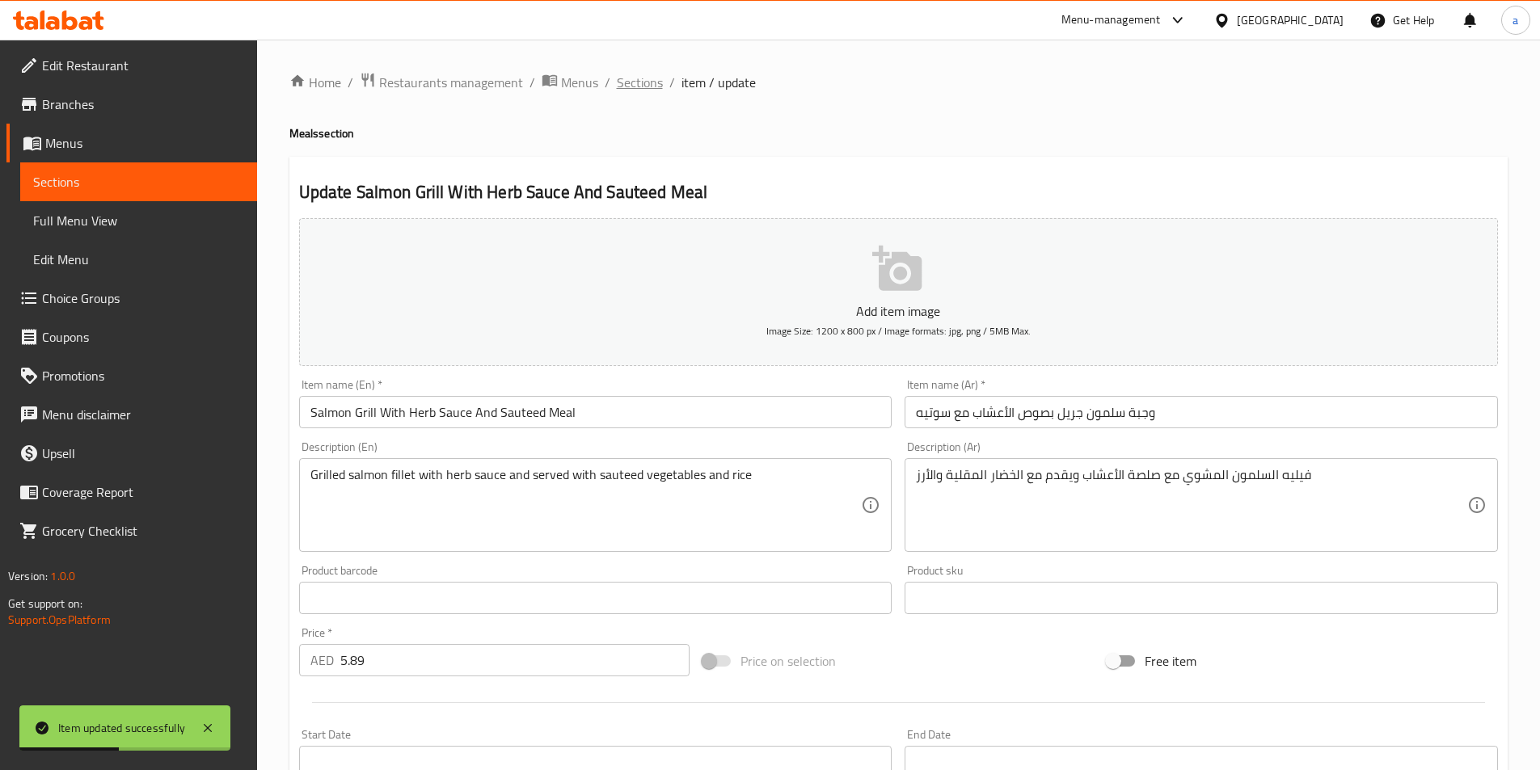
click at [633, 85] on span "Sections" at bounding box center [640, 82] width 46 height 19
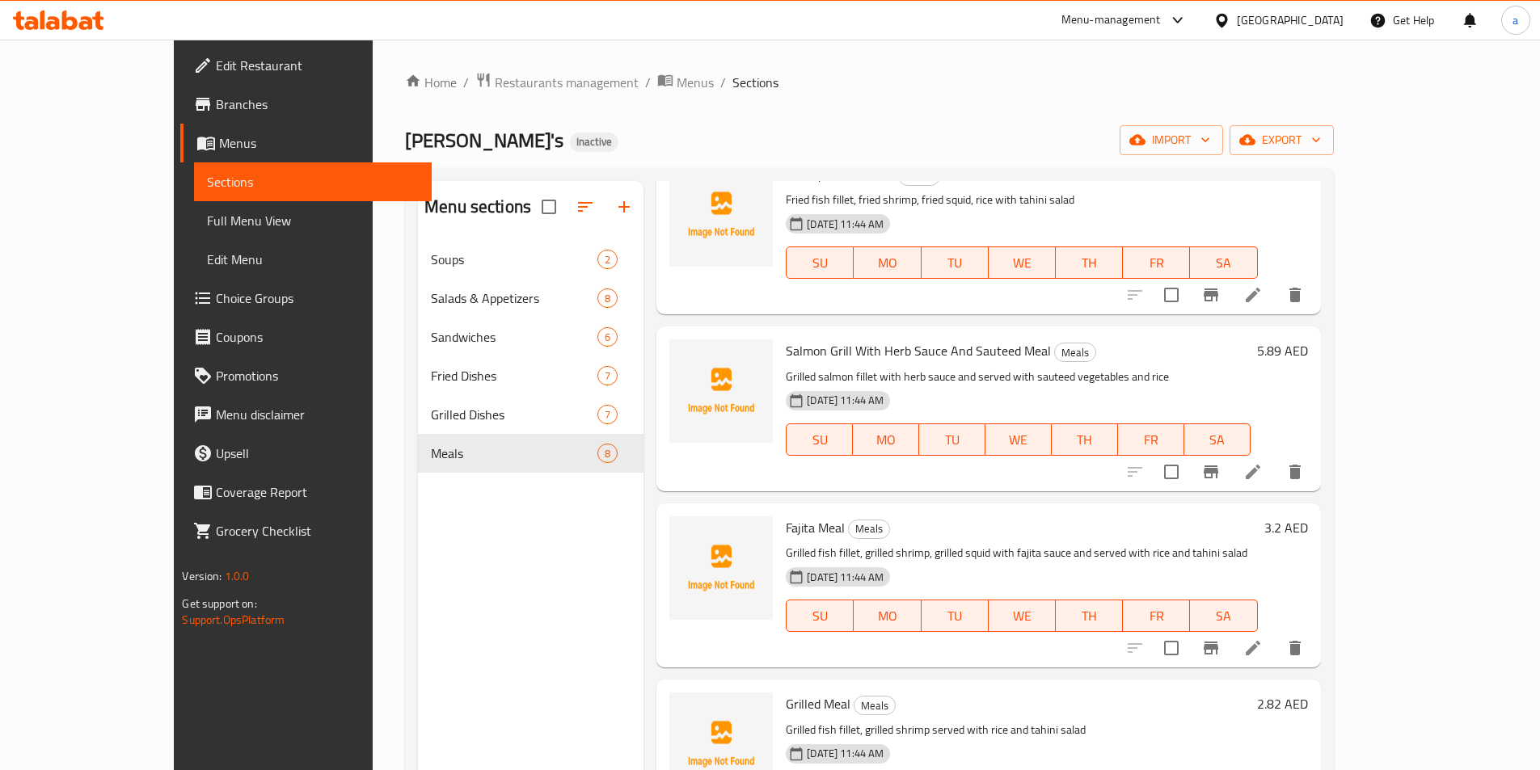
scroll to position [162, 0]
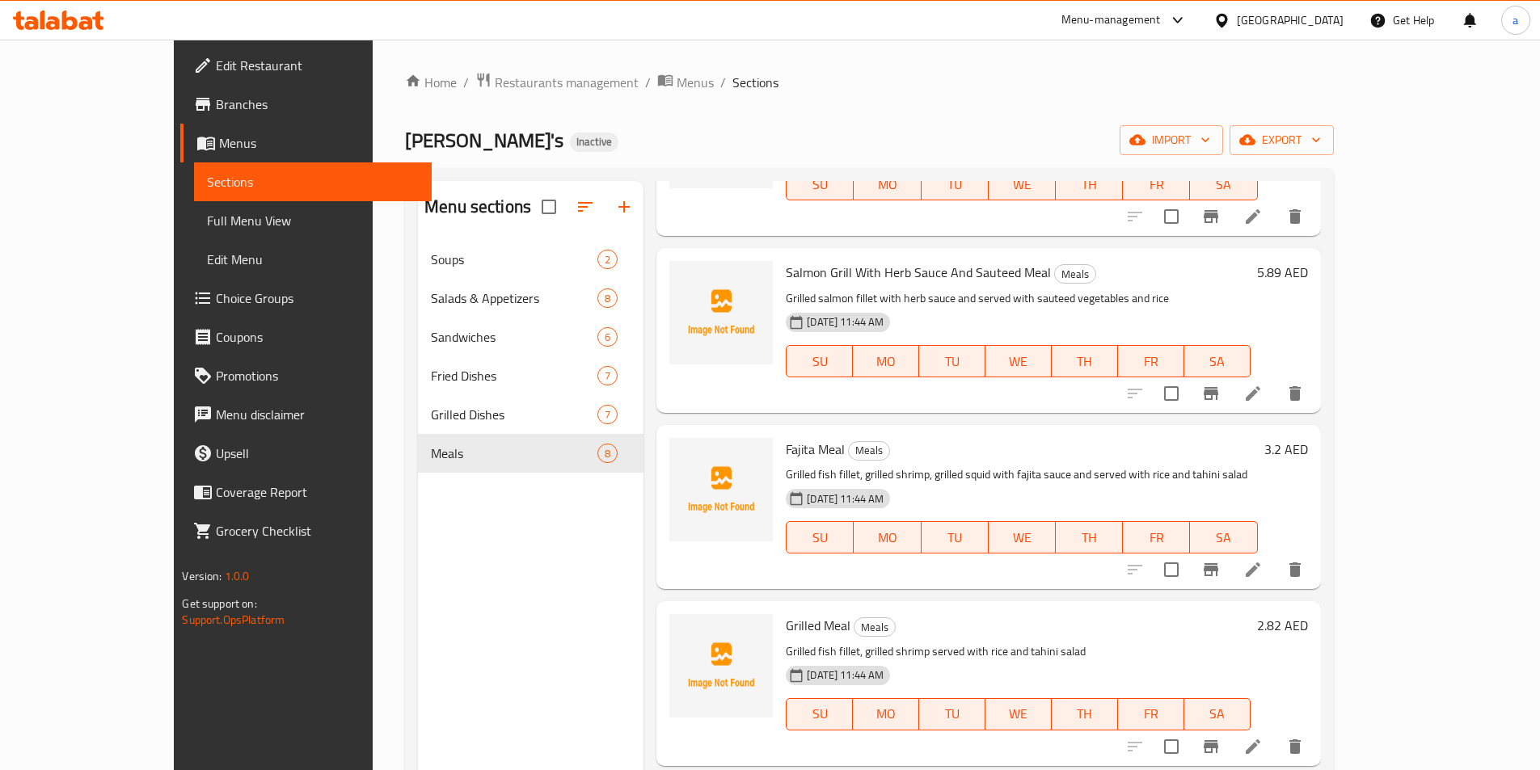
click at [1276, 580] on li at bounding box center [1252, 569] width 45 height 29
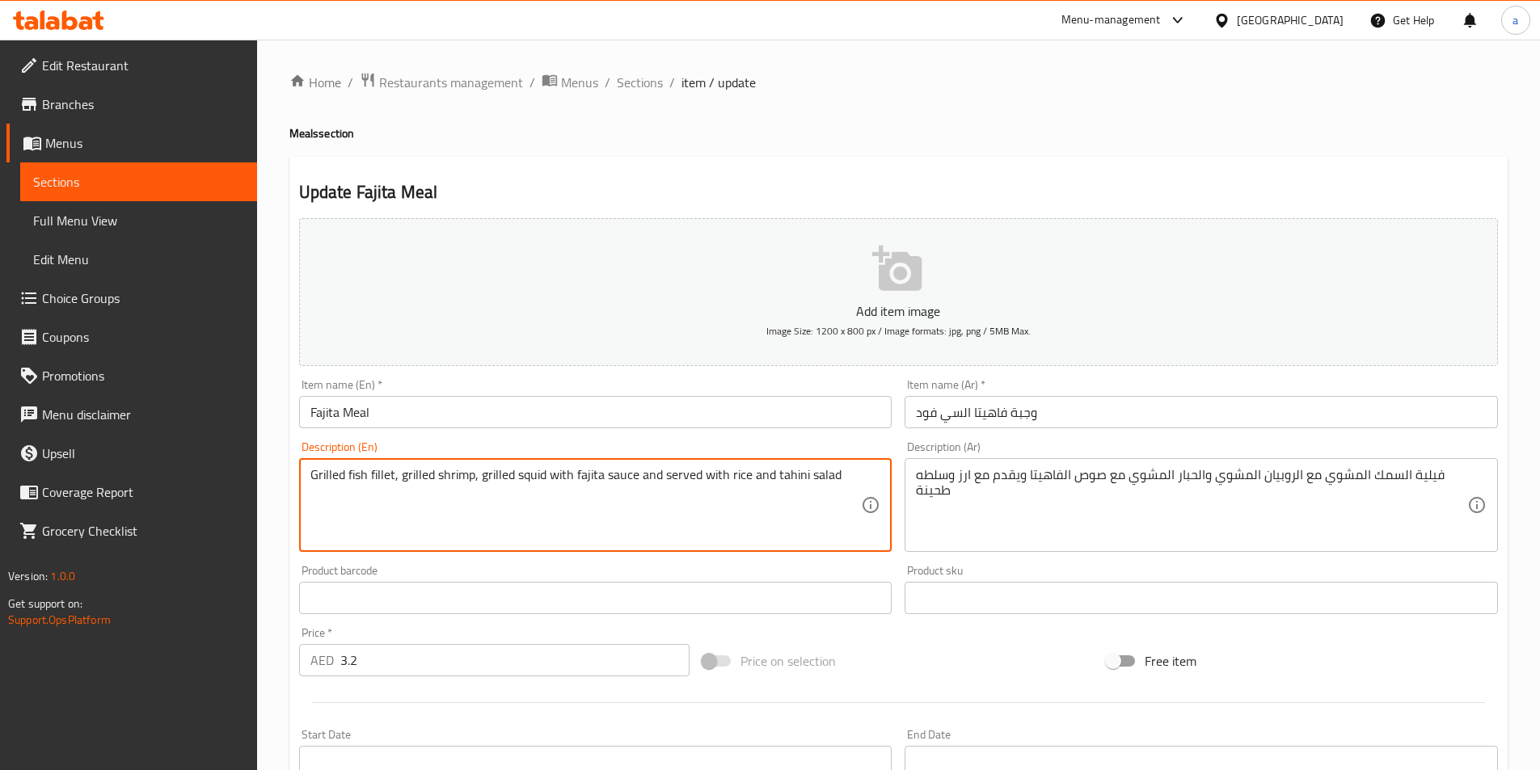
drag, startPoint x: 503, startPoint y: 476, endPoint x: 126, endPoint y: 489, distance: 376.9
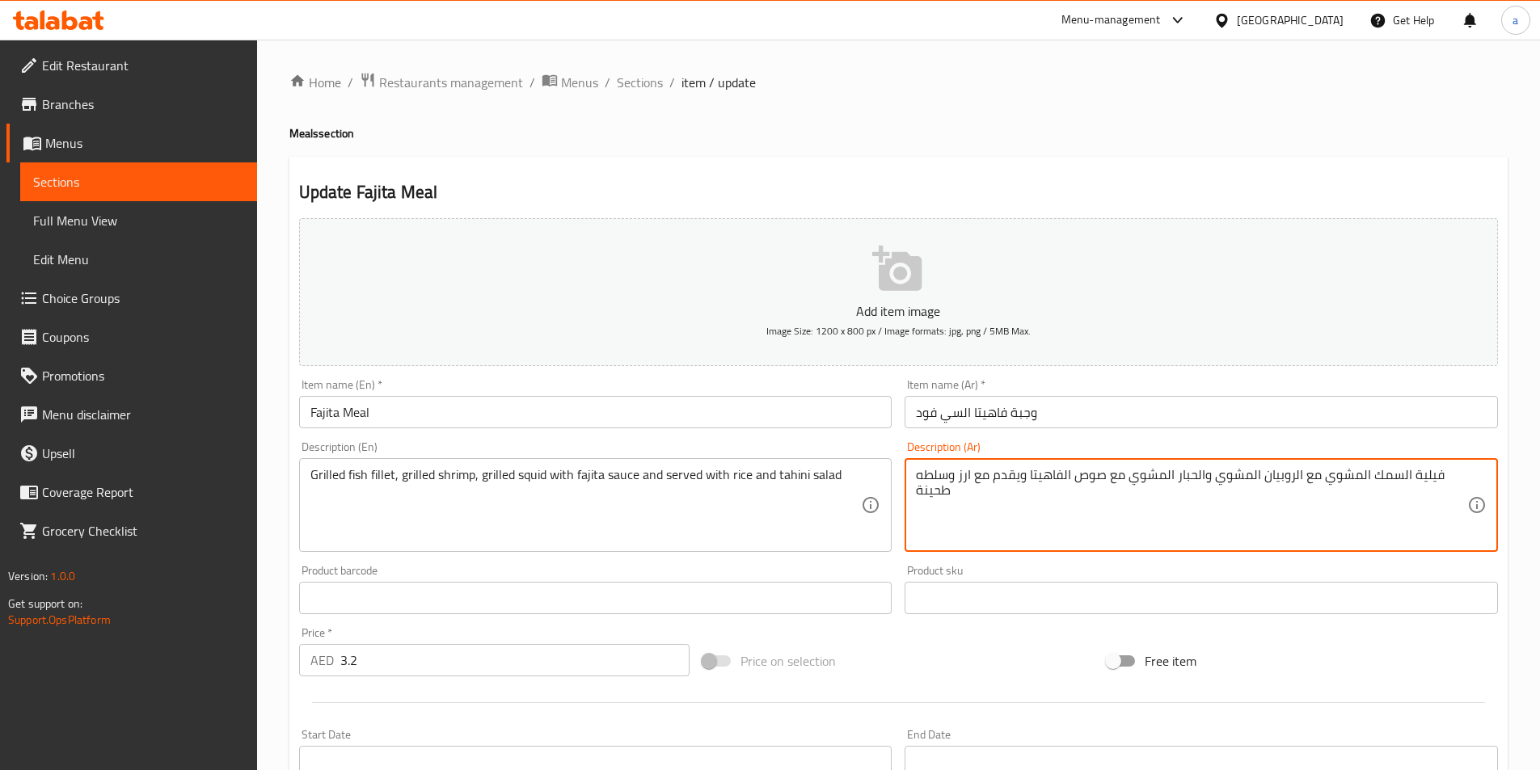
click at [1060, 475] on textarea "فيلية السمك المشوي مع الروبيان المشوي والحبار المشوي مع صوص الفاهيتا ويقدم مع ا…" at bounding box center [1191, 505] width 551 height 77
paste textarea "ه سمك مشوي، [PERSON_NAME]، حبار مشوي مع صلصة الفاهيتا ويقدم مع الأرز وسلطة ال"
drag, startPoint x: 1158, startPoint y: 475, endPoint x: 1082, endPoint y: 474, distance: 76.8
click at [1082, 474] on textarea "فيليه [PERSON_NAME]، [PERSON_NAME]، حبار مشوي مع صلصة الفاهيتا ويقدم مع الأرز و…" at bounding box center [1191, 505] width 551 height 77
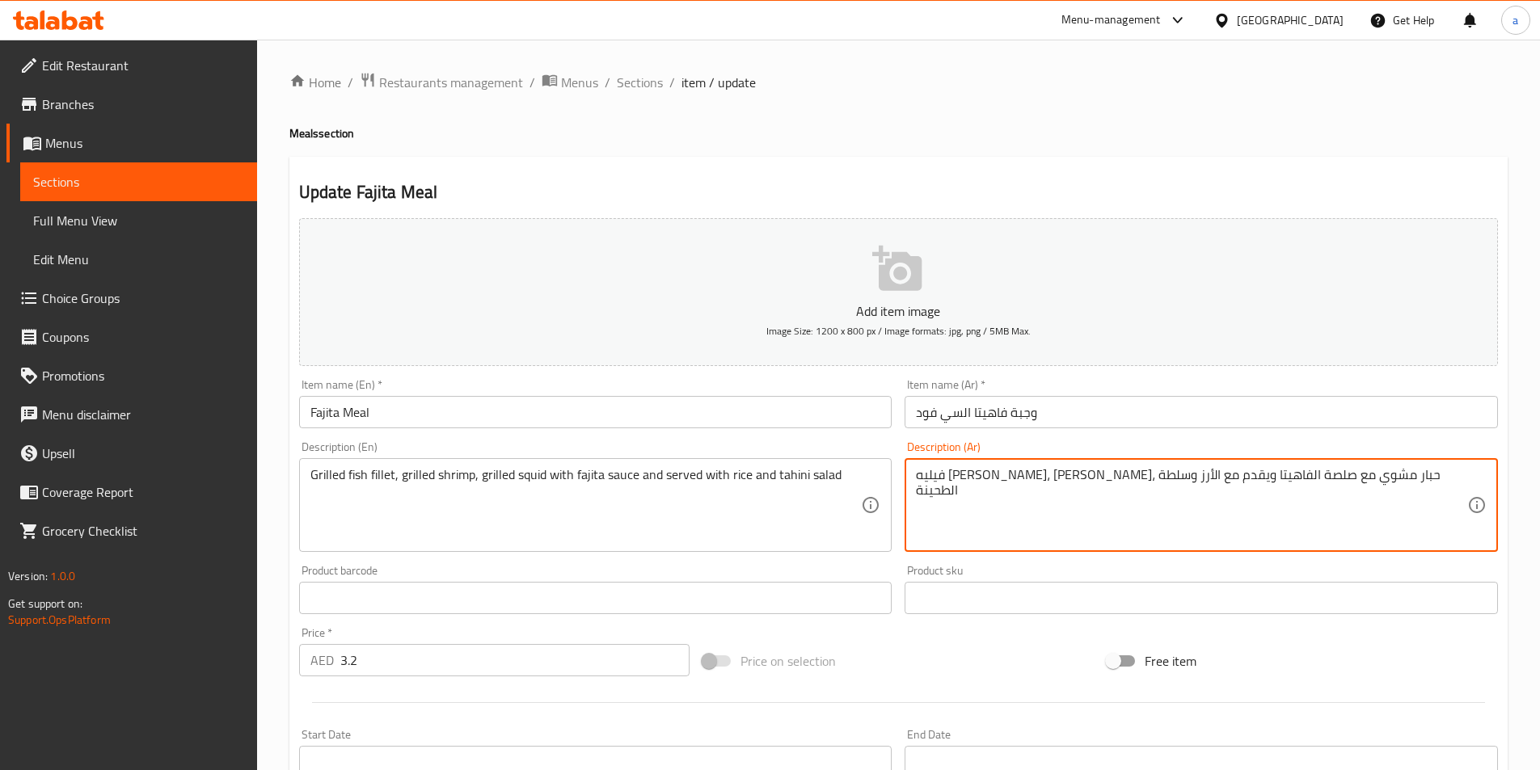
click at [1069, 482] on textarea "فيليه [PERSON_NAME]، [PERSON_NAME]، حبار مشوي مع صلصة الفاهيتا ويقدم مع الأرز و…" at bounding box center [1191, 505] width 551 height 77
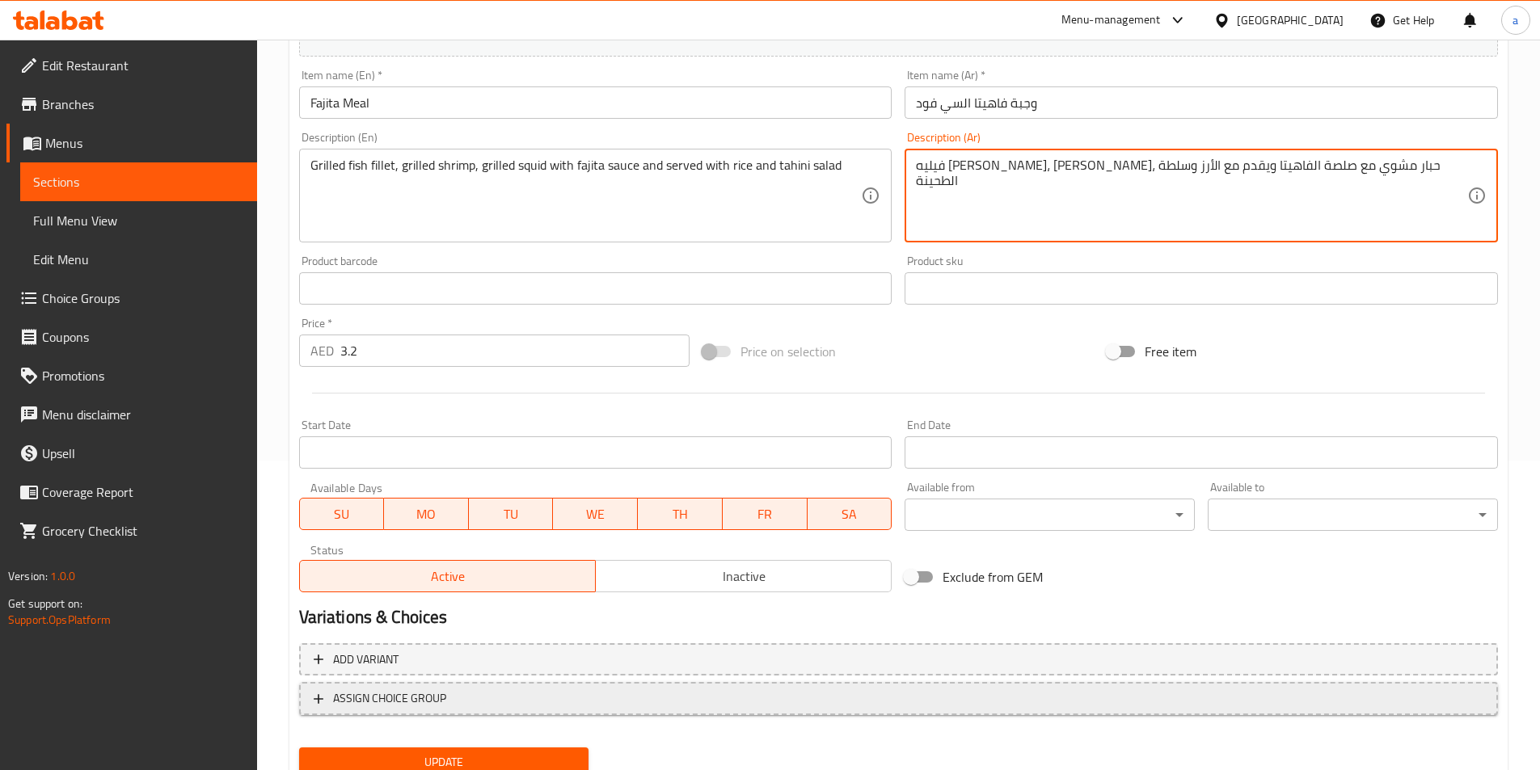
scroll to position [372, 0]
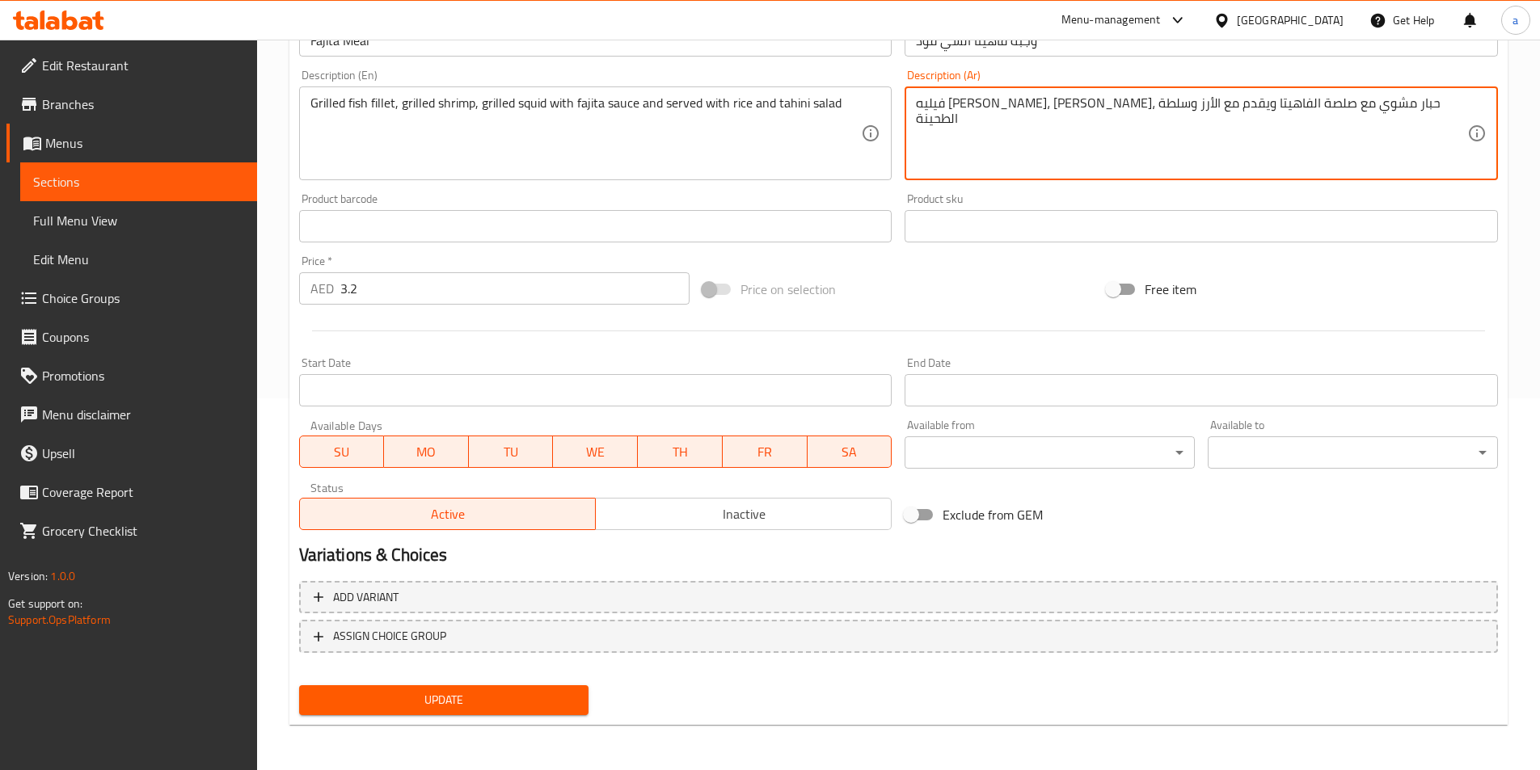
type textarea "فيليه [PERSON_NAME]، [PERSON_NAME]، حبار مشوي مع صلصة الفاهيتا ويقدم مع الأرز و…"
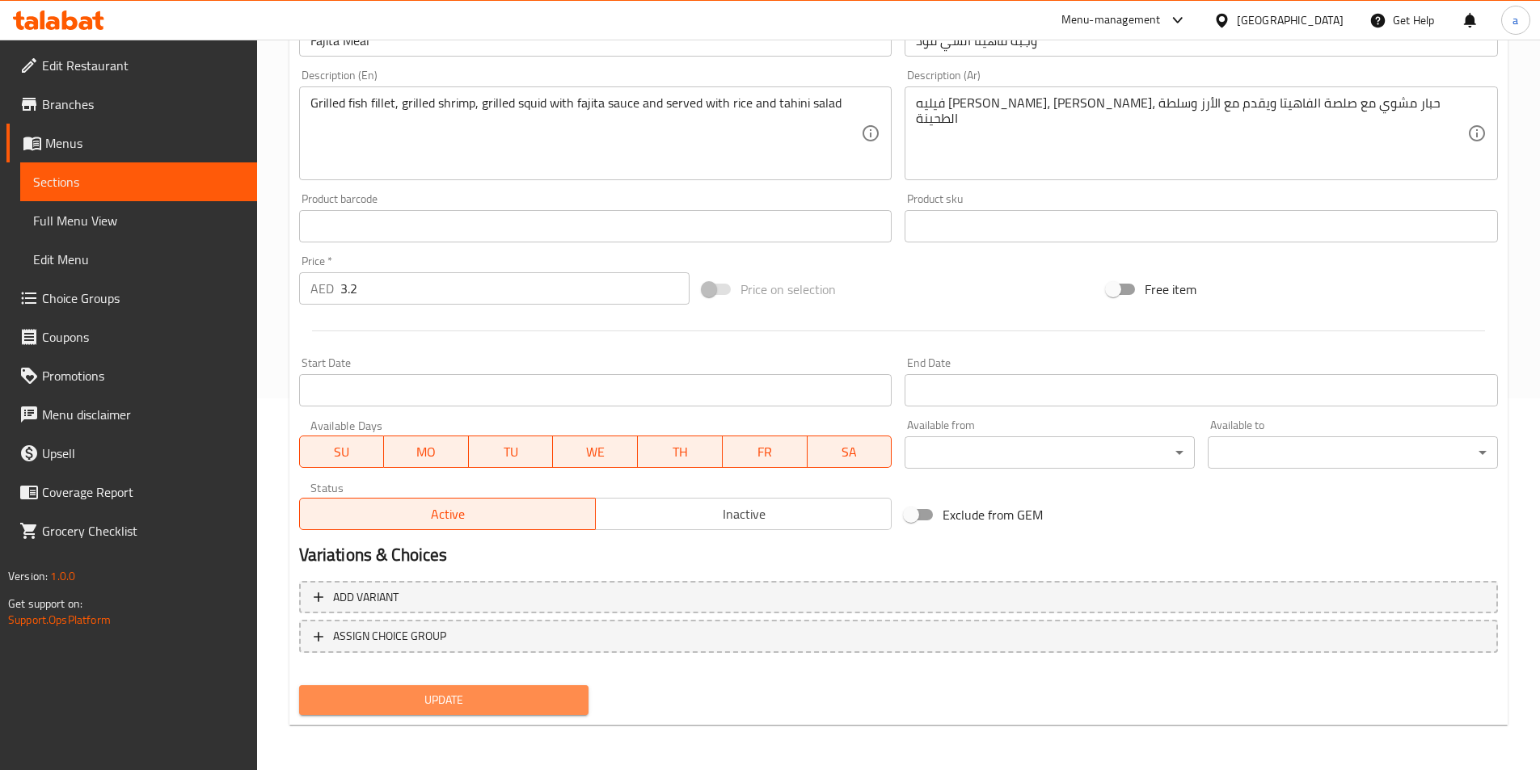
click at [542, 699] on span "Update" at bounding box center [444, 700] width 264 height 20
click at [514, 705] on span "Update" at bounding box center [444, 700] width 264 height 20
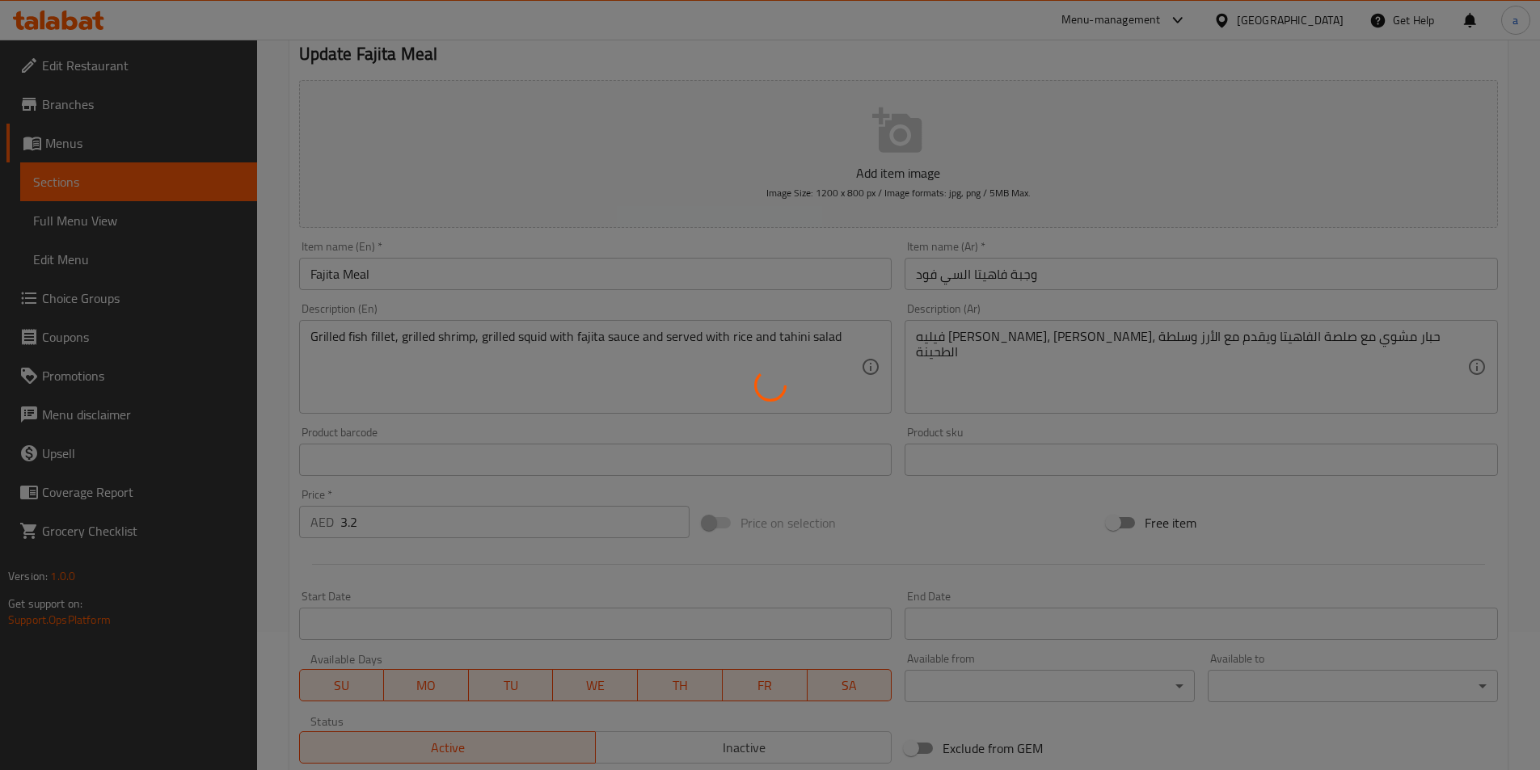
scroll to position [0, 0]
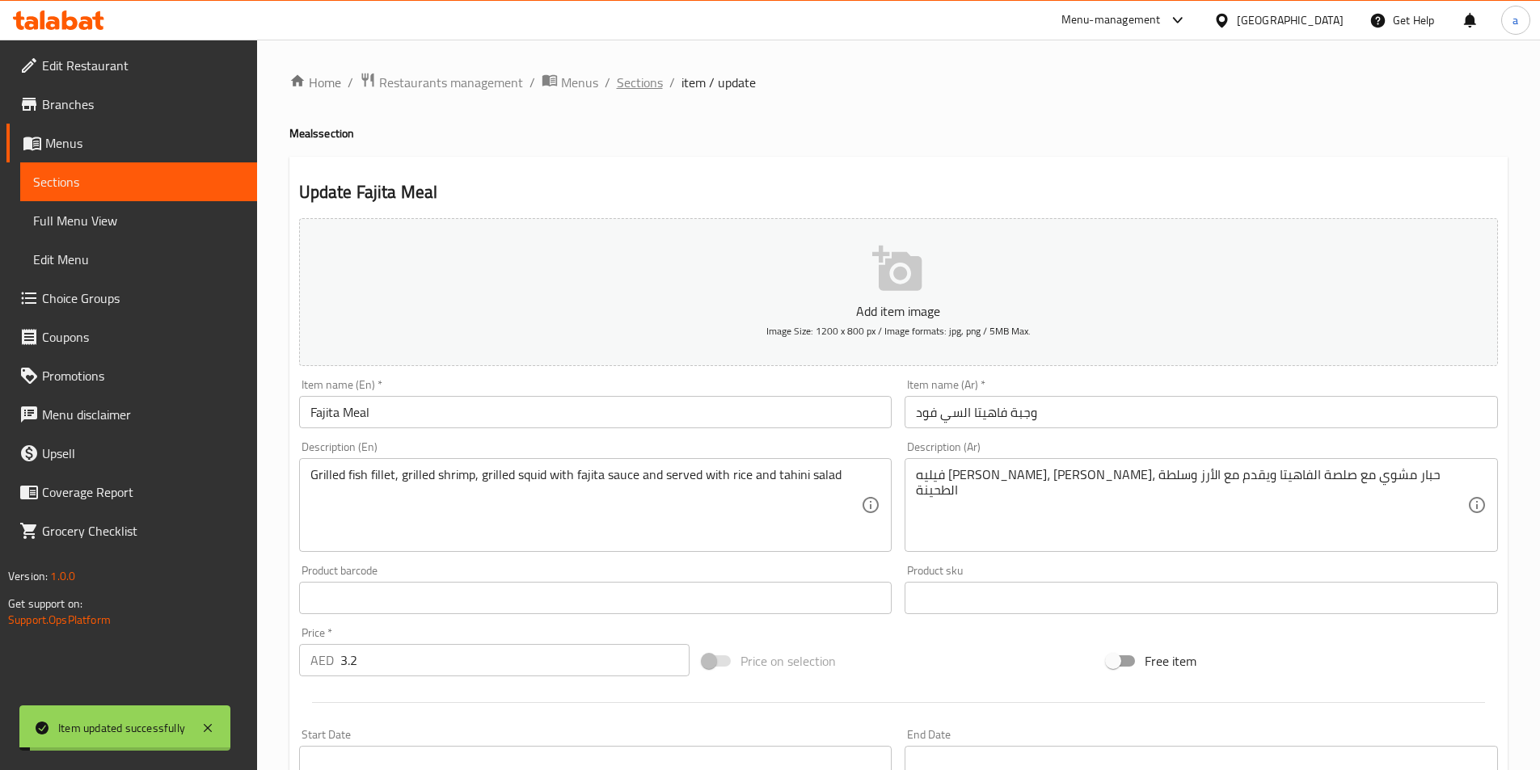
click at [623, 78] on span "Sections" at bounding box center [640, 82] width 46 height 19
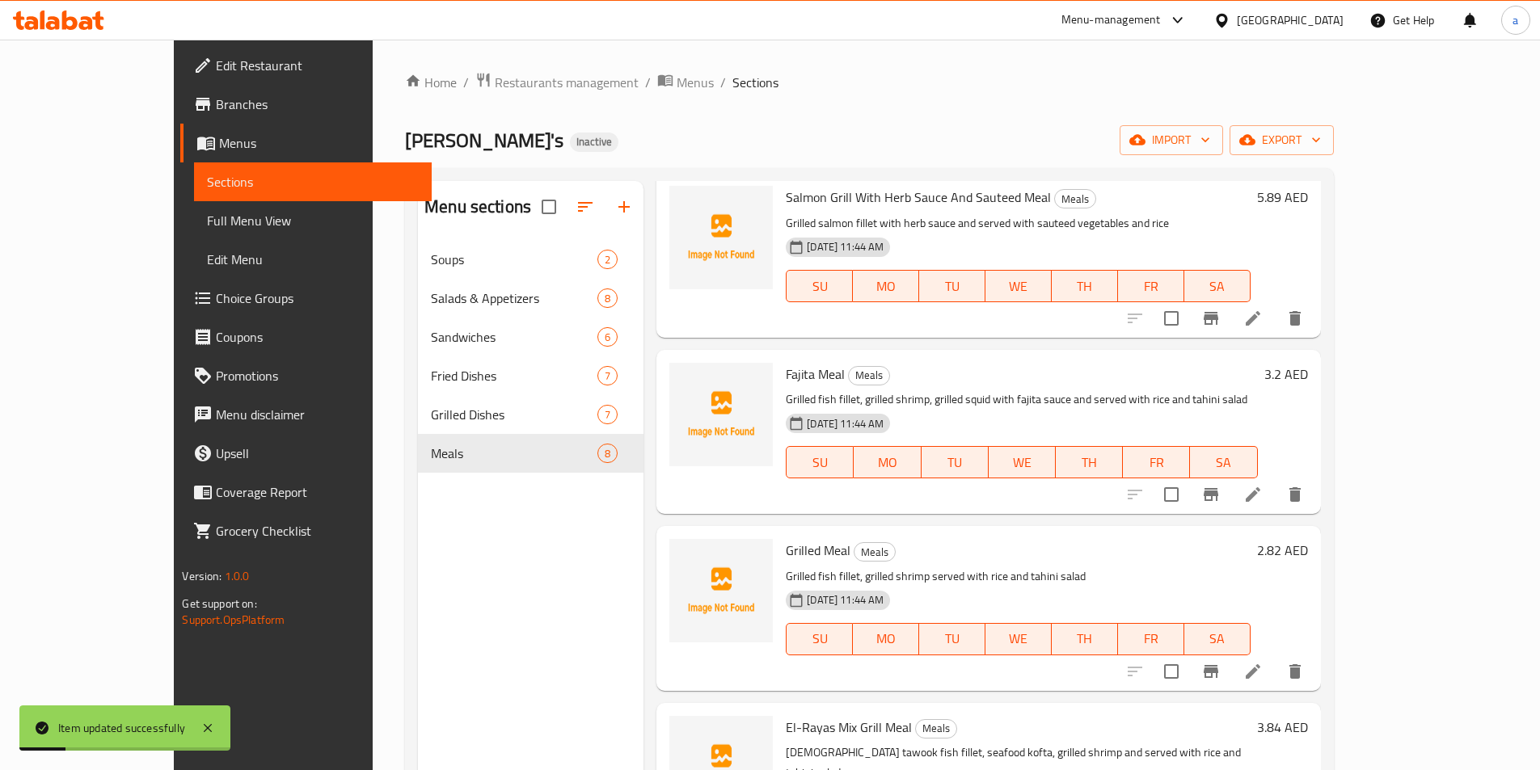
scroll to position [323, 0]
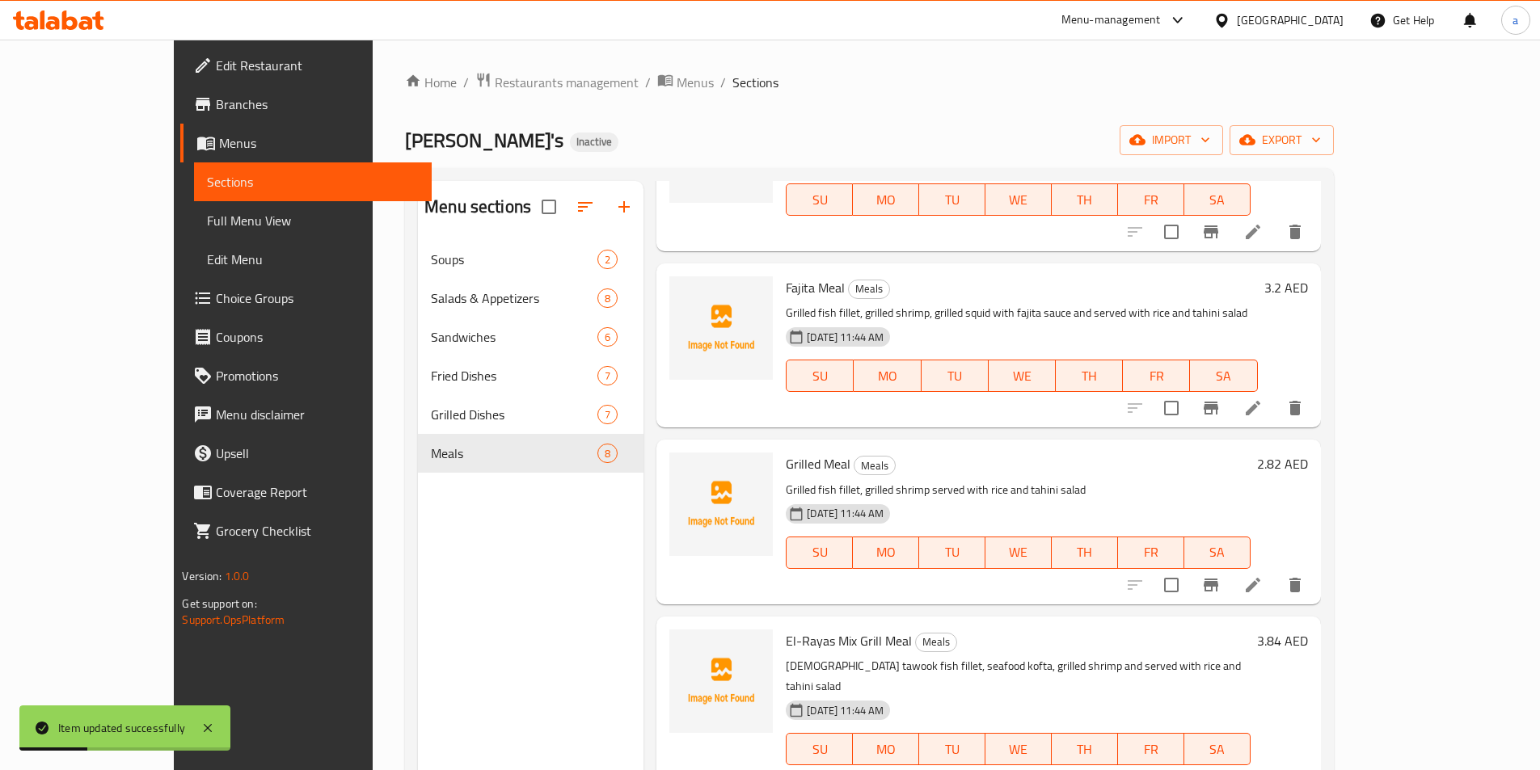
click at [1260, 584] on icon at bounding box center [1253, 585] width 15 height 15
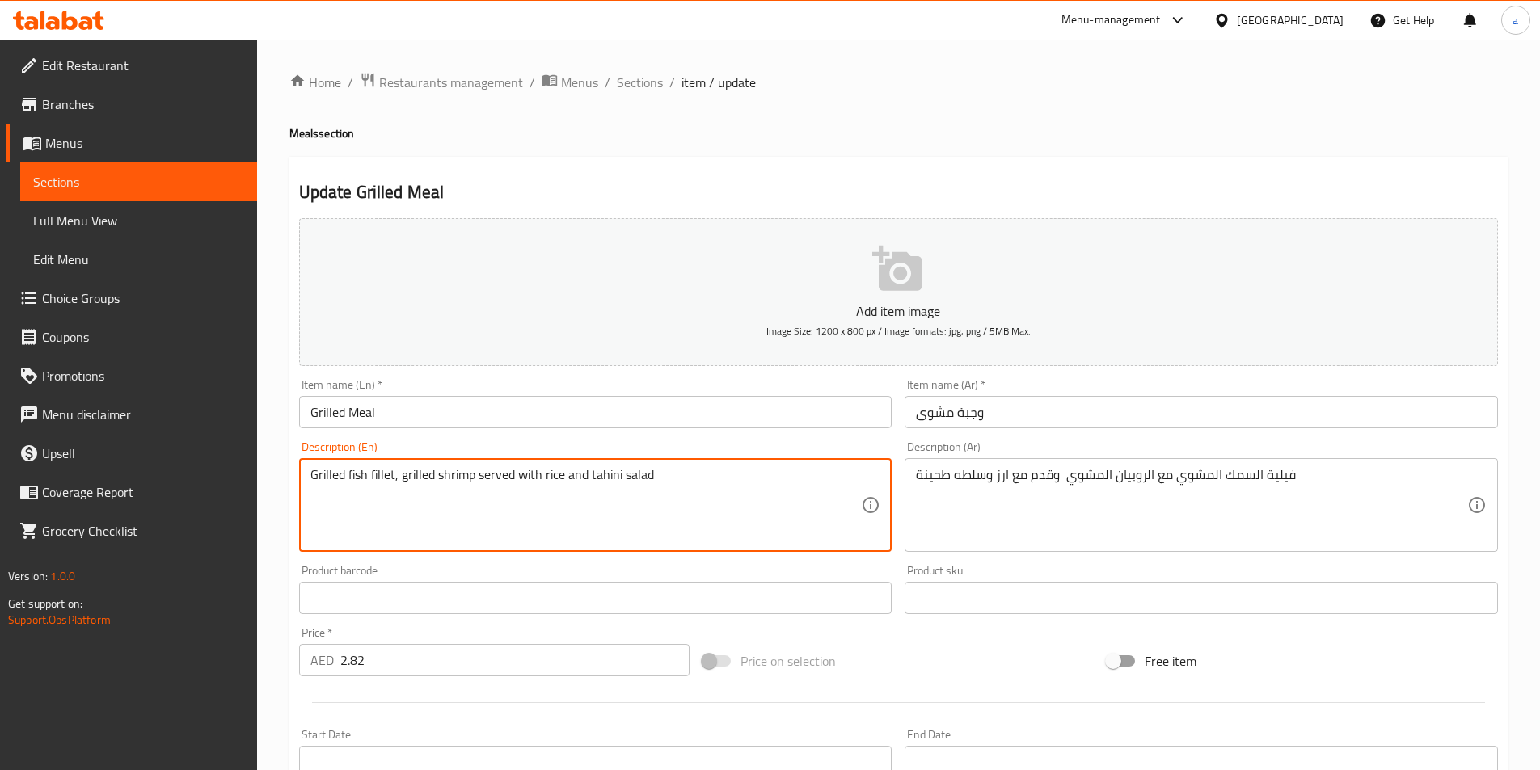
drag, startPoint x: 345, startPoint y: 471, endPoint x: 220, endPoint y: 466, distance: 125.4
click at [664, 474] on textarea "Grilled fish fillet, grilled shrimp served with rice and tahini salad" at bounding box center [585, 505] width 551 height 77
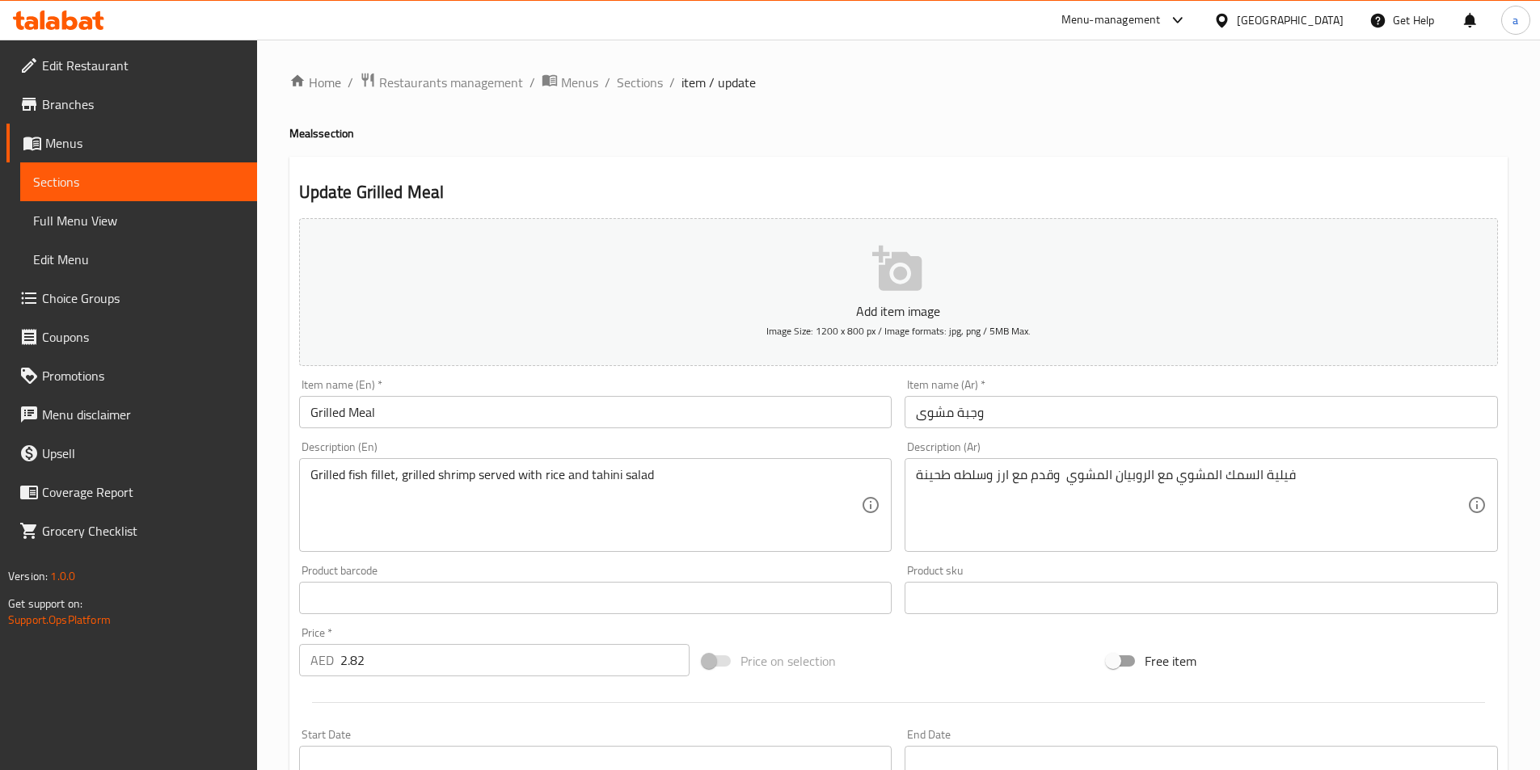
drag, startPoint x: 910, startPoint y: 474, endPoint x: 1409, endPoint y: 474, distance: 498.7
click at [1409, 474] on div "فيلية السمك المشوي مع الروبيان المشوي وقدم مع ارز وسلطه طحينة Description (Ar)" at bounding box center [1201, 505] width 593 height 94
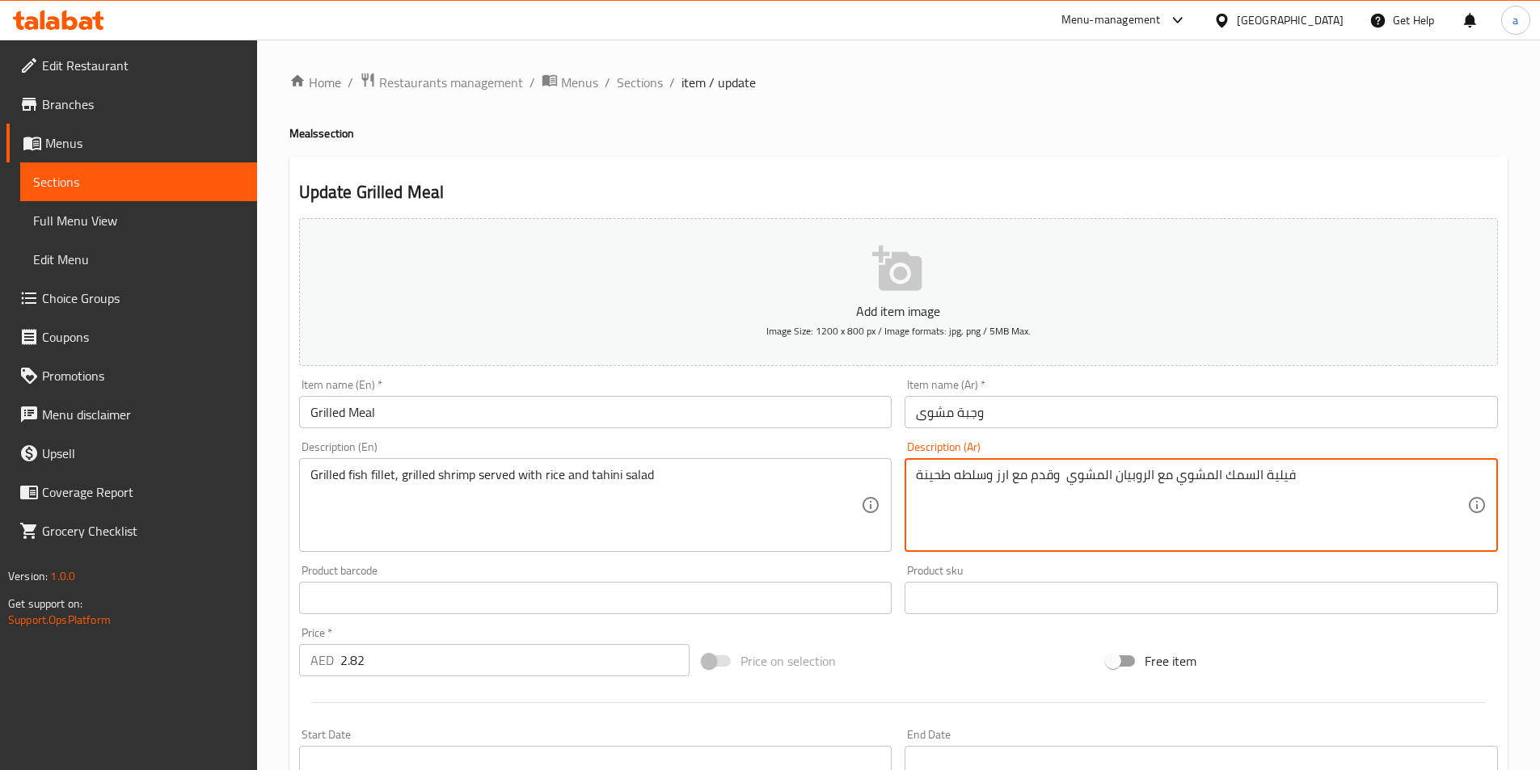
click at [1345, 473] on textarea "فيلية السمك المشوي مع الروبيان المشوي وقدم مع ارز وسلطه طحينة" at bounding box center [1191, 505] width 551 height 77
paste textarea "ه [PERSON_NAME] و[PERSON_NAME] يقدم مع الأرز وسلطة ال"
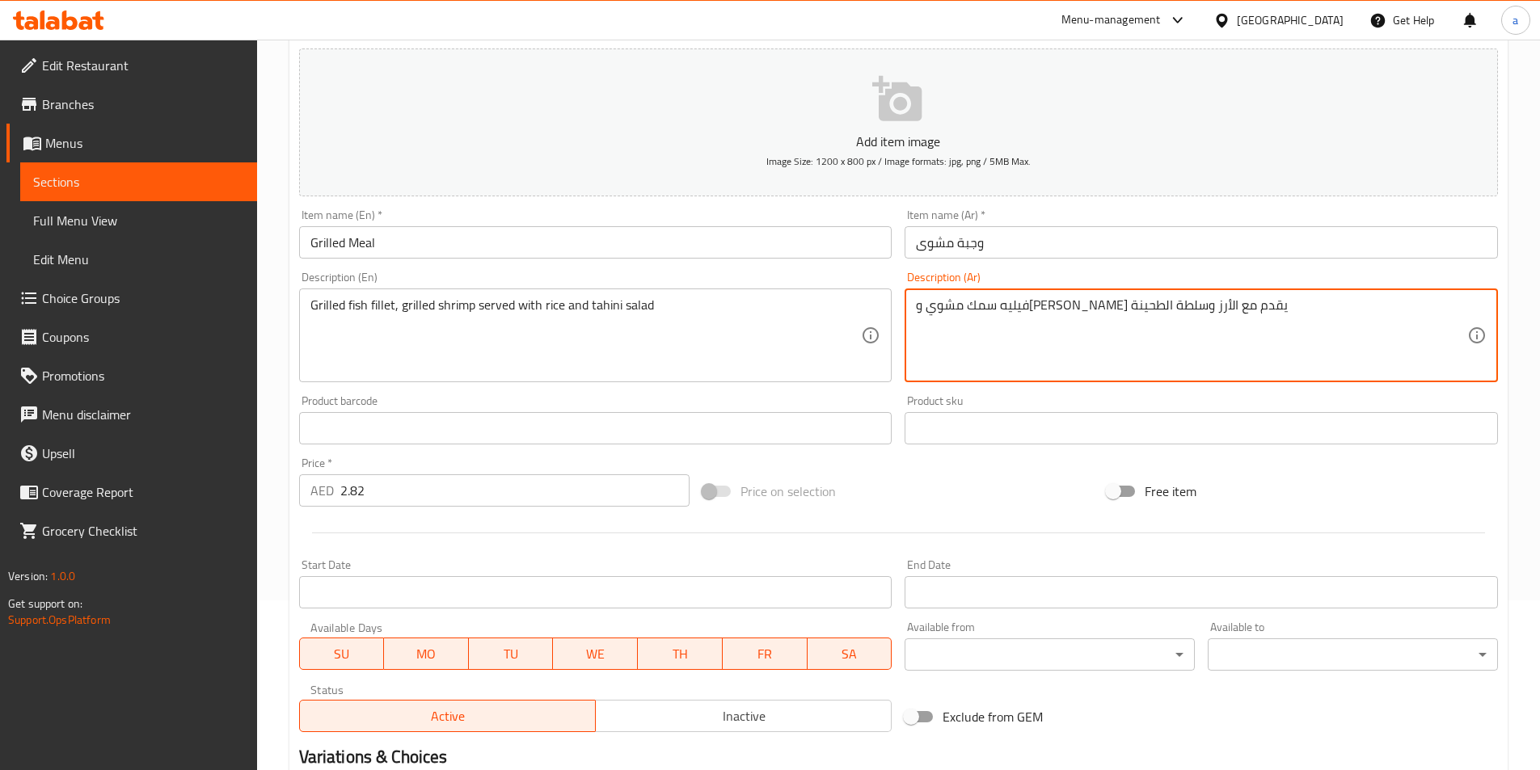
scroll to position [372, 0]
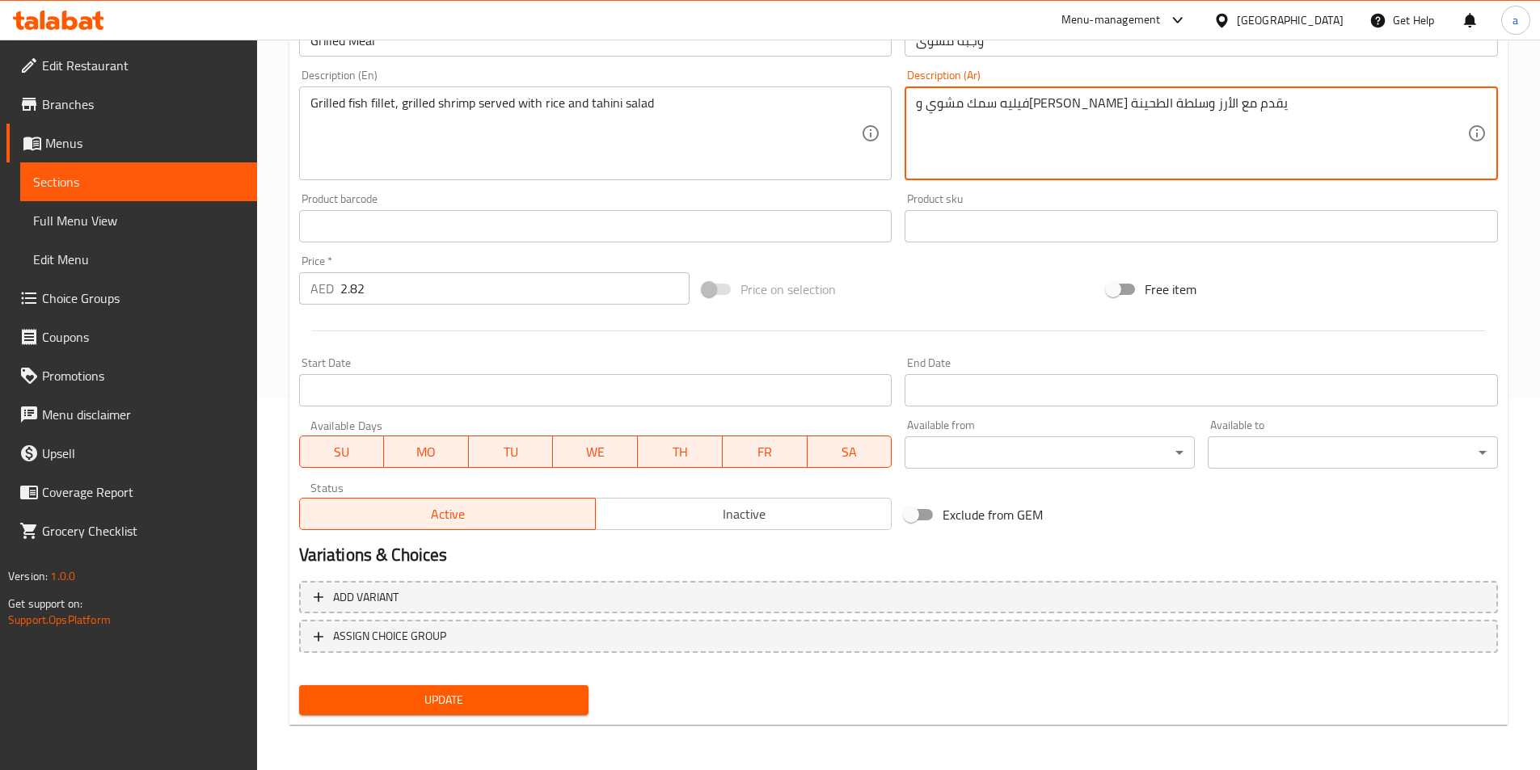
type textarea "فيليه سمك مشوي و[PERSON_NAME] يقدم مع الأرز وسلطة الطحينة"
click at [541, 700] on span "Update" at bounding box center [444, 700] width 264 height 20
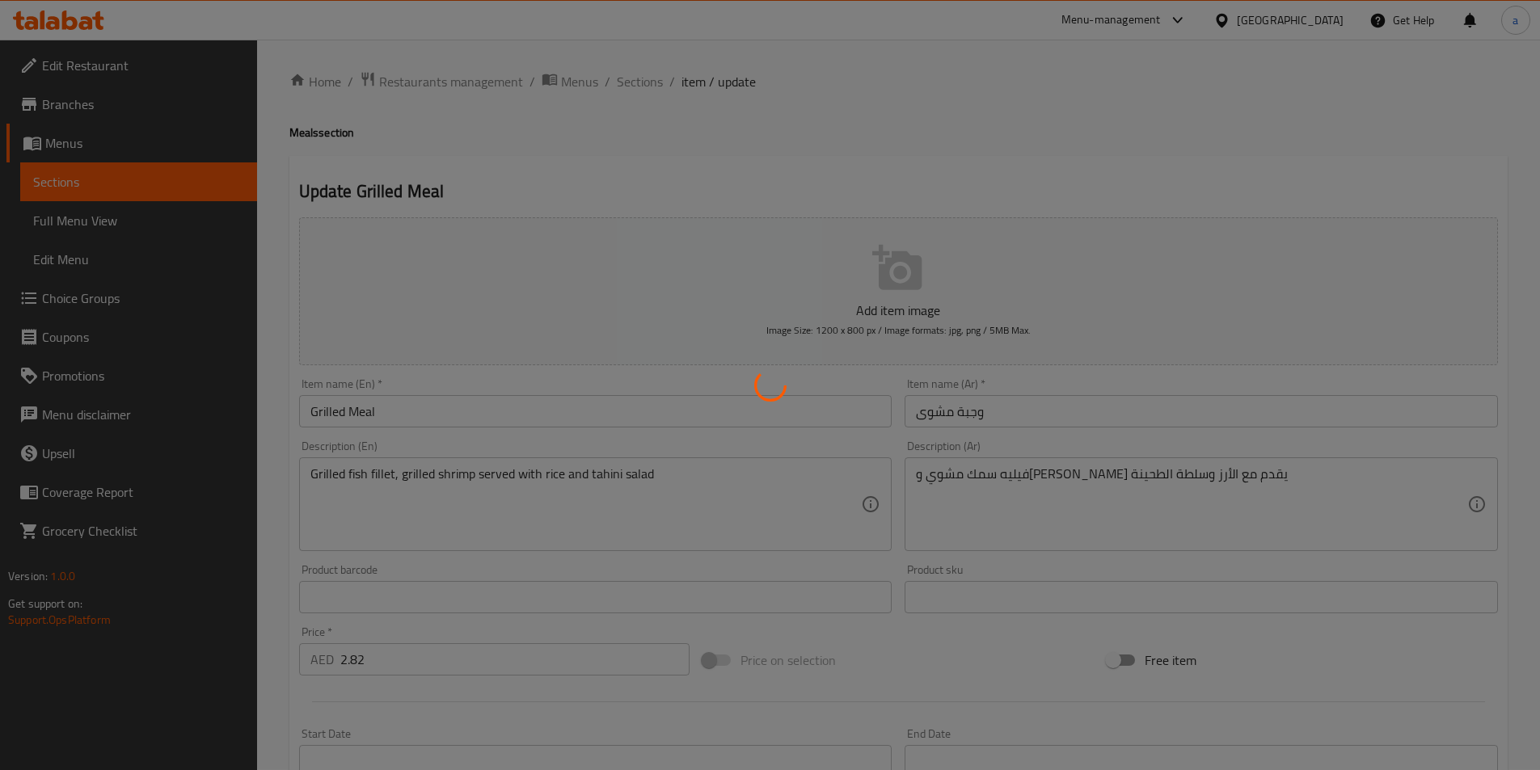
scroll to position [0, 0]
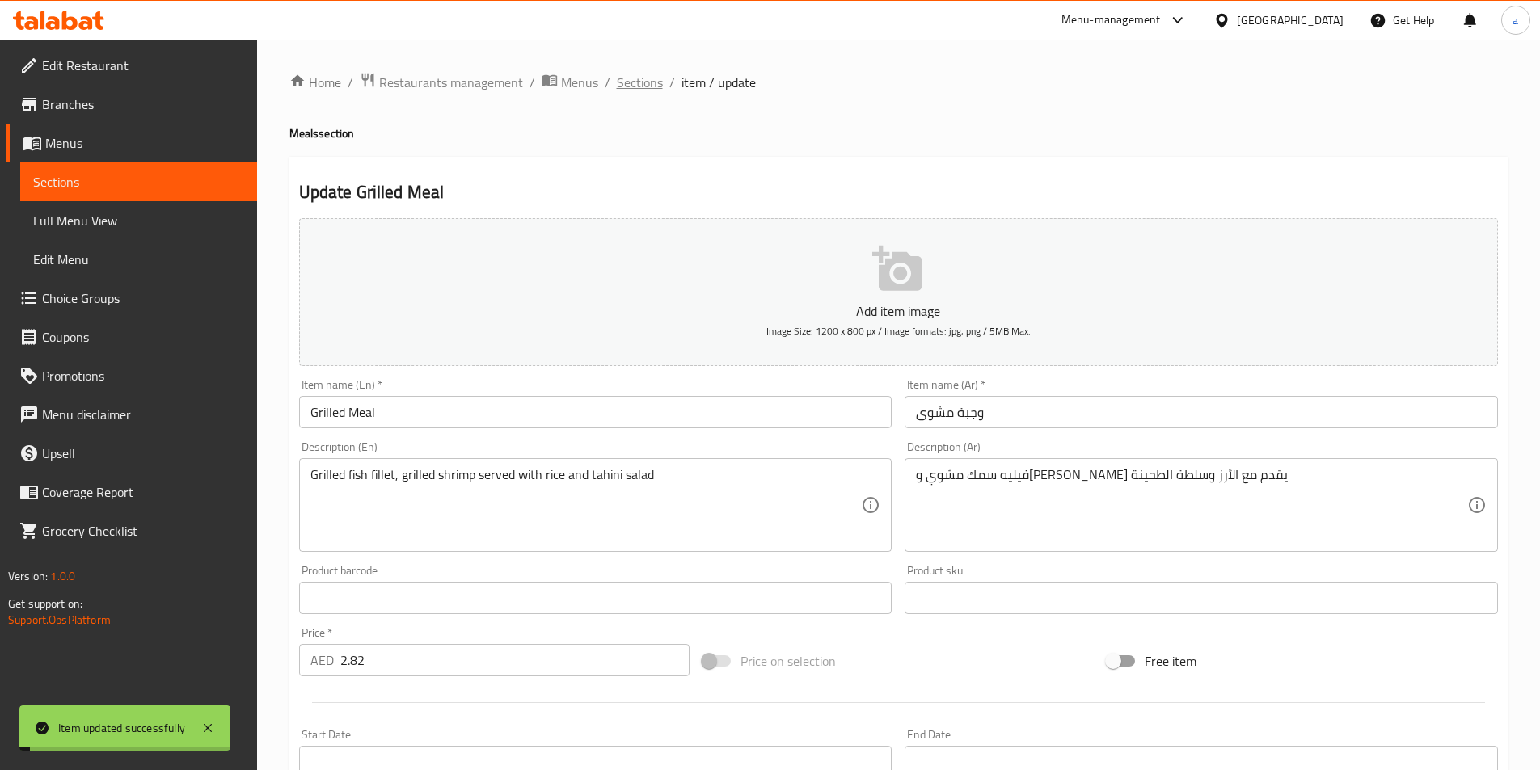
click at [638, 82] on span "Sections" at bounding box center [640, 82] width 46 height 19
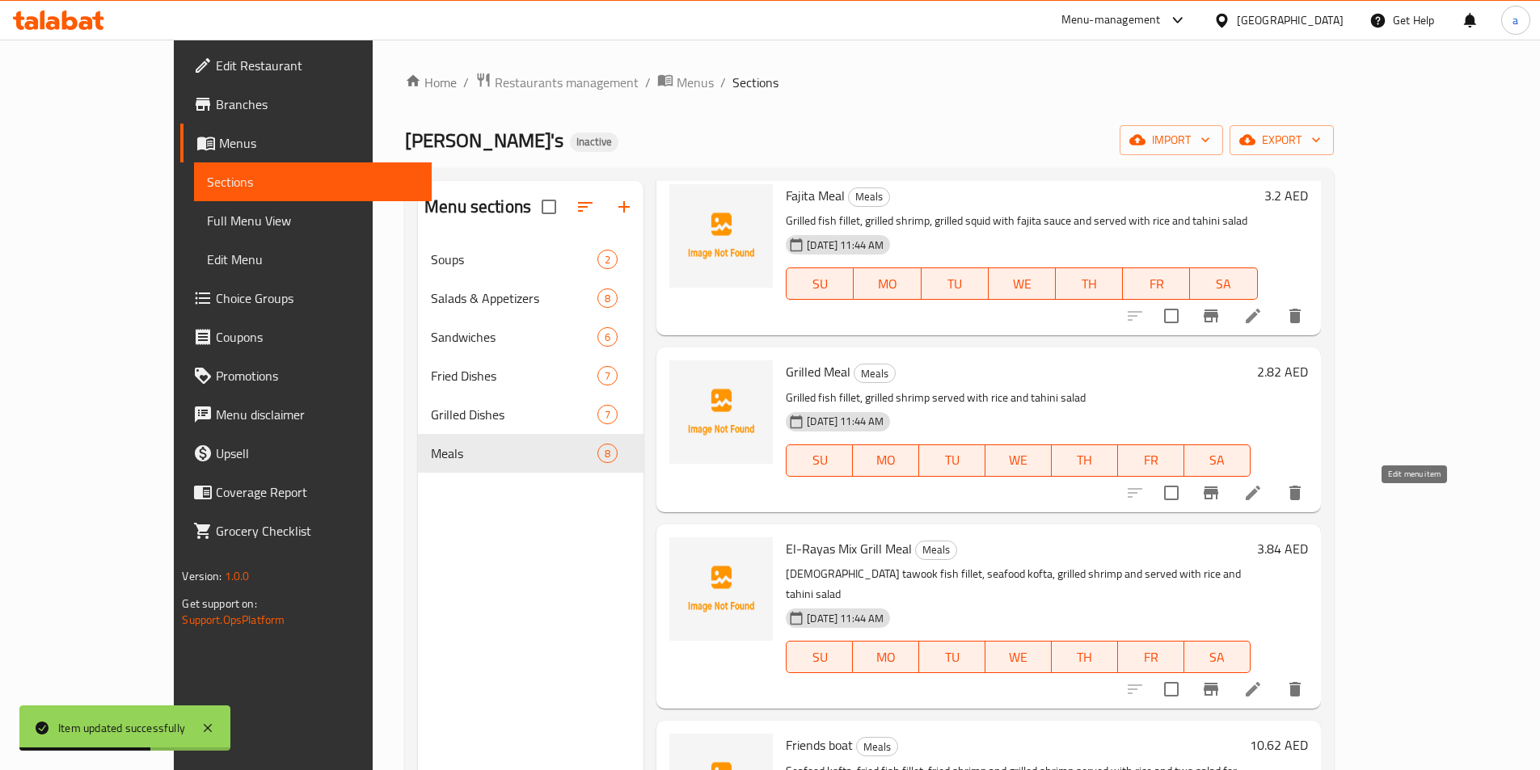
scroll to position [404, 0]
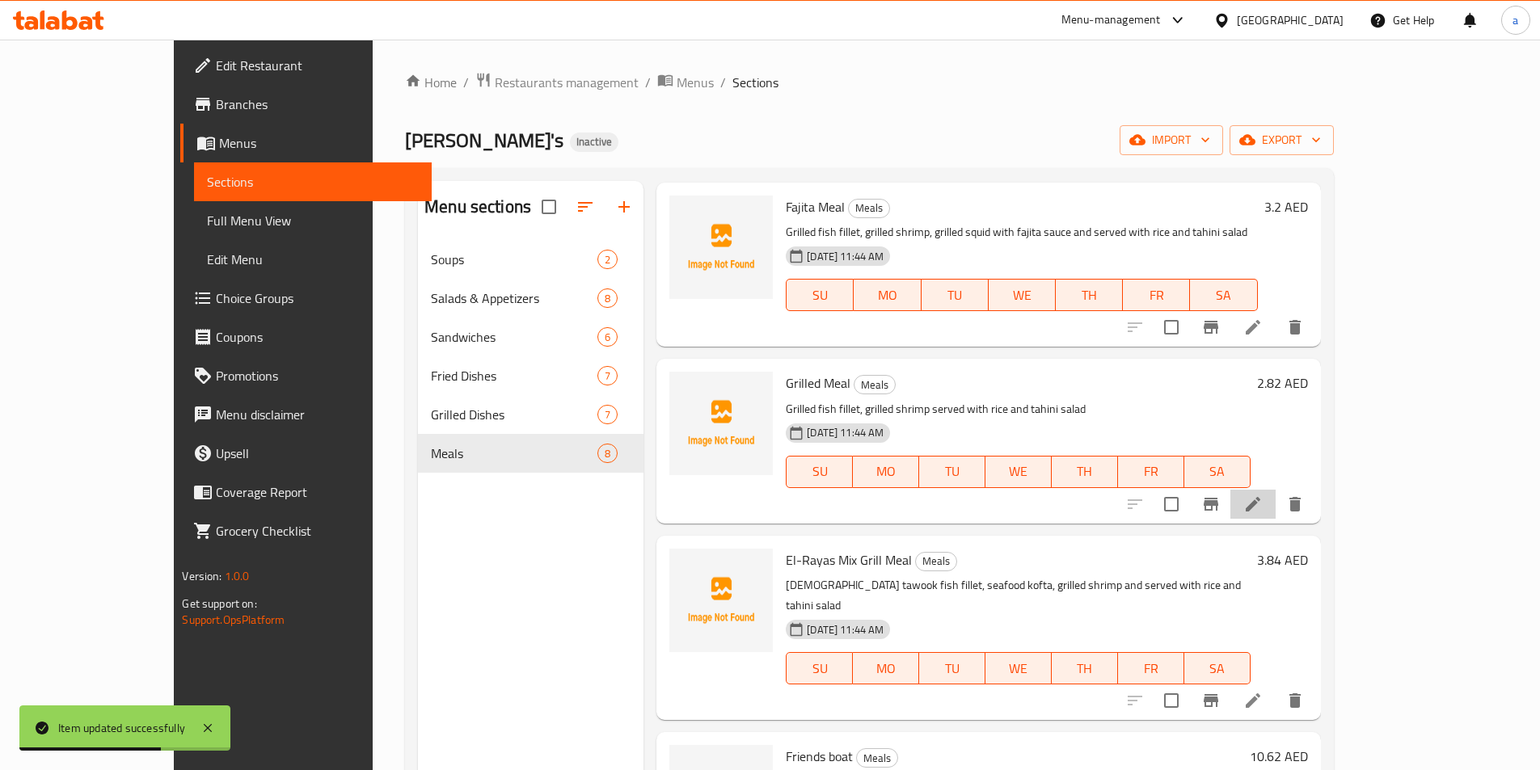
click at [1276, 494] on li at bounding box center [1252, 504] width 45 height 29
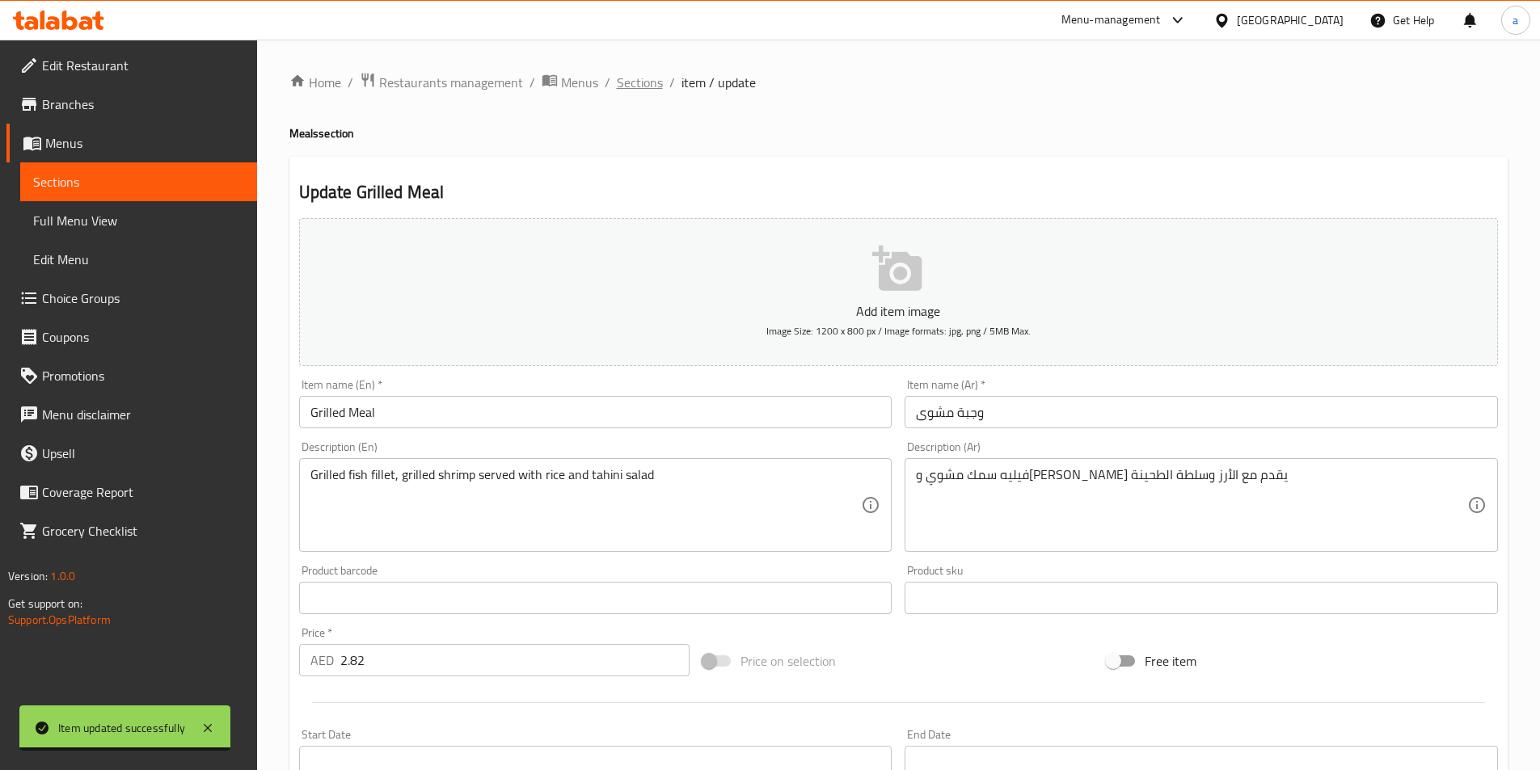
click at [626, 76] on span "Sections" at bounding box center [640, 82] width 46 height 19
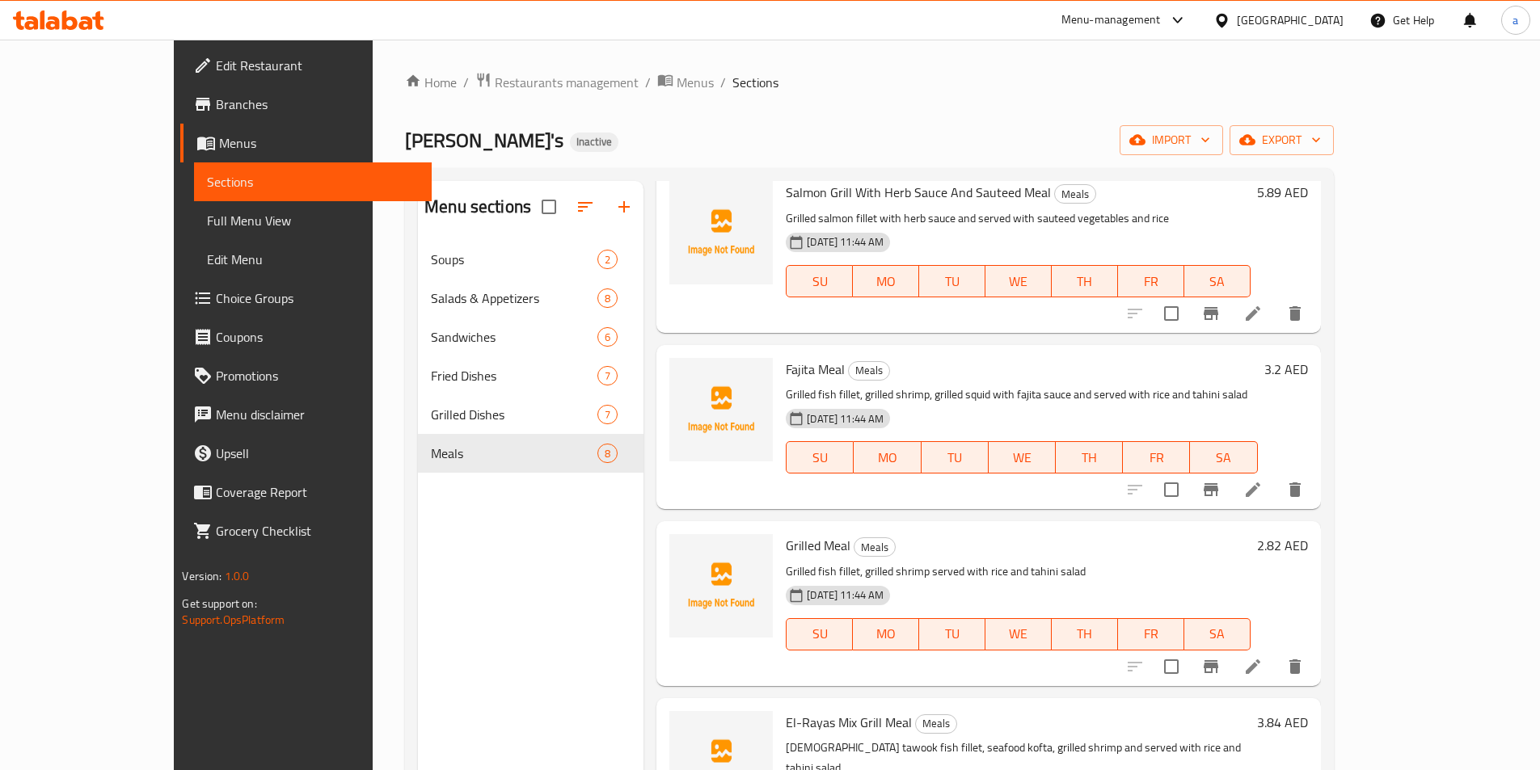
scroll to position [243, 0]
click at [1263, 675] on icon at bounding box center [1252, 665] width 19 height 19
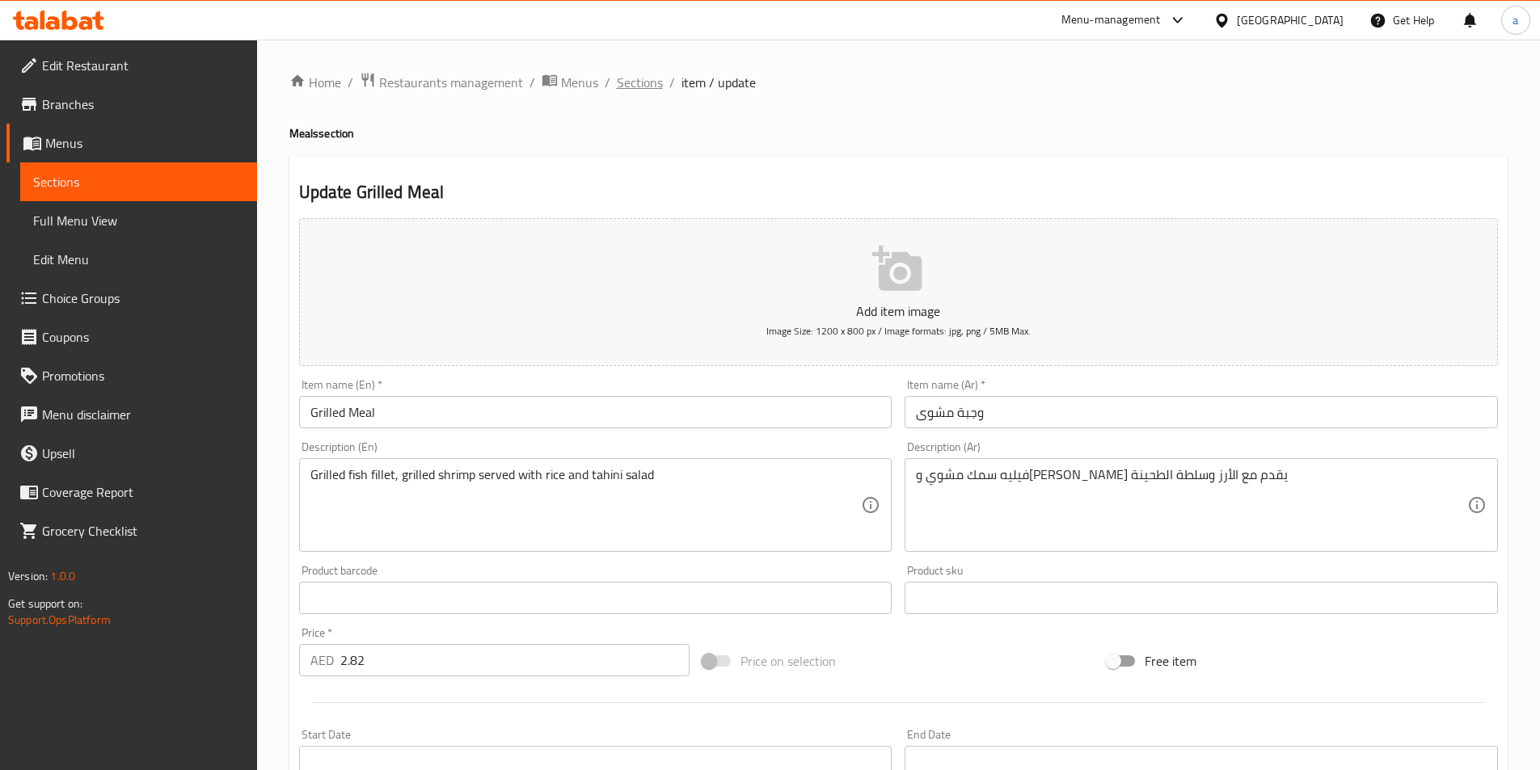
click at [648, 91] on span "Sections" at bounding box center [640, 82] width 46 height 19
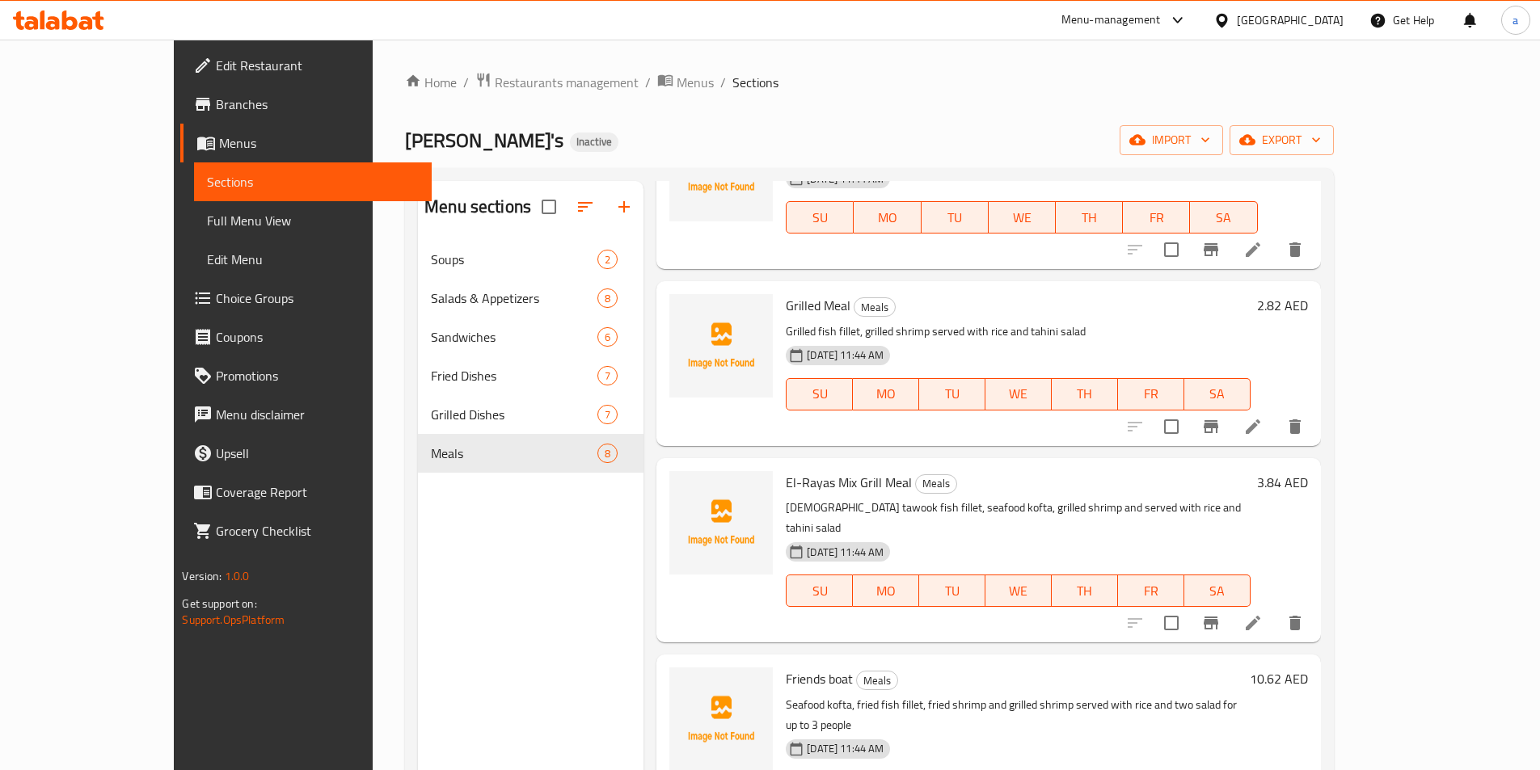
scroll to position [485, 0]
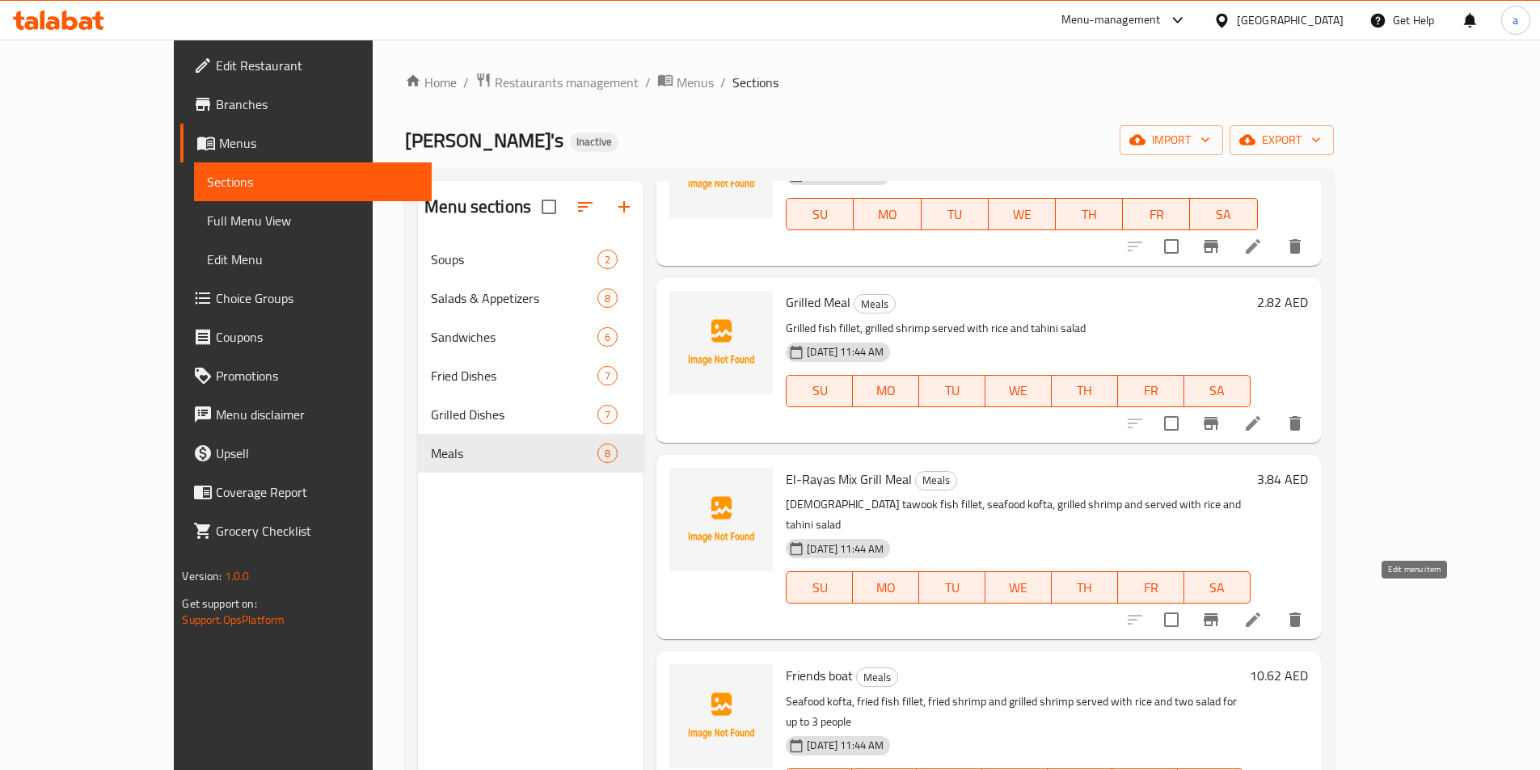
click at [1263, 610] on icon at bounding box center [1252, 619] width 19 height 19
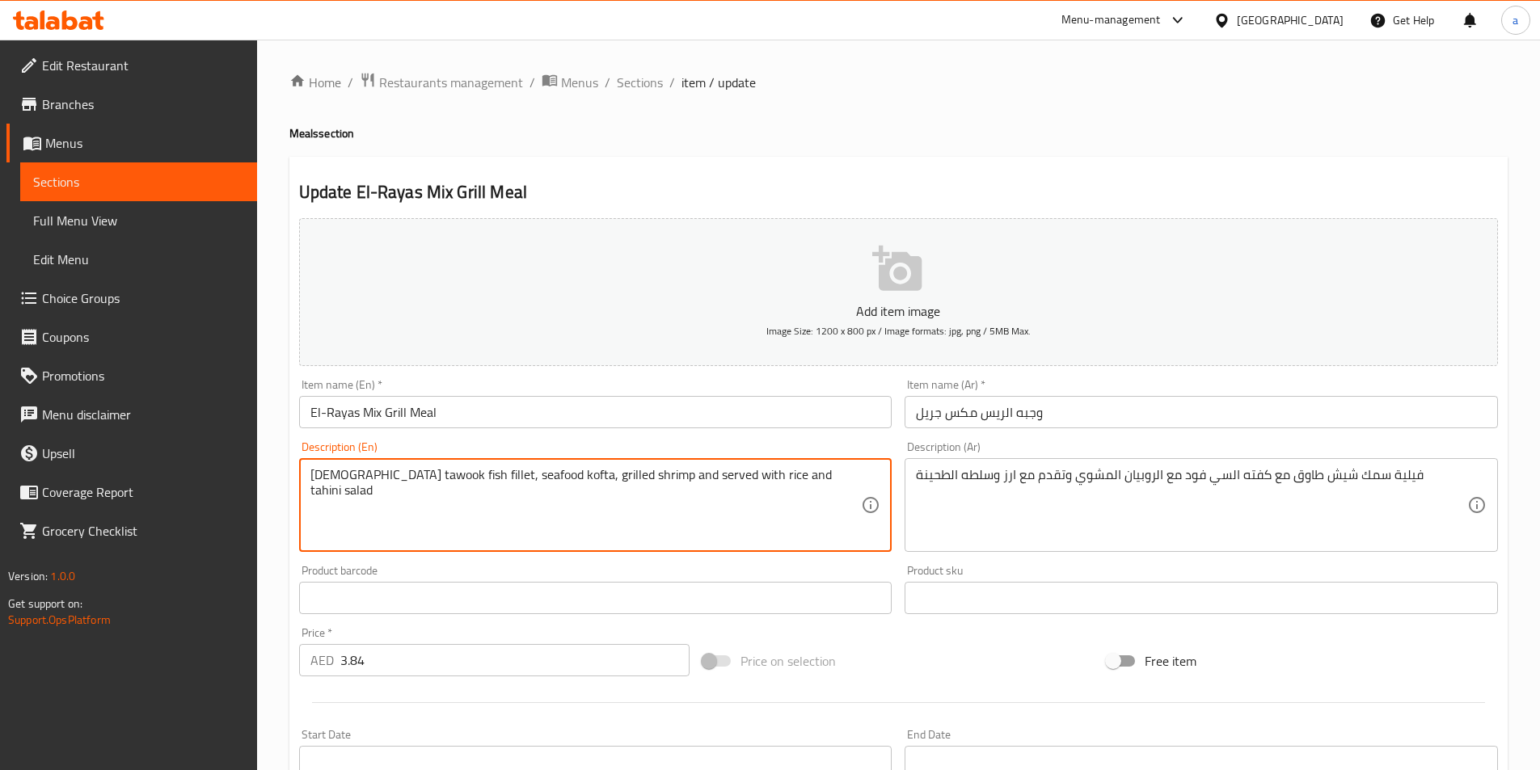
drag, startPoint x: 586, startPoint y: 431, endPoint x: 314, endPoint y: 444, distance: 272.7
click at [314, 444] on div "Description (En) Shish tawook fish fillet, seafood kofta, grilled shrimp and se…" at bounding box center [595, 496] width 593 height 111
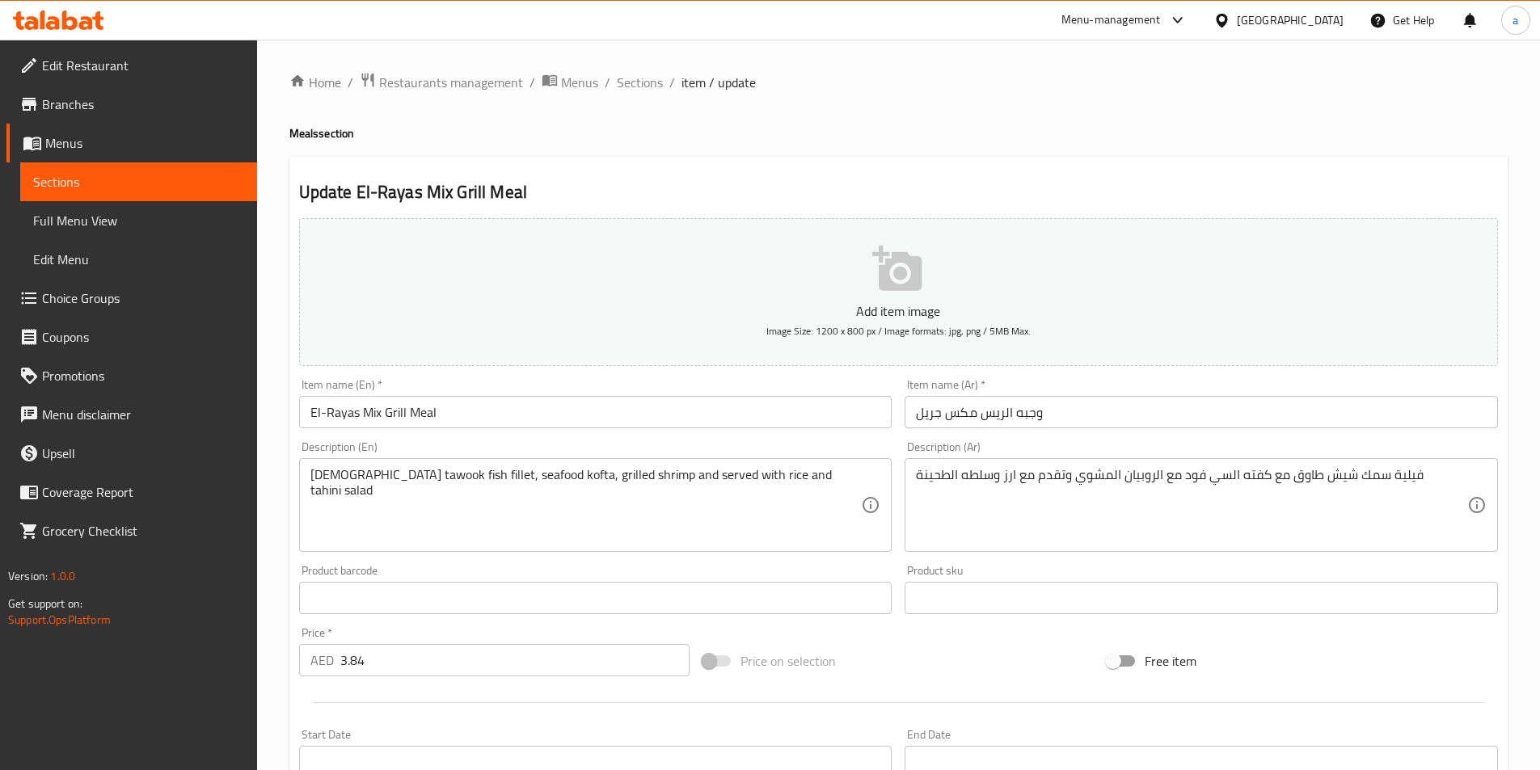
drag, startPoint x: 834, startPoint y: 466, endPoint x: 549, endPoint y: 449, distance: 285.8
click at [549, 449] on div "Description (En) Shish tawook fish fillet, seafood kofta, grilled shrimp and se…" at bounding box center [595, 496] width 593 height 111
copy label
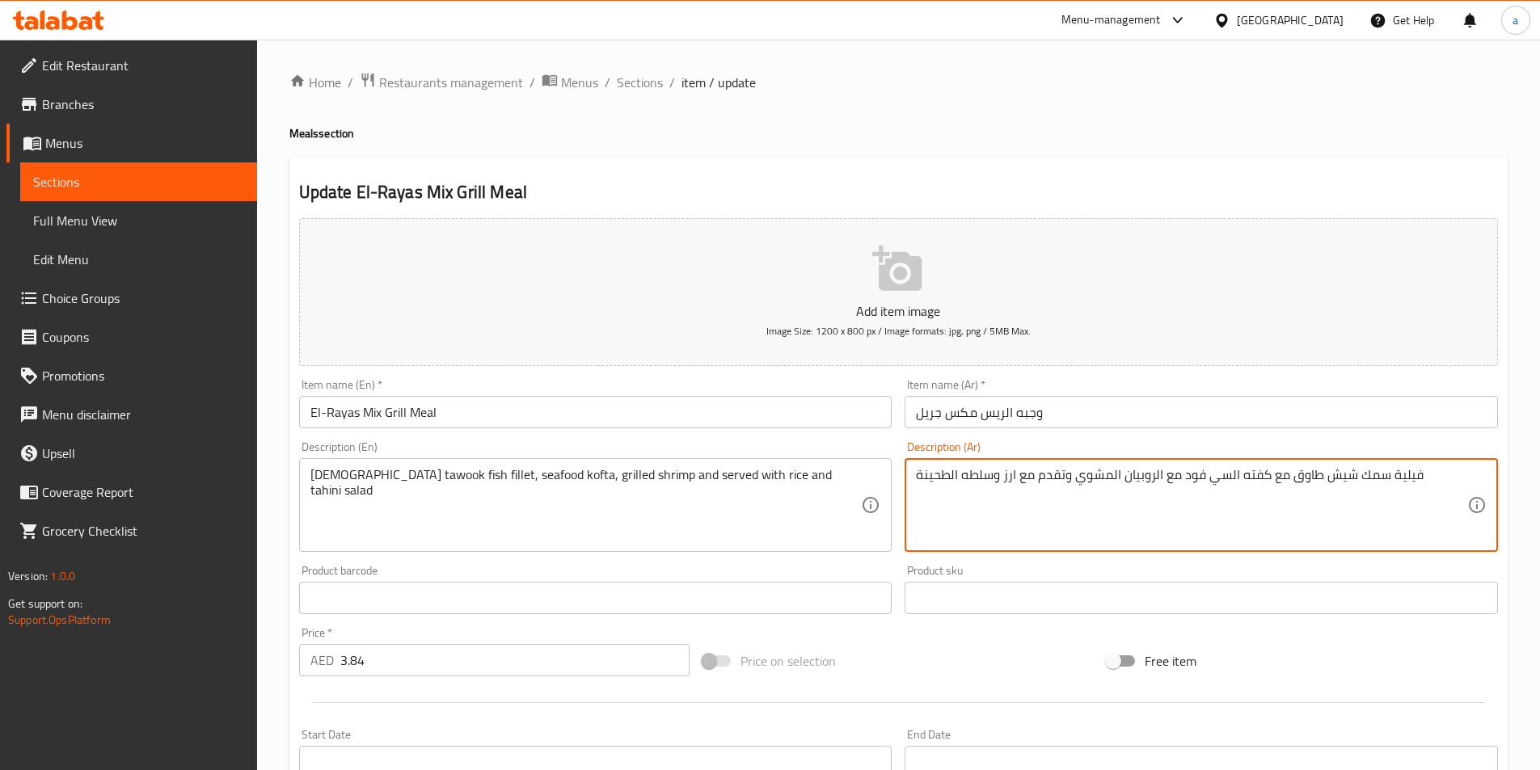
click at [1170, 477] on textarea "فيلية سمك شيش طاوق مع كفته السي فود مع الروبيان المشوي وتقدم مع ارز وسلطه الطحي…" at bounding box center [1191, 505] width 551 height 77
paste textarea "فيليه سمك شيش تاوك، كفتة مأكولات بحرية، جمبري مشوي ويقدم مع الأرز وسلطة الطحينة"
drag, startPoint x: 1280, startPoint y: 491, endPoint x: 1299, endPoint y: 495, distance: 19.7
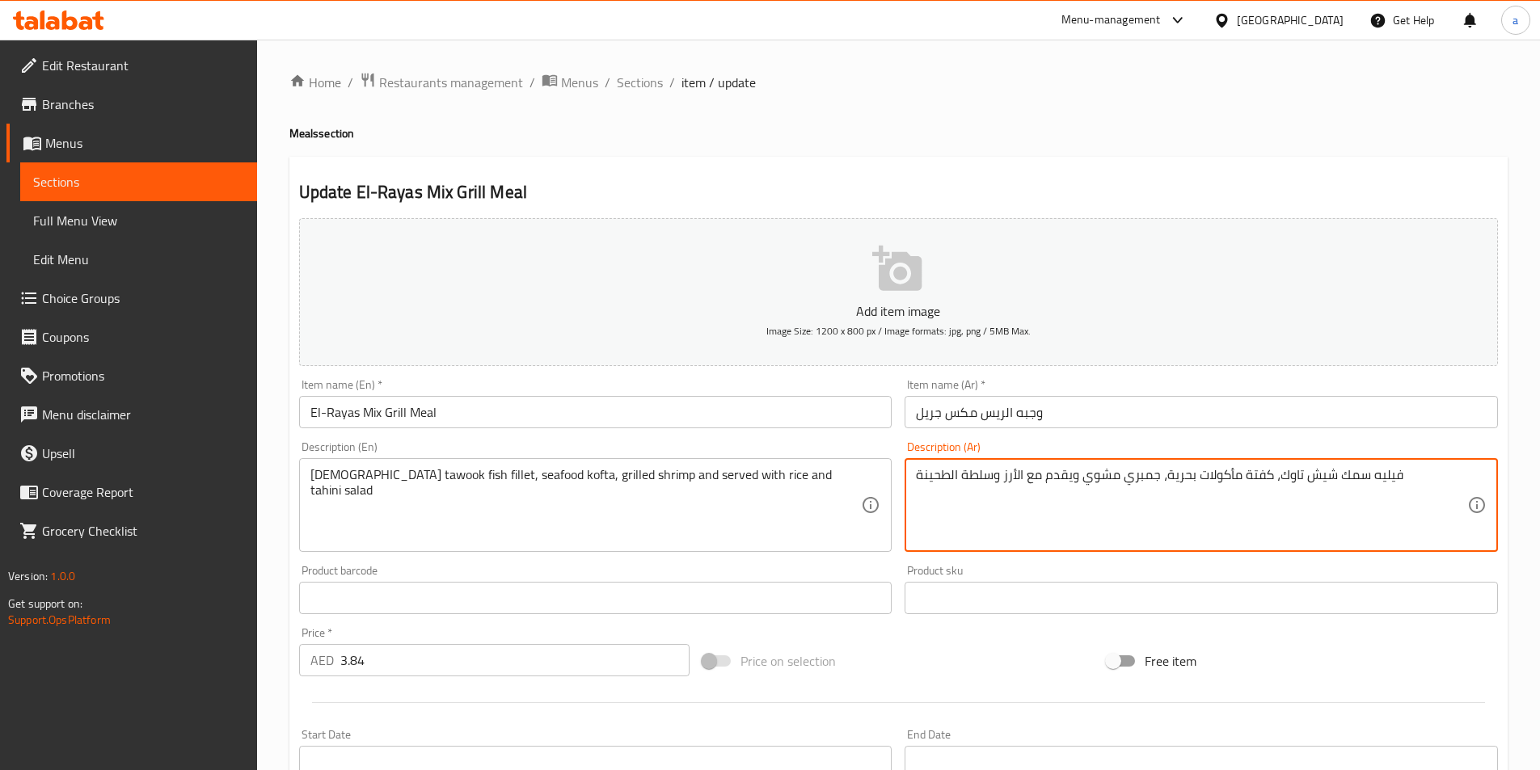
click at [1299, 495] on textarea "فيليه سمك شيش تاوك، كفتة مأكولات بحرية، جمبري مشوي ويقدم مع الأرز وسلطة الطحينة" at bounding box center [1191, 505] width 551 height 77
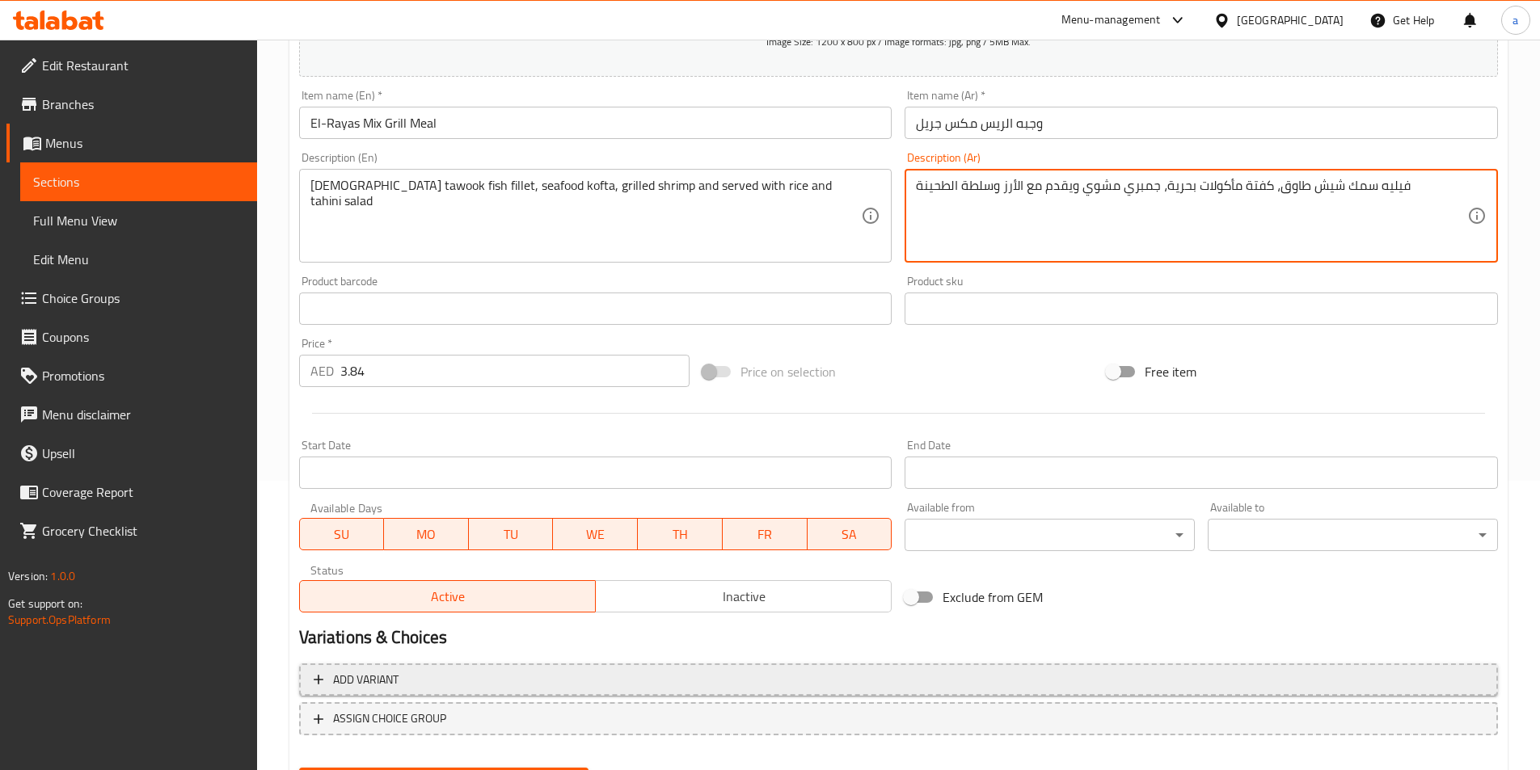
scroll to position [372, 0]
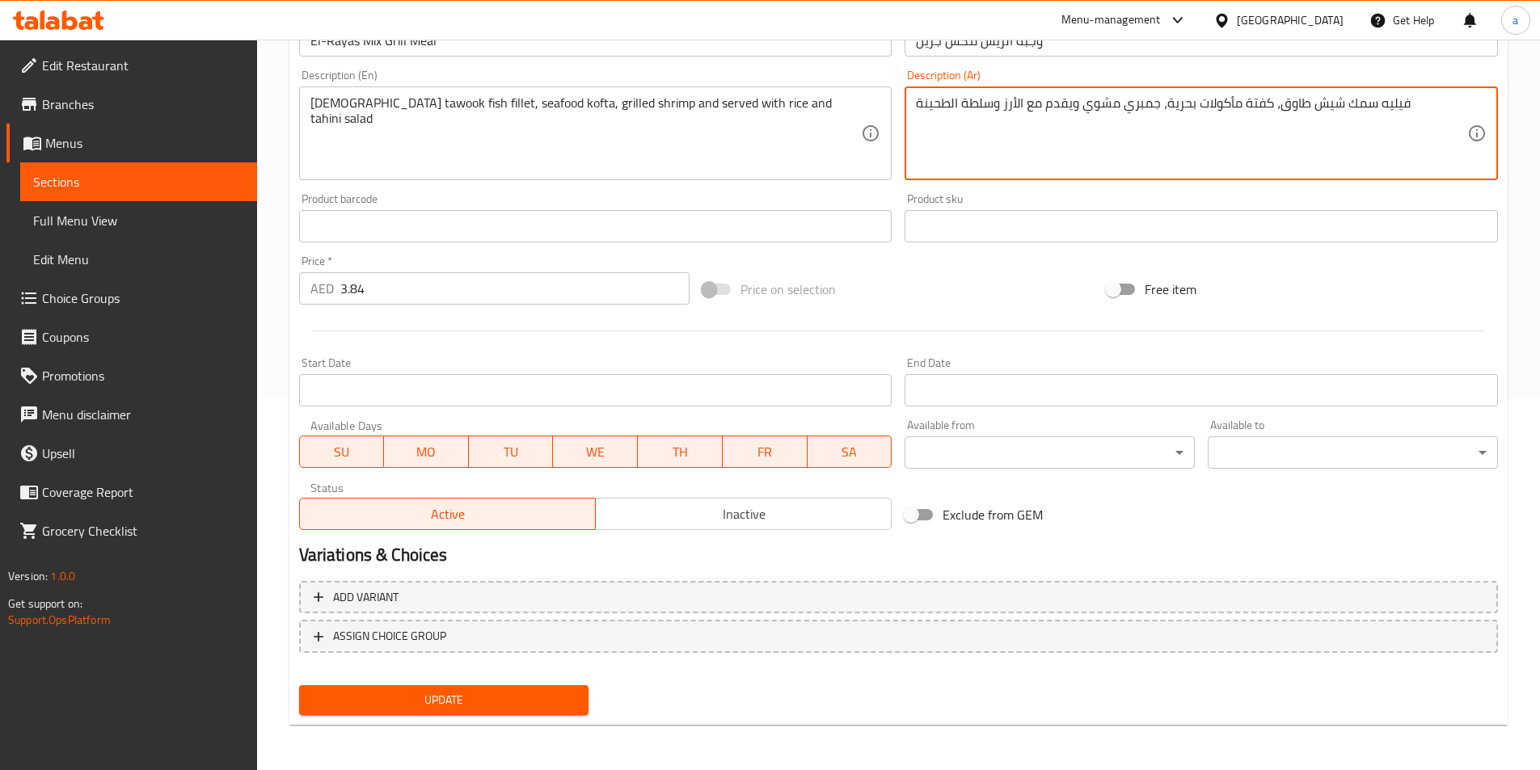
type textarea "فيليه سمك شيش طاوق، كفتة مأكولات بحرية، جمبري مشوي ويقدم مع الأرز وسلطة الطحينة"
click at [478, 696] on span "Update" at bounding box center [444, 700] width 264 height 20
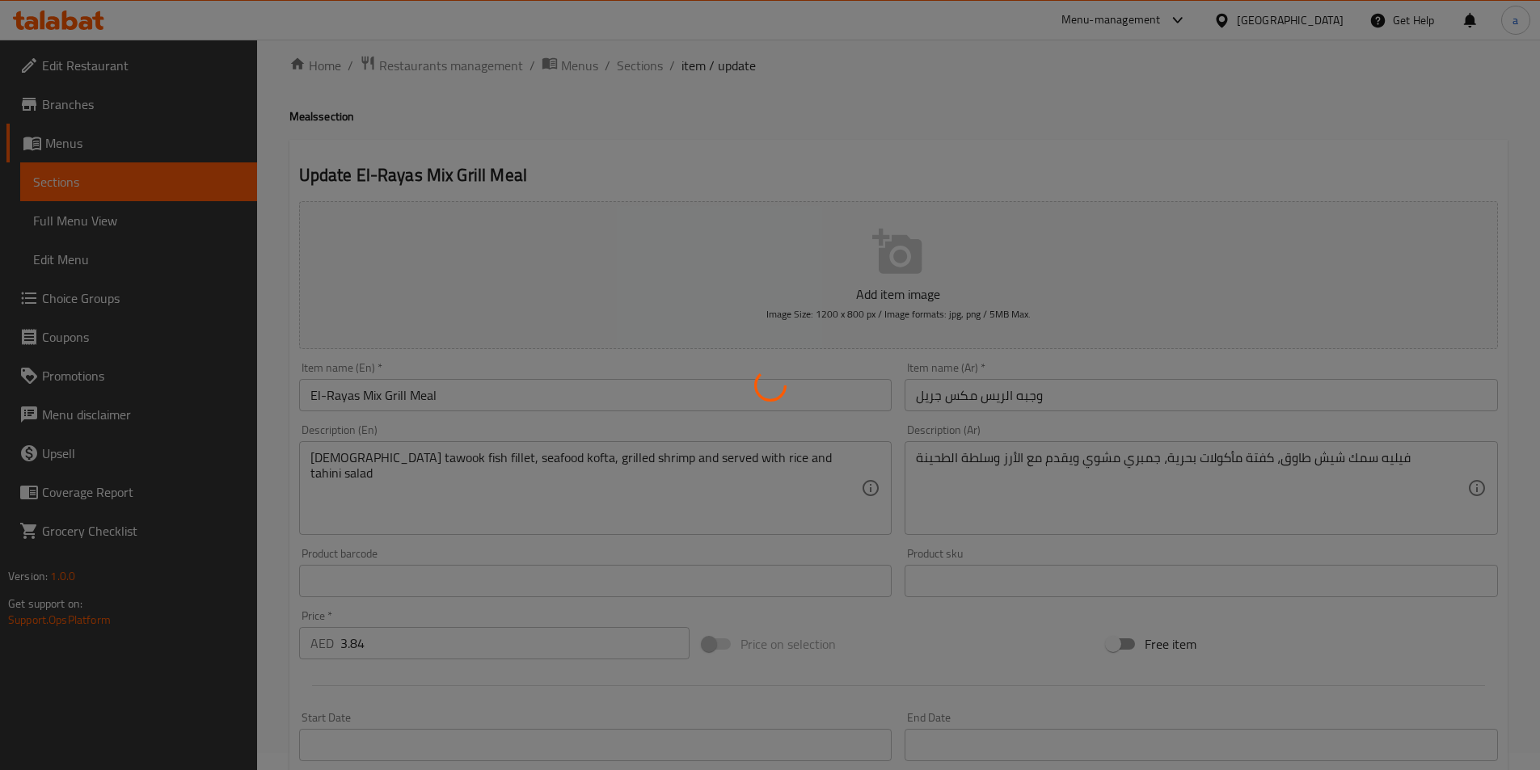
scroll to position [0, 0]
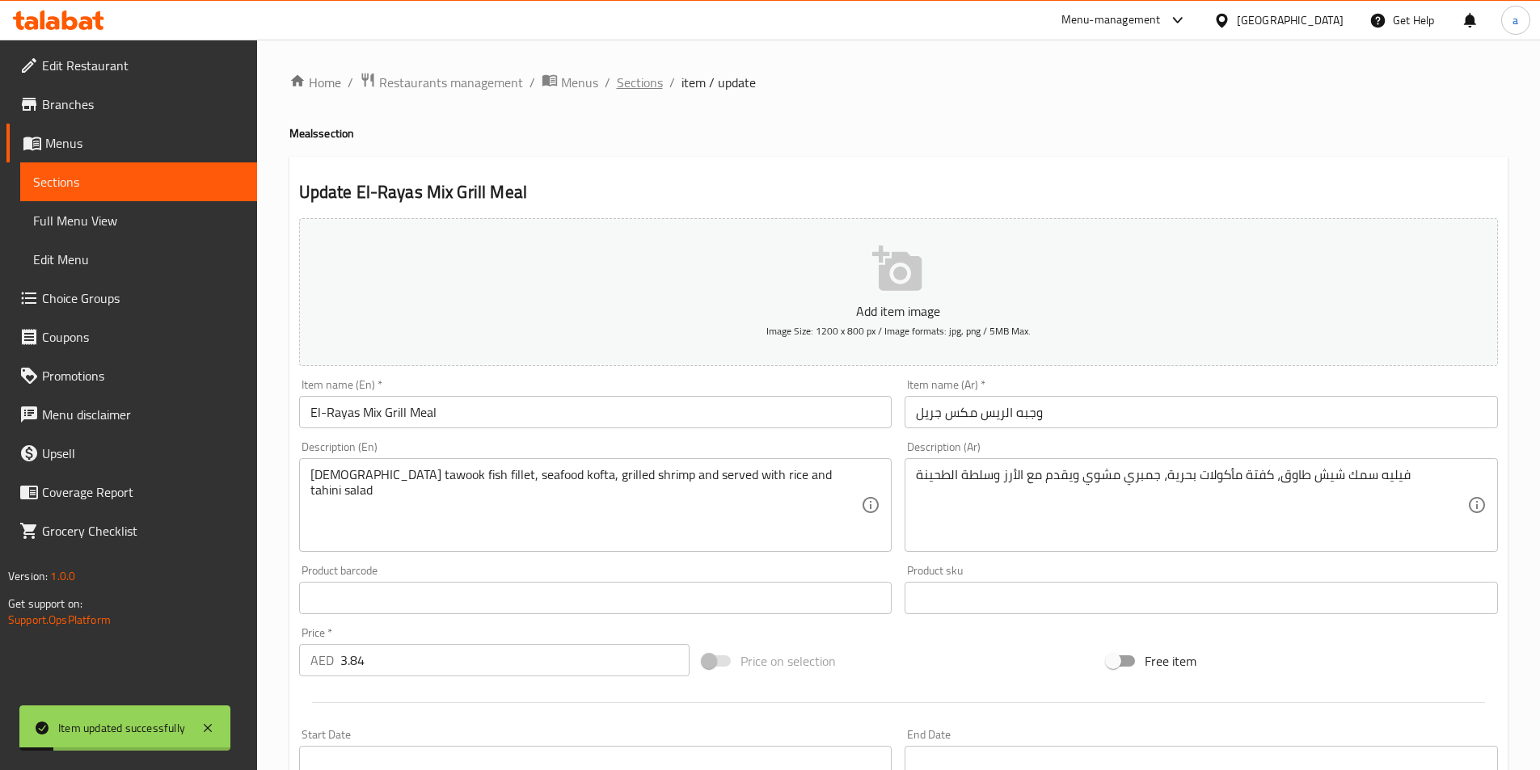
click at [658, 83] on span "Sections" at bounding box center [640, 82] width 46 height 19
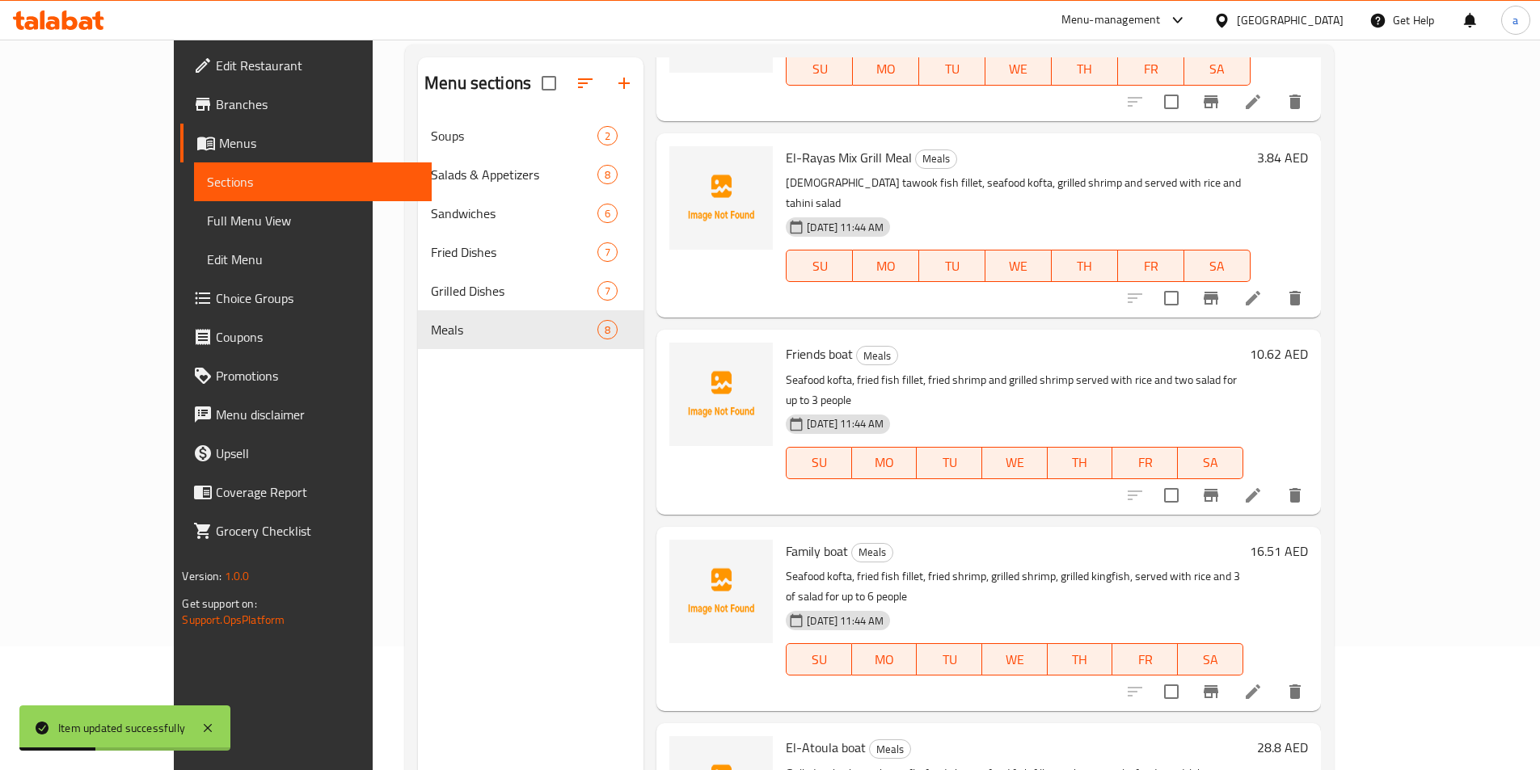
scroll to position [226, 0]
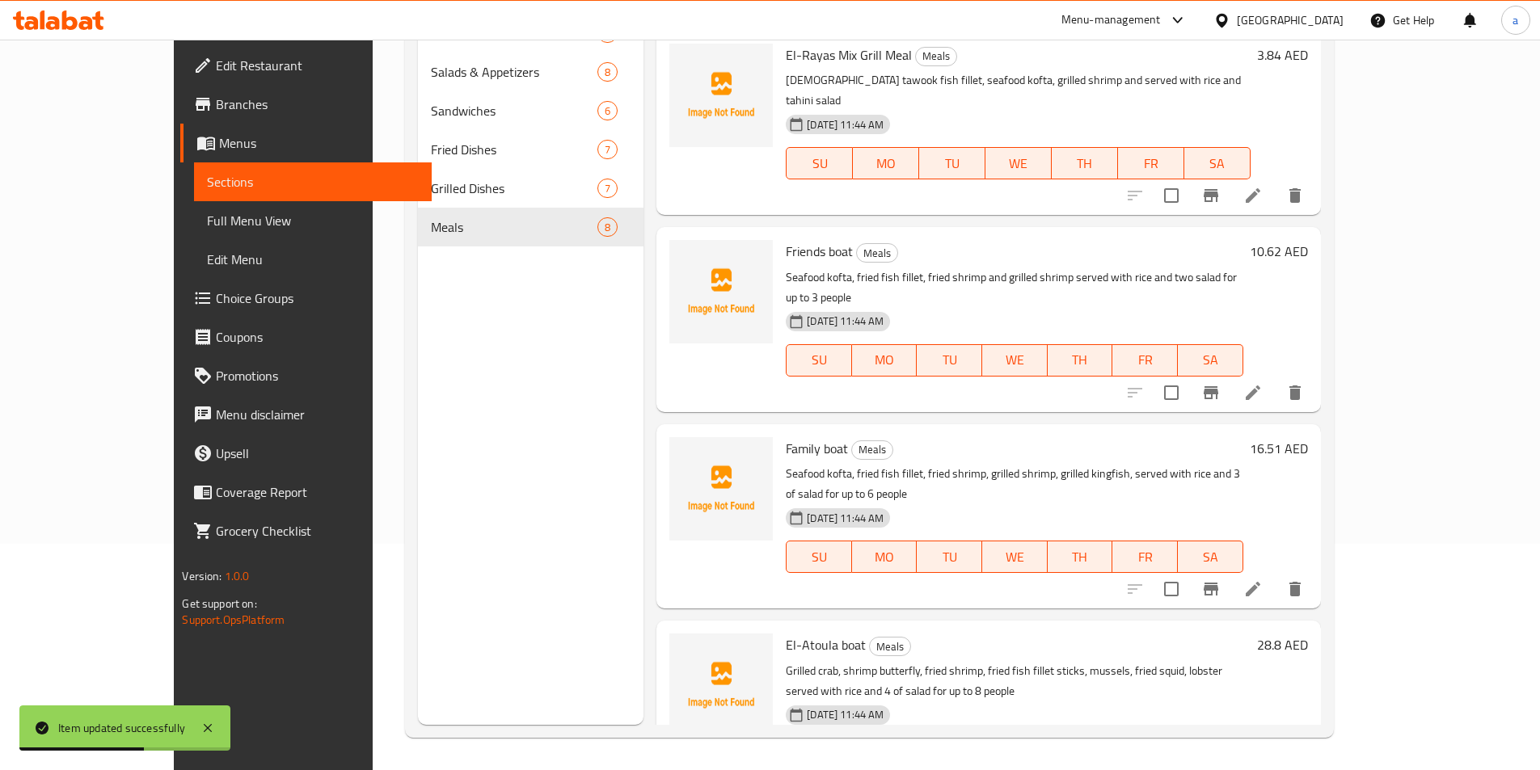
click at [1276, 378] on li at bounding box center [1252, 392] width 45 height 29
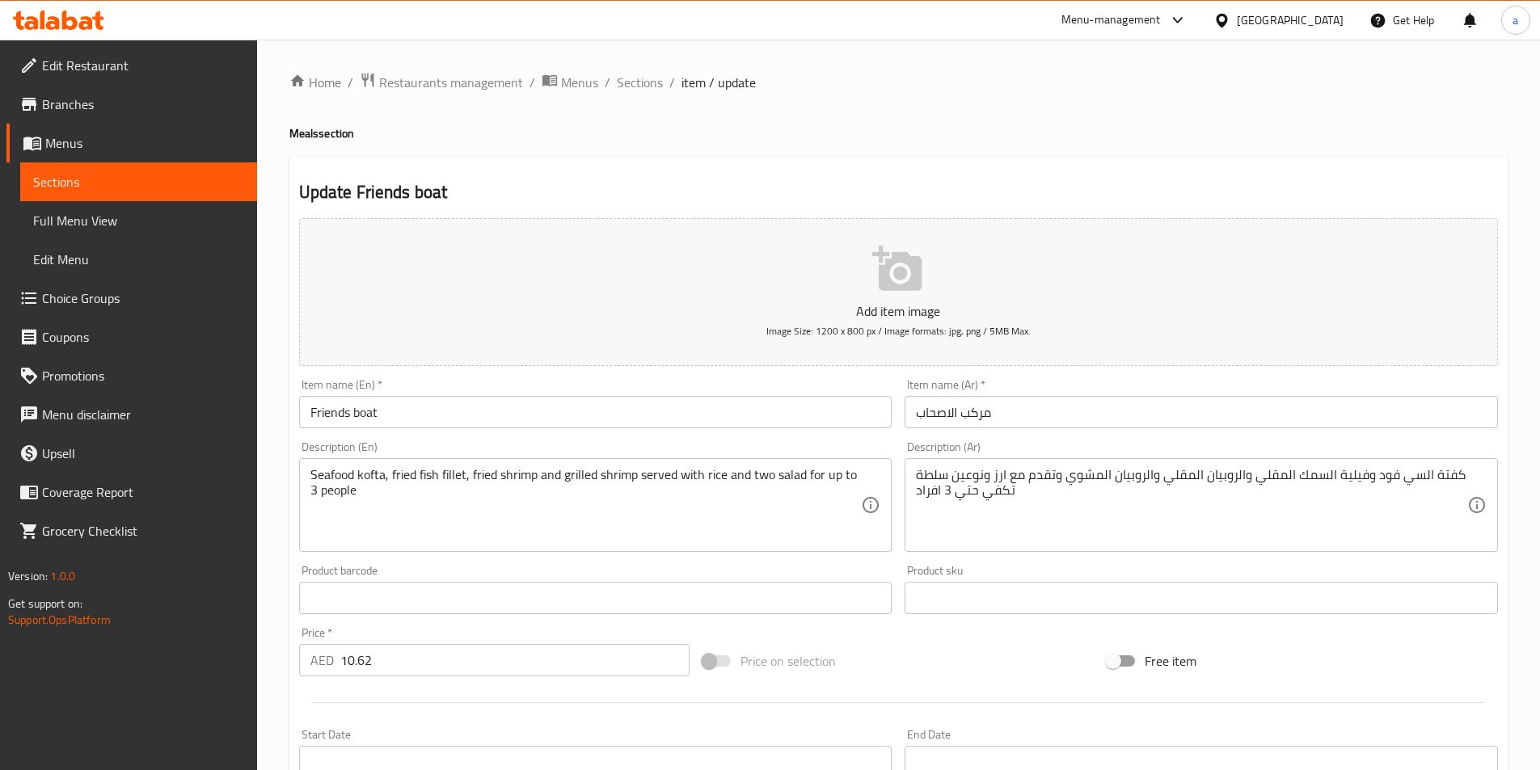
click at [874, 482] on div "Seafood kofta, fried fish fillet, fried shrimp and grilled shrimp served with r…" at bounding box center [595, 505] width 593 height 94
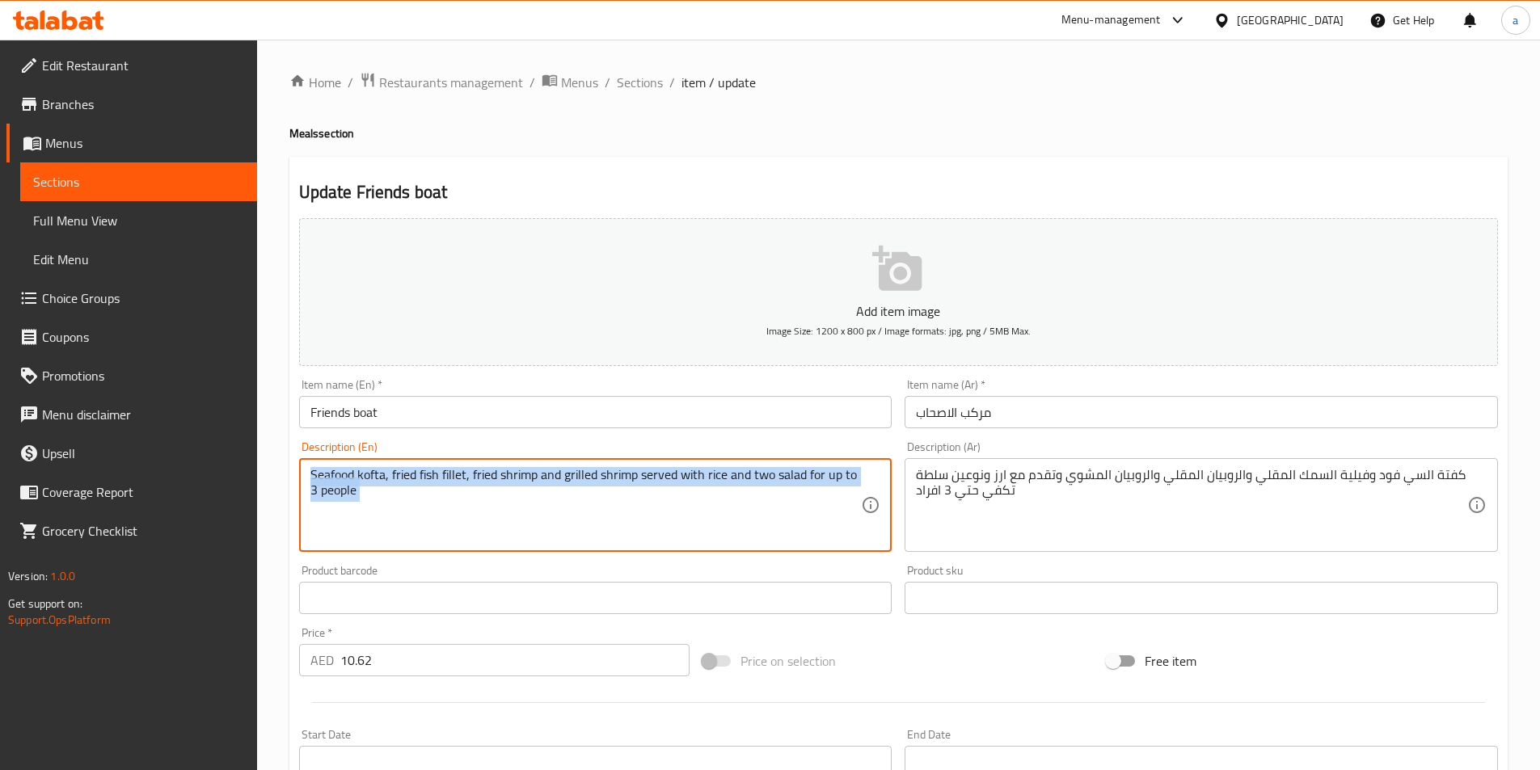
click at [874, 482] on div "Seafood kofta, fried fish fillet, fried shrimp and grilled shrimp served with r…" at bounding box center [595, 505] width 593 height 94
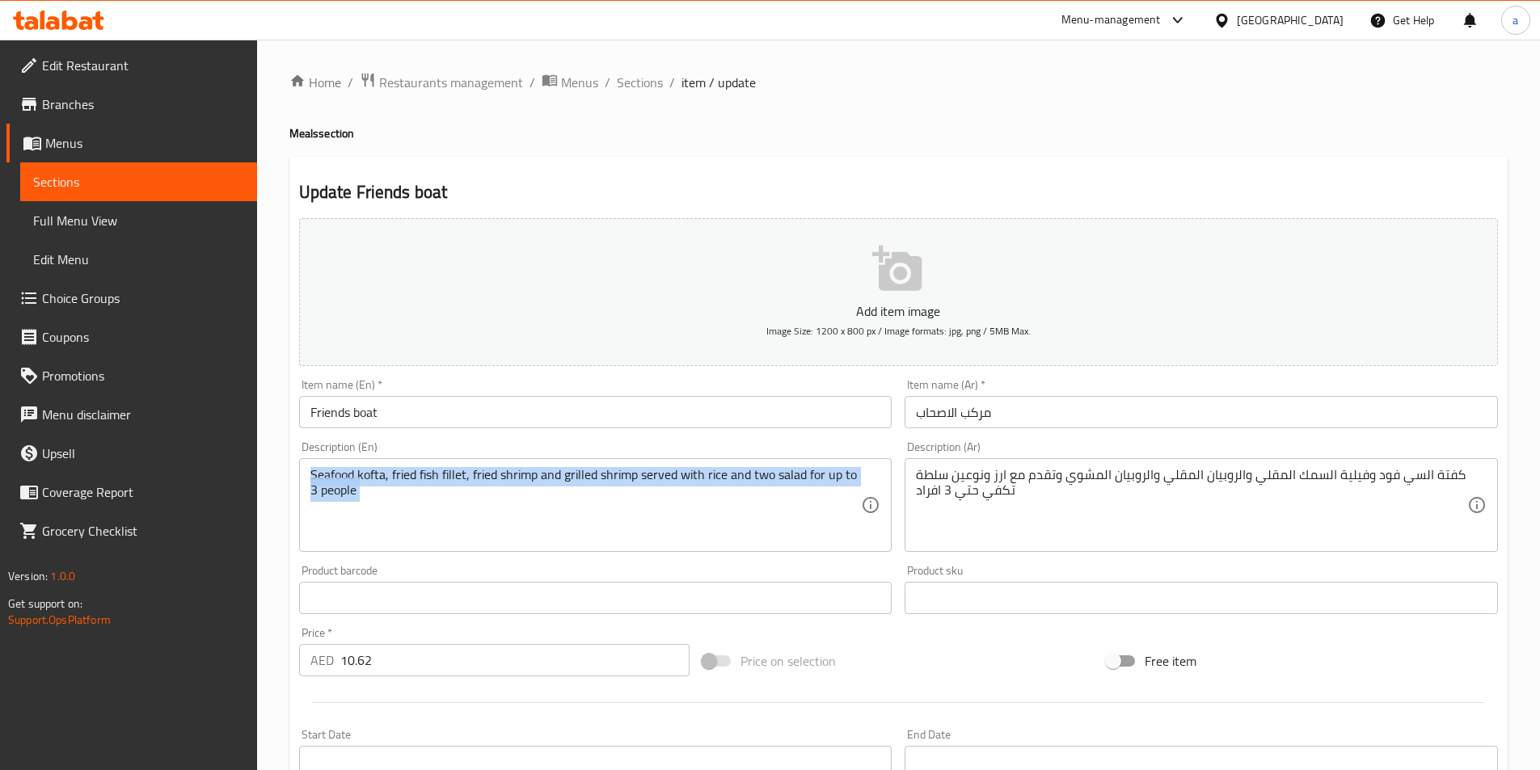
click at [874, 482] on div "Seafood kofta, fried fish fillet, fried shrimp and grilled shrimp served with r…" at bounding box center [595, 505] width 593 height 94
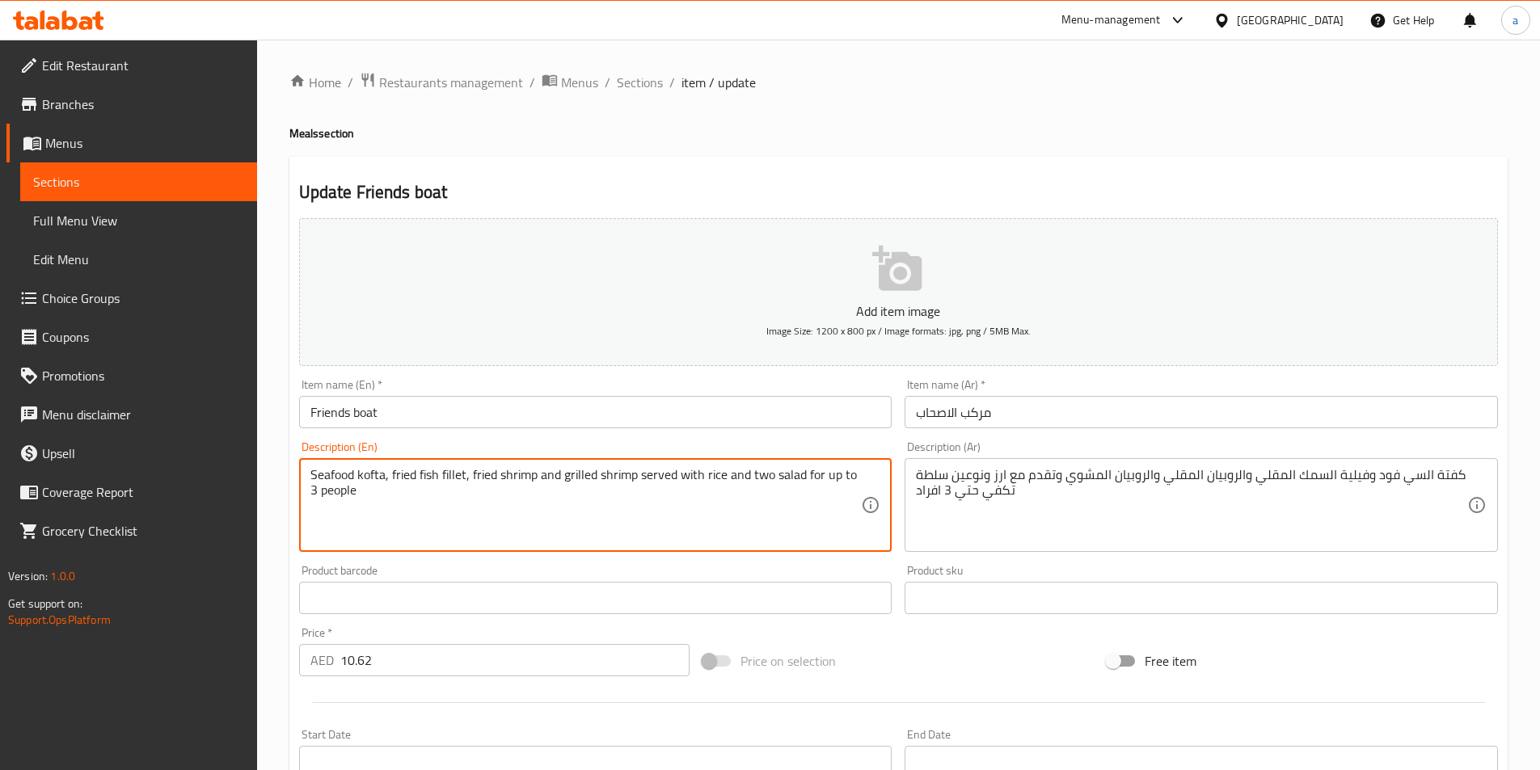
click at [577, 520] on textarea "Seafood kofta, fried fish fillet, fried shrimp and grilled shrimp served with r…" at bounding box center [585, 505] width 551 height 77
click at [576, 518] on textarea "Seafood kofta, fried fish fillet, fried shrimp and grilled shrimp served with r…" at bounding box center [585, 505] width 551 height 77
click at [576, 517] on textarea "Seafood kofta, fried fish fillet, fried shrimp and grilled shrimp served with r…" at bounding box center [585, 505] width 551 height 77
drag, startPoint x: 535, startPoint y: 492, endPoint x: 301, endPoint y: 473, distance: 235.2
click at [301, 473] on div "Seafood kofta, fried fish fillet, fried shrimp and grilled shrimp served with r…" at bounding box center [595, 505] width 593 height 94
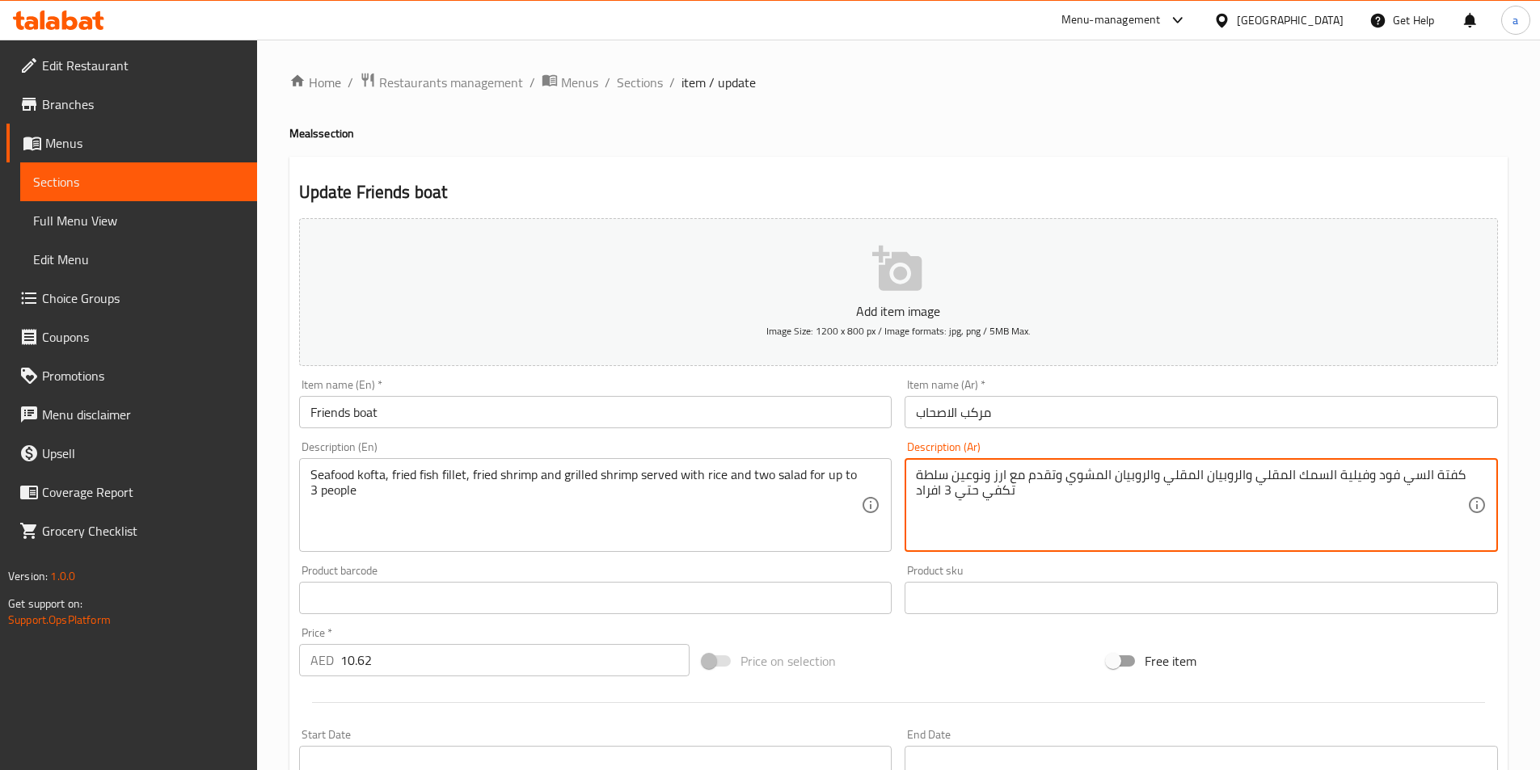
click at [1263, 483] on textarea "كفتة السي فود وفيلية السمك المقلي والروبيان المقلي والروبيان المشوي وتقدم مع ار…" at bounding box center [1191, 505] width 551 height 77
paste textarea "مأكولات البحرية وشرائح السمك المقلية والروبيان المقلي والروبيان المشوي تقدم مع …"
click at [1081, 500] on textarea "كفتة المأكولات البحرية وشرائح السمك المقلية والروبيان المقلي والروبيان المشوي ت…" at bounding box center [1191, 505] width 551 height 77
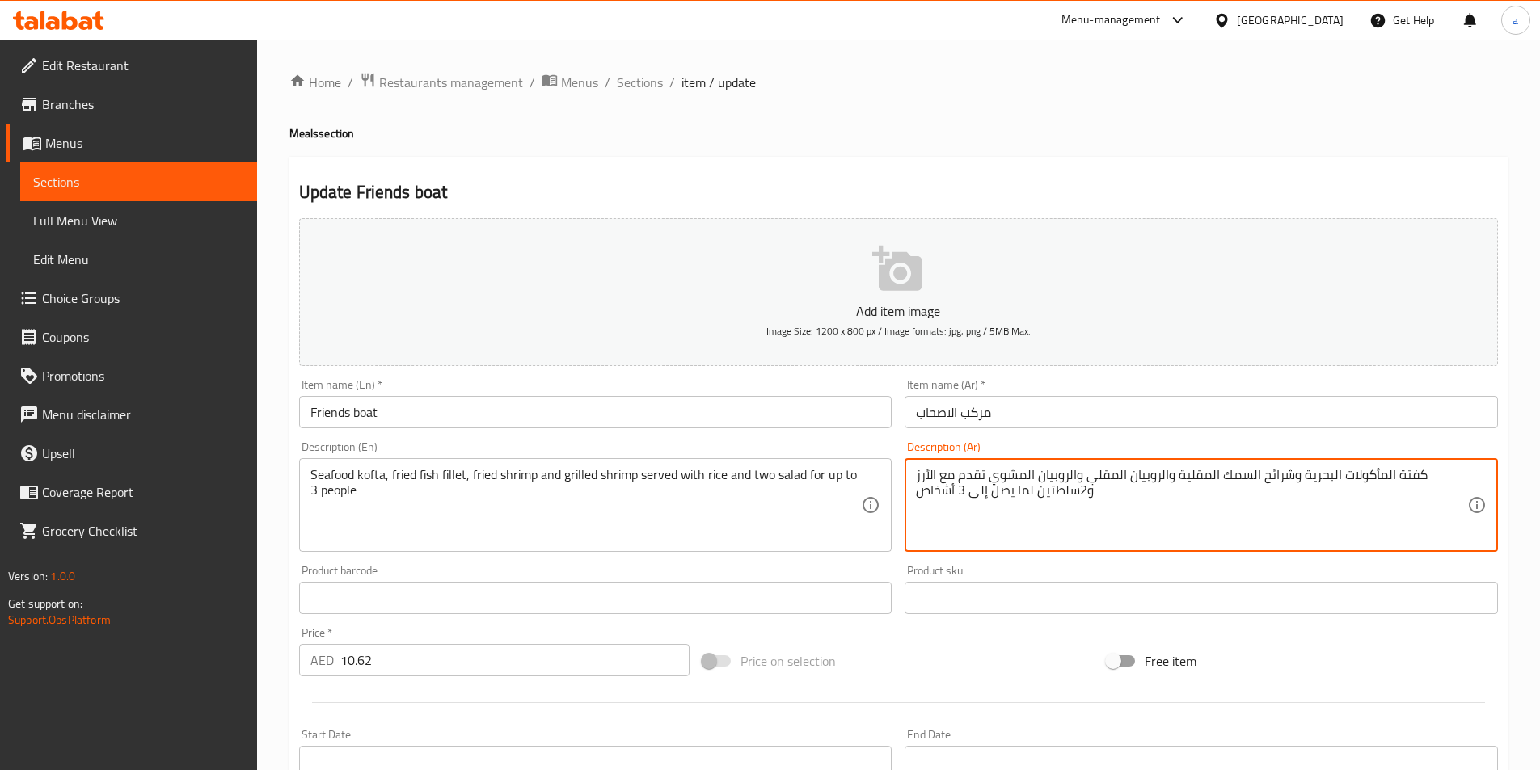
click at [1038, 492] on textarea "كفتة المأكولات البحرية وشرائح السمك المقلية والروبيان المقلي والروبيان المشوي ت…" at bounding box center [1191, 505] width 551 height 77
click at [1077, 496] on textarea "كفتة المأكولات البحرية وشرائح السمك المقلية والروبيان المقلي والروبيان المشوي ت…" at bounding box center [1191, 505] width 551 height 77
type textarea "كفتة السي فود وفيلية السمك المقلي والروبيان المقلي والروبيان المشوي وتقدم مع ار…"
click at [1086, 531] on textarea "كفتة السي فود وفيلية السمك المقلي والروبيان المقلي والروبيان المشوي وتقدم مع ار…" at bounding box center [1191, 505] width 551 height 77
click at [641, 98] on div "Home / Restaurants management / Menus / Sections / item / update Meals section …" at bounding box center [898, 591] width 1218 height 1038
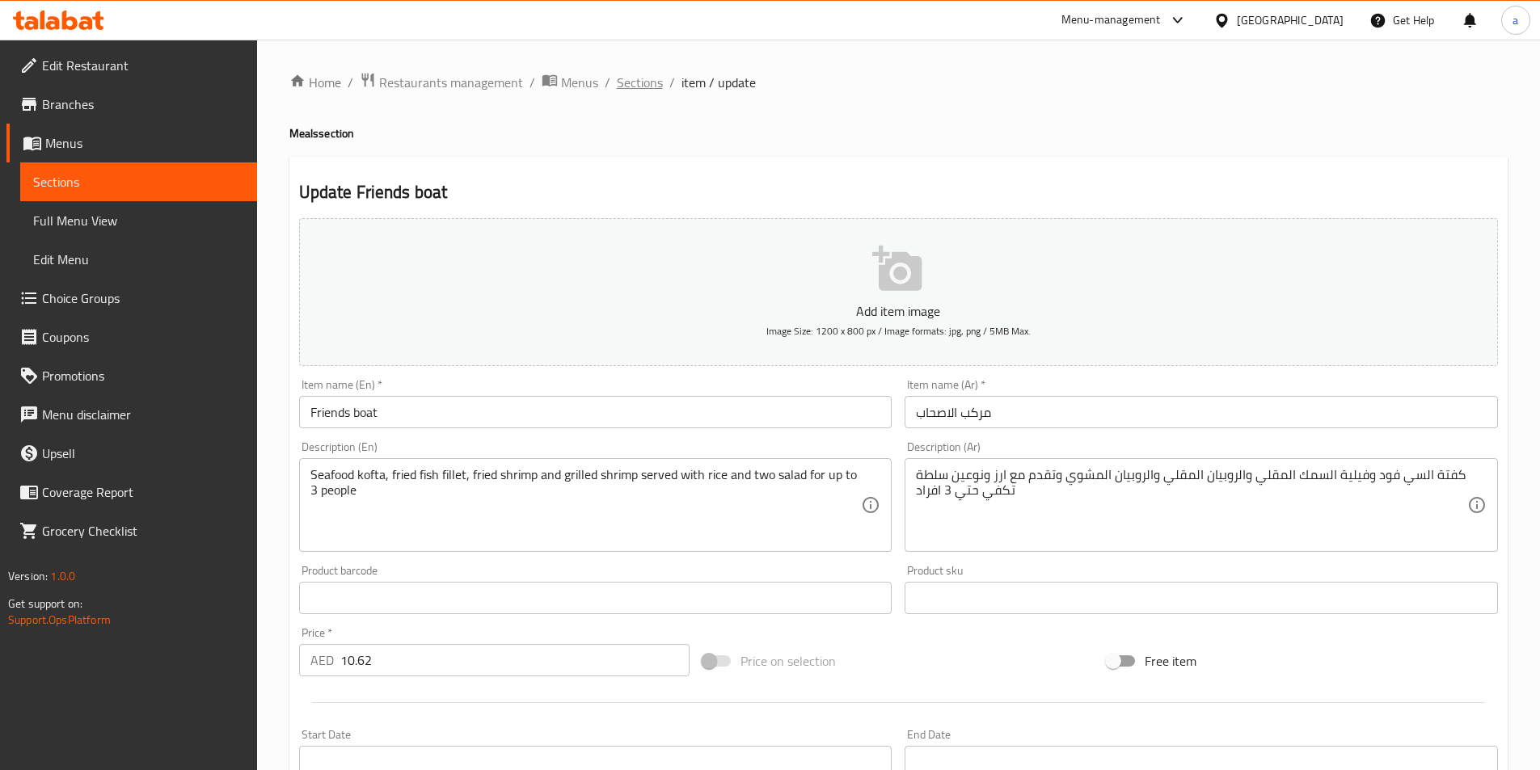
click at [645, 88] on span "Sections" at bounding box center [640, 82] width 46 height 19
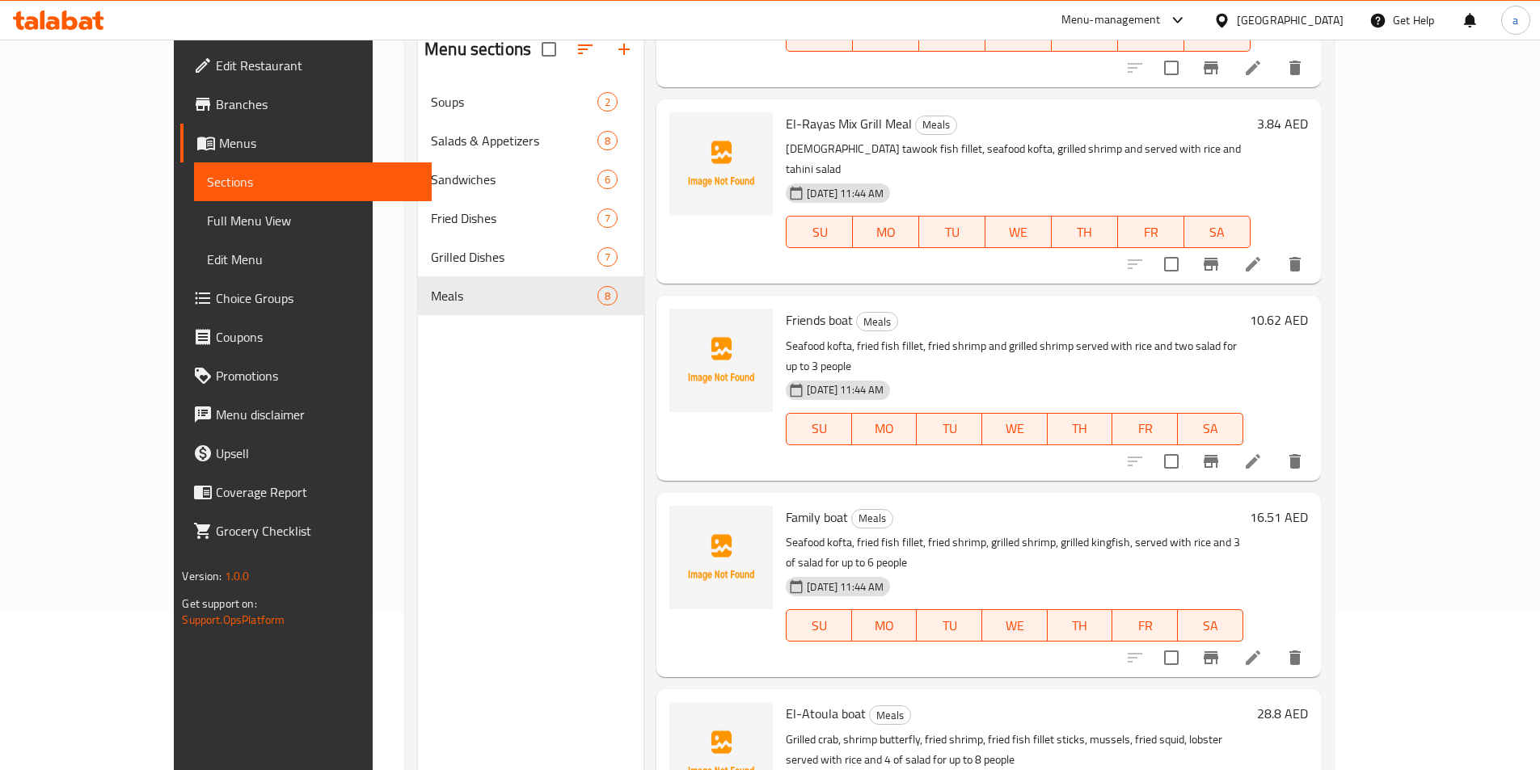
scroll to position [226, 0]
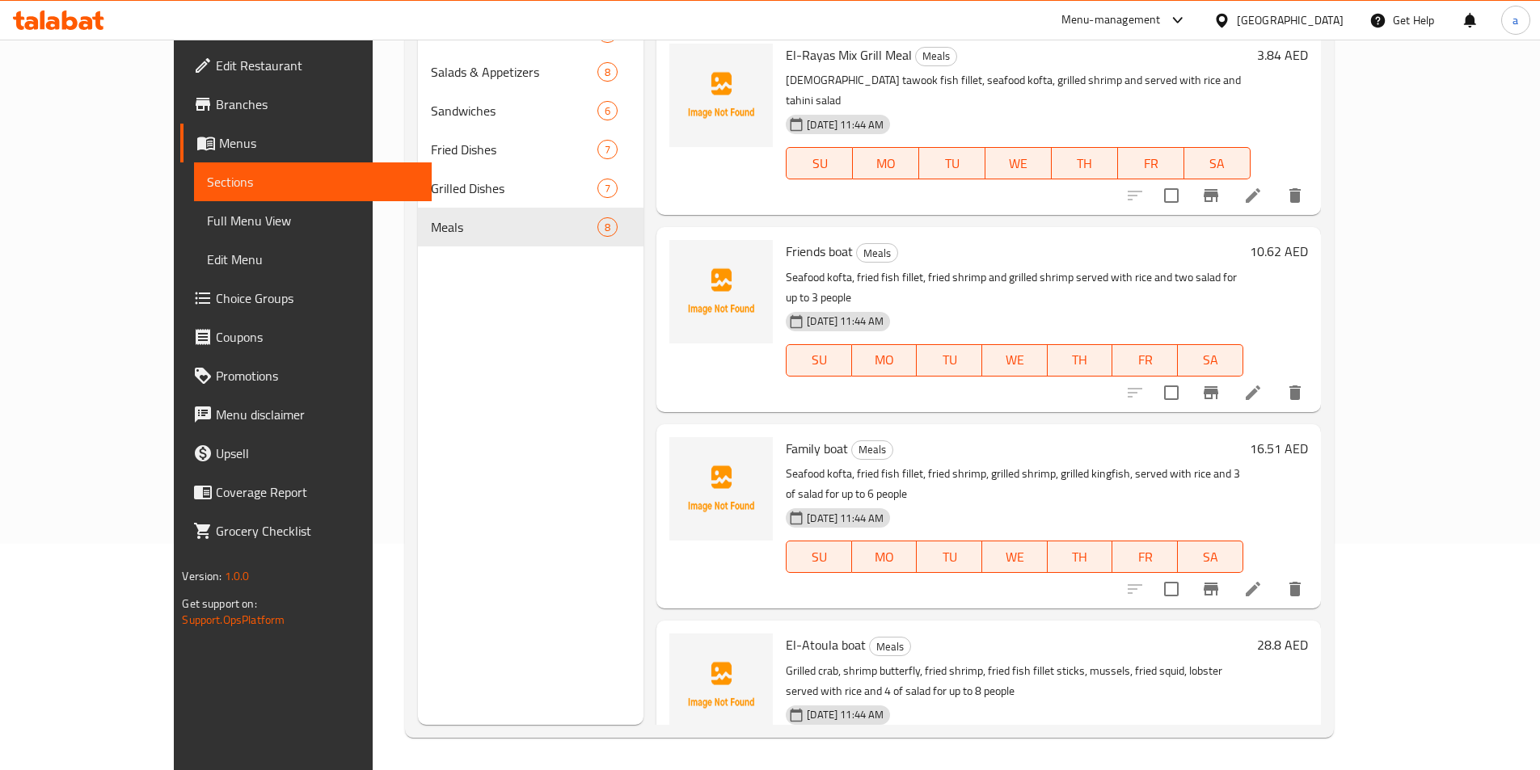
click at [1276, 575] on li at bounding box center [1252, 589] width 45 height 29
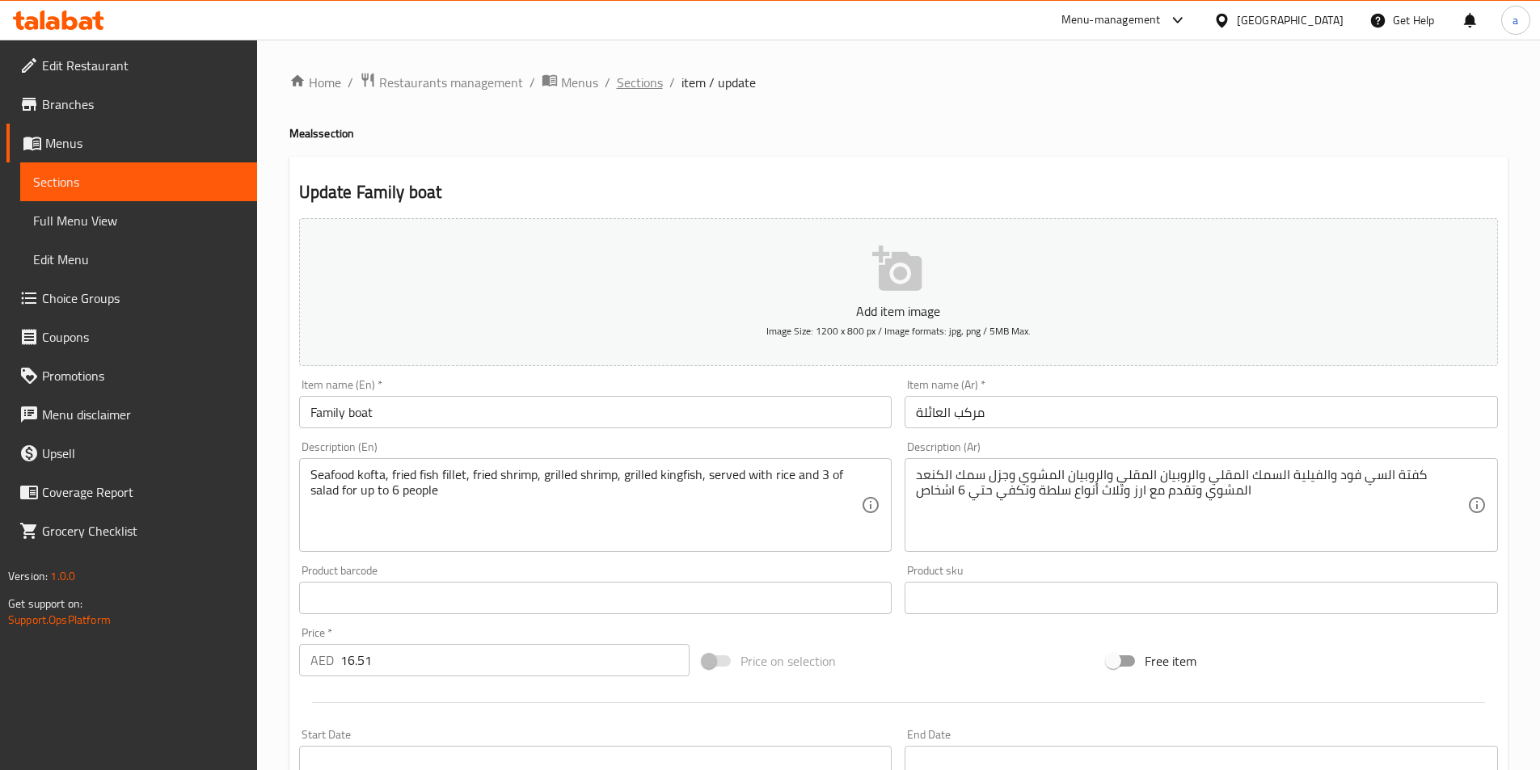
click at [657, 77] on span "Sections" at bounding box center [640, 82] width 46 height 19
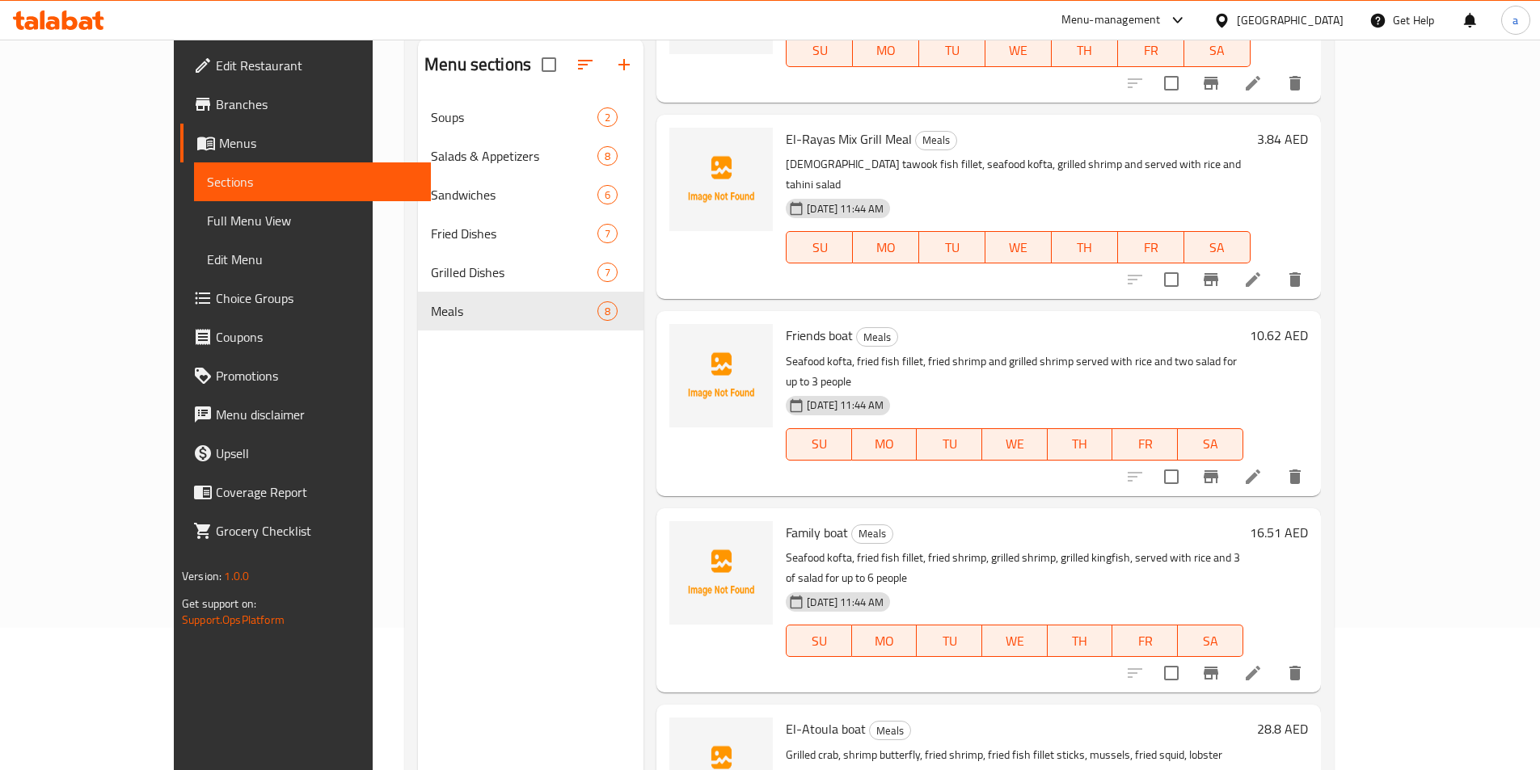
scroll to position [226, 0]
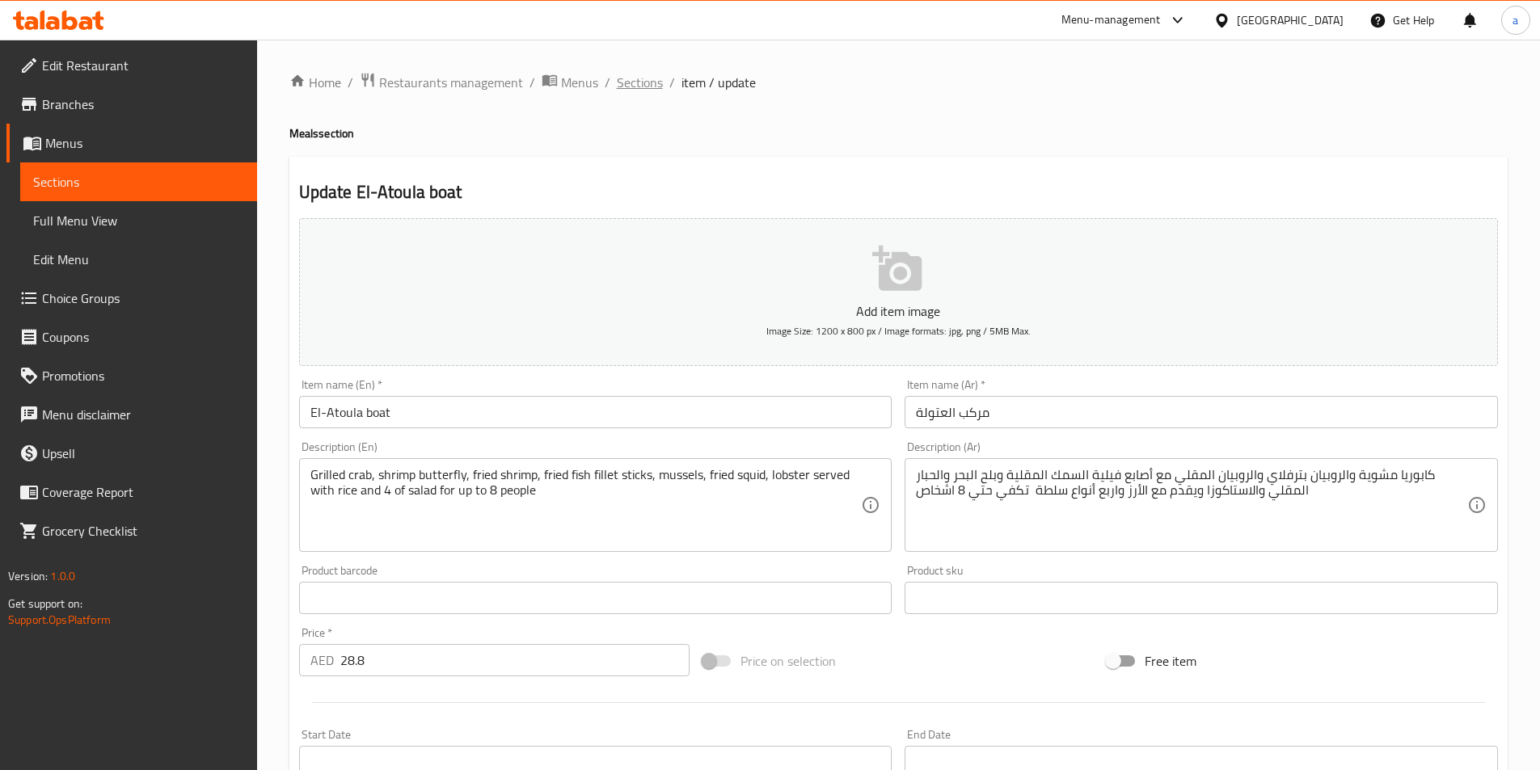
click at [648, 86] on span "Sections" at bounding box center [640, 82] width 46 height 19
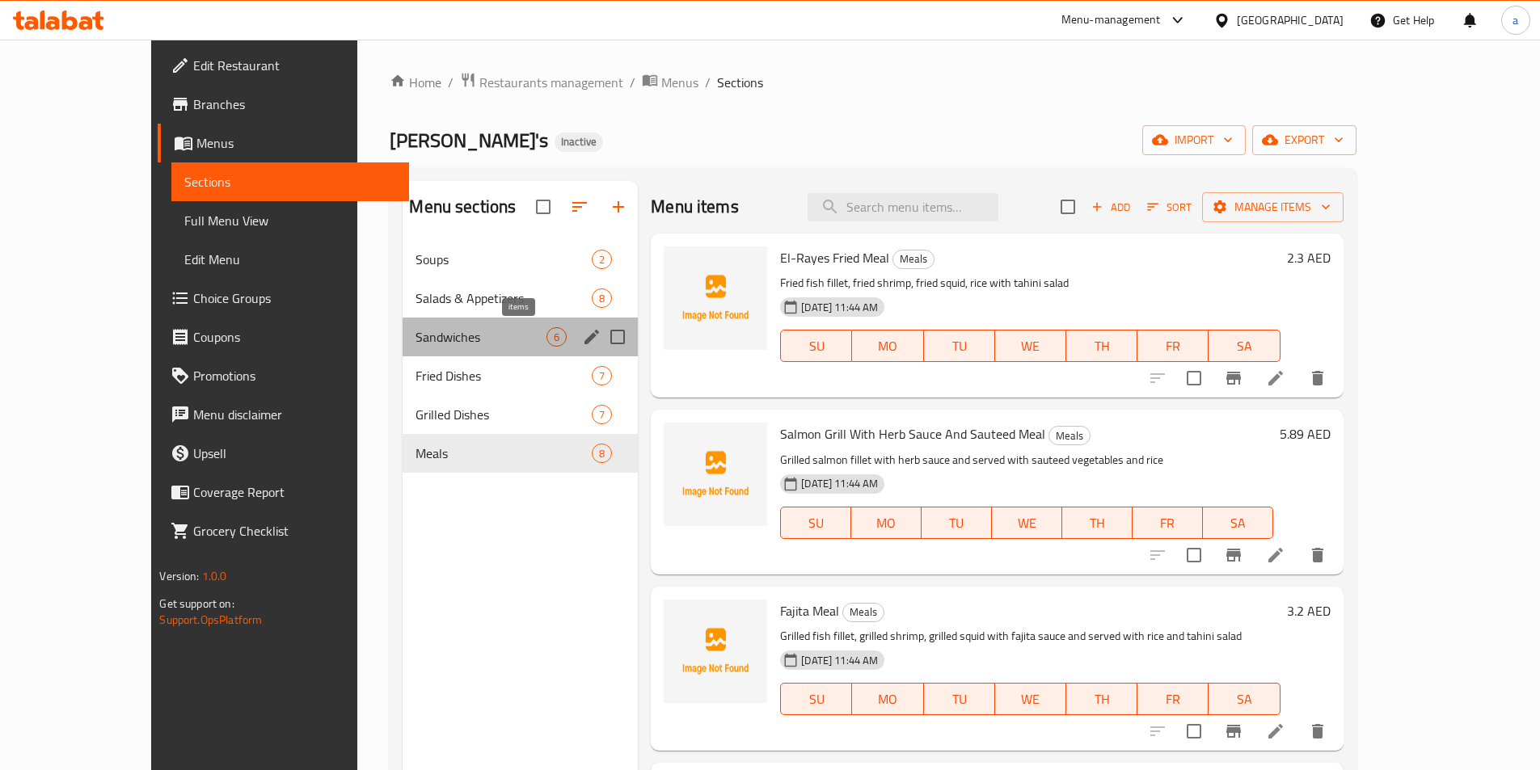
click at [547, 344] on span "6" at bounding box center [556, 337] width 19 height 15
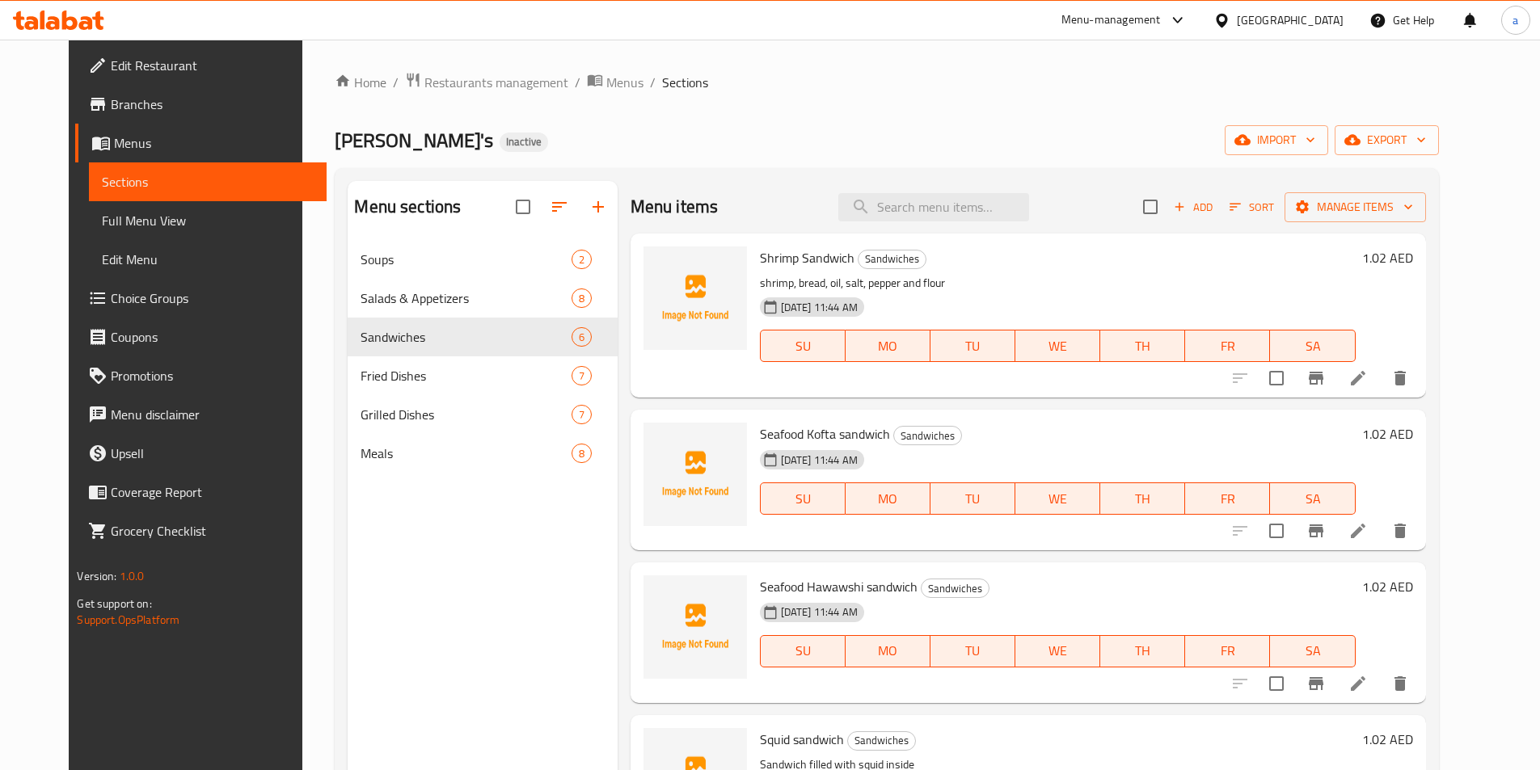
click at [1365, 383] on icon at bounding box center [1358, 378] width 15 height 15
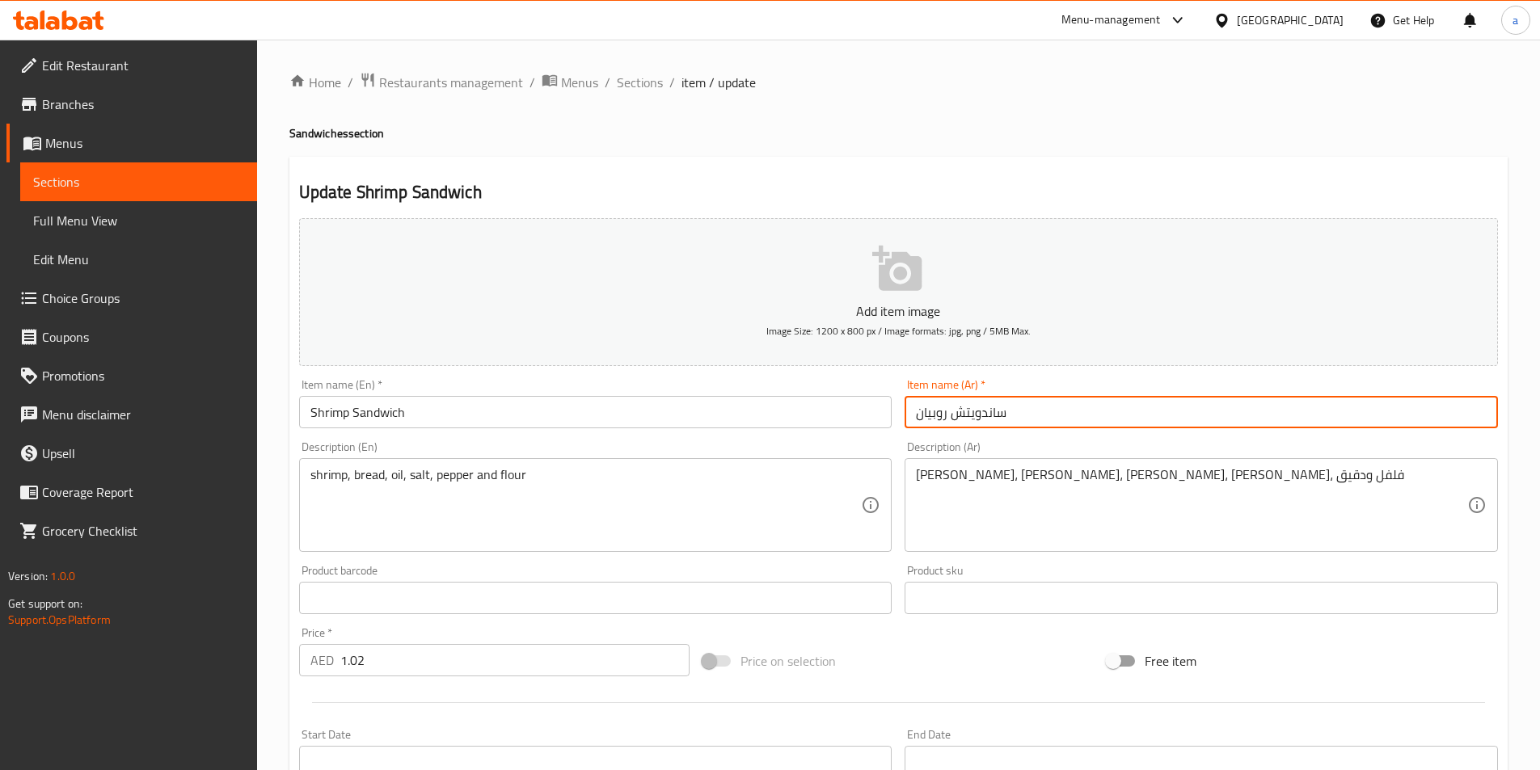
drag, startPoint x: 949, startPoint y: 412, endPoint x: 1023, endPoint y: 412, distance: 74.4
click at [1023, 412] on input "ساندويتش روبيان" at bounding box center [1201, 412] width 593 height 32
click at [973, 412] on input "ر [PERSON_NAME]" at bounding box center [1201, 412] width 593 height 32
click at [972, 421] on input "رغيف روبيان" at bounding box center [1201, 412] width 593 height 32
drag, startPoint x: 948, startPoint y: 414, endPoint x: 994, endPoint y: 414, distance: 46.1
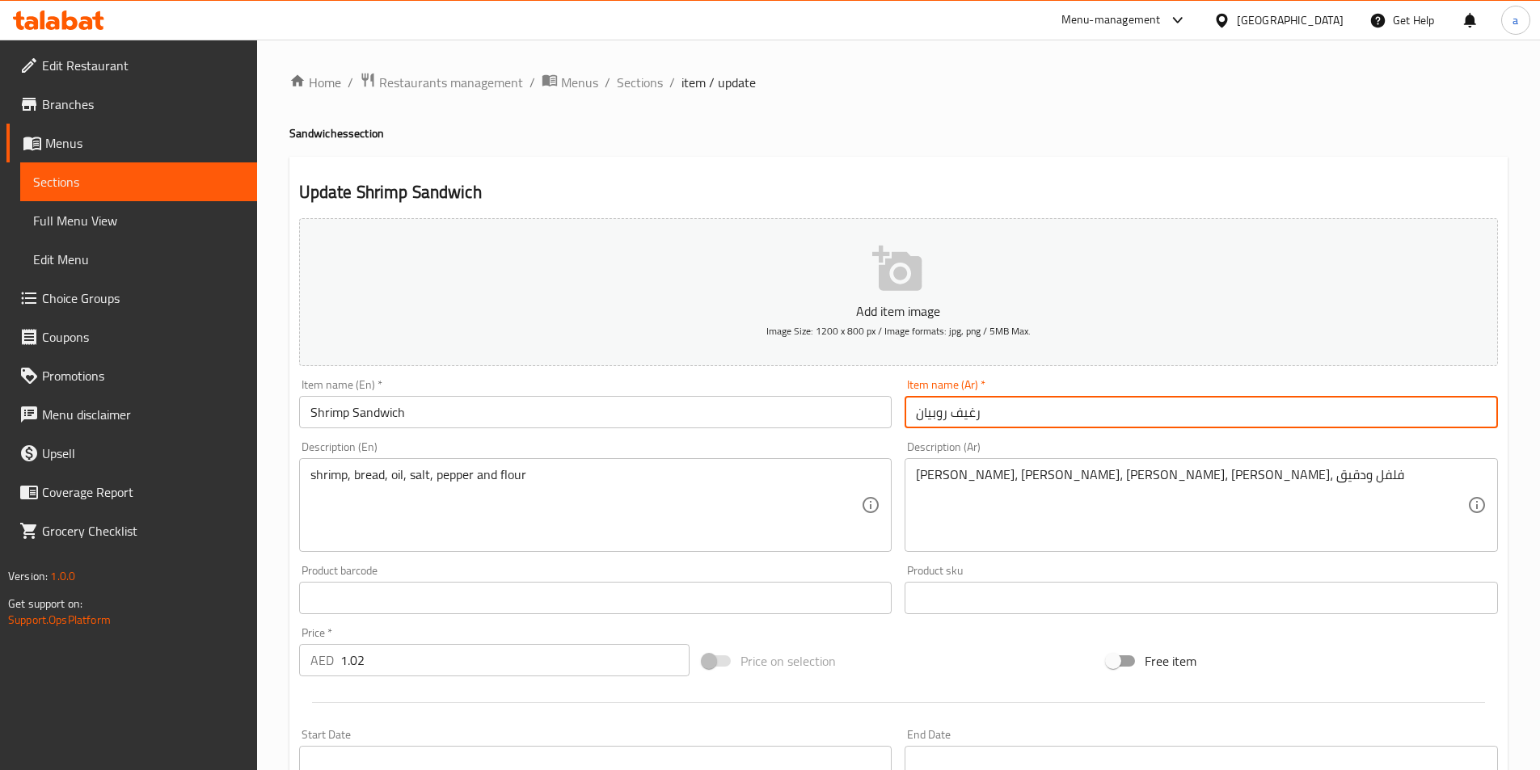
click at [994, 414] on input "رغيف روبيان" at bounding box center [1201, 412] width 593 height 32
click at [992, 413] on input "رغيف روبيان" at bounding box center [1201, 412] width 593 height 32
drag, startPoint x: 985, startPoint y: 415, endPoint x: 951, endPoint y: 412, distance: 33.2
click at [951, 412] on input "رغيف روبيان" at bounding box center [1201, 412] width 593 height 32
type input "رغيف روبيان"
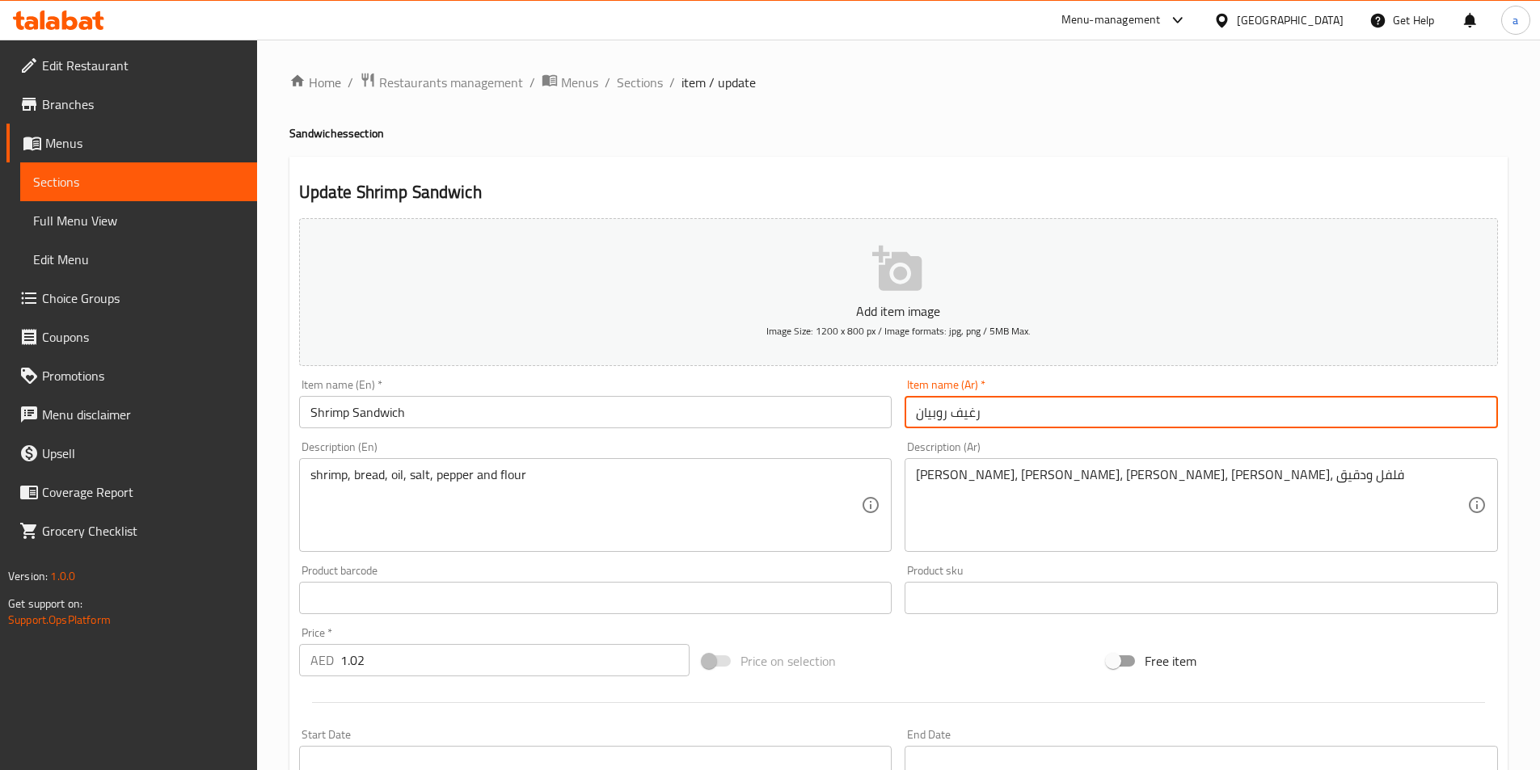
click at [1040, 377] on div "Item name (Ar)   * [PERSON_NAME] Item name (Ar) *" at bounding box center [1201, 404] width 606 height 62
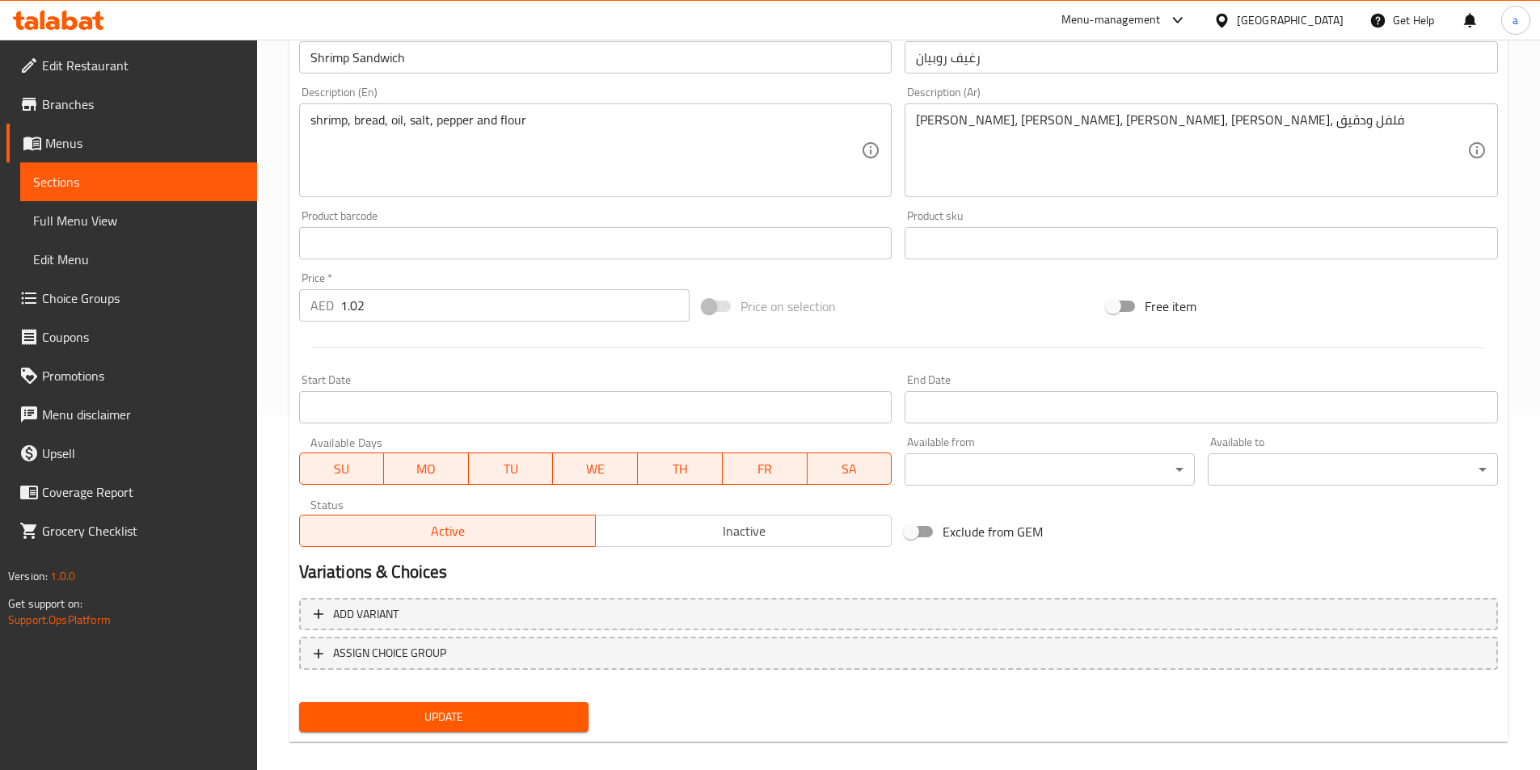
scroll to position [372, 0]
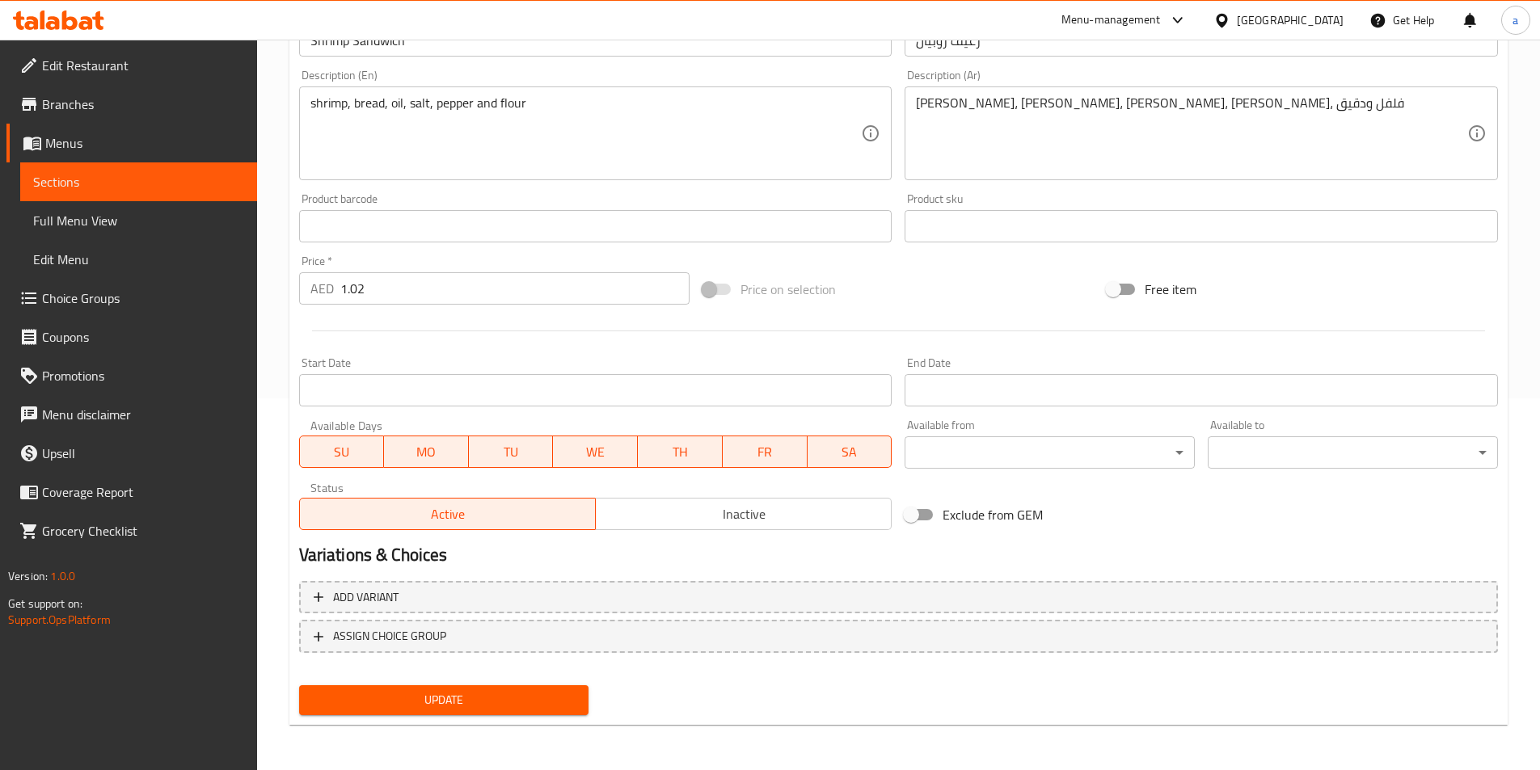
click at [471, 706] on span "Update" at bounding box center [444, 700] width 264 height 20
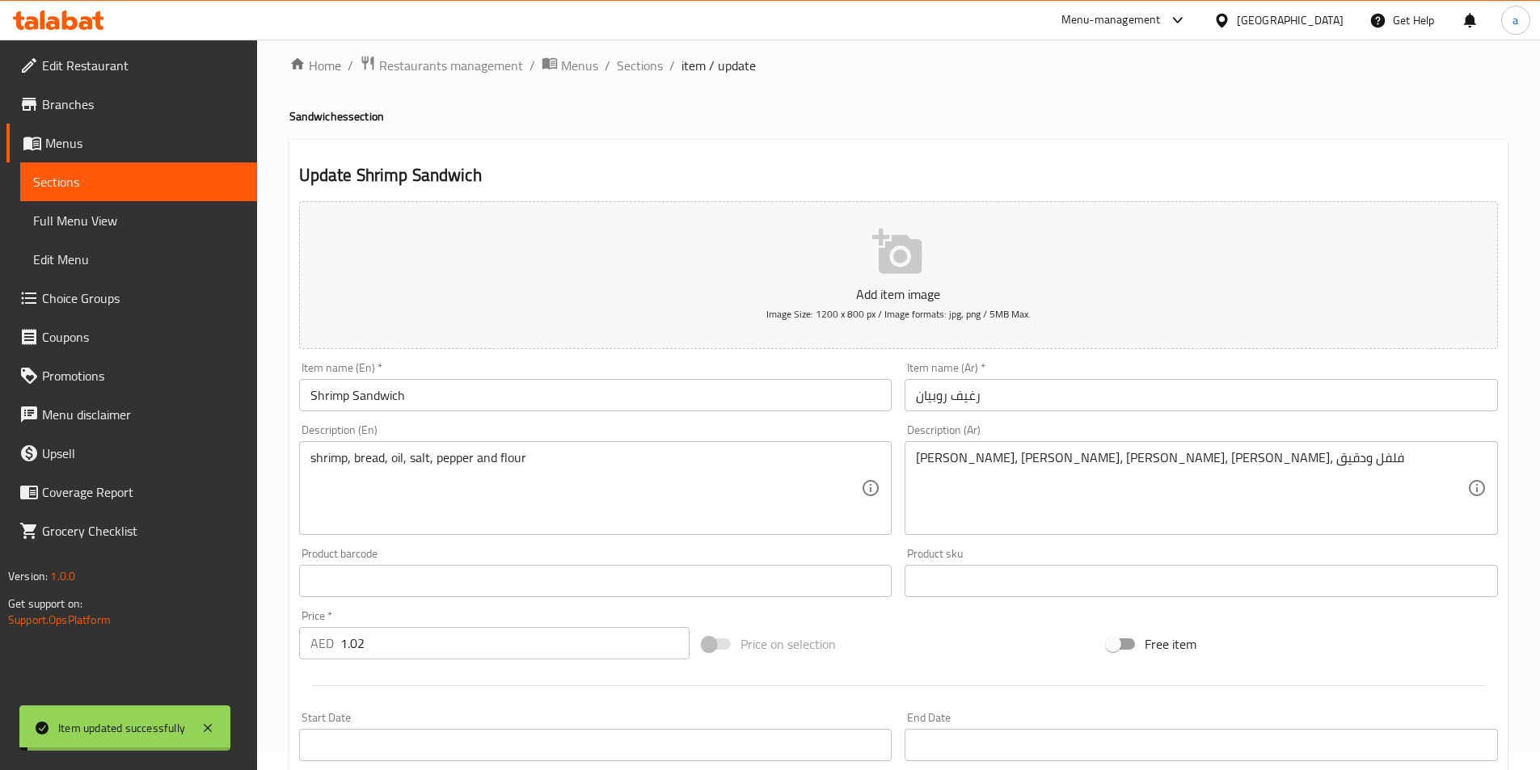
scroll to position [0, 0]
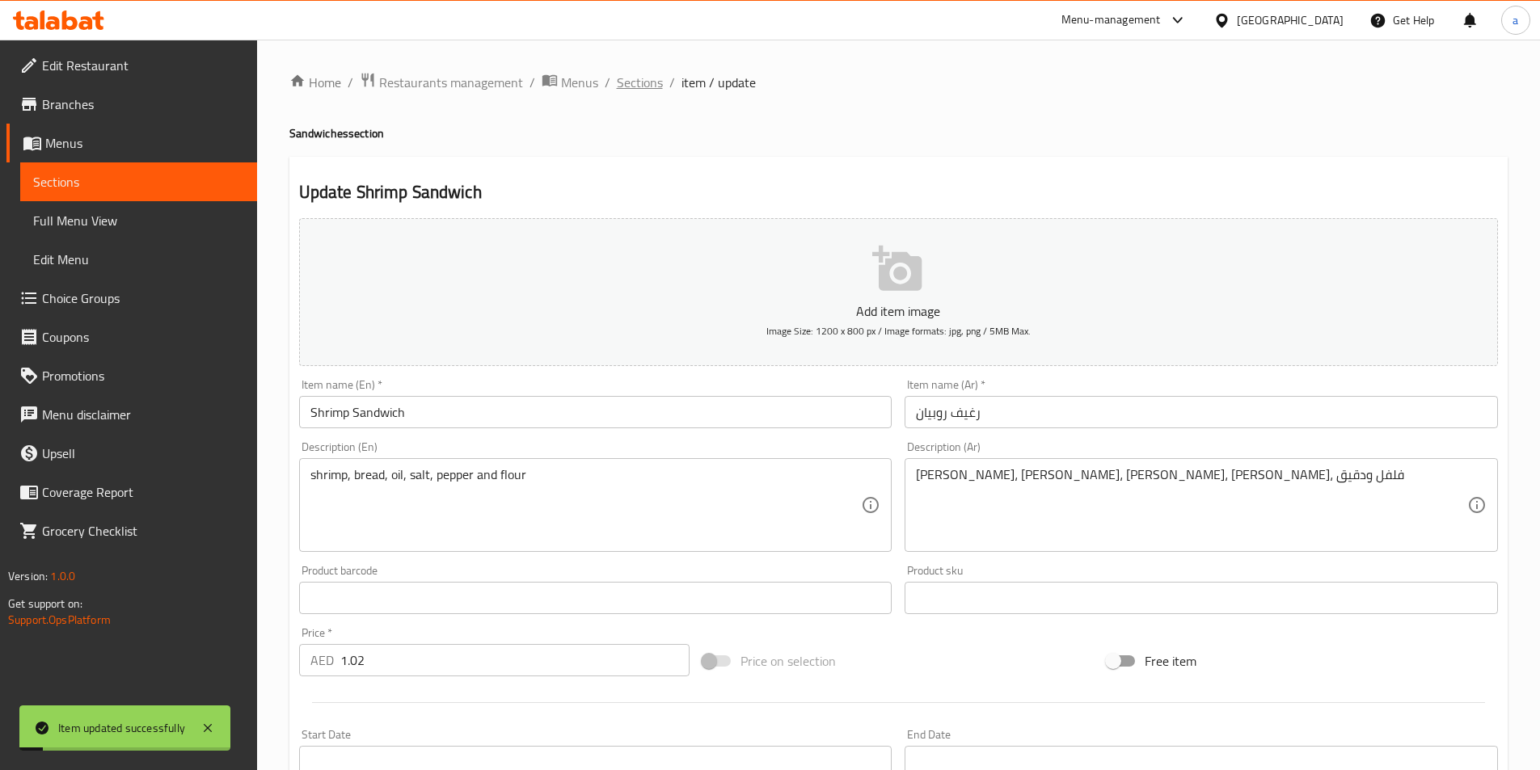
click at [654, 76] on span "Sections" at bounding box center [640, 82] width 46 height 19
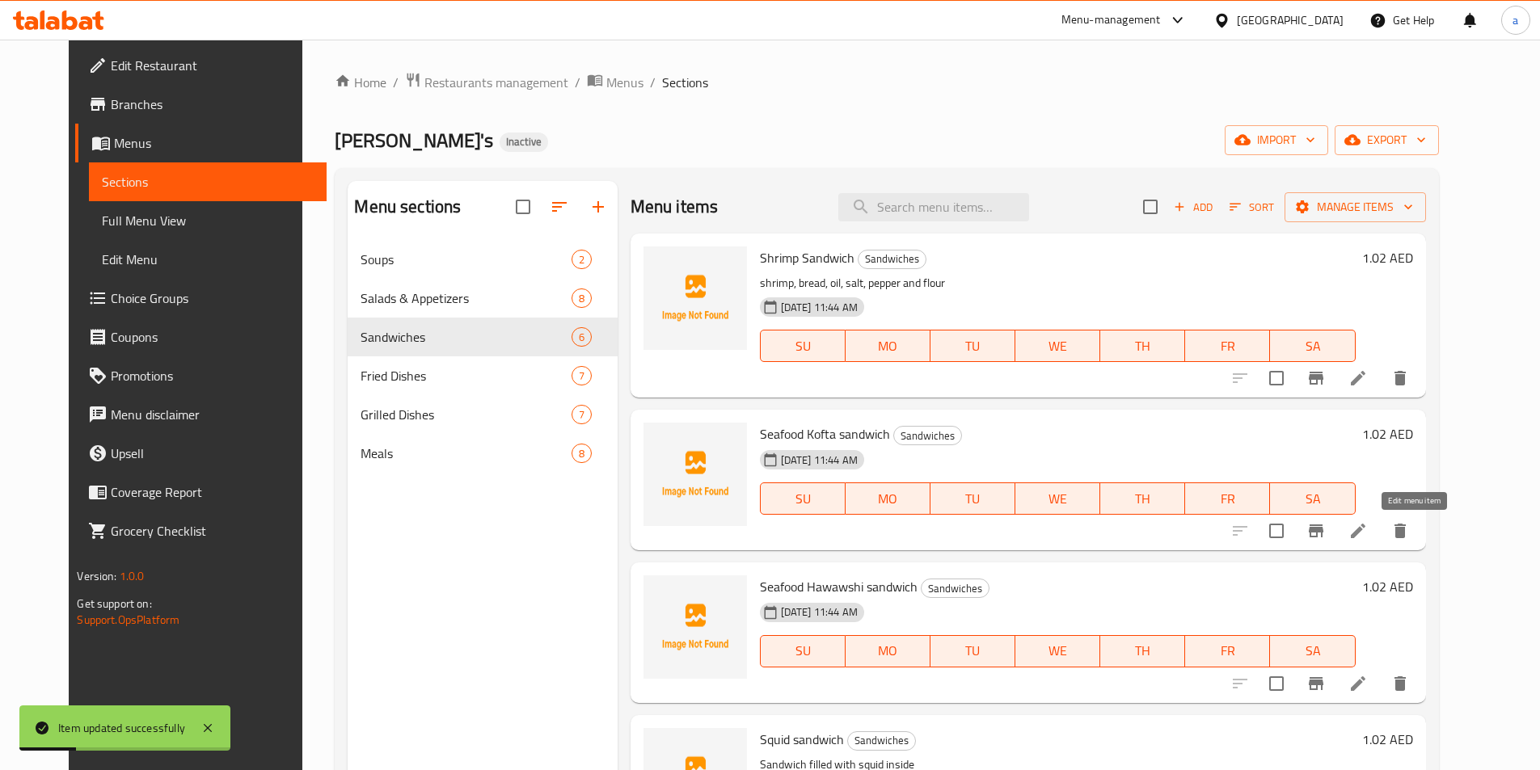
click at [1368, 529] on icon at bounding box center [1357, 530] width 19 height 19
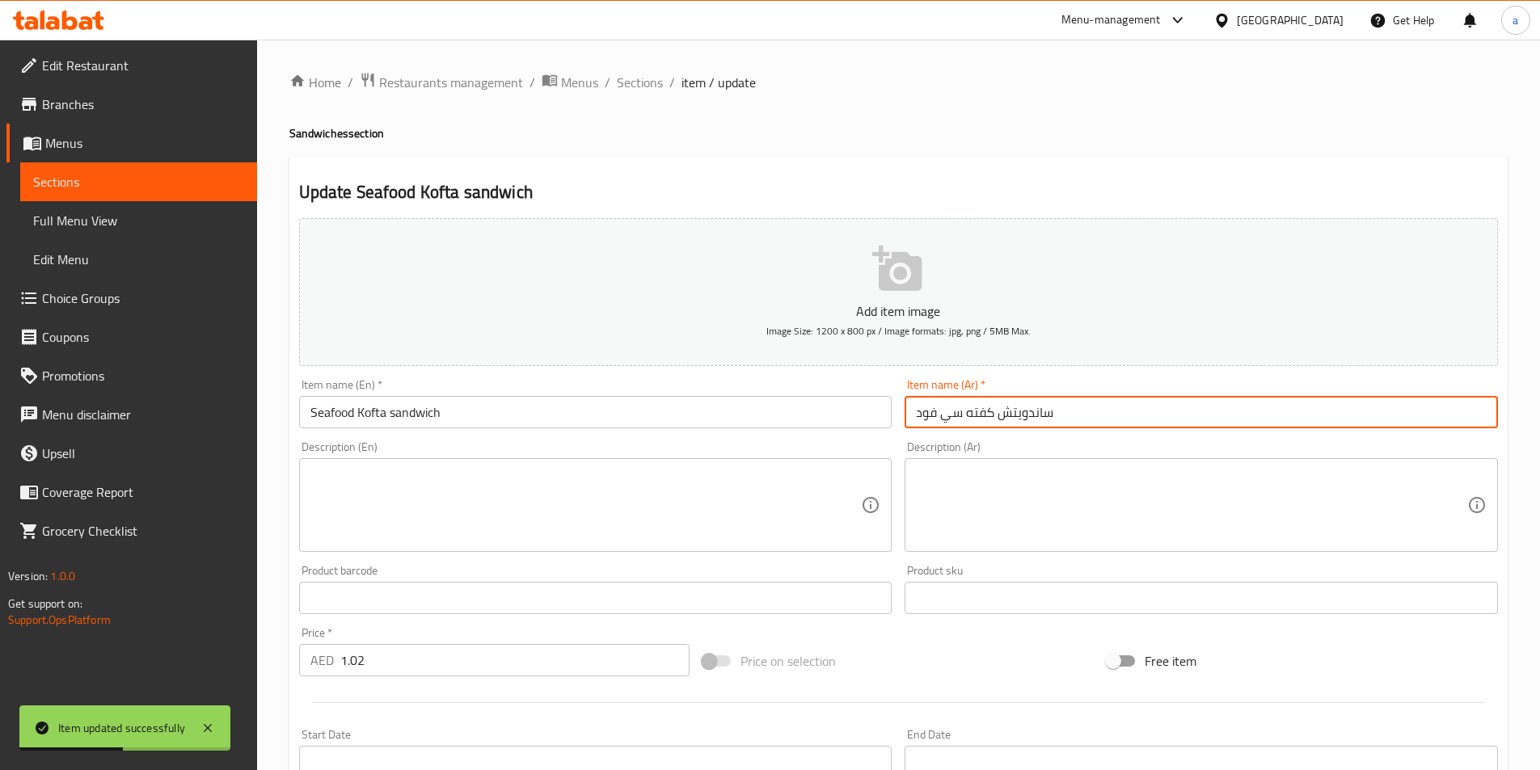
drag, startPoint x: 999, startPoint y: 417, endPoint x: 1078, endPoint y: 430, distance: 79.5
click at [1078, 430] on div "Item name (Ar)   * ساندويتش كفته سي فود Item name (Ar) *" at bounding box center [1201, 404] width 606 height 62
paste input "غيف"
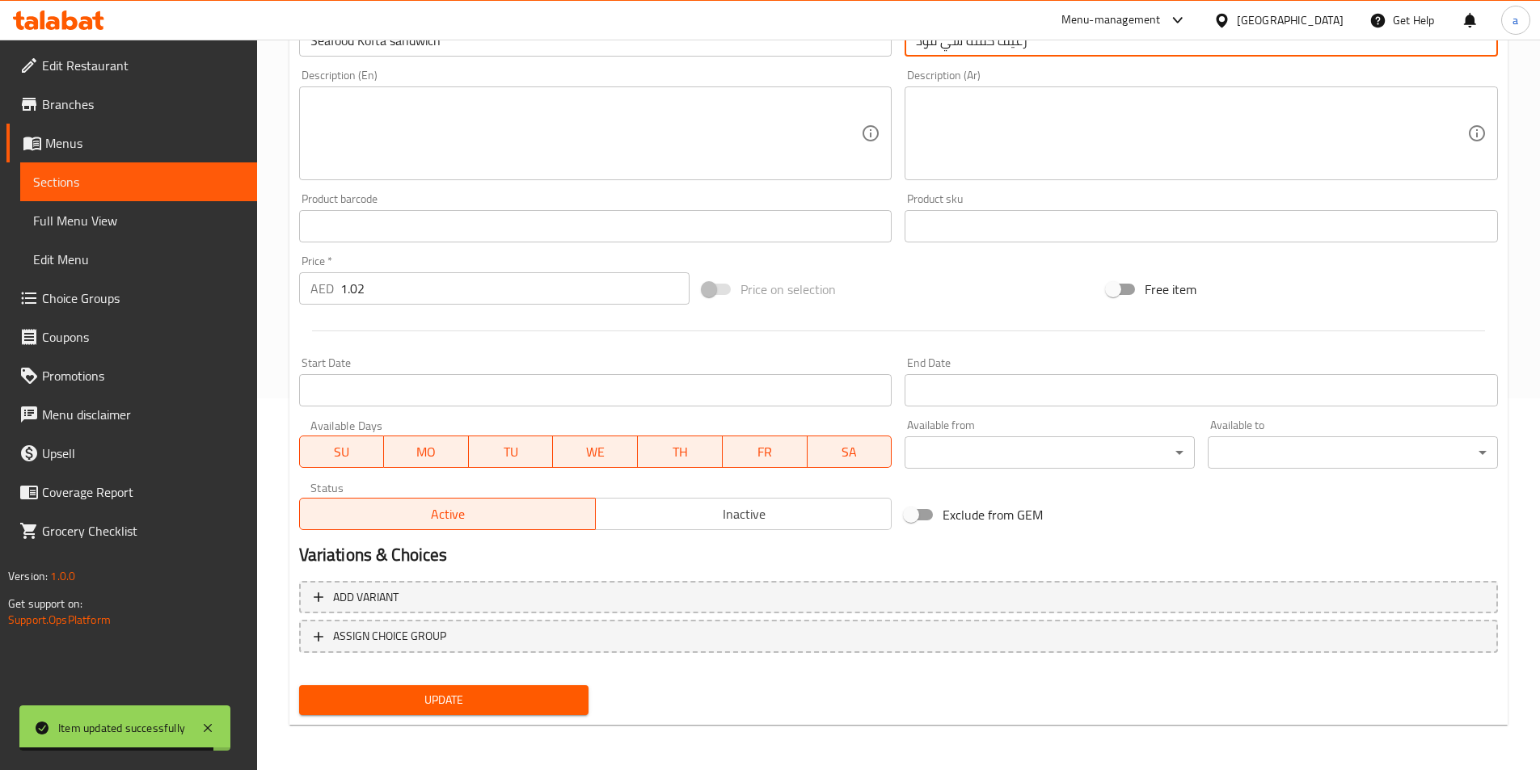
type input "رغيف كفته سي فود"
click at [544, 704] on span "Update" at bounding box center [444, 700] width 264 height 20
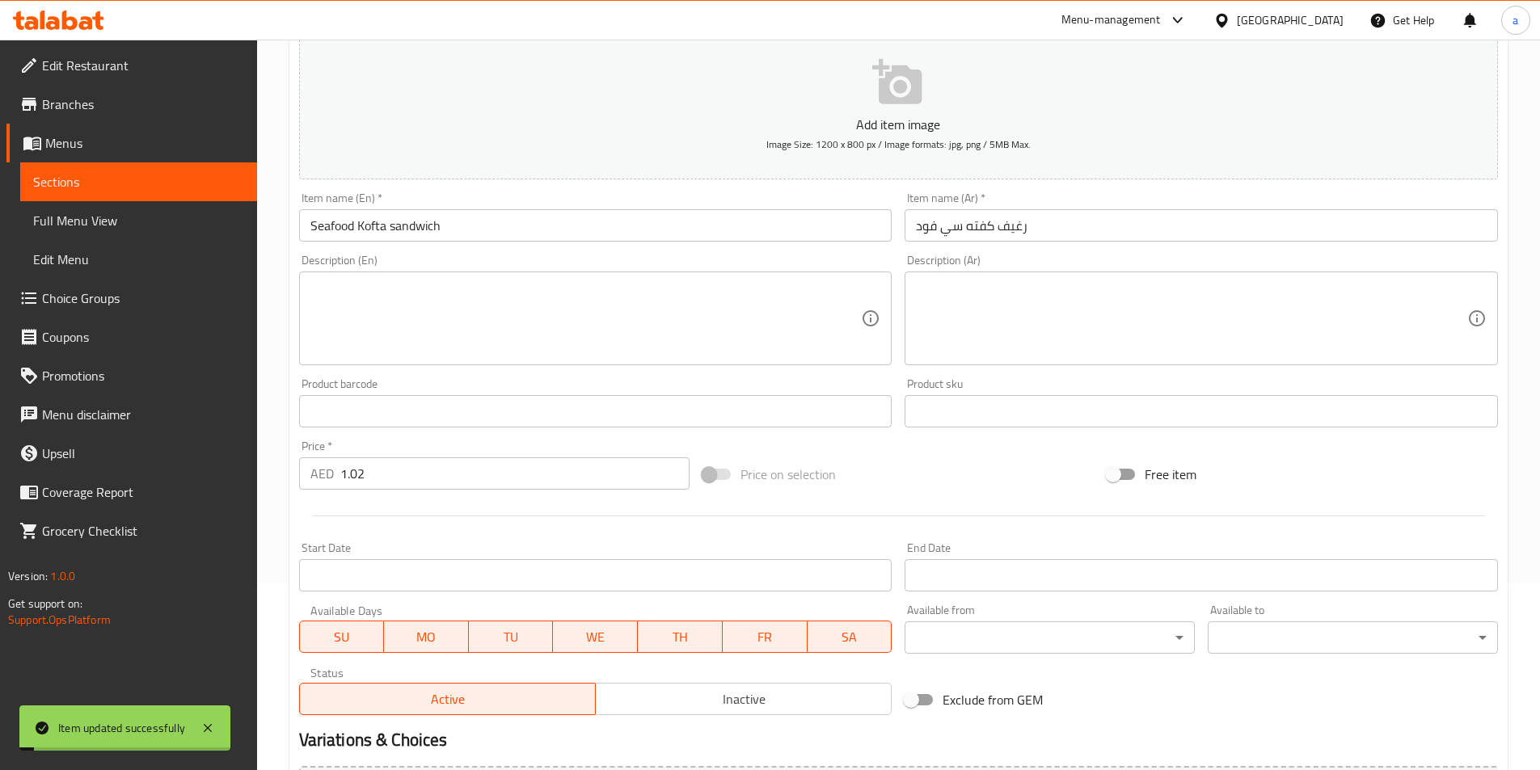
scroll to position [0, 0]
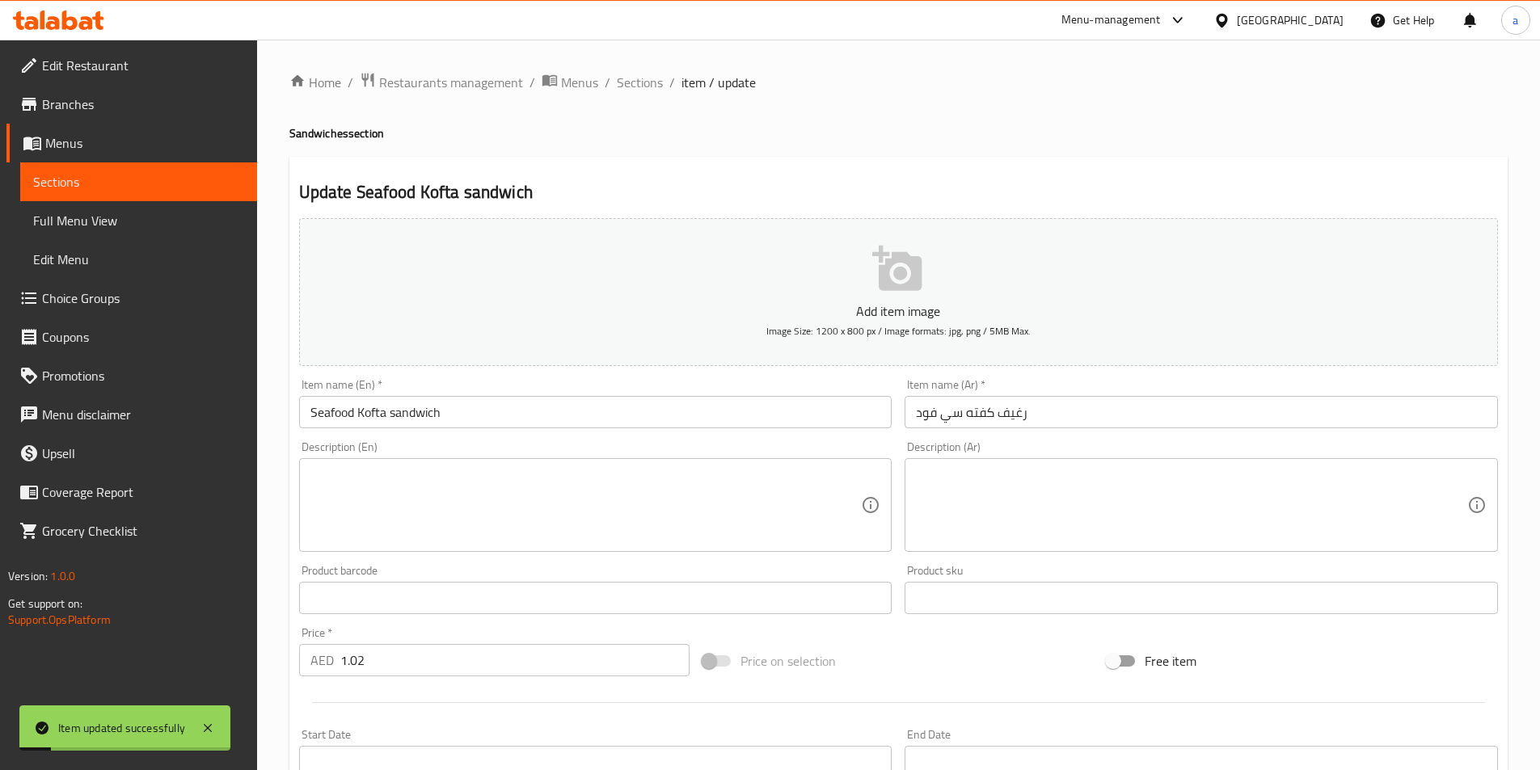
click at [652, 82] on span "Sections" at bounding box center [640, 82] width 46 height 19
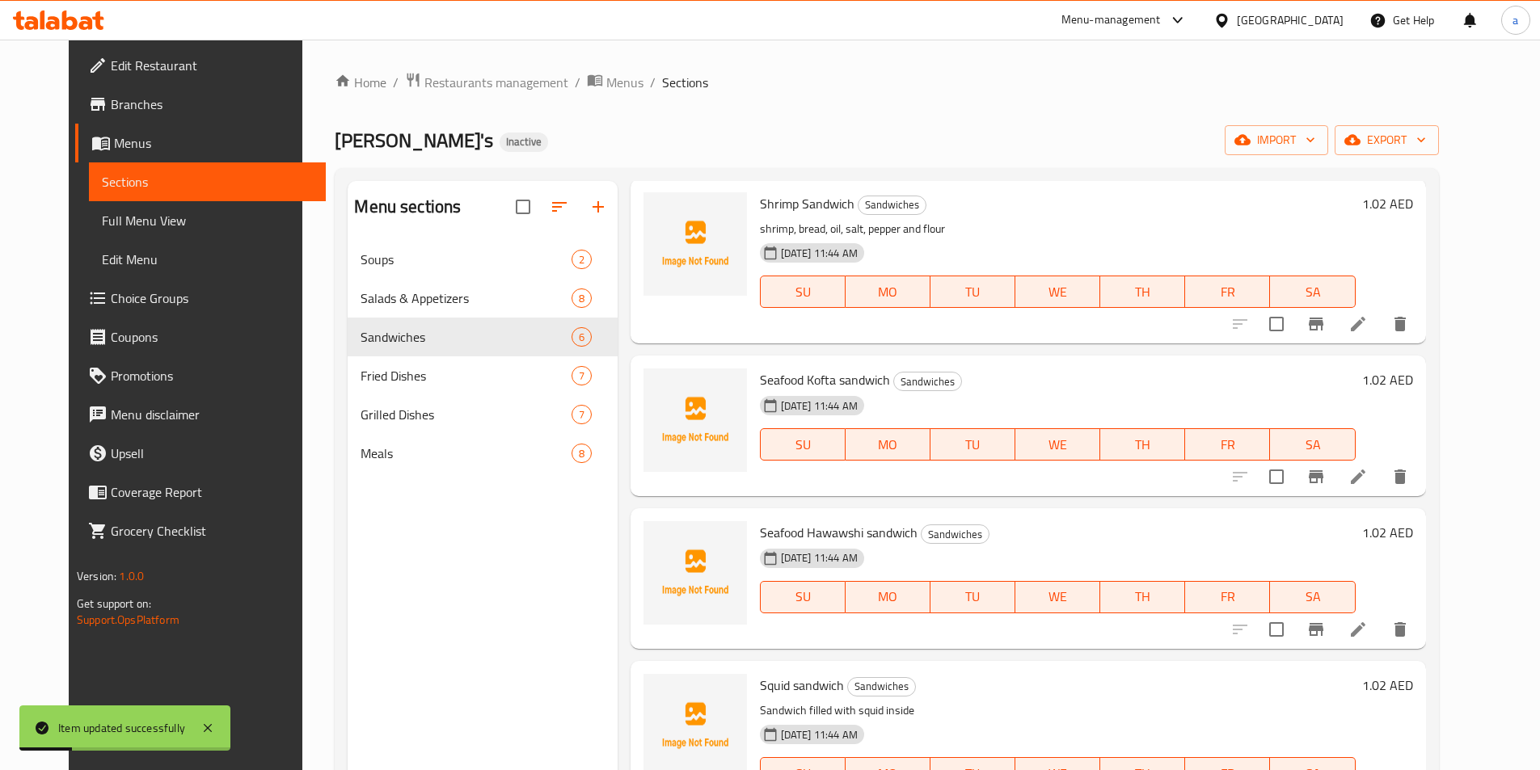
scroll to position [81, 0]
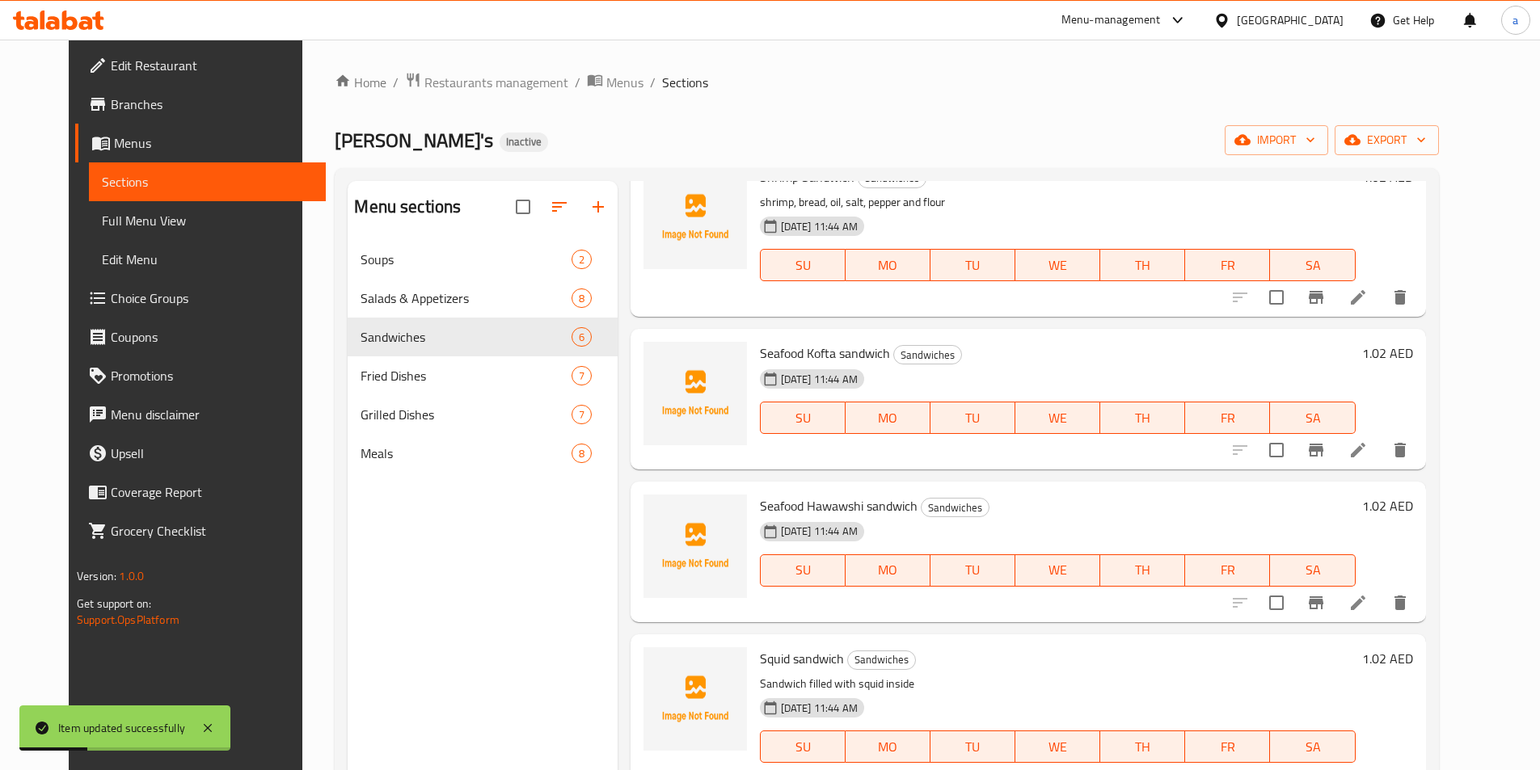
click at [1368, 596] on icon at bounding box center [1357, 602] width 19 height 19
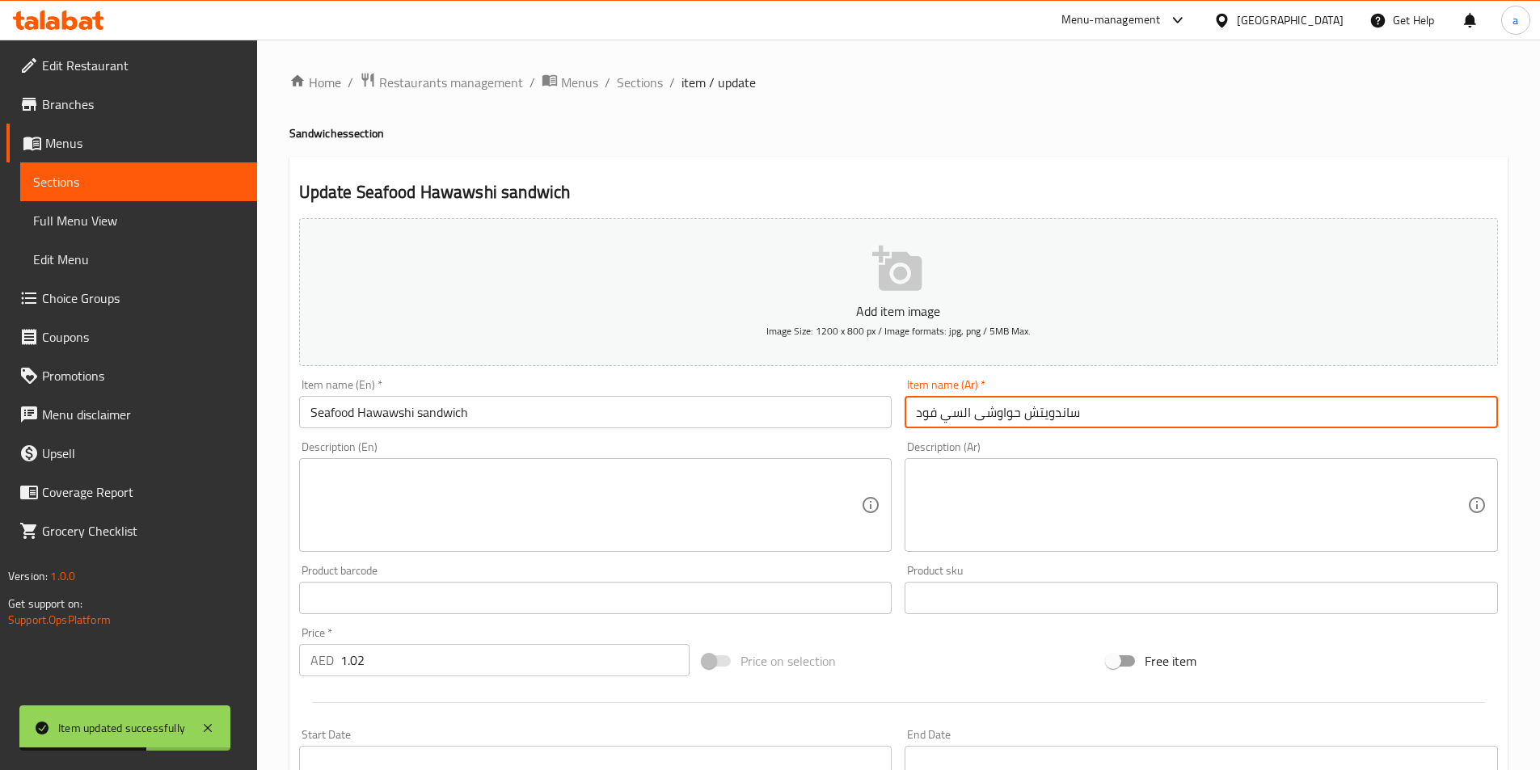
drag, startPoint x: 1023, startPoint y: 416, endPoint x: 1099, endPoint y: 424, distance: 76.4
click at [1099, 424] on input "ساندويتش حواوشى السي فود" at bounding box center [1201, 412] width 593 height 32
paste input "غيف"
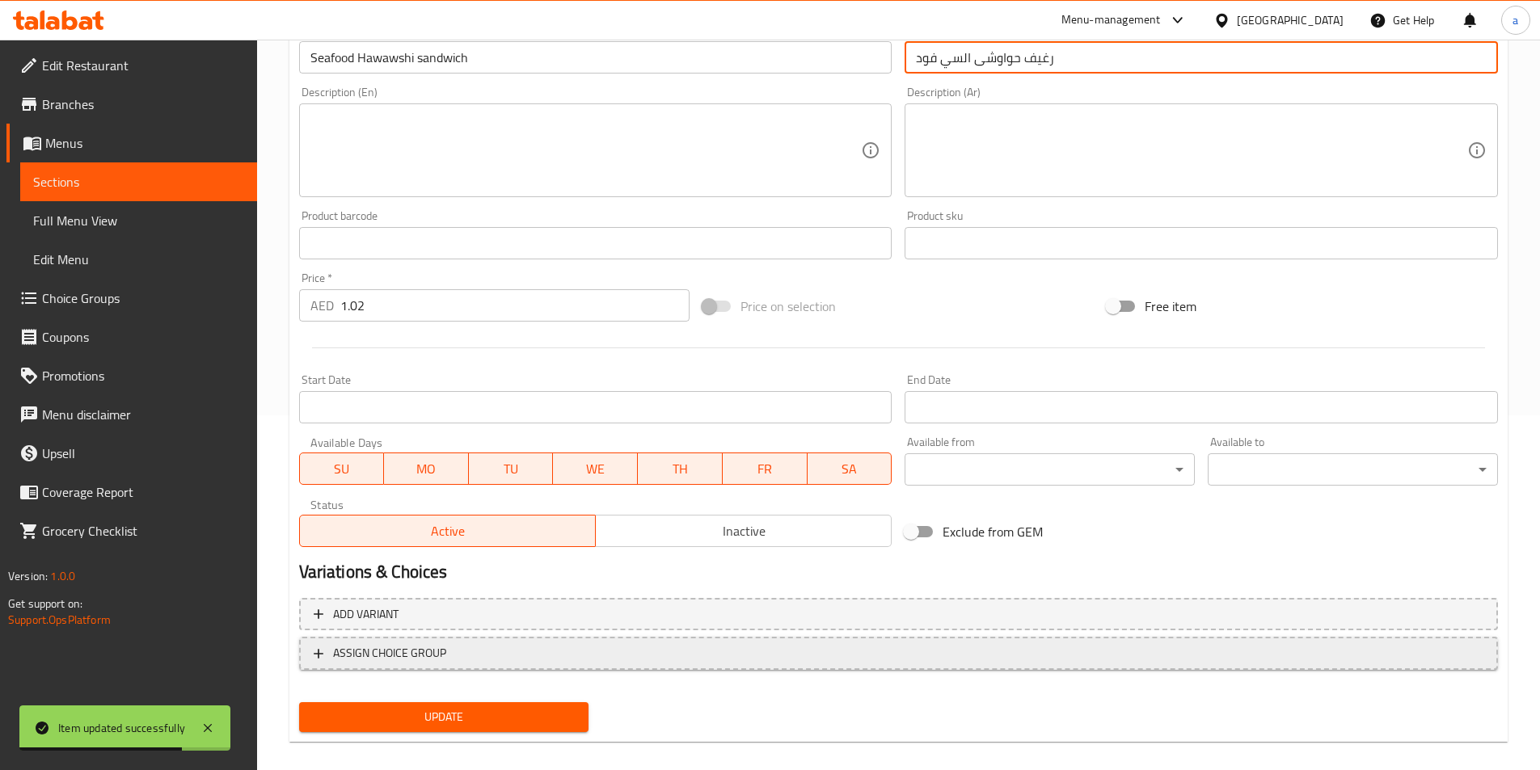
scroll to position [372, 0]
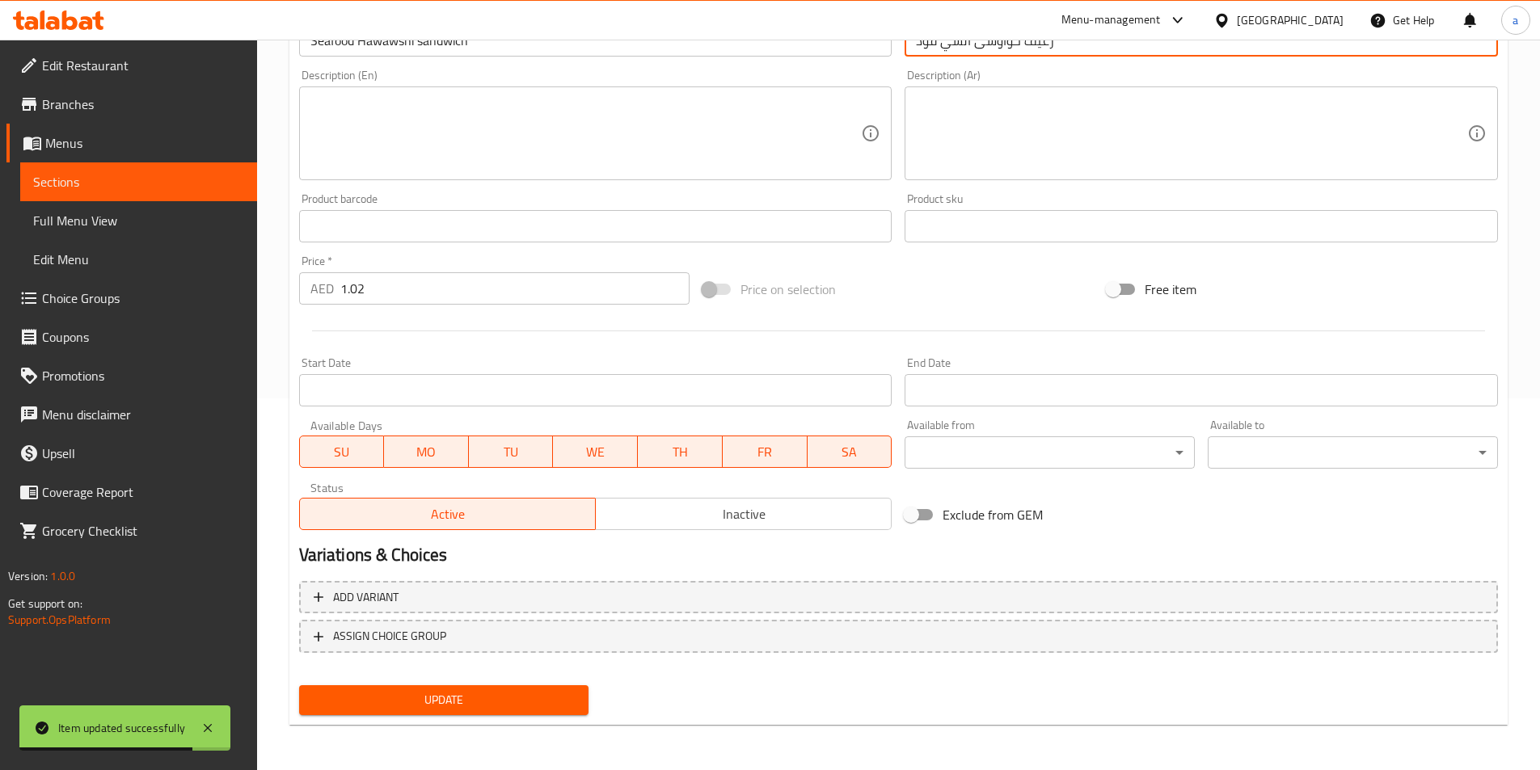
type input "رغيف حواوشى السي فود"
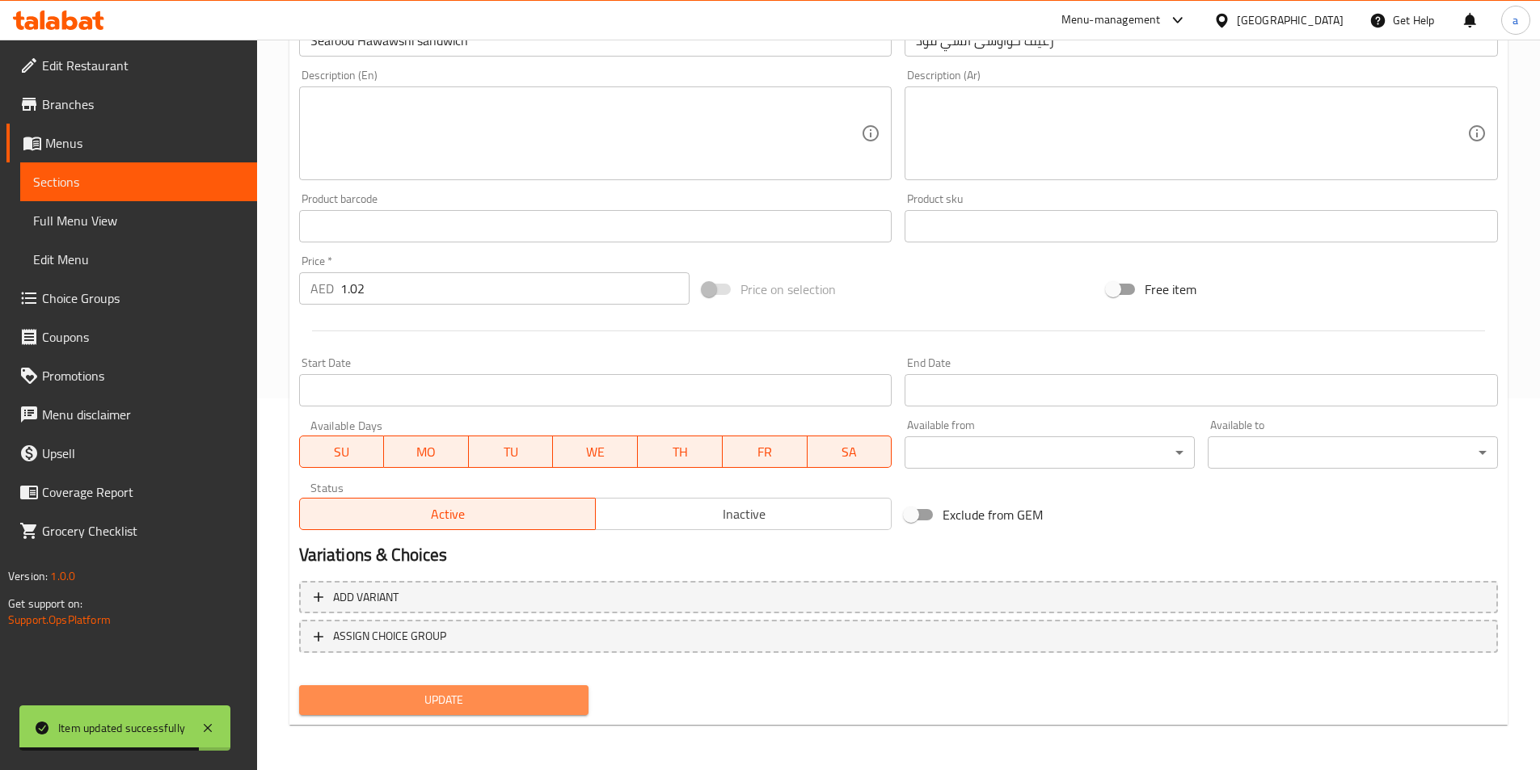
click at [582, 700] on button "Update" at bounding box center [444, 700] width 290 height 30
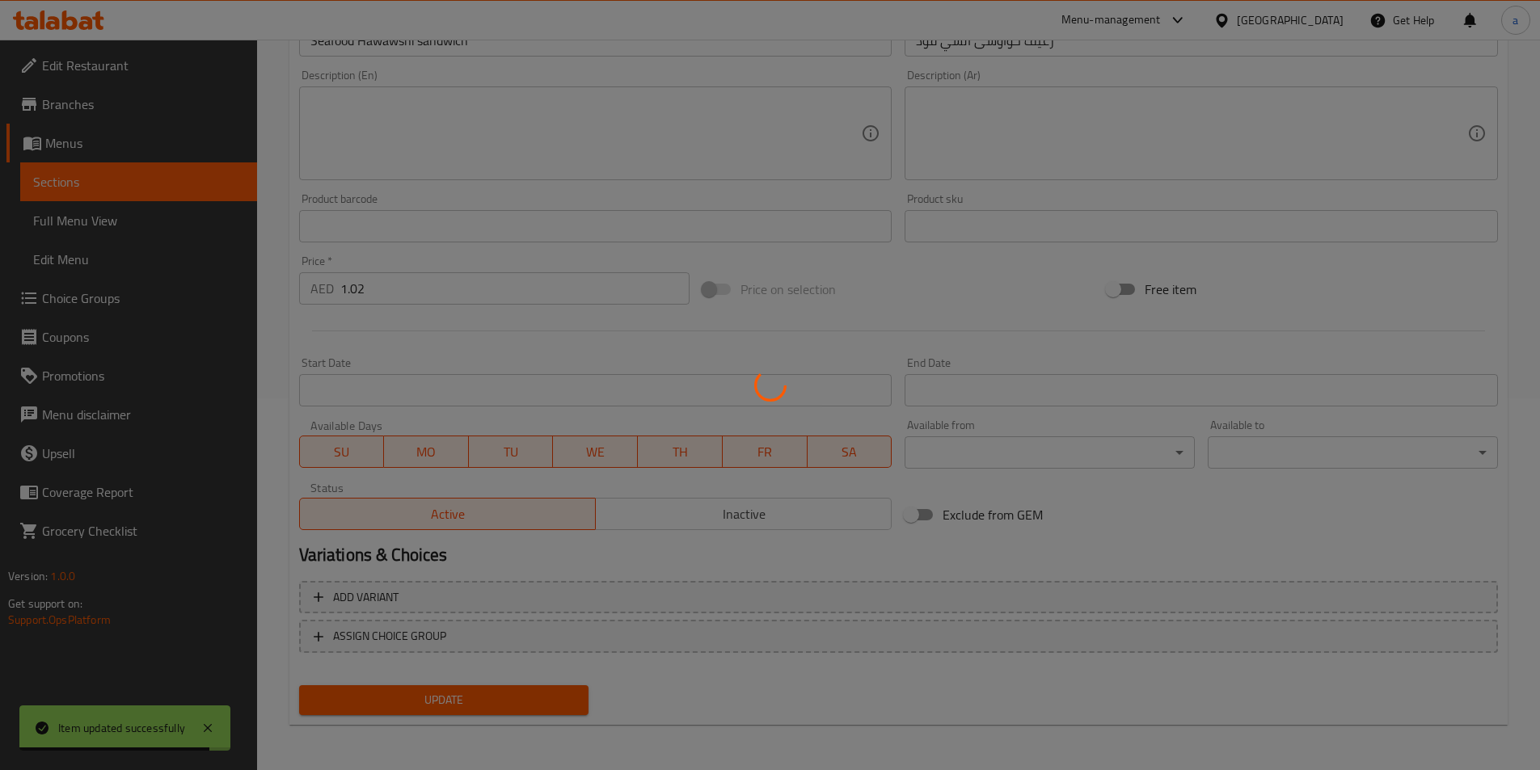
scroll to position [0, 0]
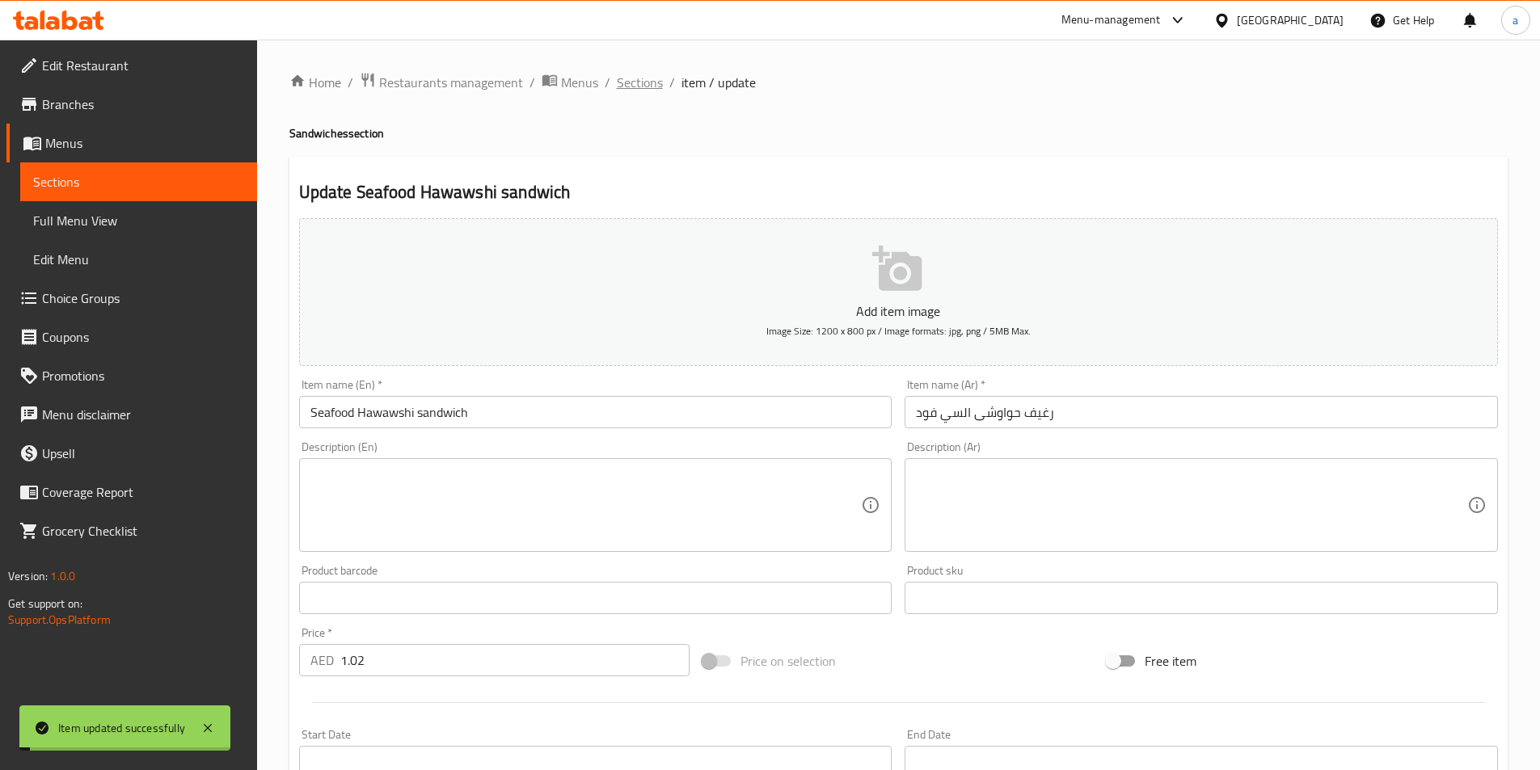
click at [644, 82] on span "Sections" at bounding box center [640, 82] width 46 height 19
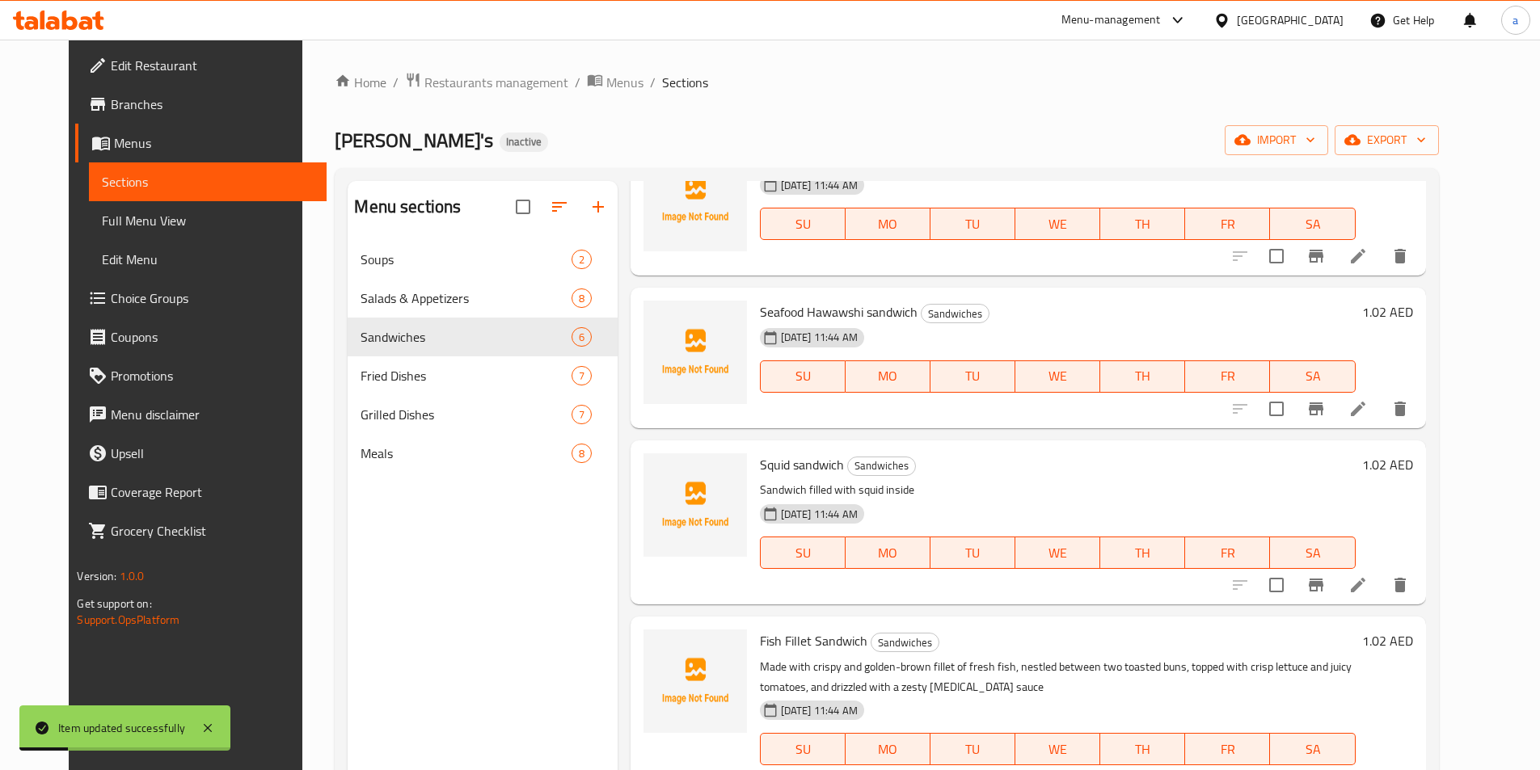
scroll to position [277, 0]
click at [1381, 571] on li at bounding box center [1357, 582] width 45 height 29
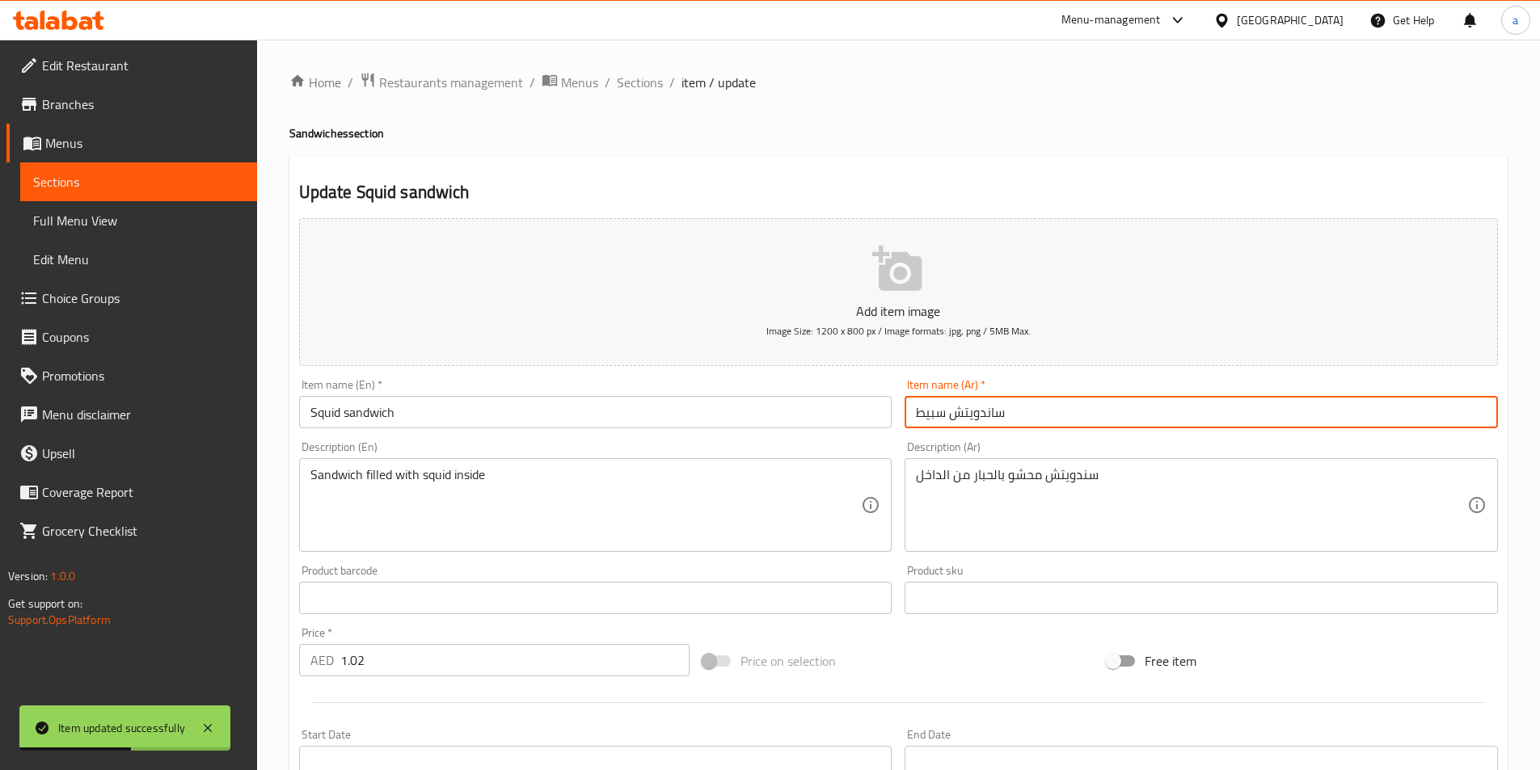
drag, startPoint x: 951, startPoint y: 415, endPoint x: 1014, endPoint y: 418, distance: 63.1
click at [1014, 418] on input "ساندويتش سبيط" at bounding box center [1201, 412] width 593 height 32
paste input "غيف"
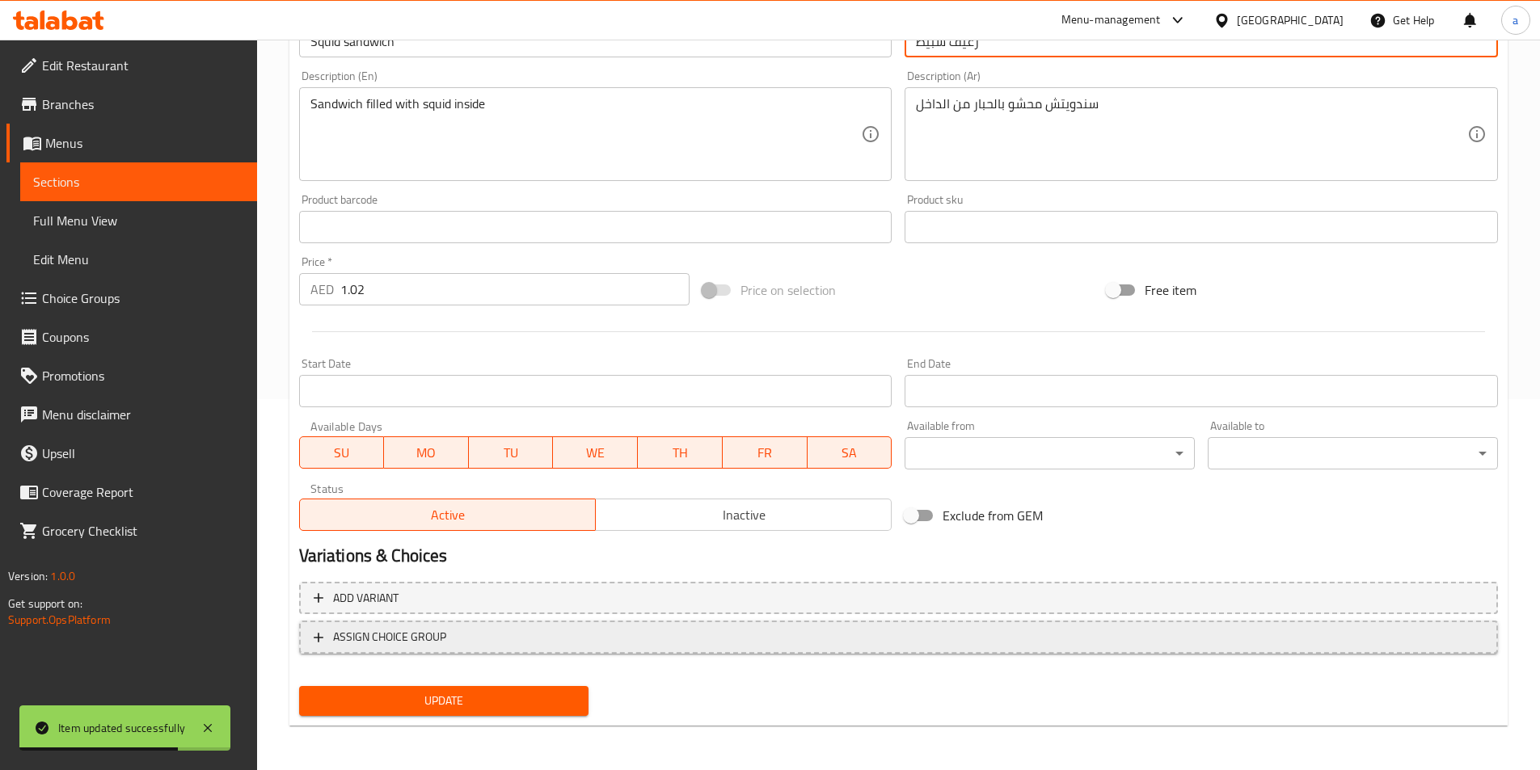
scroll to position [372, 0]
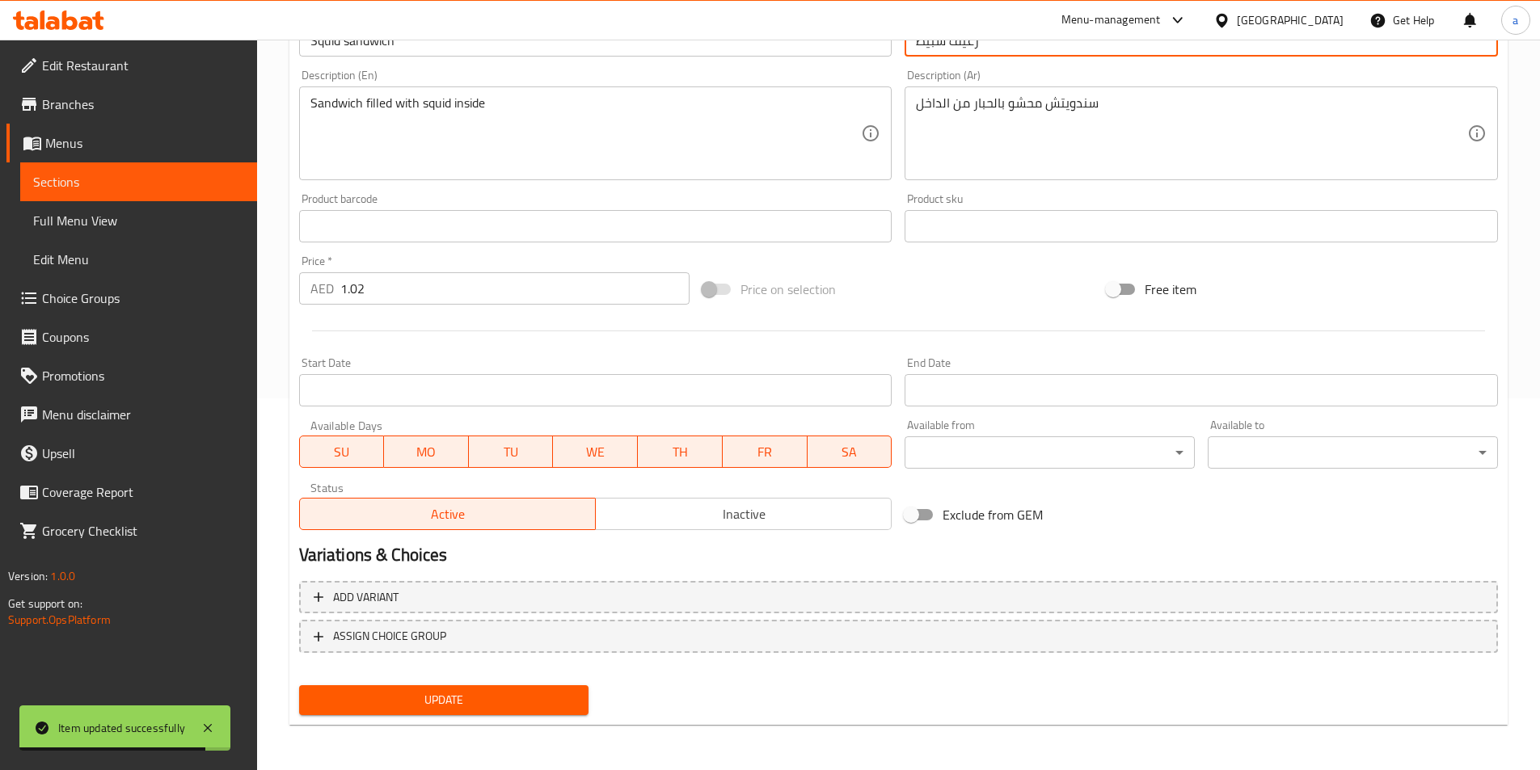
type input "رغيف سبيط"
click at [529, 709] on span "Update" at bounding box center [444, 700] width 264 height 20
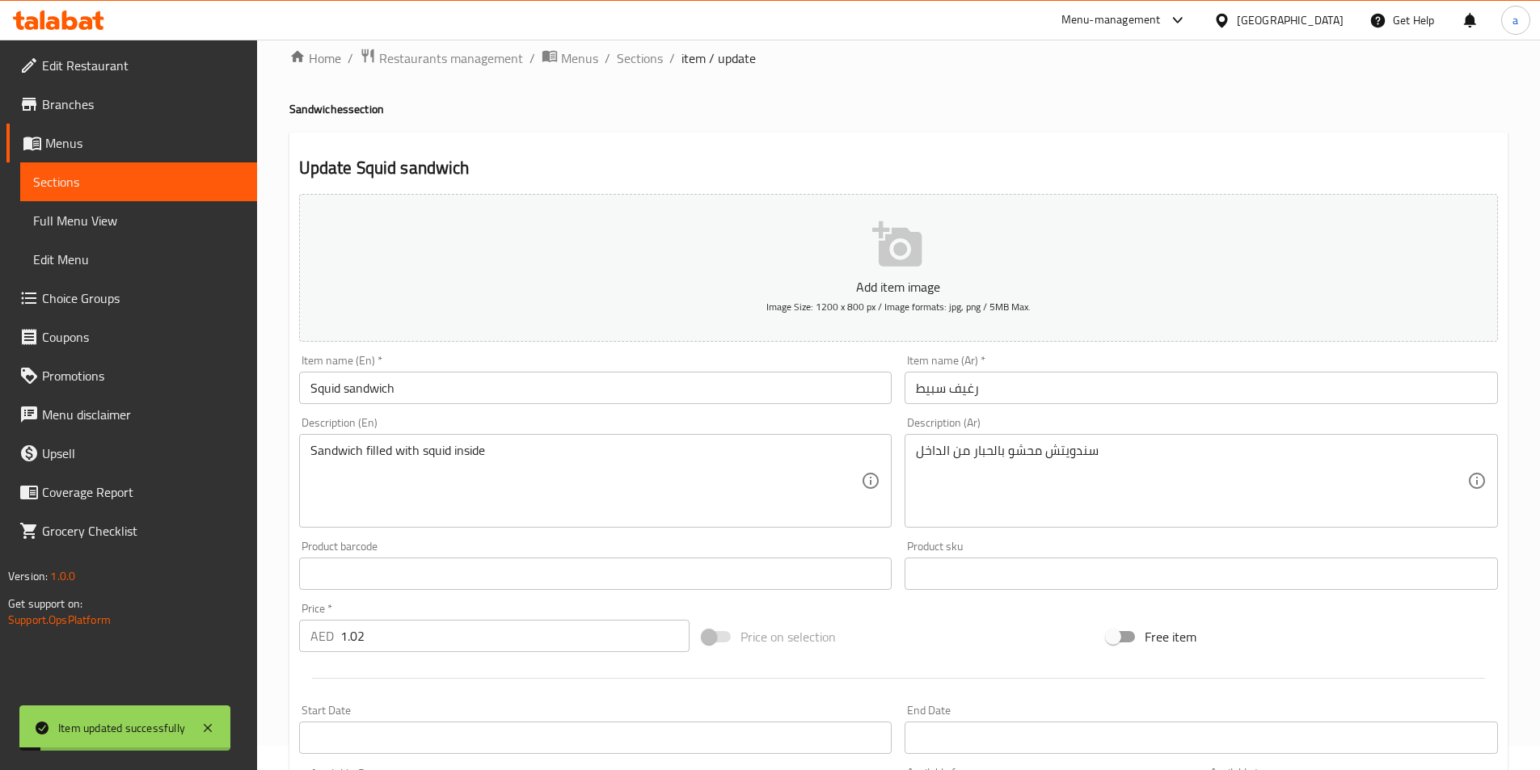
scroll to position [0, 0]
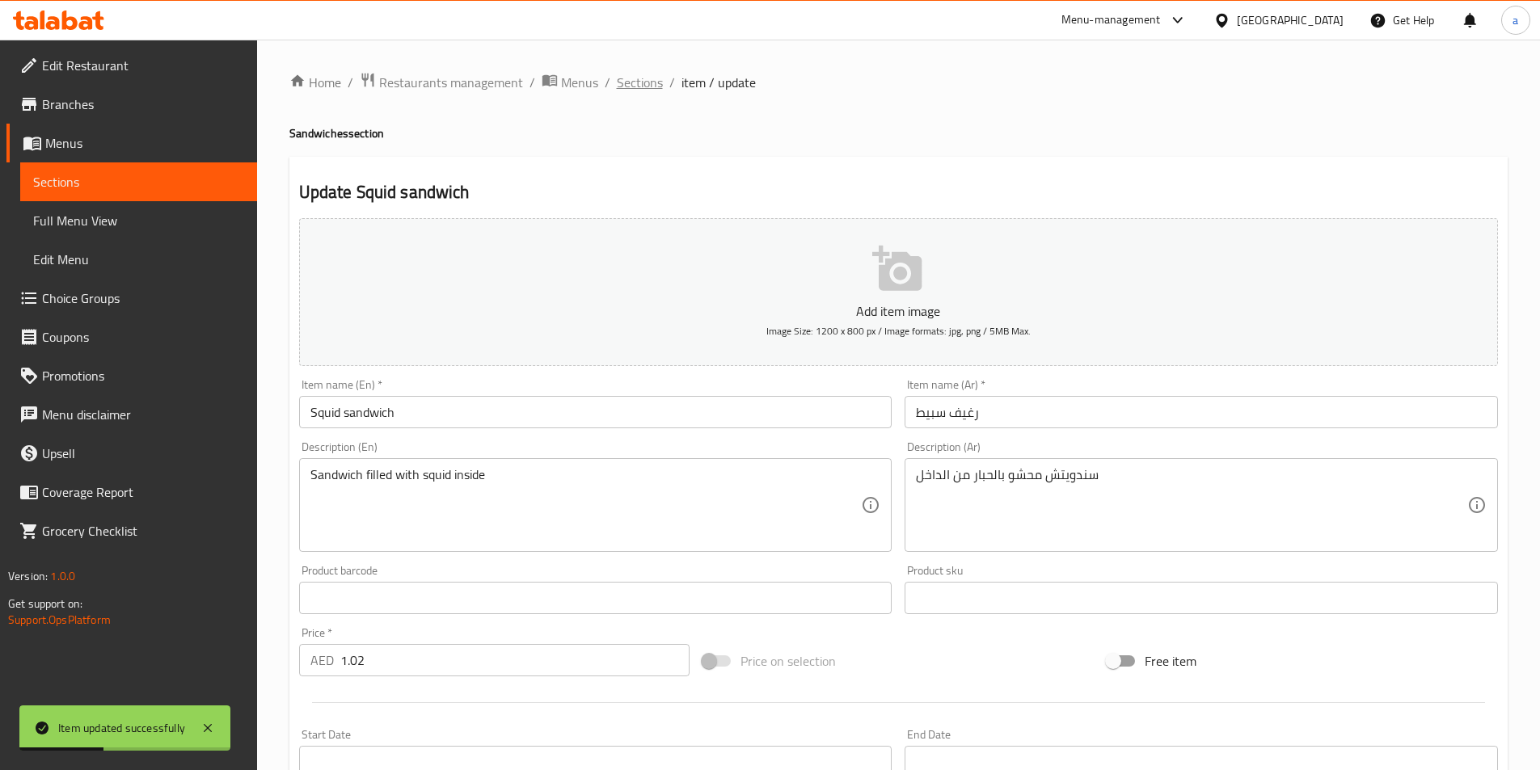
click at [642, 86] on span "Sections" at bounding box center [640, 82] width 46 height 19
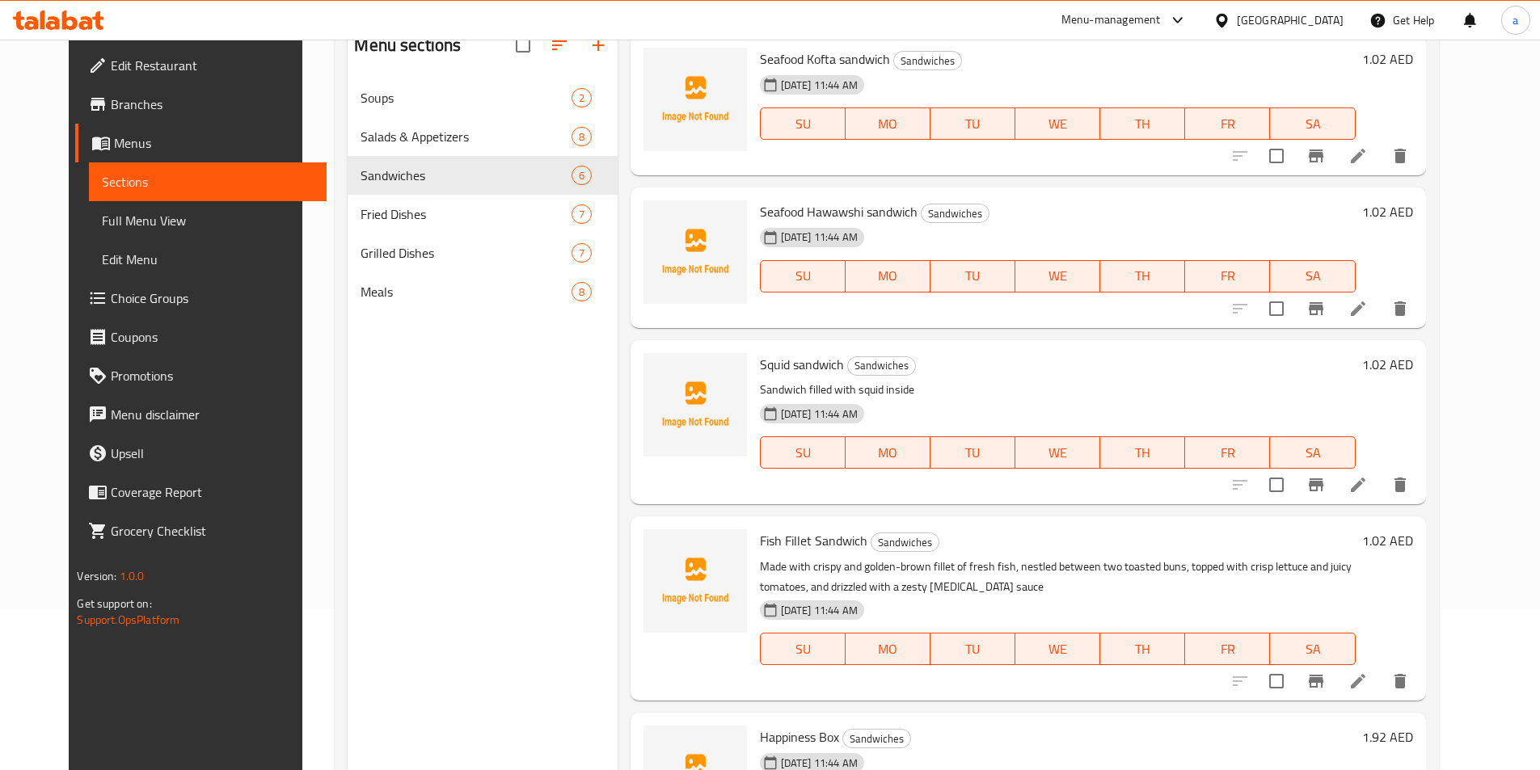
scroll to position [243, 0]
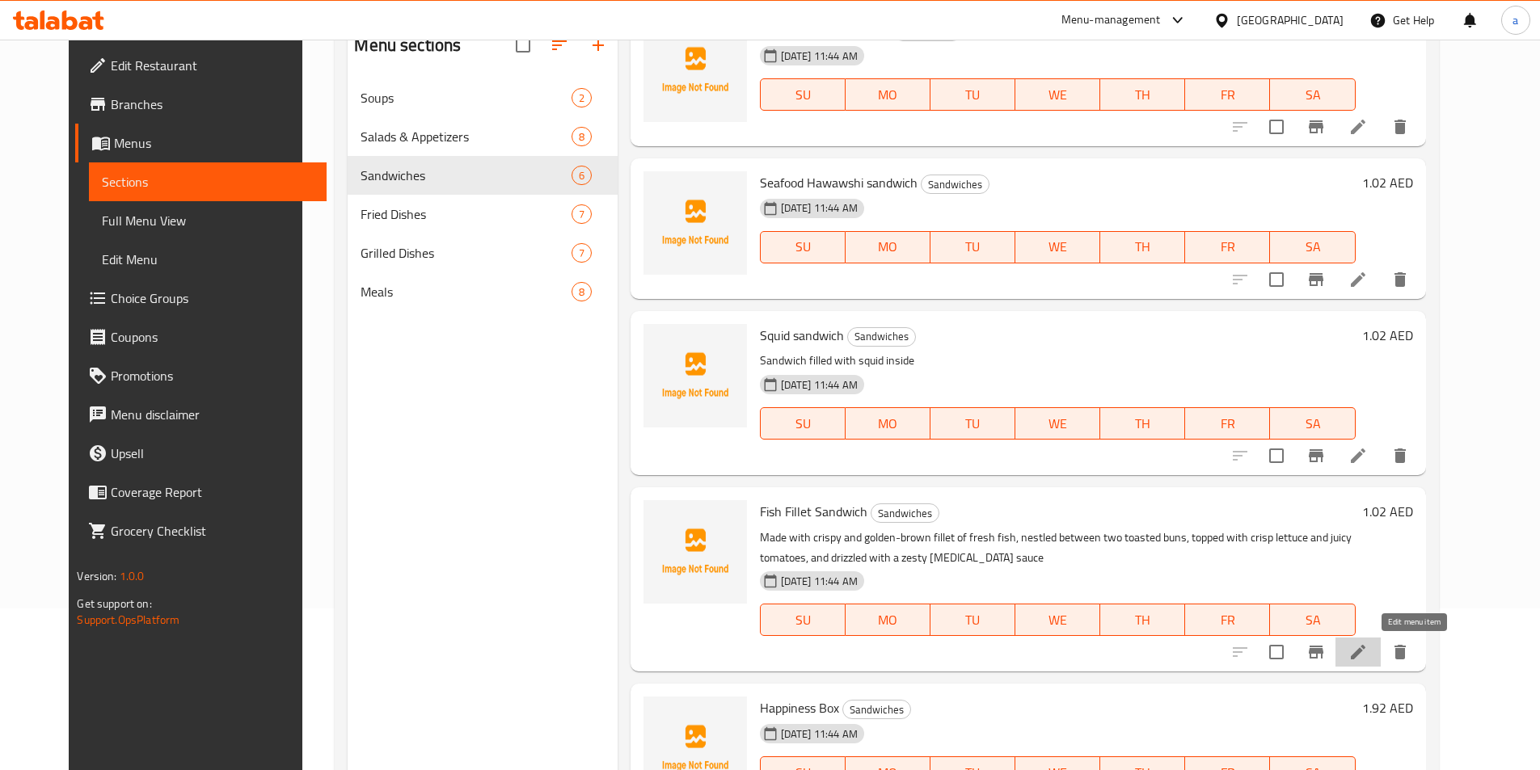
click at [1368, 643] on icon at bounding box center [1357, 652] width 19 height 19
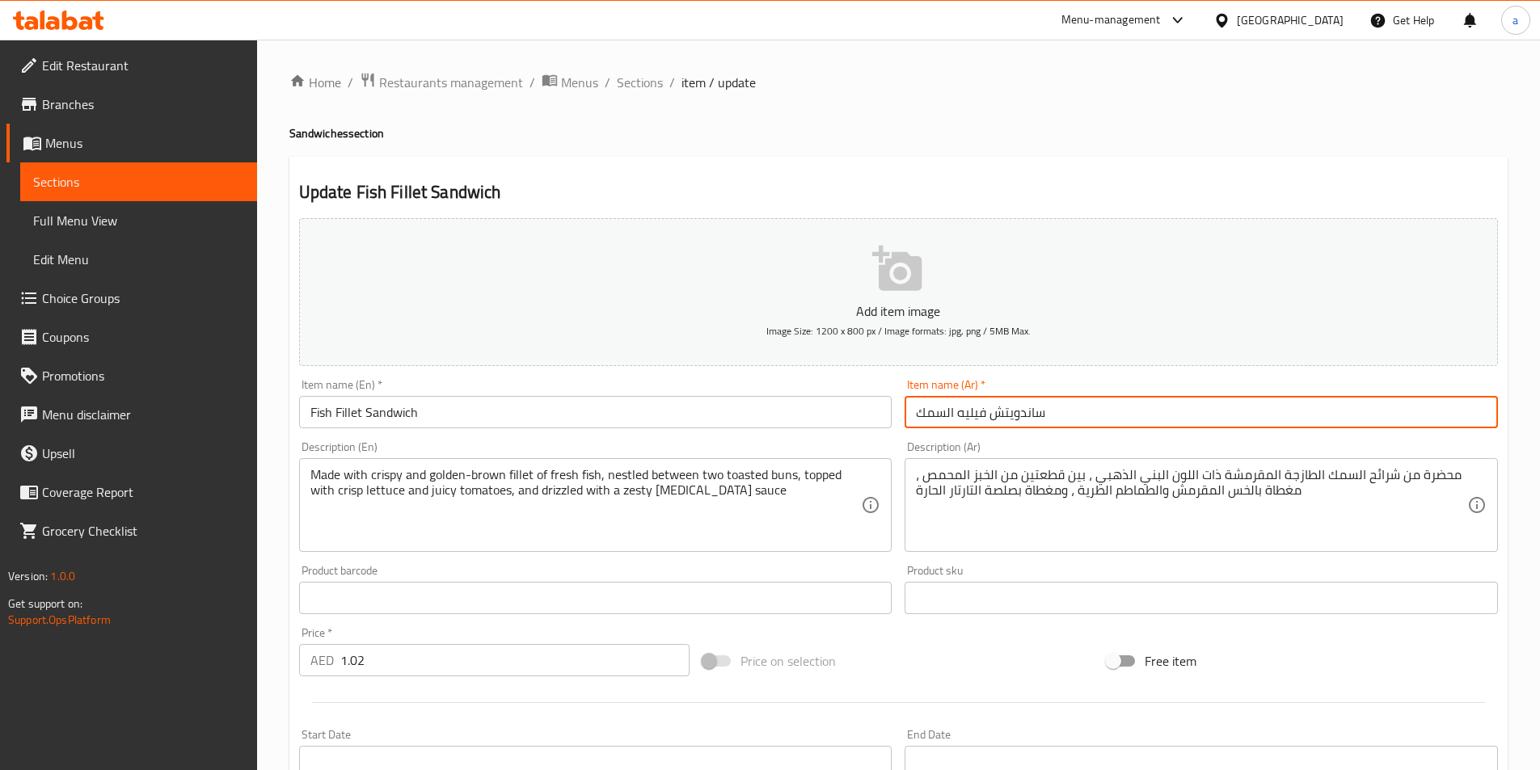
drag, startPoint x: 991, startPoint y: 418, endPoint x: 1049, endPoint y: 402, distance: 60.4
click at [1049, 402] on input "ساندويتش فيليه السمك" at bounding box center [1201, 412] width 593 height 32
paste input "غيف"
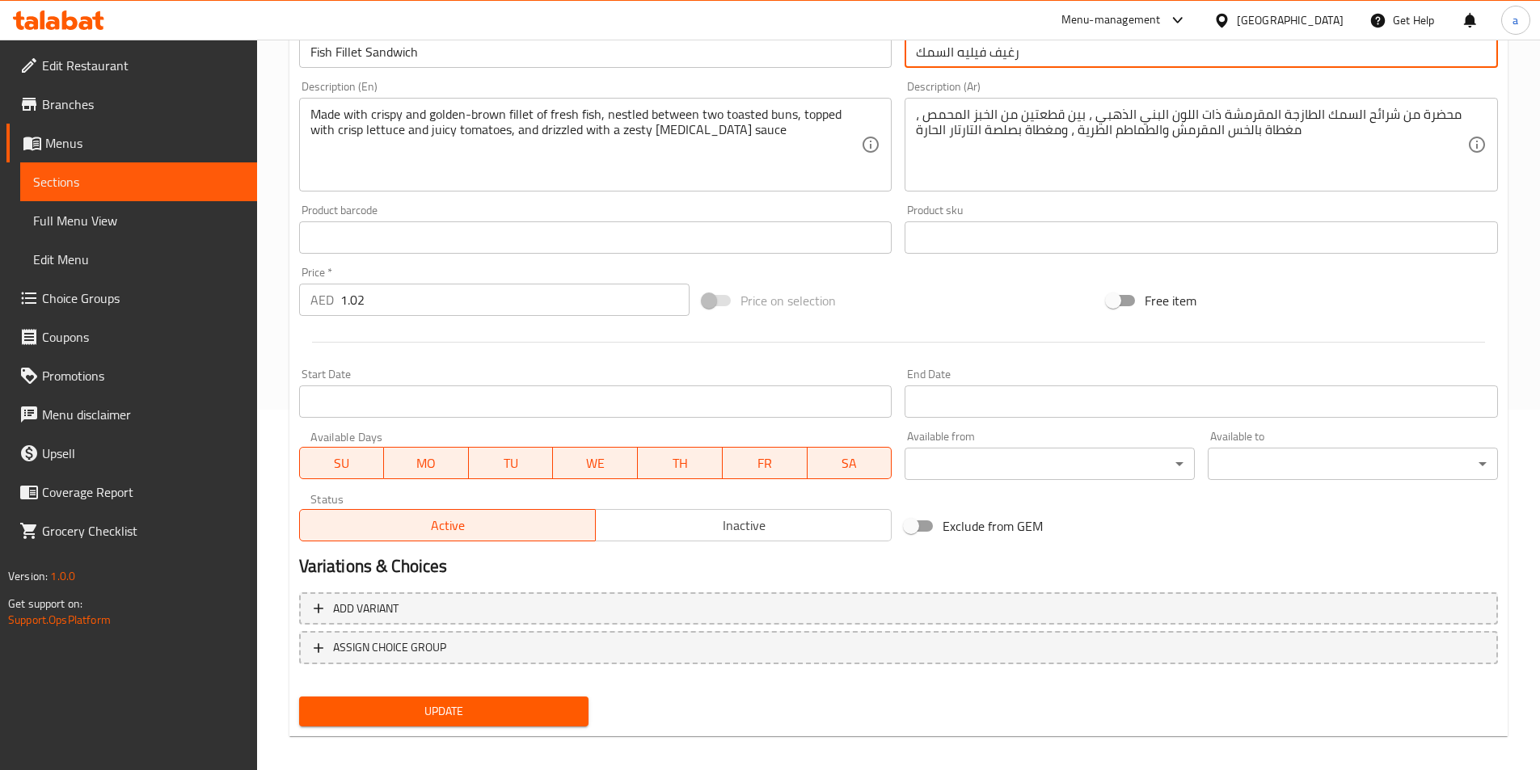
scroll to position [372, 0]
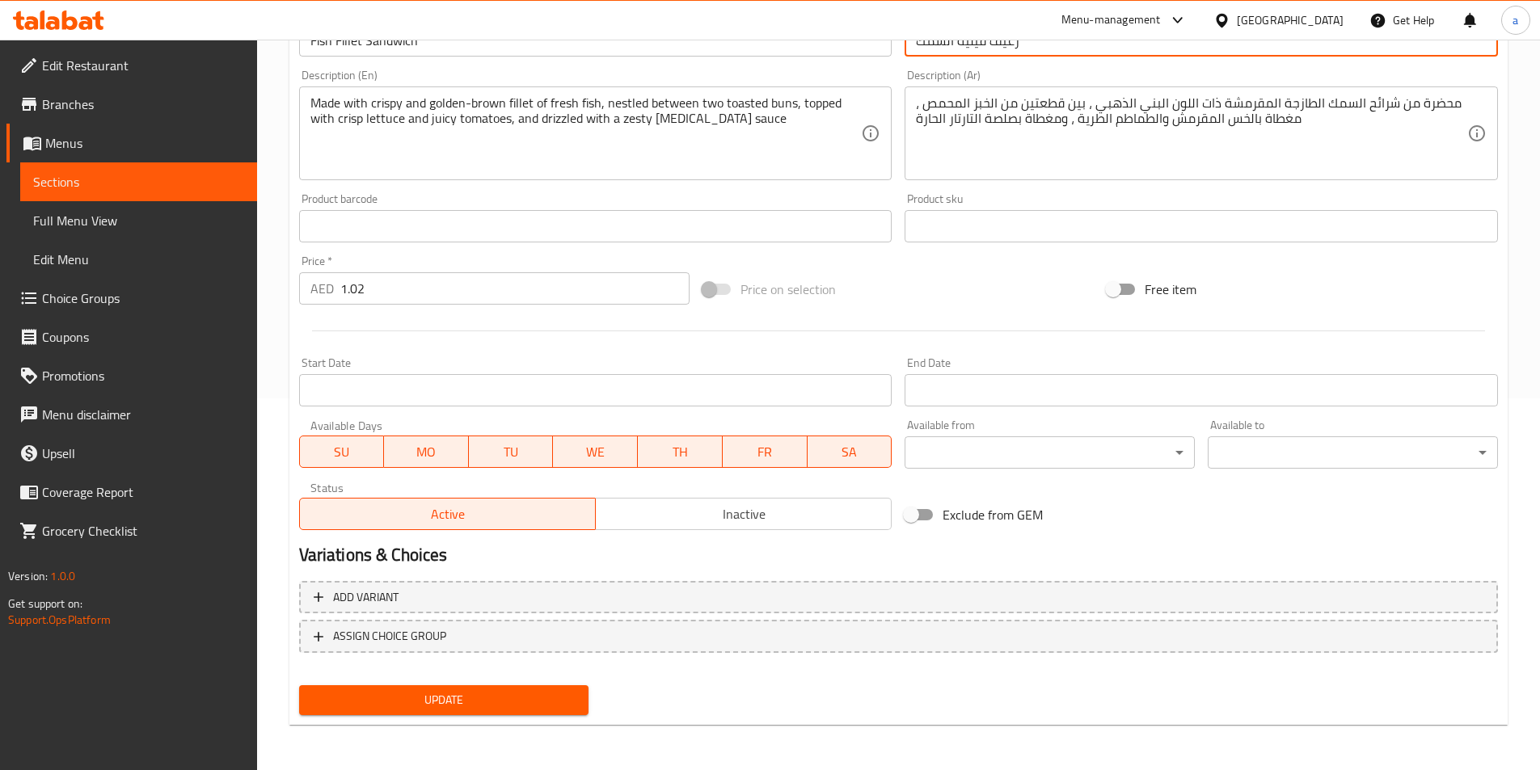
type input "رغيف فيليه السمك"
click at [518, 697] on span "Update" at bounding box center [444, 700] width 264 height 20
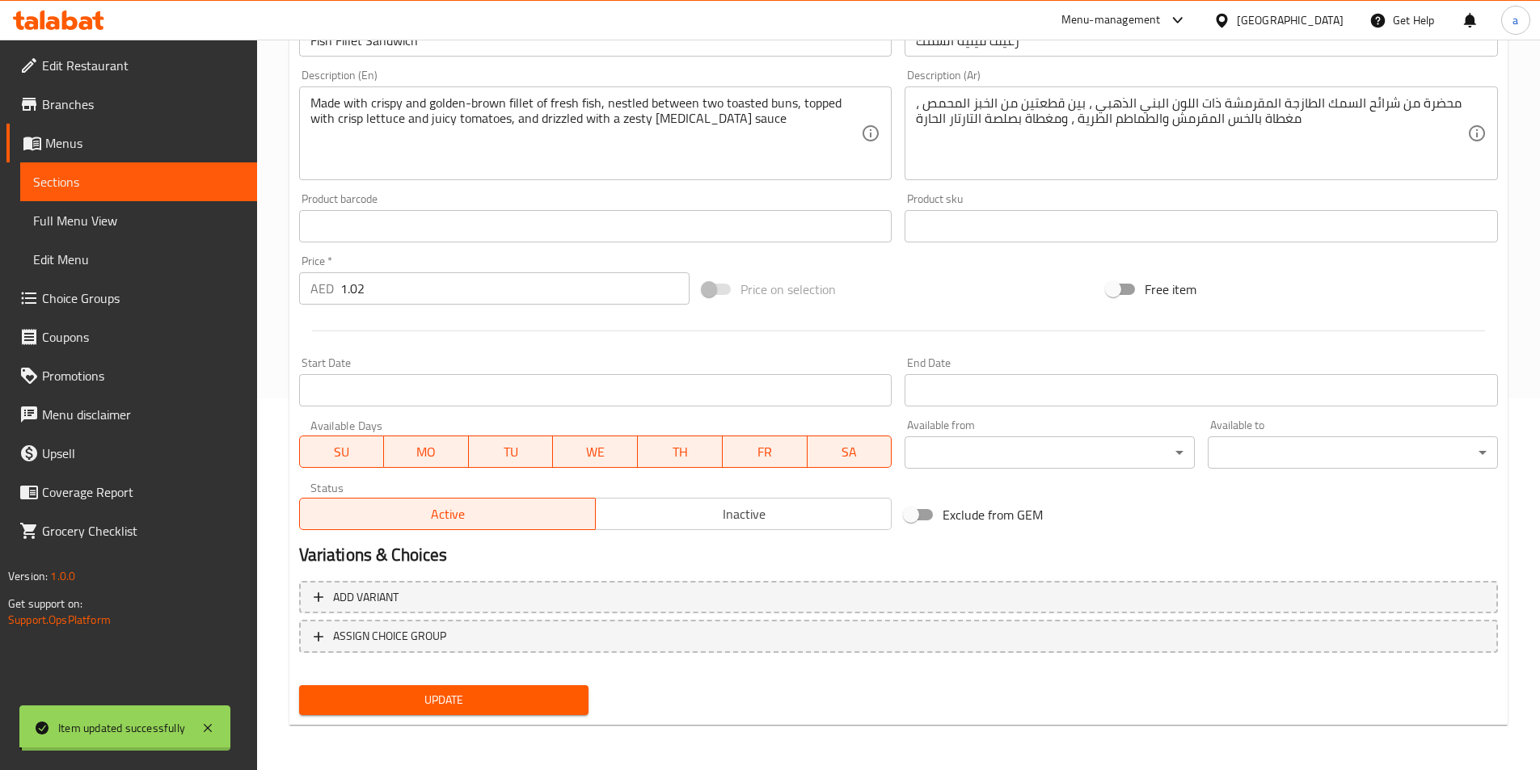
scroll to position [0, 0]
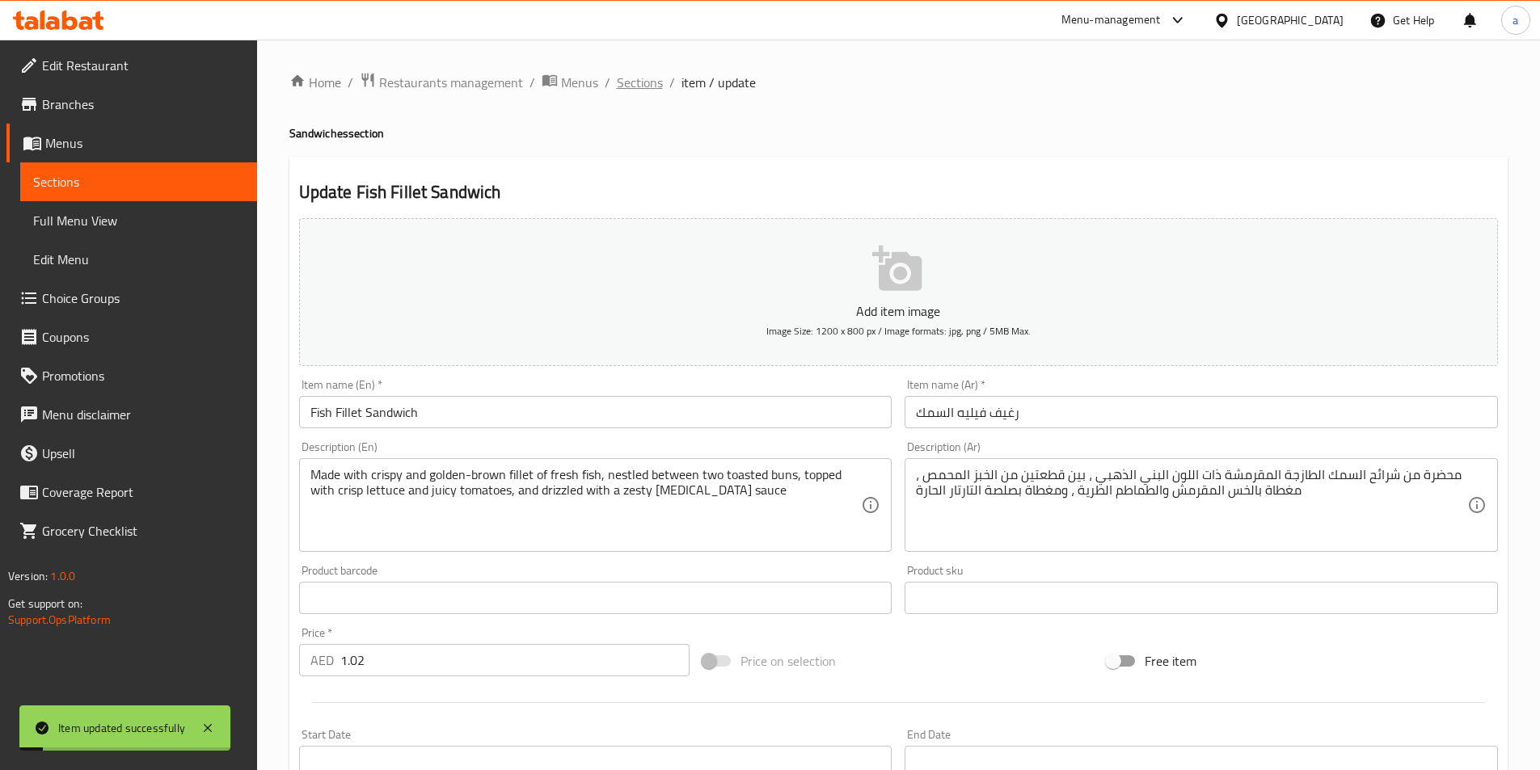
click at [627, 84] on span "Sections" at bounding box center [640, 82] width 46 height 19
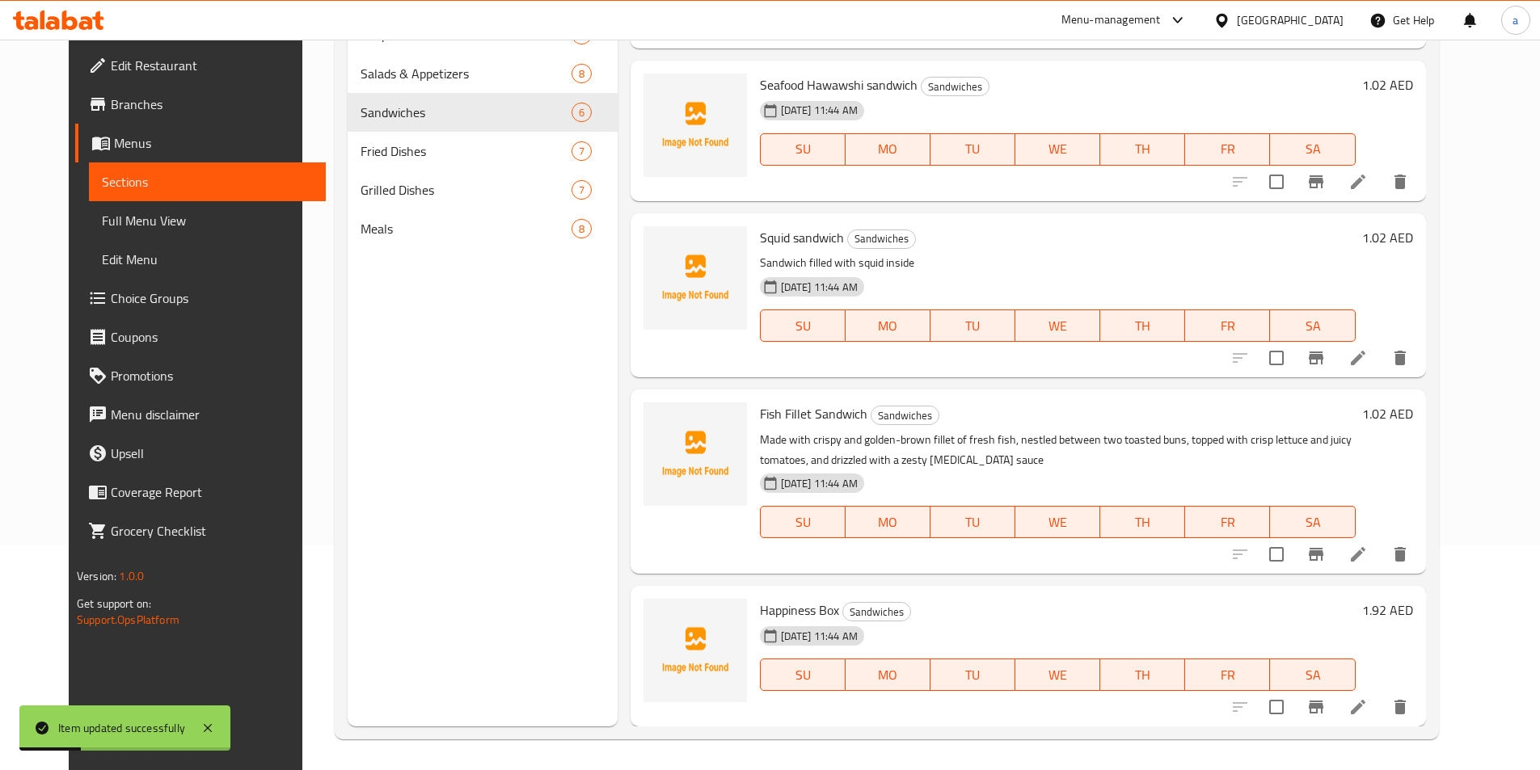
scroll to position [226, 0]
click at [1381, 566] on li at bounding box center [1357, 552] width 45 height 29
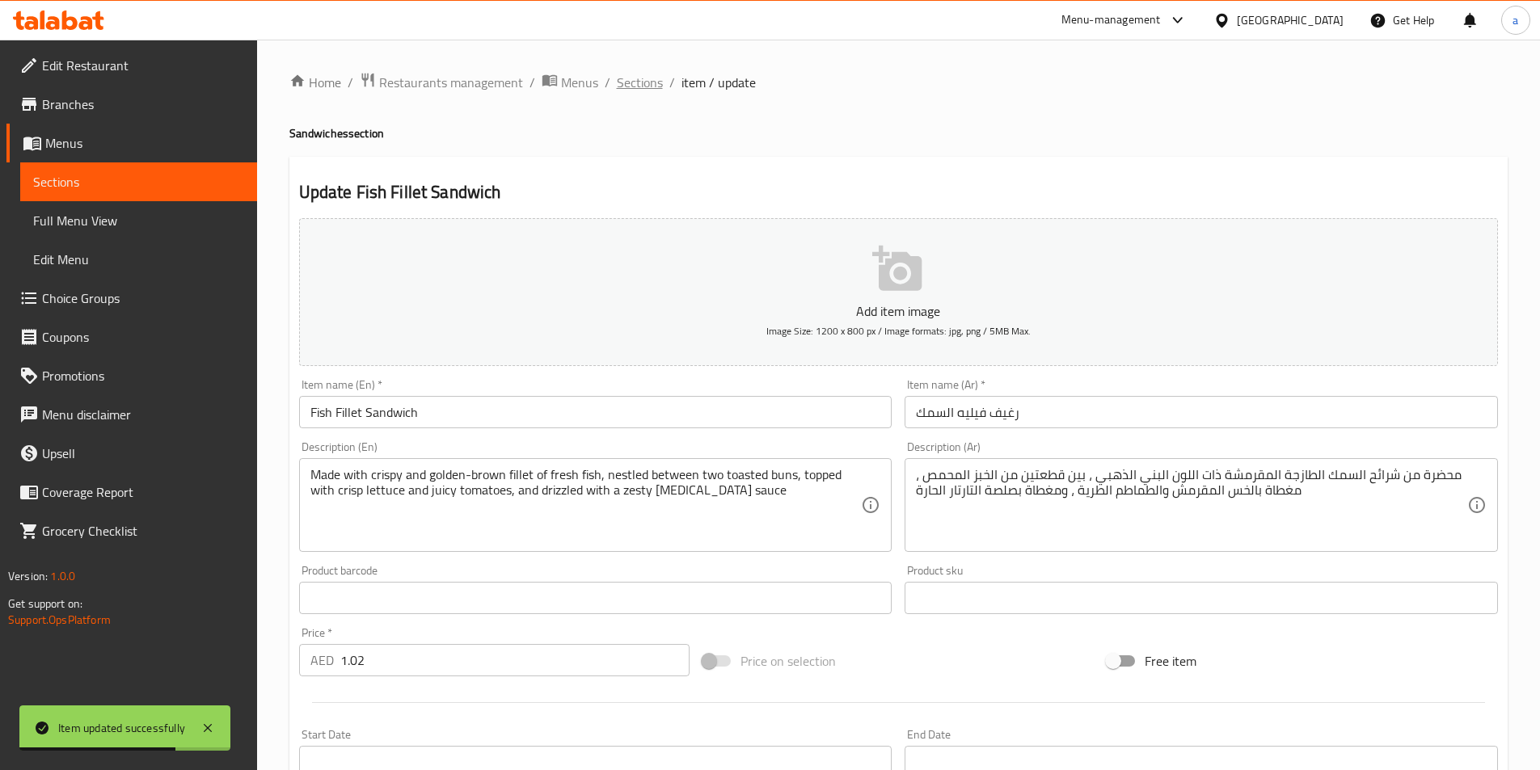
click at [624, 86] on span "Sections" at bounding box center [640, 82] width 46 height 19
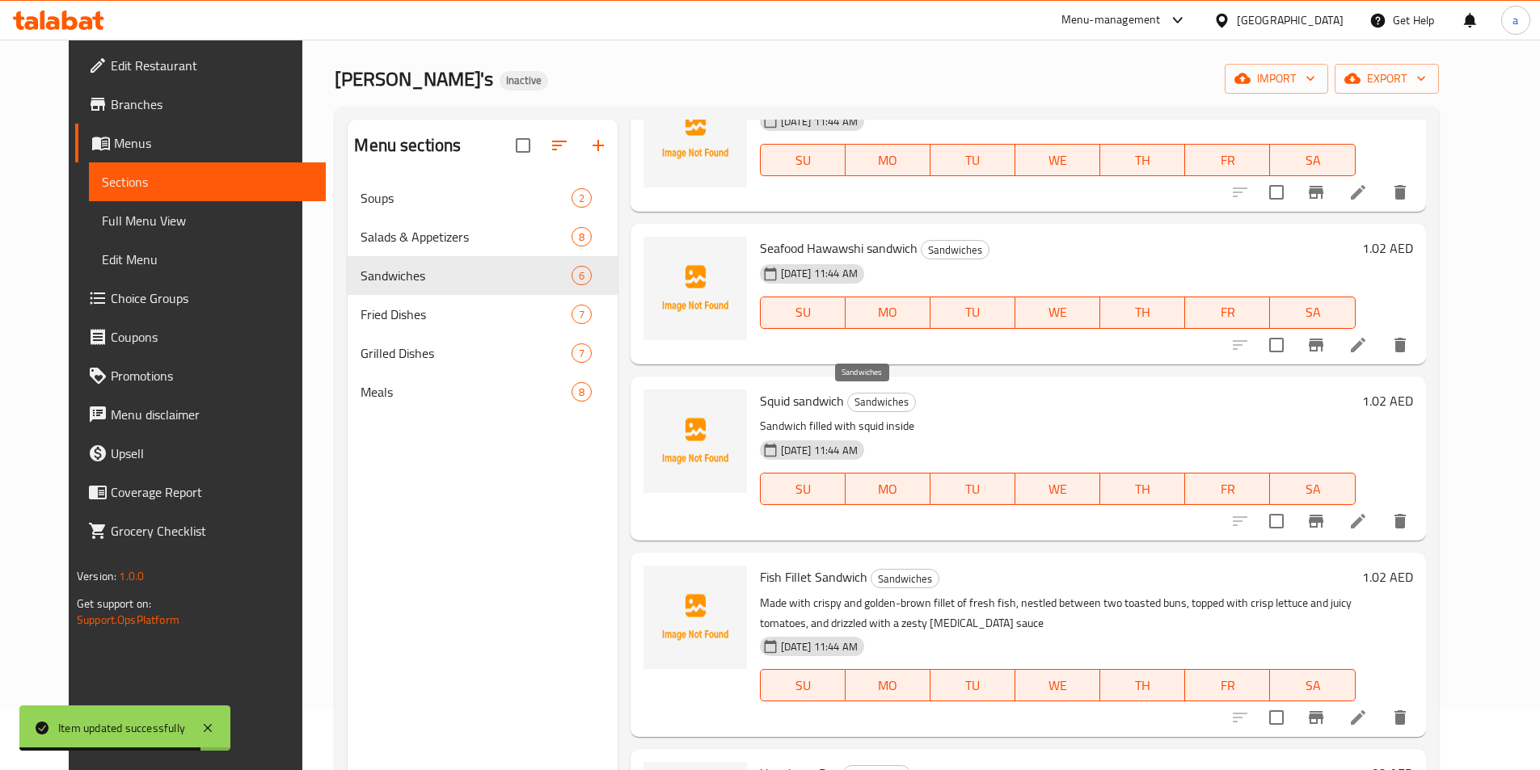
scroll to position [226, 0]
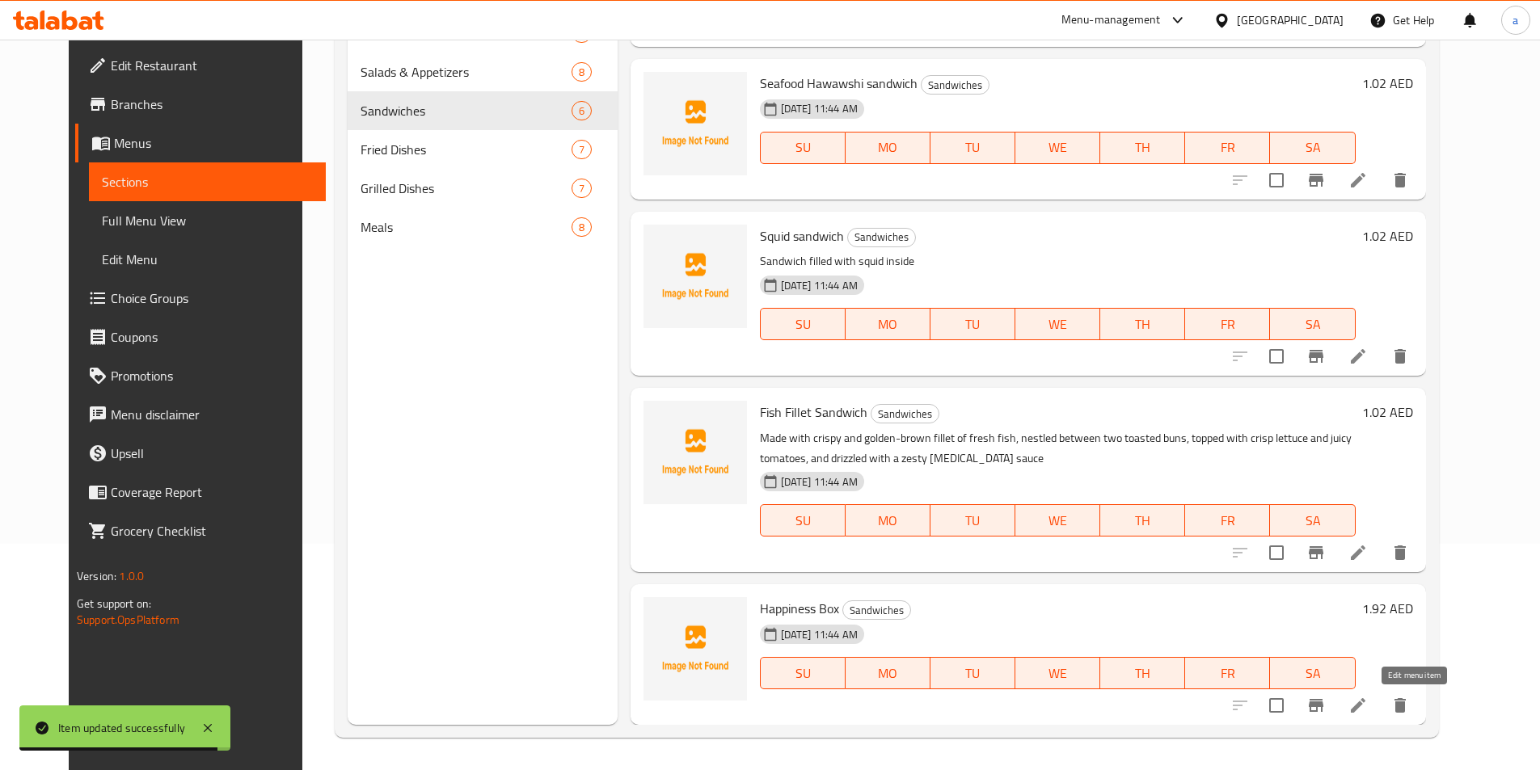
click at [1368, 715] on icon at bounding box center [1357, 705] width 19 height 19
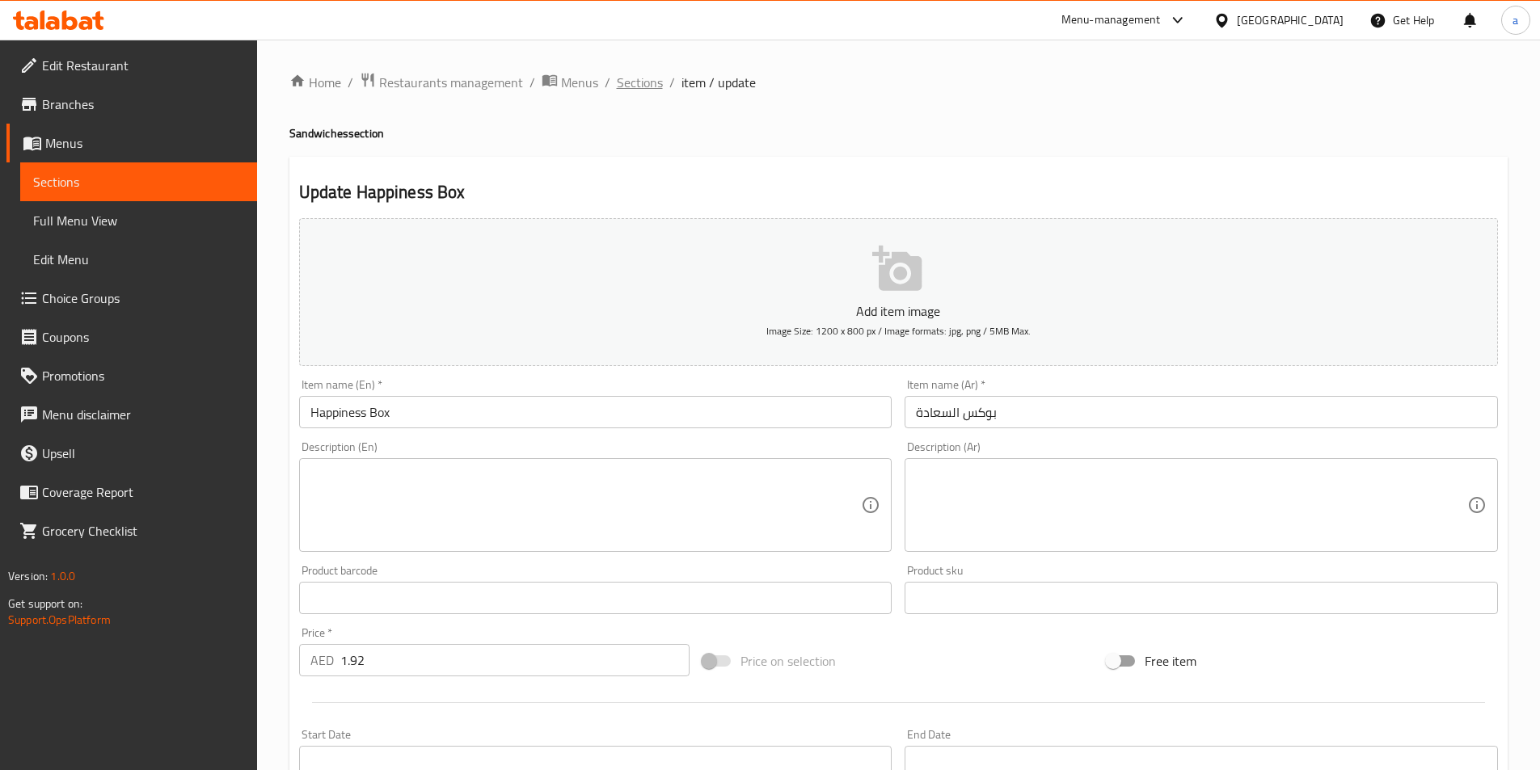
click at [645, 86] on span "Sections" at bounding box center [640, 82] width 46 height 19
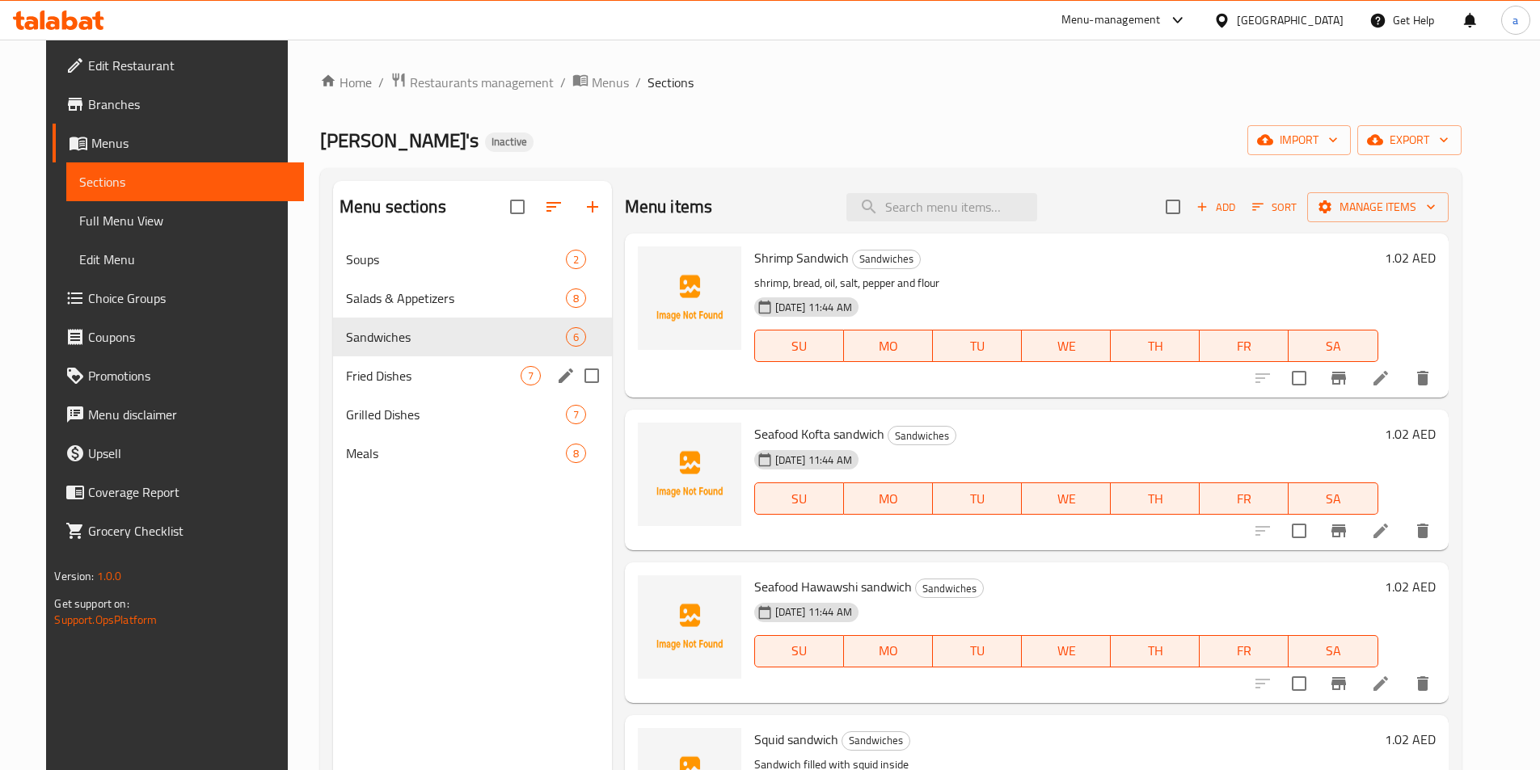
scroll to position [81, 0]
